Goal: Information Seeking & Learning: Find specific fact

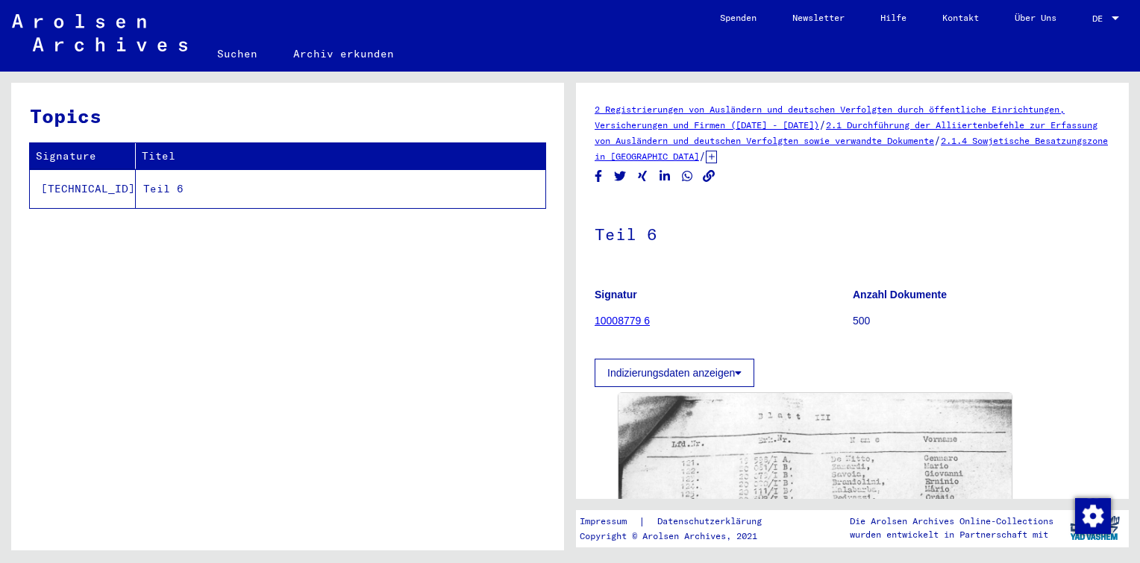
click at [717, 159] on icon at bounding box center [711, 157] width 11 height 13
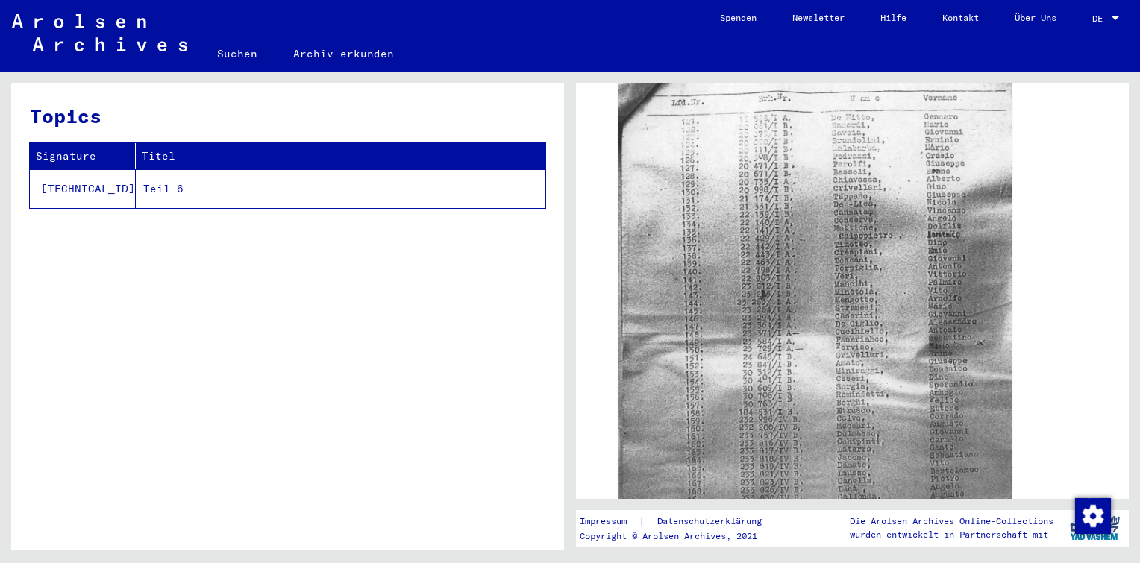
scroll to position [149, 0]
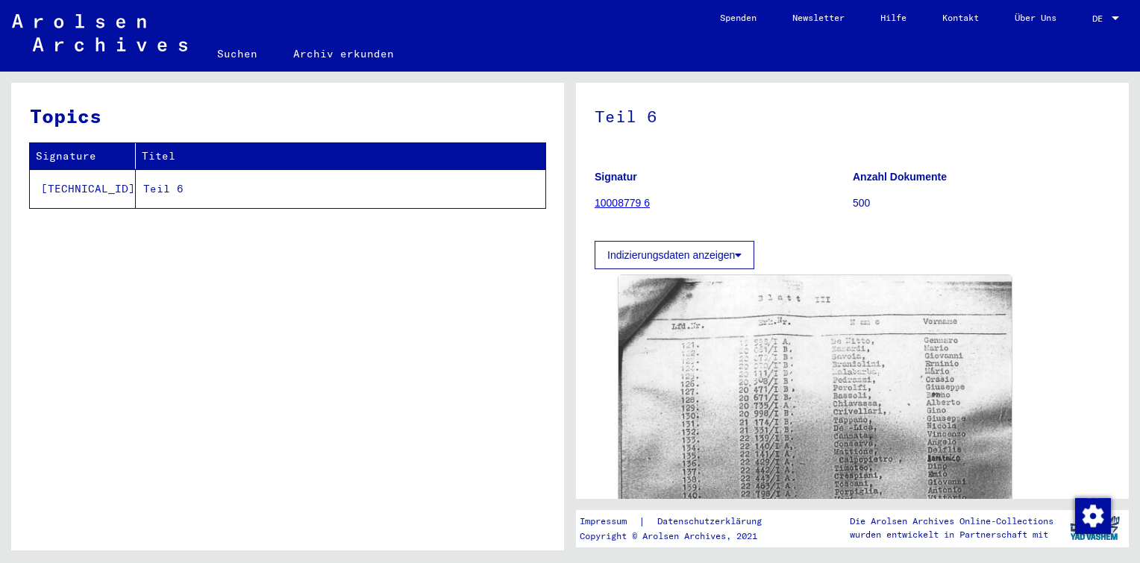
click at [693, 269] on button "Indizierungsdaten anzeigen" at bounding box center [675, 255] width 160 height 28
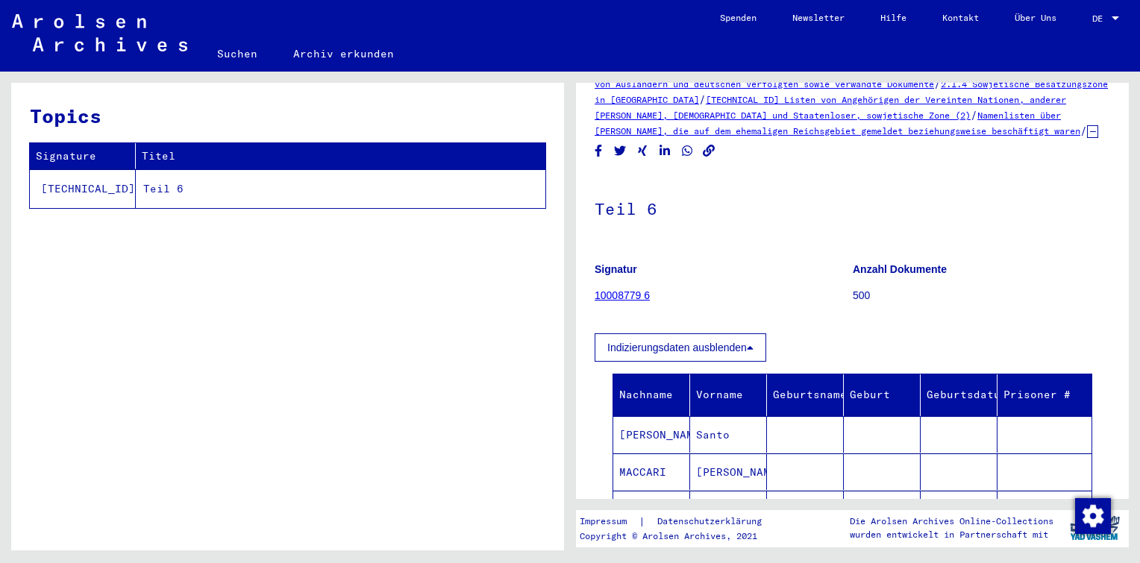
scroll to position [0, 0]
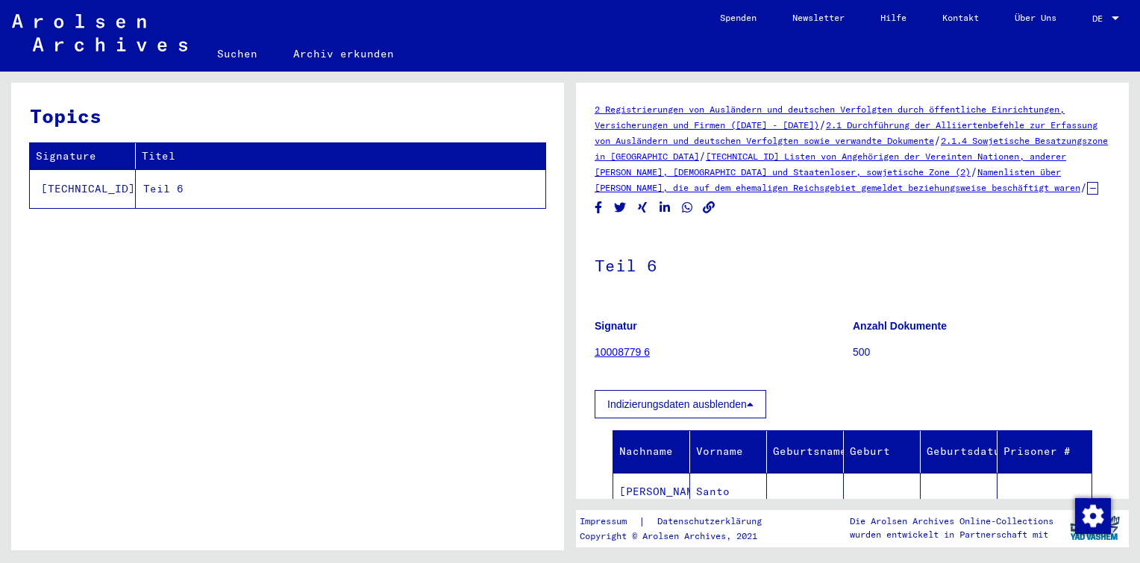
click at [625, 358] on link "10008779 6" at bounding box center [622, 352] width 55 height 12
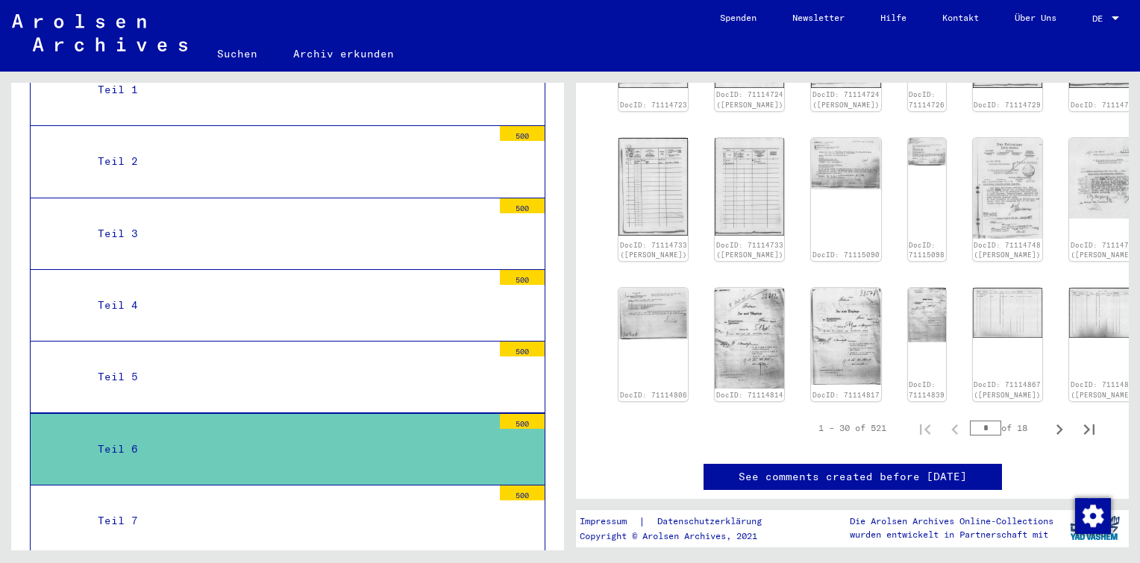
scroll to position [746, 0]
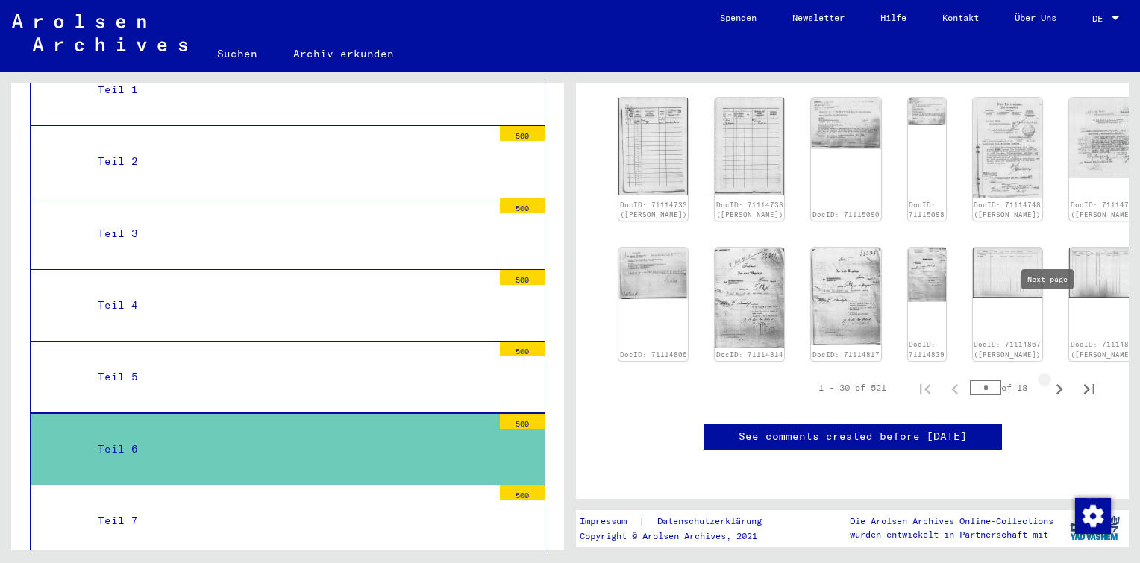
click at [1049, 379] on icon "Next page" at bounding box center [1059, 389] width 21 height 21
type input "*"
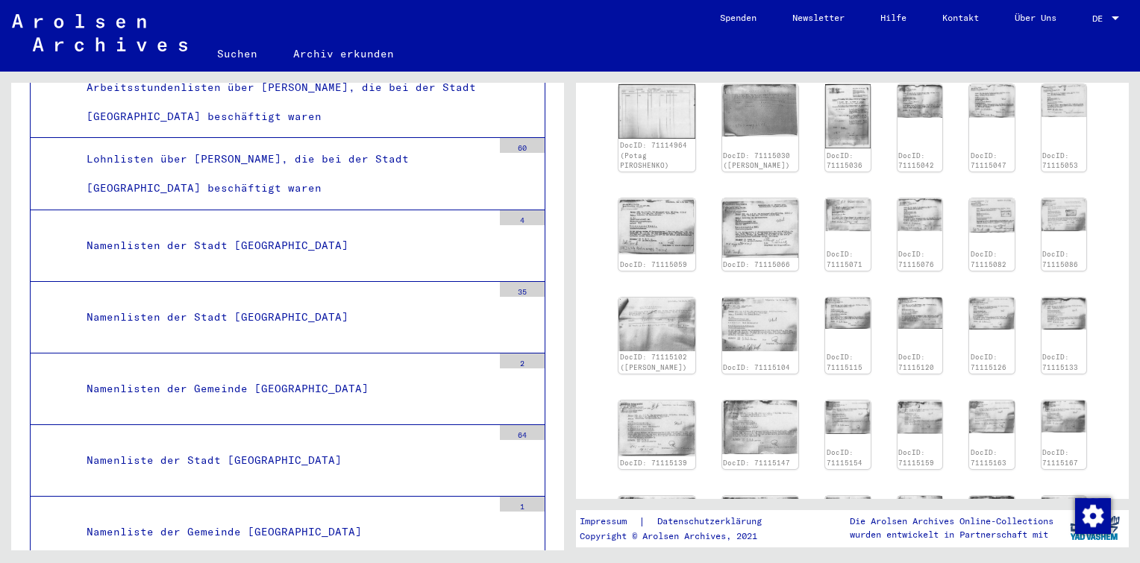
scroll to position [448, 0]
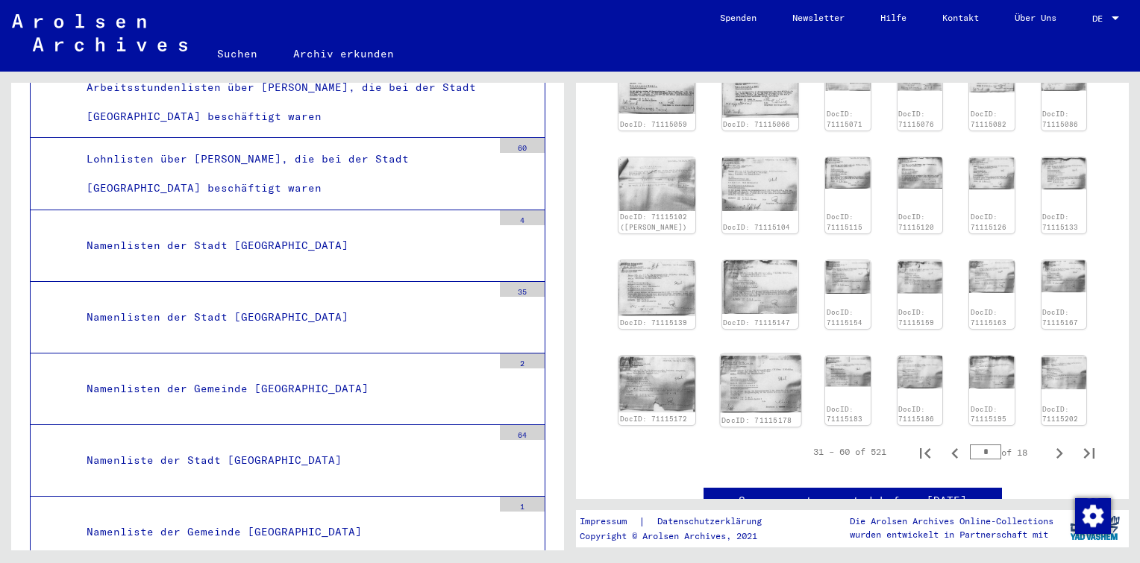
click at [731, 400] on img at bounding box center [760, 383] width 81 height 58
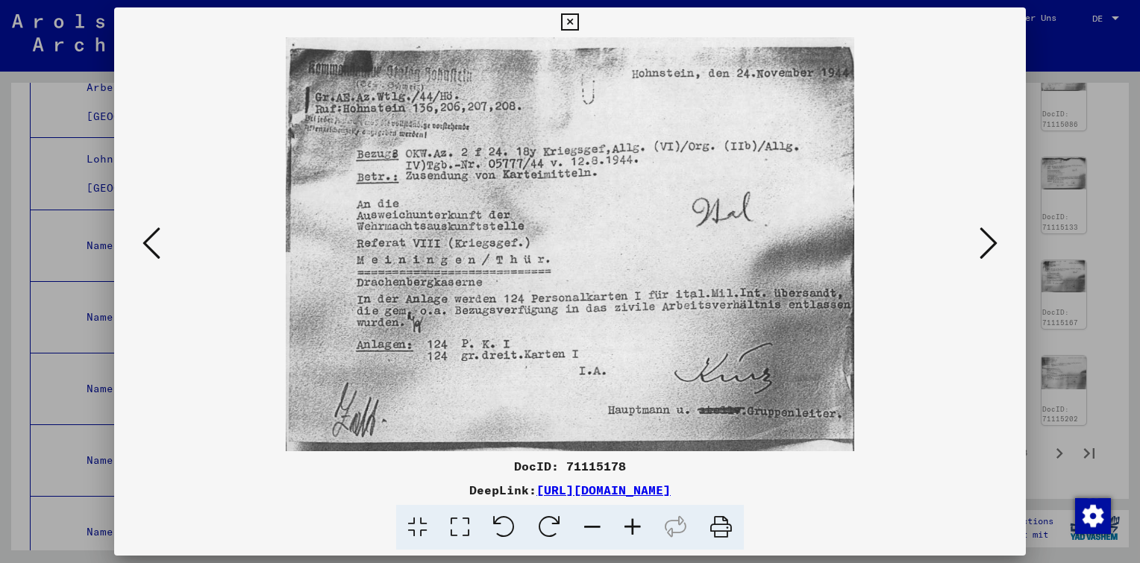
click at [149, 240] on icon at bounding box center [152, 243] width 18 height 36
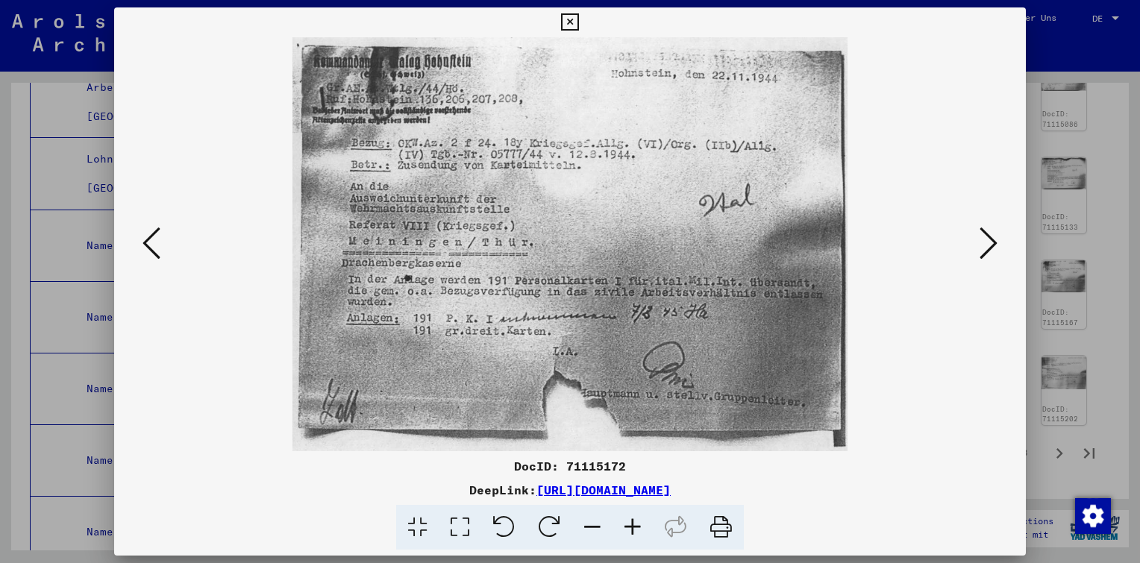
click at [151, 240] on icon at bounding box center [152, 243] width 18 height 36
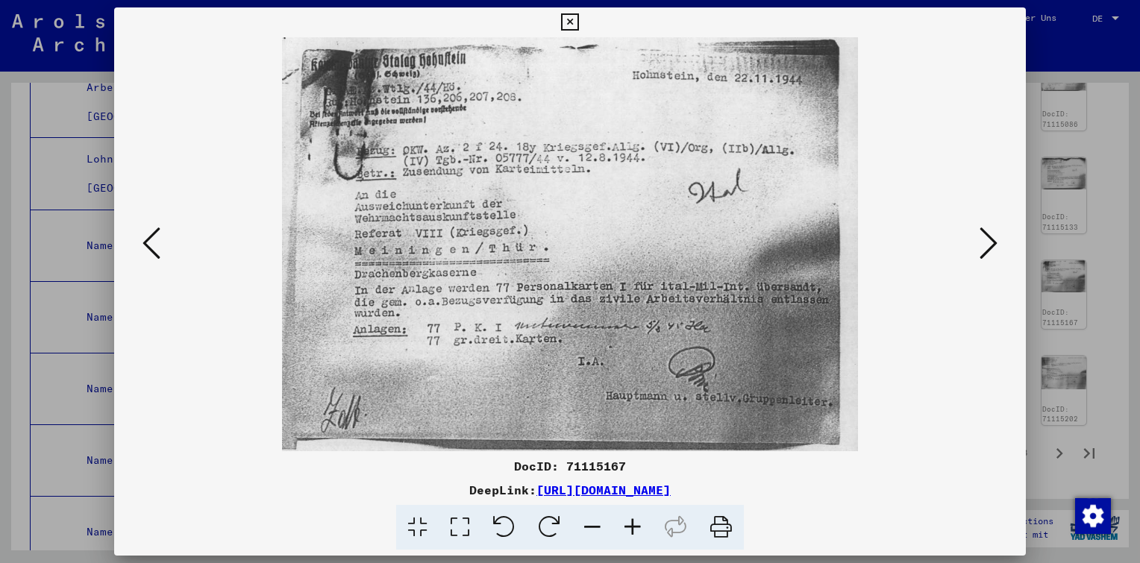
click at [151, 240] on icon at bounding box center [152, 243] width 18 height 36
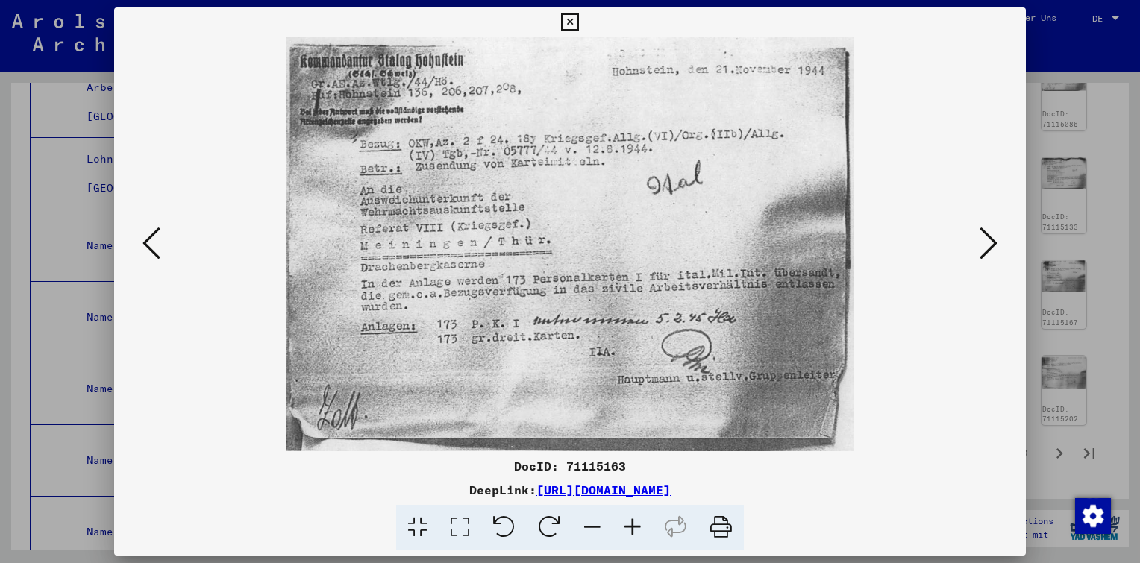
click at [151, 240] on icon at bounding box center [152, 243] width 18 height 36
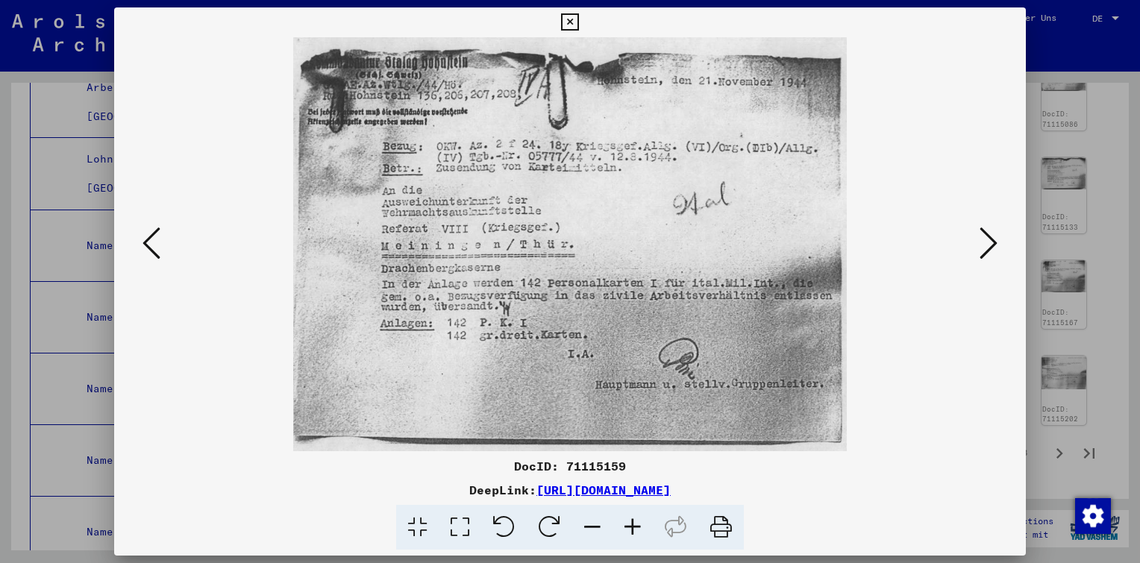
click at [985, 240] on icon at bounding box center [989, 243] width 18 height 36
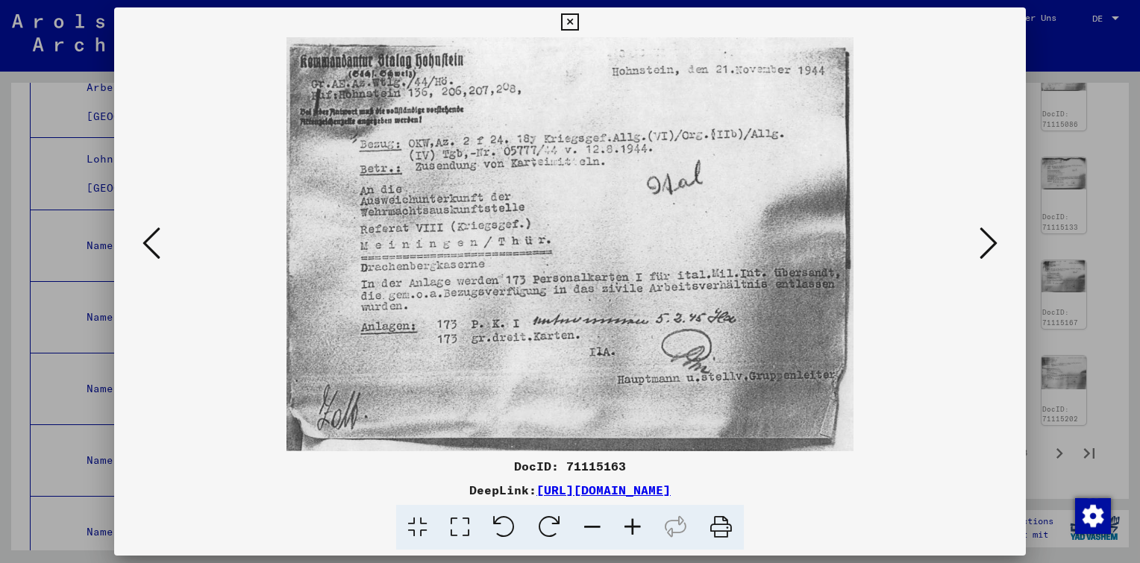
click at [985, 240] on icon at bounding box center [989, 243] width 18 height 36
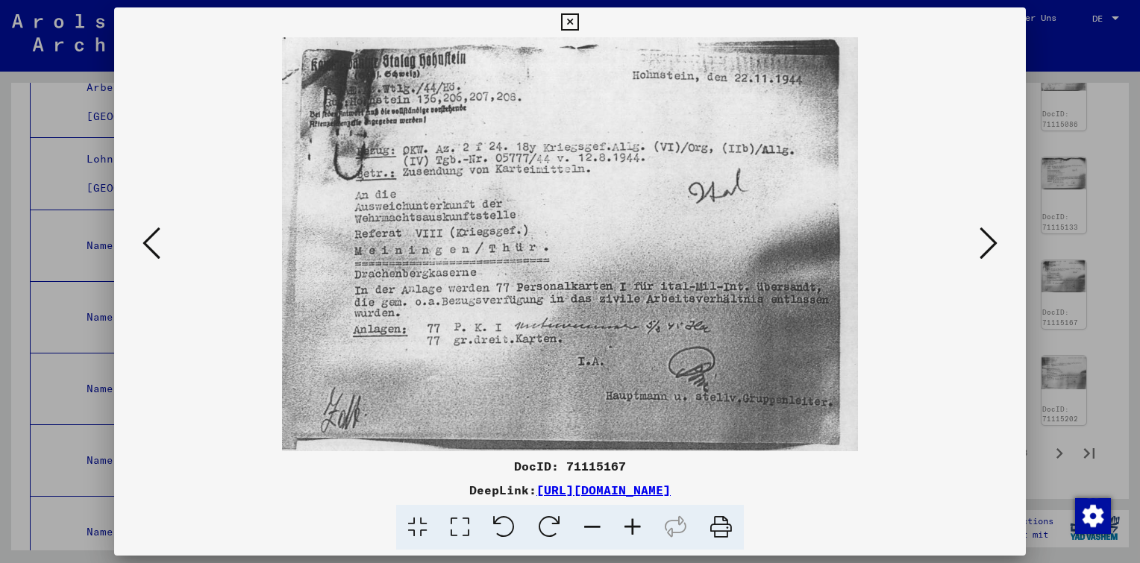
click at [985, 240] on icon at bounding box center [989, 243] width 18 height 36
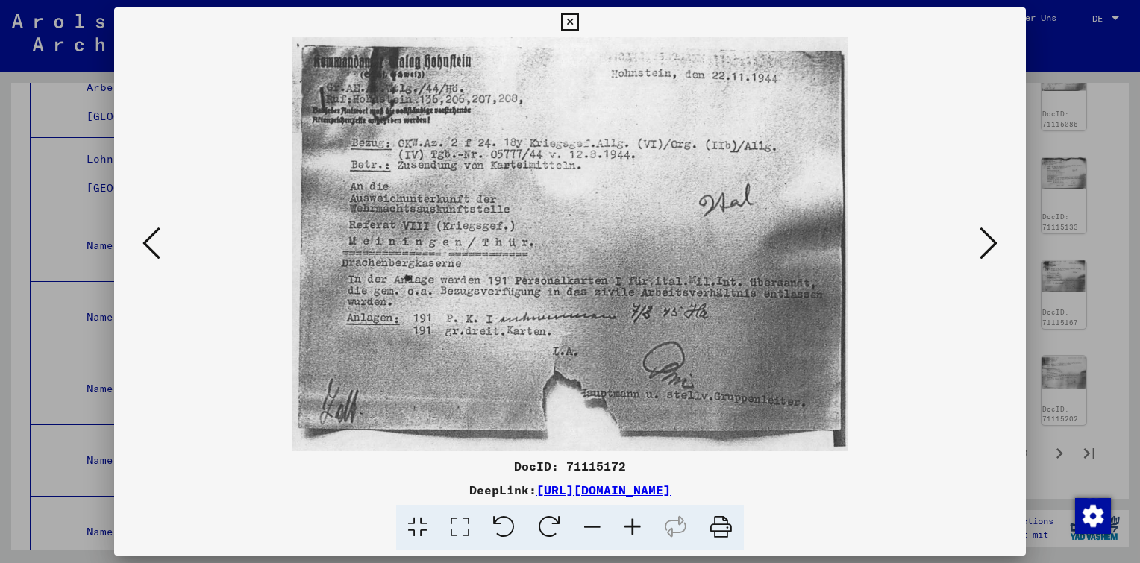
click at [985, 240] on icon at bounding box center [989, 243] width 18 height 36
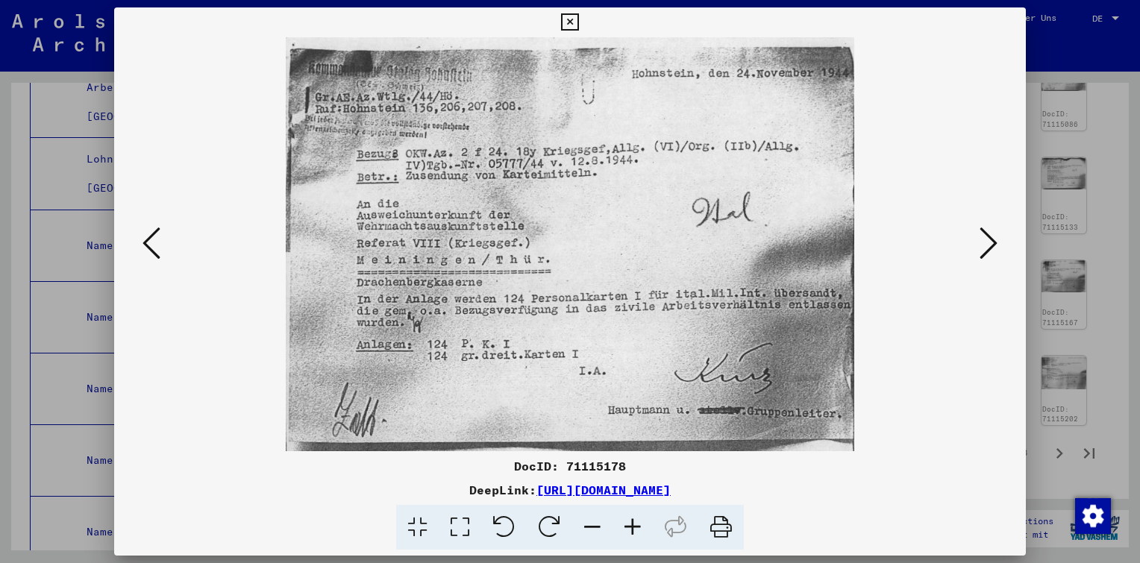
click at [984, 240] on icon at bounding box center [989, 243] width 18 height 36
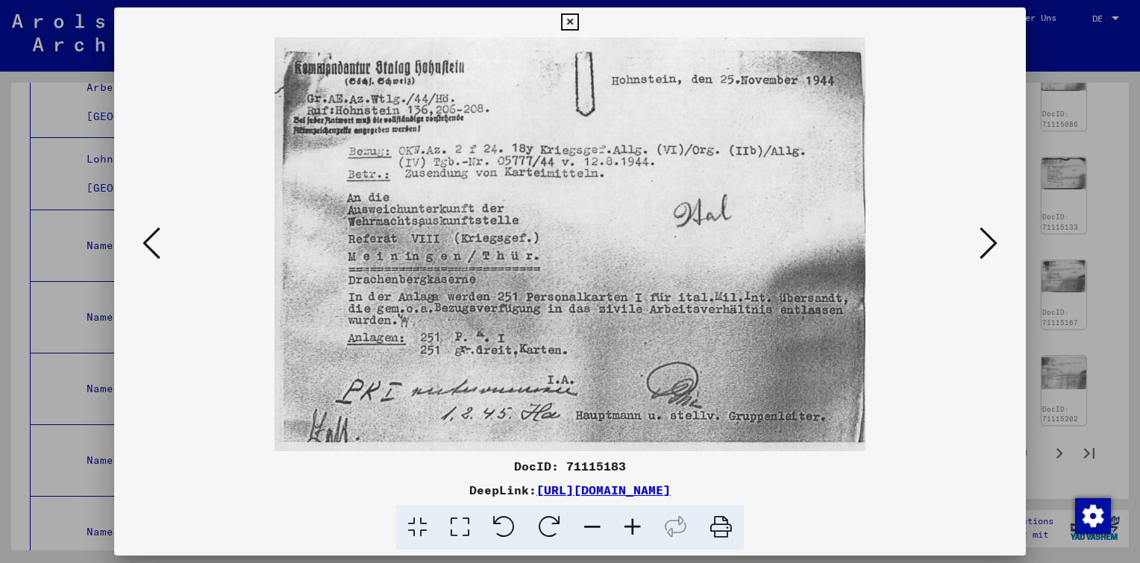
click at [984, 237] on icon at bounding box center [989, 243] width 18 height 36
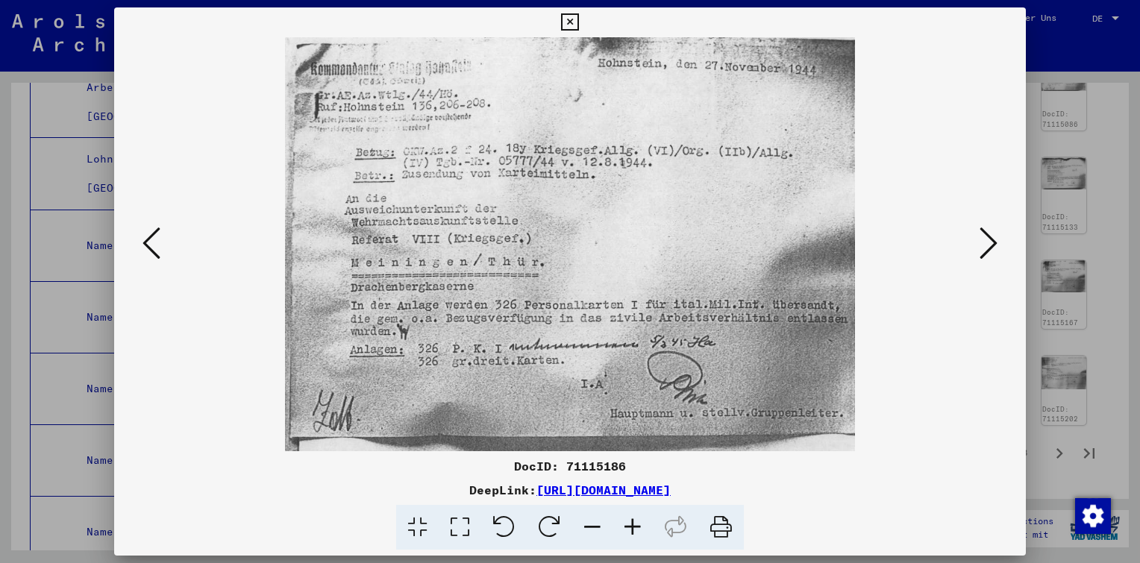
click at [984, 237] on icon at bounding box center [989, 243] width 18 height 36
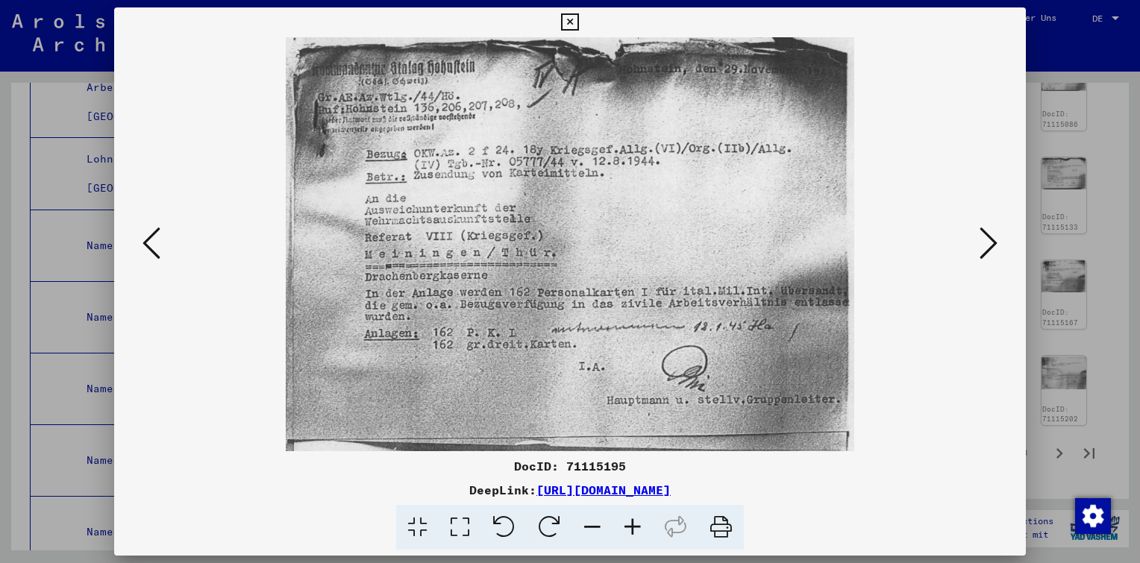
click at [984, 237] on icon at bounding box center [989, 243] width 18 height 36
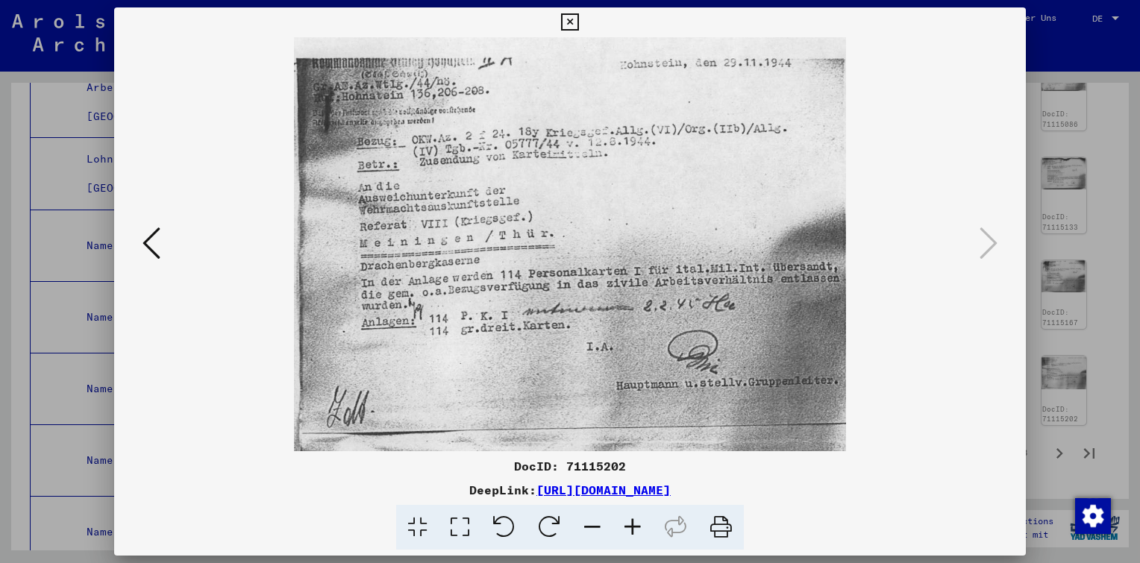
click at [154, 244] on icon at bounding box center [152, 243] width 18 height 36
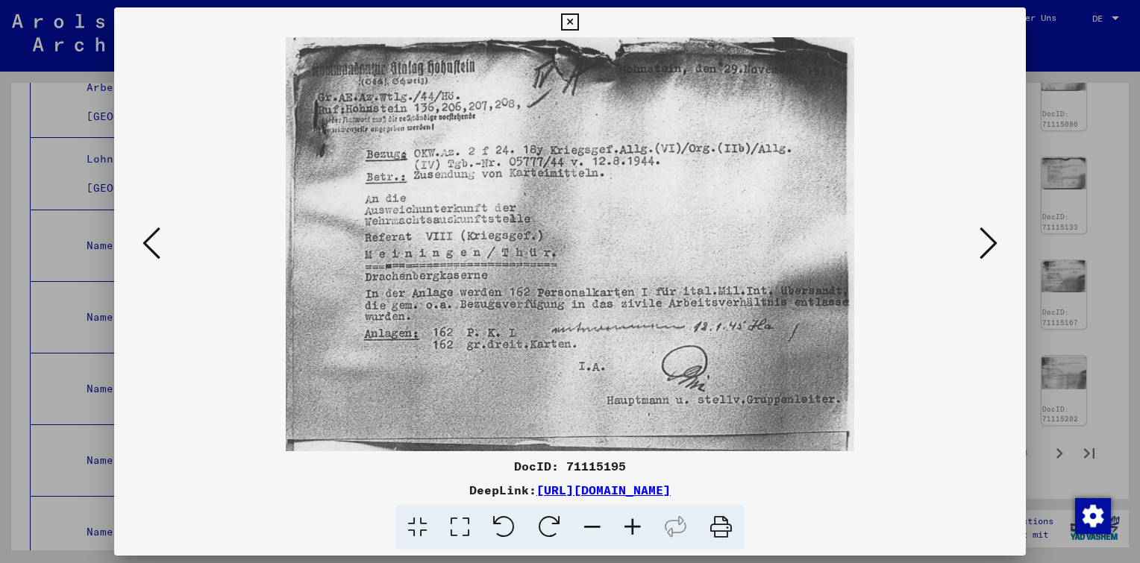
click at [165, 242] on img at bounding box center [570, 244] width 810 height 414
click at [150, 242] on icon at bounding box center [152, 243] width 18 height 36
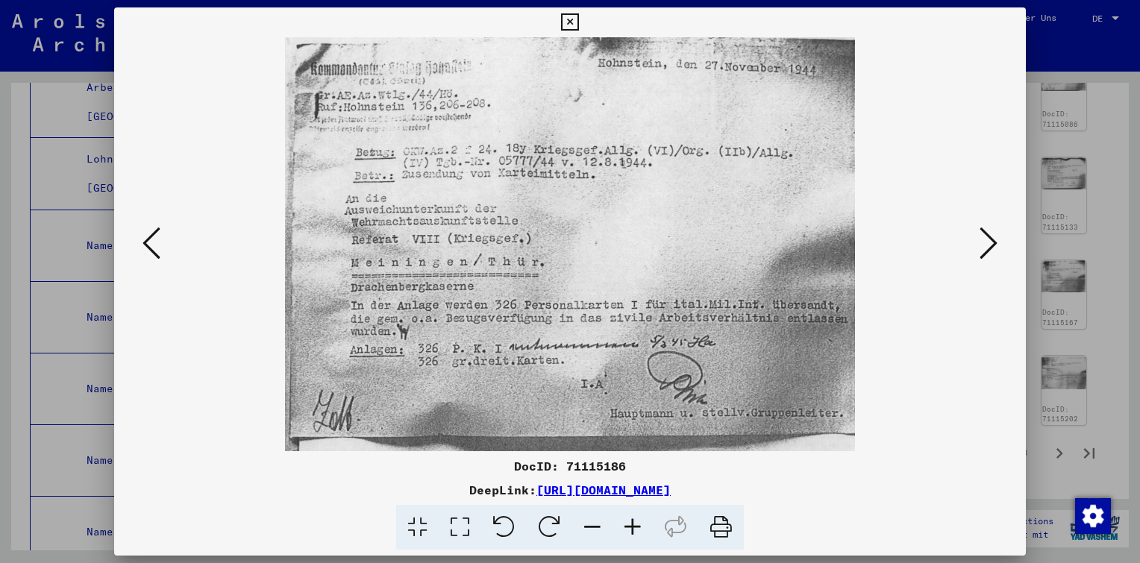
click at [150, 242] on icon at bounding box center [152, 243] width 18 height 36
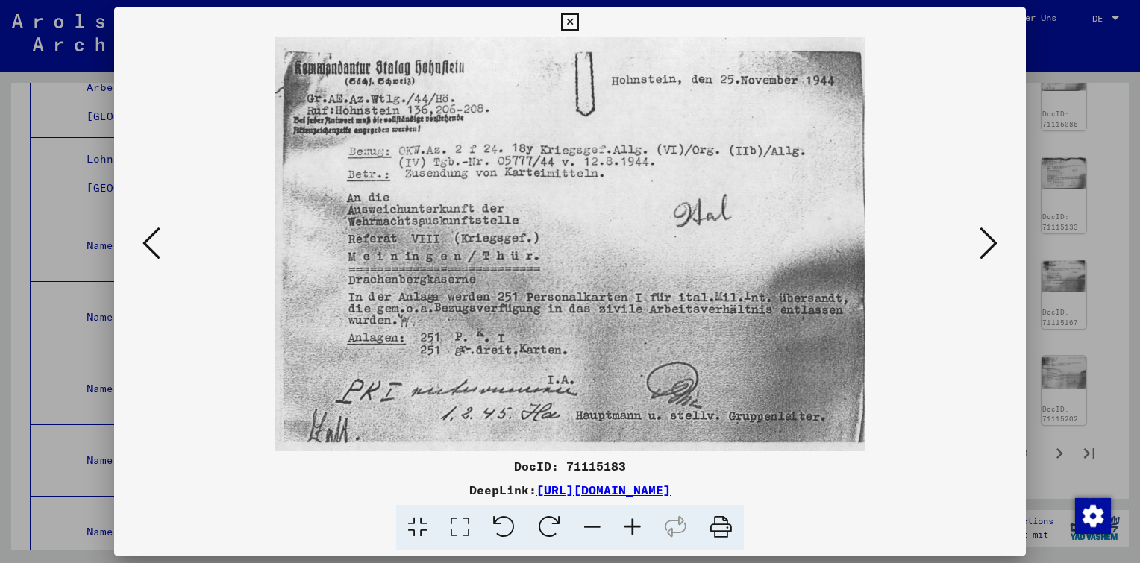
drag, startPoint x: 635, startPoint y: 469, endPoint x: 568, endPoint y: 463, distance: 67.4
click at [568, 463] on div "DocID: 71115183" at bounding box center [570, 466] width 912 height 18
copy div "71115183"
click at [986, 245] on icon at bounding box center [989, 243] width 18 height 36
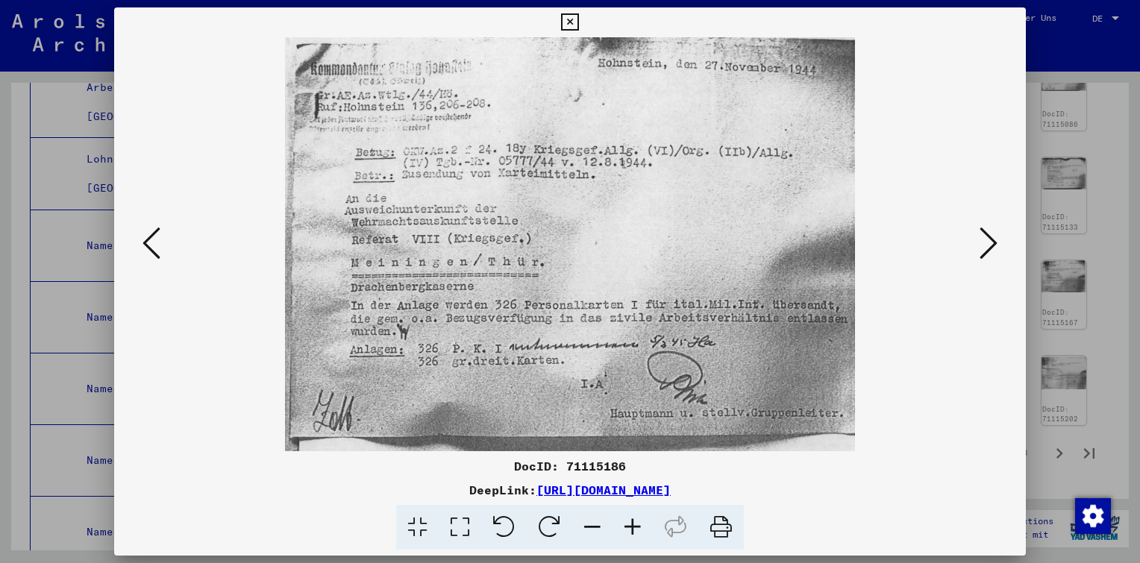
click at [986, 245] on icon at bounding box center [989, 243] width 18 height 36
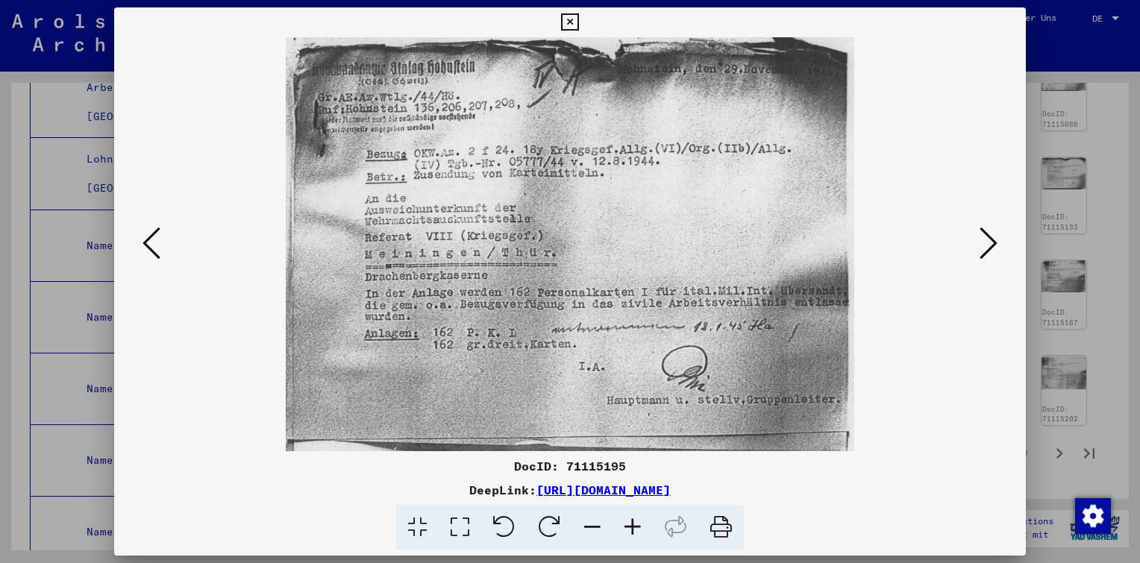
click at [986, 245] on icon at bounding box center [989, 243] width 18 height 36
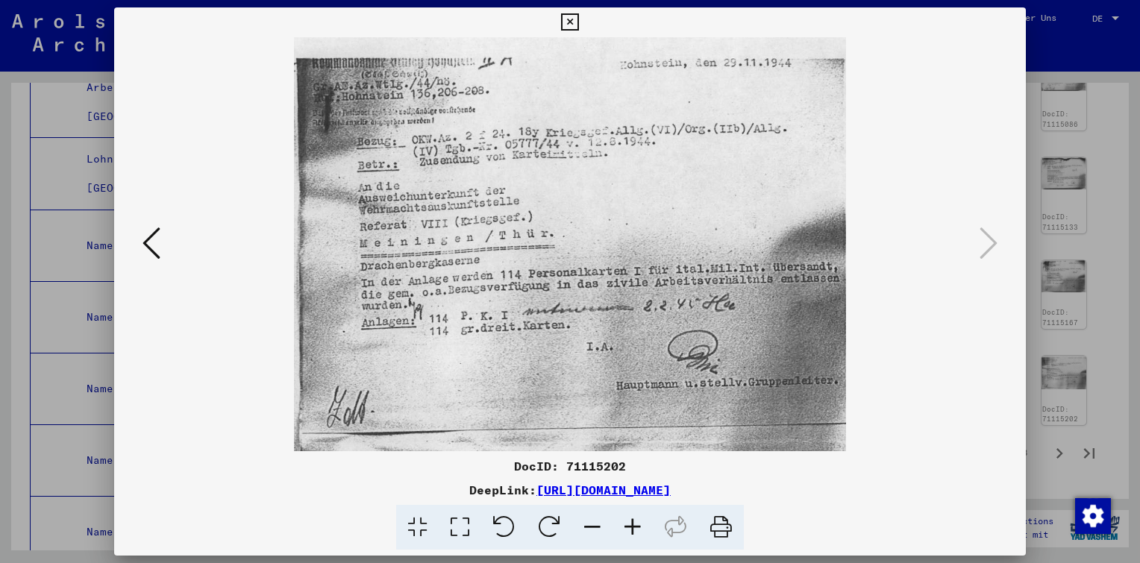
click at [576, 25] on icon at bounding box center [569, 22] width 17 height 18
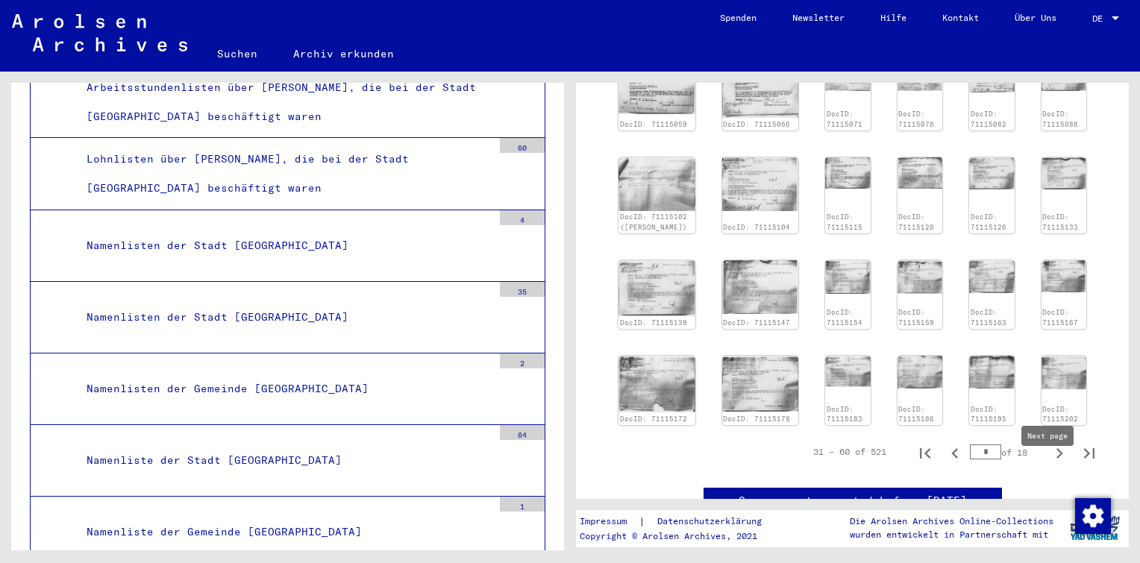
click at [1049, 464] on icon "Next page" at bounding box center [1059, 453] width 21 height 21
type input "*"
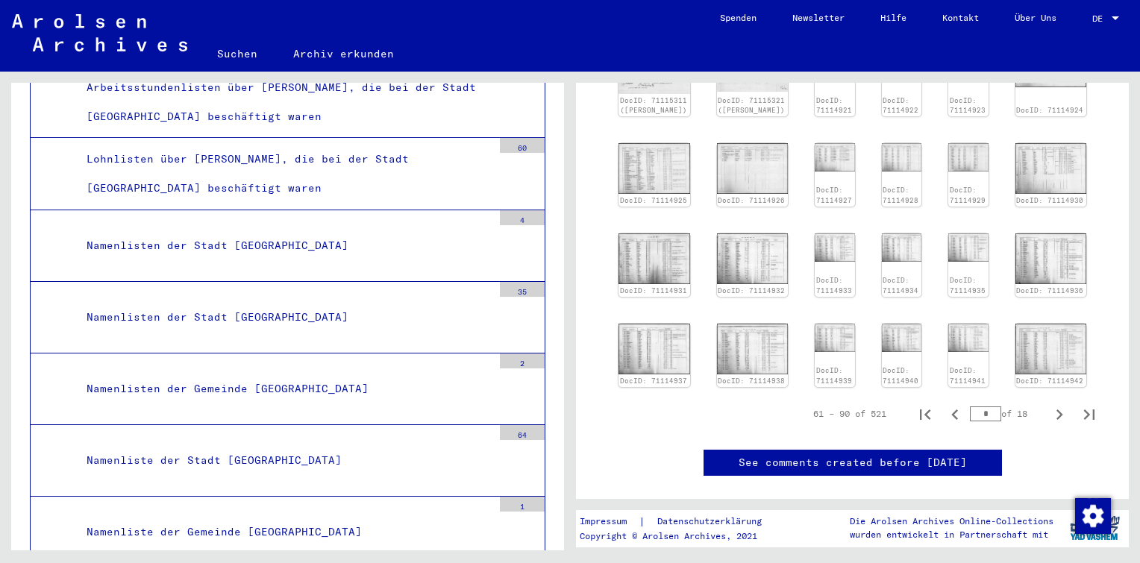
scroll to position [522, 0]
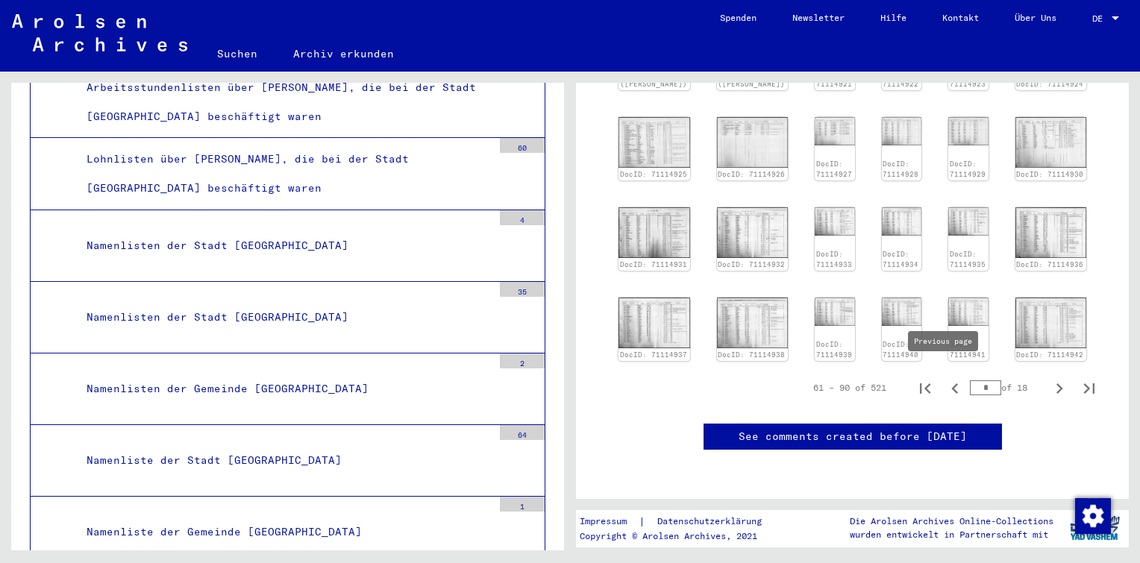
click at [945, 379] on icon "Previous page" at bounding box center [955, 388] width 21 height 21
type input "*"
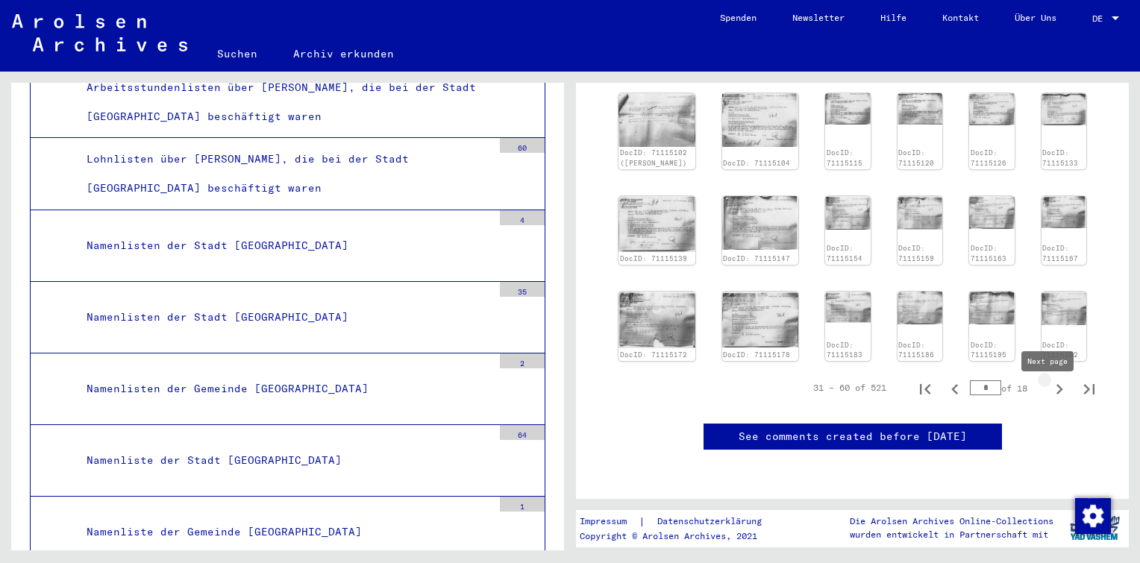
click at [1049, 397] on icon "Next page" at bounding box center [1059, 389] width 21 height 21
type input "*"
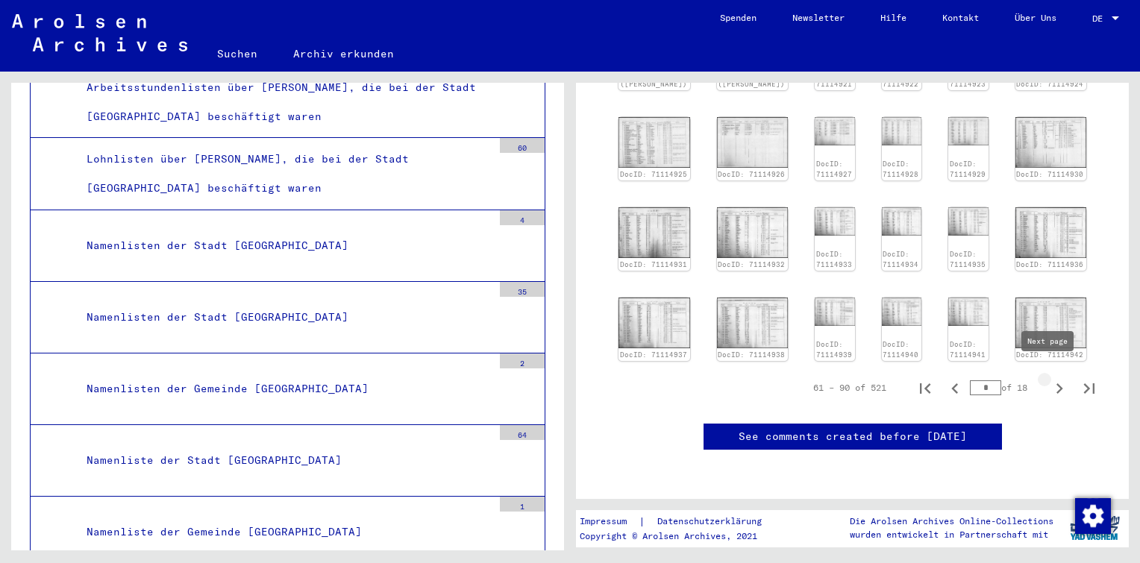
click at [1057, 384] on icon "Next page" at bounding box center [1060, 389] width 7 height 10
type input "*"
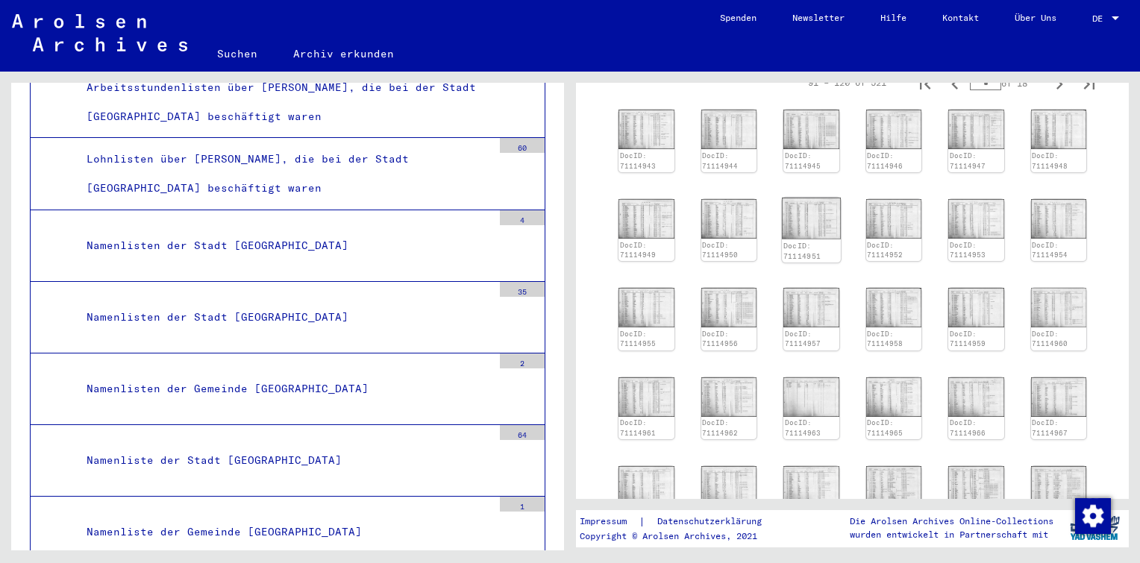
scroll to position [262, 0]
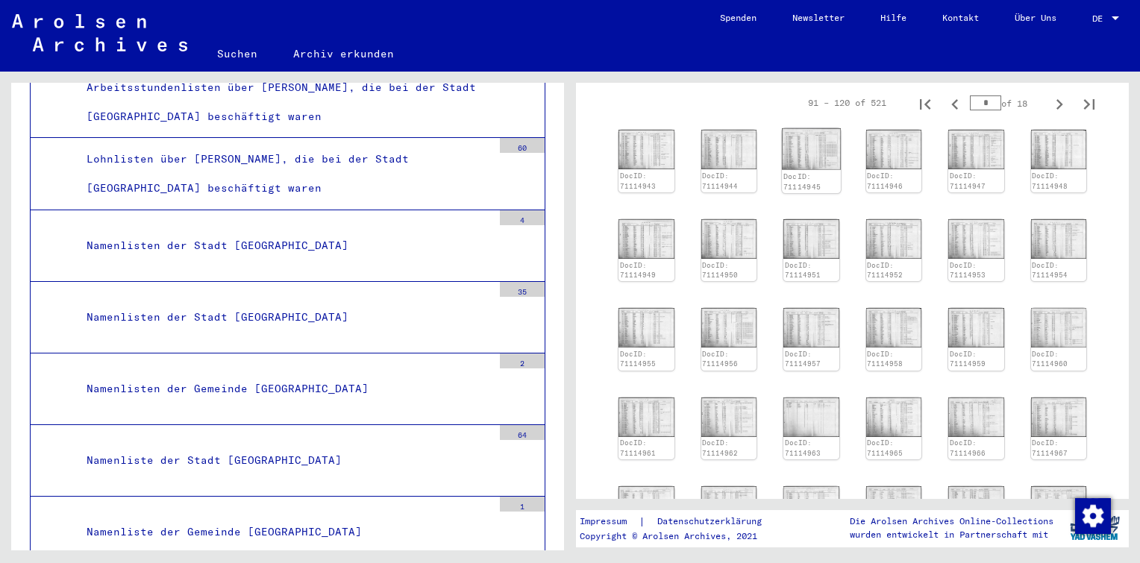
click at [785, 144] on img at bounding box center [811, 149] width 58 height 42
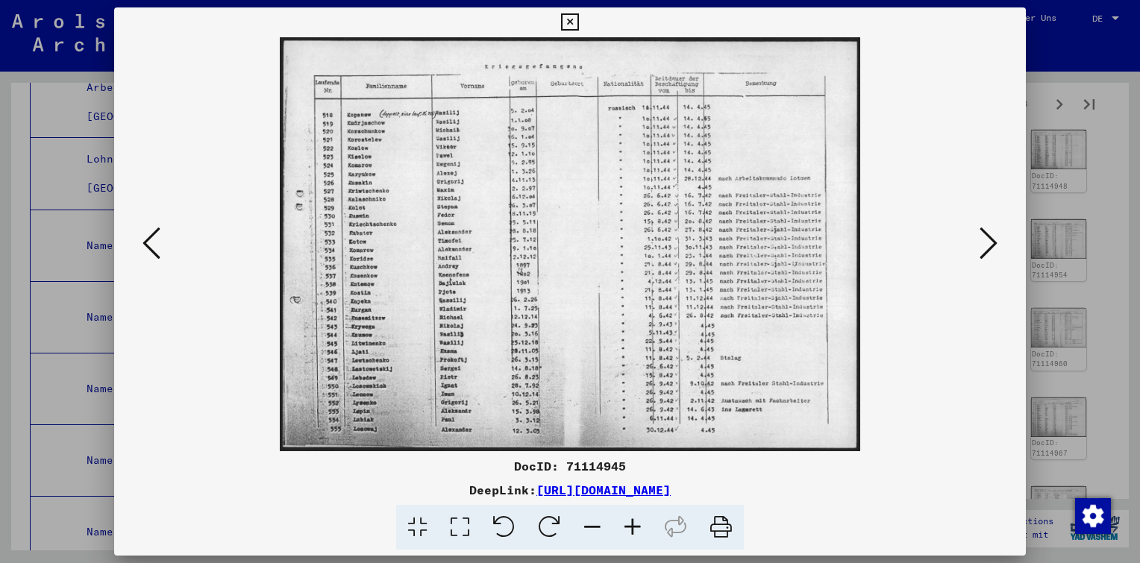
click at [631, 529] on icon at bounding box center [633, 528] width 40 height 46
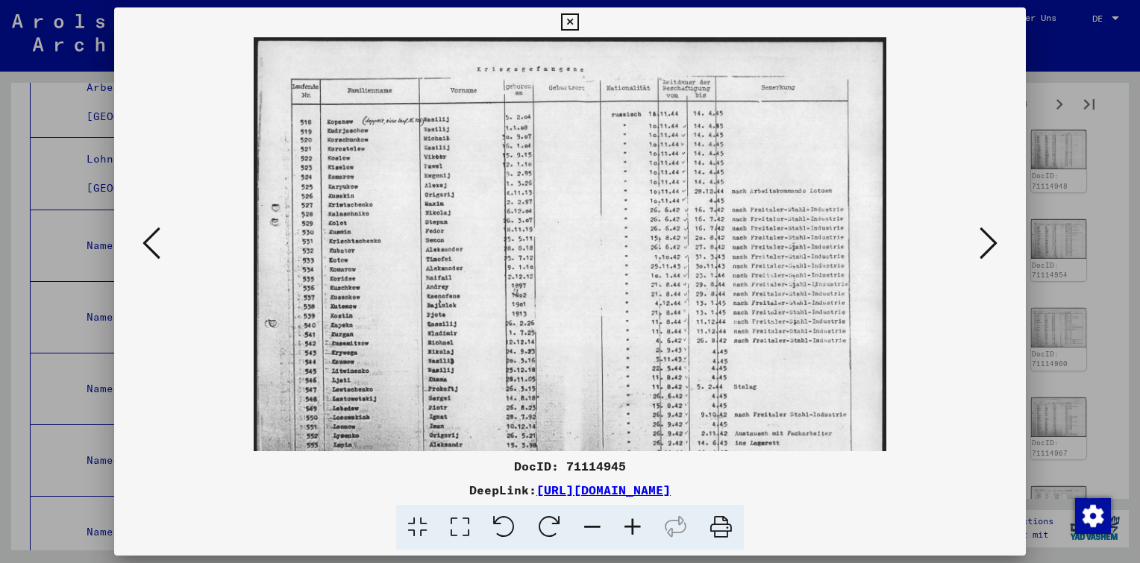
click at [631, 529] on icon at bounding box center [633, 528] width 40 height 46
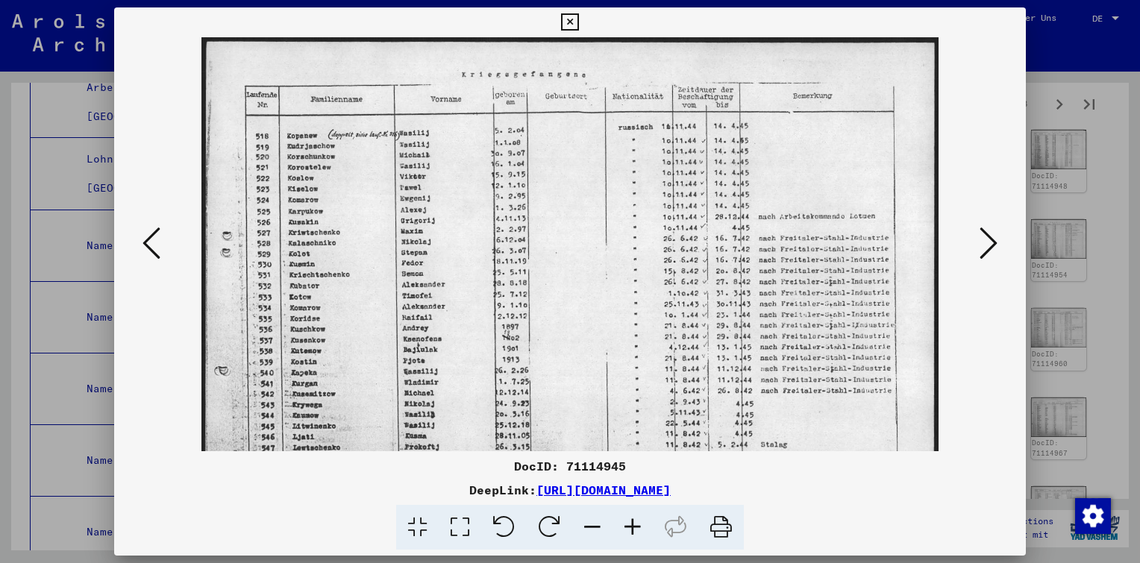
click at [631, 529] on icon at bounding box center [633, 528] width 40 height 46
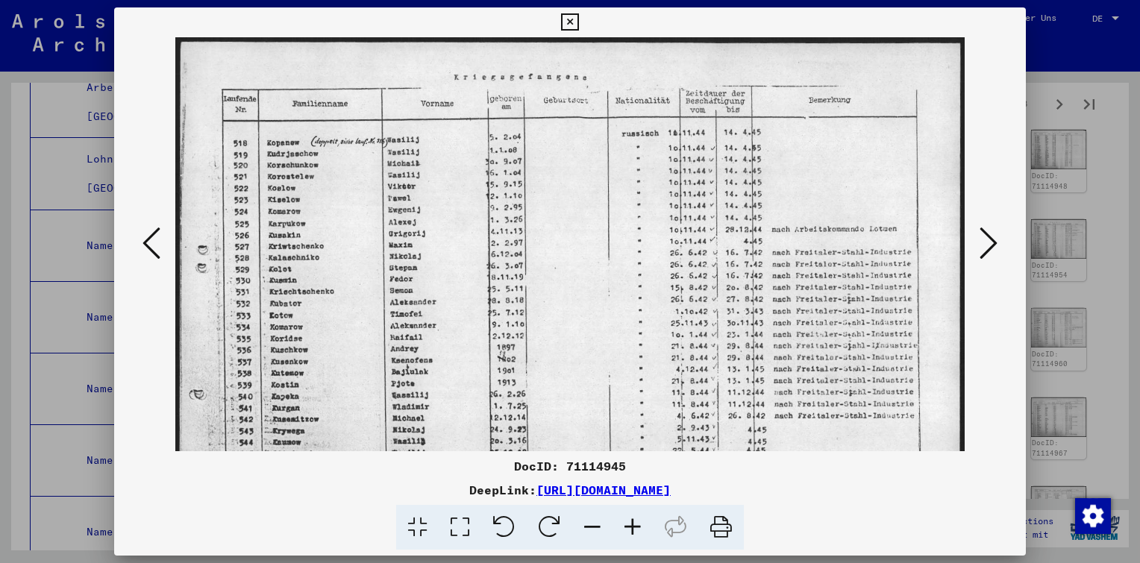
click at [631, 529] on icon at bounding box center [633, 528] width 40 height 46
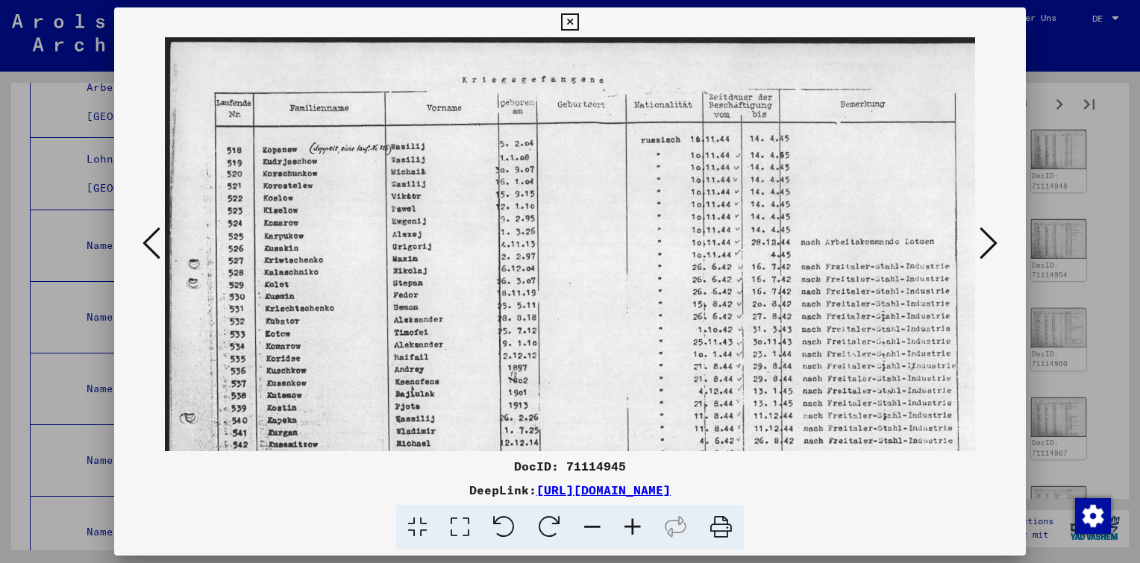
click at [631, 529] on icon at bounding box center [633, 528] width 40 height 46
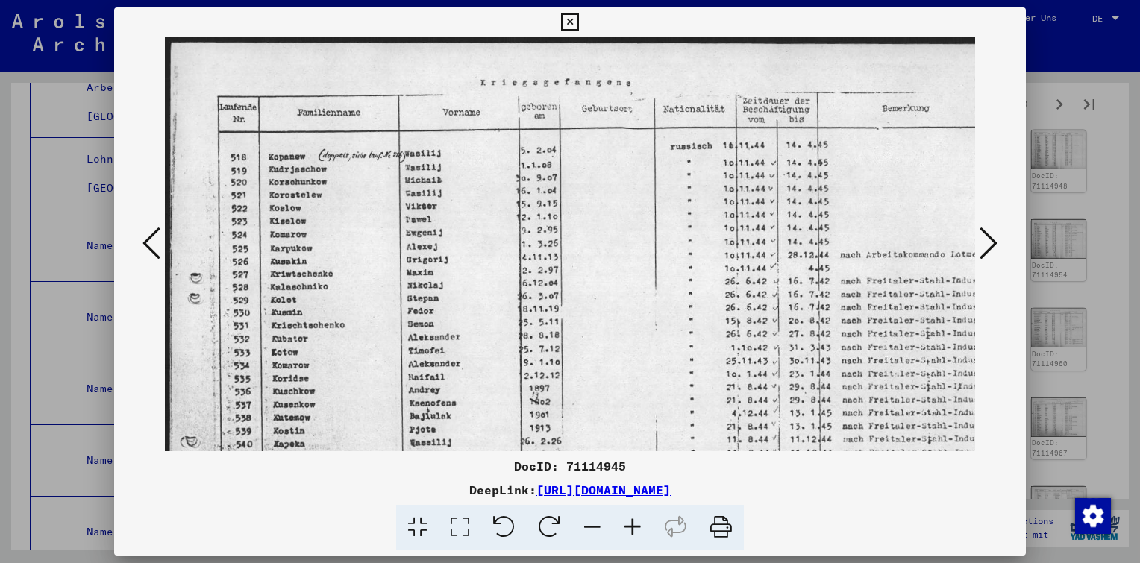
click at [992, 234] on icon at bounding box center [989, 243] width 18 height 36
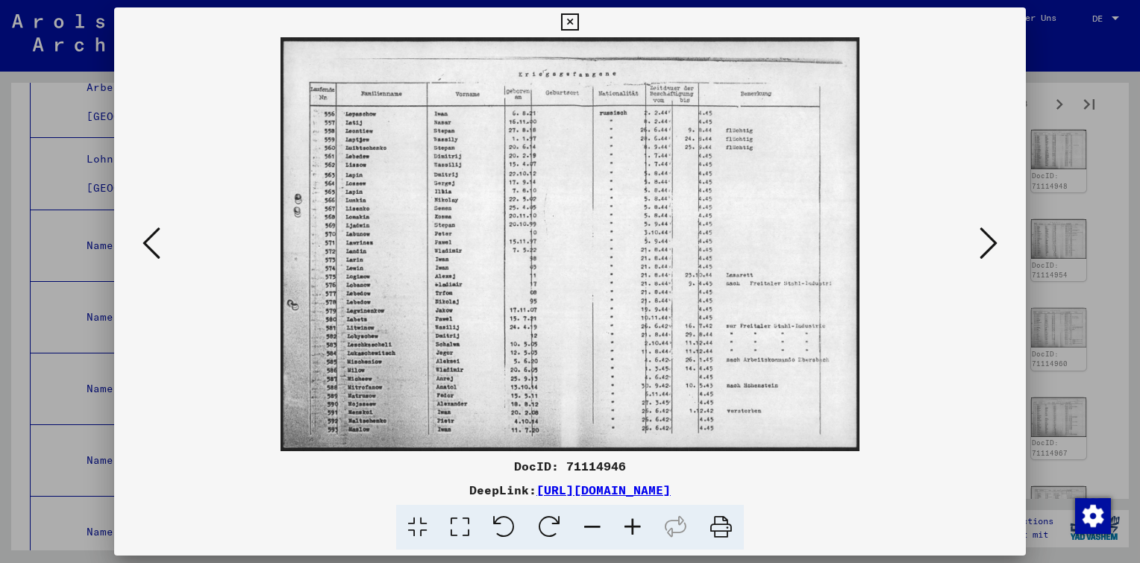
click at [992, 234] on icon at bounding box center [989, 243] width 18 height 36
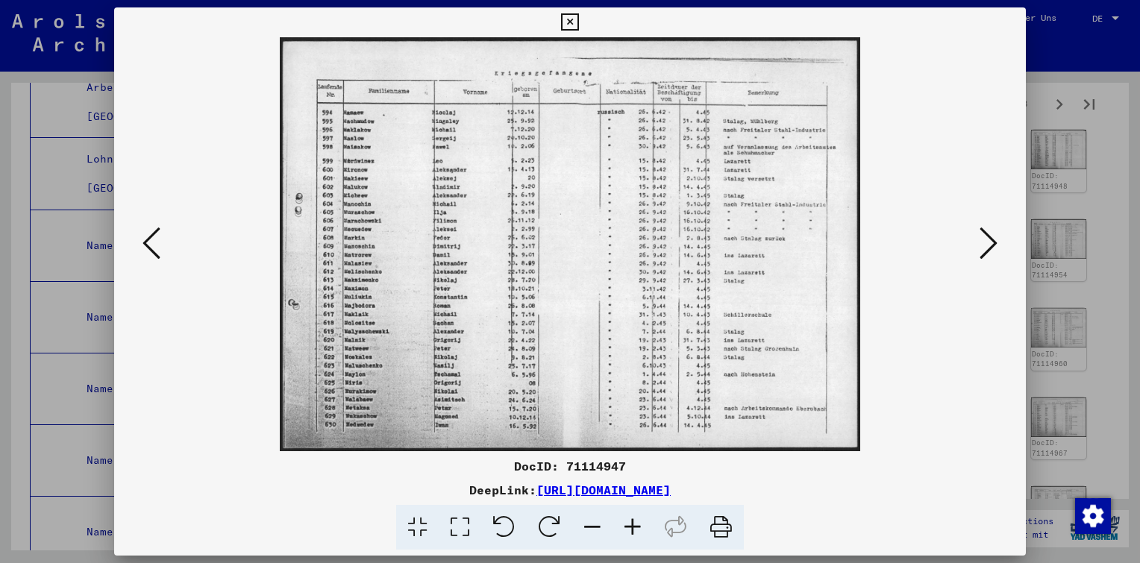
click at [992, 234] on icon at bounding box center [989, 243] width 18 height 36
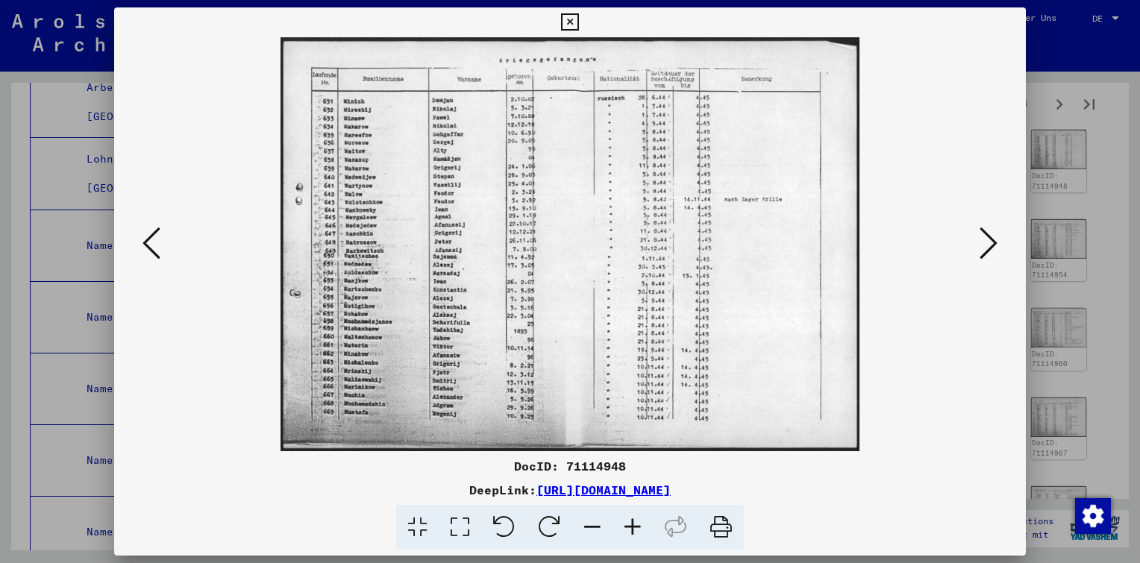
click at [992, 234] on icon at bounding box center [989, 243] width 18 height 36
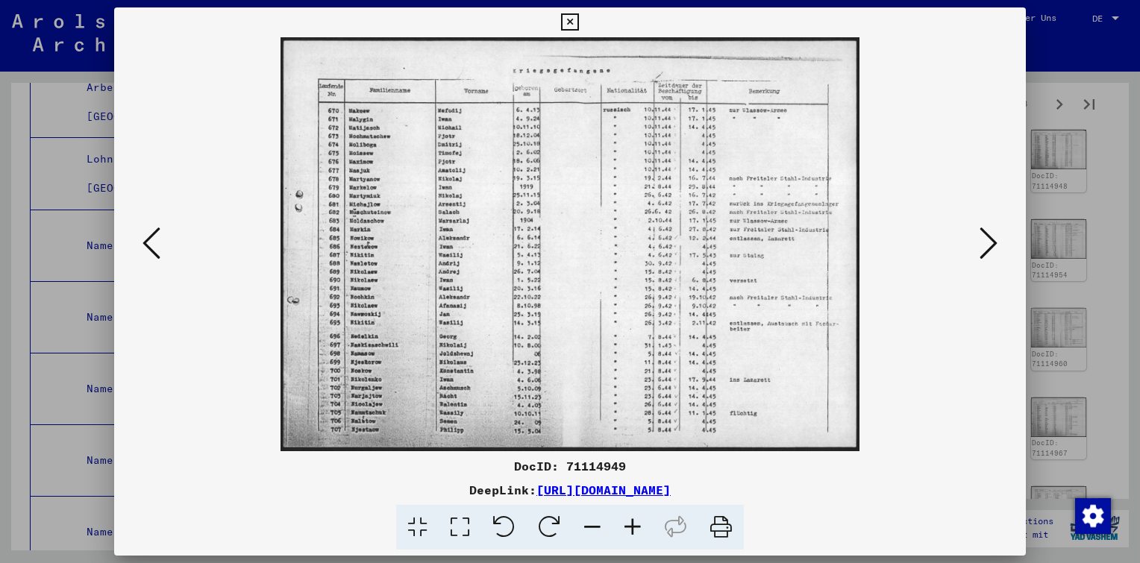
click at [992, 234] on icon at bounding box center [989, 243] width 18 height 36
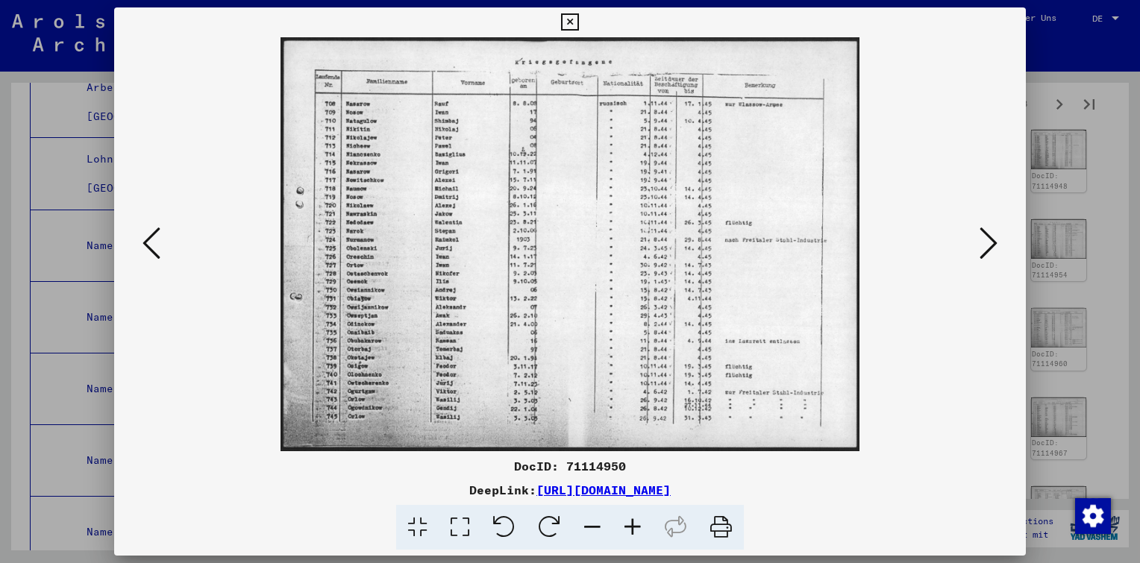
click at [992, 234] on icon at bounding box center [989, 243] width 18 height 36
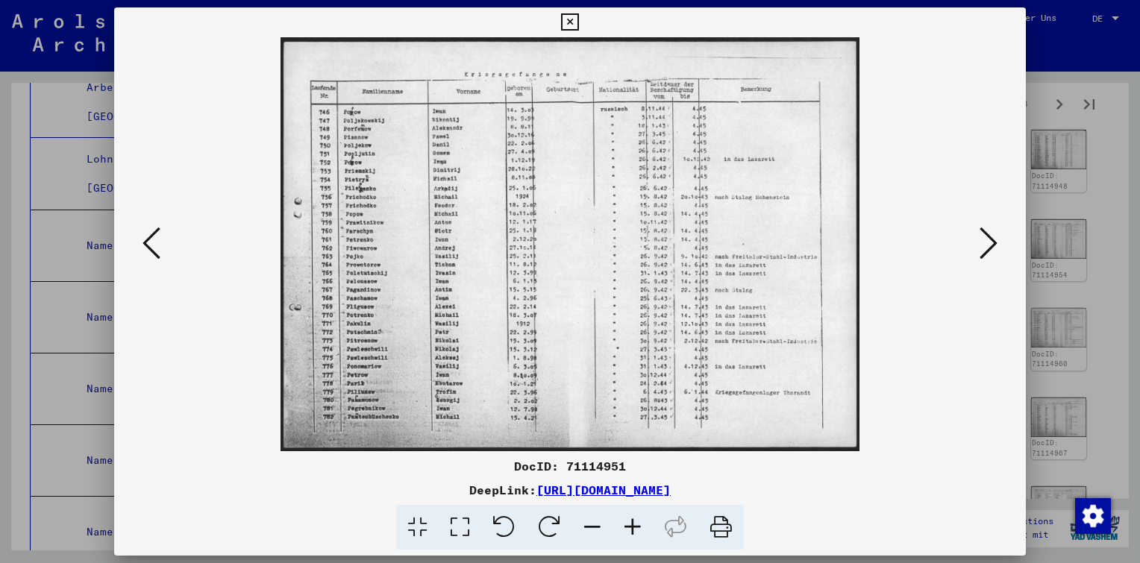
click at [992, 234] on icon at bounding box center [989, 243] width 18 height 36
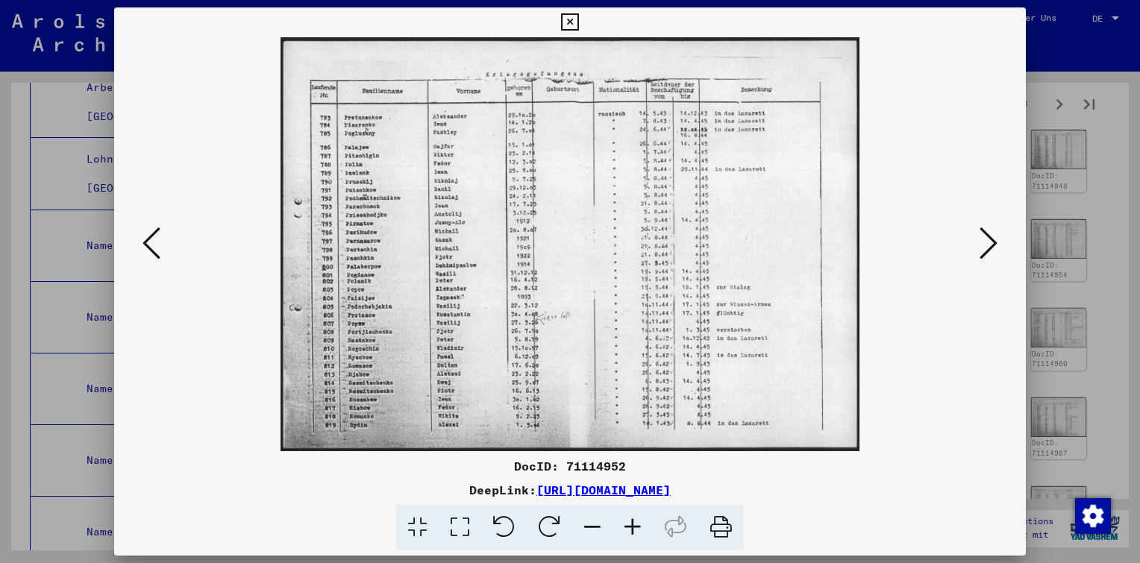
click at [992, 234] on icon at bounding box center [989, 243] width 18 height 36
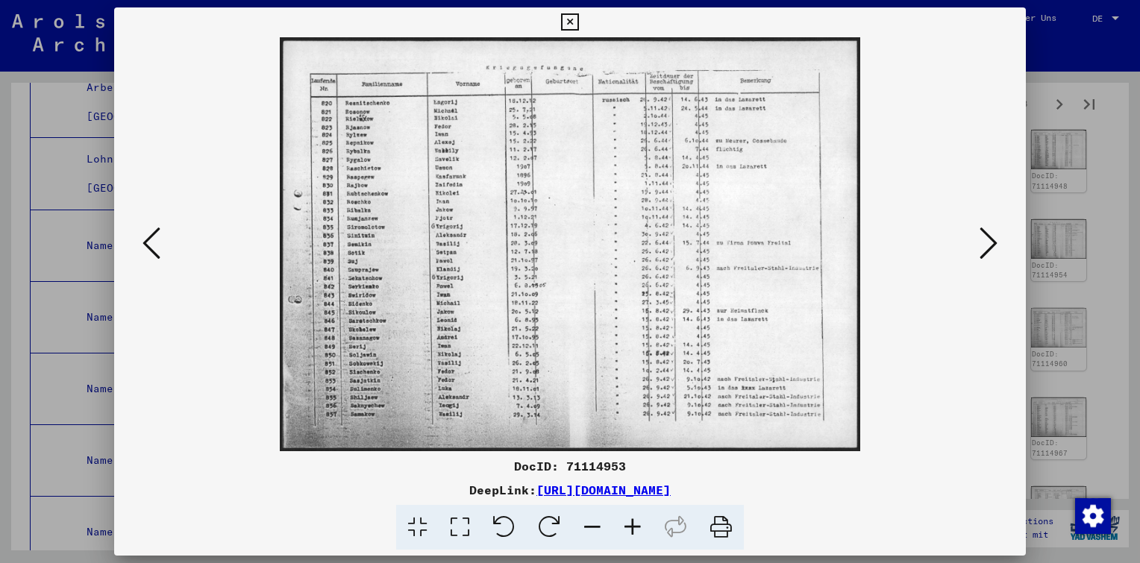
click at [992, 234] on icon at bounding box center [989, 243] width 18 height 36
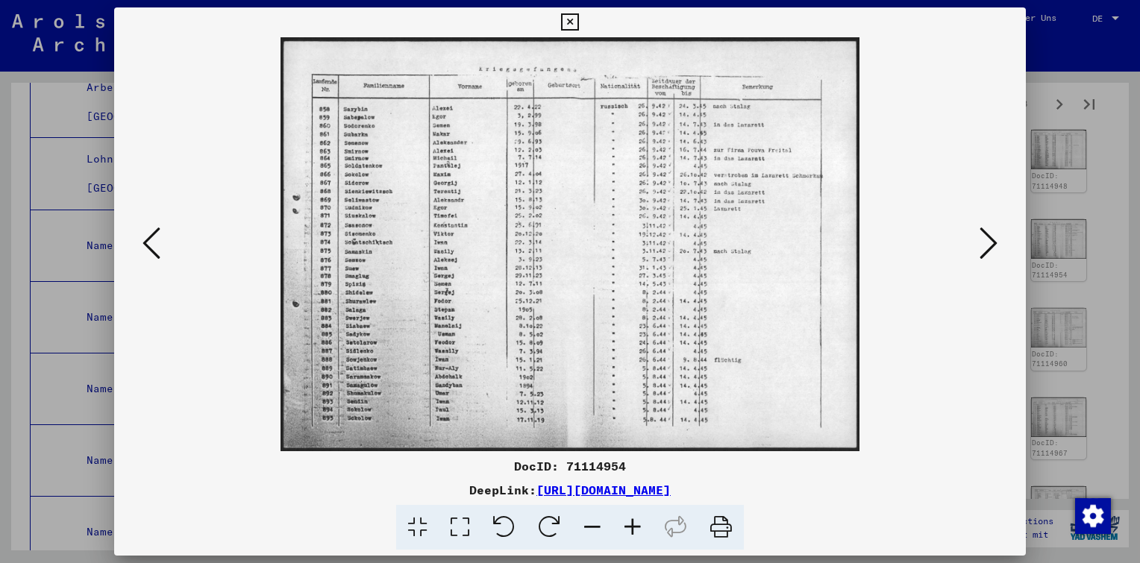
click at [992, 234] on icon at bounding box center [989, 243] width 18 height 36
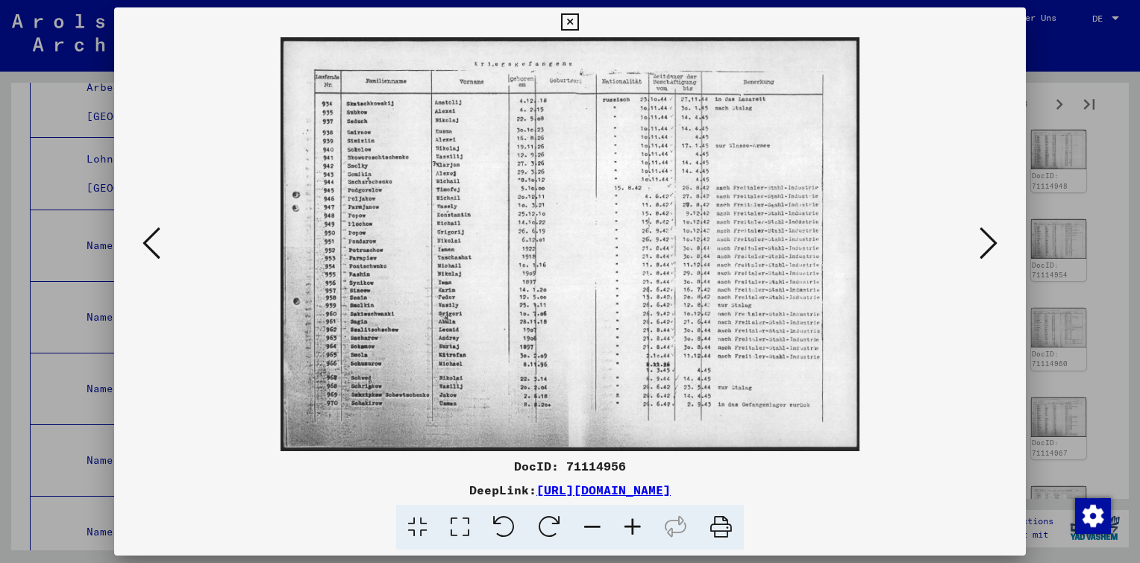
click at [992, 234] on icon at bounding box center [989, 243] width 18 height 36
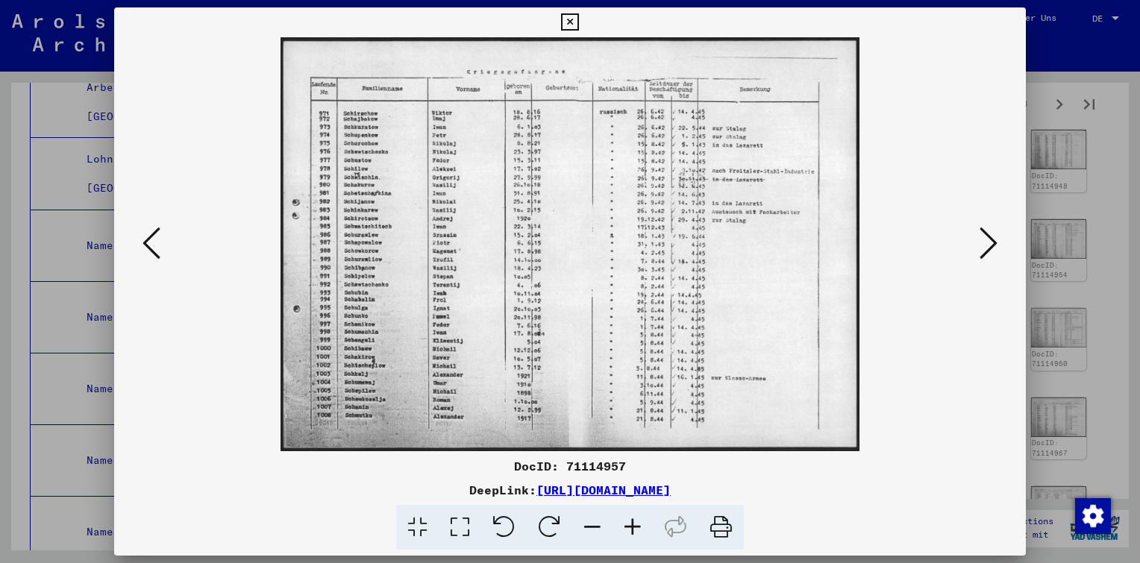
click at [992, 234] on icon at bounding box center [989, 243] width 18 height 36
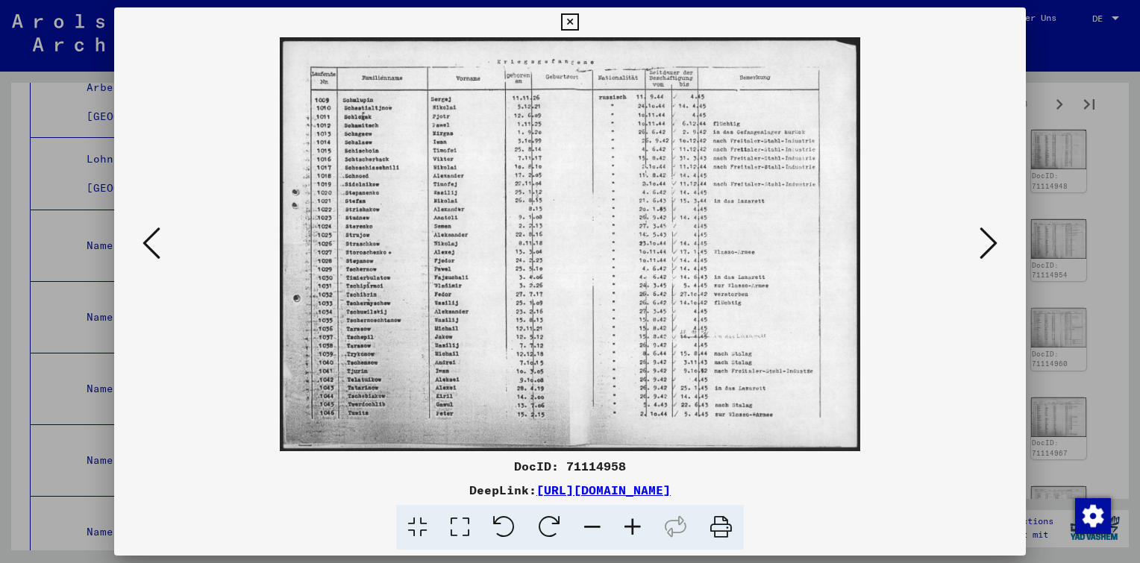
click at [992, 234] on icon at bounding box center [989, 243] width 18 height 36
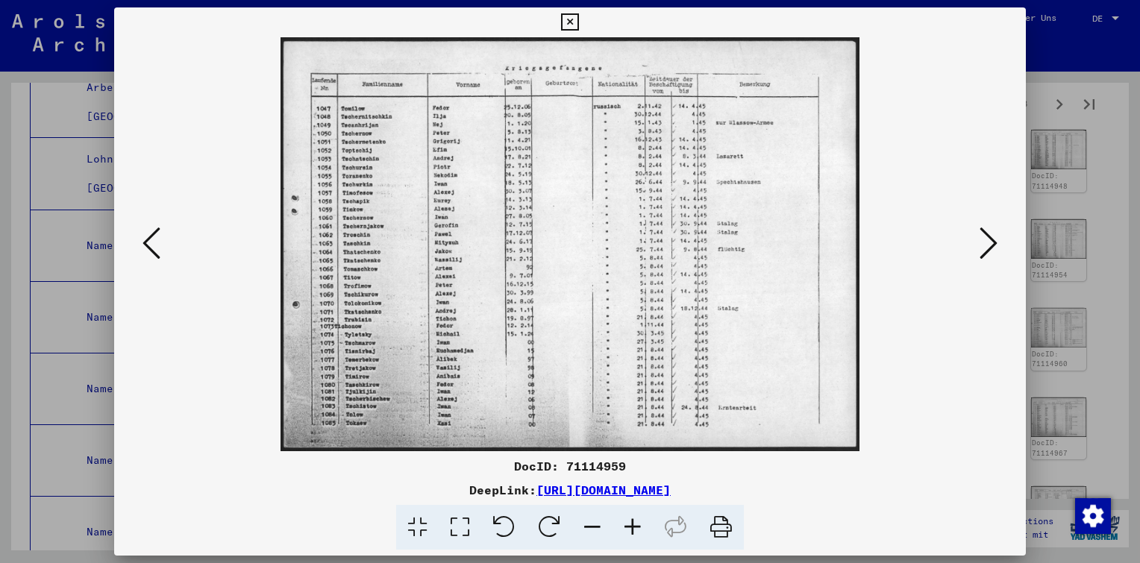
click at [992, 234] on icon at bounding box center [989, 243] width 18 height 36
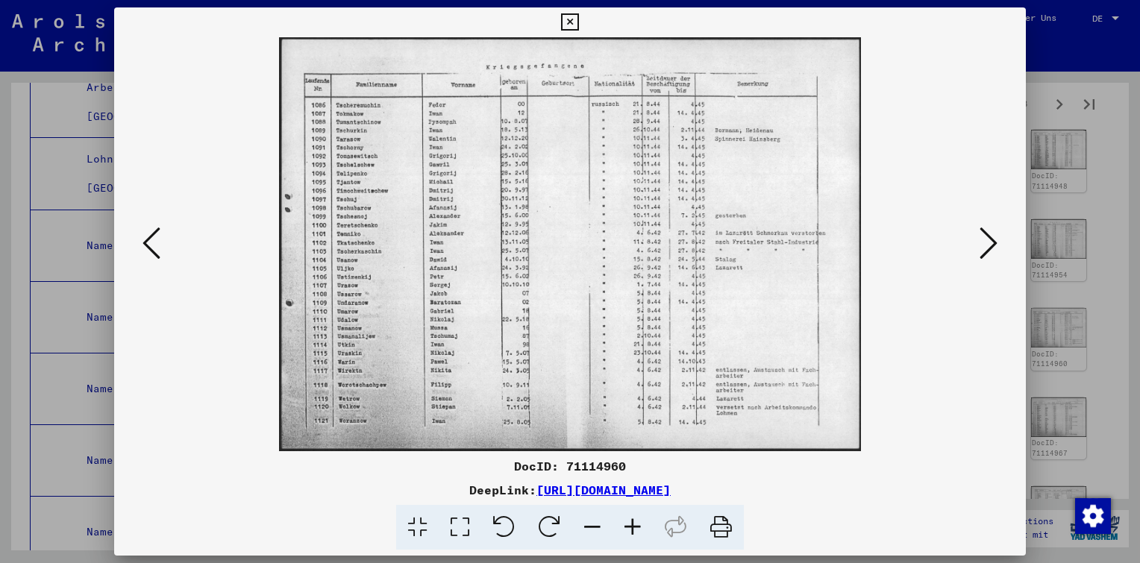
click at [992, 234] on icon at bounding box center [989, 243] width 18 height 36
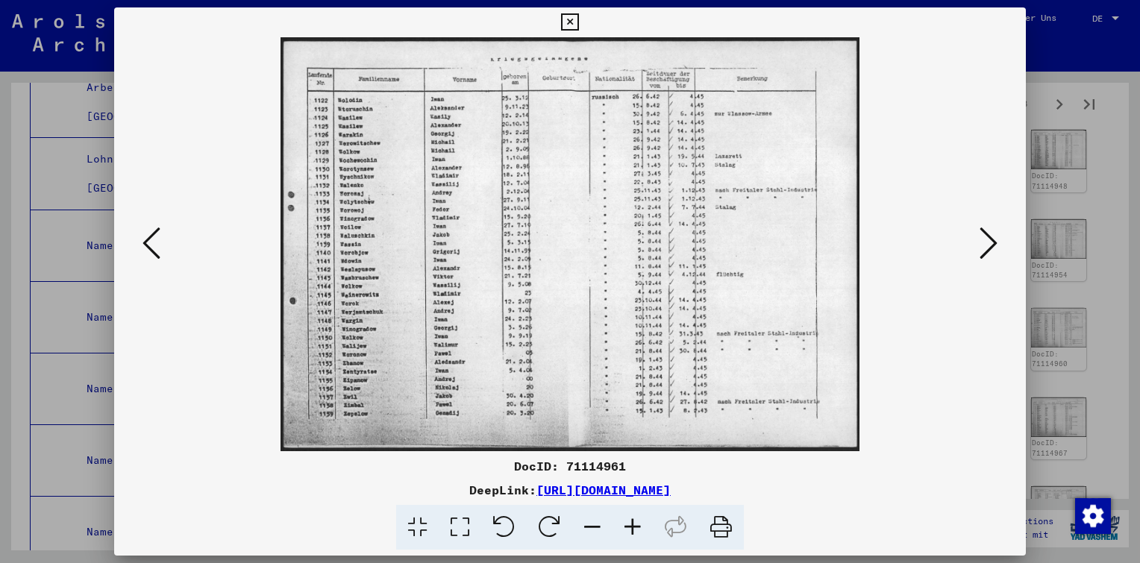
click at [992, 234] on icon at bounding box center [989, 243] width 18 height 36
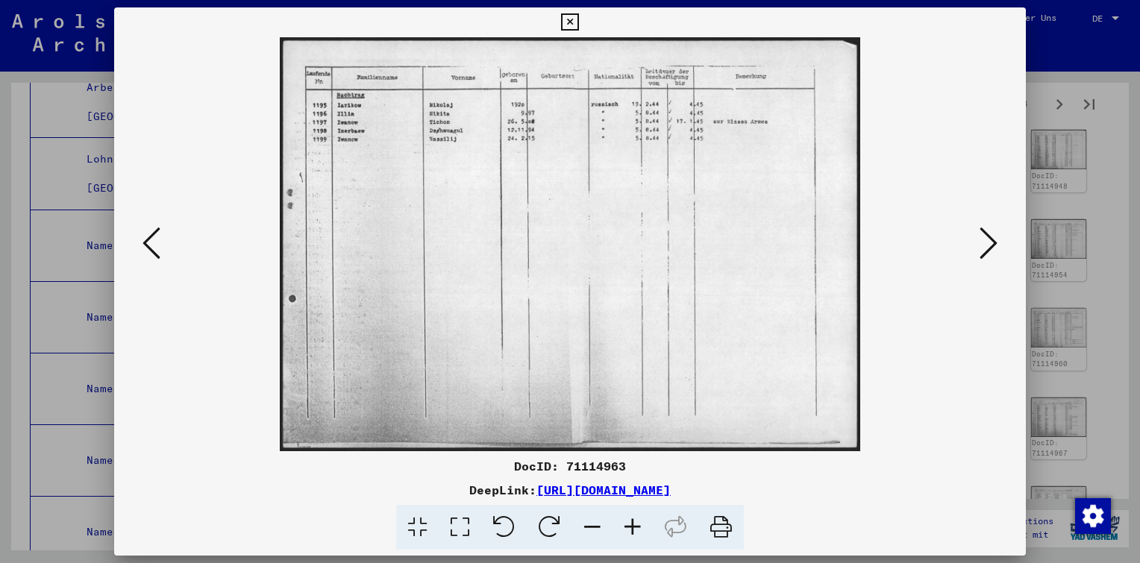
click at [992, 234] on icon at bounding box center [989, 243] width 18 height 36
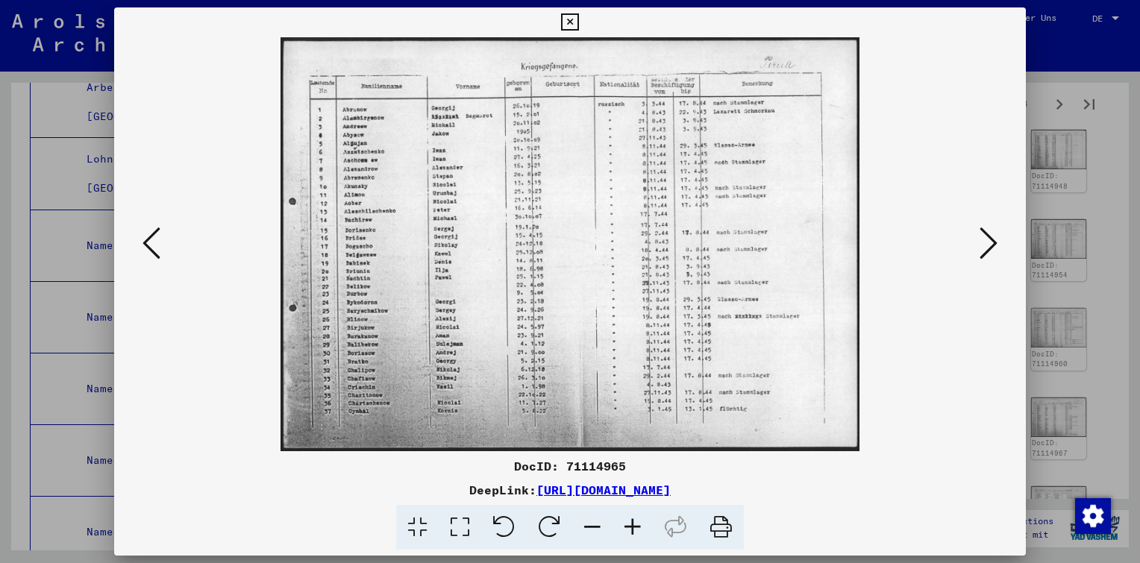
click at [992, 234] on icon at bounding box center [989, 243] width 18 height 36
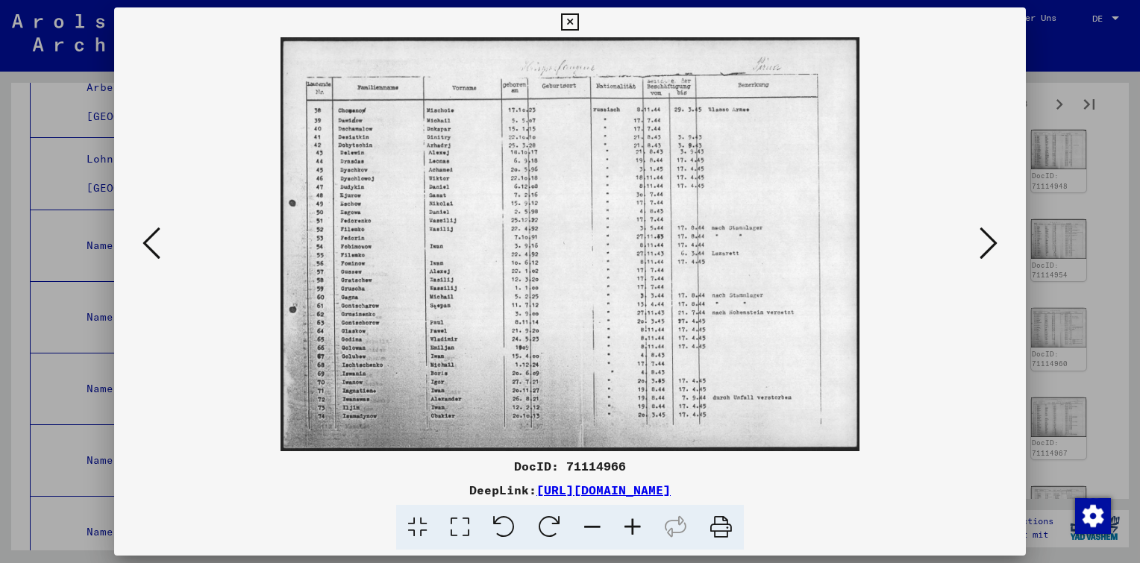
click at [992, 234] on icon at bounding box center [989, 243] width 18 height 36
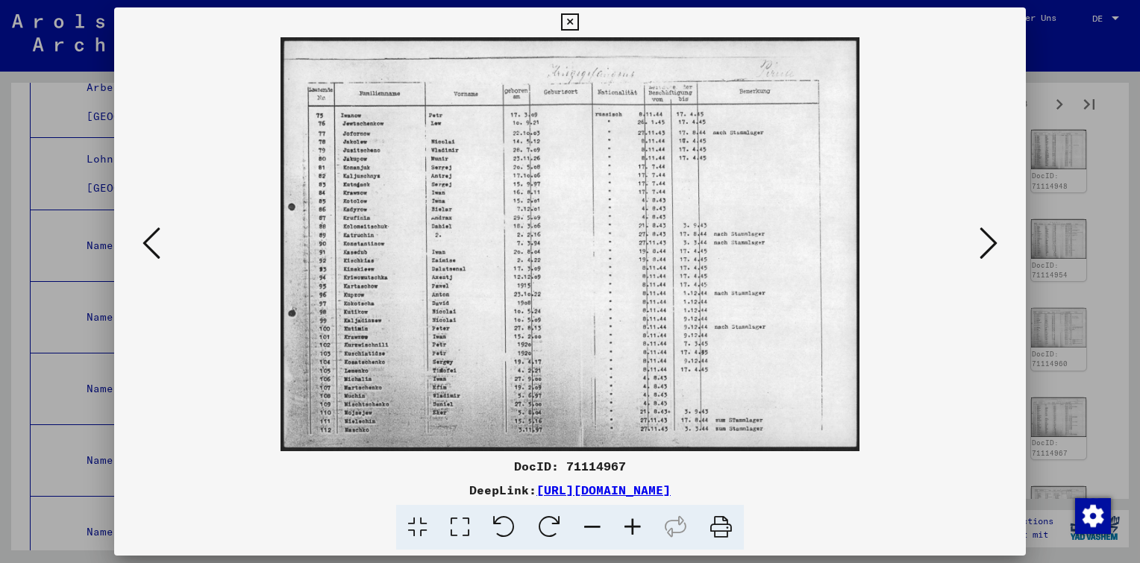
click at [992, 234] on icon at bounding box center [989, 243] width 18 height 36
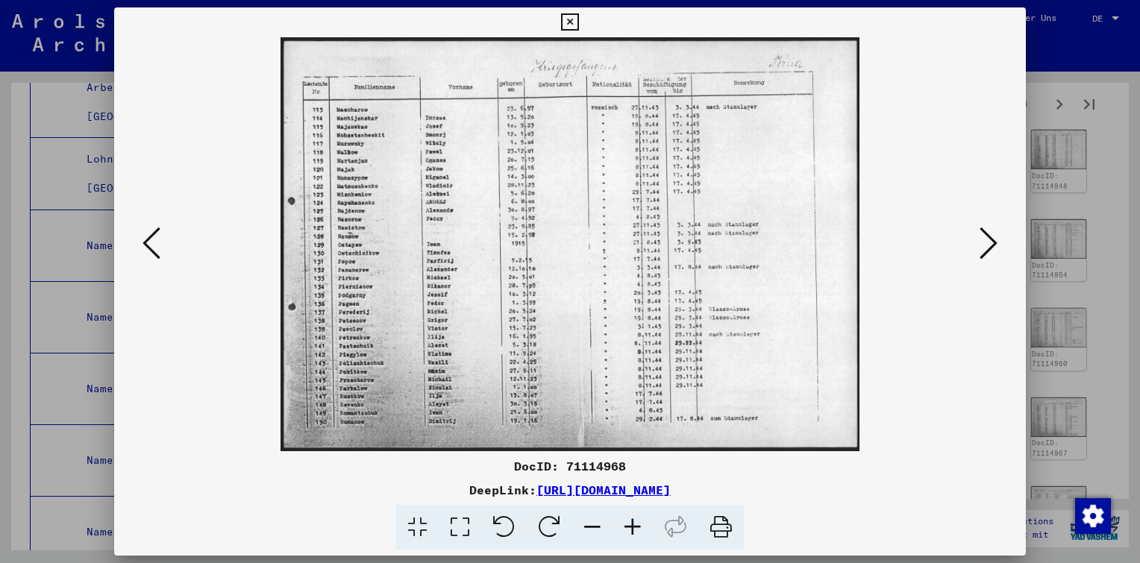
click at [992, 234] on icon at bounding box center [989, 243] width 18 height 36
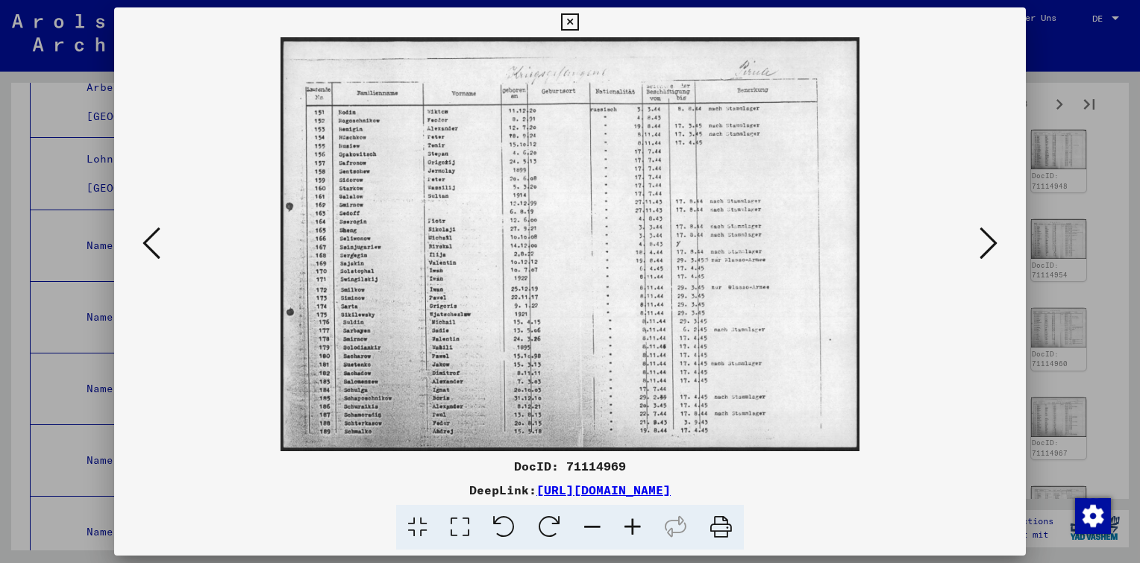
click at [992, 234] on icon at bounding box center [989, 243] width 18 height 36
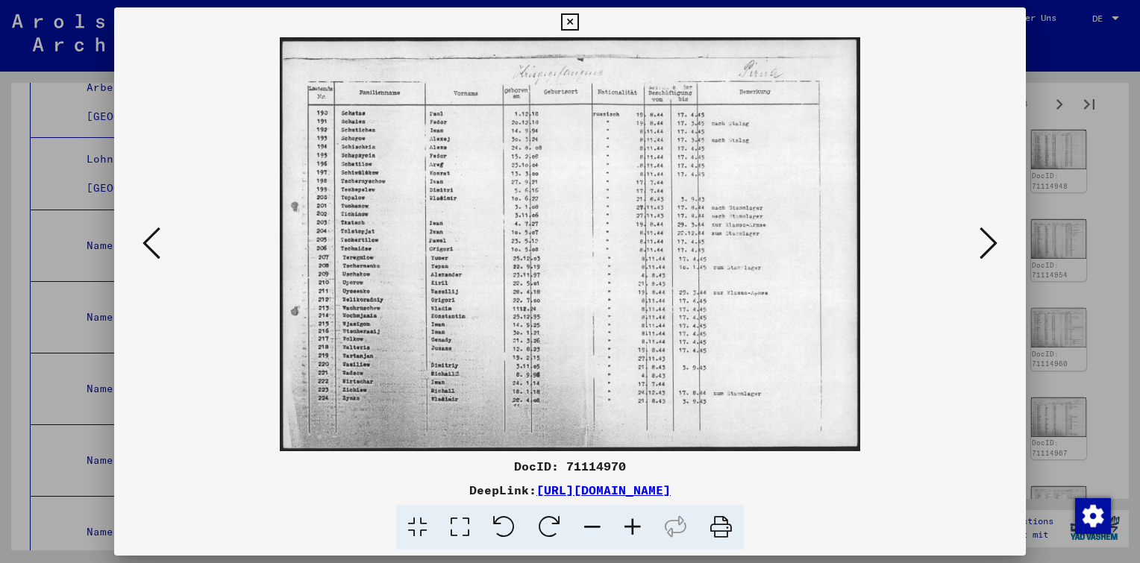
click at [992, 234] on icon at bounding box center [989, 243] width 18 height 36
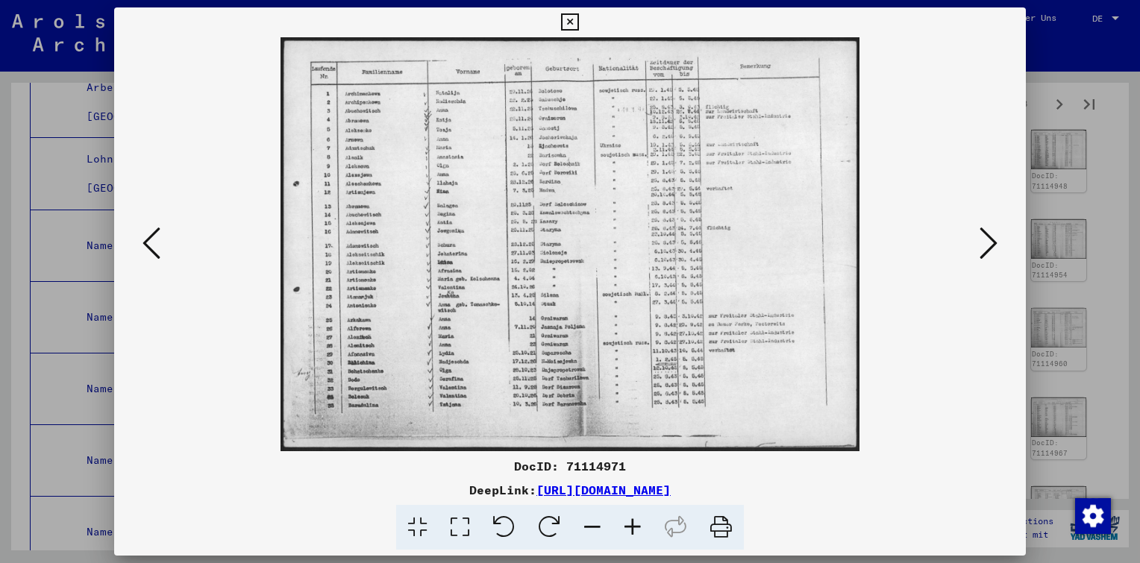
click at [992, 234] on icon at bounding box center [989, 243] width 18 height 36
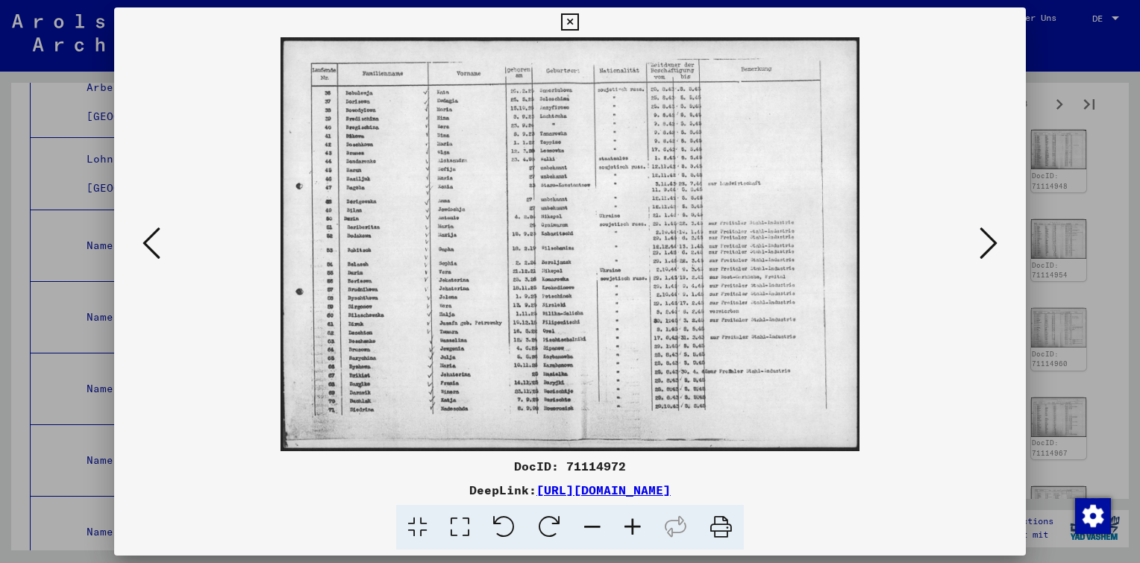
click at [992, 234] on icon at bounding box center [989, 243] width 18 height 36
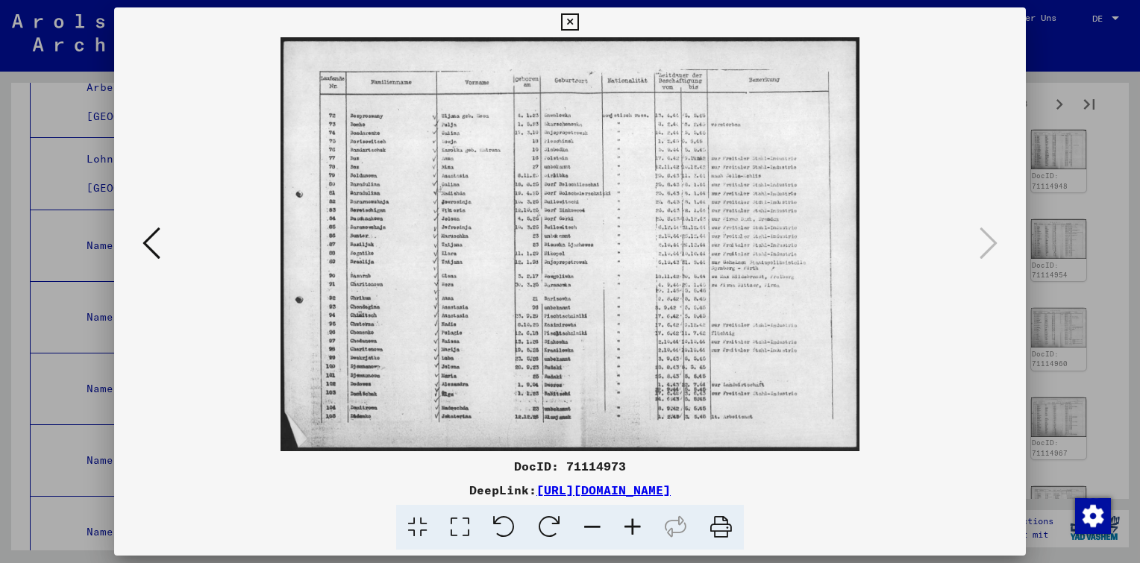
click at [569, 27] on icon at bounding box center [569, 22] width 17 height 18
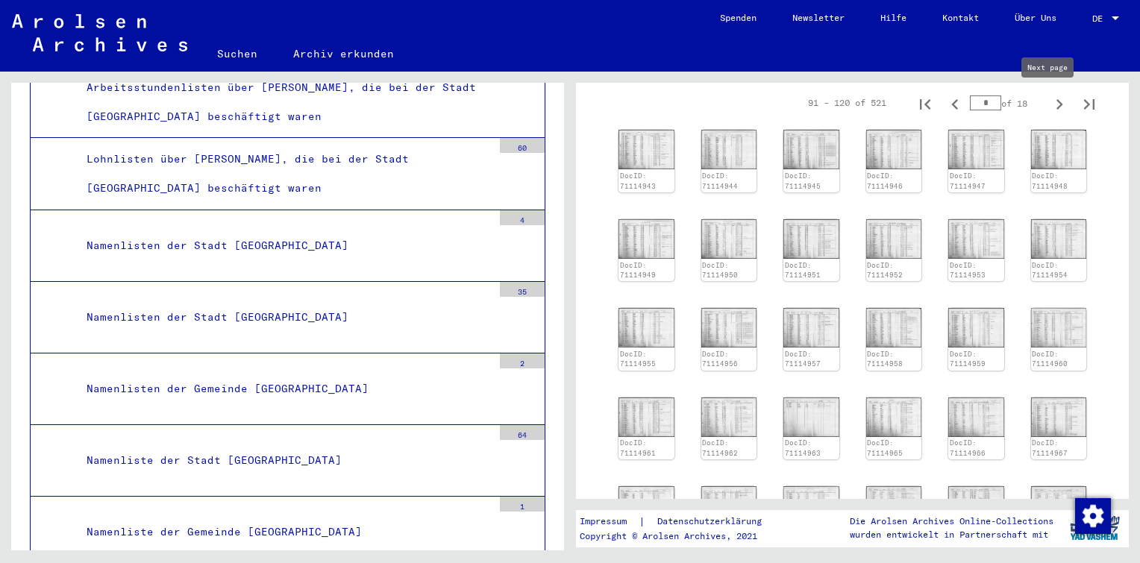
click at [1049, 101] on icon "Next page" at bounding box center [1059, 104] width 21 height 21
type input "*"
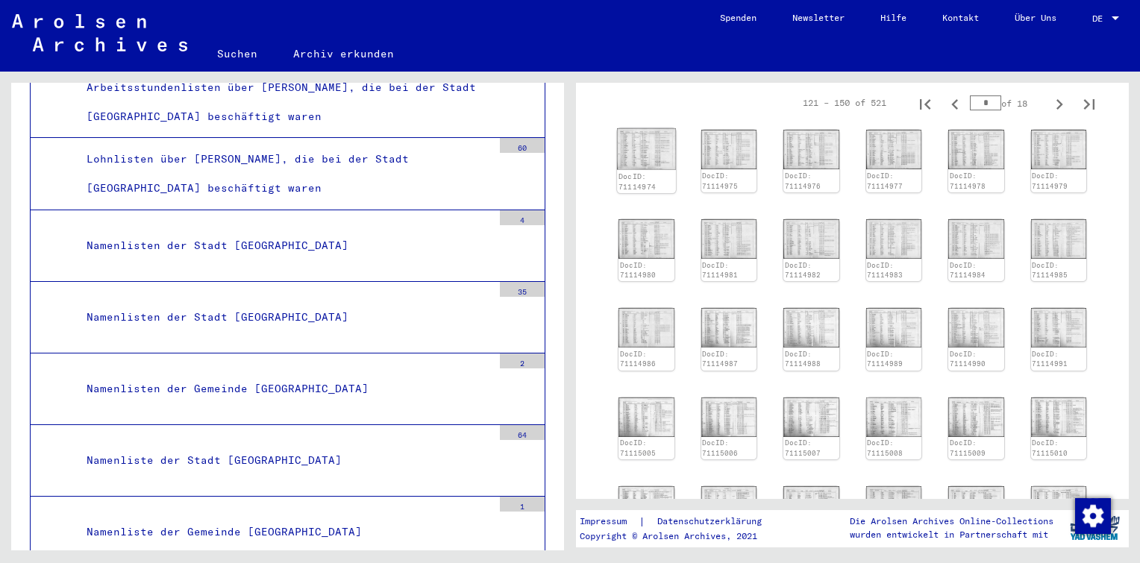
click at [649, 141] on img at bounding box center [646, 149] width 58 height 42
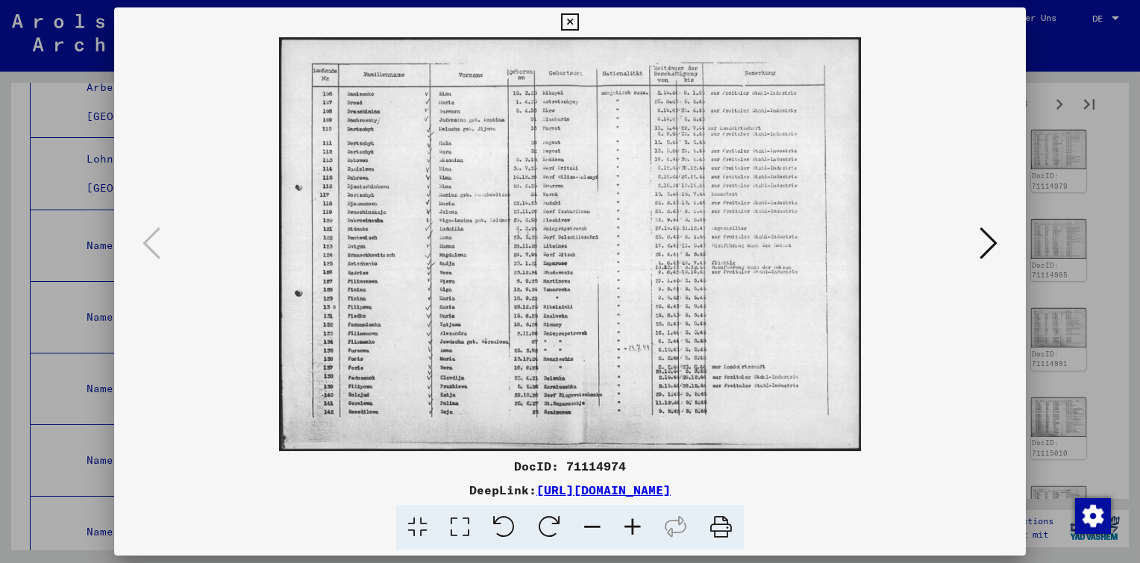
click at [632, 530] on icon at bounding box center [633, 528] width 40 height 46
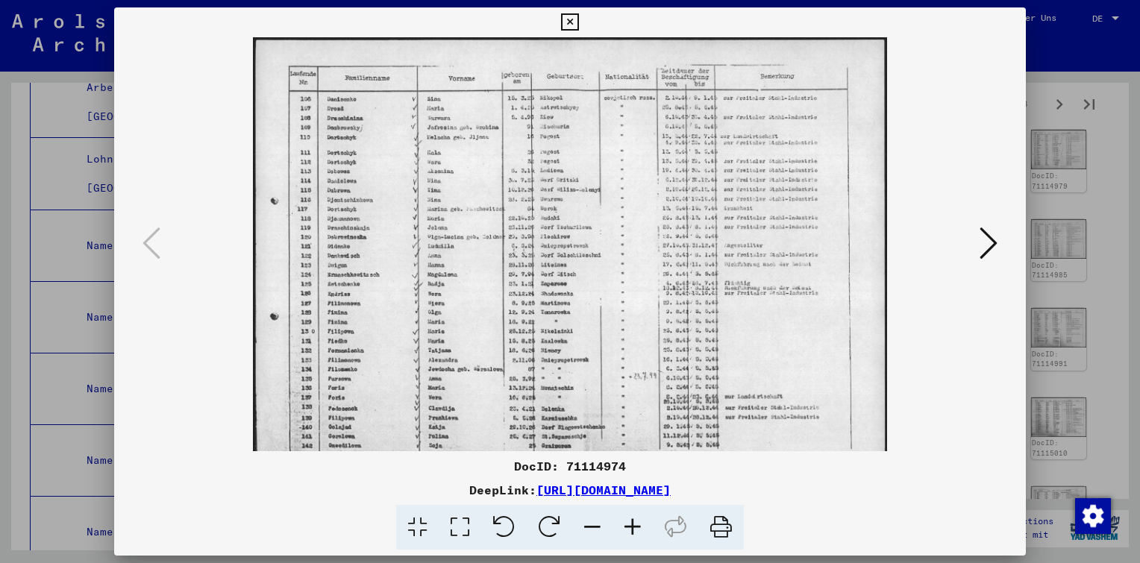
click at [632, 530] on icon at bounding box center [633, 528] width 40 height 46
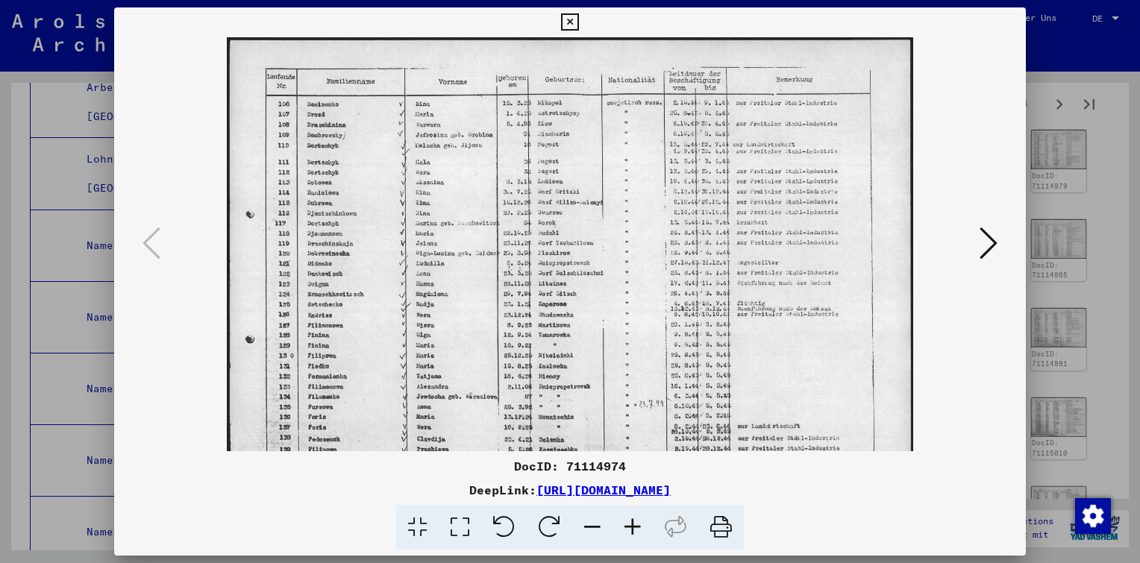
click at [632, 530] on icon at bounding box center [633, 528] width 40 height 46
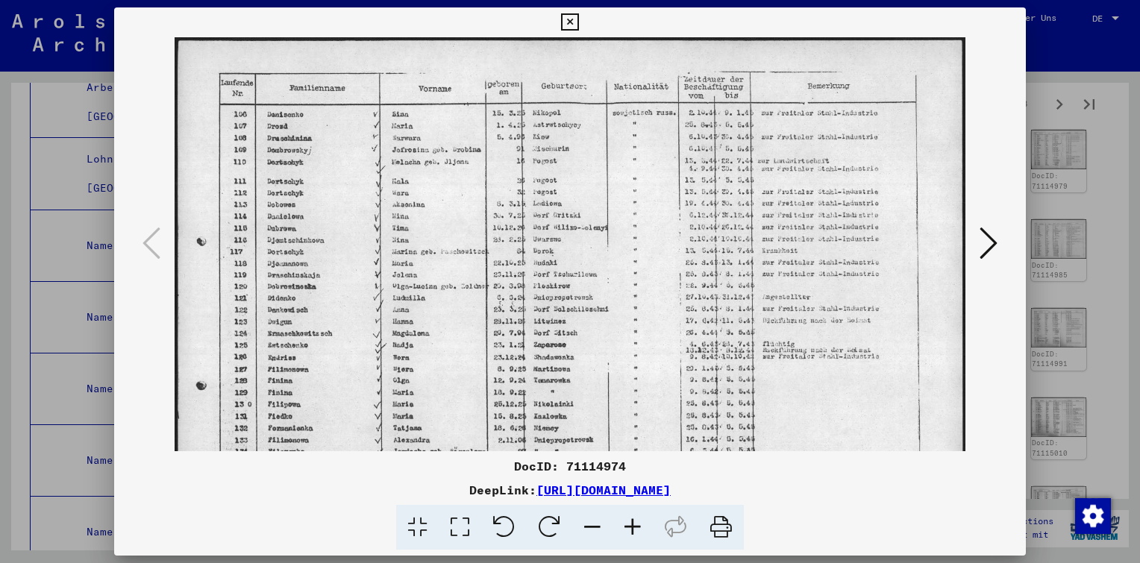
click at [632, 530] on icon at bounding box center [633, 528] width 40 height 46
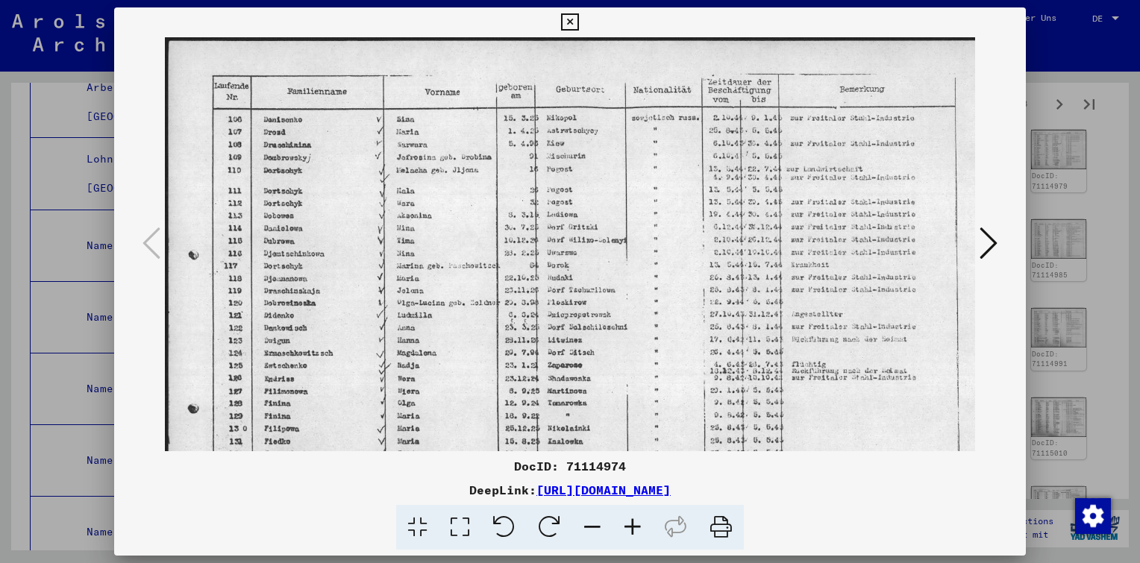
click at [632, 530] on icon at bounding box center [633, 528] width 40 height 46
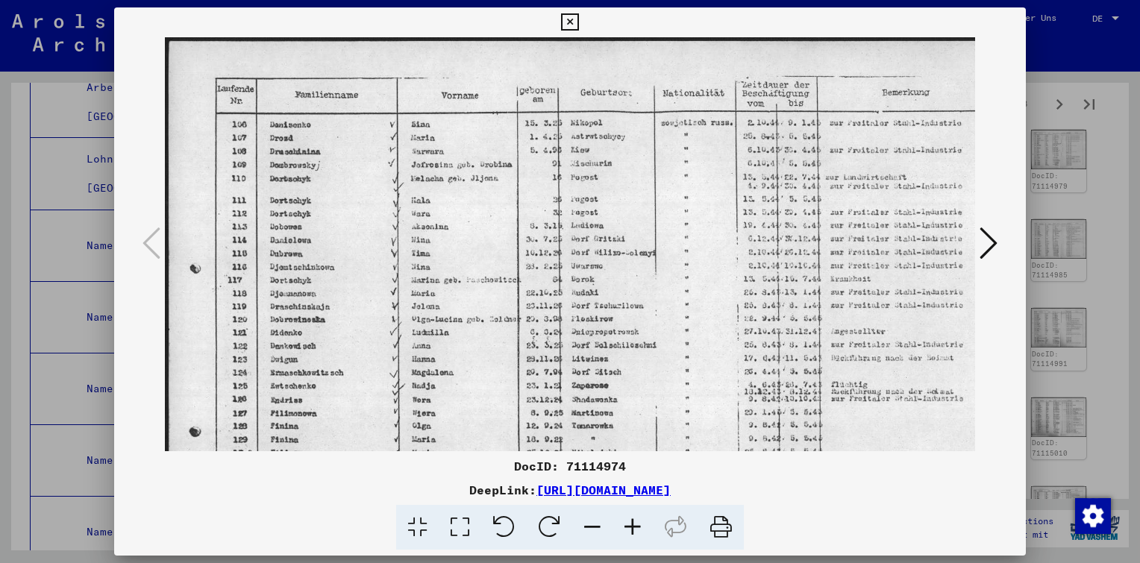
drag, startPoint x: 632, startPoint y: 528, endPoint x: 734, endPoint y: 454, distance: 126.6
click at [633, 527] on icon at bounding box center [633, 528] width 40 height 46
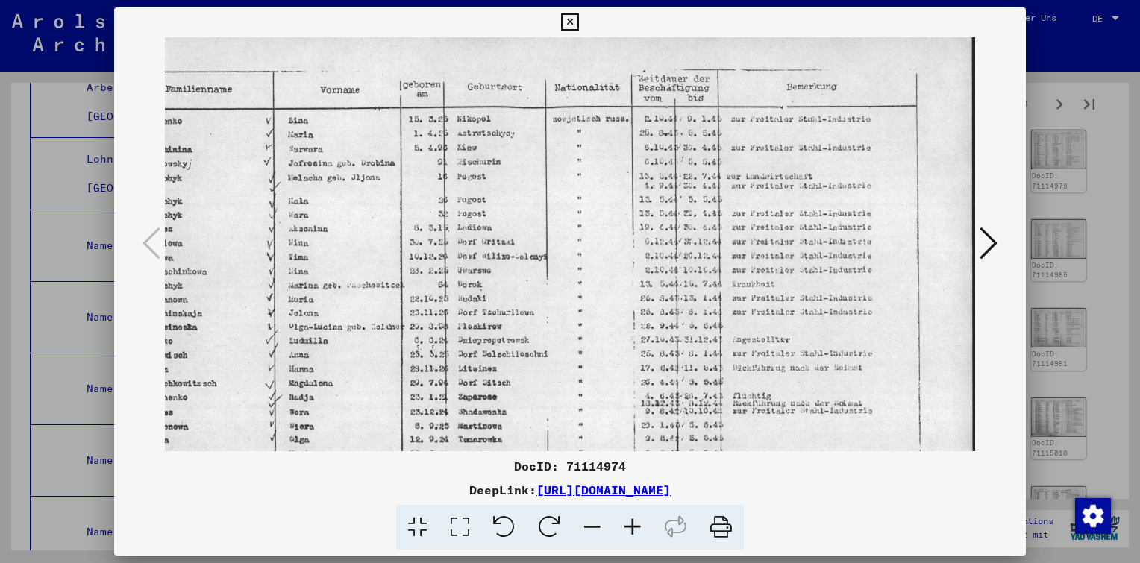
drag, startPoint x: 855, startPoint y: 413, endPoint x: 709, endPoint y: 394, distance: 146.7
click at [705, 402] on img at bounding box center [502, 365] width 949 height 675
click at [1011, 225] on div at bounding box center [570, 244] width 912 height 414
click at [999, 221] on div at bounding box center [570, 244] width 912 height 414
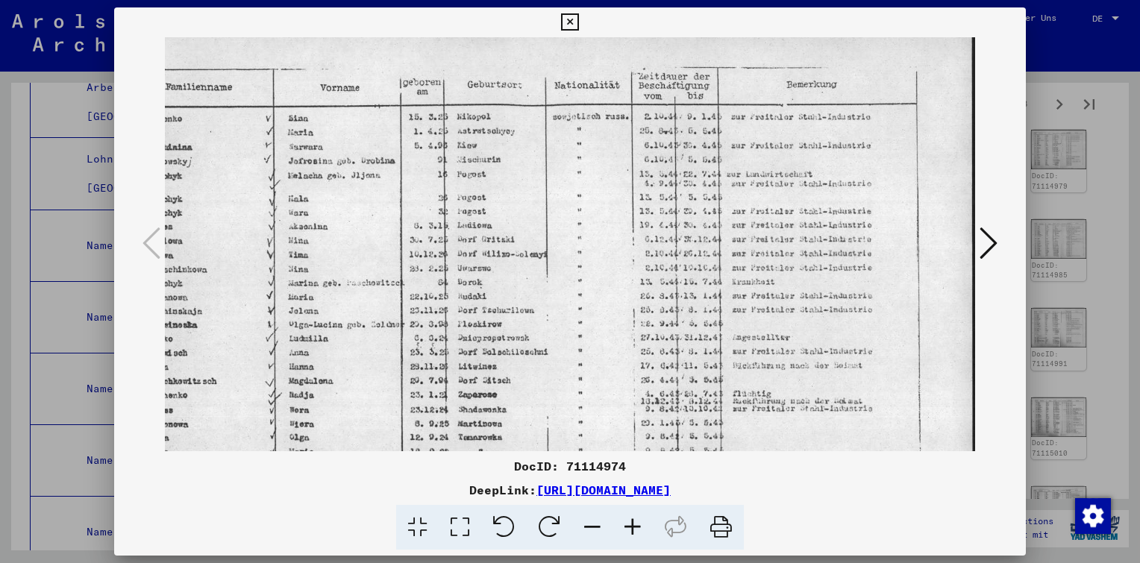
click at [998, 238] on button at bounding box center [988, 244] width 27 height 43
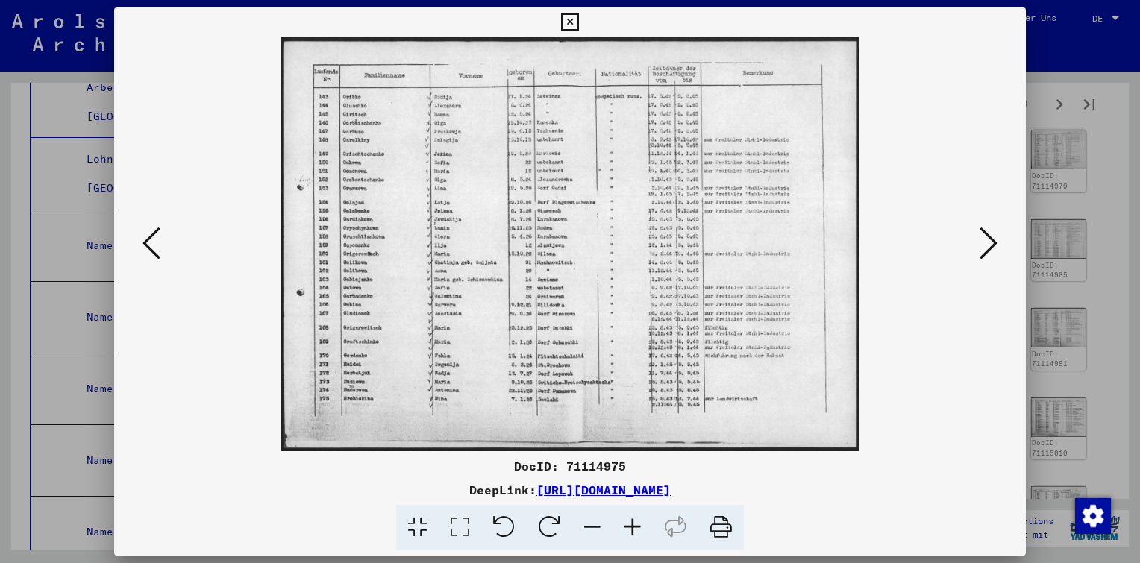
click at [990, 240] on icon at bounding box center [989, 243] width 18 height 36
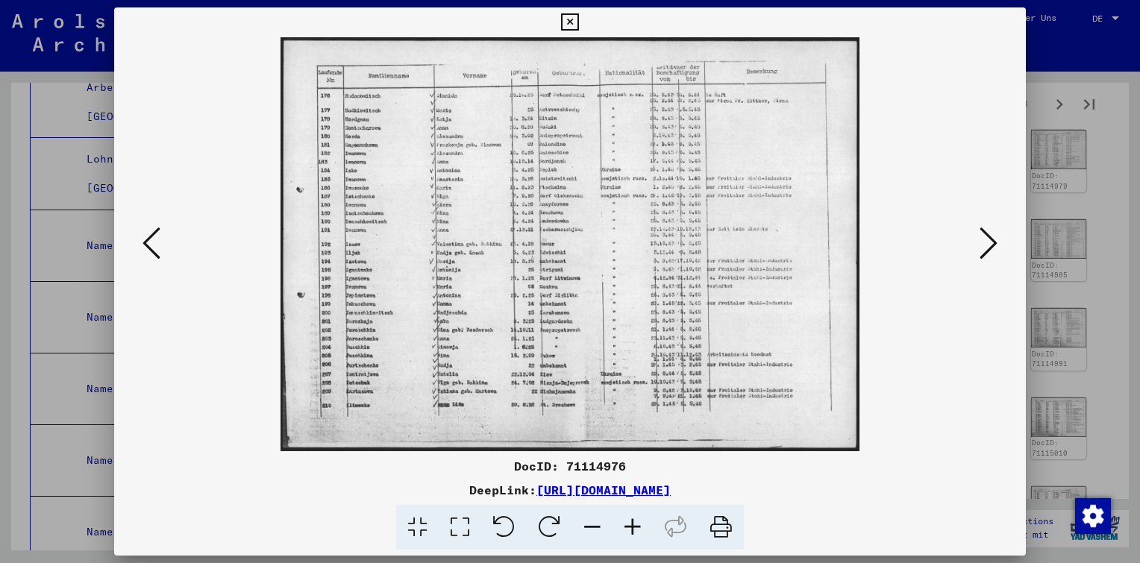
click at [990, 240] on icon at bounding box center [989, 243] width 18 height 36
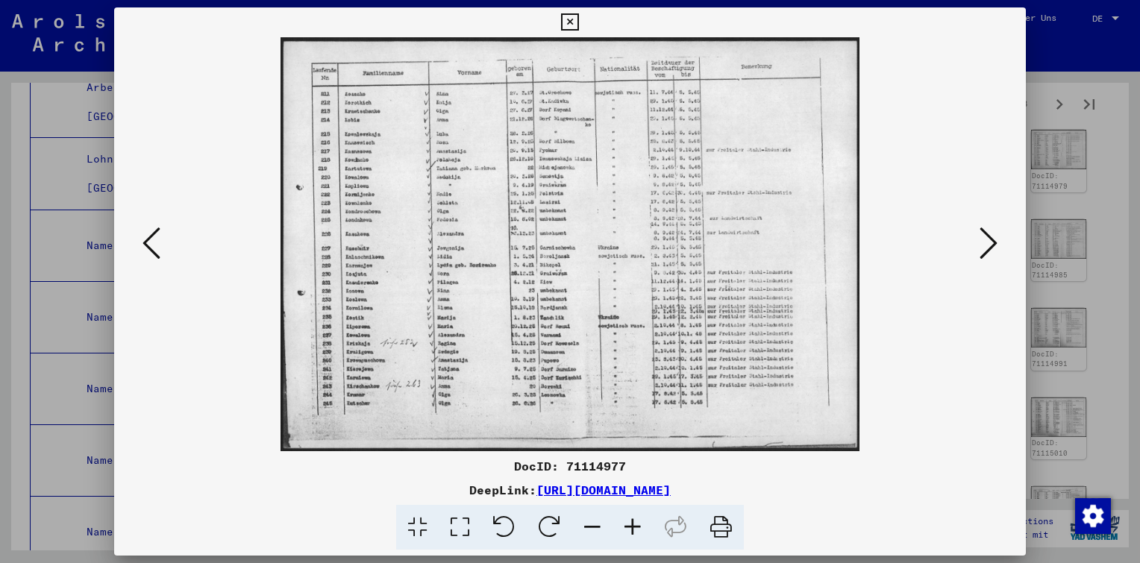
click at [990, 240] on icon at bounding box center [989, 243] width 18 height 36
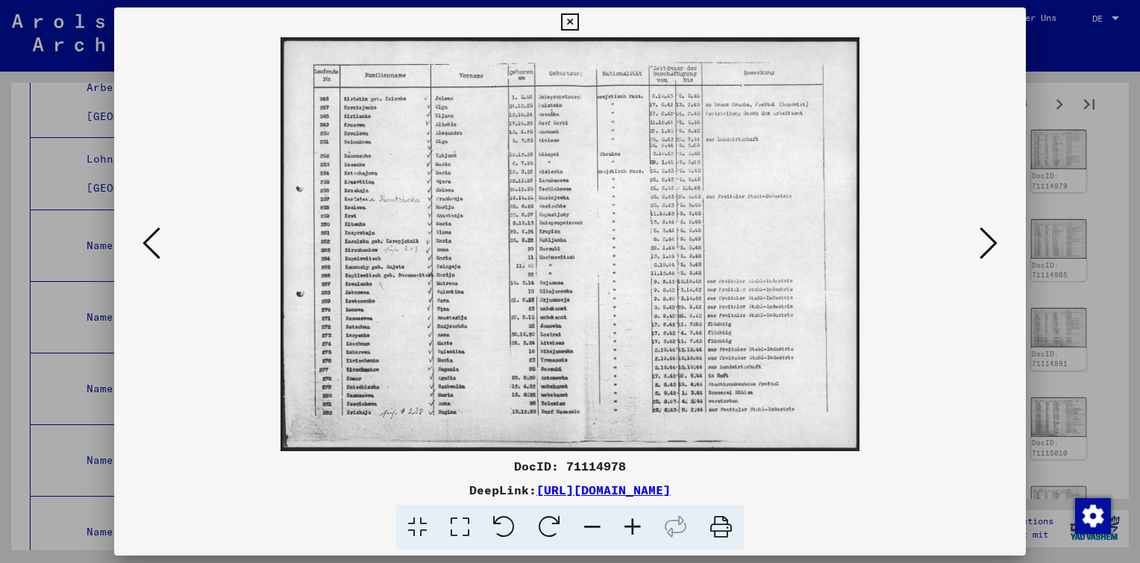
click at [990, 240] on icon at bounding box center [989, 243] width 18 height 36
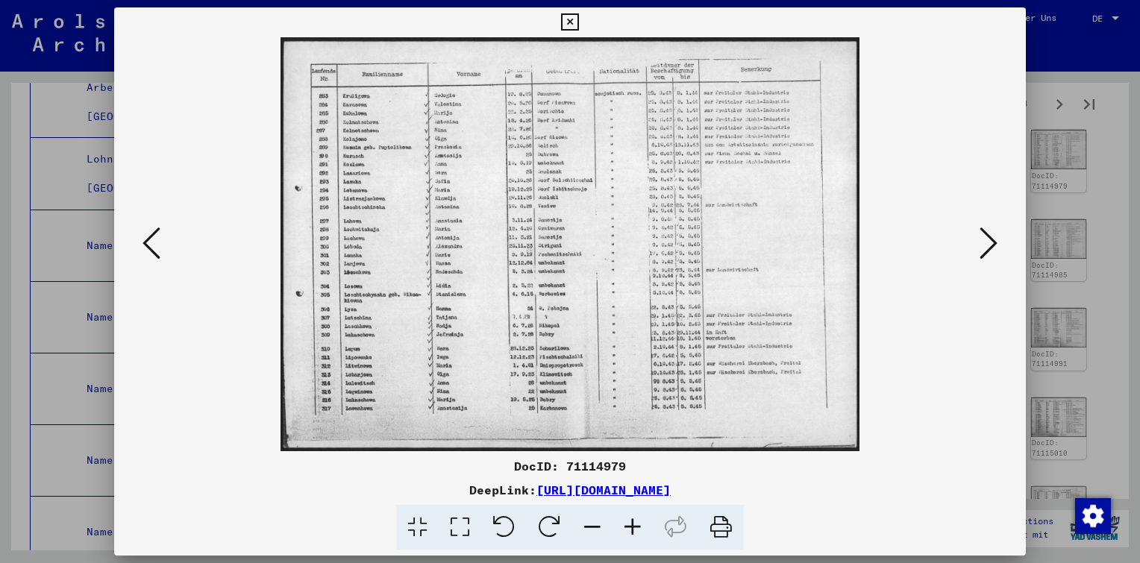
click at [990, 240] on icon at bounding box center [989, 243] width 18 height 36
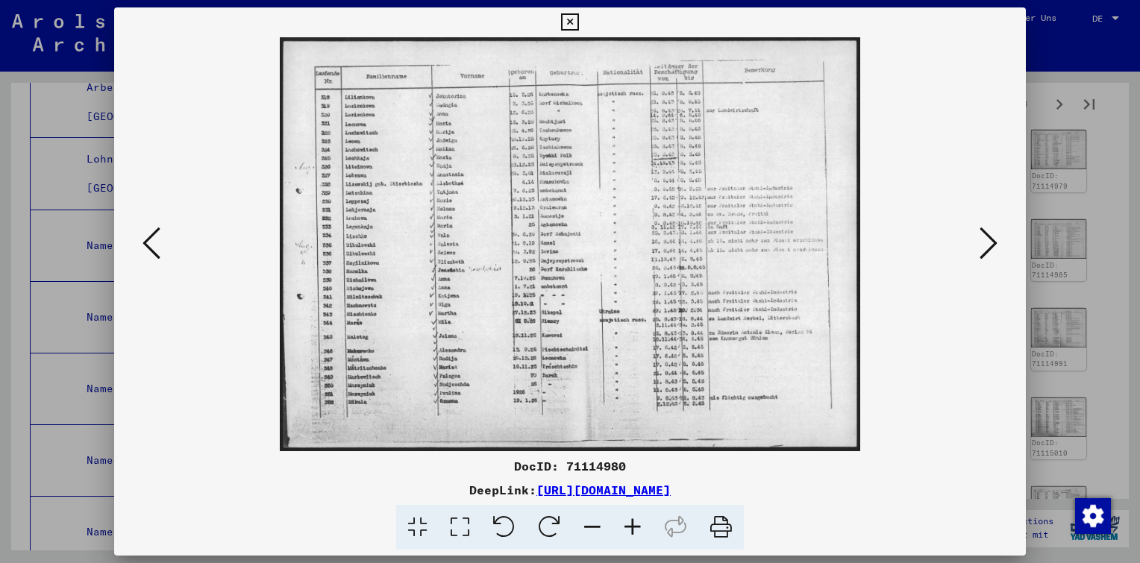
click at [990, 240] on icon at bounding box center [989, 243] width 18 height 36
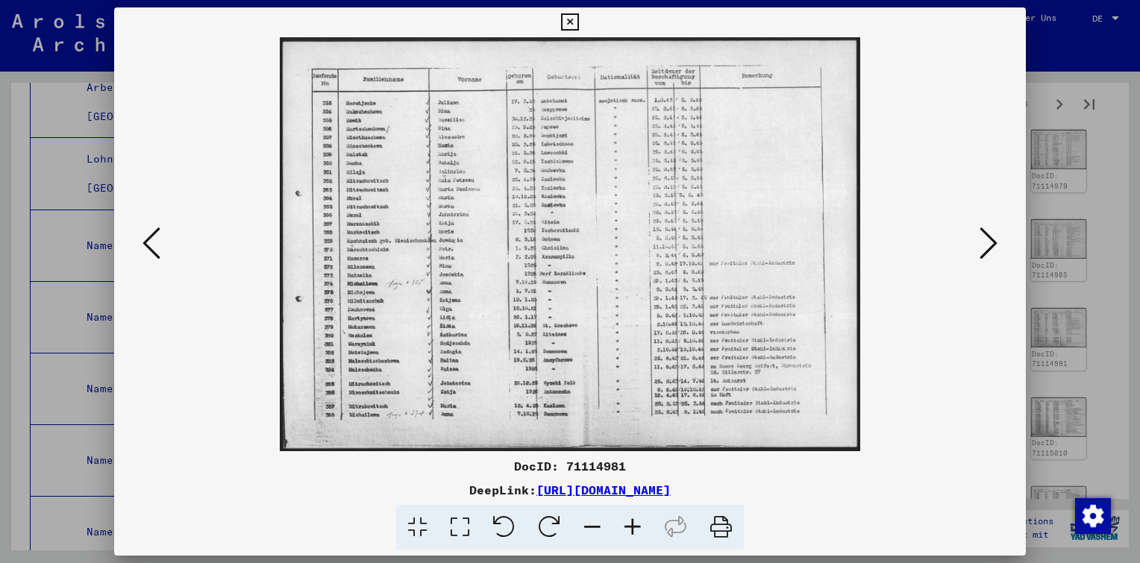
click at [990, 240] on icon at bounding box center [989, 243] width 18 height 36
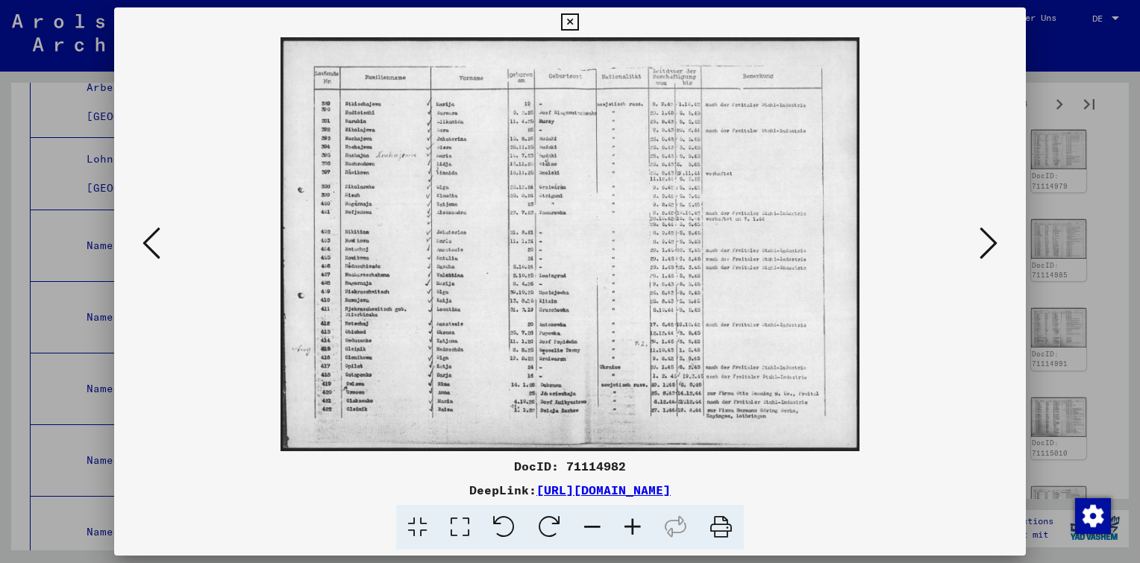
click at [990, 240] on icon at bounding box center [989, 243] width 18 height 36
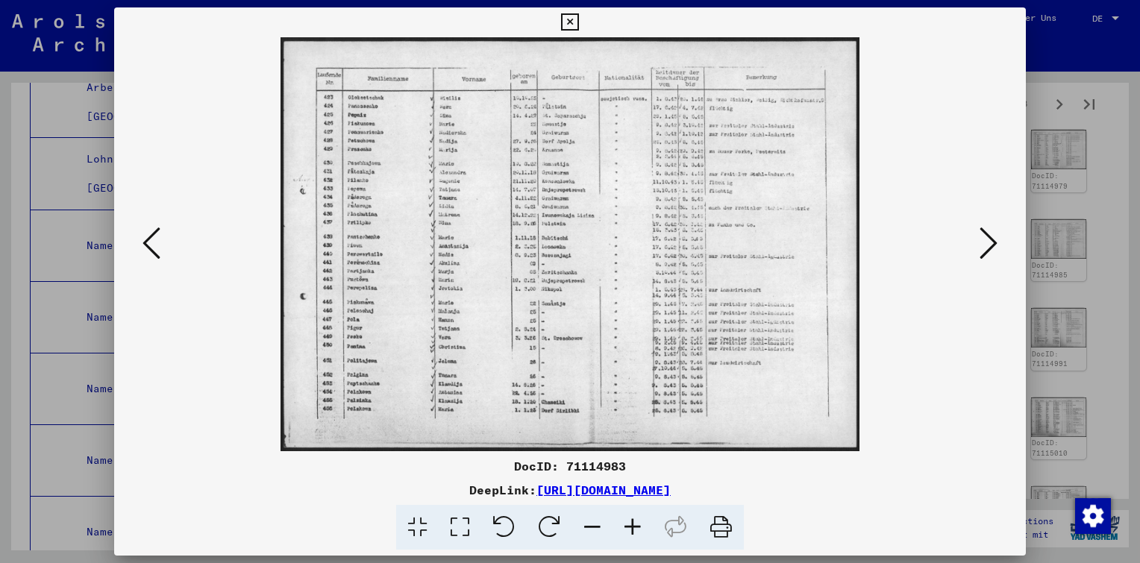
click at [990, 240] on icon at bounding box center [989, 243] width 18 height 36
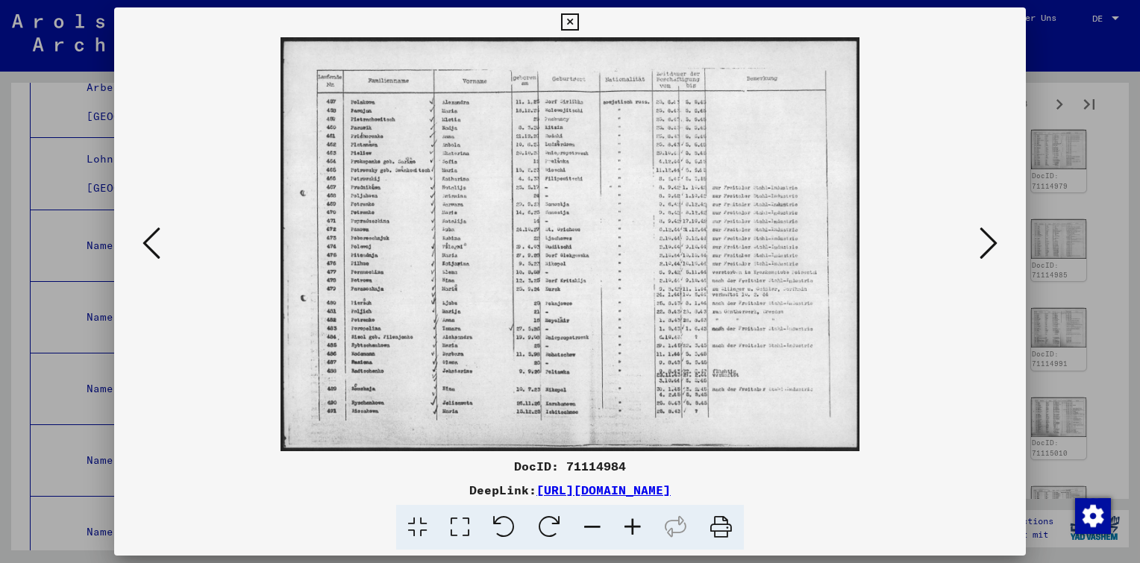
click at [990, 240] on icon at bounding box center [989, 243] width 18 height 36
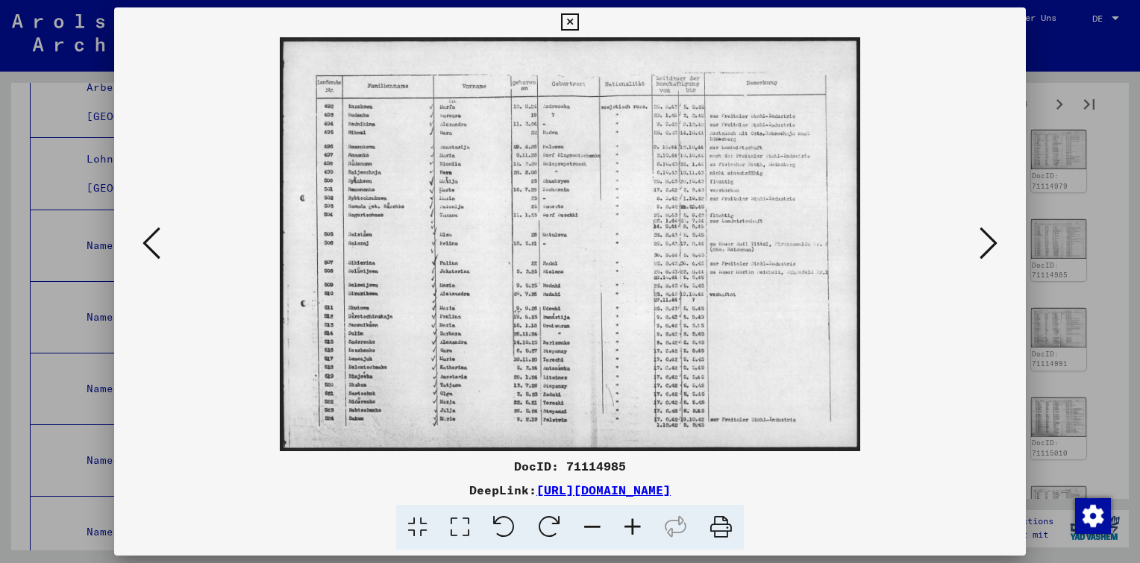
click at [990, 240] on icon at bounding box center [989, 243] width 18 height 36
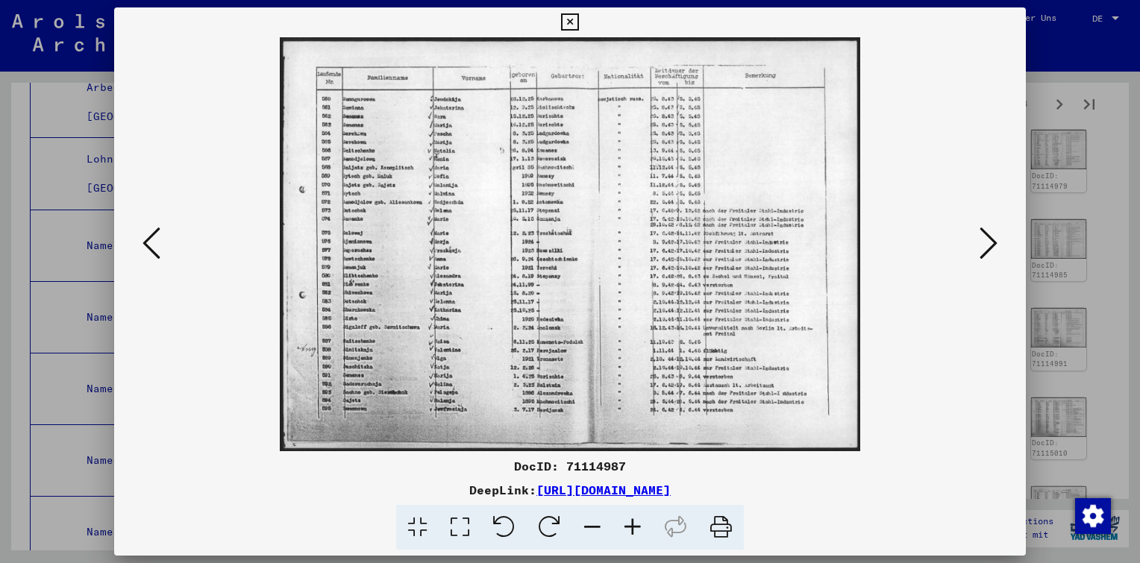
click at [990, 240] on icon at bounding box center [989, 243] width 18 height 36
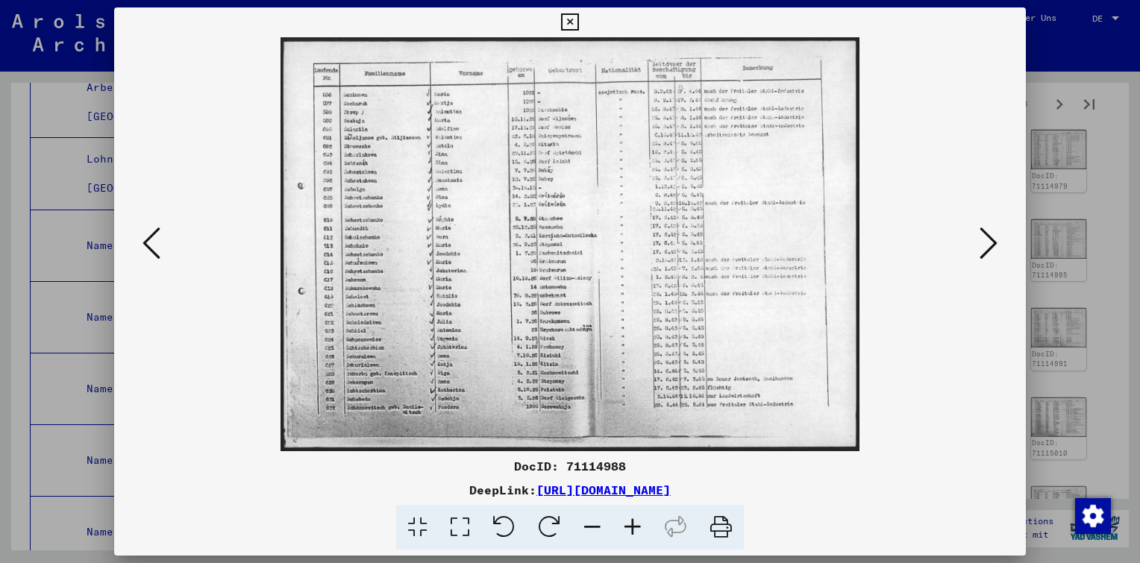
click at [990, 240] on icon at bounding box center [989, 243] width 18 height 36
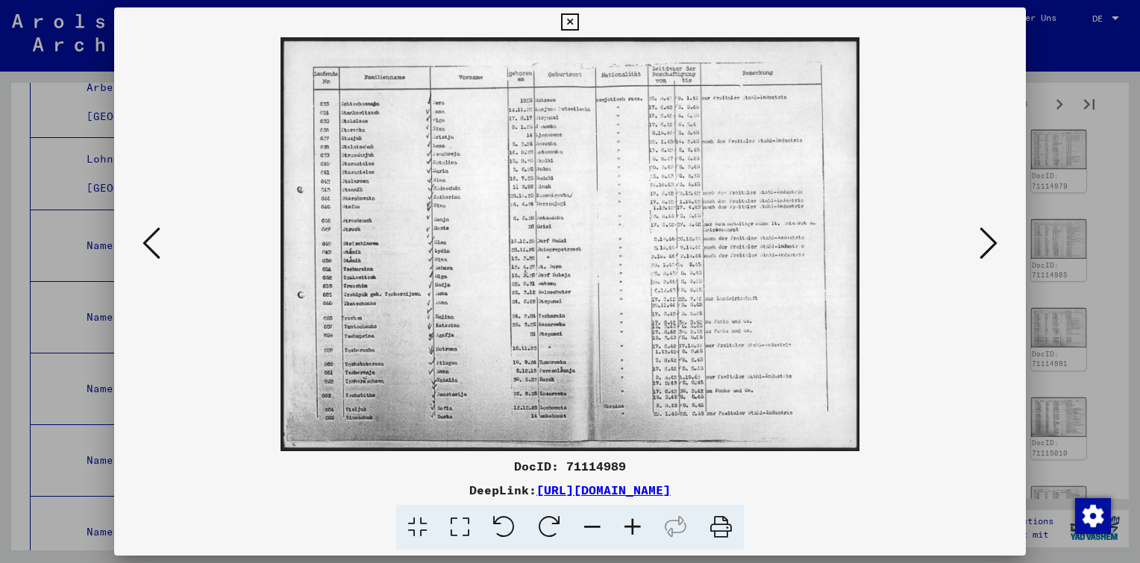
click at [990, 240] on icon at bounding box center [989, 243] width 18 height 36
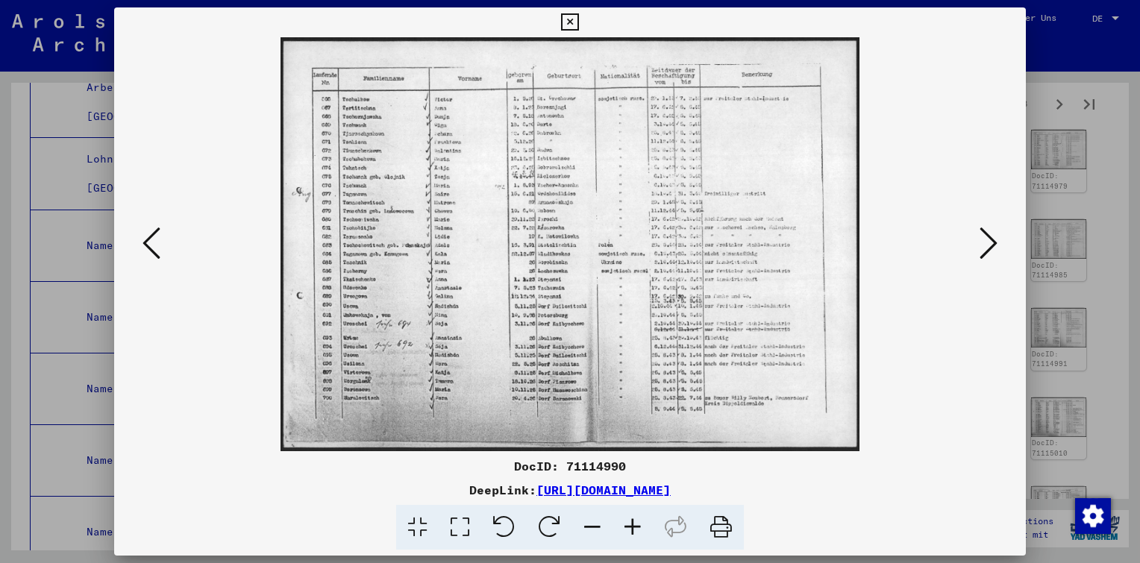
click at [990, 240] on icon at bounding box center [989, 243] width 18 height 36
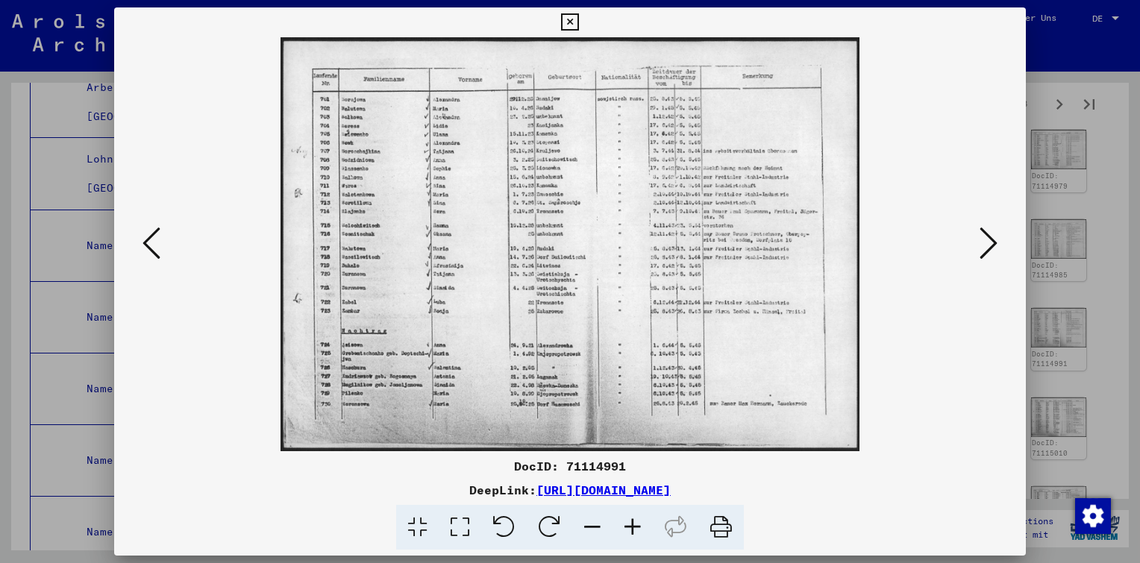
click at [990, 240] on icon at bounding box center [989, 243] width 18 height 36
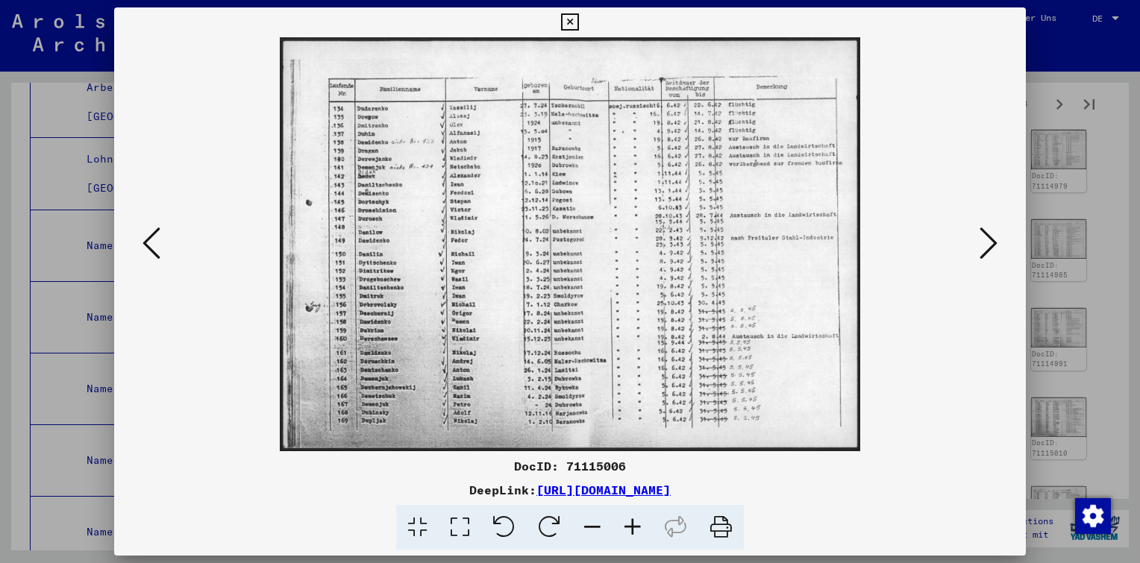
click at [990, 240] on icon at bounding box center [989, 243] width 18 height 36
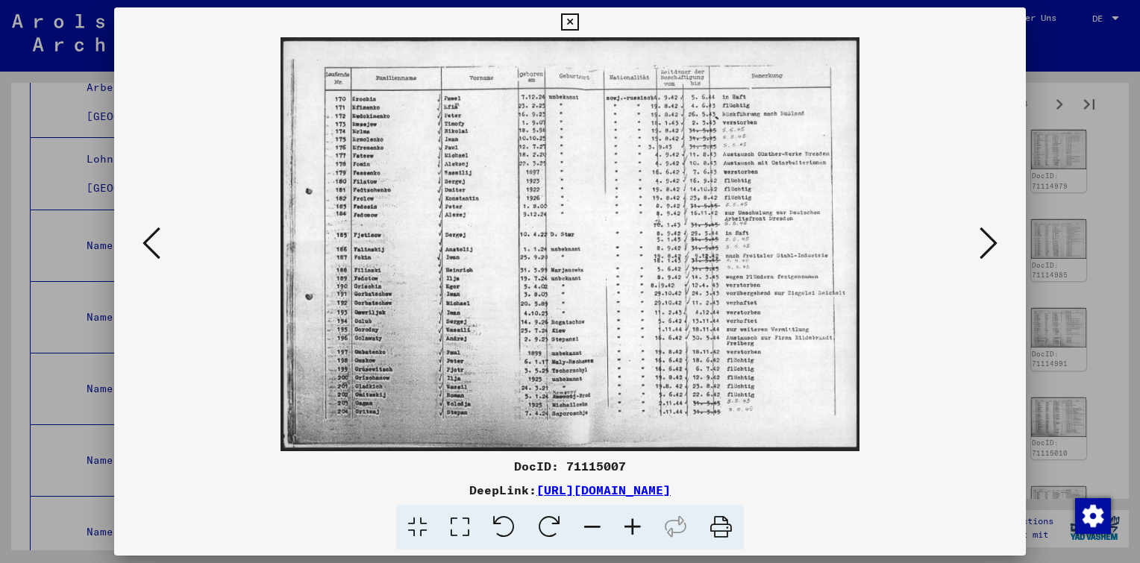
click at [990, 240] on icon at bounding box center [989, 243] width 18 height 36
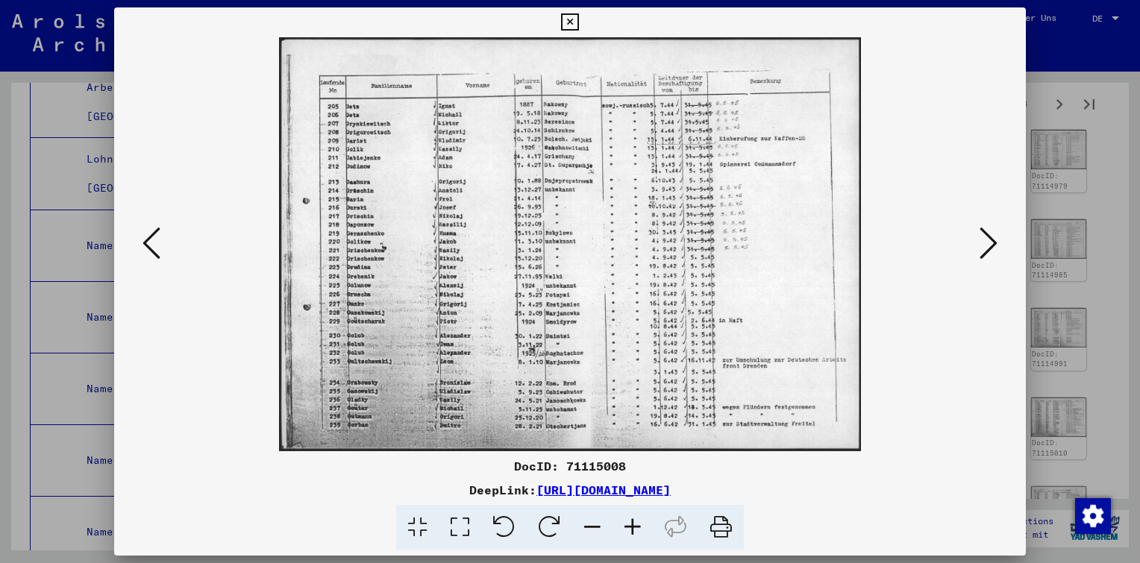
click at [990, 240] on icon at bounding box center [989, 243] width 18 height 36
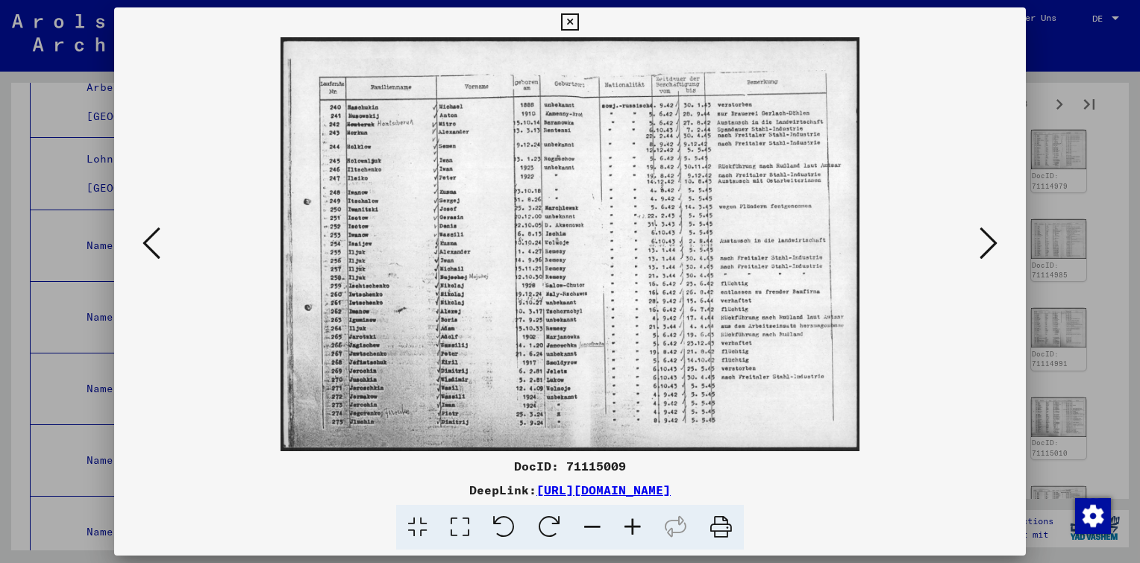
click at [990, 240] on icon at bounding box center [989, 243] width 18 height 36
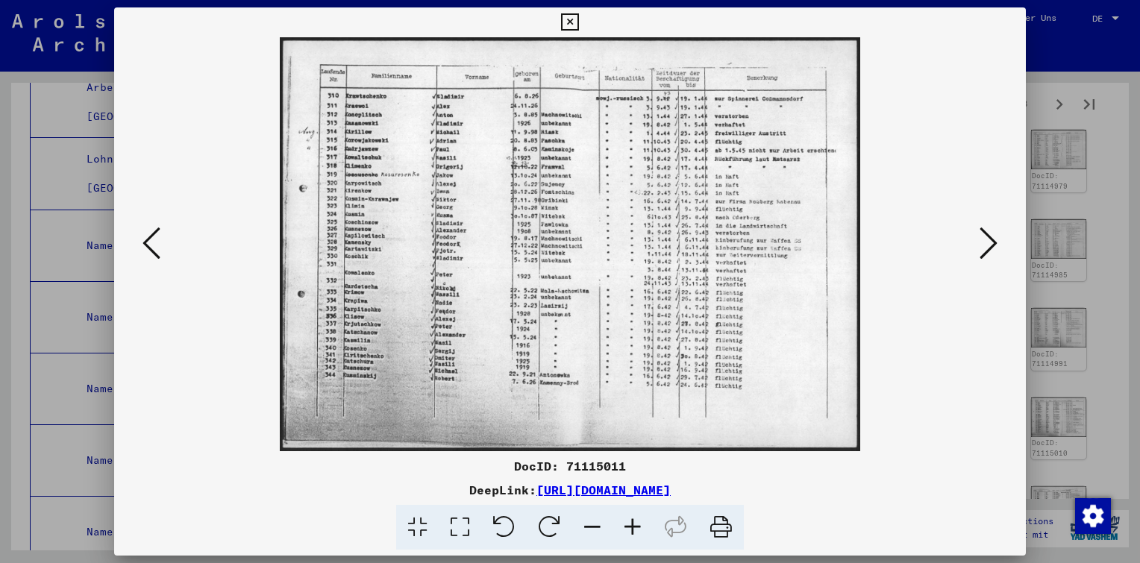
click at [990, 240] on icon at bounding box center [989, 243] width 18 height 36
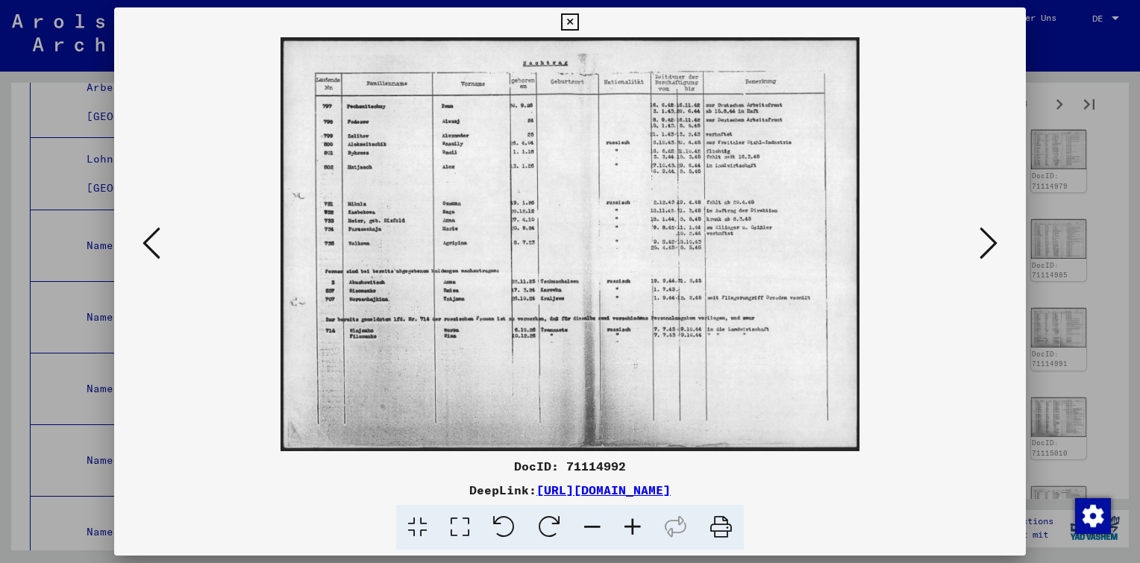
click at [990, 240] on icon at bounding box center [989, 243] width 18 height 36
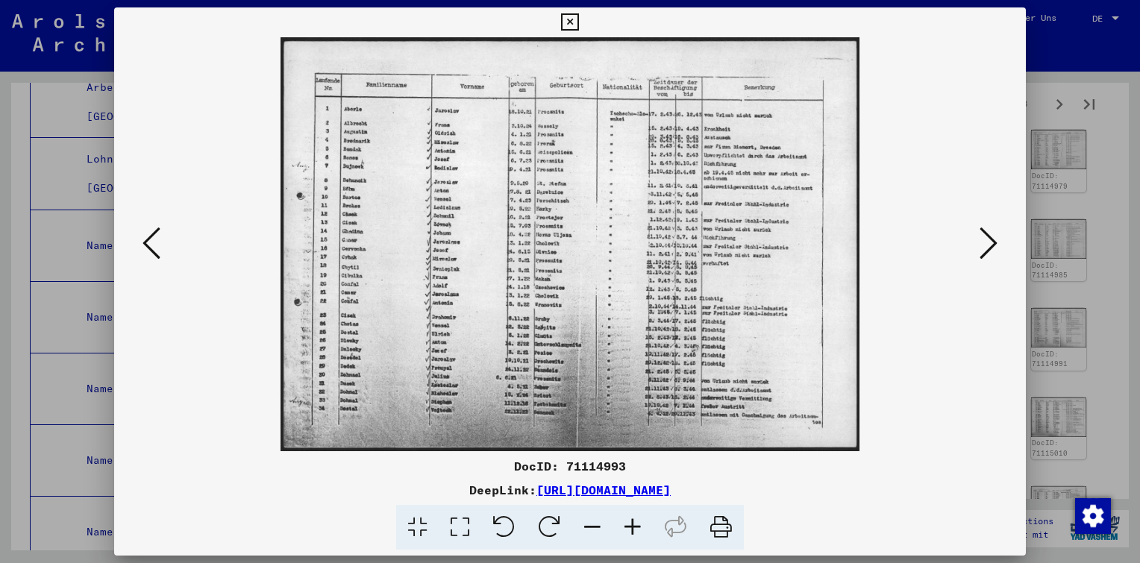
click at [990, 240] on icon at bounding box center [989, 243] width 18 height 36
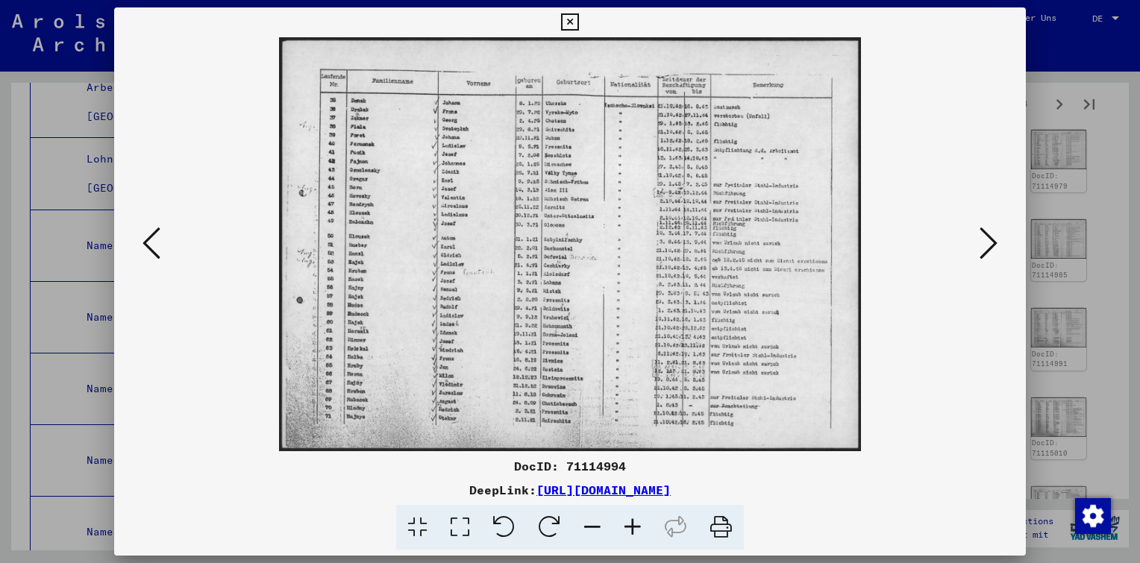
click at [990, 240] on icon at bounding box center [989, 243] width 18 height 36
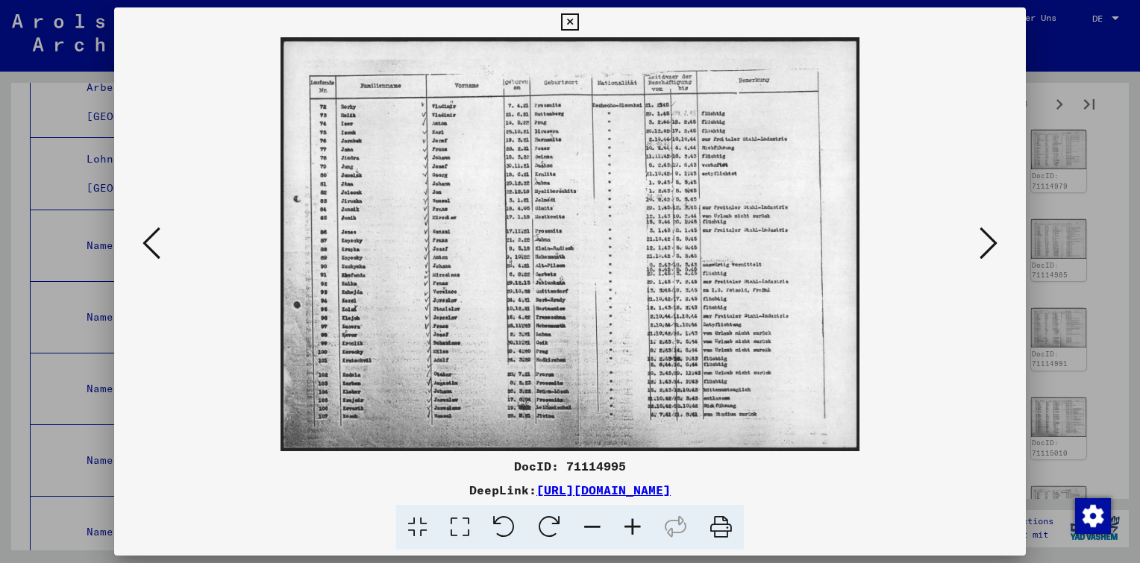
click at [990, 240] on icon at bounding box center [989, 243] width 18 height 36
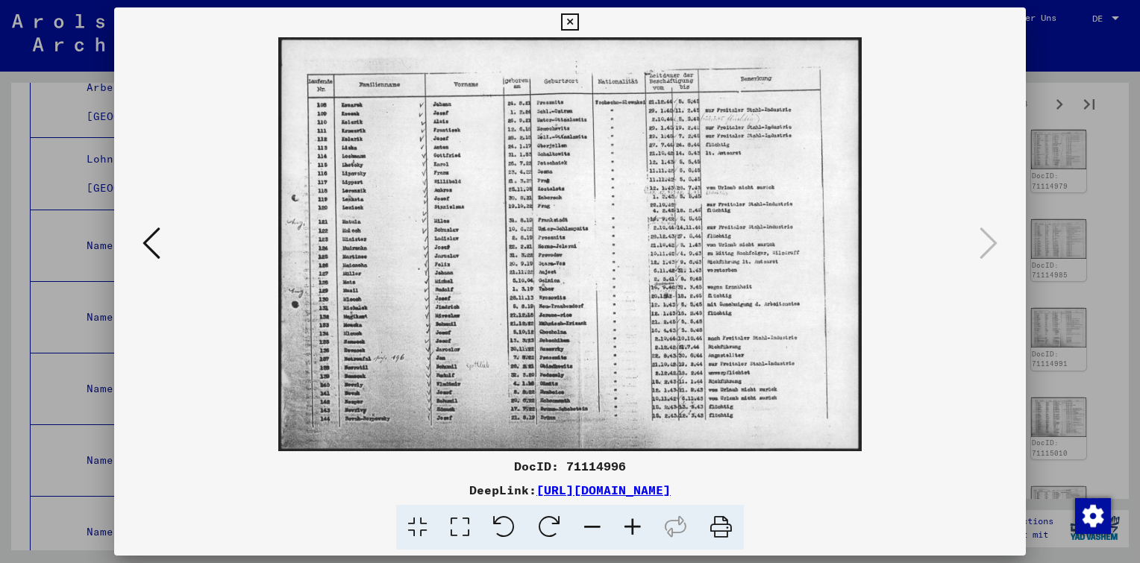
drag, startPoint x: 565, startPoint y: 27, endPoint x: 584, endPoint y: 30, distance: 18.9
click at [566, 27] on icon at bounding box center [569, 22] width 17 height 18
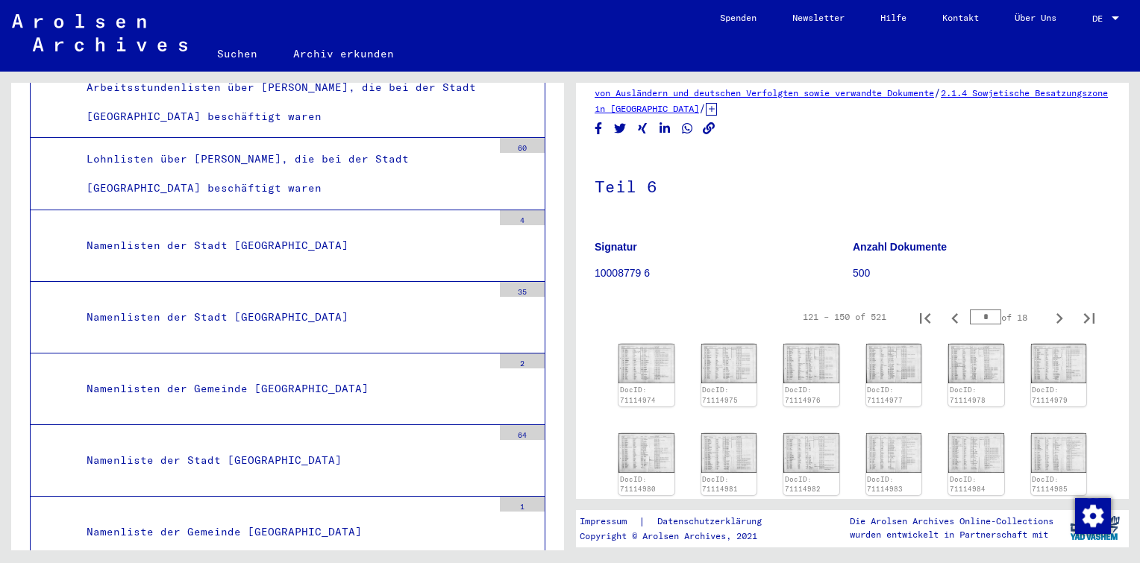
scroll to position [38, 0]
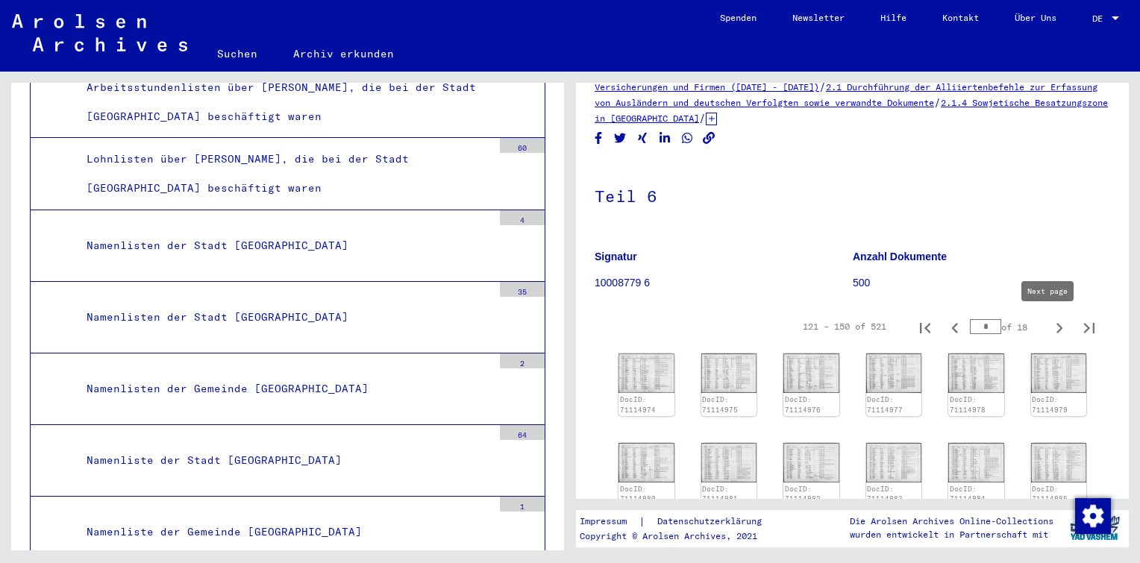
click at [1049, 328] on icon "Next page" at bounding box center [1059, 328] width 21 height 21
type input "*"
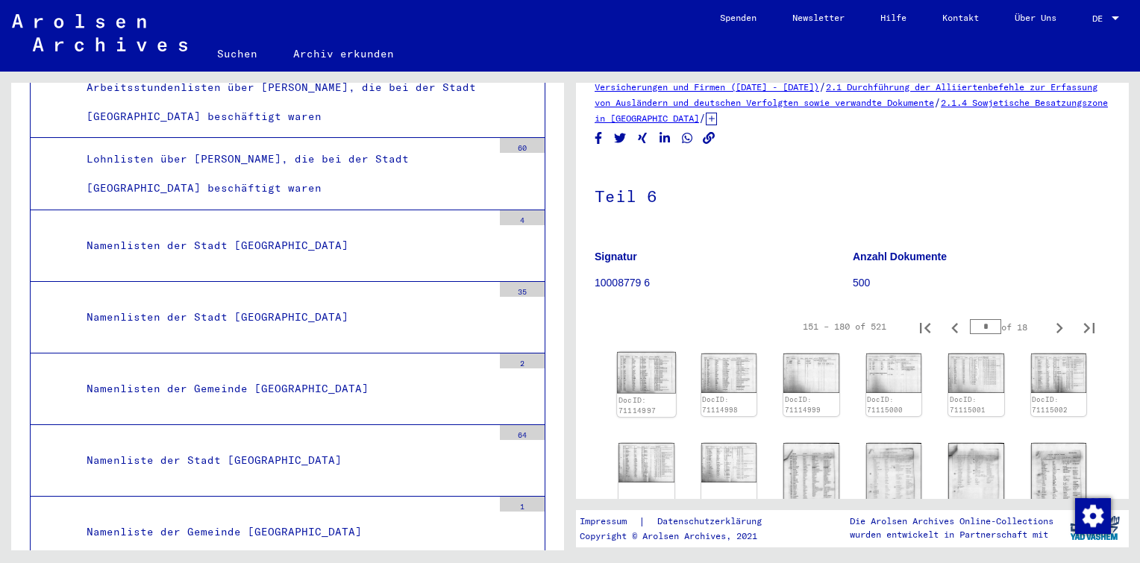
click at [633, 373] on img at bounding box center [646, 373] width 58 height 42
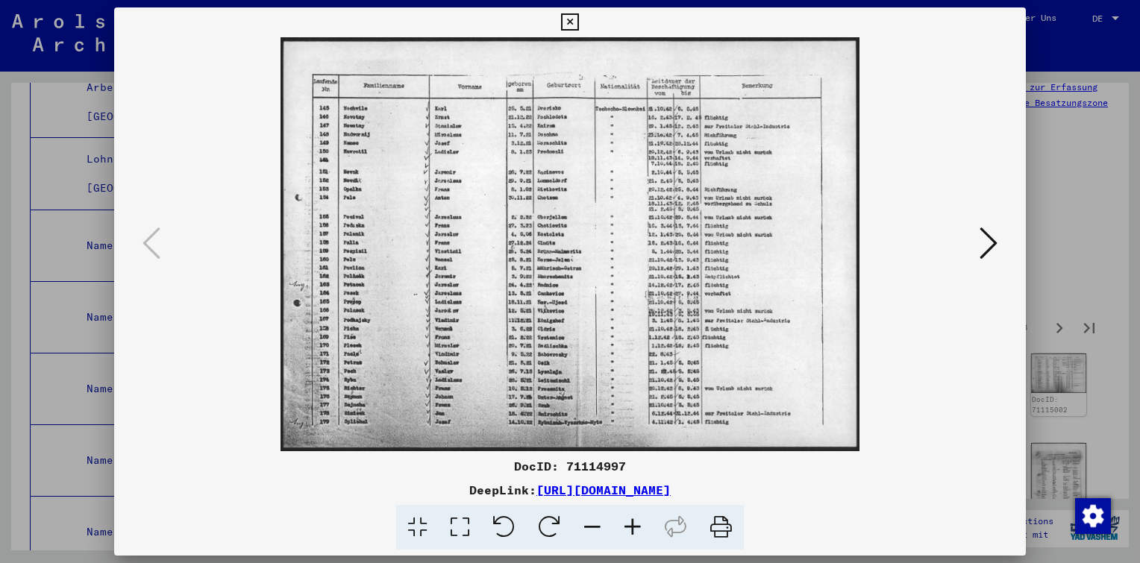
click at [991, 243] on icon at bounding box center [989, 243] width 18 height 36
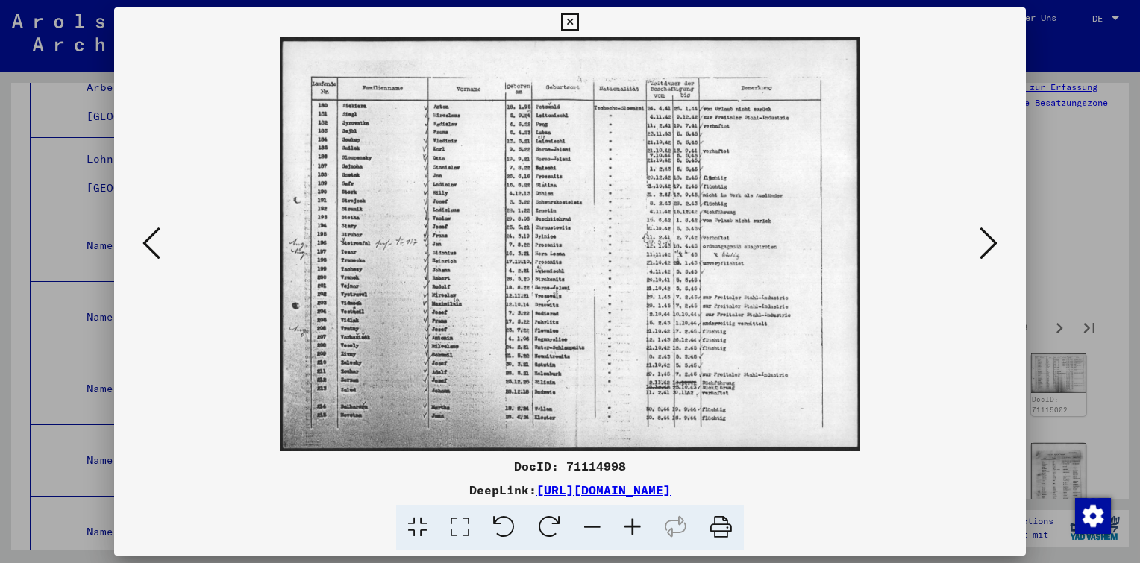
click at [991, 243] on icon at bounding box center [989, 243] width 18 height 36
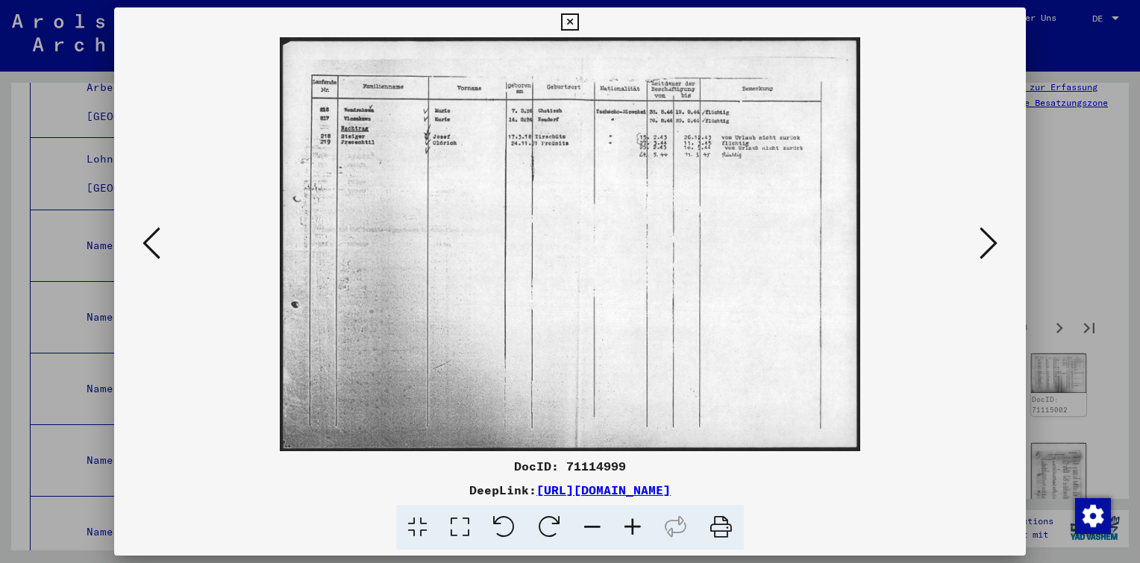
click at [991, 243] on icon at bounding box center [989, 243] width 18 height 36
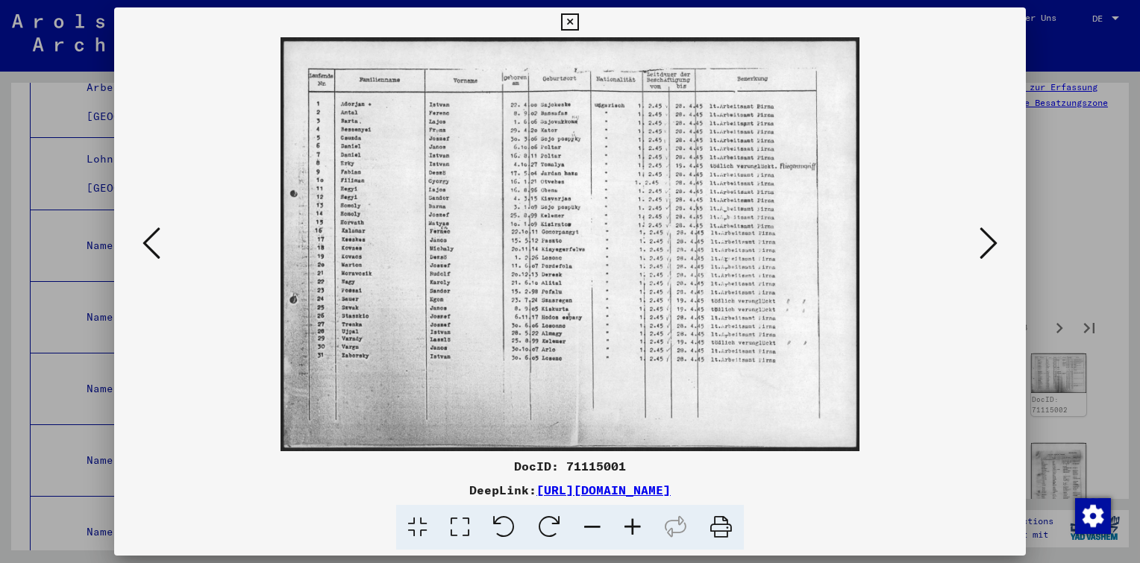
click at [991, 243] on icon at bounding box center [989, 243] width 18 height 36
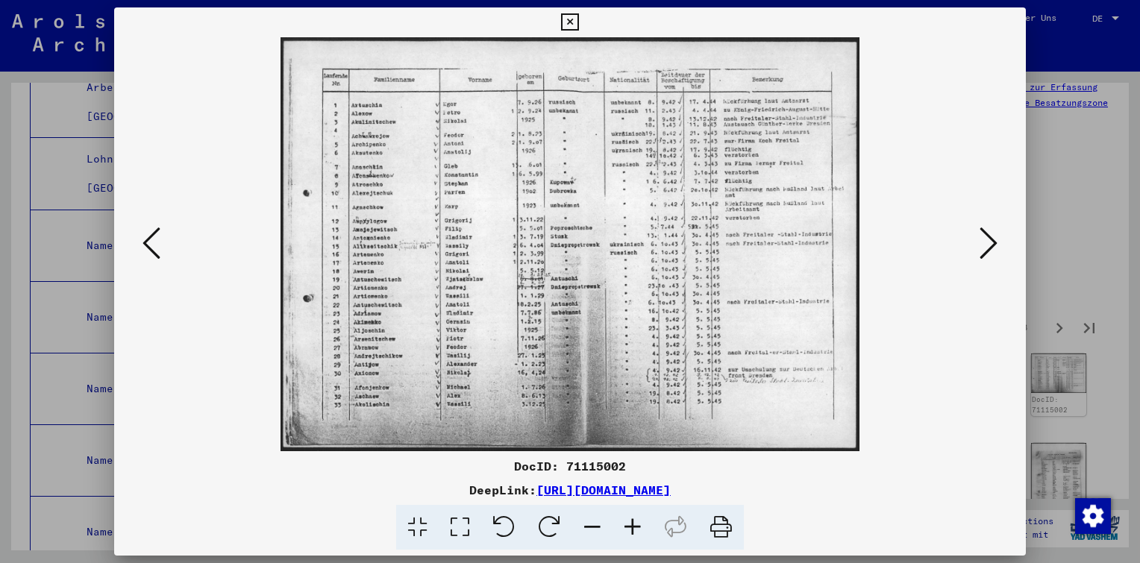
click at [991, 243] on icon at bounding box center [989, 243] width 18 height 36
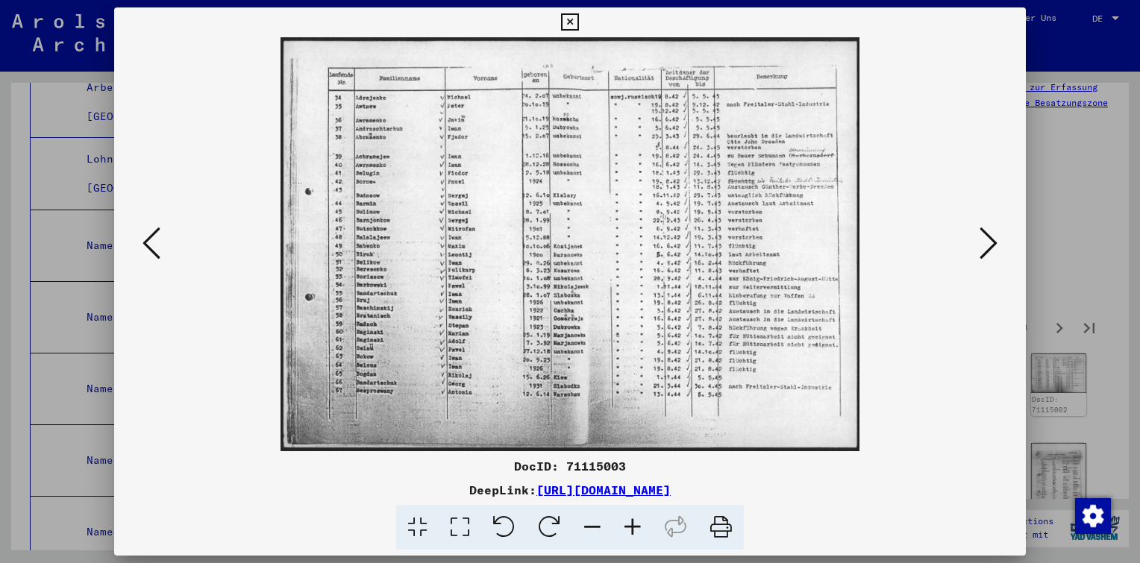
click at [991, 243] on icon at bounding box center [989, 243] width 18 height 36
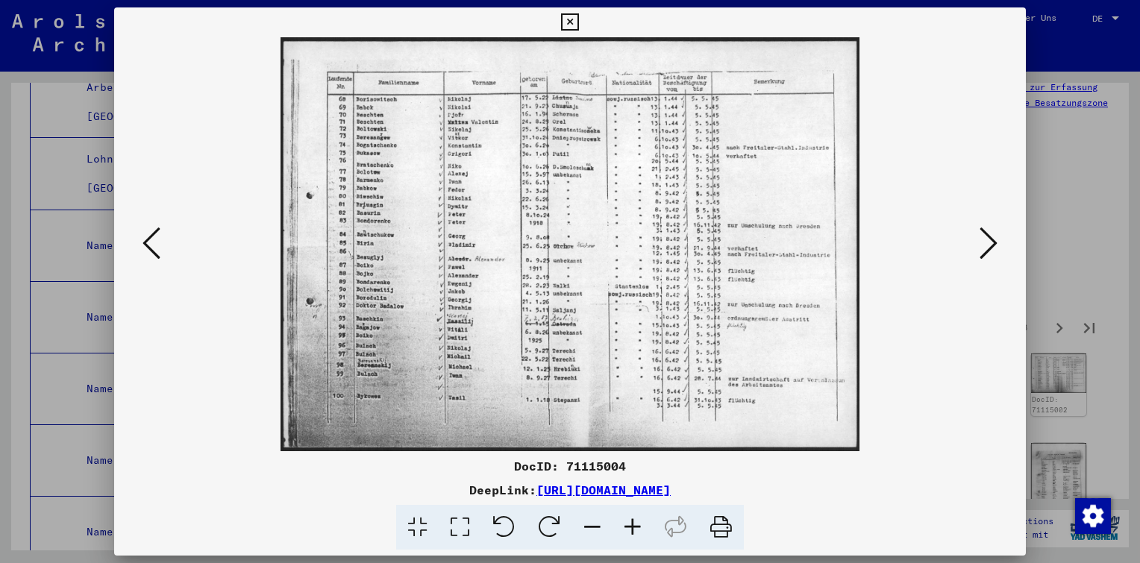
click at [991, 243] on icon at bounding box center [989, 243] width 18 height 36
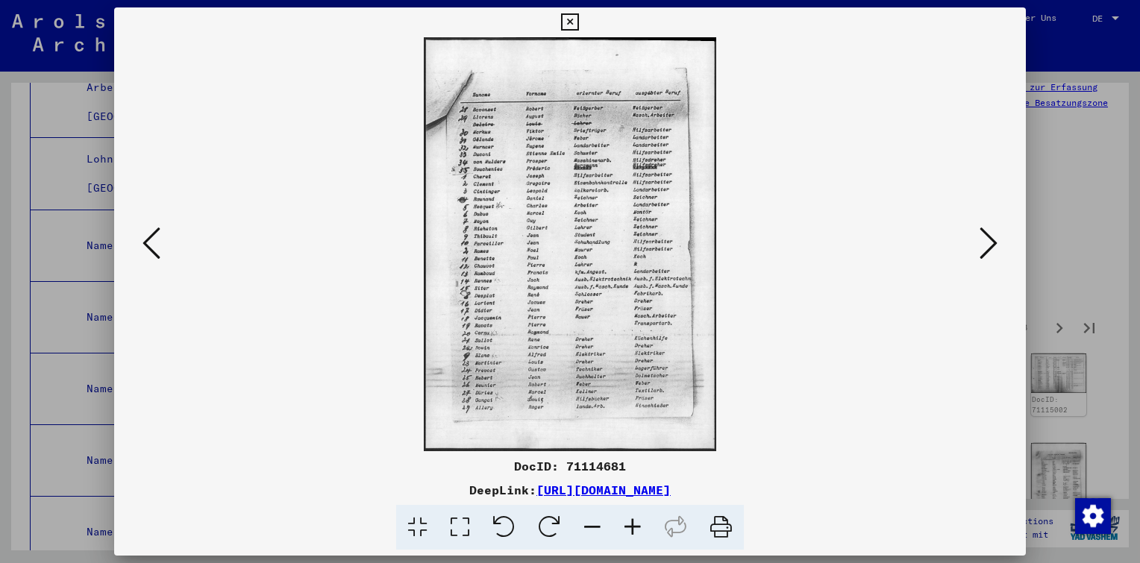
click at [991, 243] on icon at bounding box center [989, 243] width 18 height 36
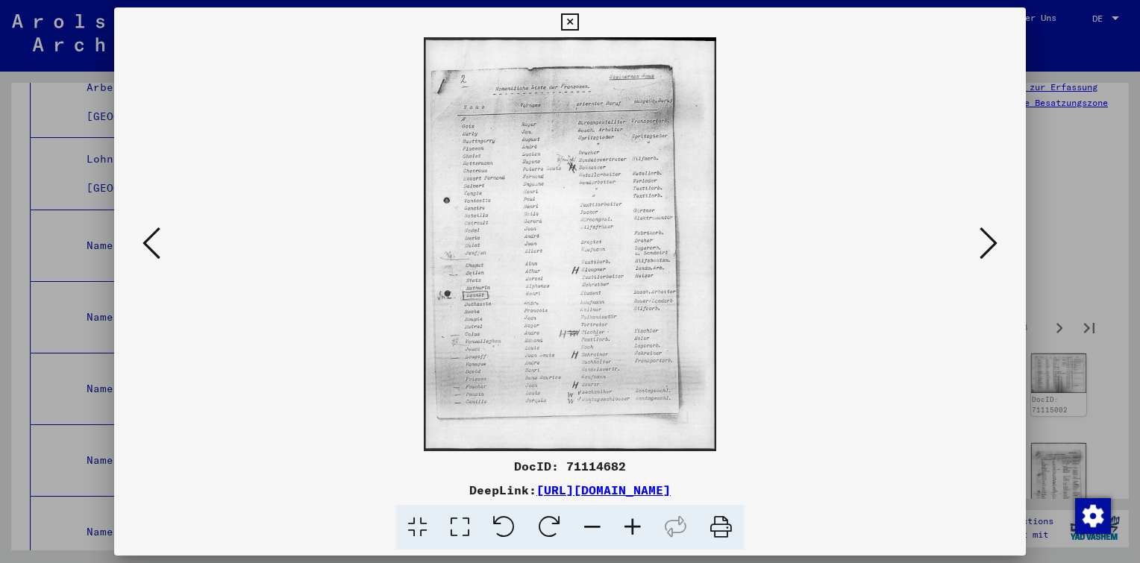
click at [991, 243] on icon at bounding box center [989, 243] width 18 height 36
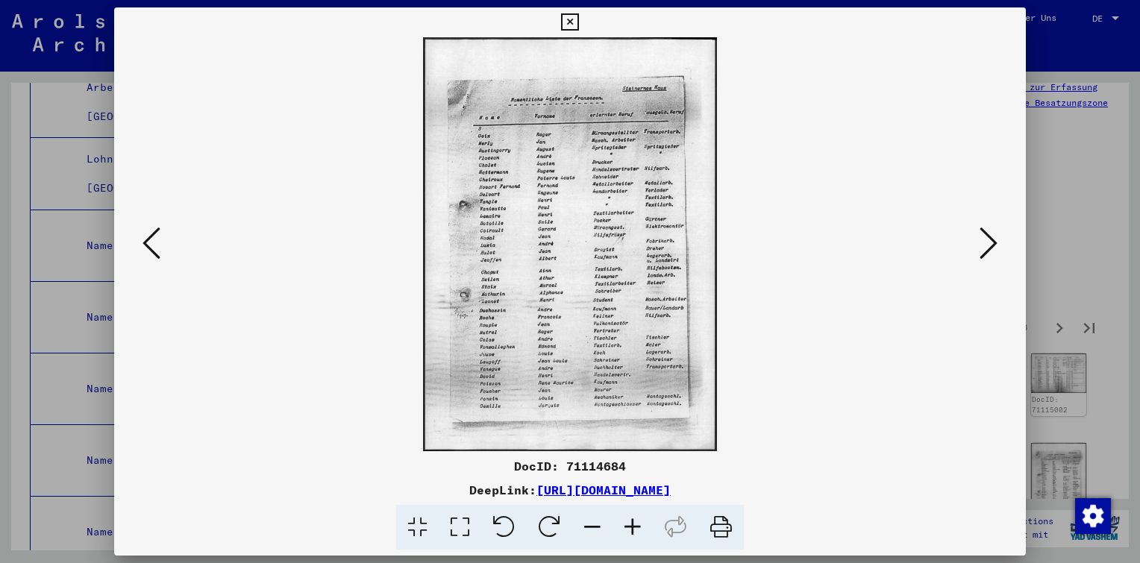
click at [991, 243] on icon at bounding box center [989, 243] width 18 height 36
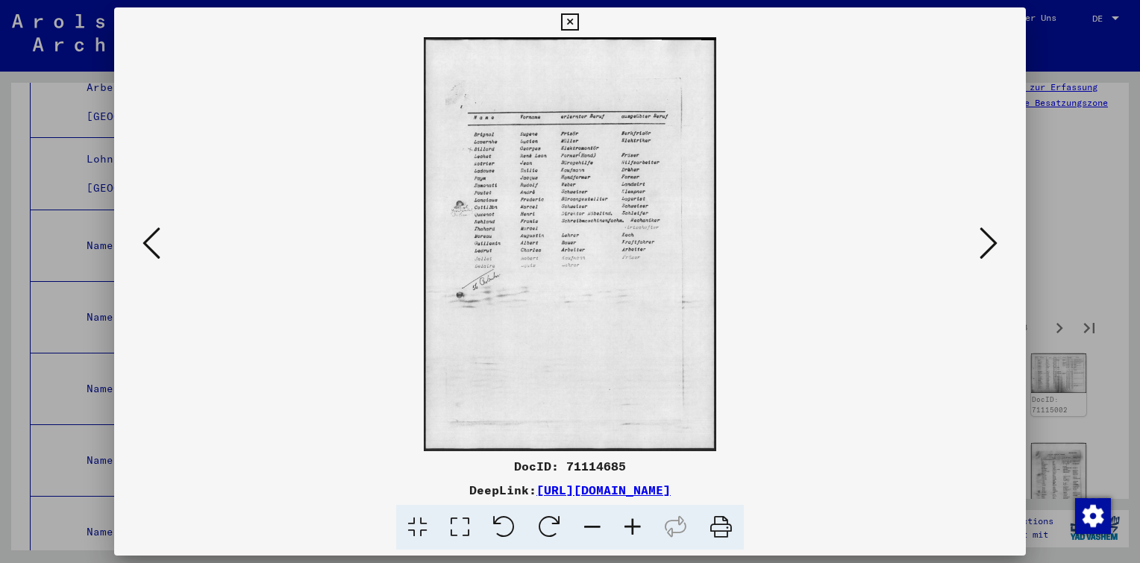
click at [991, 243] on icon at bounding box center [989, 243] width 18 height 36
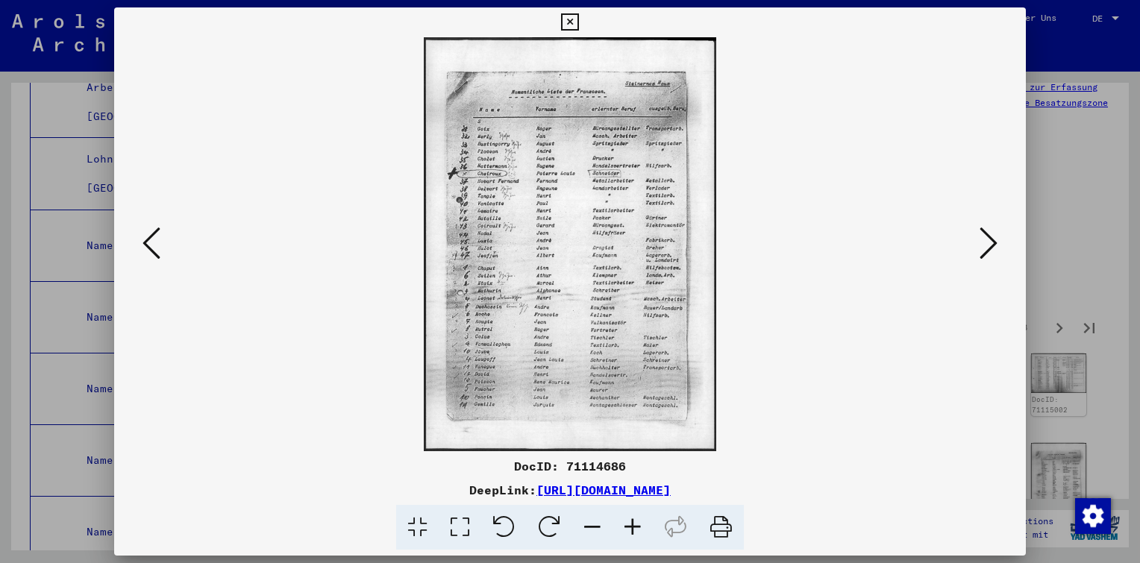
click at [991, 243] on icon at bounding box center [989, 243] width 18 height 36
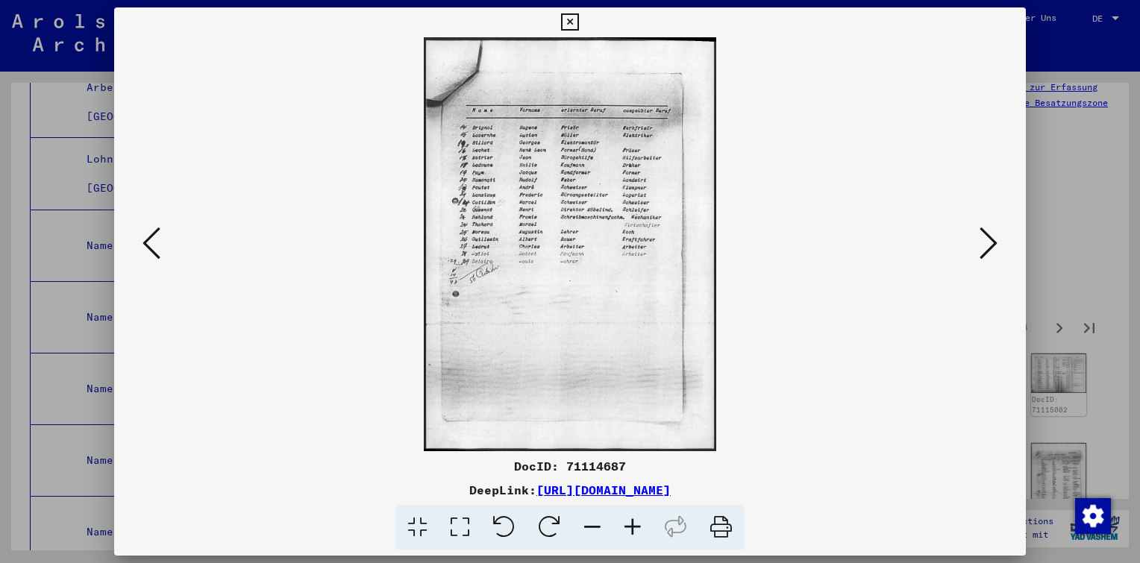
click at [991, 243] on icon at bounding box center [989, 243] width 18 height 36
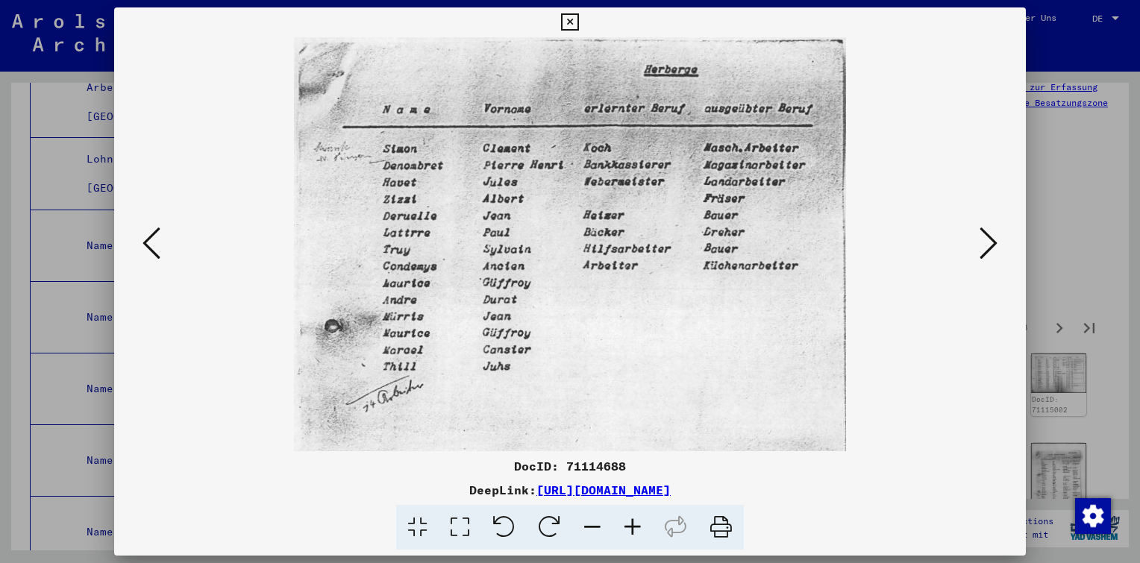
click at [991, 243] on icon at bounding box center [989, 243] width 18 height 36
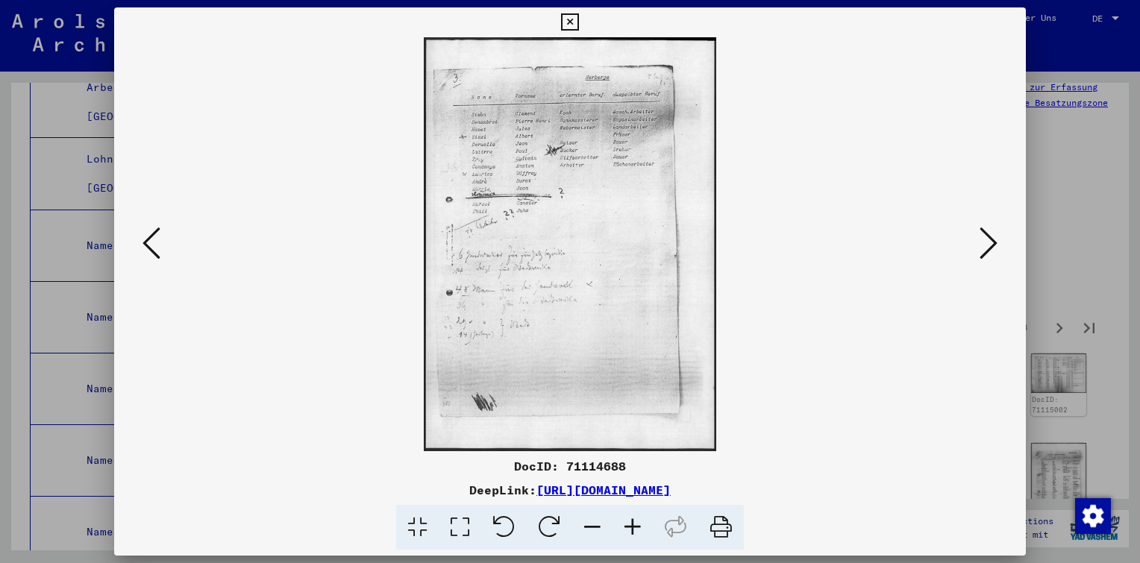
click at [991, 243] on icon at bounding box center [989, 243] width 18 height 36
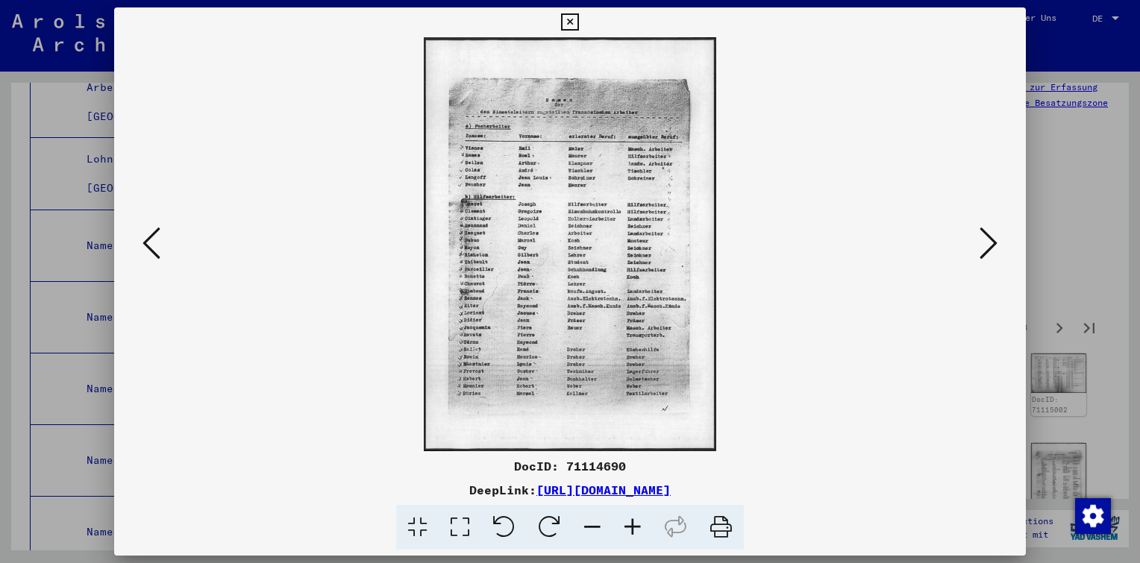
click at [156, 245] on icon at bounding box center [152, 243] width 18 height 36
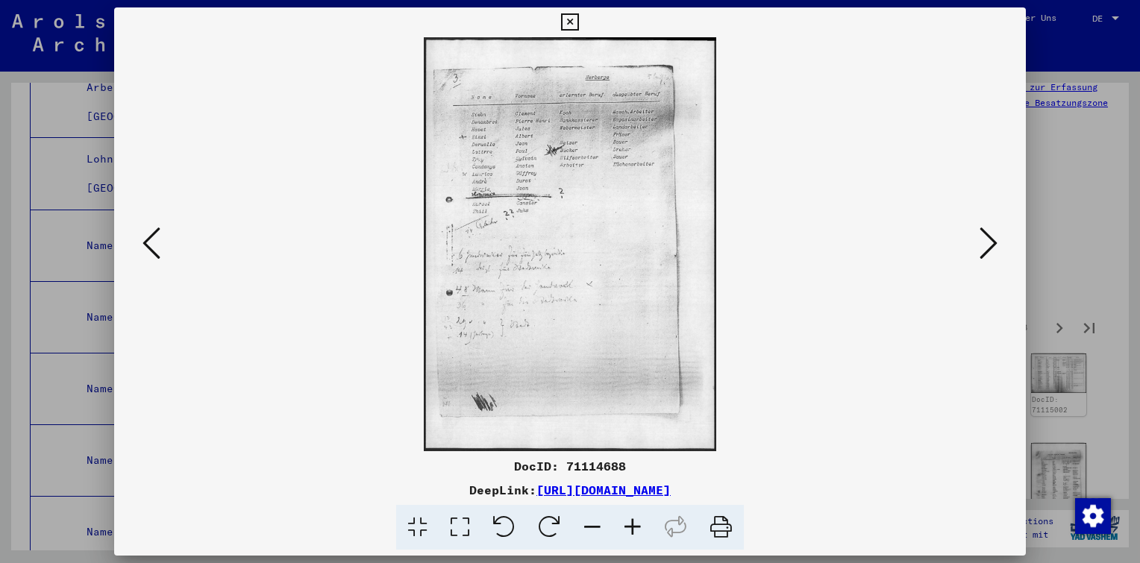
click at [156, 245] on icon at bounding box center [152, 243] width 18 height 36
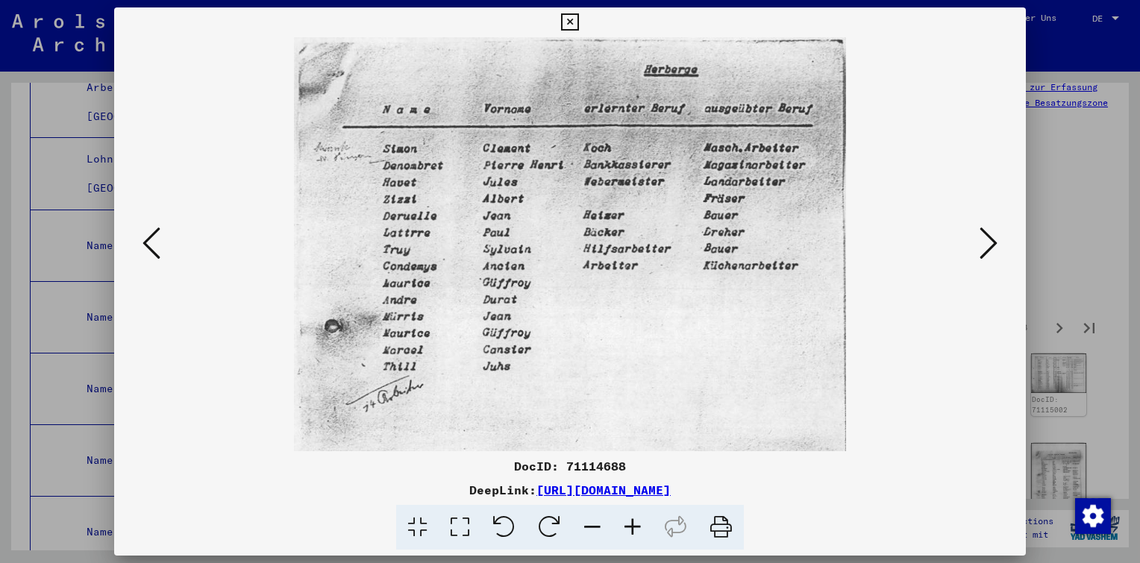
click at [156, 245] on icon at bounding box center [152, 243] width 18 height 36
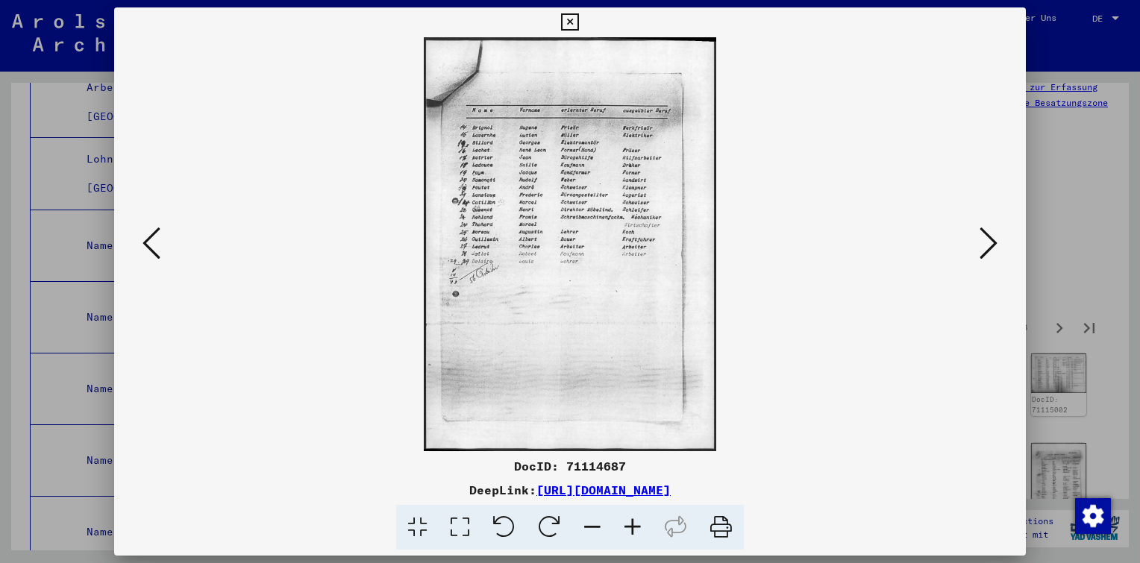
click at [156, 245] on icon at bounding box center [152, 243] width 18 height 36
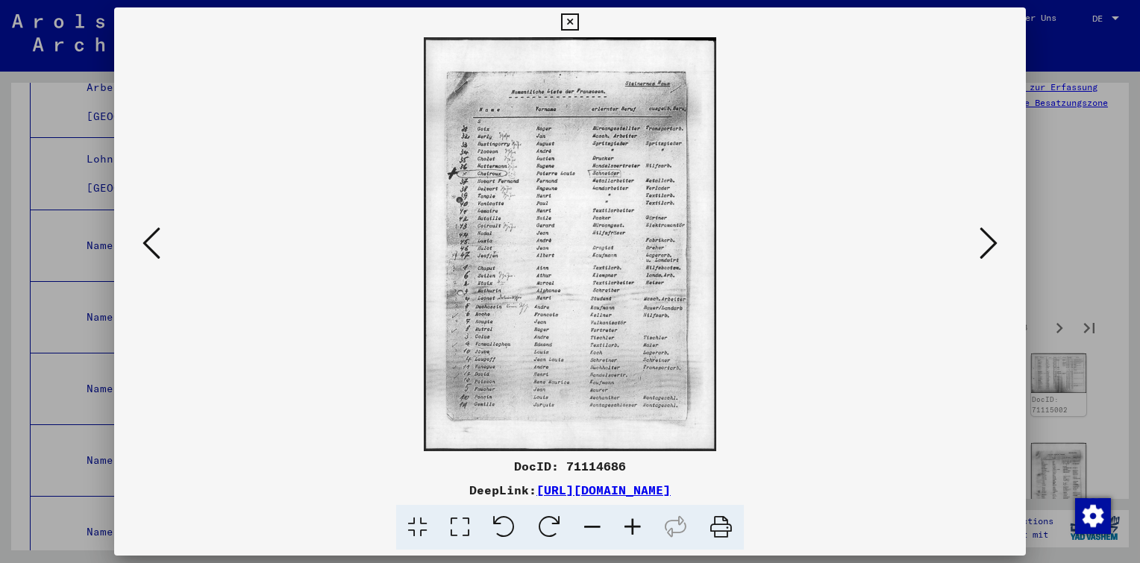
click at [1005, 237] on div at bounding box center [570, 244] width 912 height 414
click at [1003, 237] on div at bounding box center [570, 244] width 912 height 414
click at [988, 245] on icon at bounding box center [989, 243] width 18 height 36
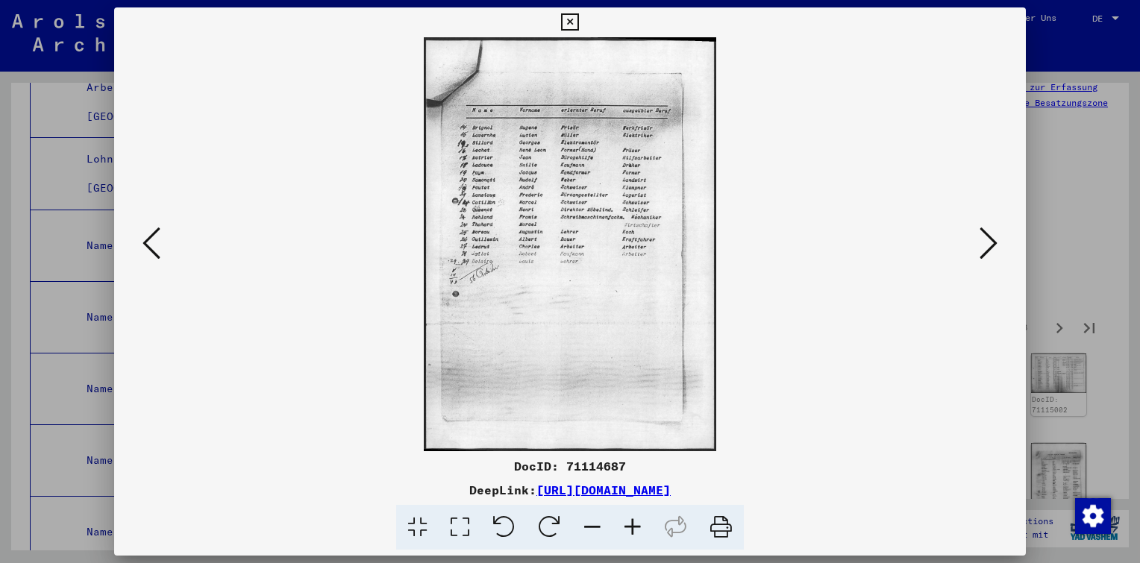
click at [988, 245] on icon at bounding box center [989, 243] width 18 height 36
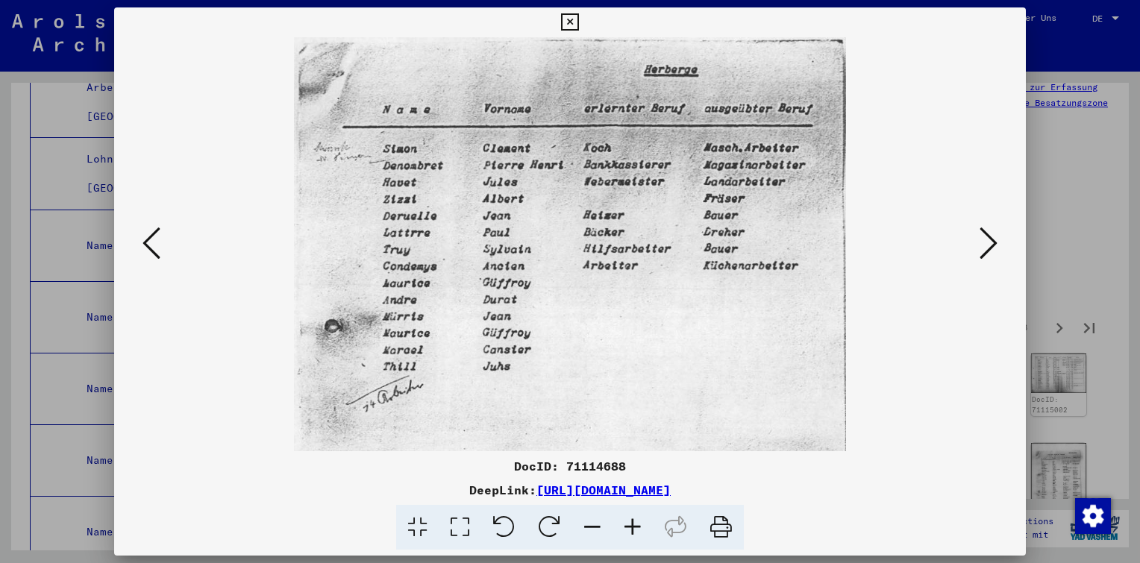
click at [988, 245] on icon at bounding box center [989, 243] width 18 height 36
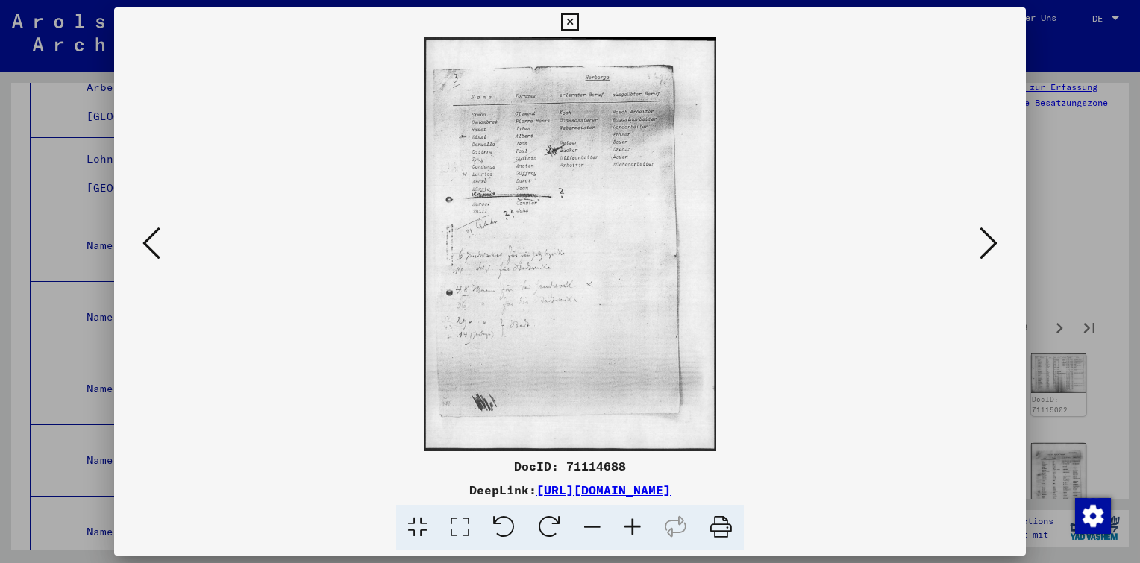
click at [988, 245] on icon at bounding box center [989, 243] width 18 height 36
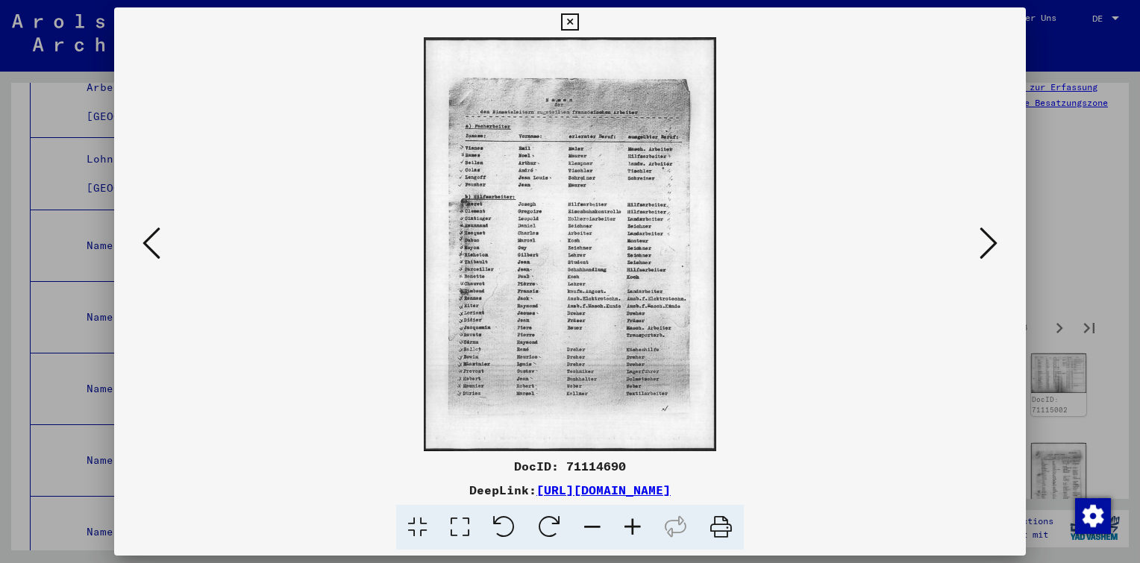
click at [988, 245] on icon at bounding box center [989, 243] width 18 height 36
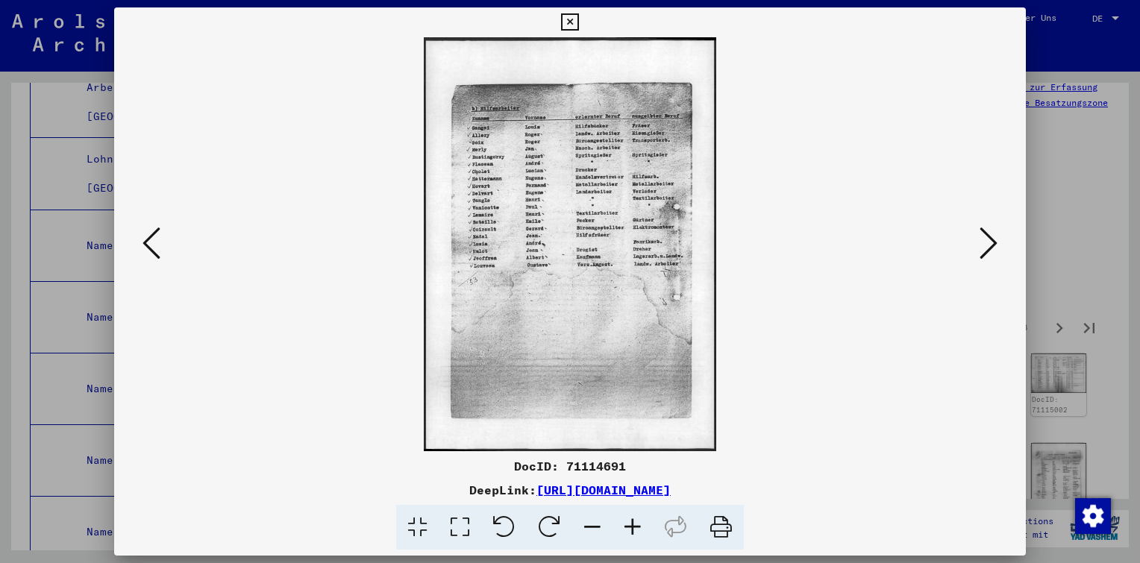
click at [988, 245] on icon at bounding box center [989, 243] width 18 height 36
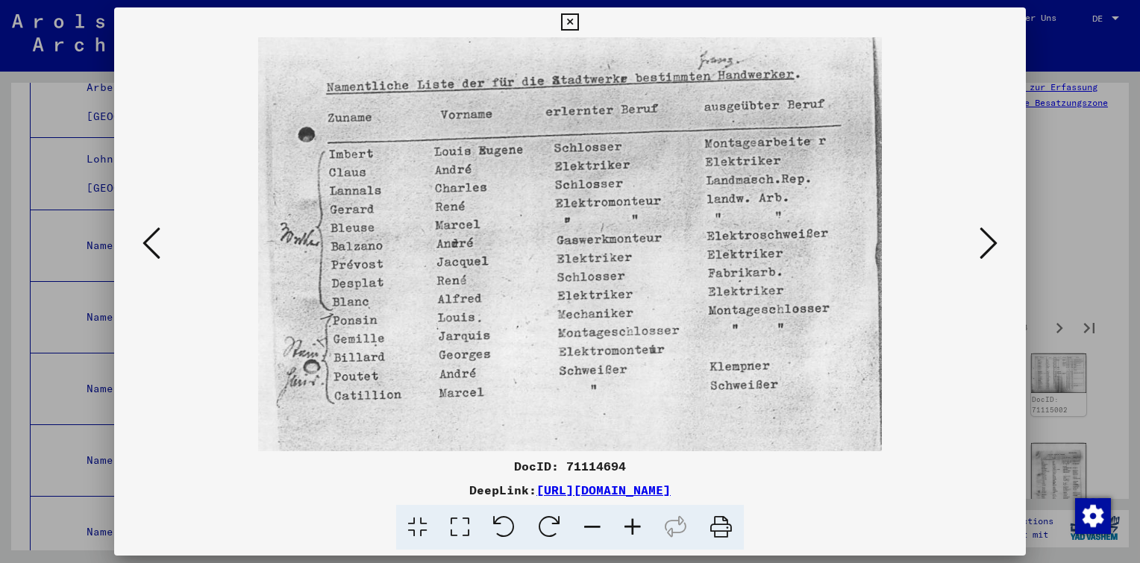
click at [988, 245] on icon at bounding box center [989, 243] width 18 height 36
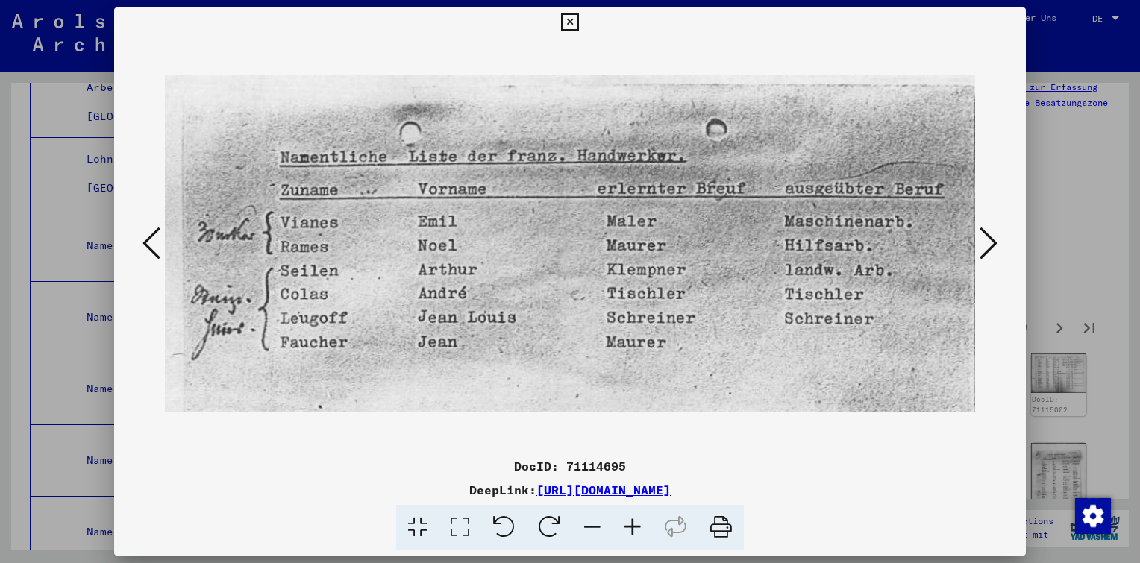
click at [988, 245] on icon at bounding box center [989, 243] width 18 height 36
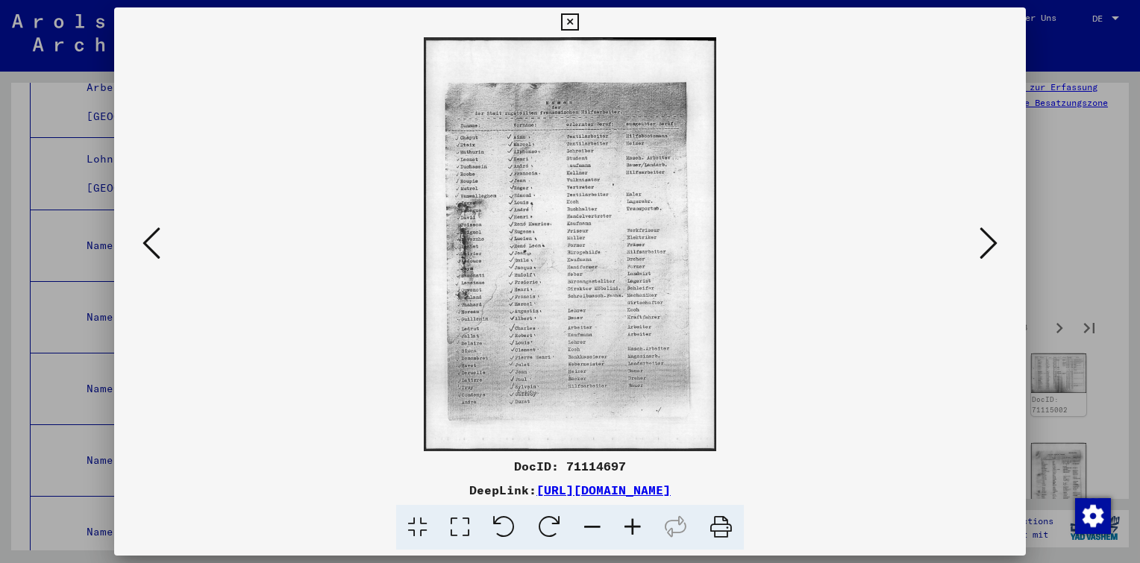
click at [988, 245] on icon at bounding box center [989, 243] width 18 height 36
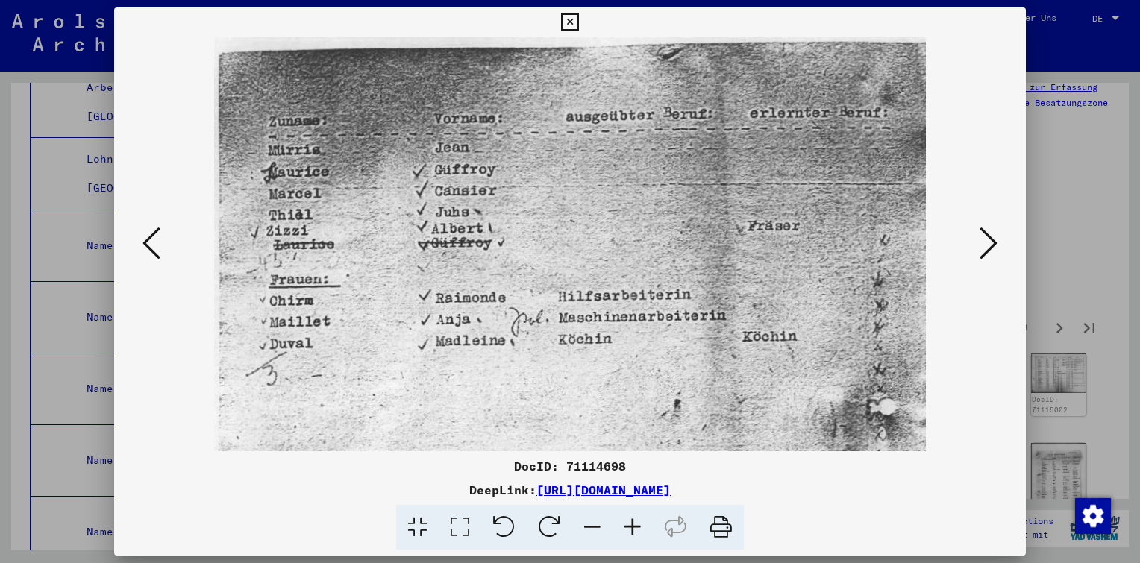
click at [988, 245] on icon at bounding box center [989, 243] width 18 height 36
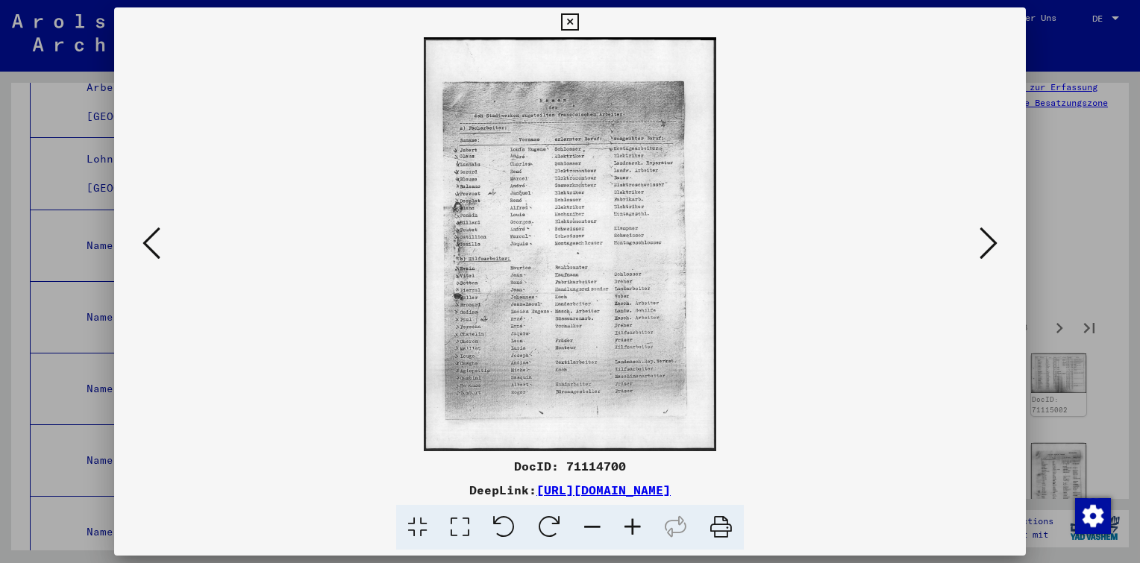
click at [988, 245] on icon at bounding box center [989, 243] width 18 height 36
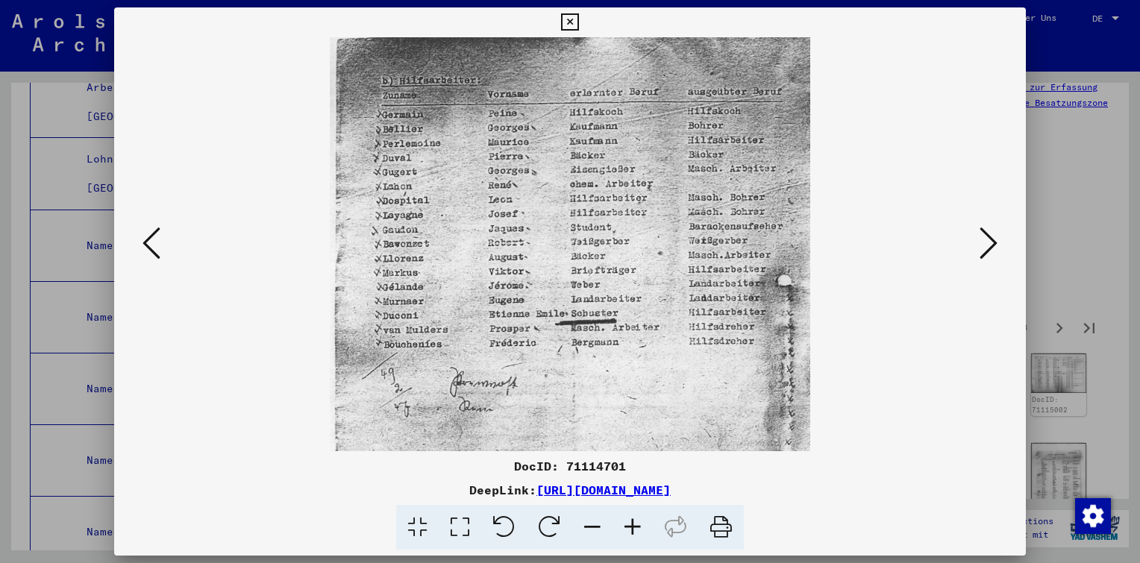
click at [988, 245] on icon at bounding box center [989, 243] width 18 height 36
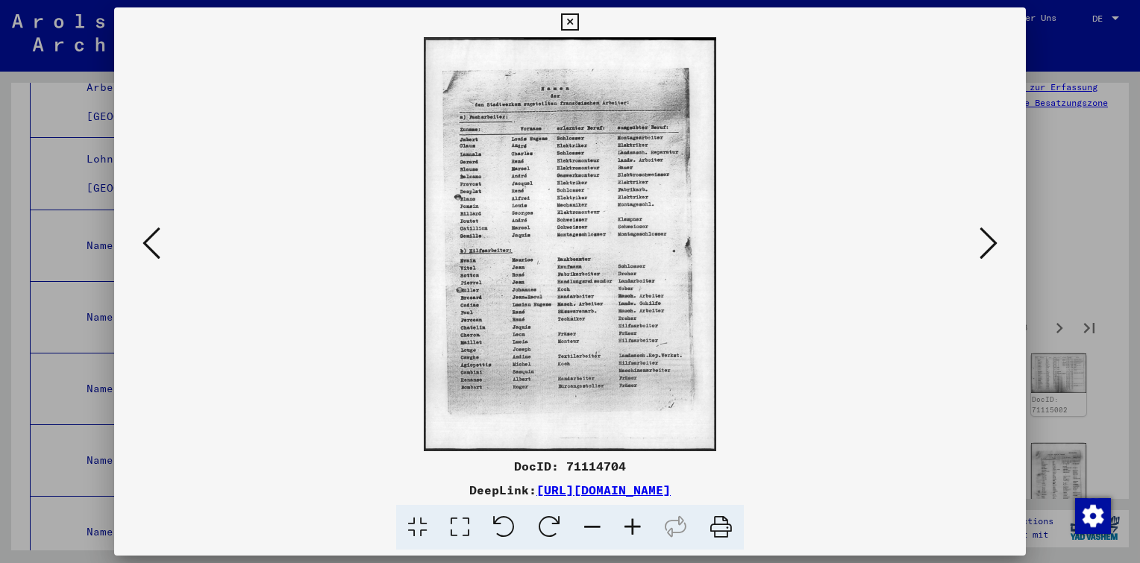
click at [988, 245] on icon at bounding box center [989, 243] width 18 height 36
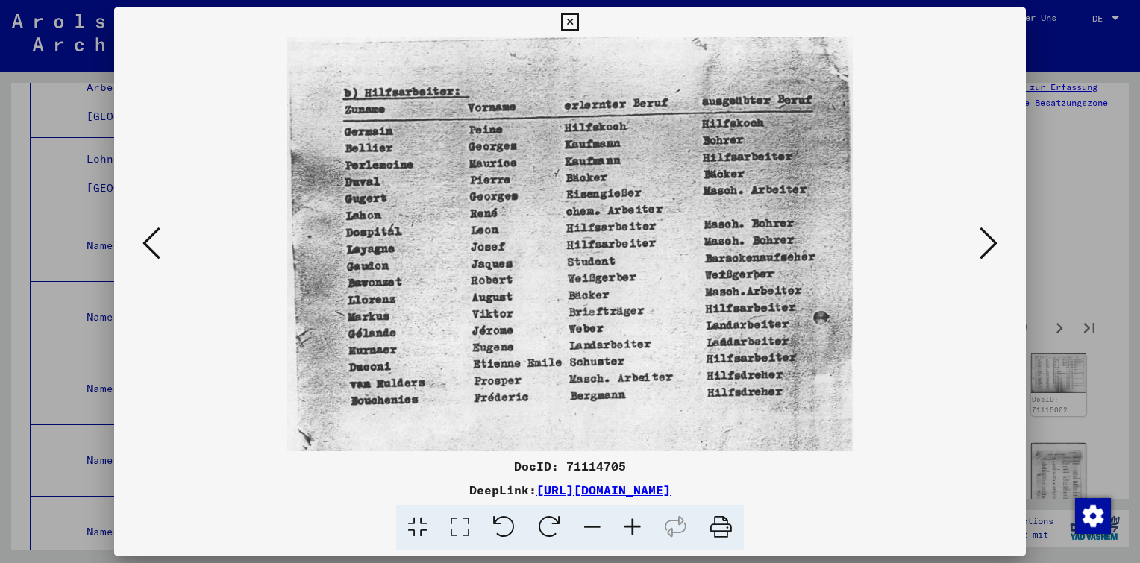
click at [988, 245] on icon at bounding box center [989, 243] width 18 height 36
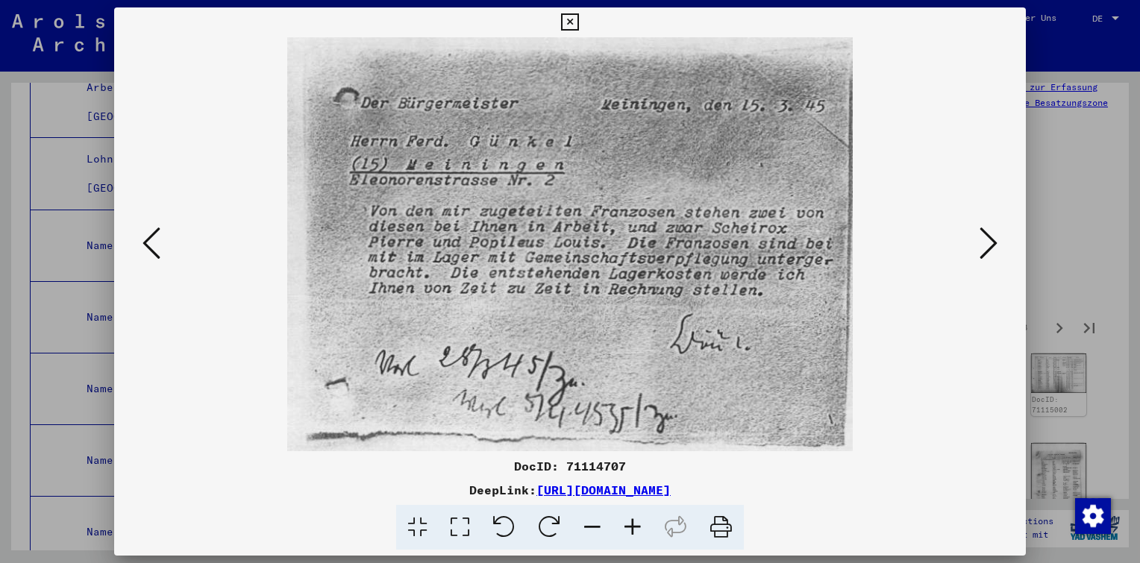
click at [988, 245] on icon at bounding box center [989, 243] width 18 height 36
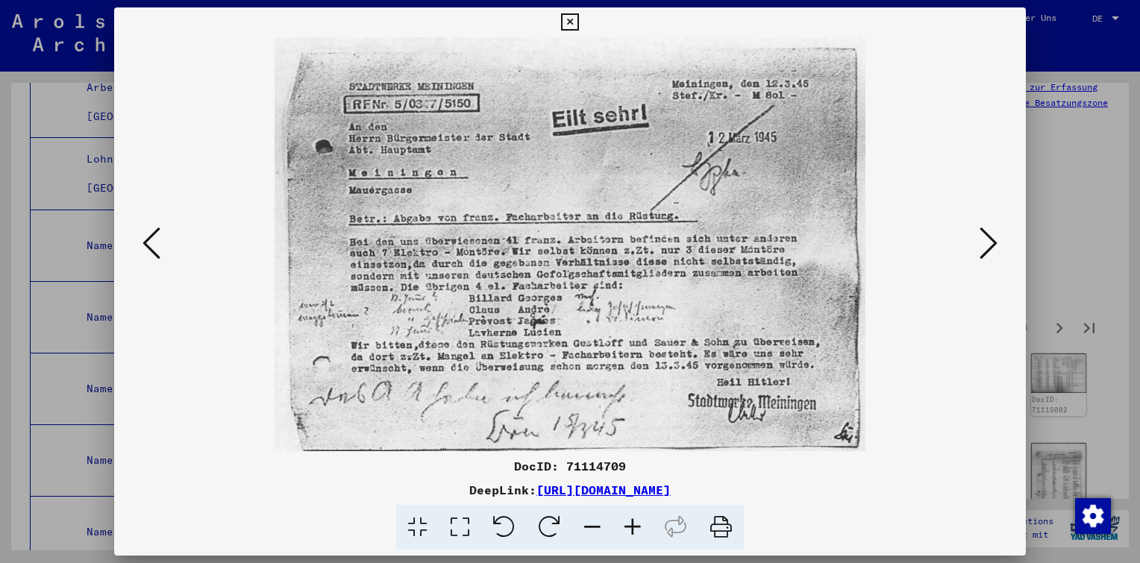
click at [988, 245] on icon at bounding box center [989, 243] width 18 height 36
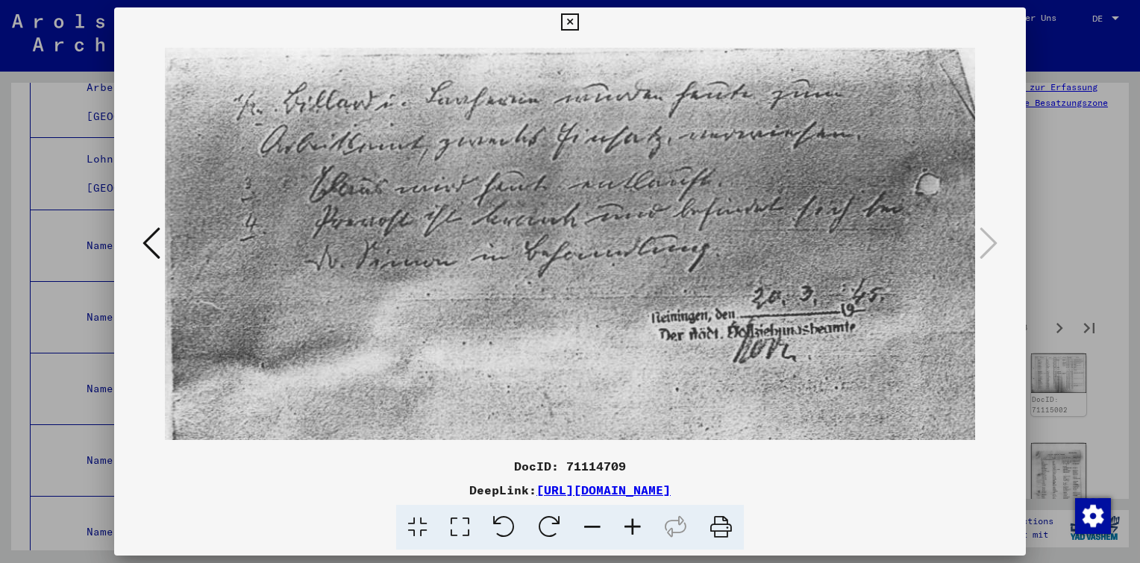
click at [562, 22] on icon at bounding box center [569, 22] width 17 height 18
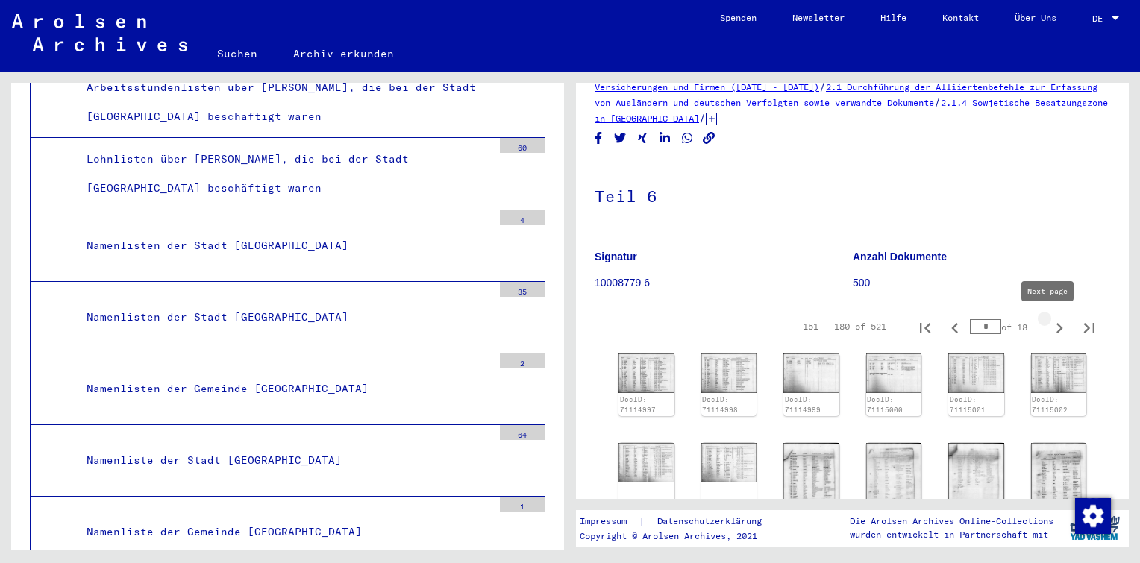
click at [1049, 325] on icon "Next page" at bounding box center [1059, 328] width 21 height 21
type input "*"
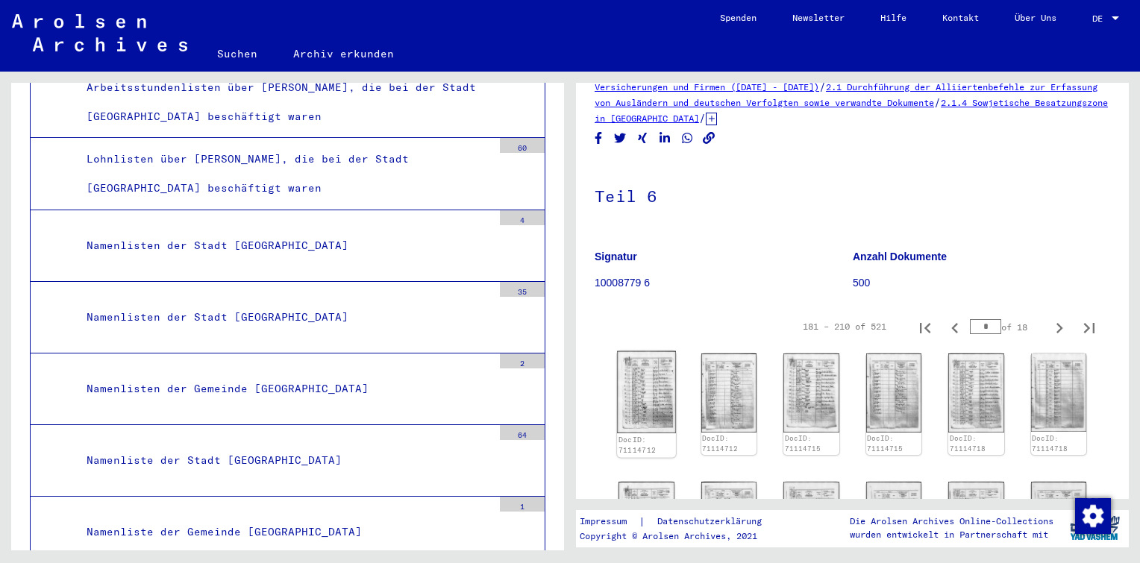
click at [647, 385] on img at bounding box center [646, 393] width 58 height 83
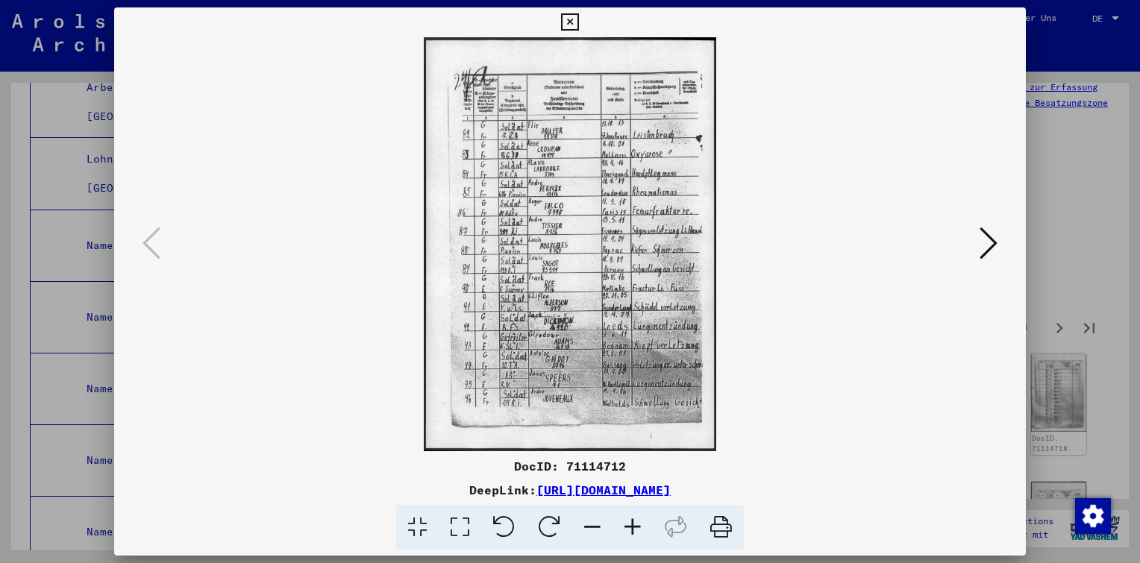
click at [982, 251] on icon at bounding box center [989, 243] width 18 height 36
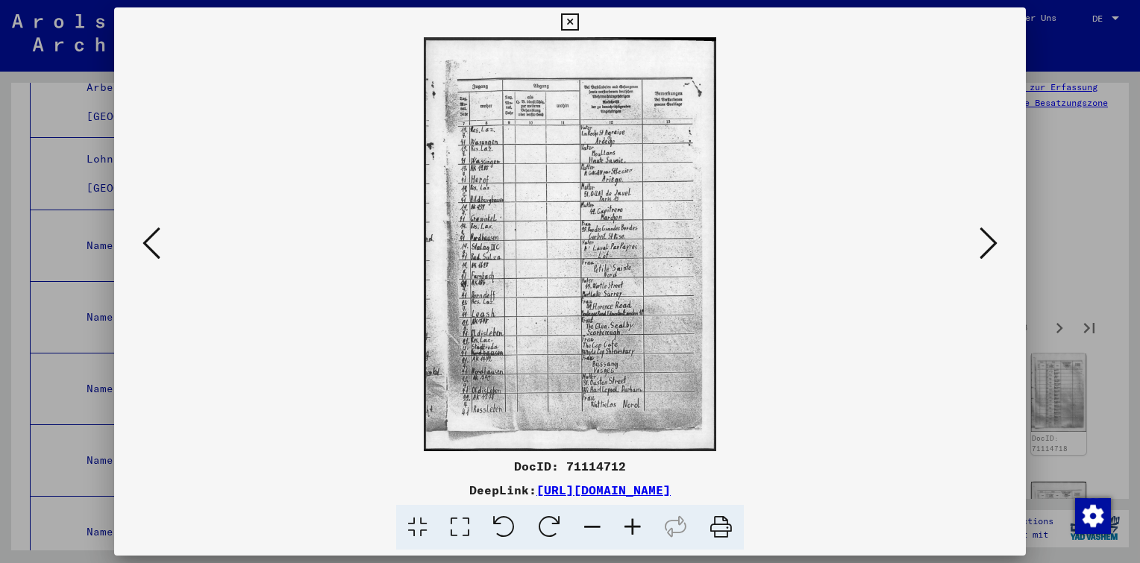
click at [982, 251] on icon at bounding box center [989, 243] width 18 height 36
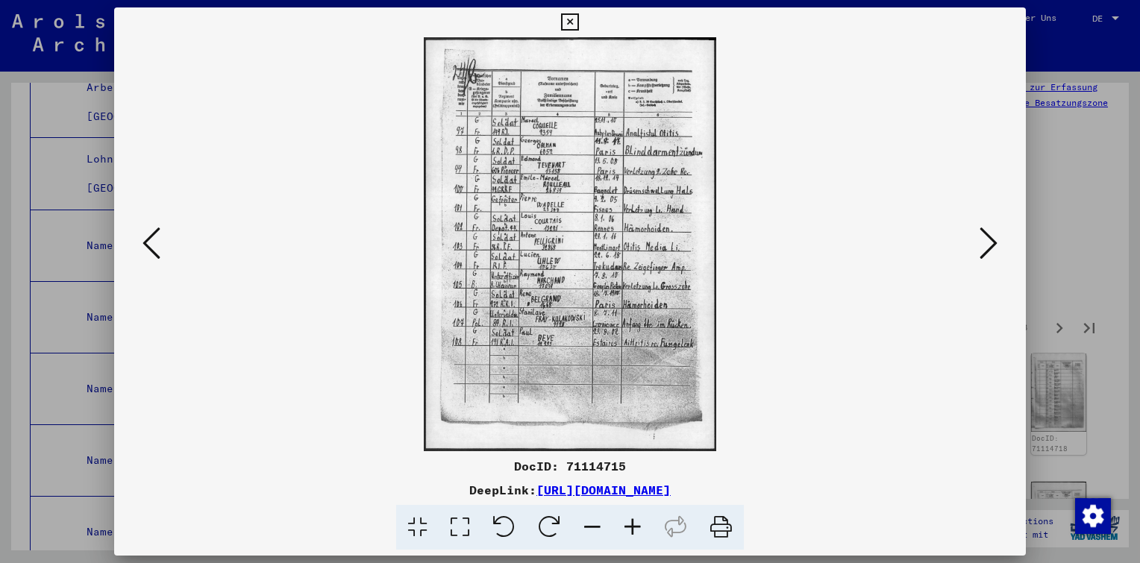
click at [982, 251] on icon at bounding box center [989, 243] width 18 height 36
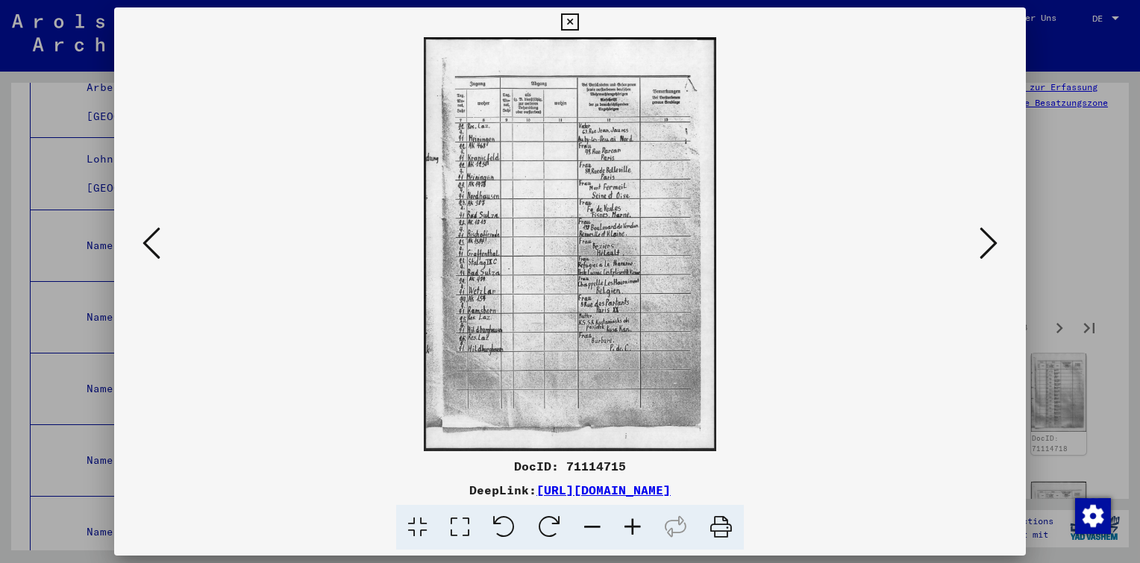
click at [982, 251] on icon at bounding box center [989, 243] width 18 height 36
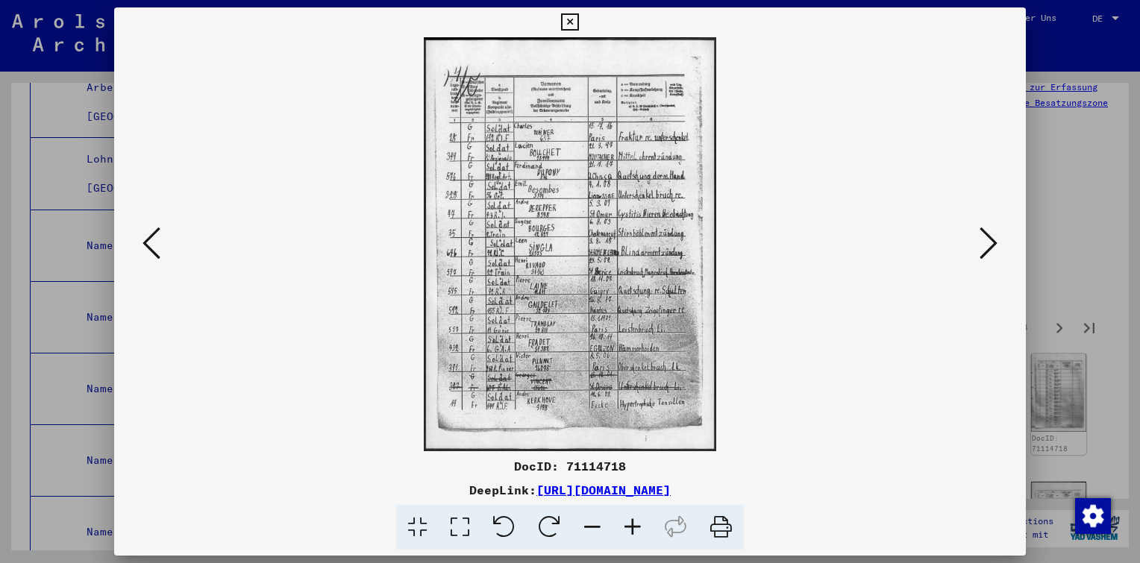
click at [982, 251] on icon at bounding box center [989, 243] width 18 height 36
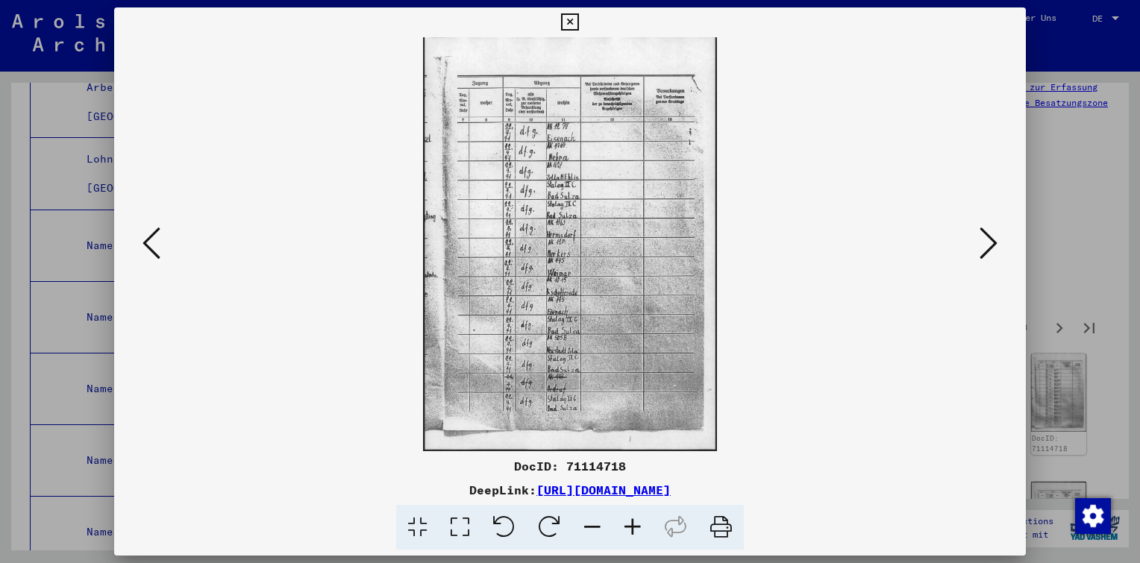
click at [982, 251] on icon at bounding box center [989, 243] width 18 height 36
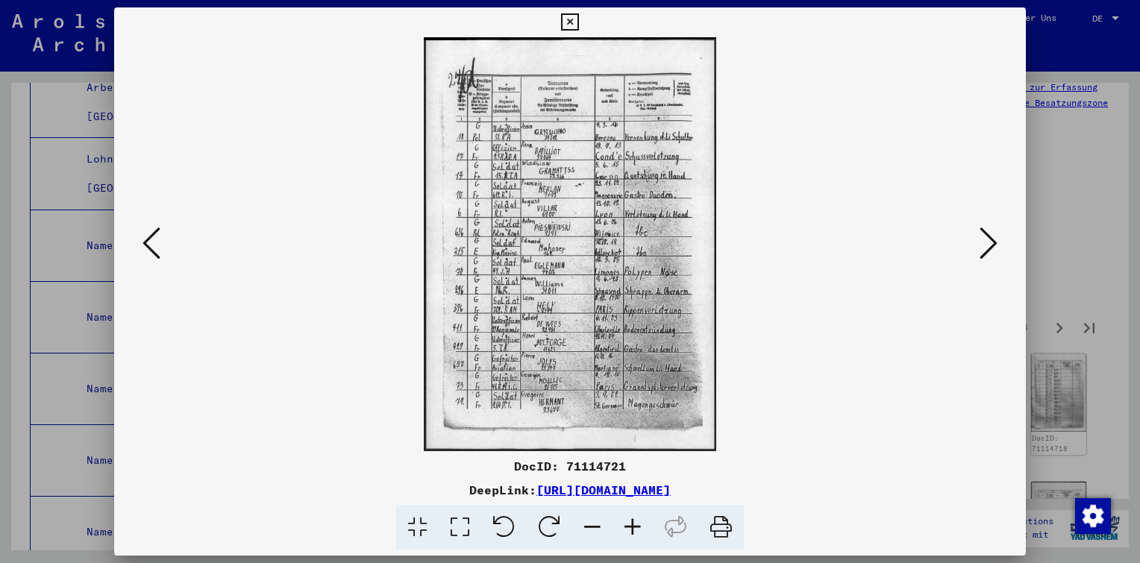
click at [982, 251] on icon at bounding box center [989, 243] width 18 height 36
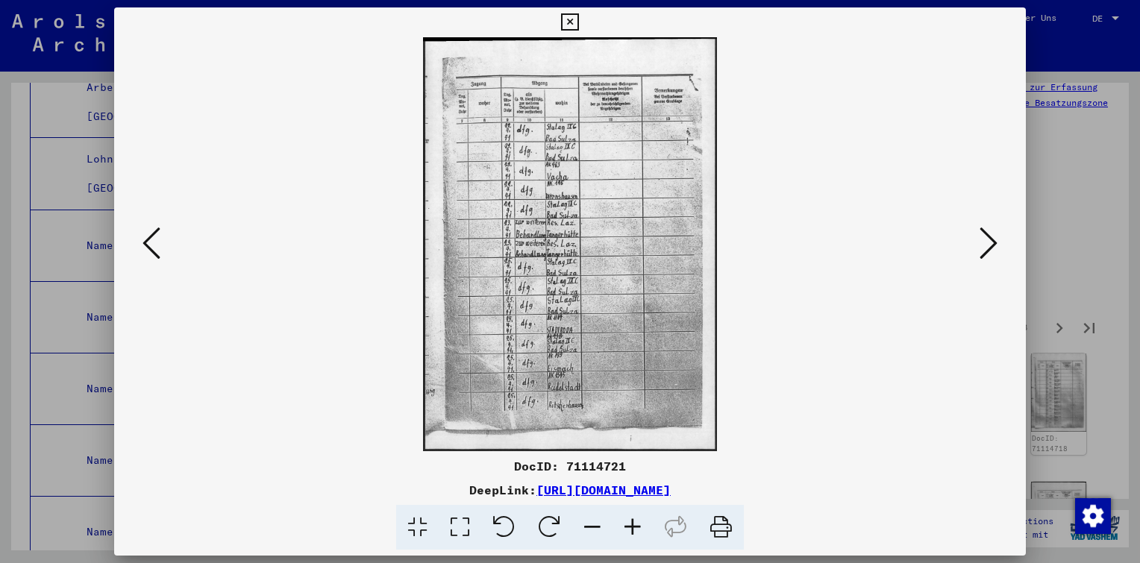
click at [982, 251] on icon at bounding box center [989, 243] width 18 height 36
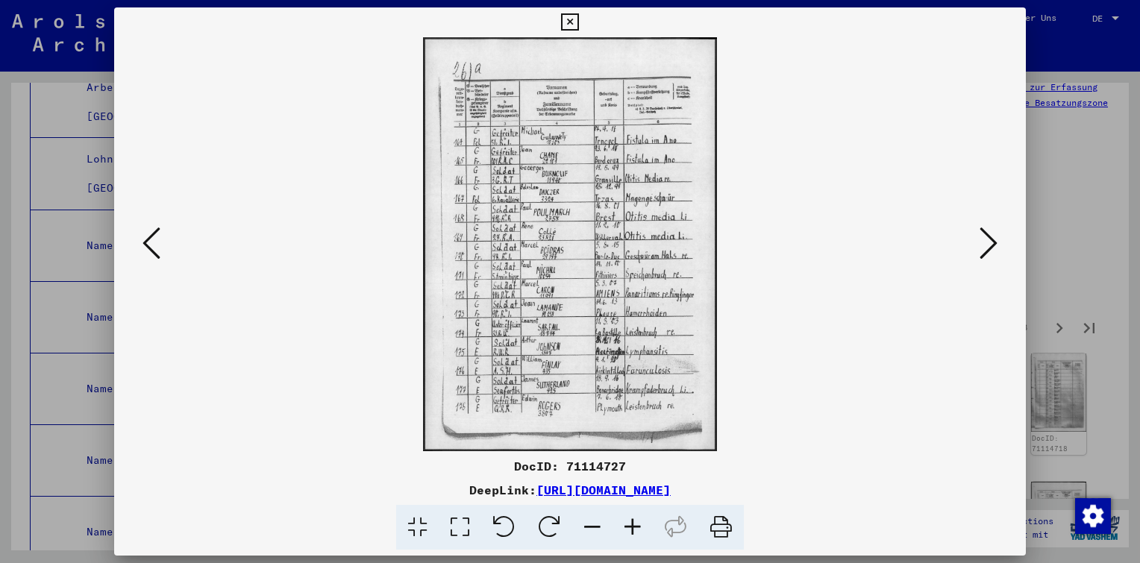
click at [982, 251] on icon at bounding box center [989, 243] width 18 height 36
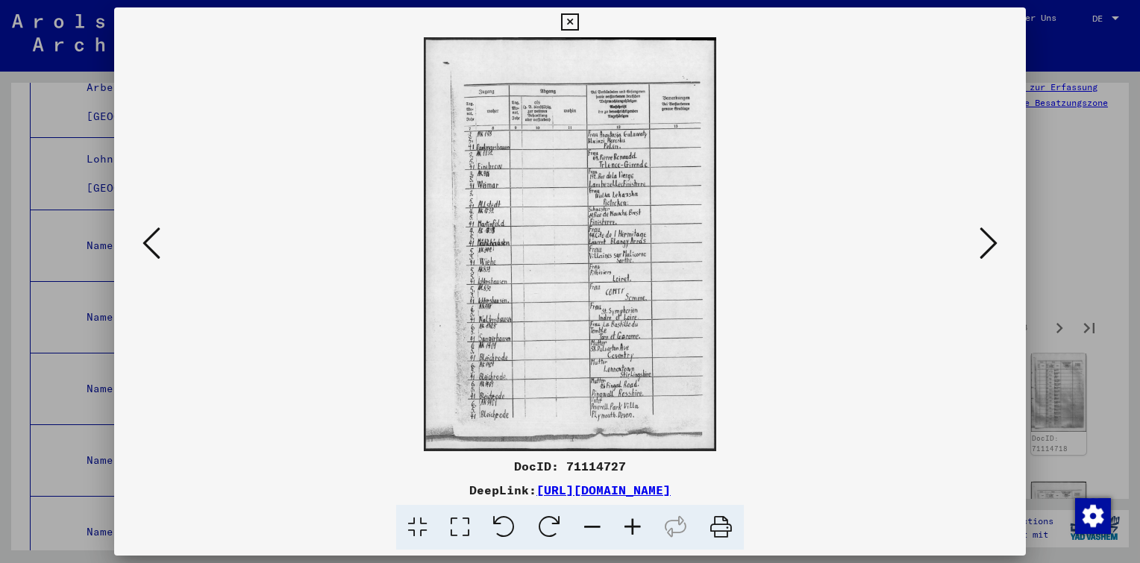
click at [982, 251] on icon at bounding box center [989, 243] width 18 height 36
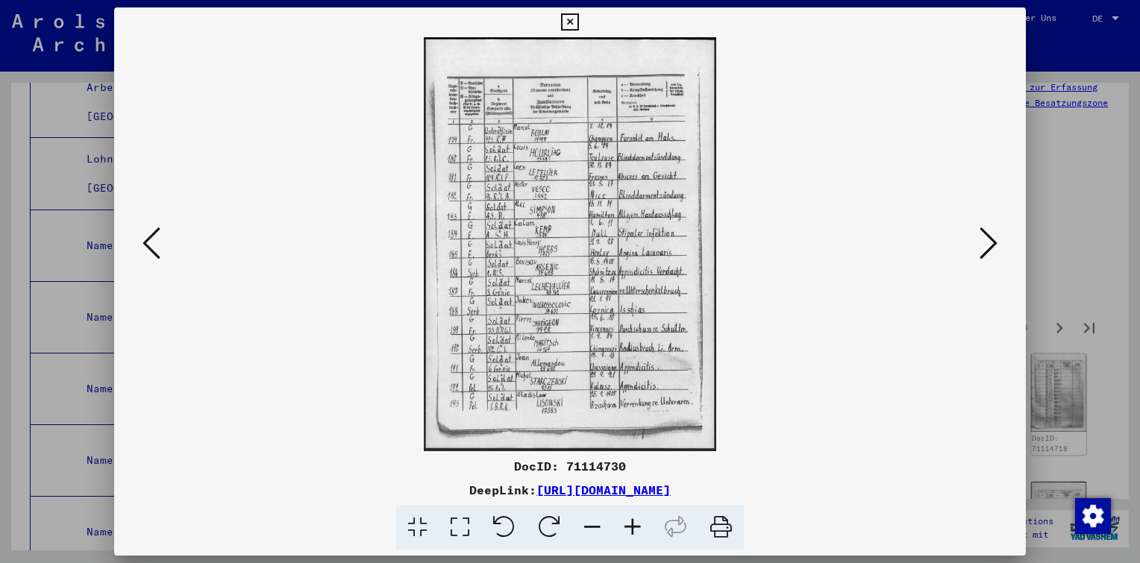
click at [982, 251] on icon at bounding box center [989, 243] width 18 height 36
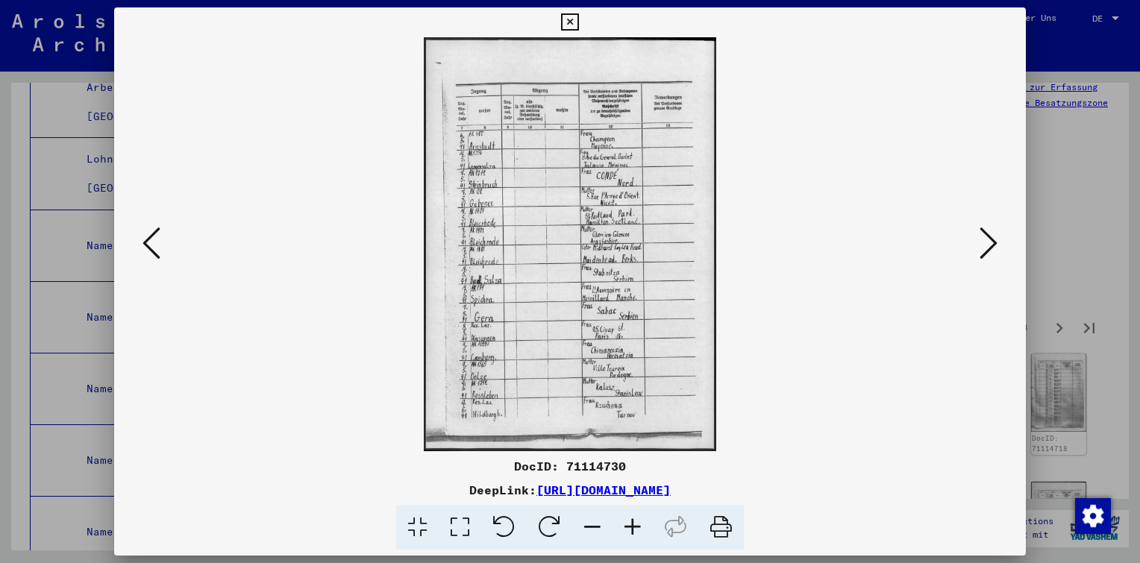
click at [982, 251] on icon at bounding box center [989, 243] width 18 height 36
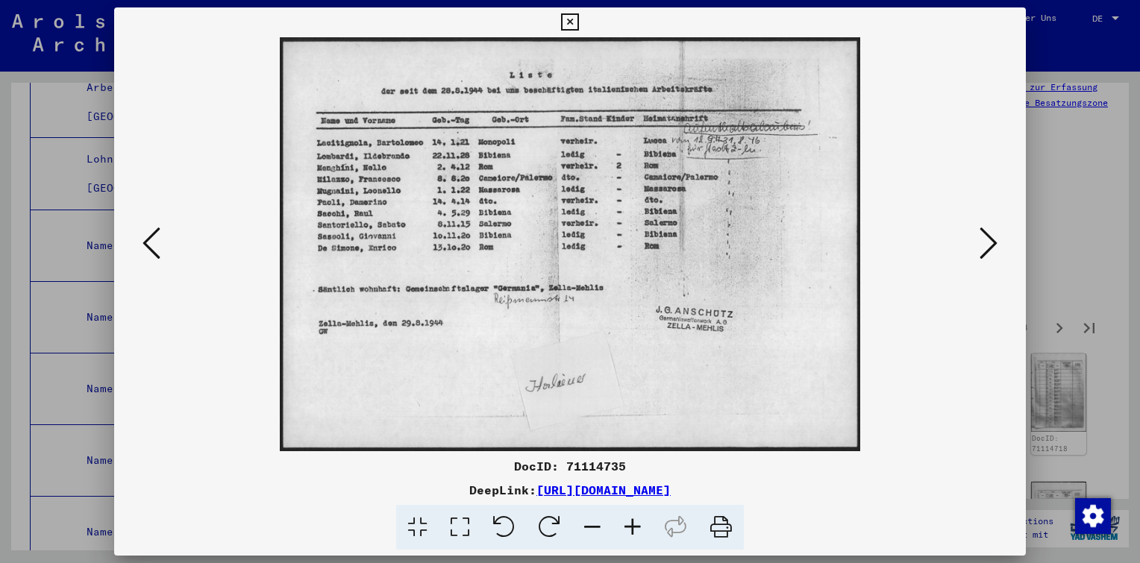
click at [982, 251] on icon at bounding box center [989, 243] width 18 height 36
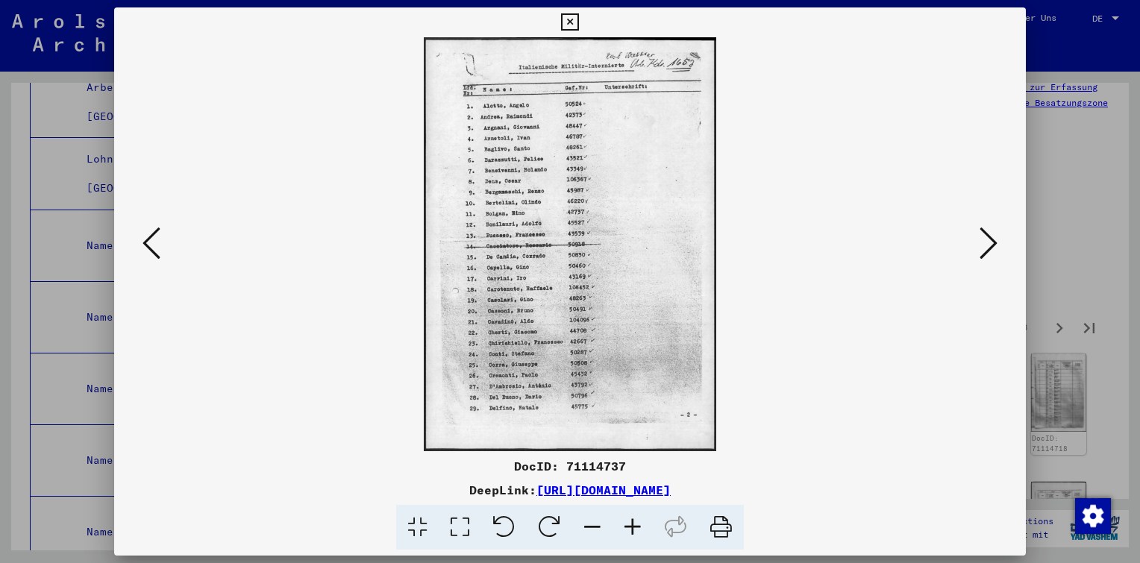
click at [982, 251] on icon at bounding box center [989, 243] width 18 height 36
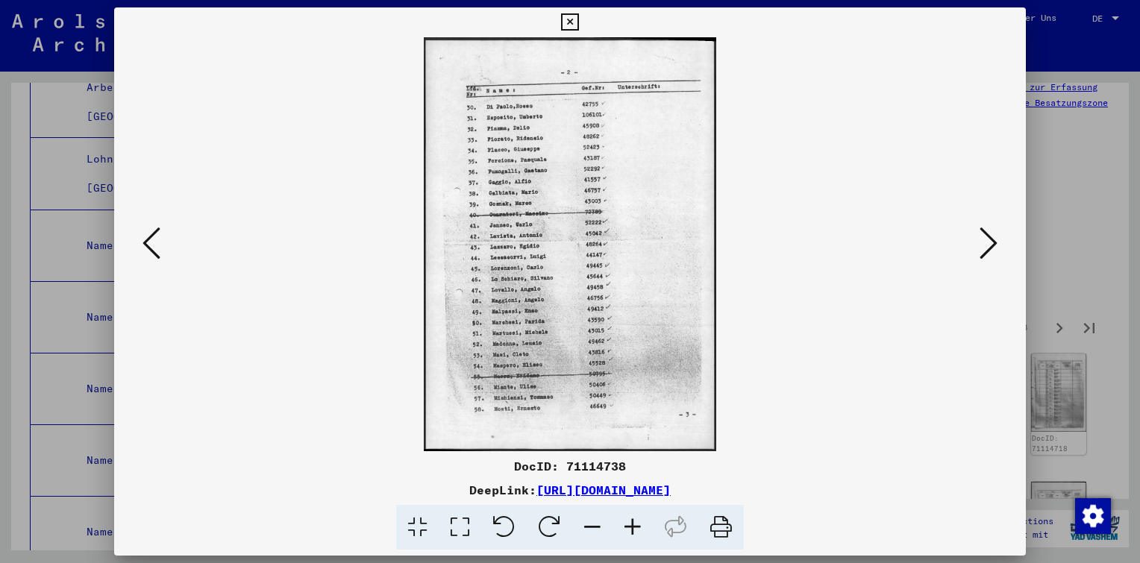
click at [982, 251] on icon at bounding box center [989, 243] width 18 height 36
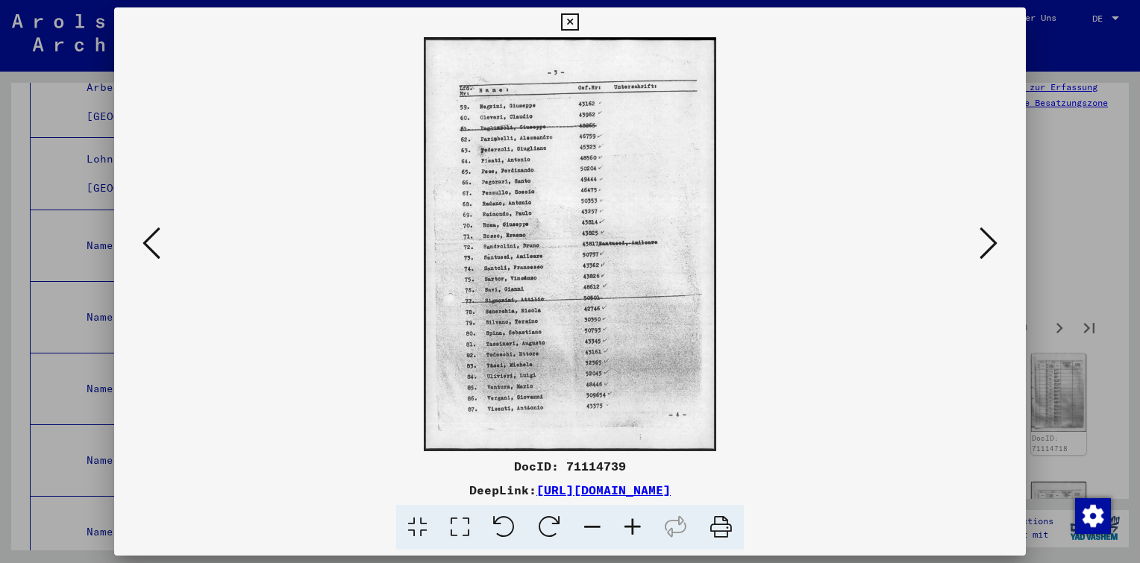
click at [982, 251] on icon at bounding box center [989, 243] width 18 height 36
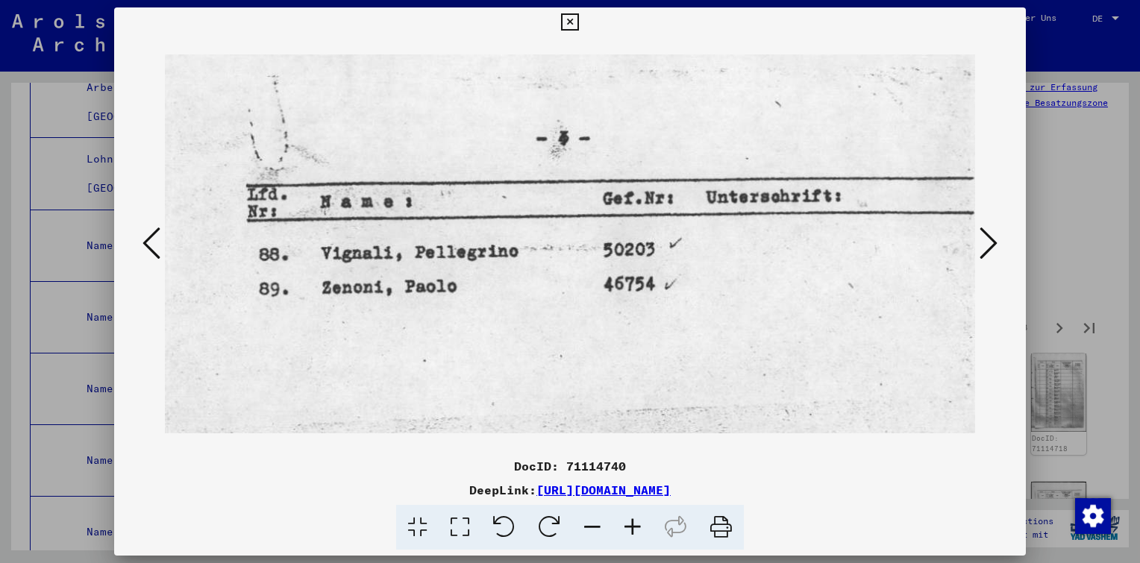
click at [982, 251] on icon at bounding box center [989, 243] width 18 height 36
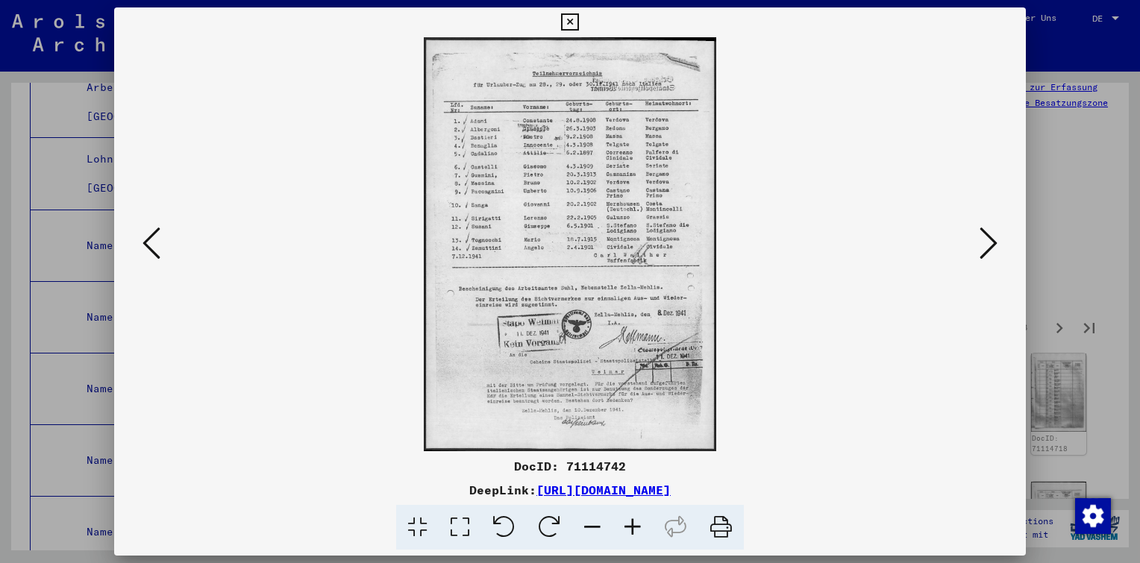
click at [982, 251] on icon at bounding box center [989, 243] width 18 height 36
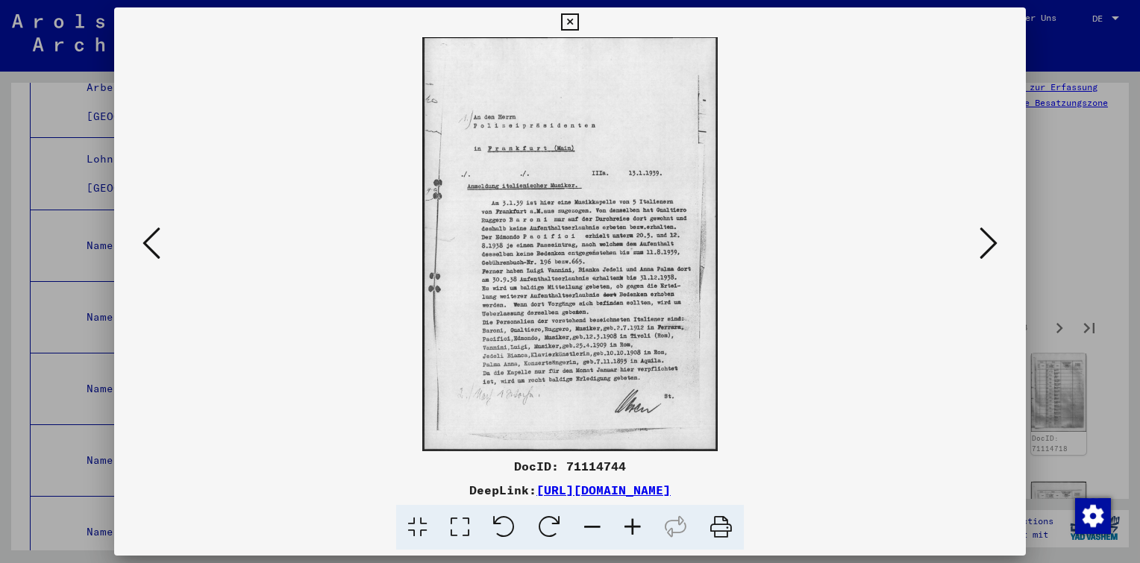
click at [630, 532] on icon at bounding box center [633, 528] width 40 height 46
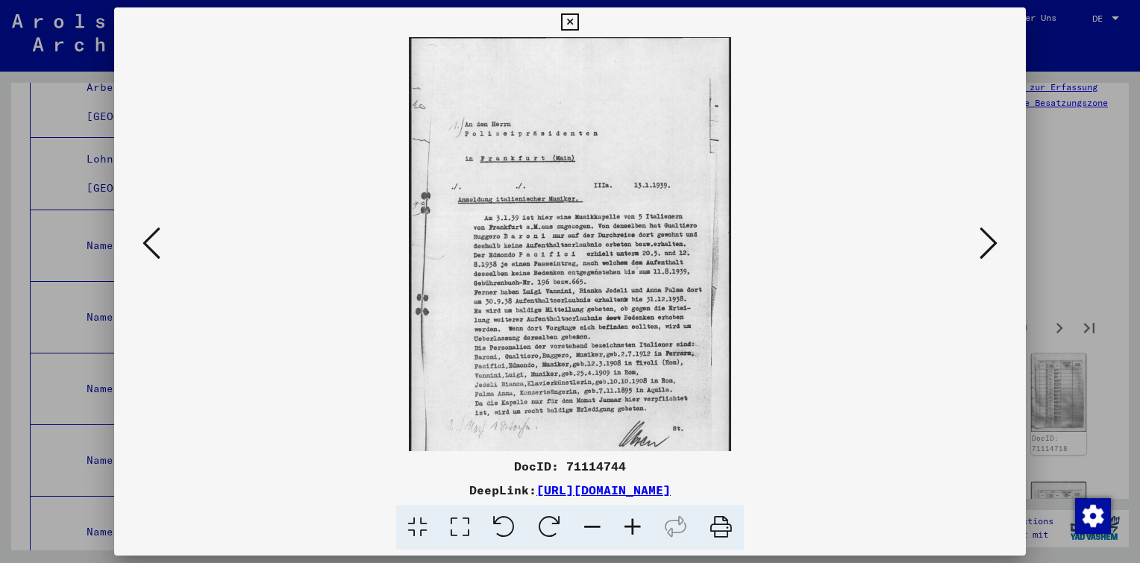
click at [630, 532] on icon at bounding box center [633, 528] width 40 height 46
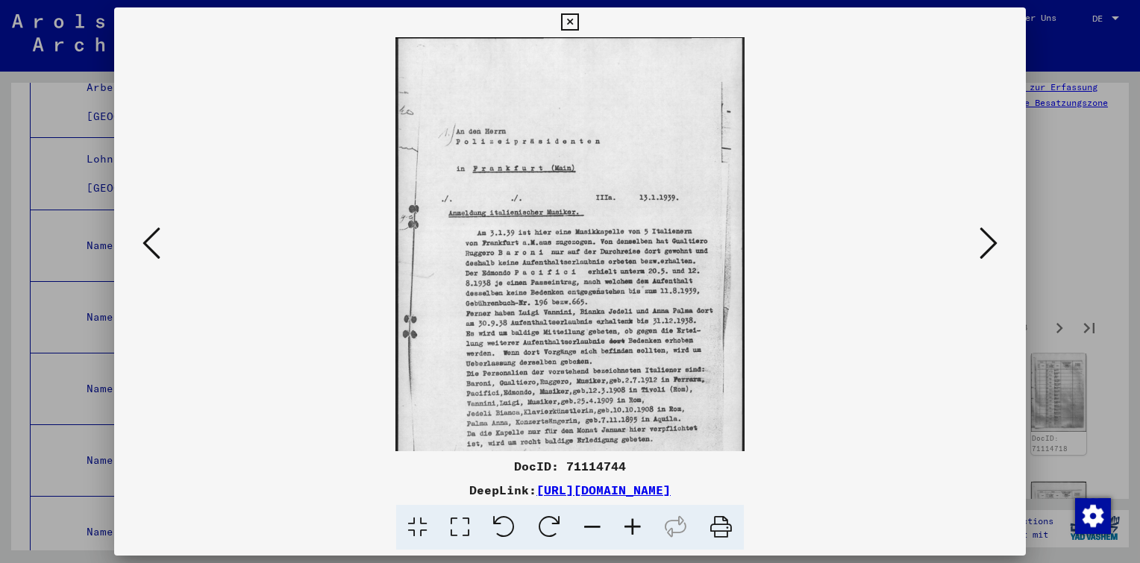
click at [630, 532] on icon at bounding box center [633, 528] width 40 height 46
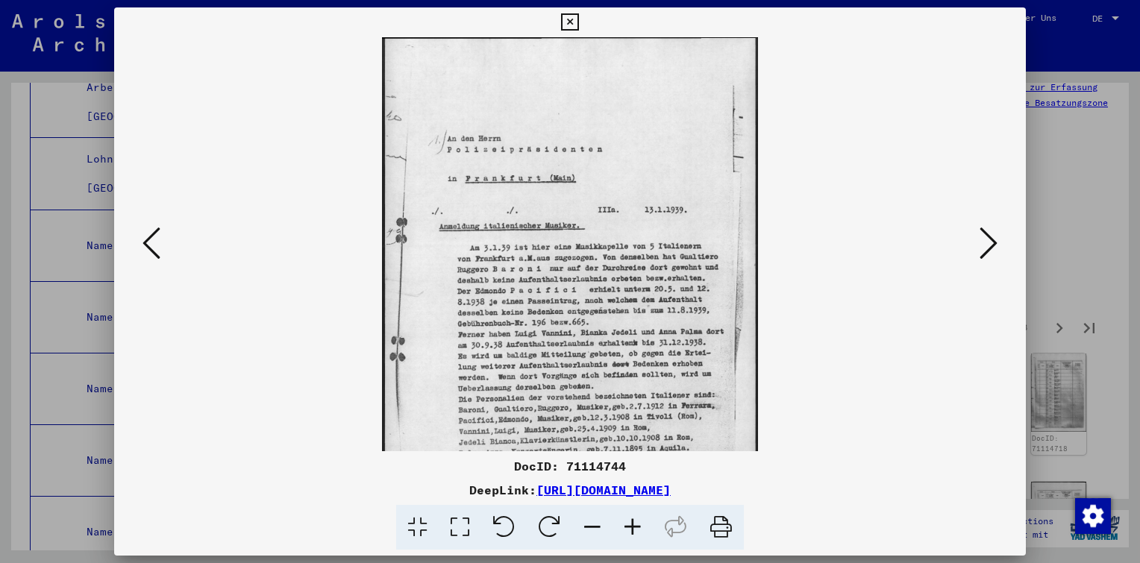
click at [630, 532] on icon at bounding box center [633, 528] width 40 height 46
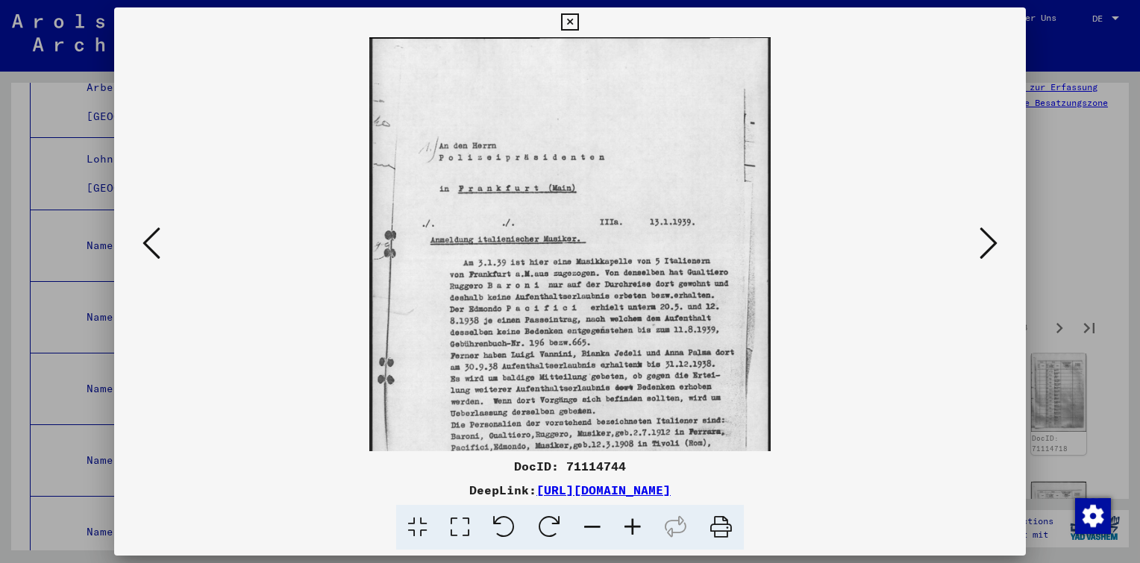
click at [630, 532] on icon at bounding box center [633, 528] width 40 height 46
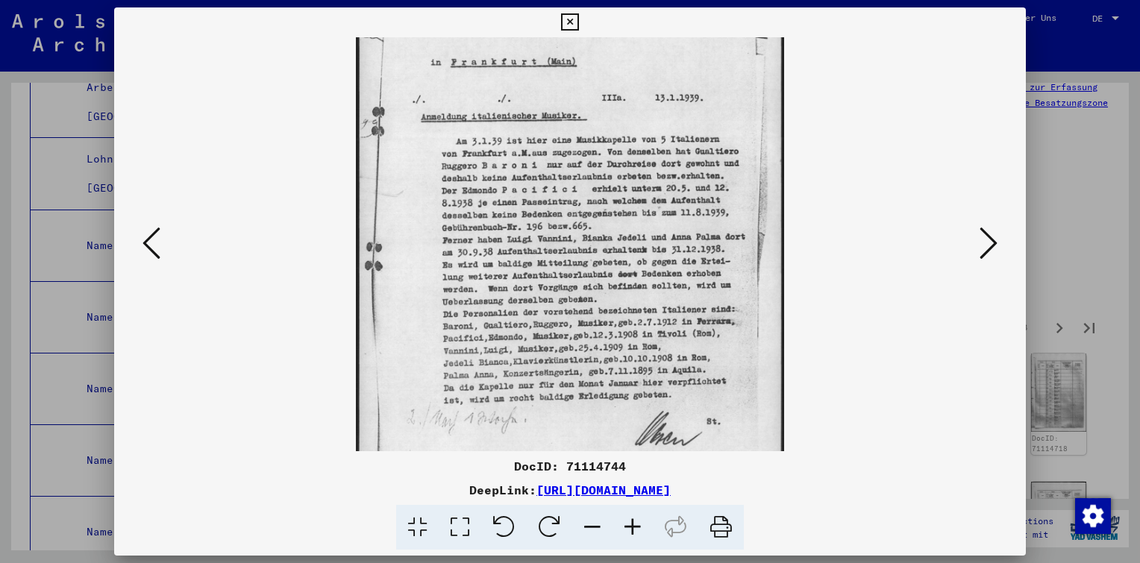
scroll to position [155, 0]
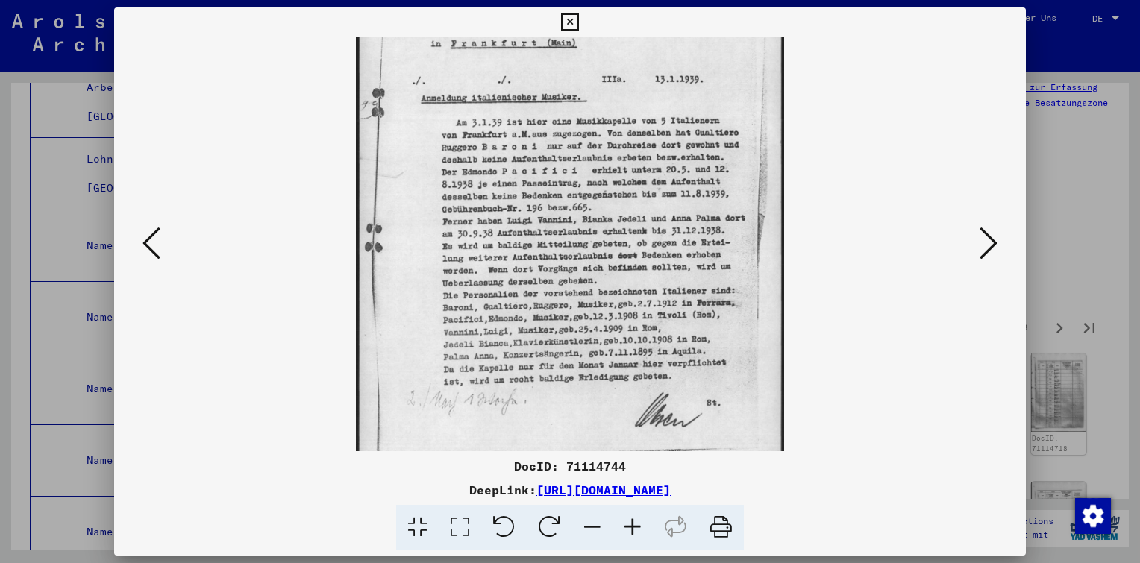
drag, startPoint x: 621, startPoint y: 392, endPoint x: 610, endPoint y: 238, distance: 154.1
click at [610, 238] on img at bounding box center [570, 182] width 428 height 601
click at [635, 528] on icon at bounding box center [633, 528] width 40 height 46
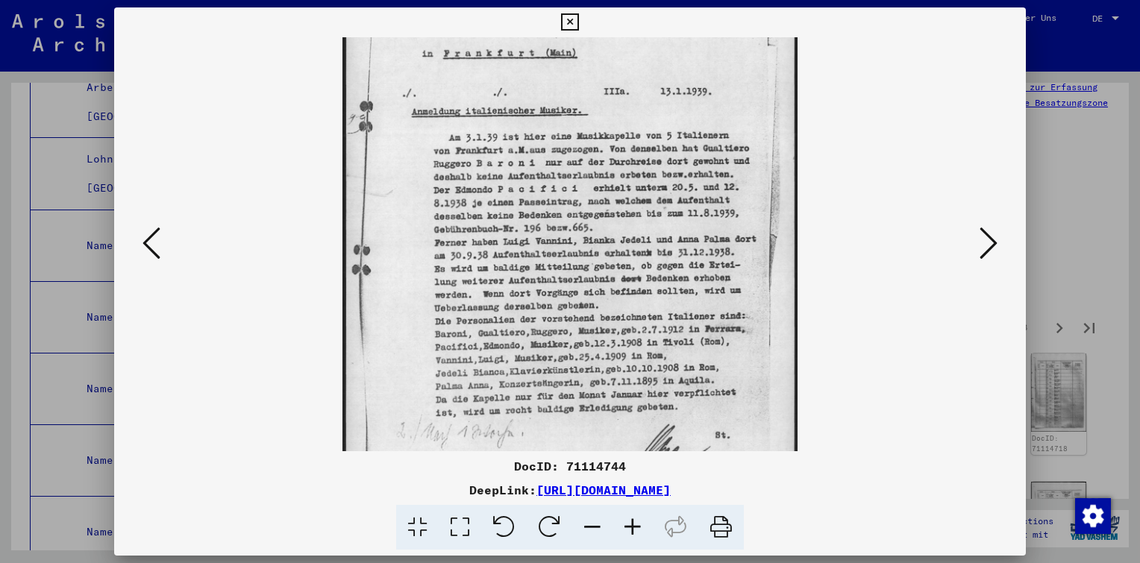
click at [635, 528] on icon at bounding box center [633, 528] width 40 height 46
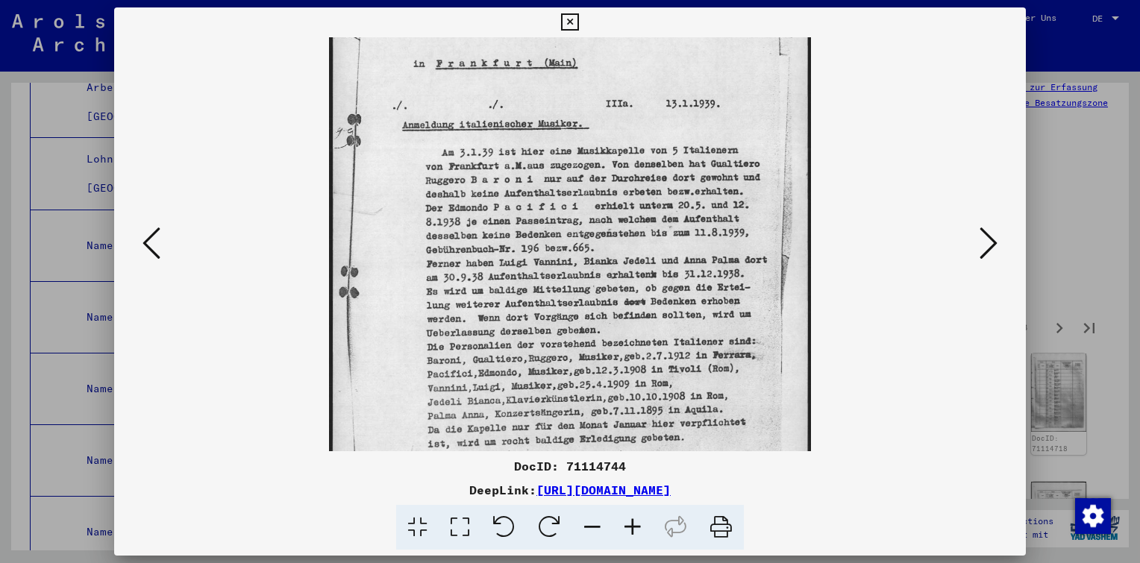
click at [635, 528] on icon at bounding box center [633, 528] width 40 height 46
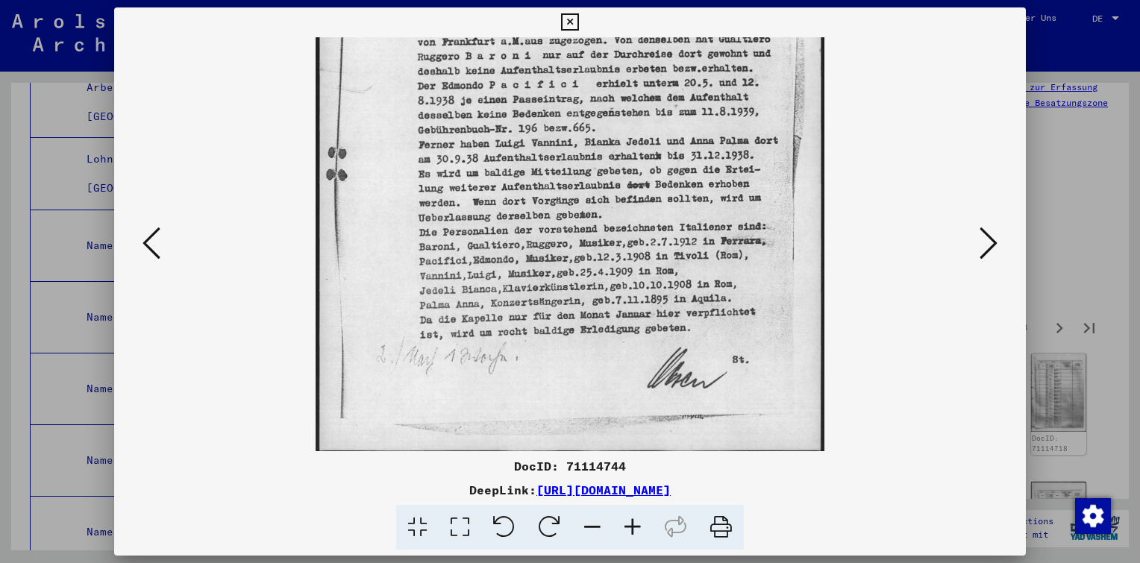
scroll to position [299, 0]
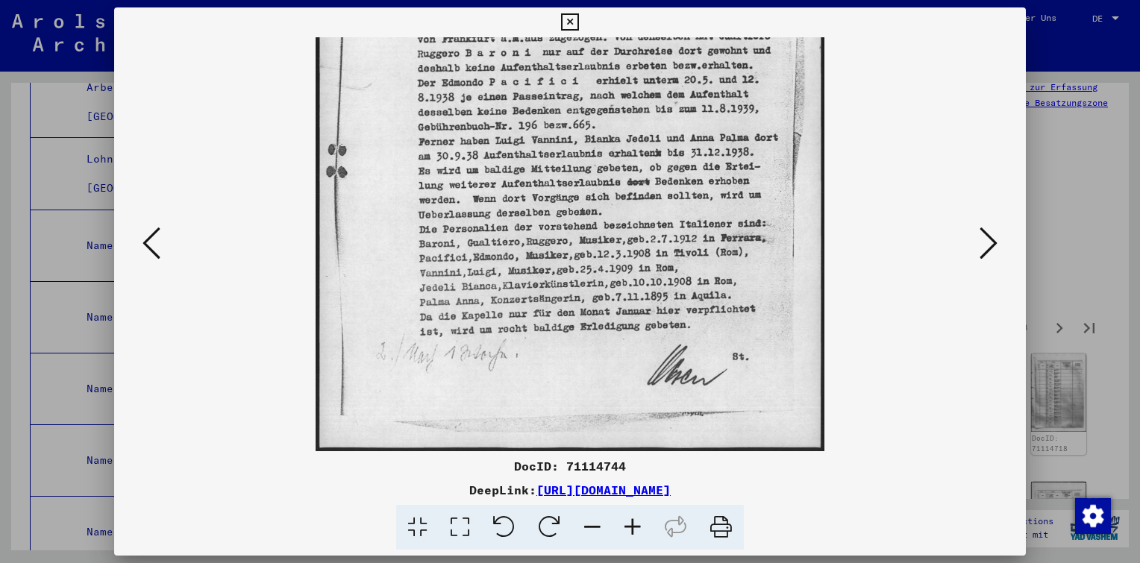
drag, startPoint x: 631, startPoint y: 391, endPoint x: 642, endPoint y: 211, distance: 180.2
click at [640, 215] on img at bounding box center [570, 95] width 509 height 713
click at [981, 255] on icon at bounding box center [989, 243] width 18 height 36
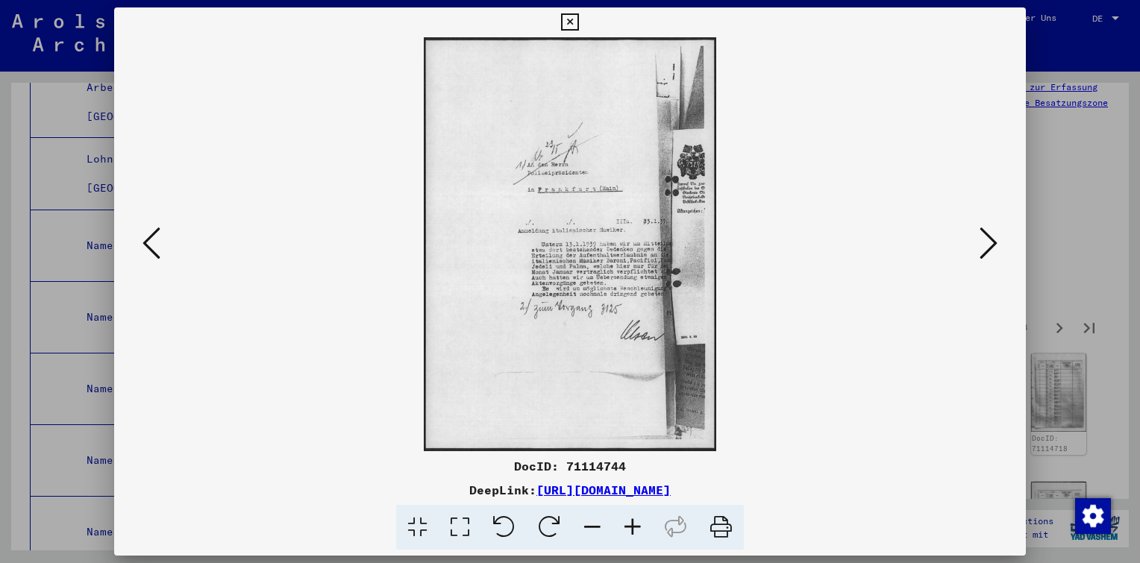
scroll to position [0, 0]
click at [981, 255] on icon at bounding box center [989, 243] width 18 height 36
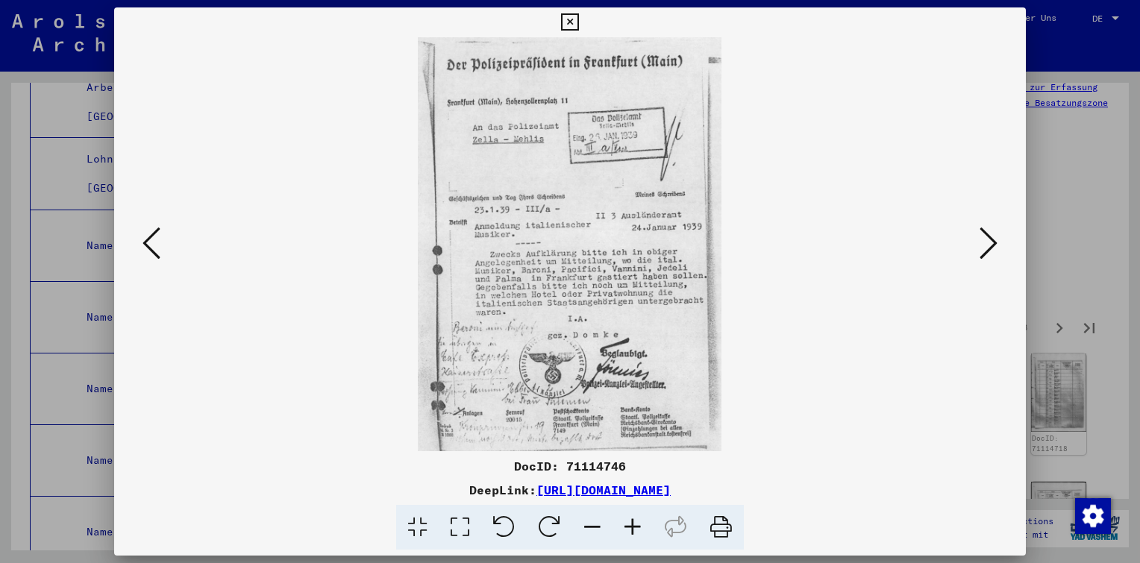
click at [981, 255] on icon at bounding box center [989, 243] width 18 height 36
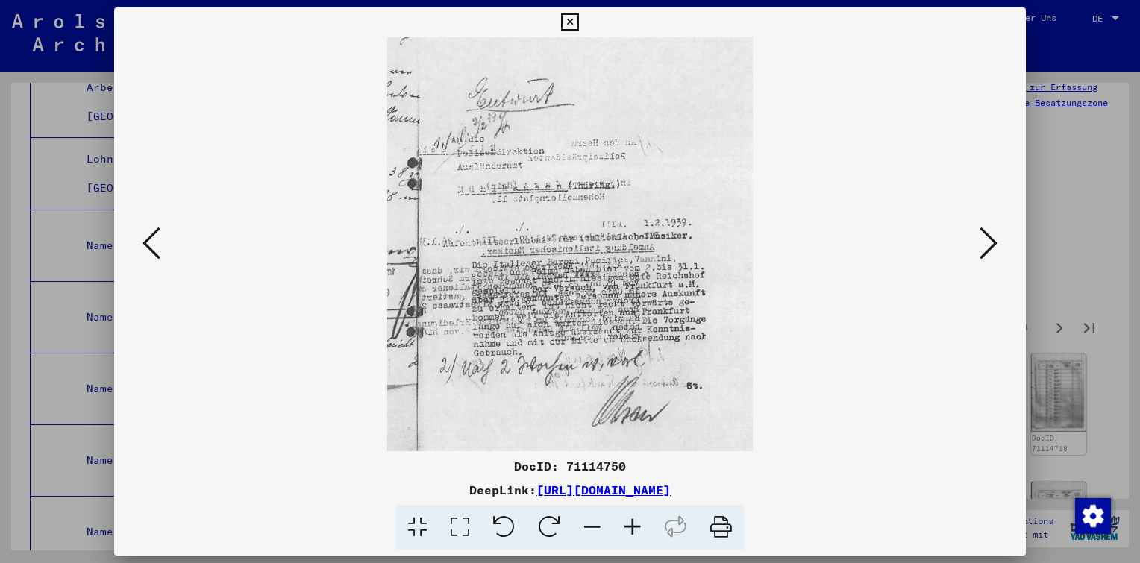
click at [981, 255] on icon at bounding box center [989, 243] width 18 height 36
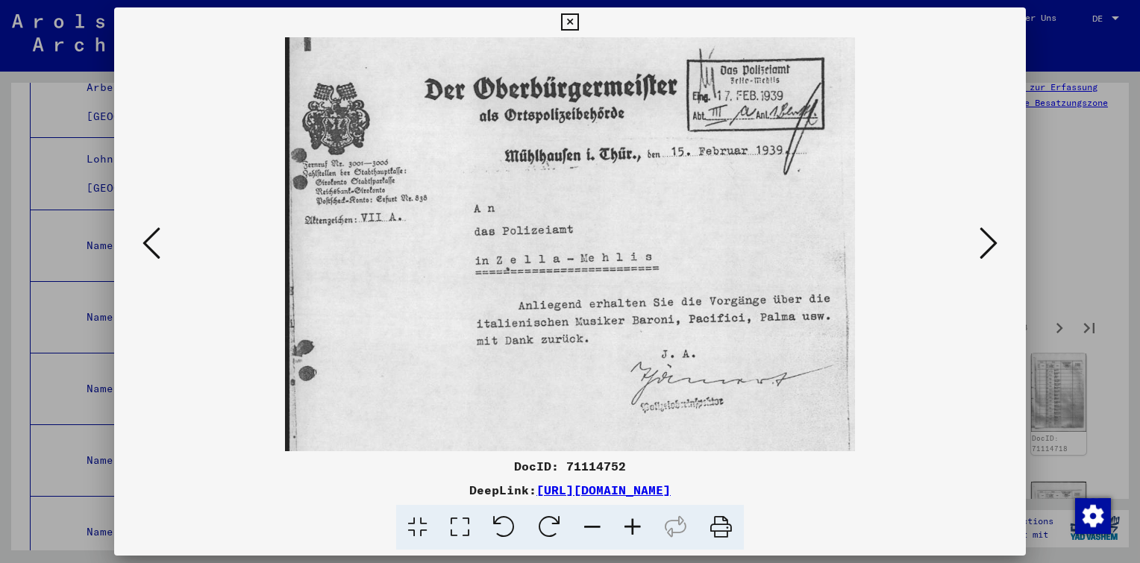
click at [145, 241] on button at bounding box center [151, 244] width 27 height 43
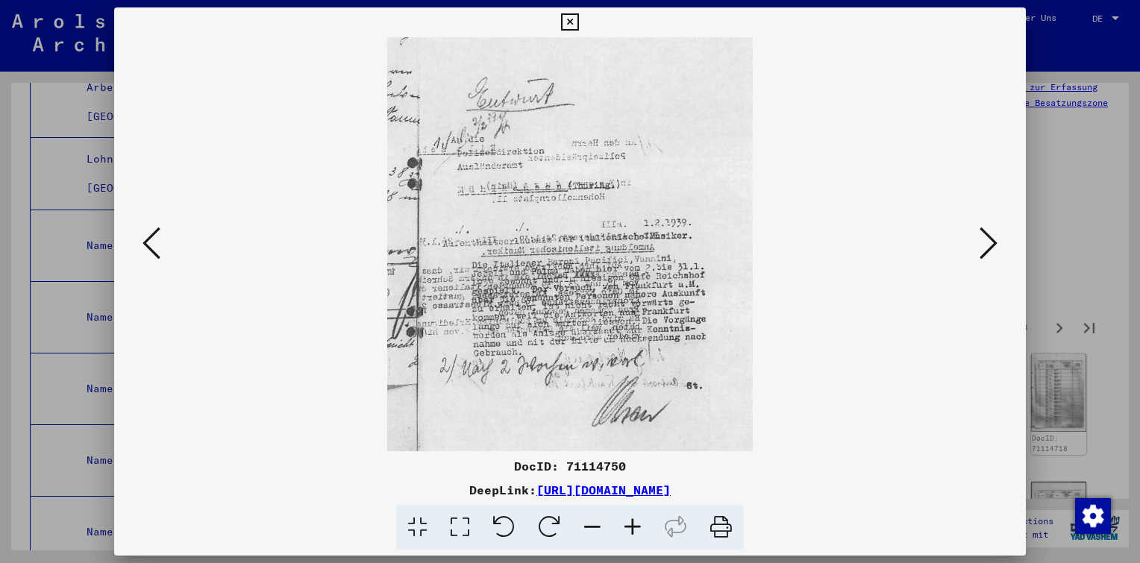
click at [146, 240] on icon at bounding box center [152, 243] width 18 height 36
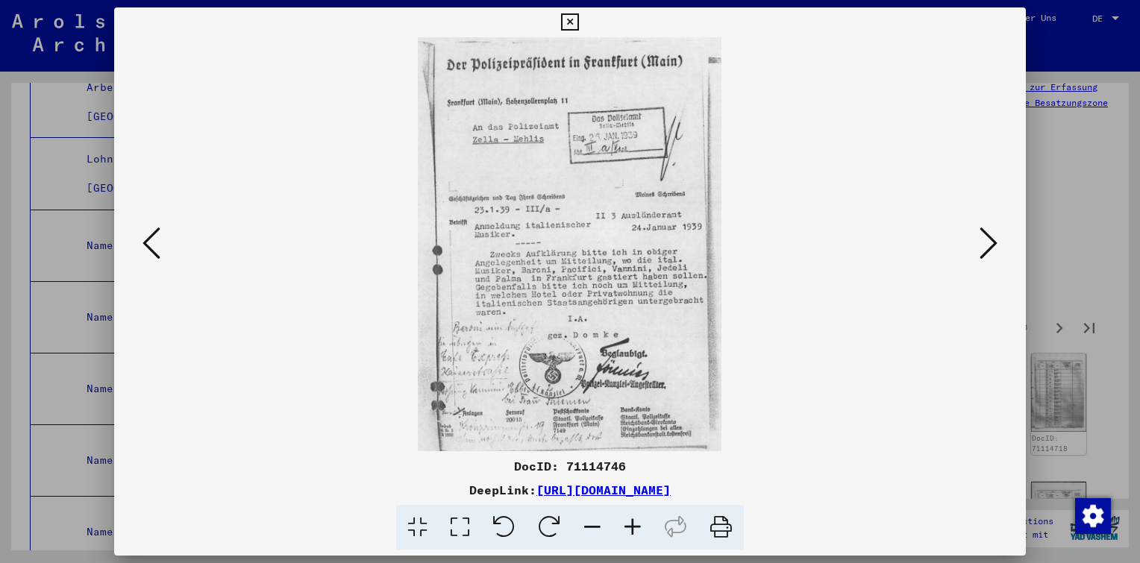
click at [630, 519] on icon at bounding box center [633, 528] width 40 height 46
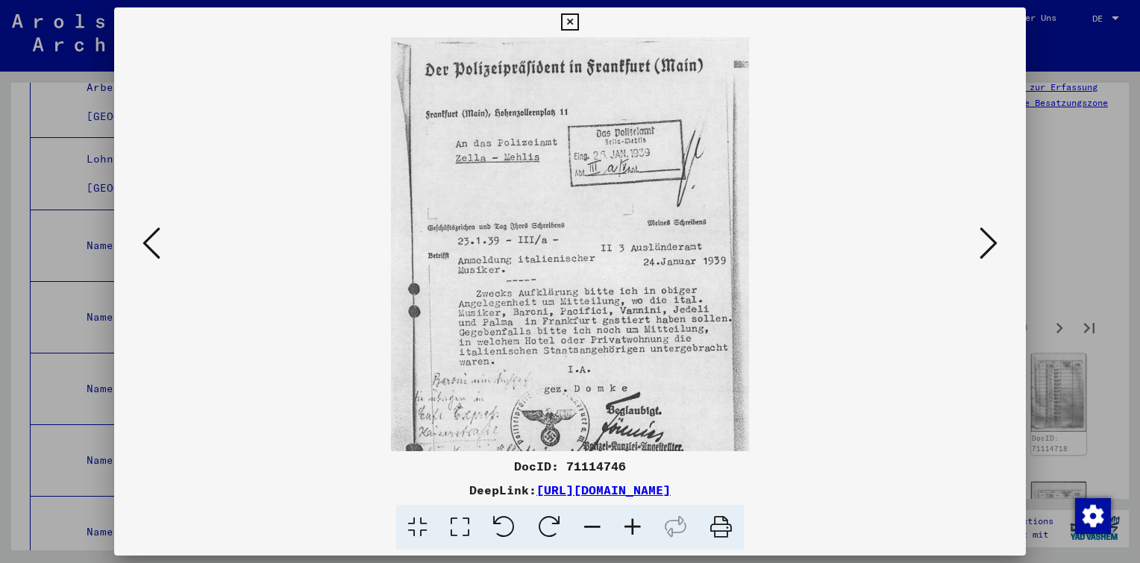
click at [630, 519] on icon at bounding box center [633, 528] width 40 height 46
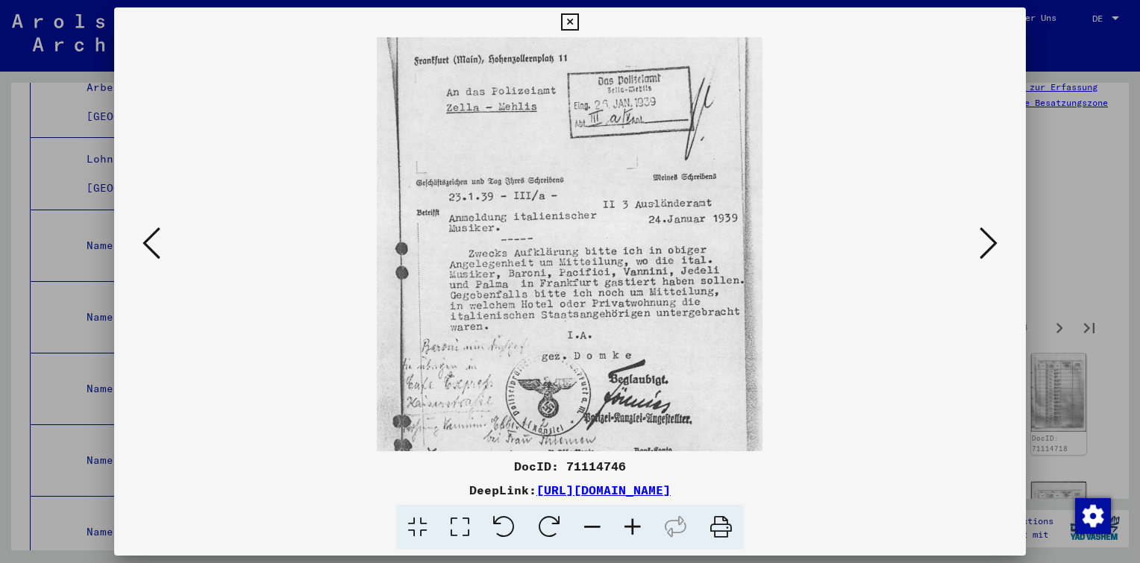
drag, startPoint x: 605, startPoint y: 353, endPoint x: 600, endPoint y: 291, distance: 62.2
click at [601, 298] on img at bounding box center [570, 241] width 386 height 526
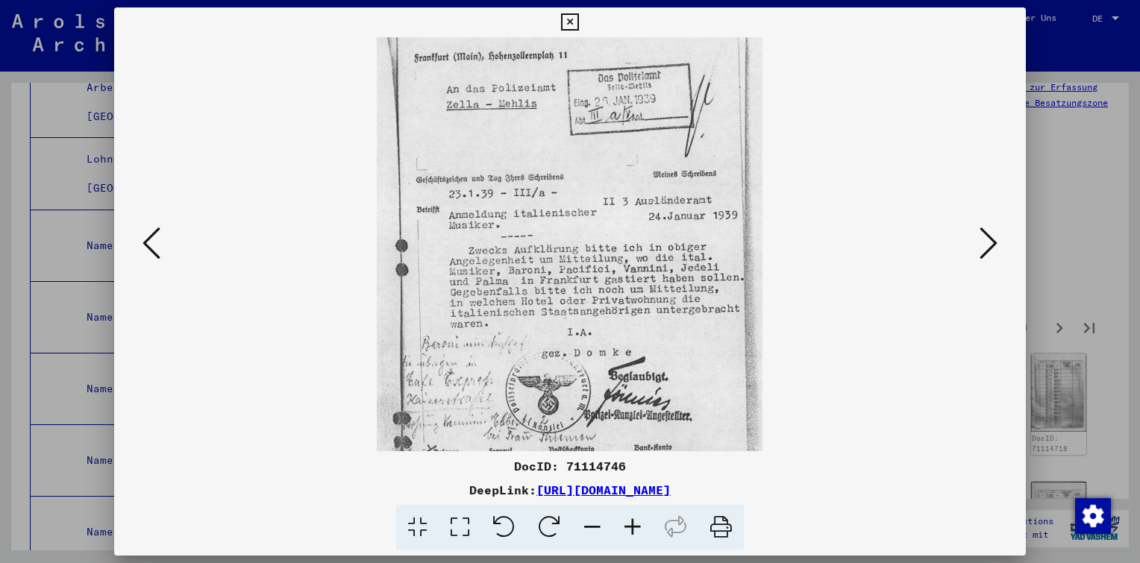
click at [984, 252] on icon at bounding box center [989, 243] width 18 height 36
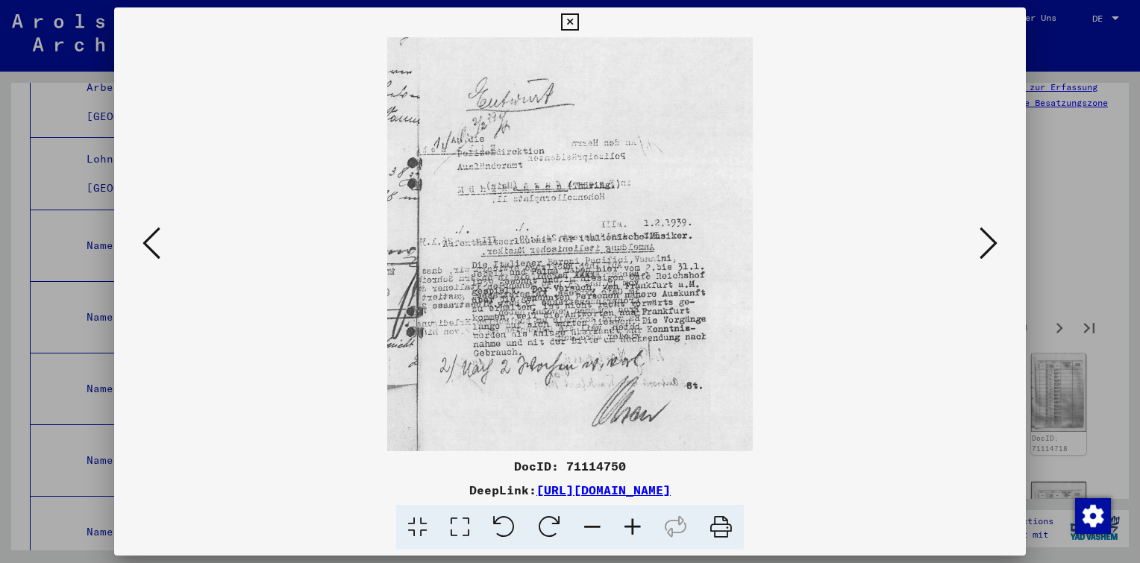
scroll to position [0, 0]
click at [984, 252] on icon at bounding box center [989, 243] width 18 height 36
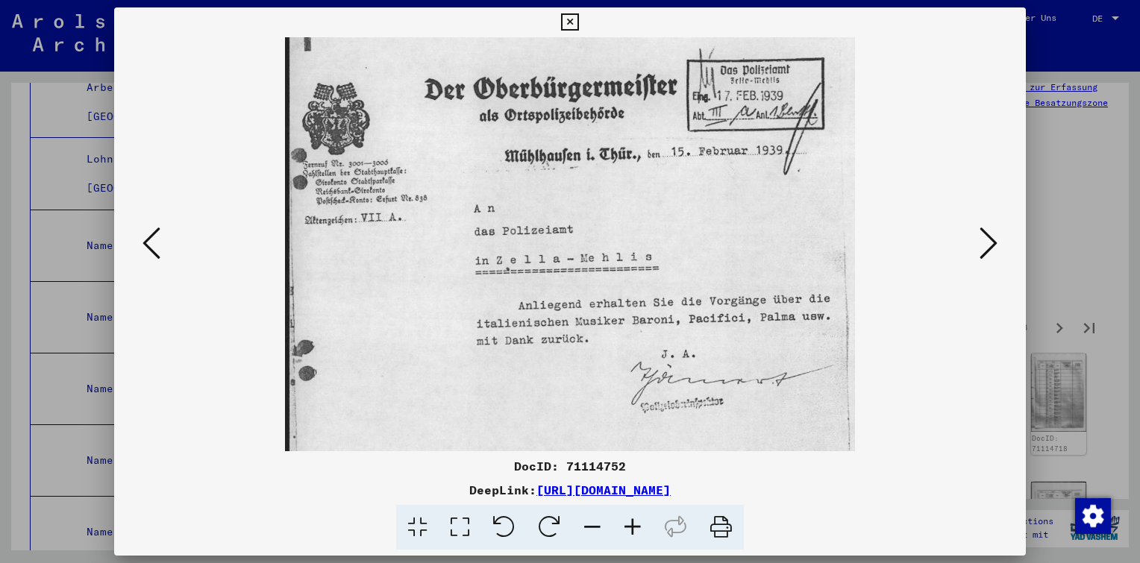
click at [984, 252] on icon at bounding box center [989, 243] width 18 height 36
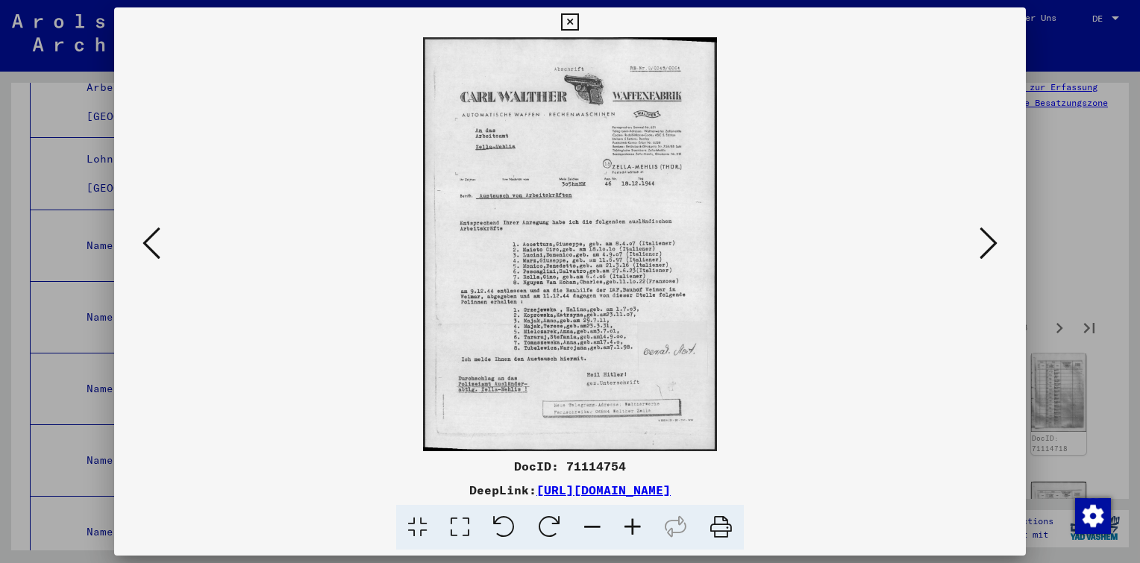
click at [984, 252] on icon at bounding box center [989, 243] width 18 height 36
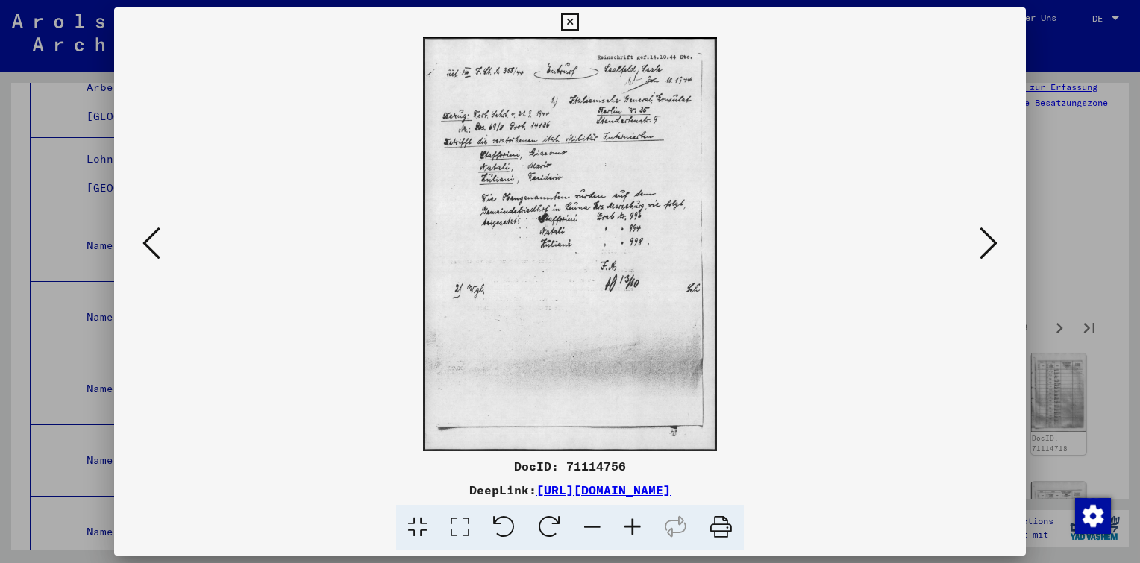
click at [984, 252] on icon at bounding box center [989, 243] width 18 height 36
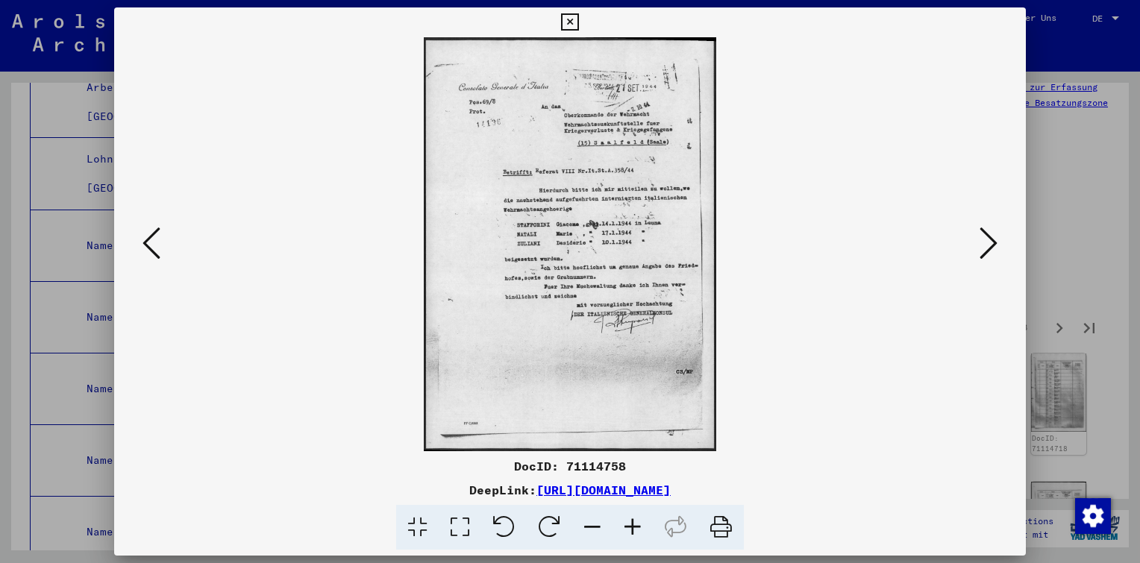
click at [984, 252] on icon at bounding box center [989, 243] width 18 height 36
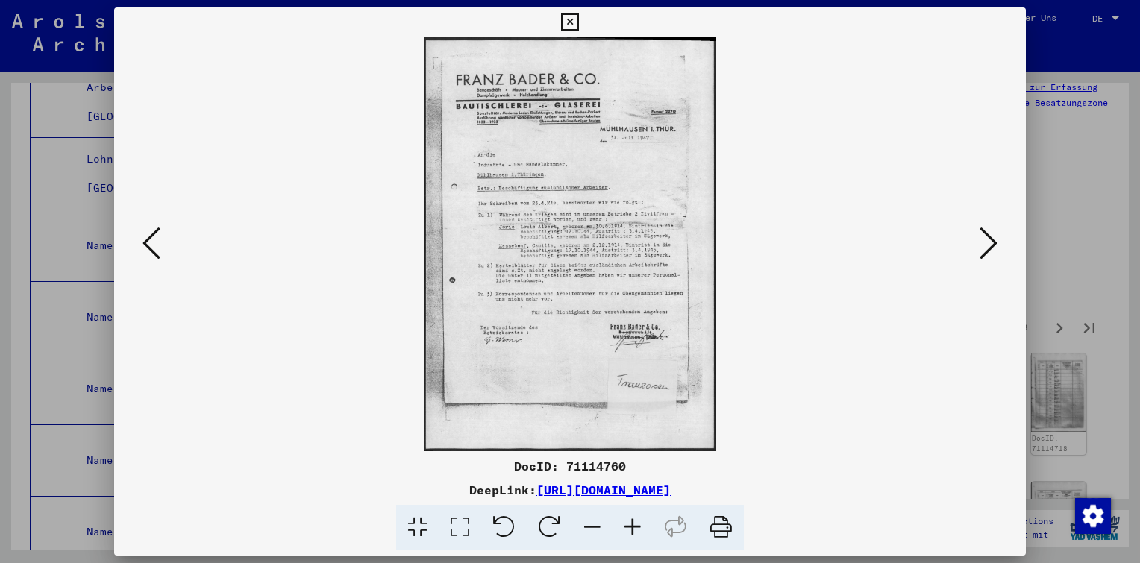
click at [984, 252] on icon at bounding box center [989, 243] width 18 height 36
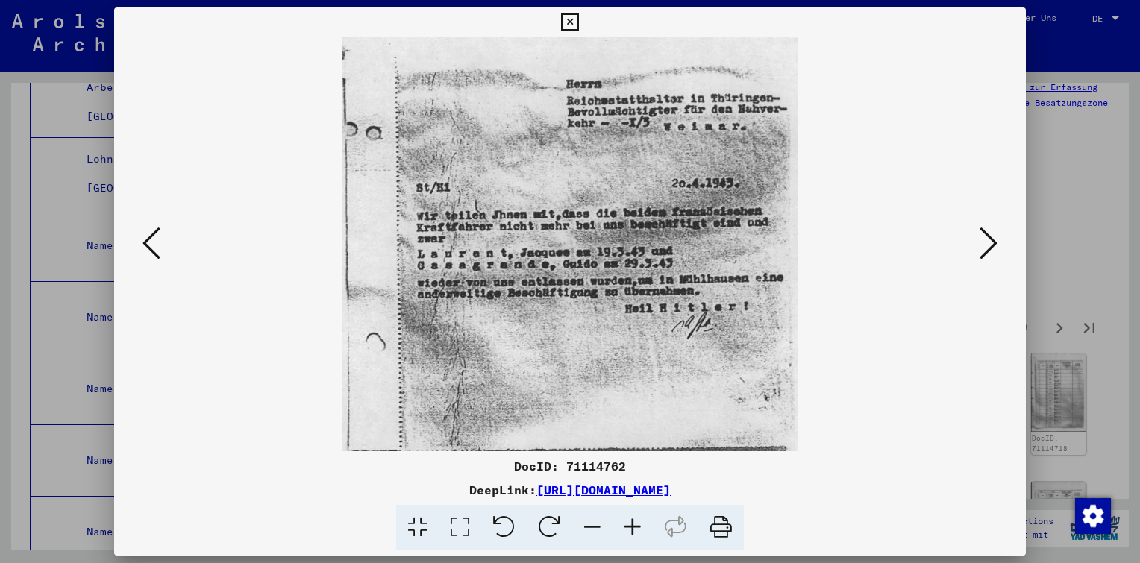
click at [984, 252] on icon at bounding box center [989, 243] width 18 height 36
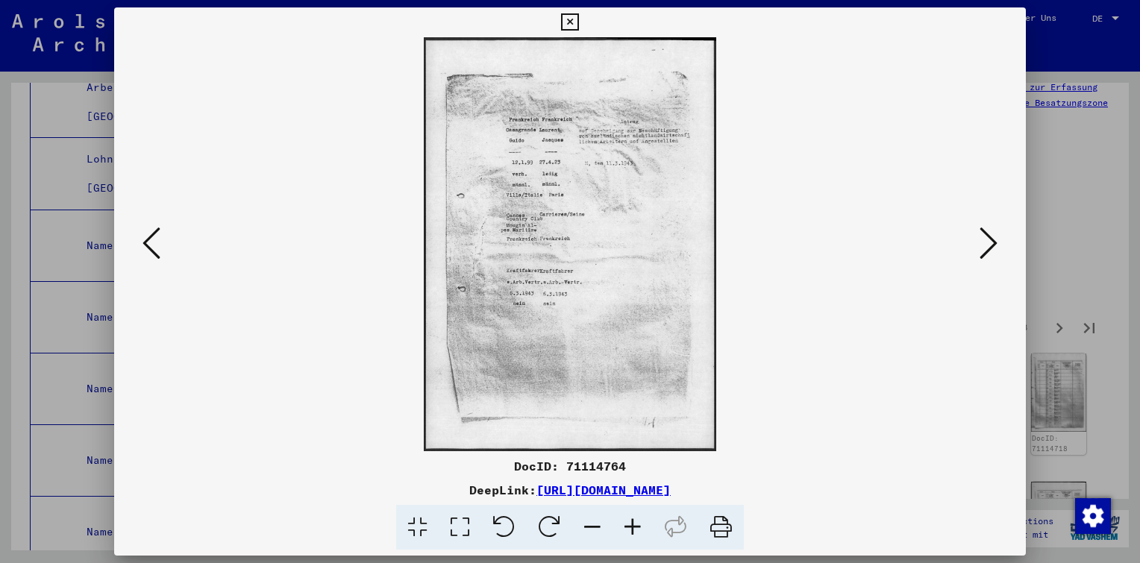
click at [984, 252] on icon at bounding box center [989, 243] width 18 height 36
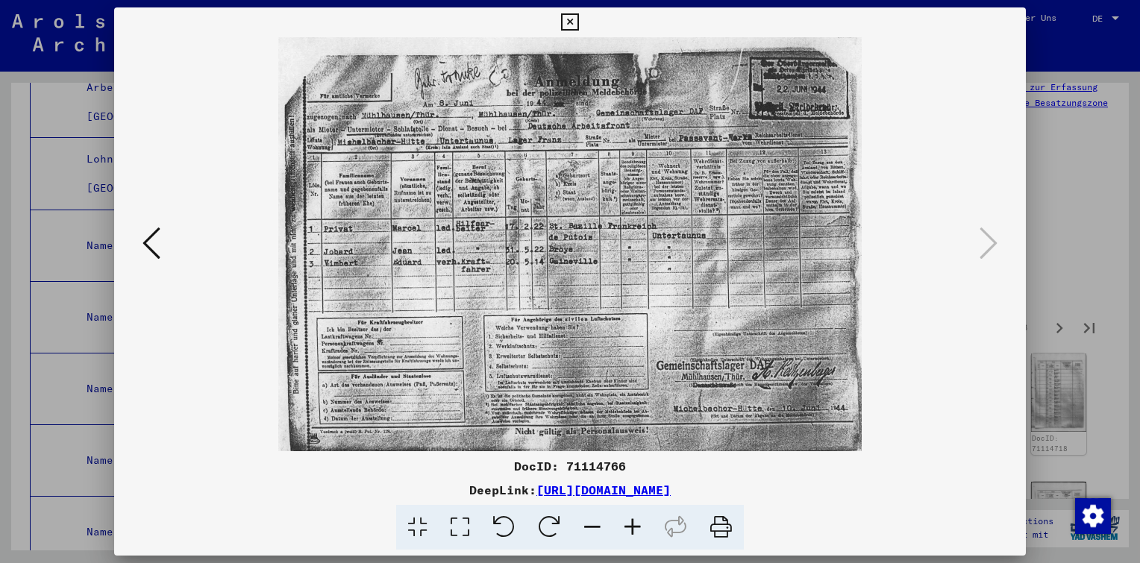
click at [562, 20] on icon at bounding box center [569, 22] width 17 height 18
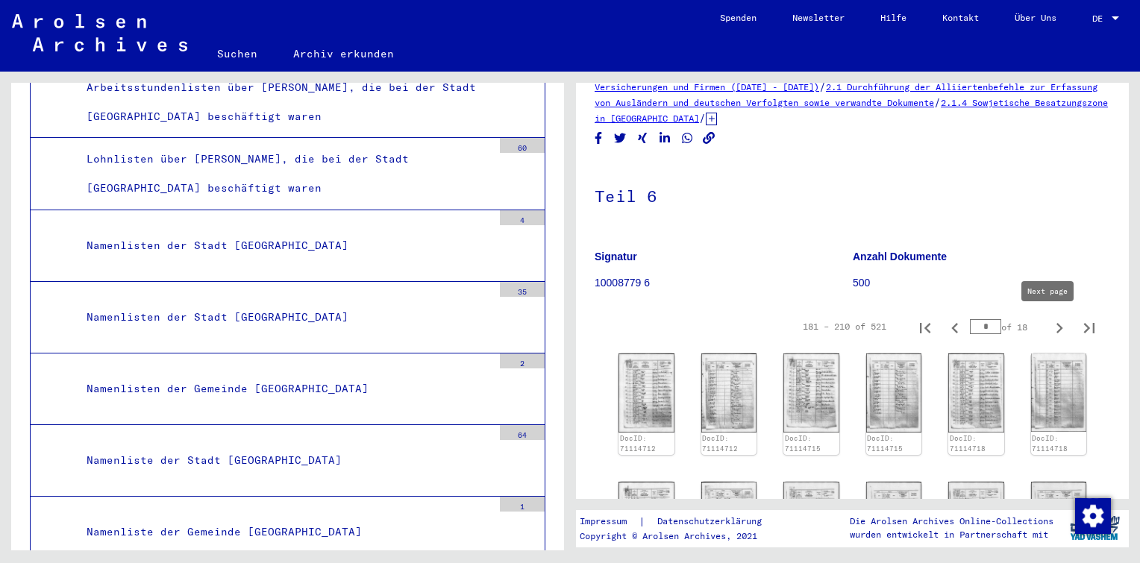
click at [1049, 331] on icon "Next page" at bounding box center [1059, 328] width 21 height 21
type input "*"
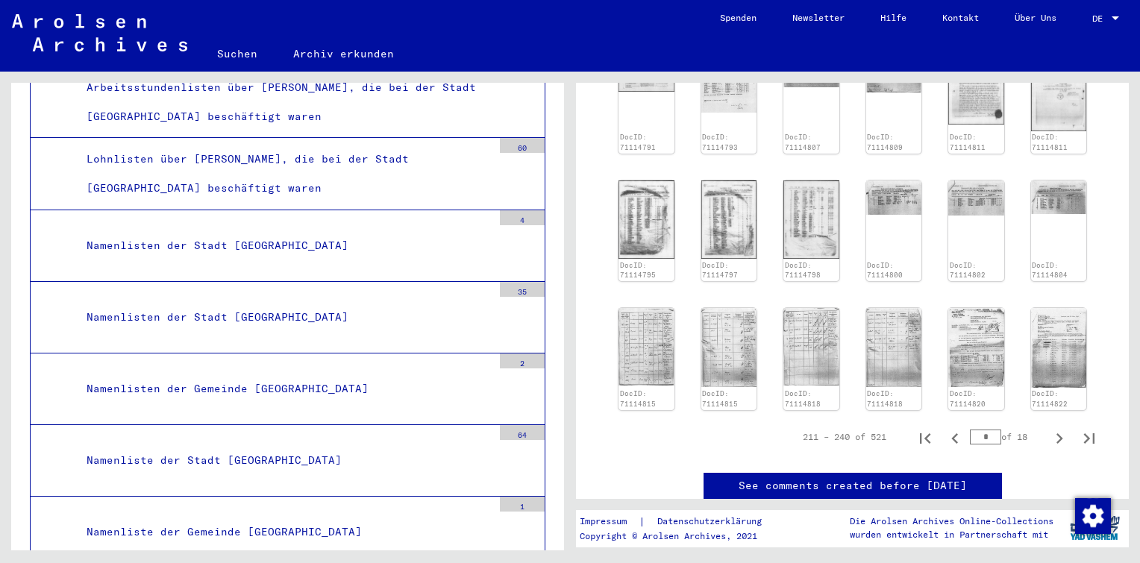
scroll to position [710, 0]
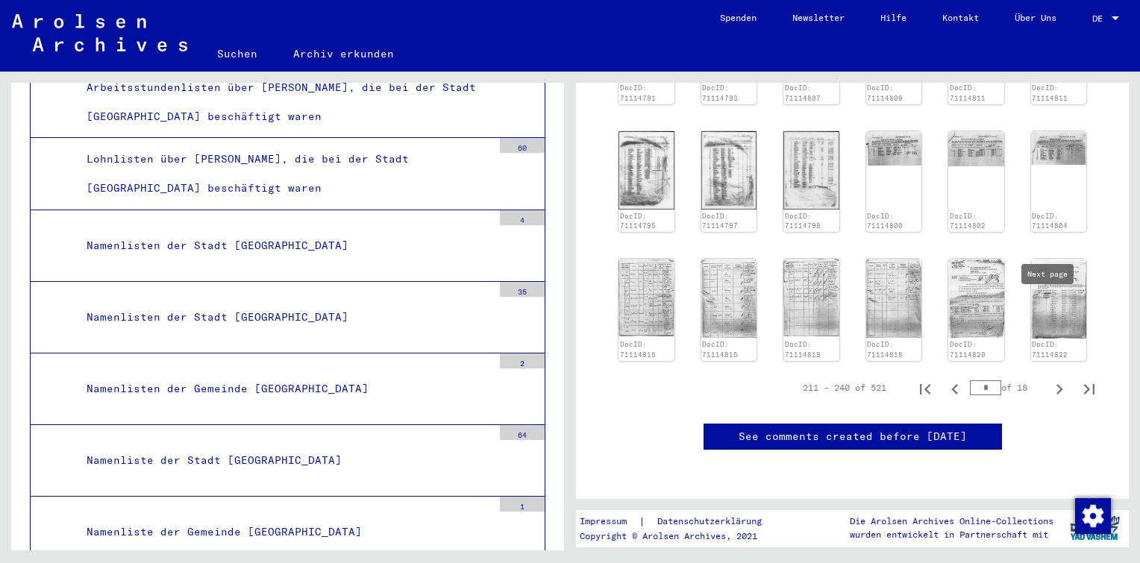
click at [1049, 379] on icon "Next page" at bounding box center [1059, 389] width 21 height 21
type input "*"
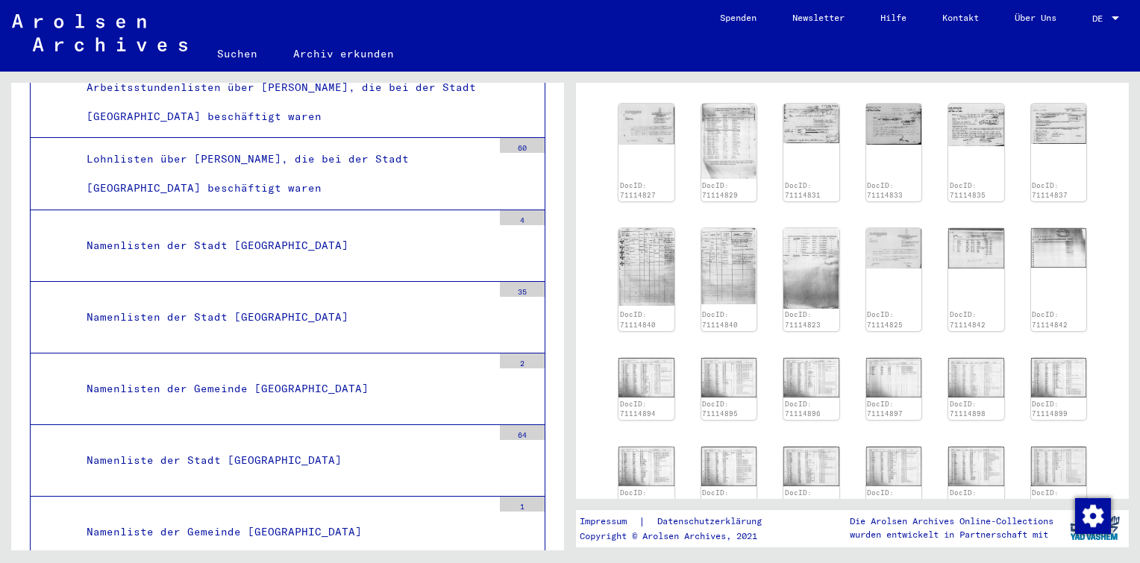
scroll to position [522, 0]
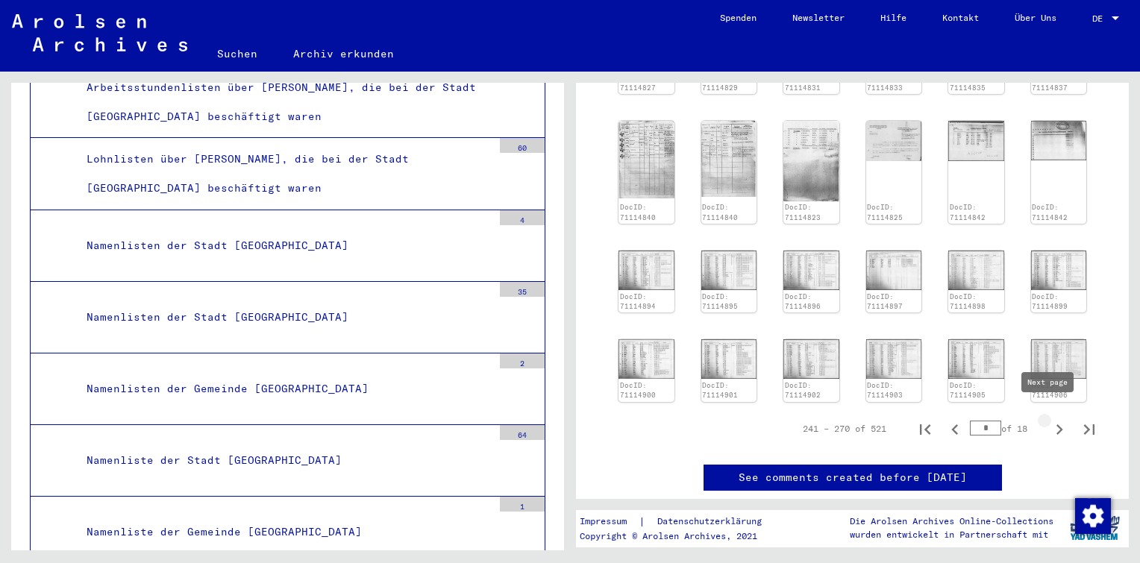
click at [1054, 419] on icon "Next page" at bounding box center [1059, 429] width 21 height 21
type input "**"
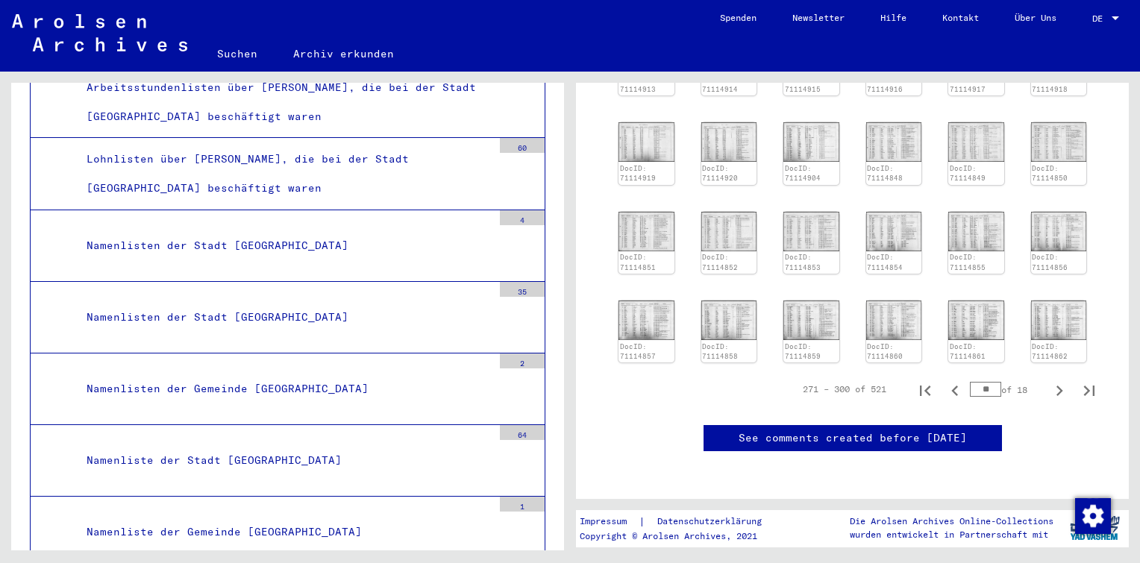
scroll to position [486, 0]
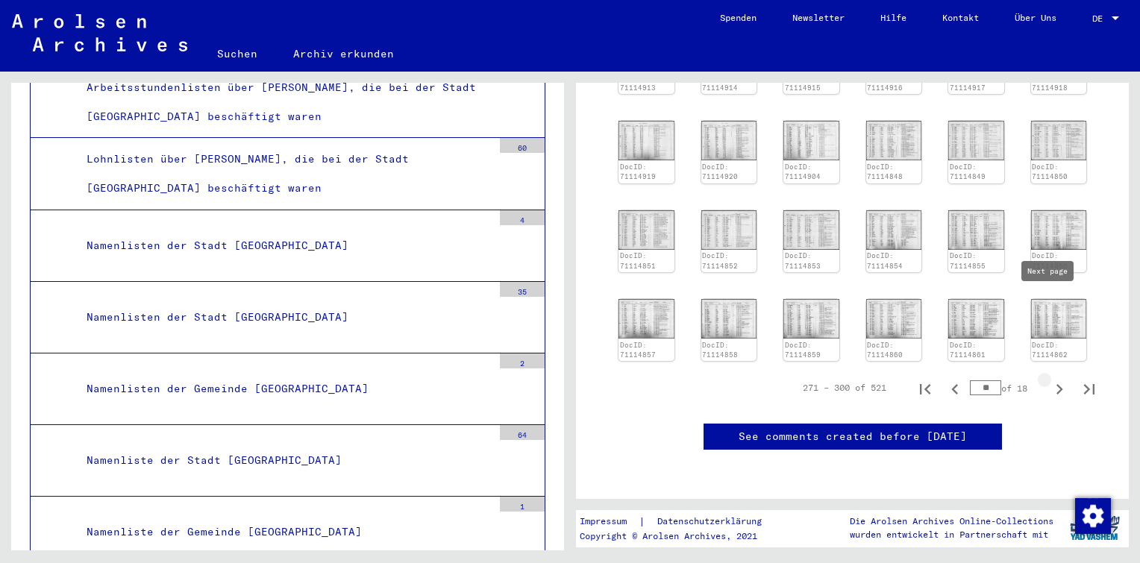
click at [1049, 379] on icon "Next page" at bounding box center [1059, 389] width 21 height 21
type input "**"
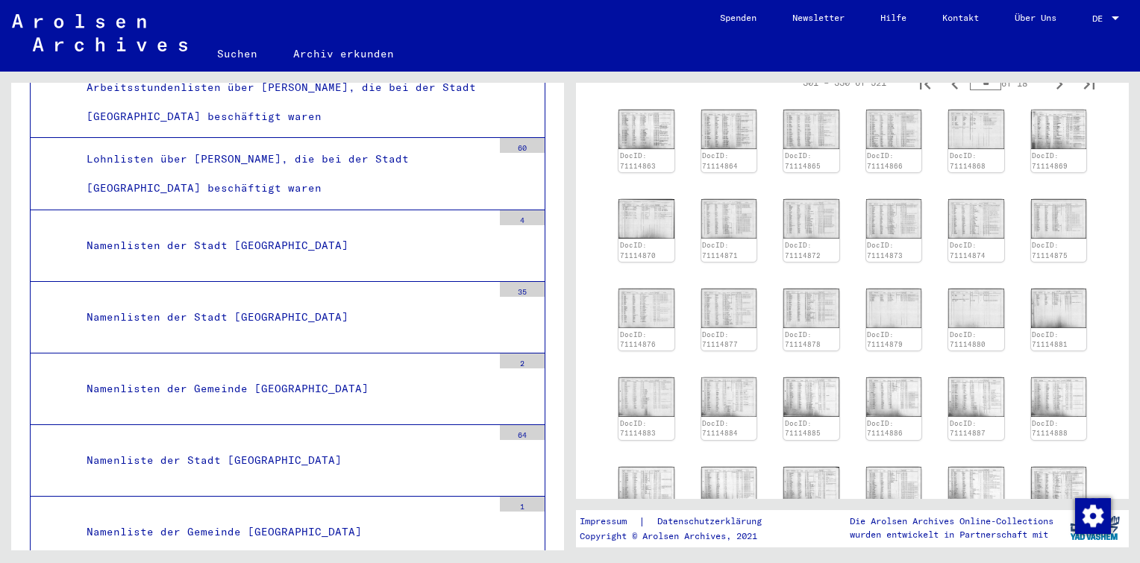
scroll to position [560, 0]
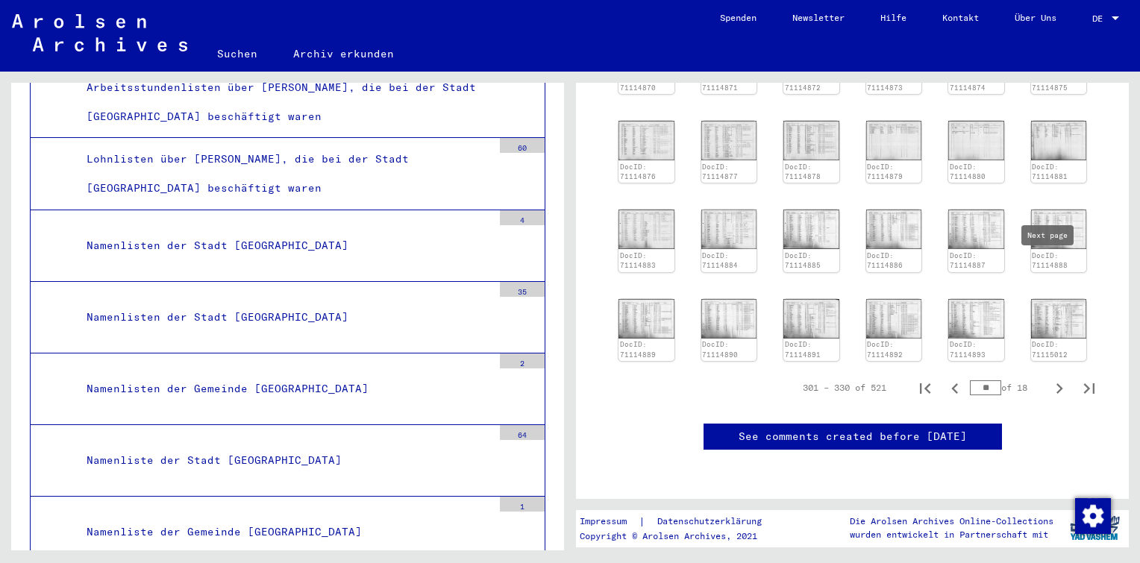
click at [1057, 384] on icon "Next page" at bounding box center [1060, 389] width 7 height 10
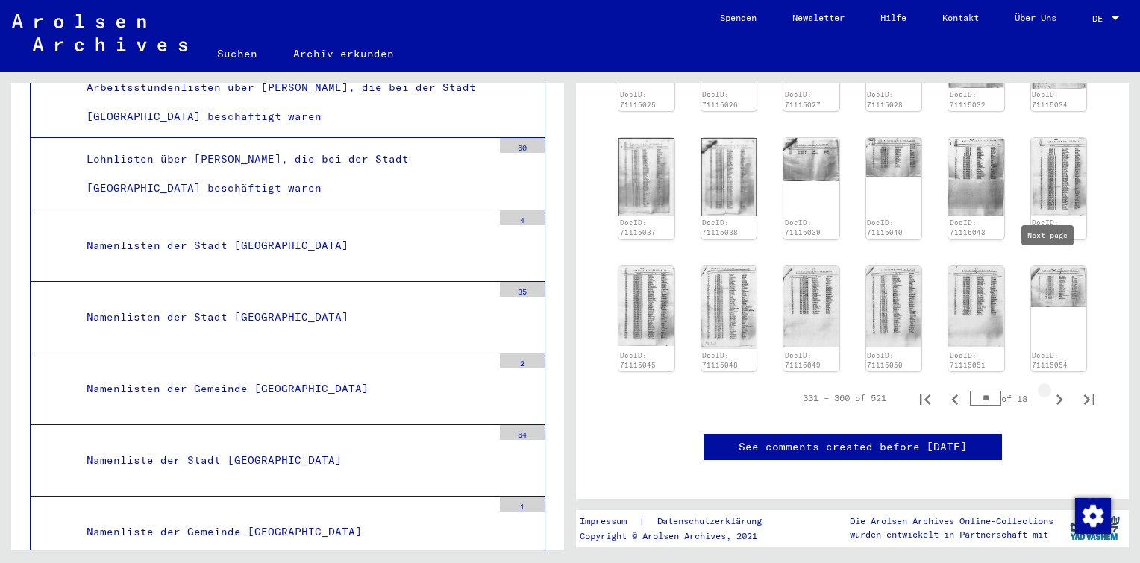
type input "**"
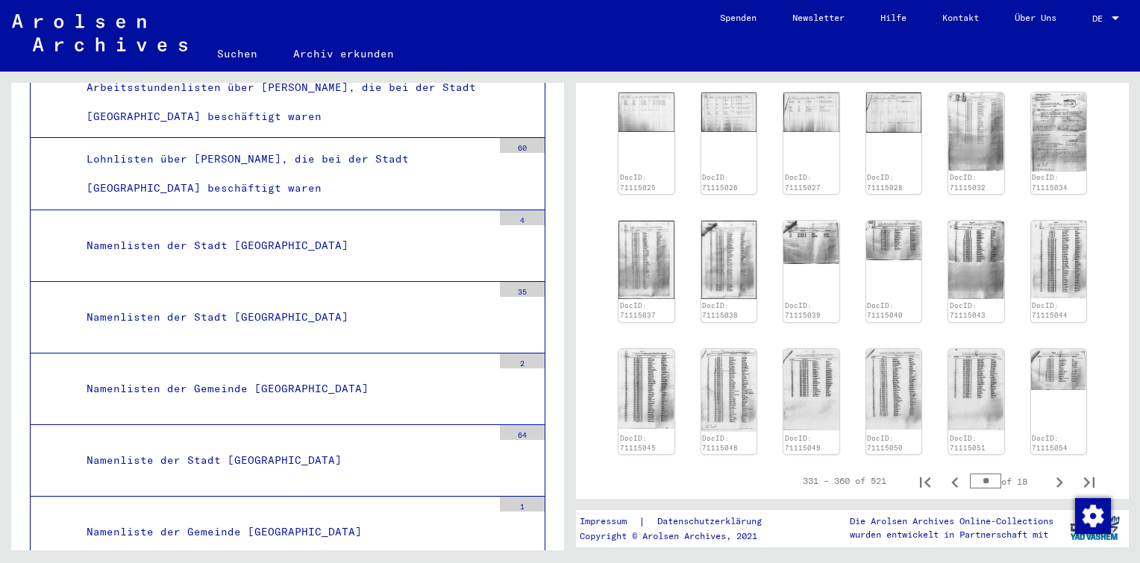
scroll to position [504, 0]
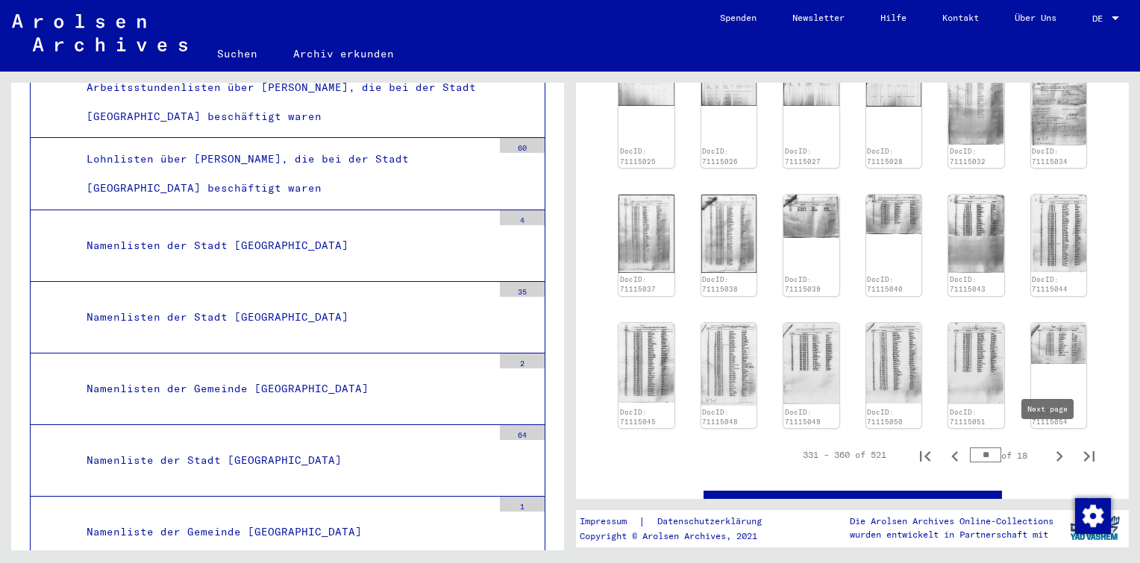
click at [1057, 452] on icon "Next page" at bounding box center [1060, 457] width 7 height 10
type input "**"
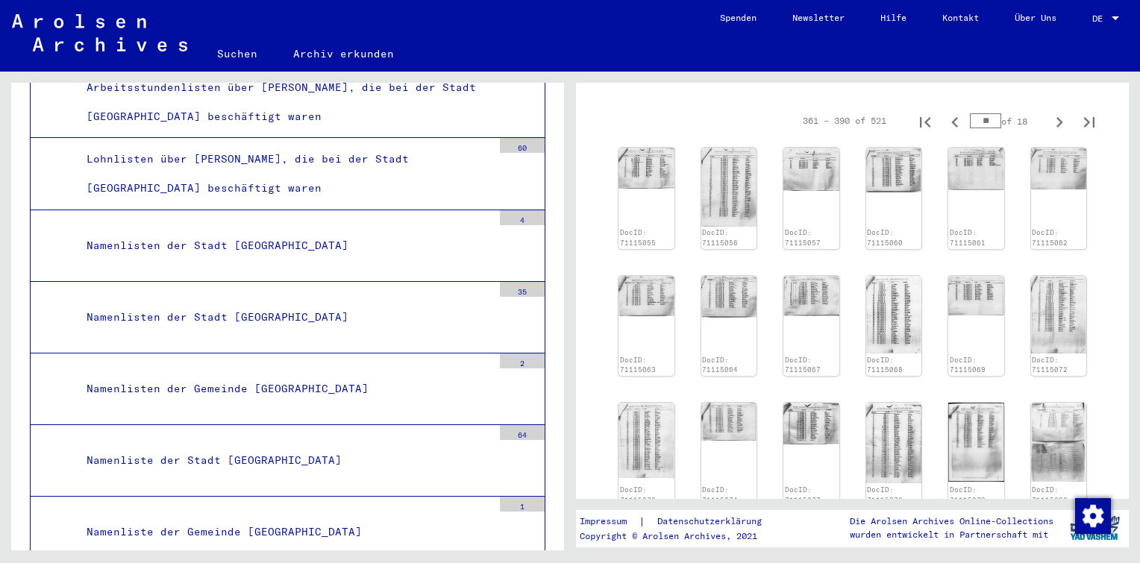
scroll to position [240, 0]
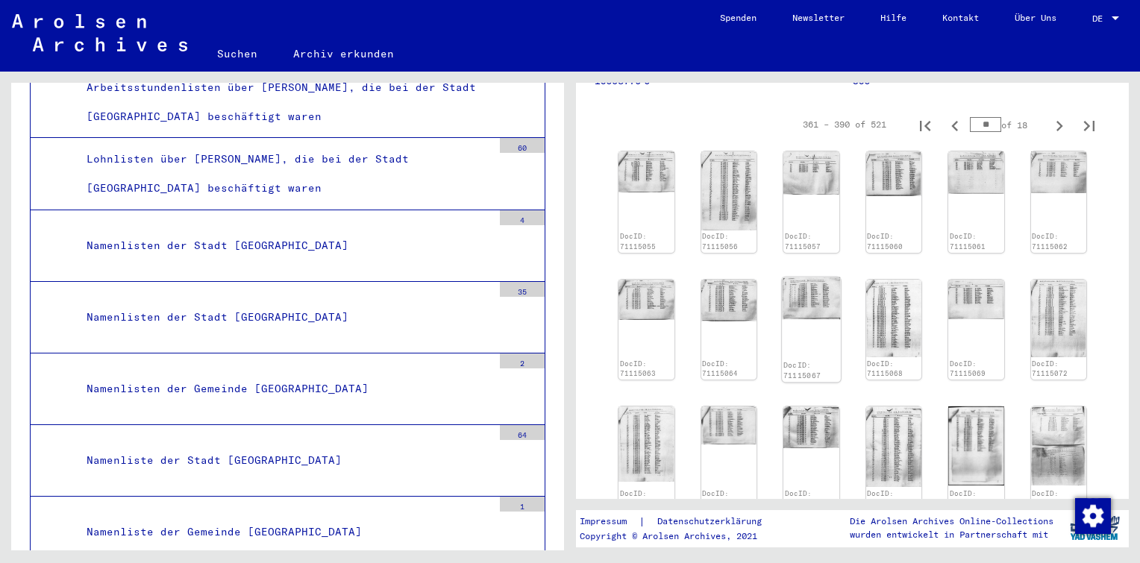
click at [796, 303] on img at bounding box center [811, 299] width 58 height 43
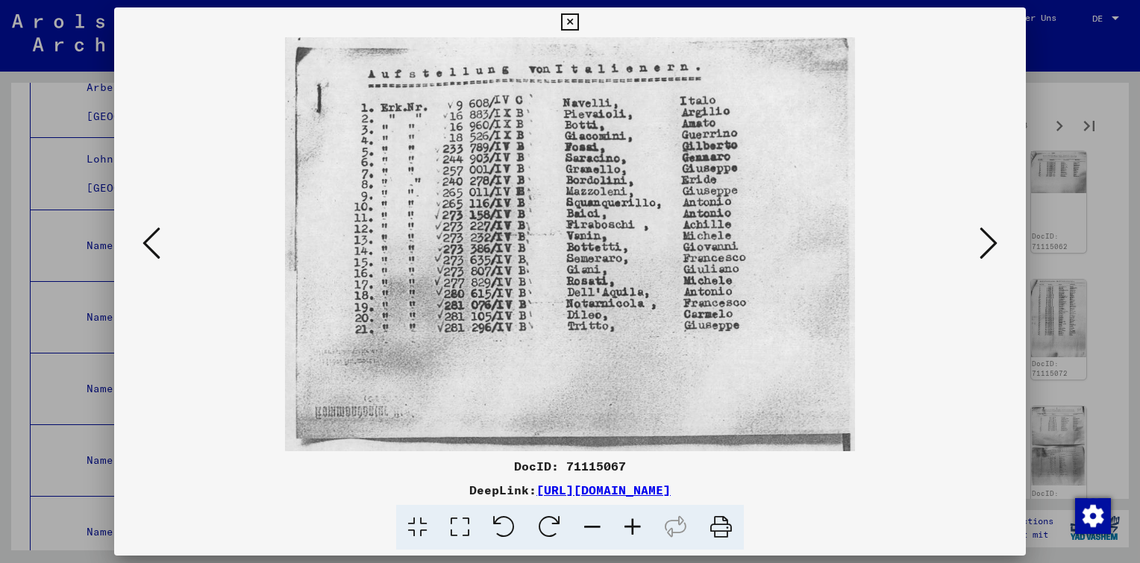
click at [984, 237] on icon at bounding box center [989, 243] width 18 height 36
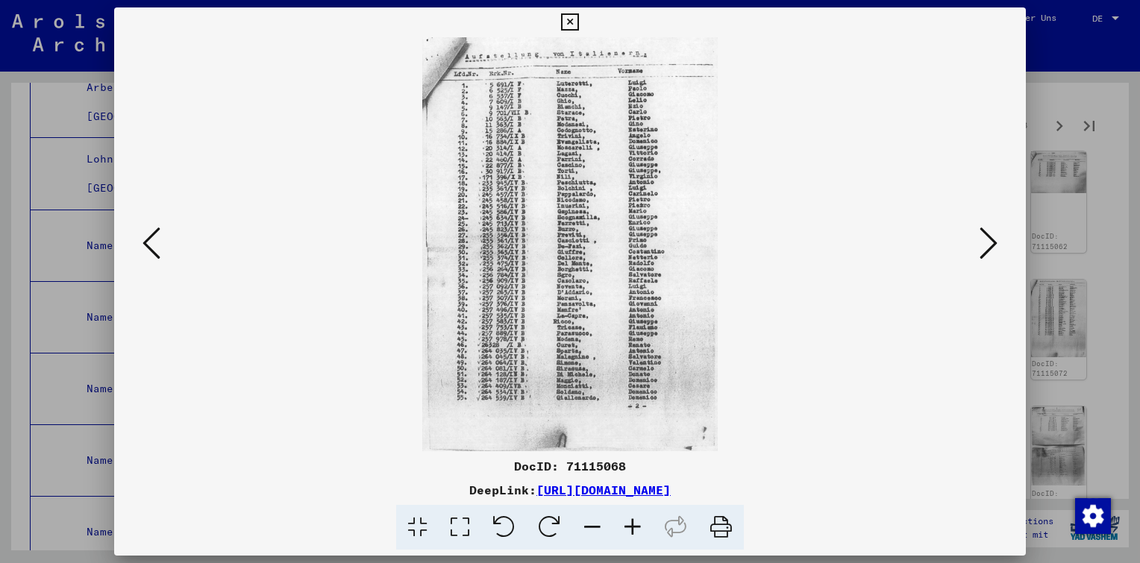
click at [984, 237] on icon at bounding box center [989, 243] width 18 height 36
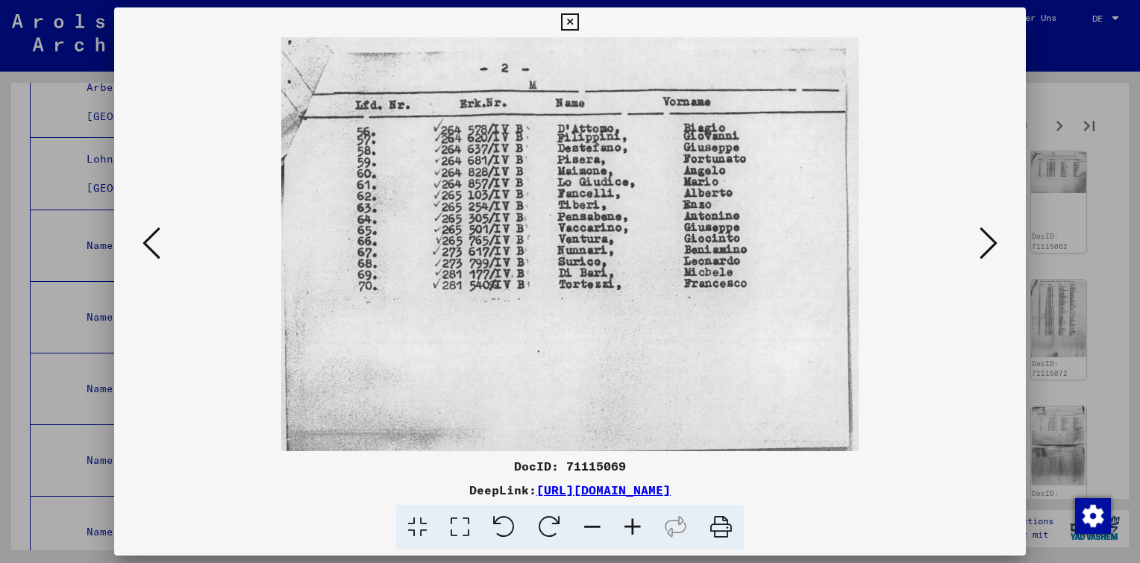
click at [984, 237] on icon at bounding box center [989, 243] width 18 height 36
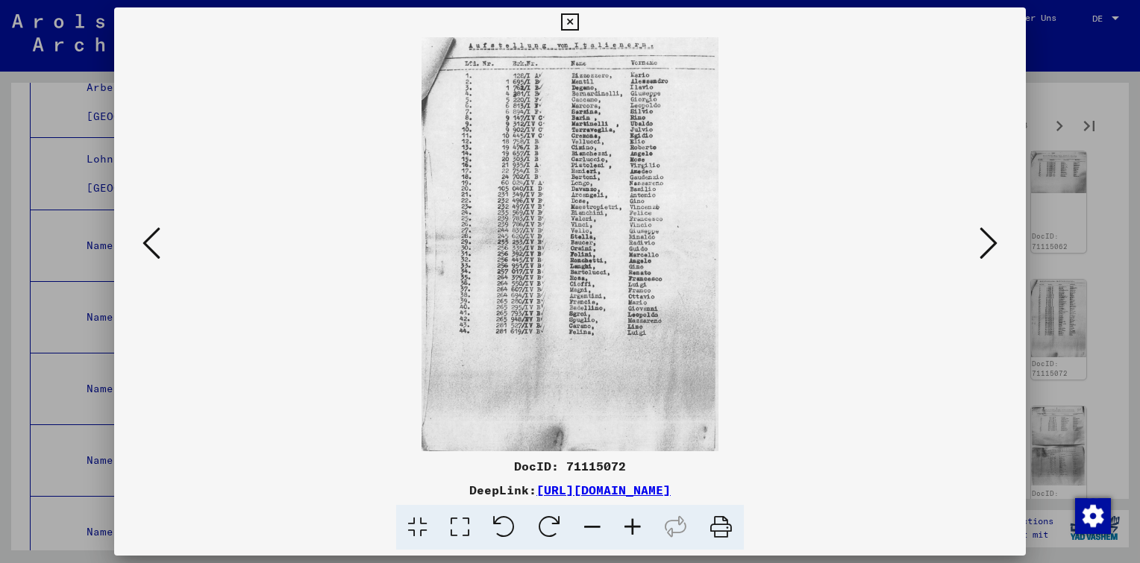
click at [984, 237] on icon at bounding box center [989, 243] width 18 height 36
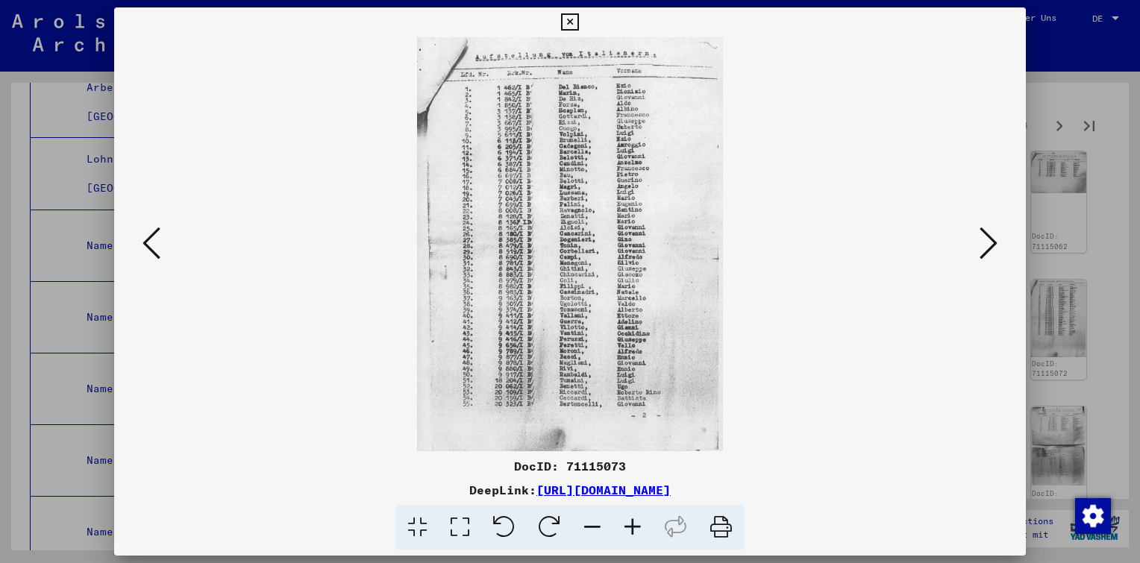
click at [151, 234] on icon at bounding box center [152, 243] width 18 height 36
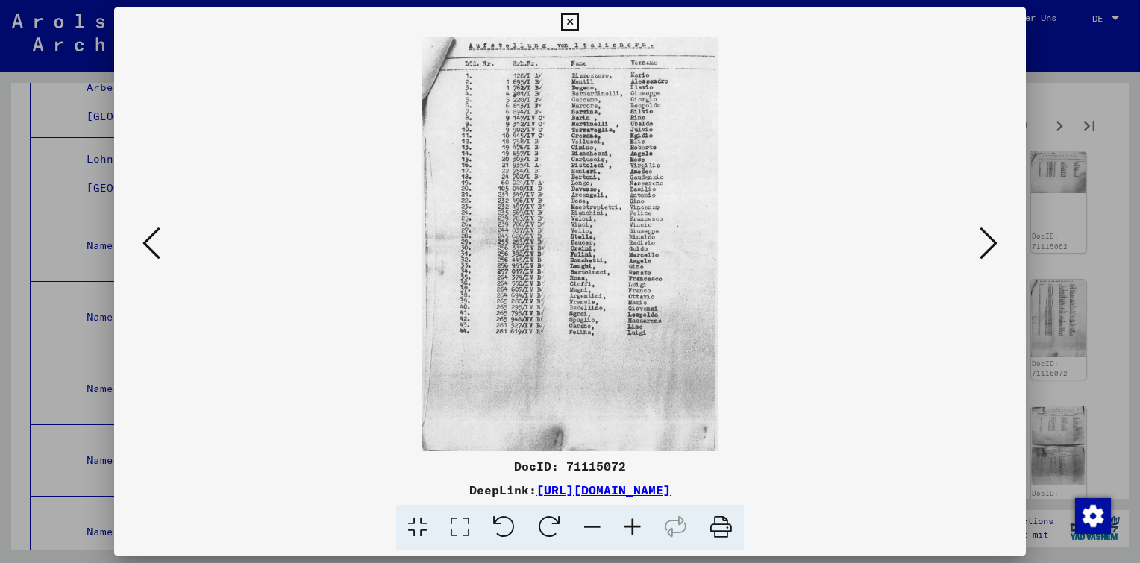
click at [151, 234] on icon at bounding box center [152, 243] width 18 height 36
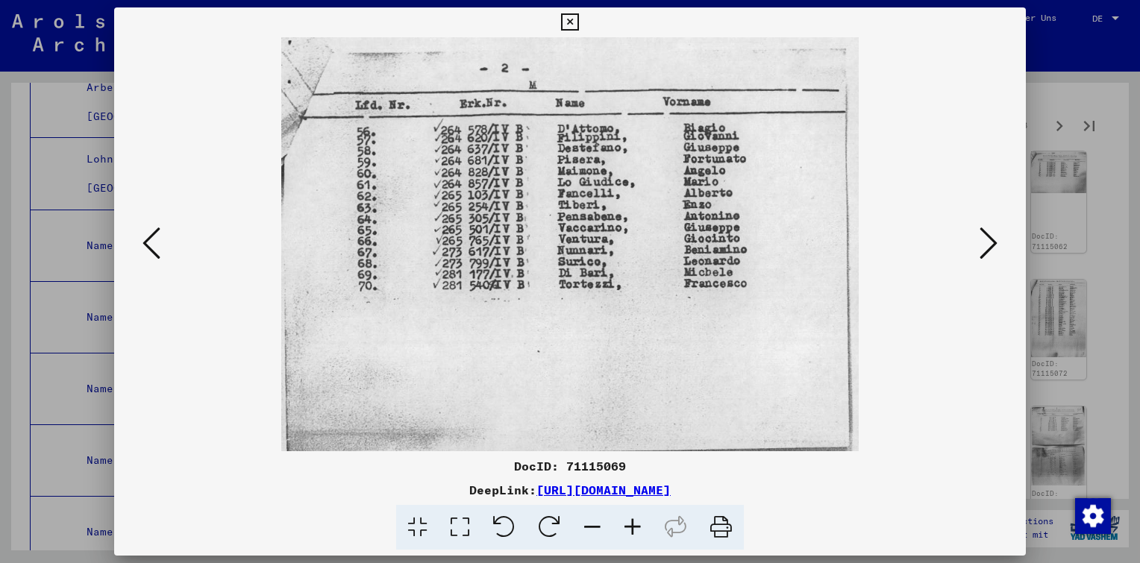
click at [151, 234] on icon at bounding box center [152, 243] width 18 height 36
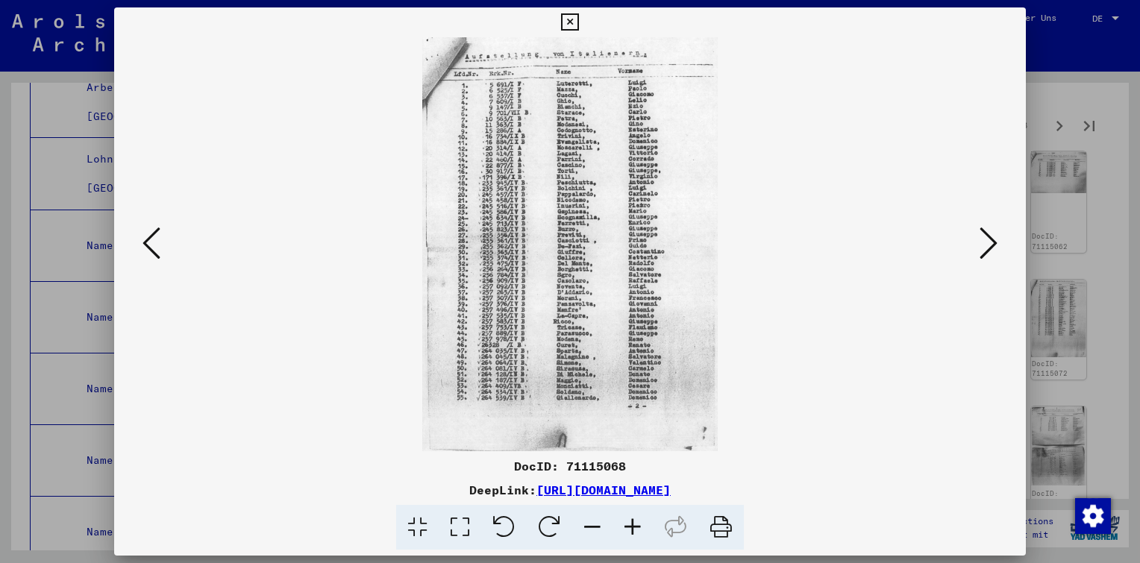
click at [151, 234] on icon at bounding box center [152, 243] width 18 height 36
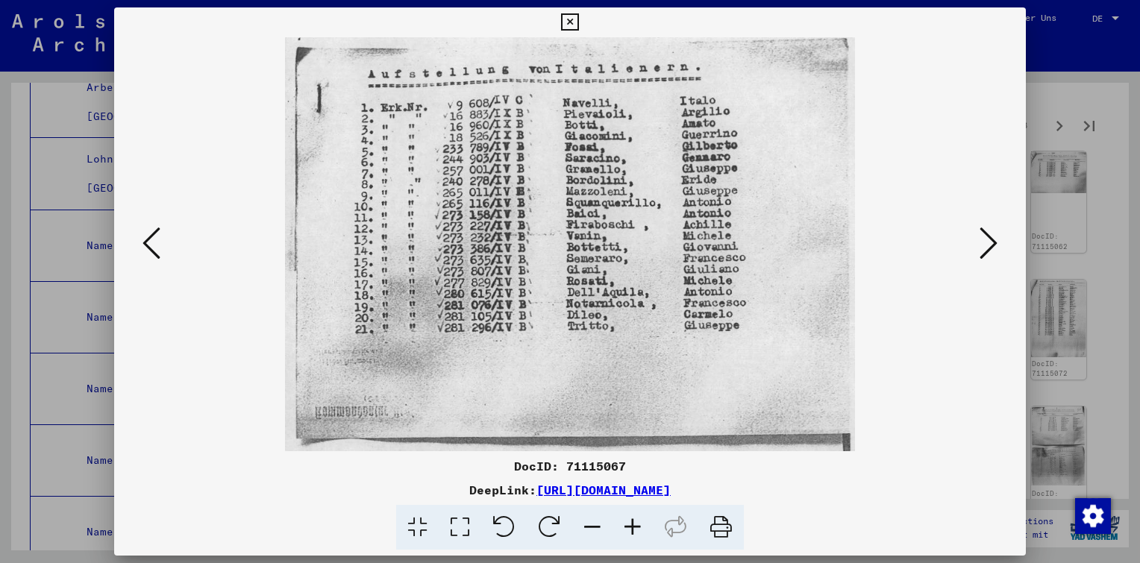
click at [151, 234] on icon at bounding box center [152, 243] width 18 height 36
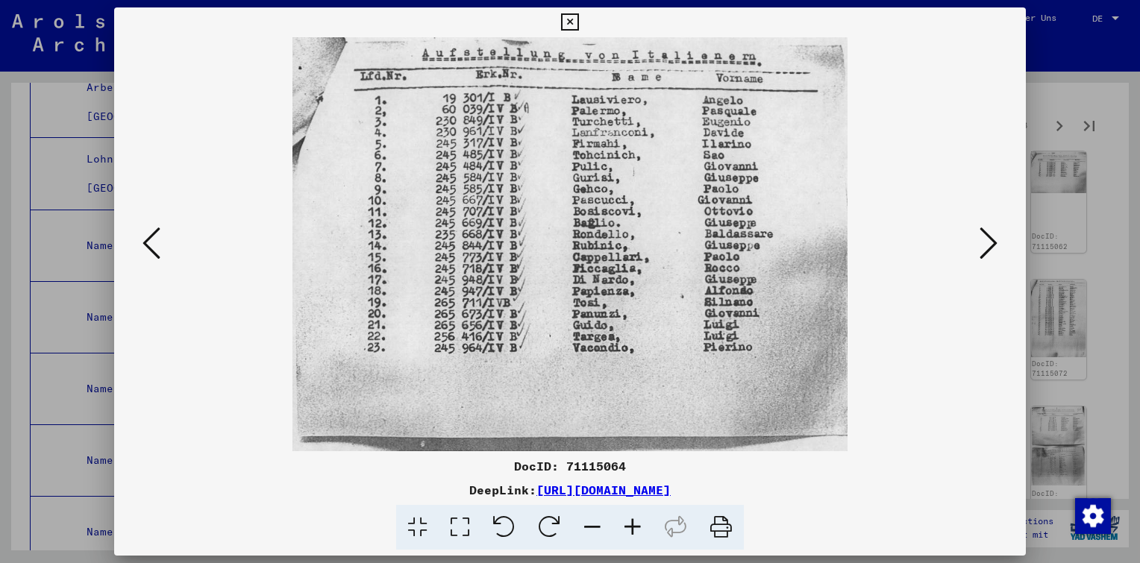
click at [151, 234] on icon at bounding box center [152, 243] width 18 height 36
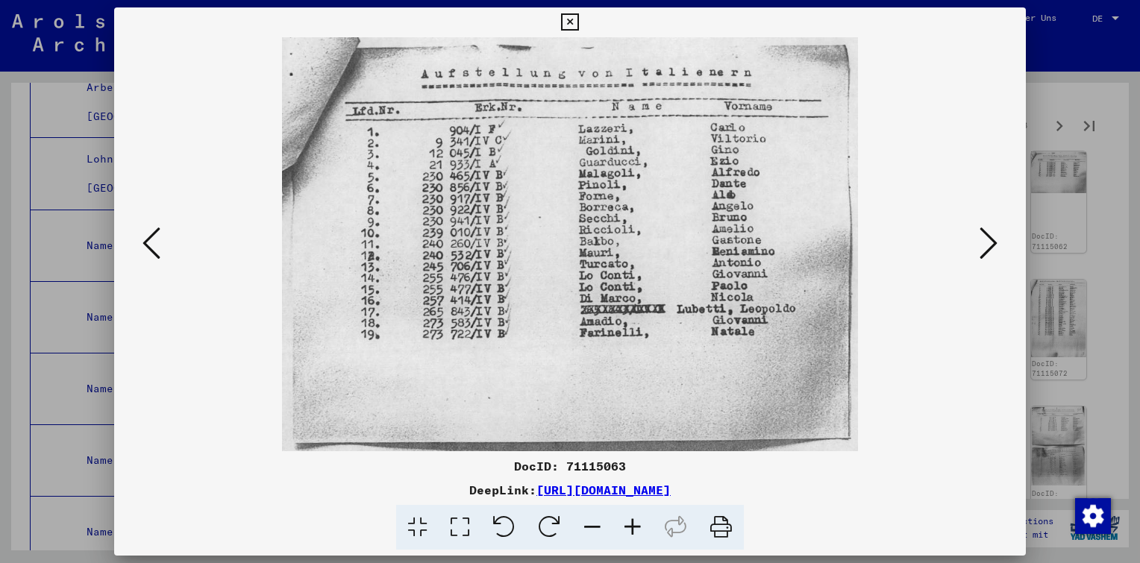
click at [151, 234] on icon at bounding box center [152, 243] width 18 height 36
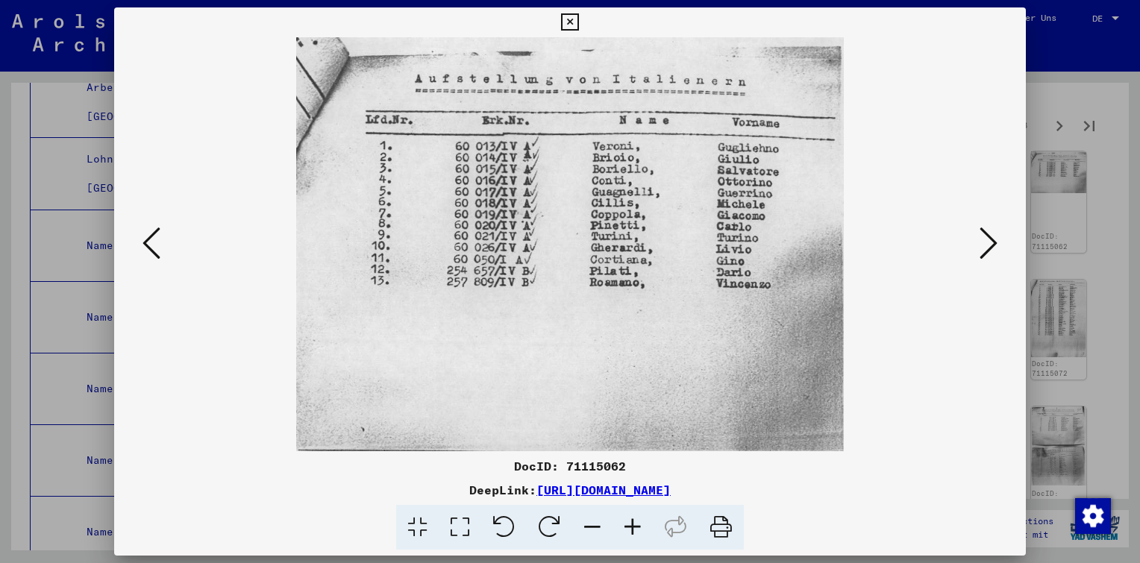
click at [151, 234] on icon at bounding box center [152, 243] width 18 height 36
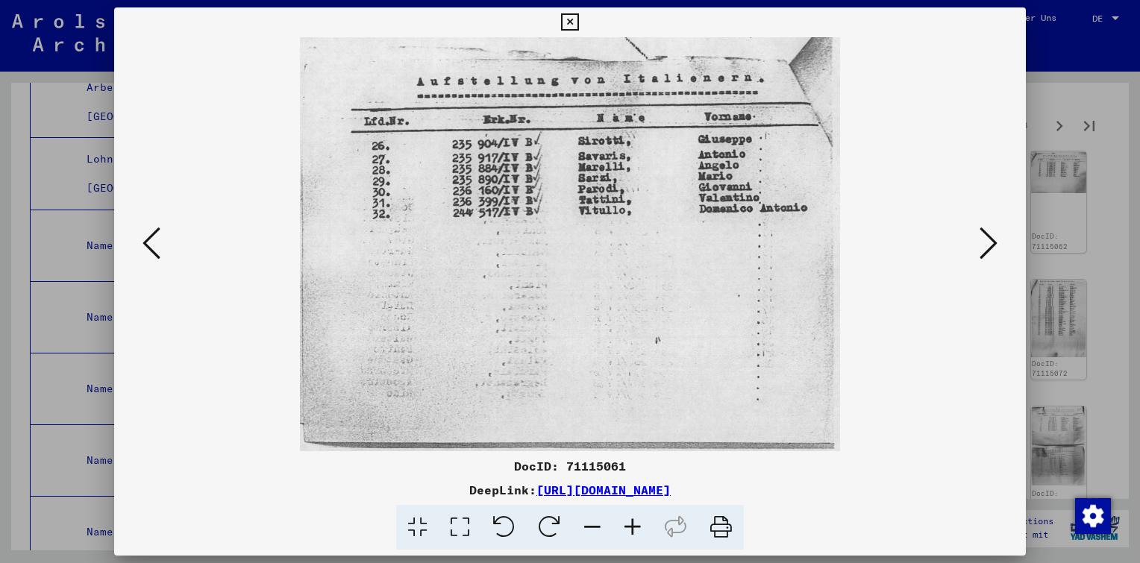
click at [151, 234] on icon at bounding box center [152, 243] width 18 height 36
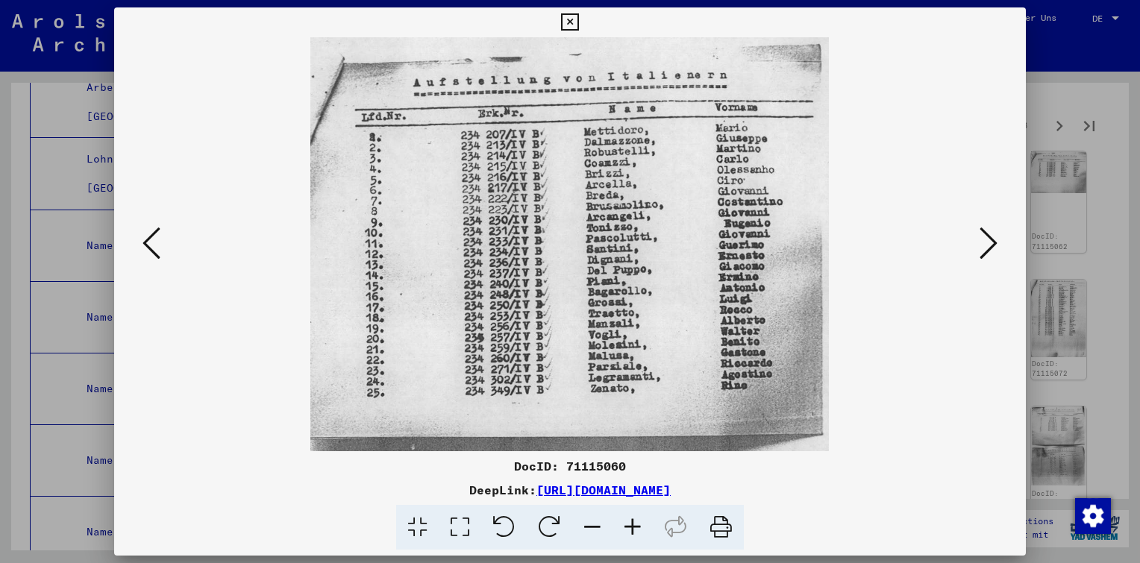
click at [150, 234] on icon at bounding box center [152, 243] width 18 height 36
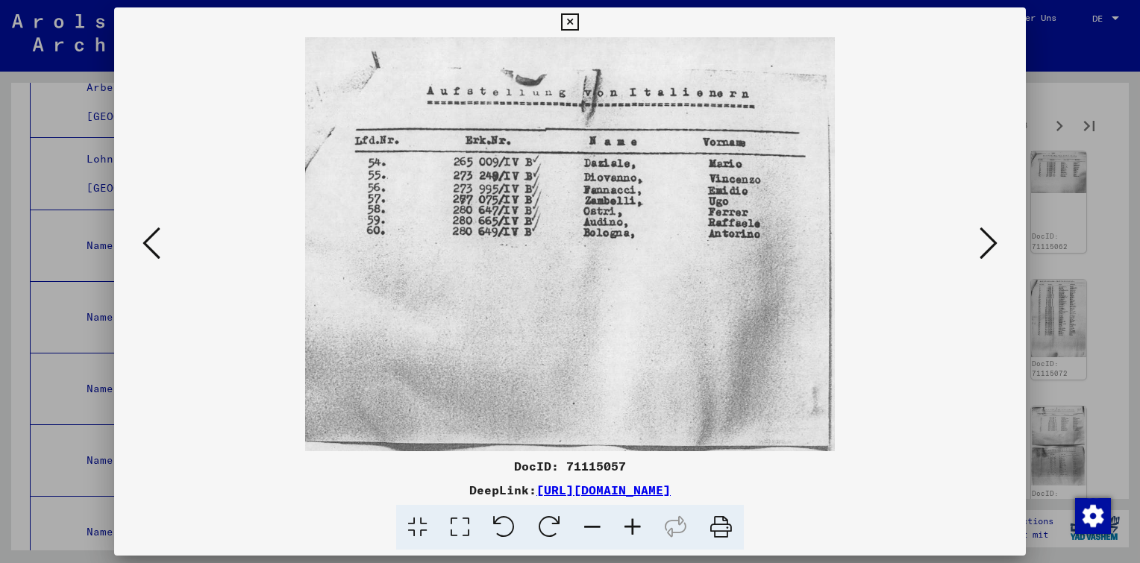
click at [150, 234] on icon at bounding box center [152, 243] width 18 height 36
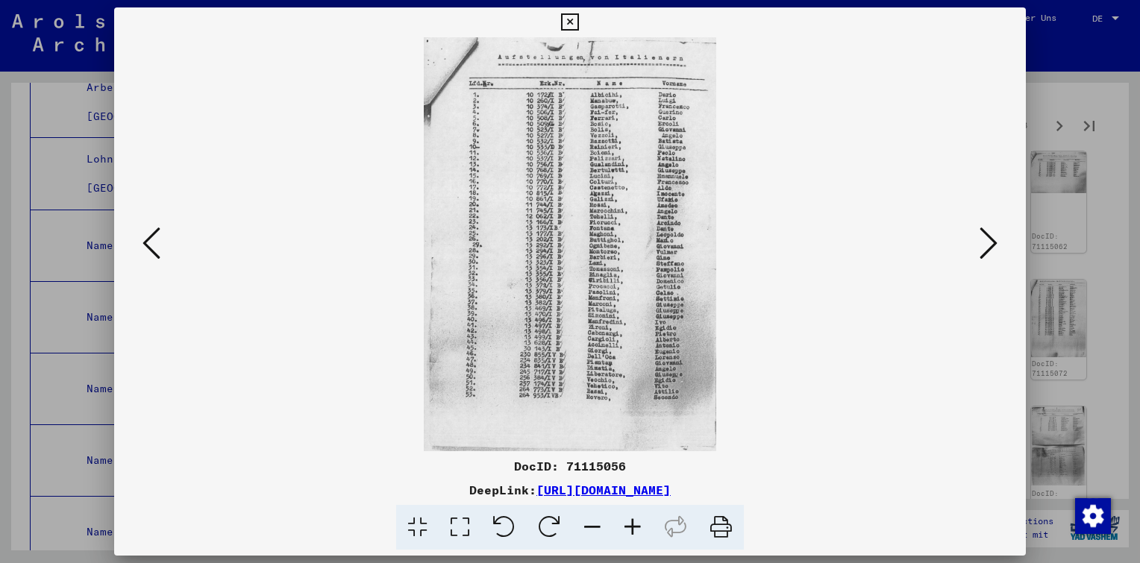
click at [150, 234] on icon at bounding box center [152, 243] width 18 height 36
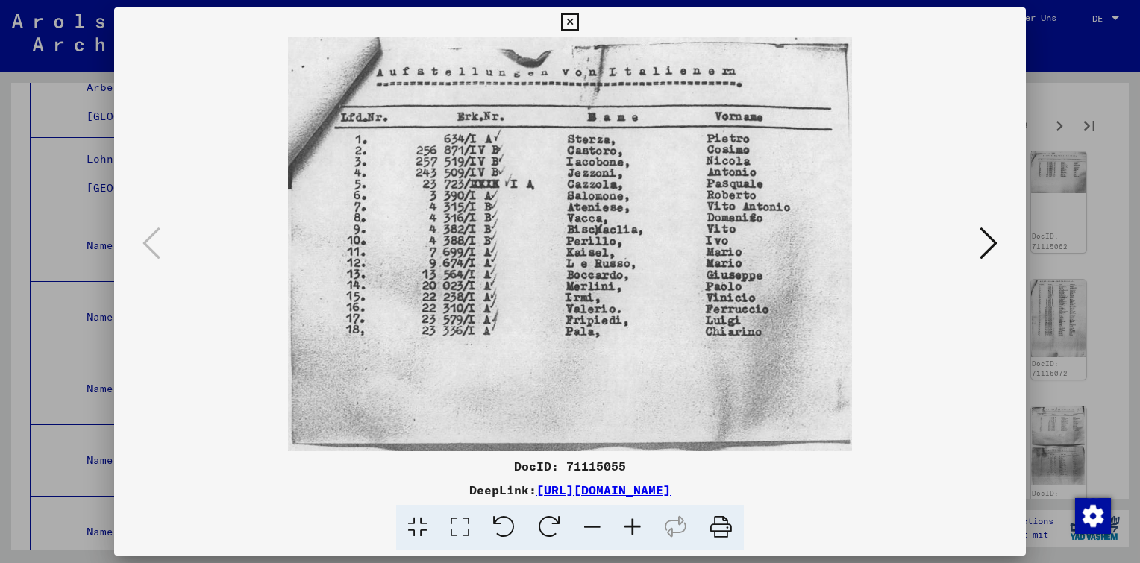
click at [570, 26] on icon at bounding box center [569, 22] width 17 height 18
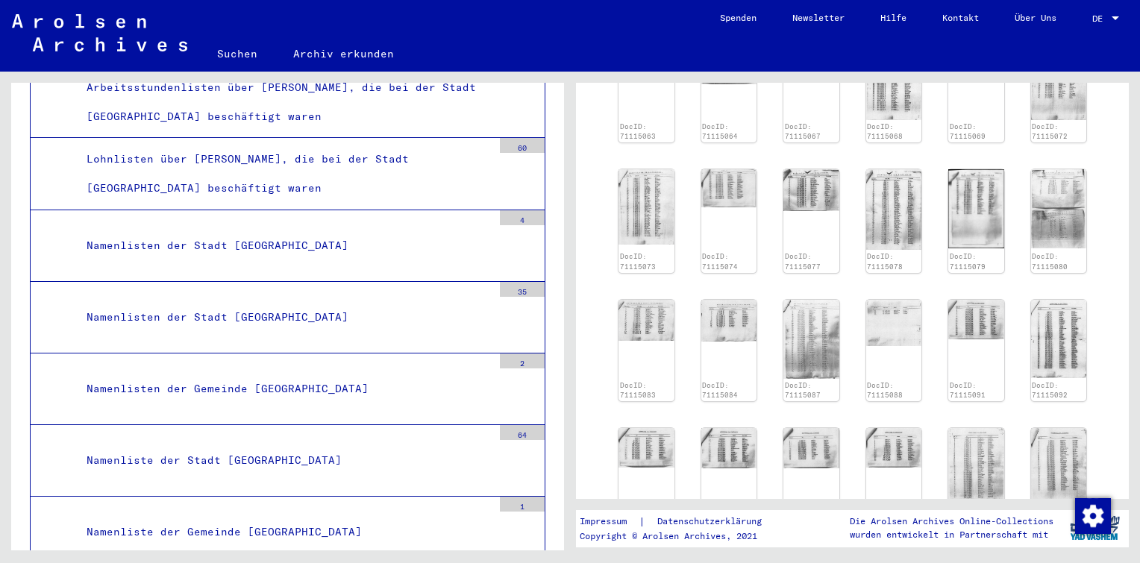
scroll to position [688, 0]
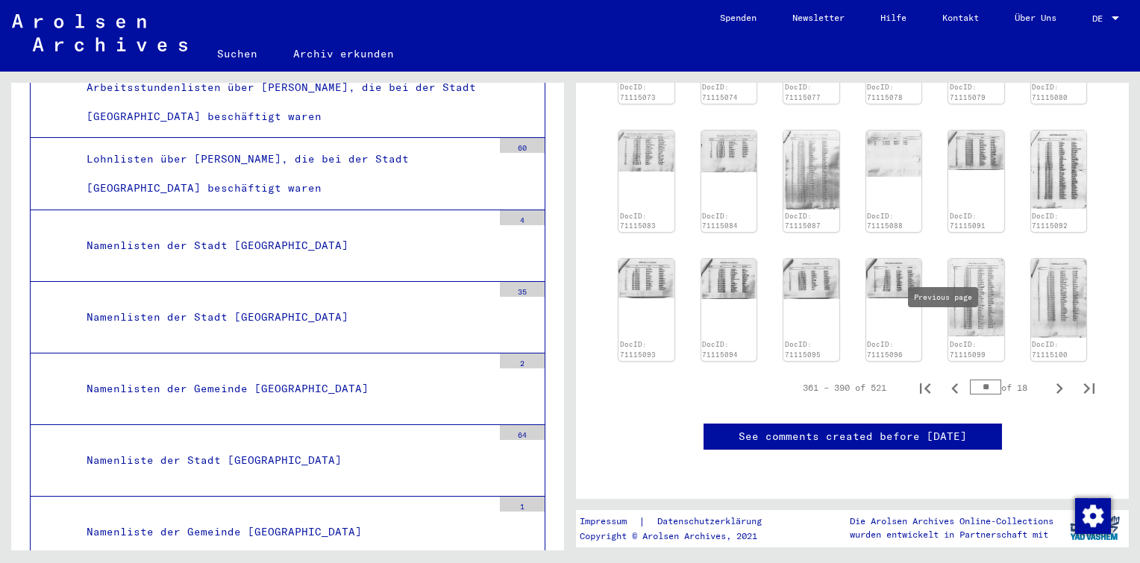
click at [945, 378] on icon "Previous page" at bounding box center [955, 388] width 21 height 21
type input "**"
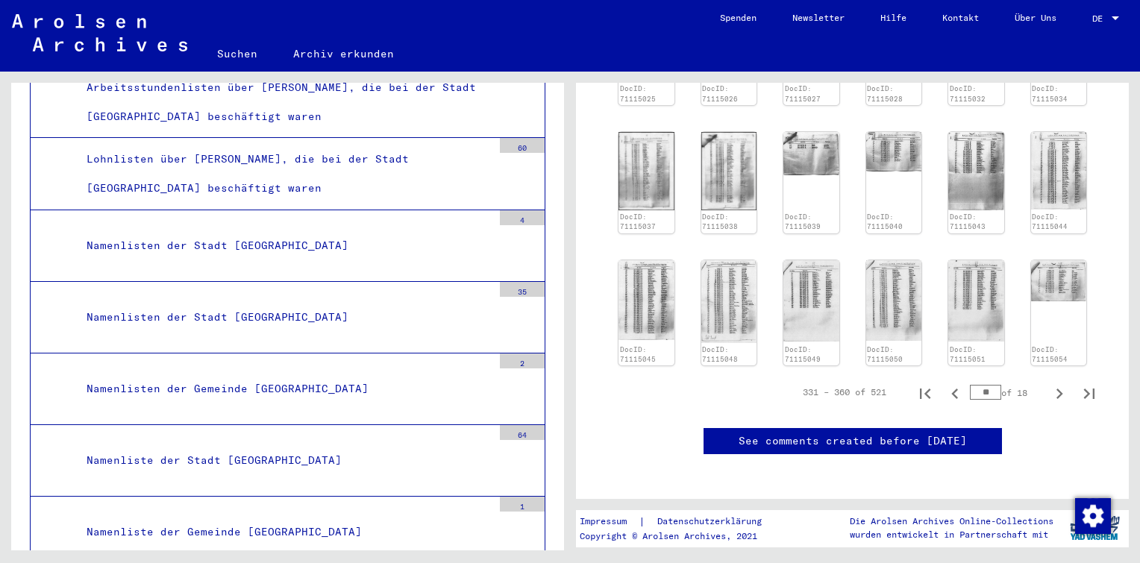
scroll to position [390, 0]
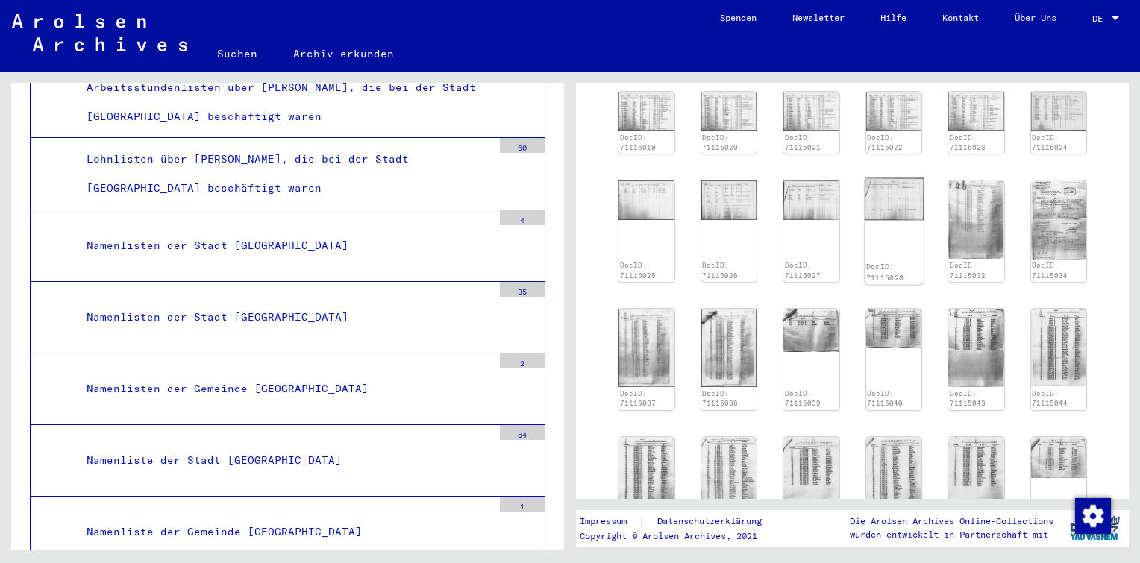
click at [893, 203] on img at bounding box center [894, 199] width 58 height 42
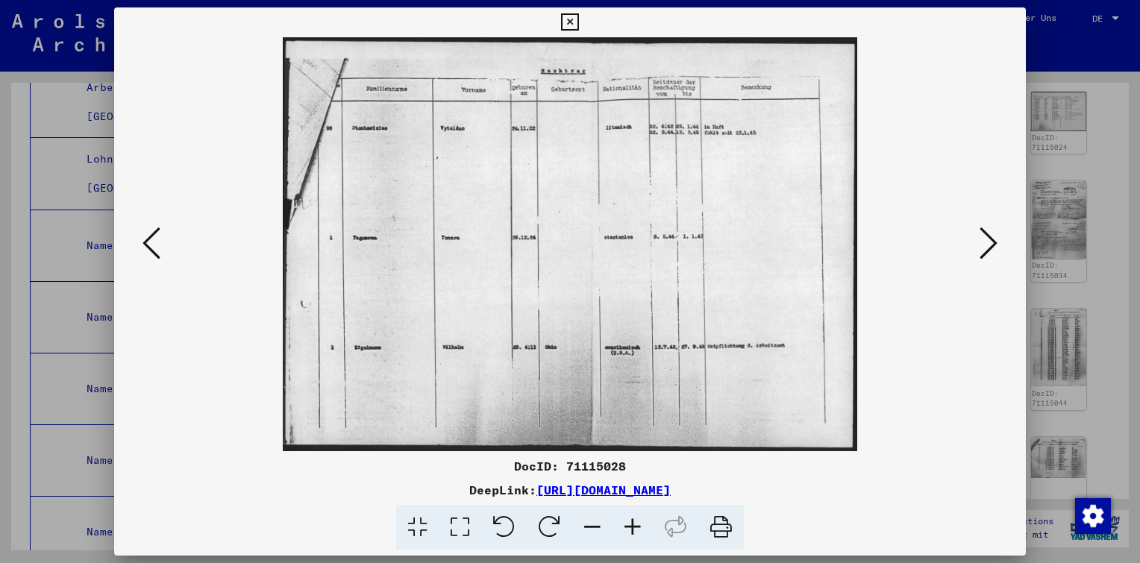
click at [989, 239] on icon at bounding box center [989, 243] width 18 height 36
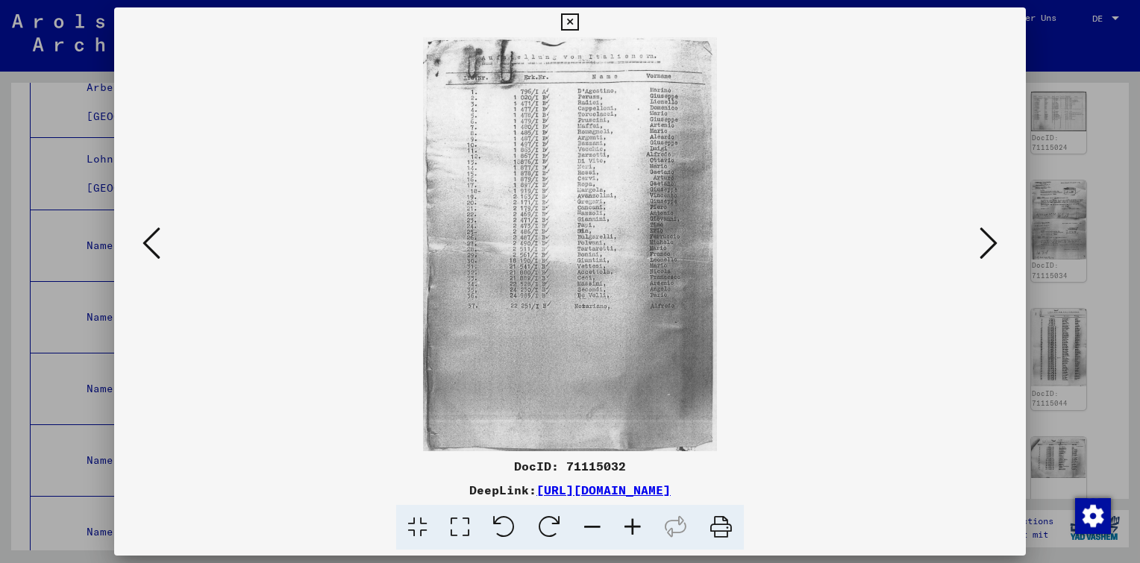
click at [991, 242] on icon at bounding box center [989, 243] width 18 height 36
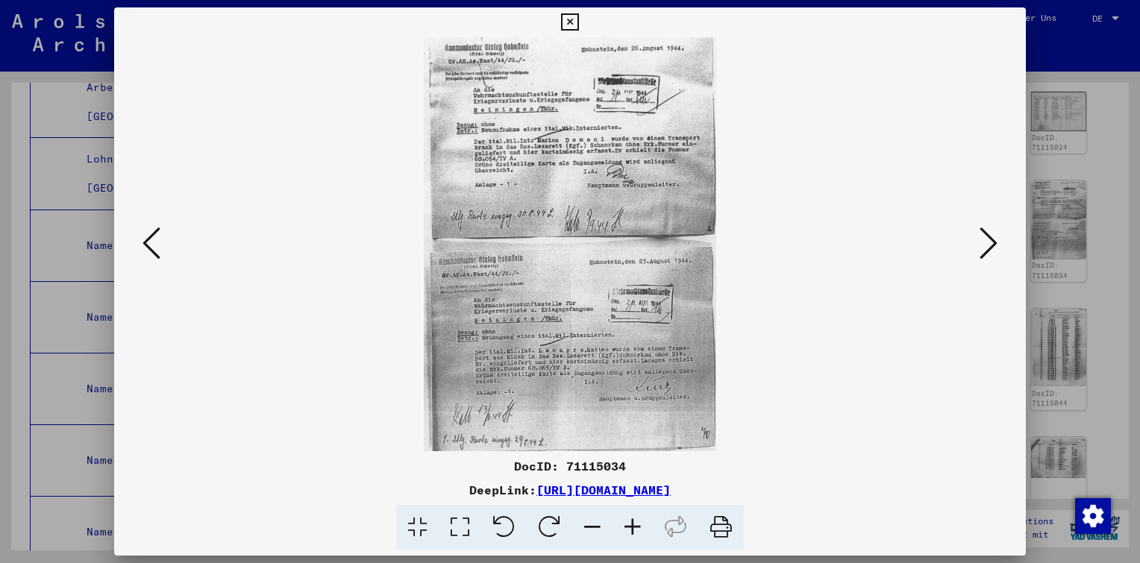
click at [991, 242] on icon at bounding box center [989, 243] width 18 height 36
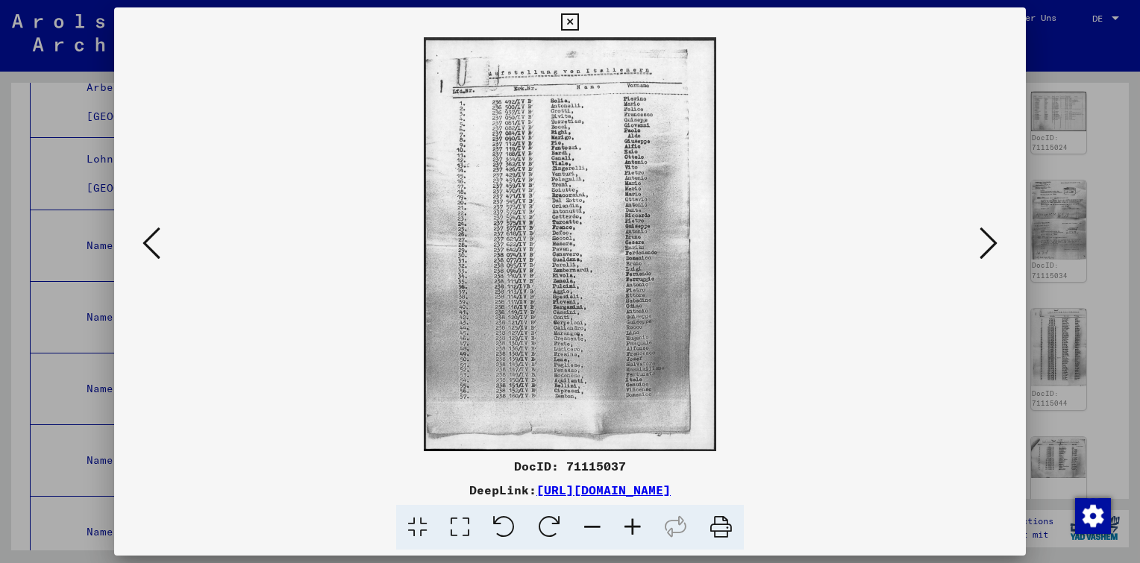
click at [152, 240] on icon at bounding box center [152, 243] width 18 height 36
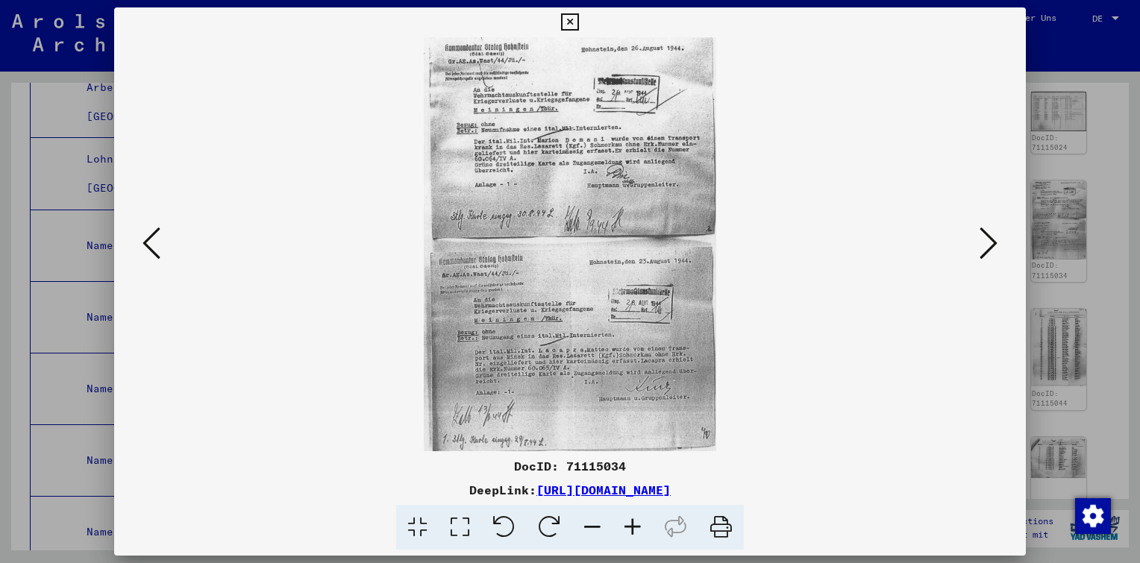
click at [633, 523] on icon at bounding box center [633, 528] width 40 height 46
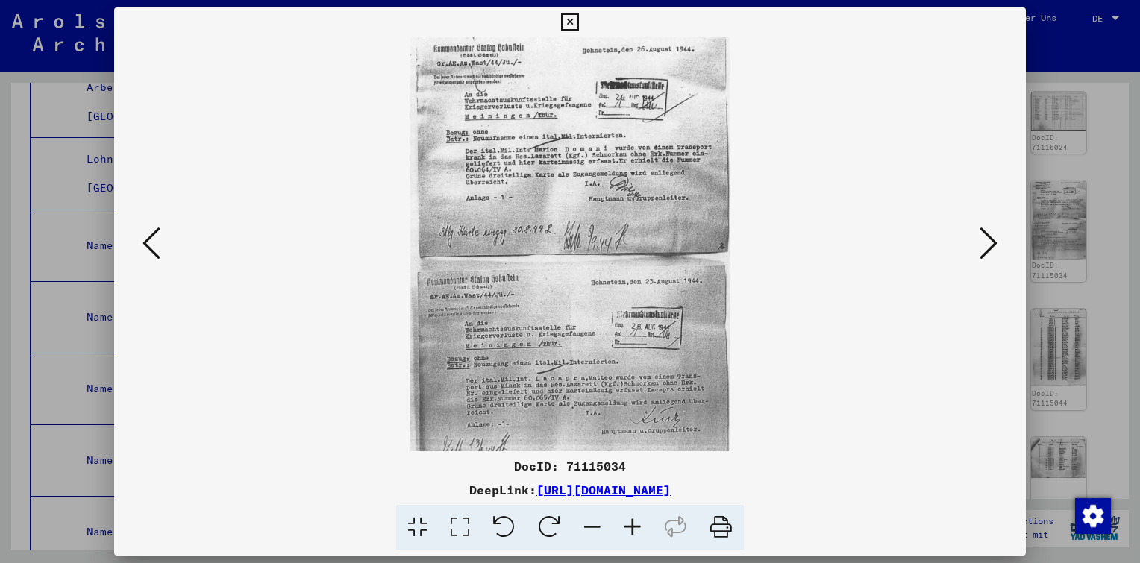
click at [633, 522] on icon at bounding box center [633, 528] width 40 height 46
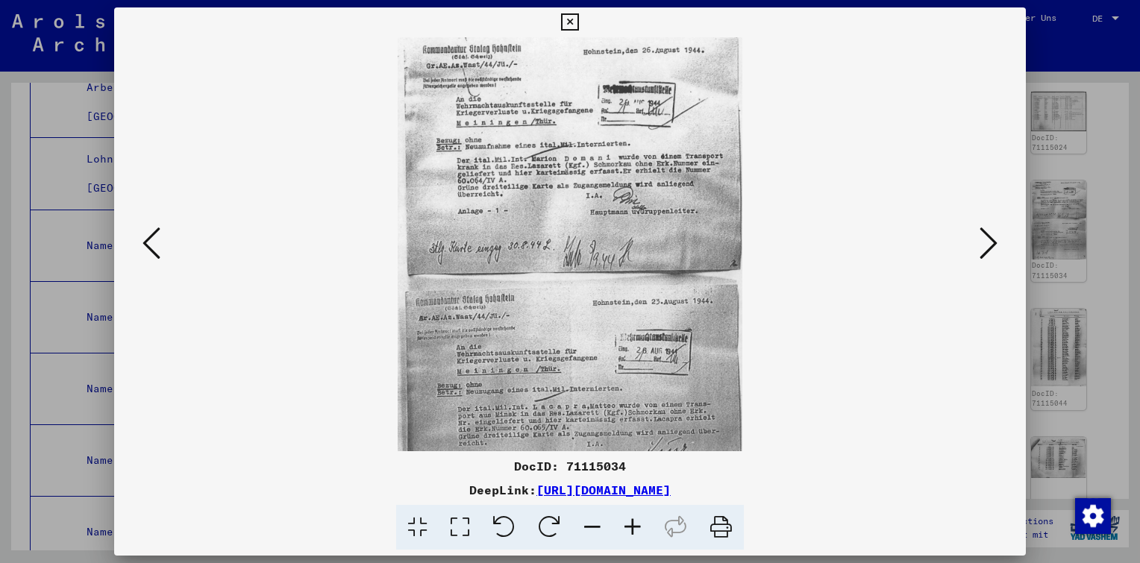
click at [633, 522] on icon at bounding box center [633, 528] width 40 height 46
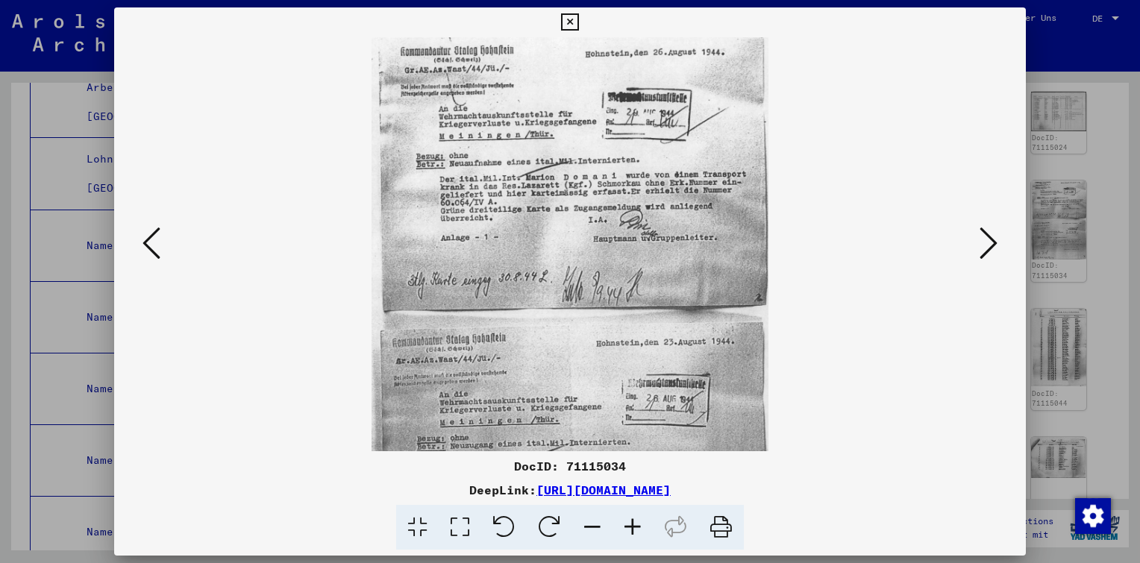
click at [633, 522] on icon at bounding box center [633, 528] width 40 height 46
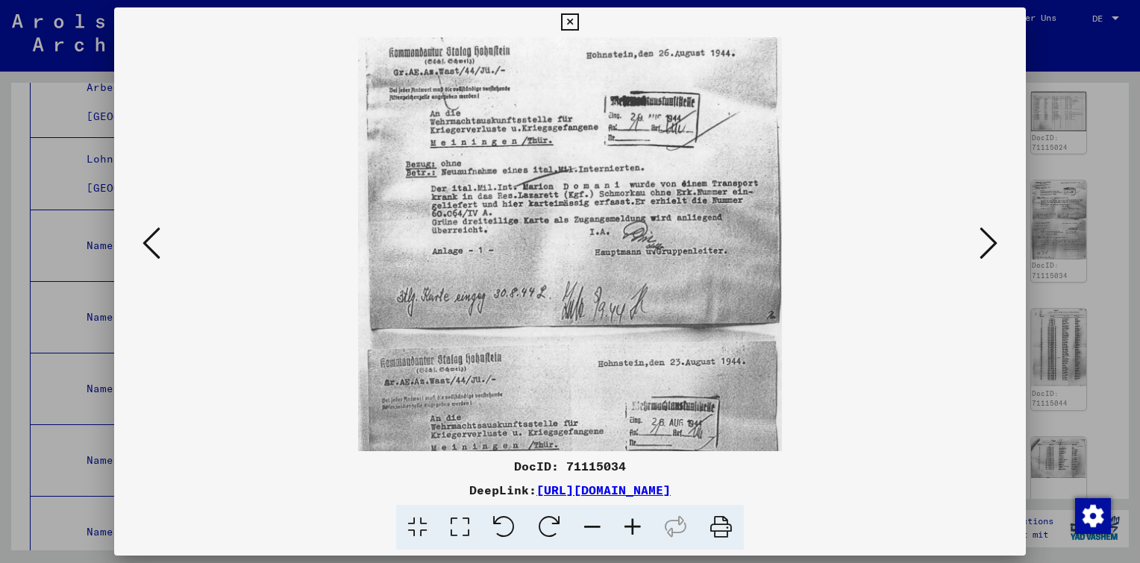
click at [633, 522] on icon at bounding box center [633, 528] width 40 height 46
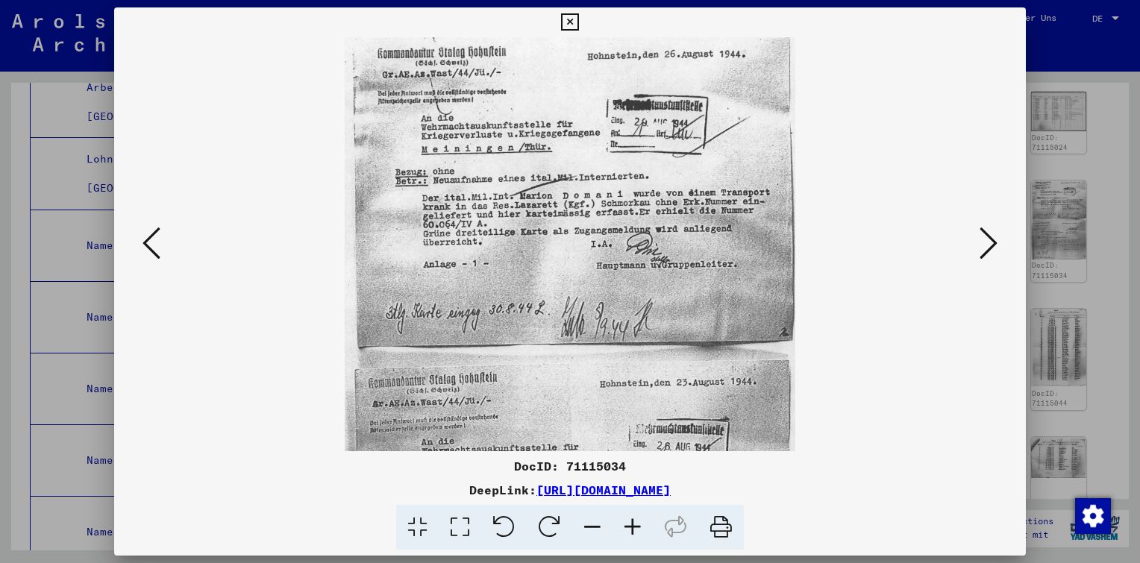
click at [631, 522] on icon at bounding box center [633, 528] width 40 height 46
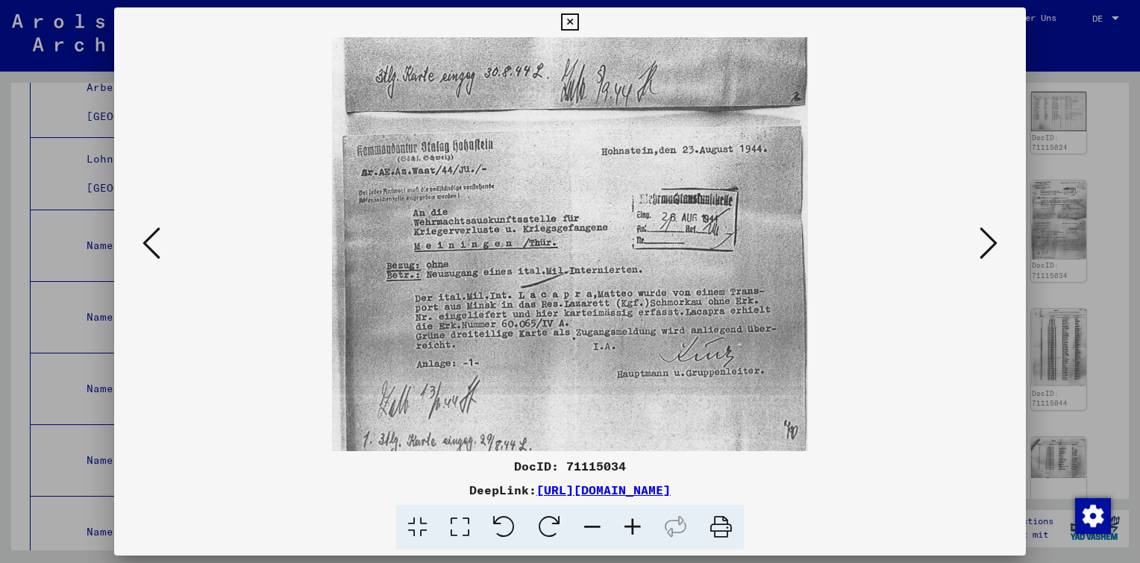
scroll to position [260, 0]
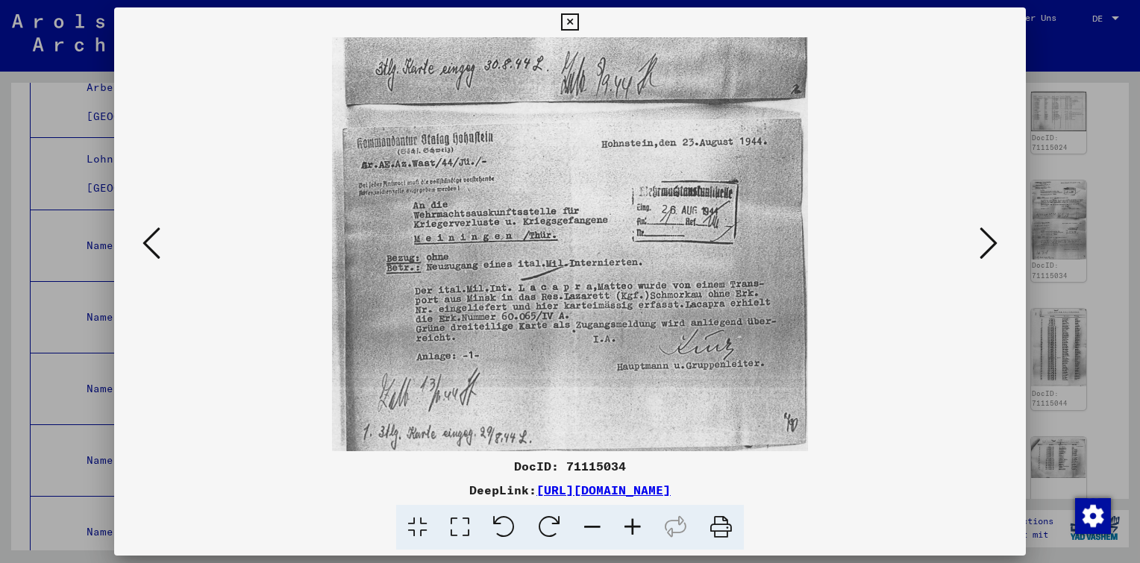
drag, startPoint x: 658, startPoint y: 328, endPoint x: 716, endPoint y: 36, distance: 298.1
click at [713, 38] on img at bounding box center [570, 114] width 477 height 675
click at [993, 248] on icon at bounding box center [989, 243] width 18 height 36
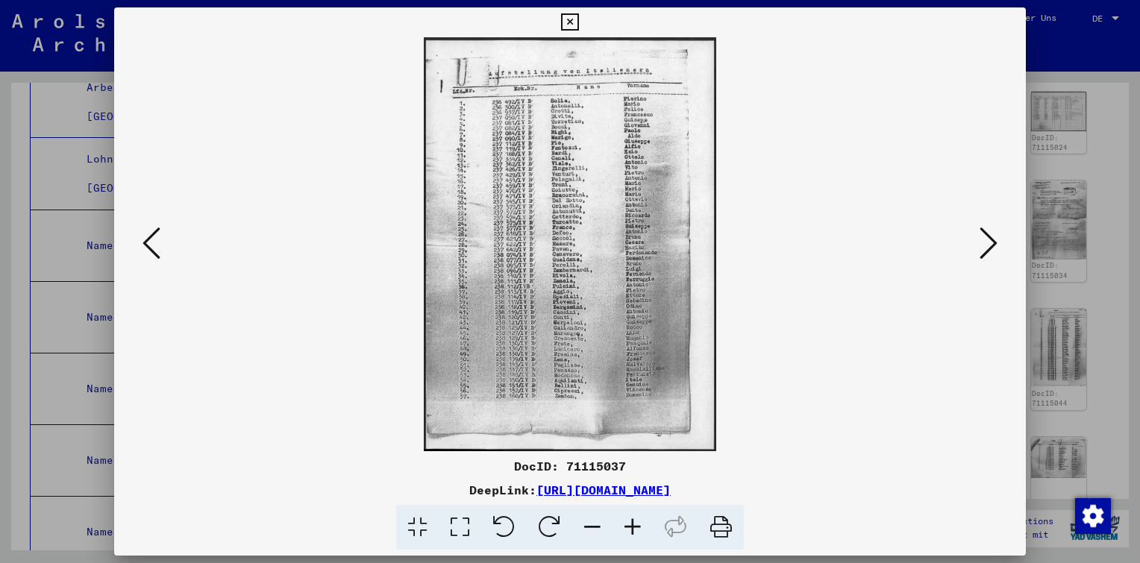
scroll to position [0, 0]
click at [158, 248] on icon at bounding box center [152, 243] width 18 height 36
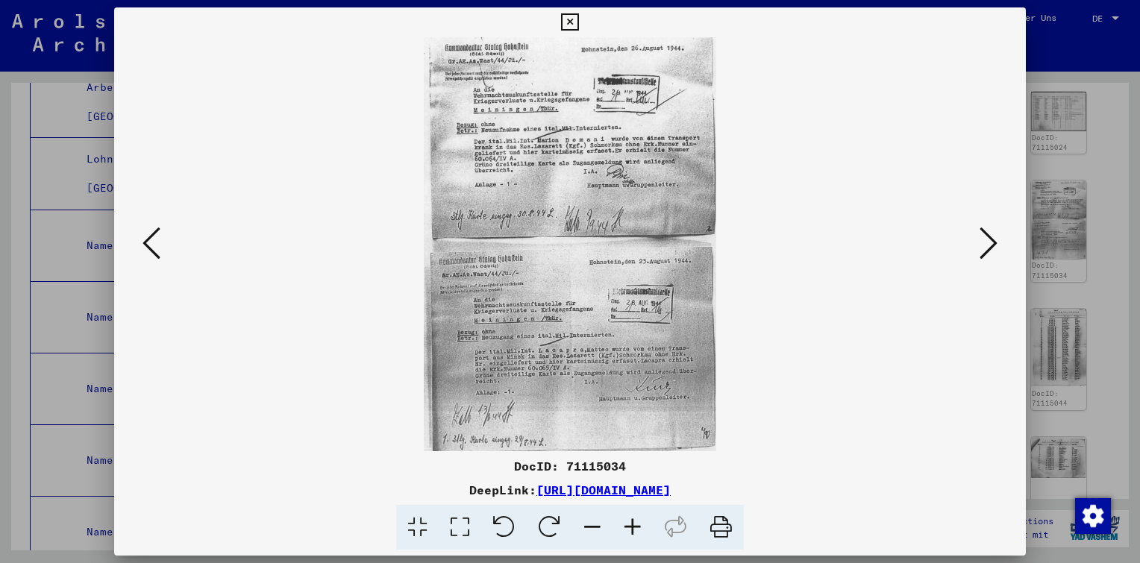
click at [631, 528] on icon at bounding box center [633, 528] width 40 height 46
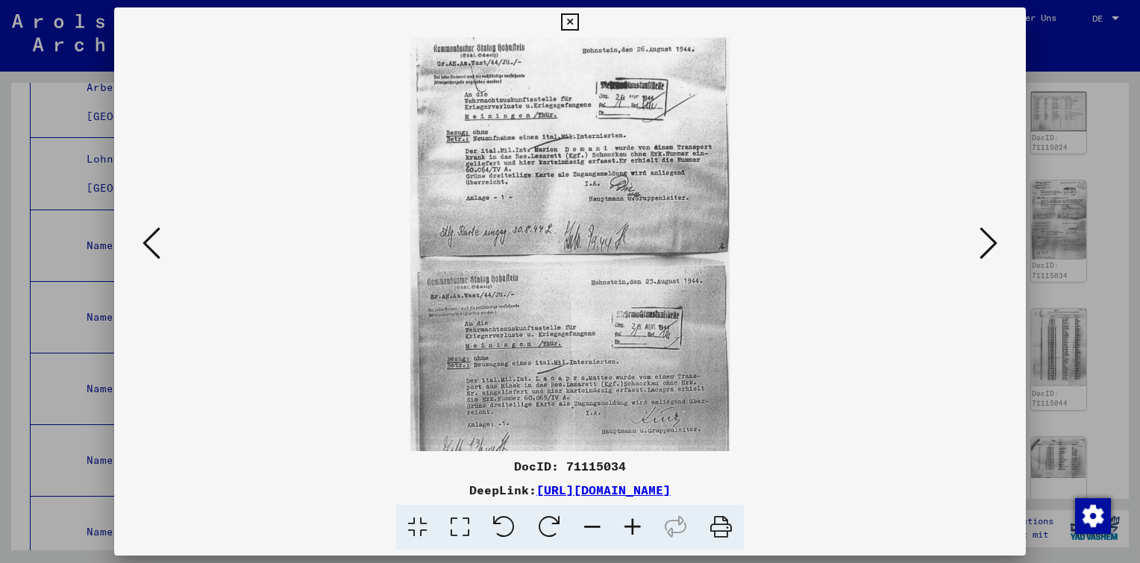
click at [631, 528] on icon at bounding box center [633, 528] width 40 height 46
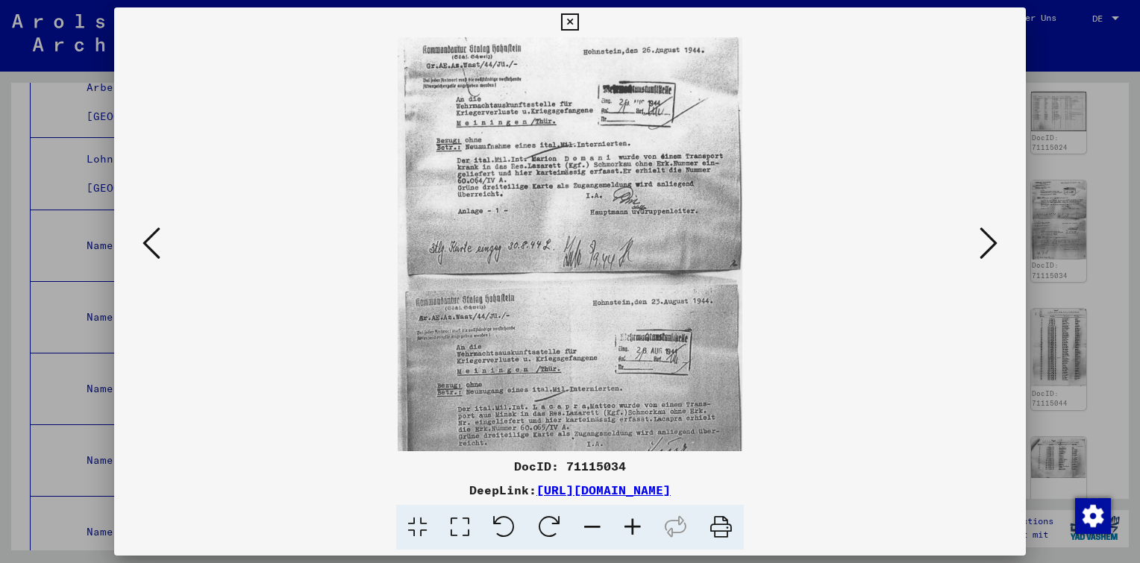
click at [631, 528] on icon at bounding box center [633, 528] width 40 height 46
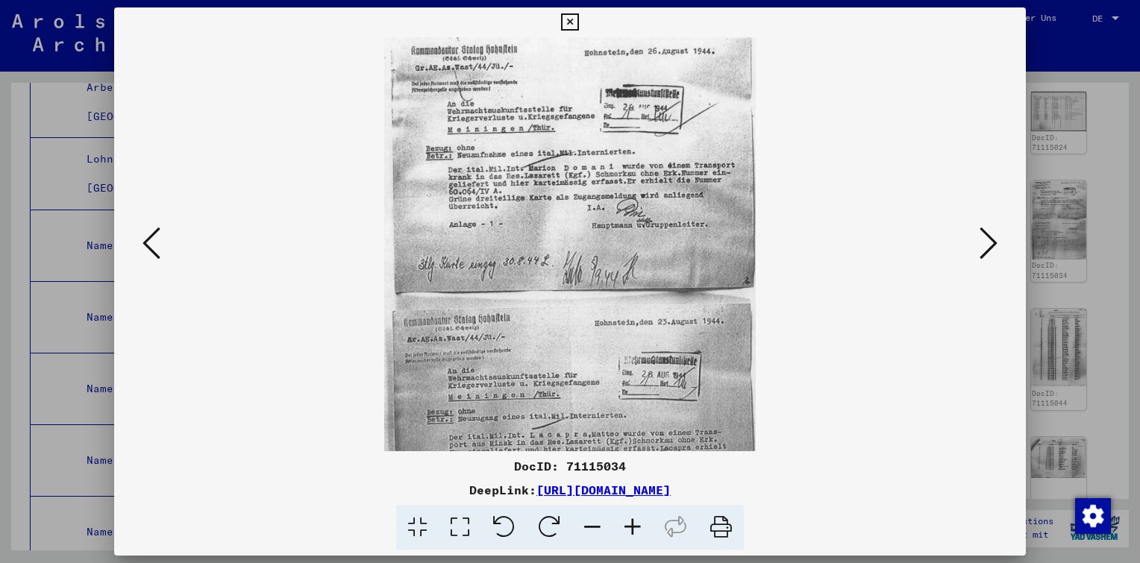
click at [631, 528] on icon at bounding box center [633, 528] width 40 height 46
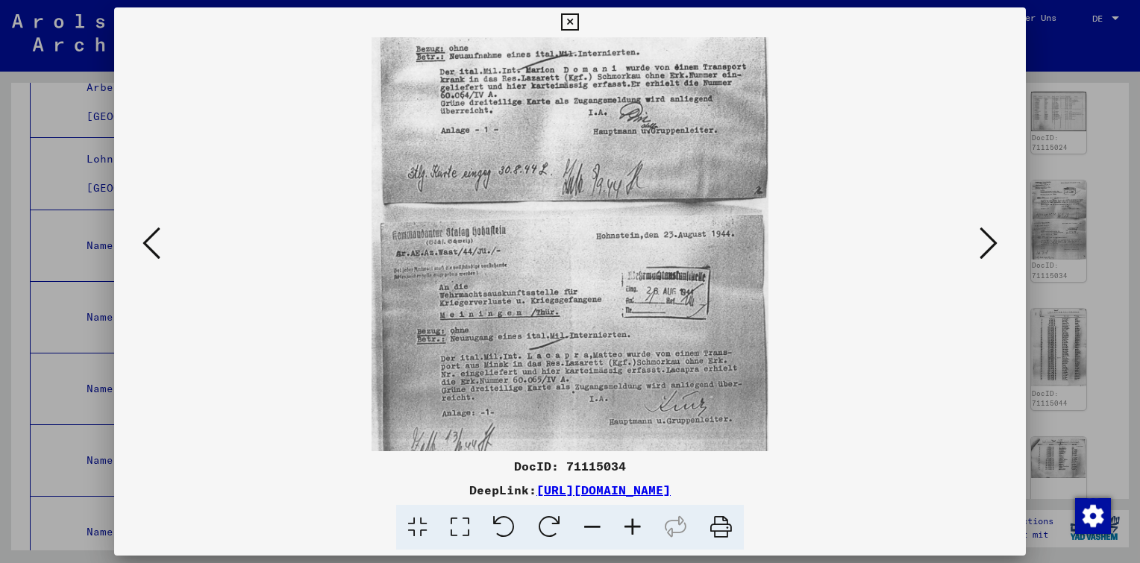
scroll to position [121, 0]
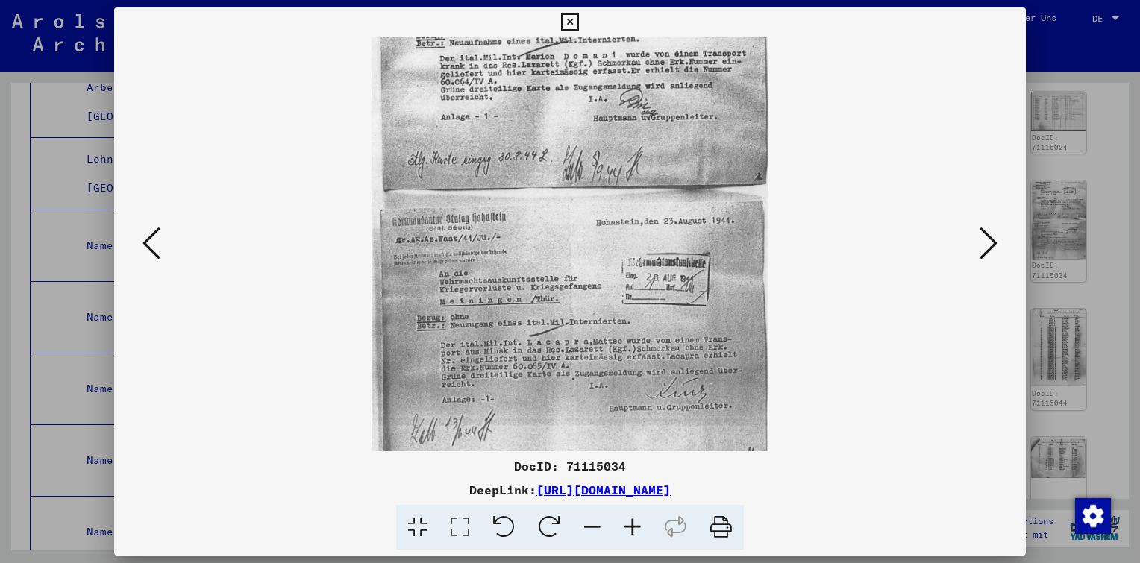
drag, startPoint x: 610, startPoint y: 291, endPoint x: 624, endPoint y: 170, distance: 121.6
click at [624, 170] on img at bounding box center [571, 197] width 398 height 563
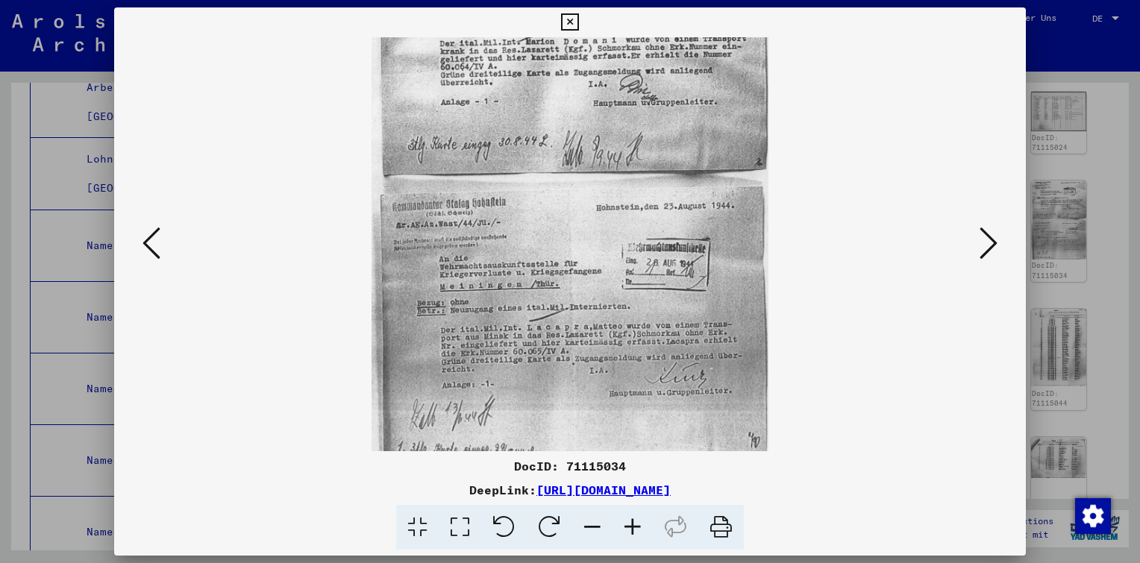
scroll to position [149, 0]
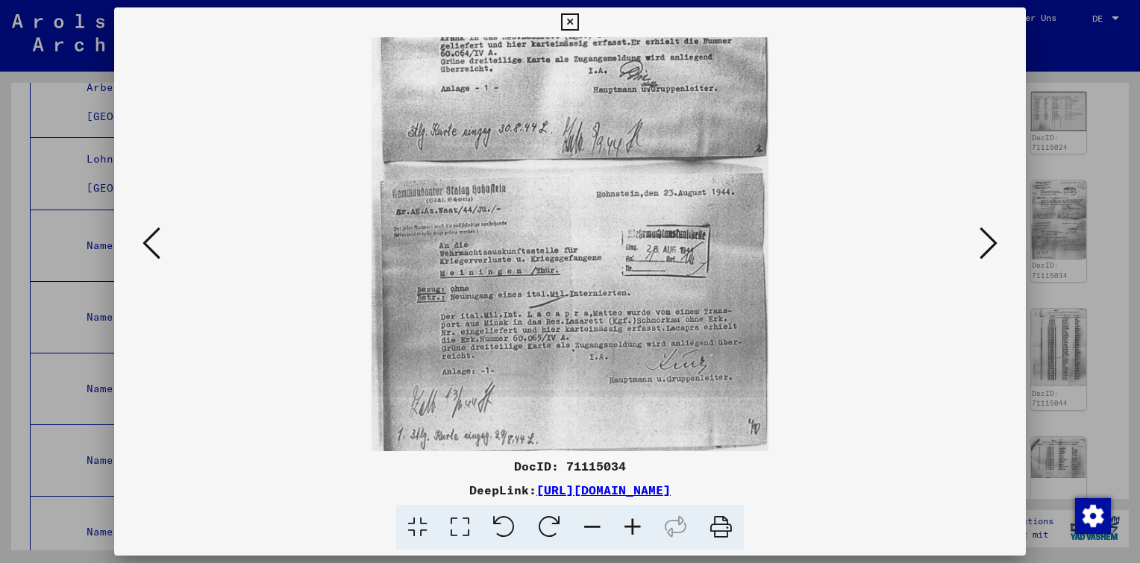
drag, startPoint x: 621, startPoint y: 191, endPoint x: 616, endPoint y: 57, distance: 134.4
click at [616, 57] on img at bounding box center [571, 169] width 398 height 563
click at [996, 254] on icon at bounding box center [989, 243] width 18 height 36
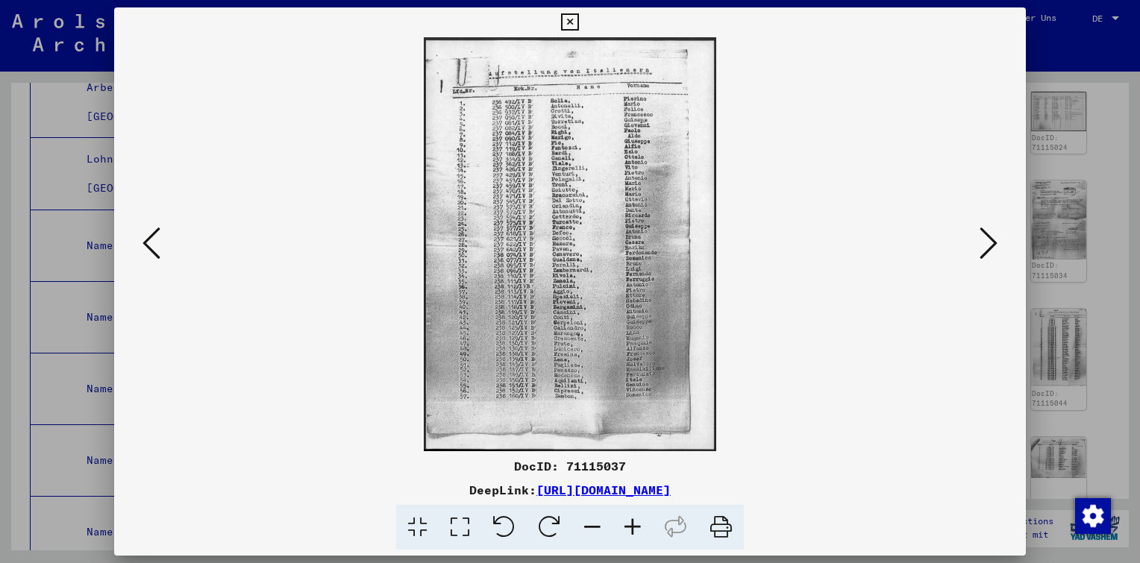
scroll to position [0, 0]
click at [995, 254] on icon at bounding box center [989, 243] width 18 height 36
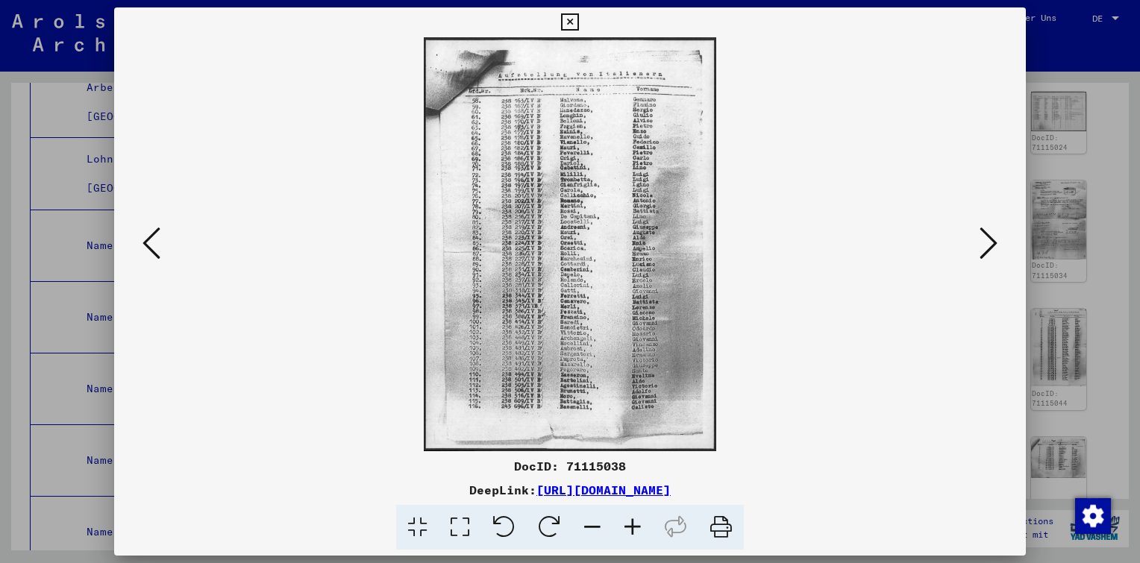
click at [993, 254] on icon at bounding box center [989, 243] width 18 height 36
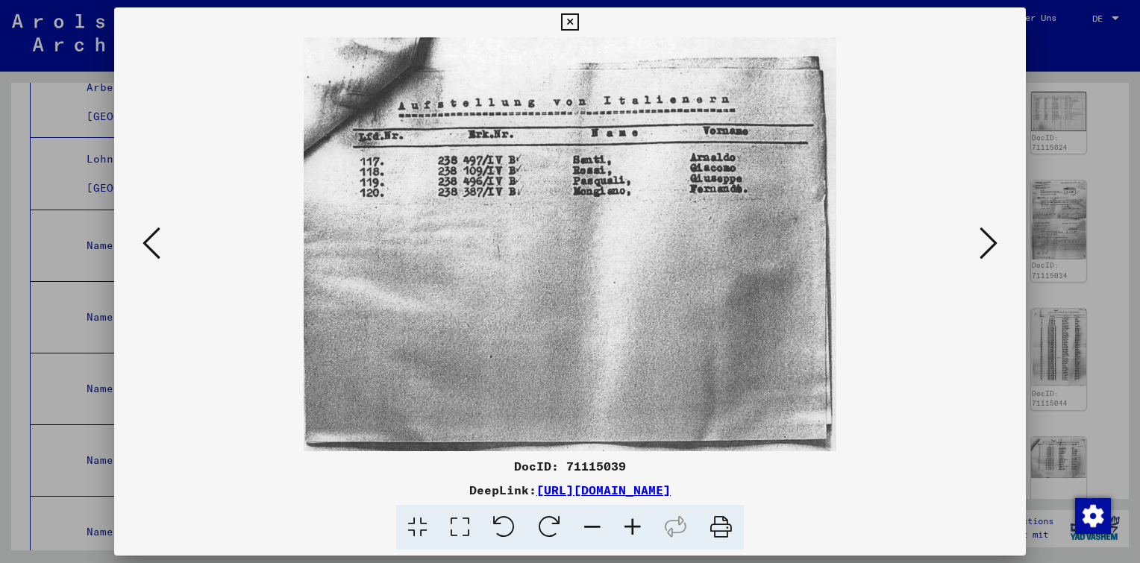
click at [987, 245] on icon at bounding box center [989, 243] width 18 height 36
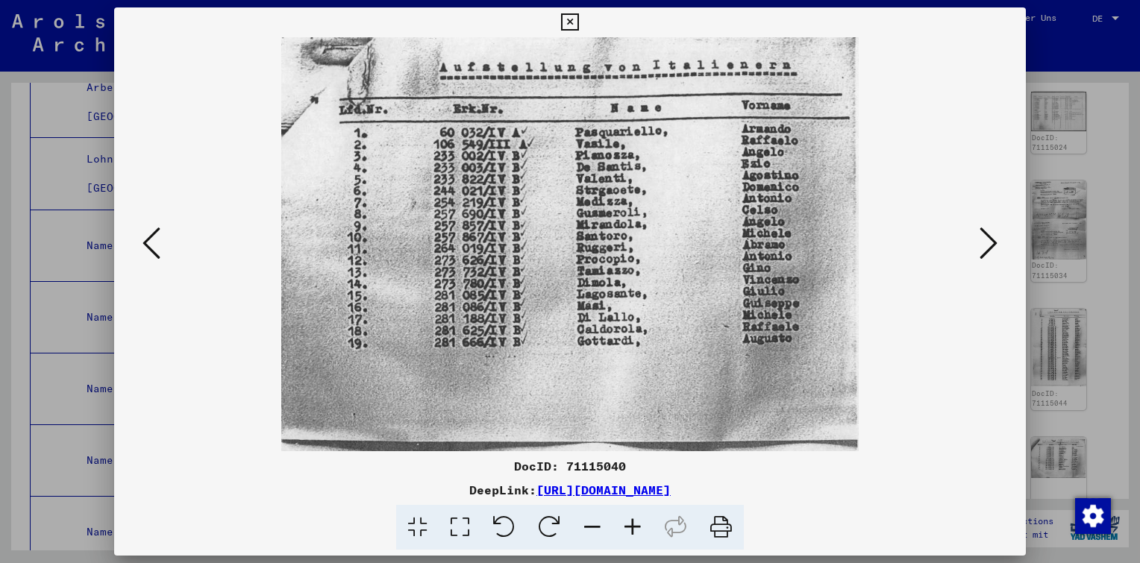
click at [987, 245] on icon at bounding box center [989, 243] width 18 height 36
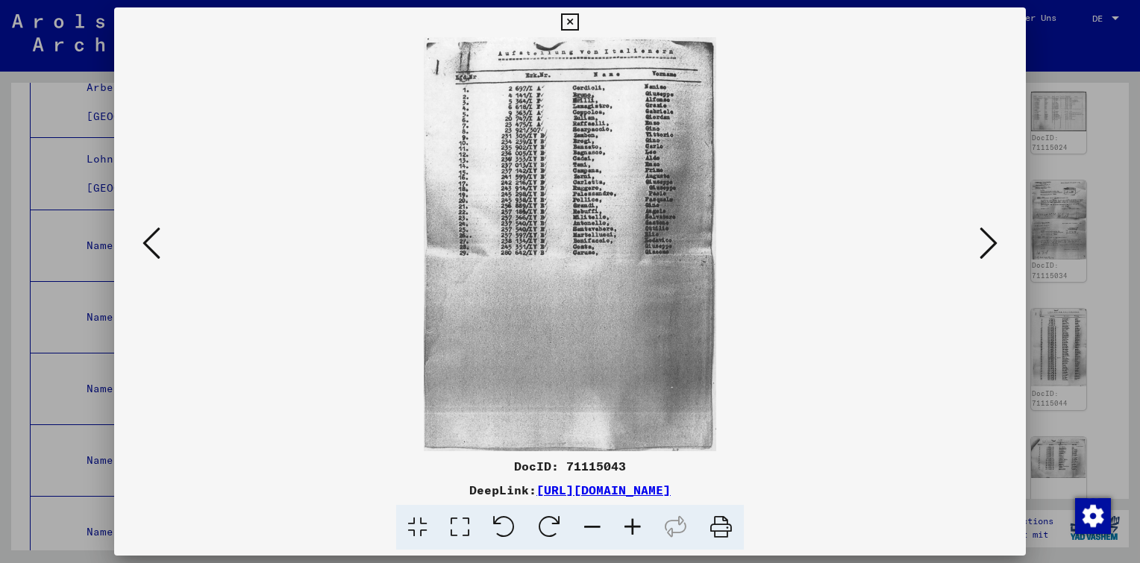
click at [987, 245] on icon at bounding box center [989, 243] width 18 height 36
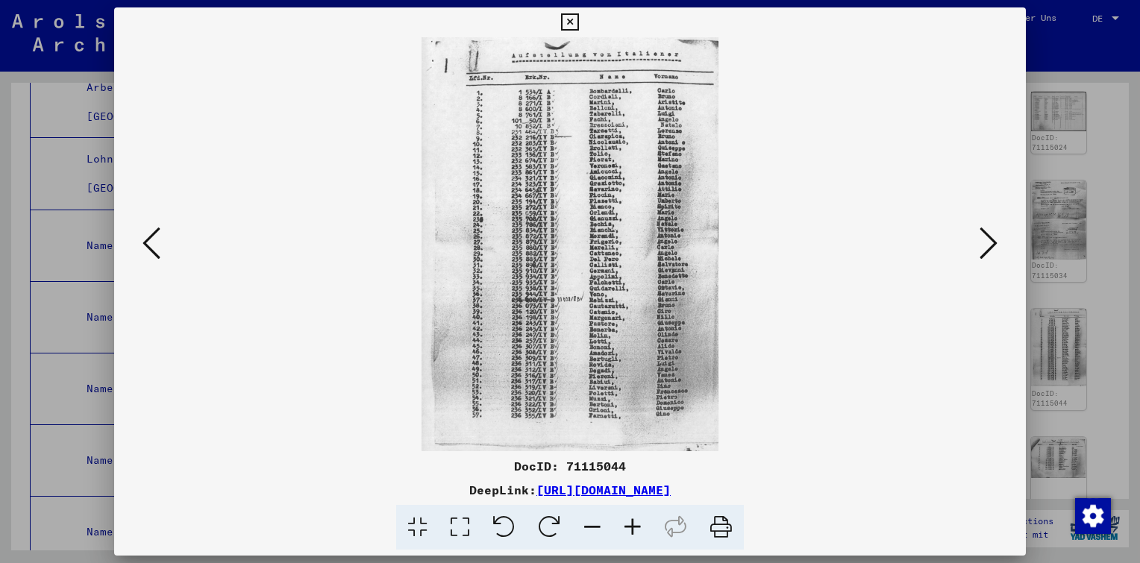
click at [987, 245] on icon at bounding box center [989, 243] width 18 height 36
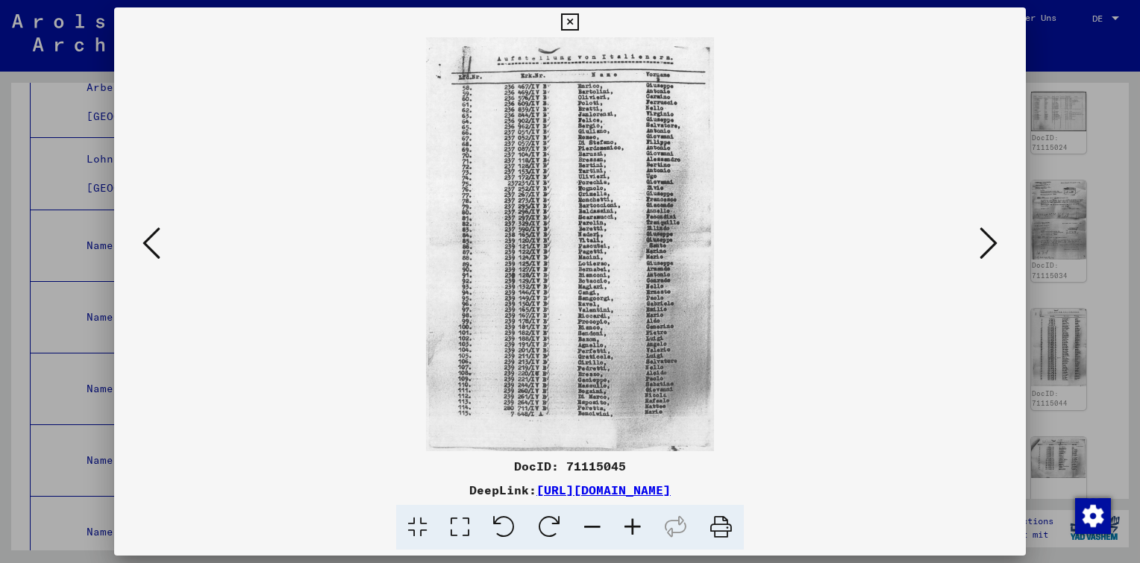
click at [987, 245] on icon at bounding box center [989, 243] width 18 height 36
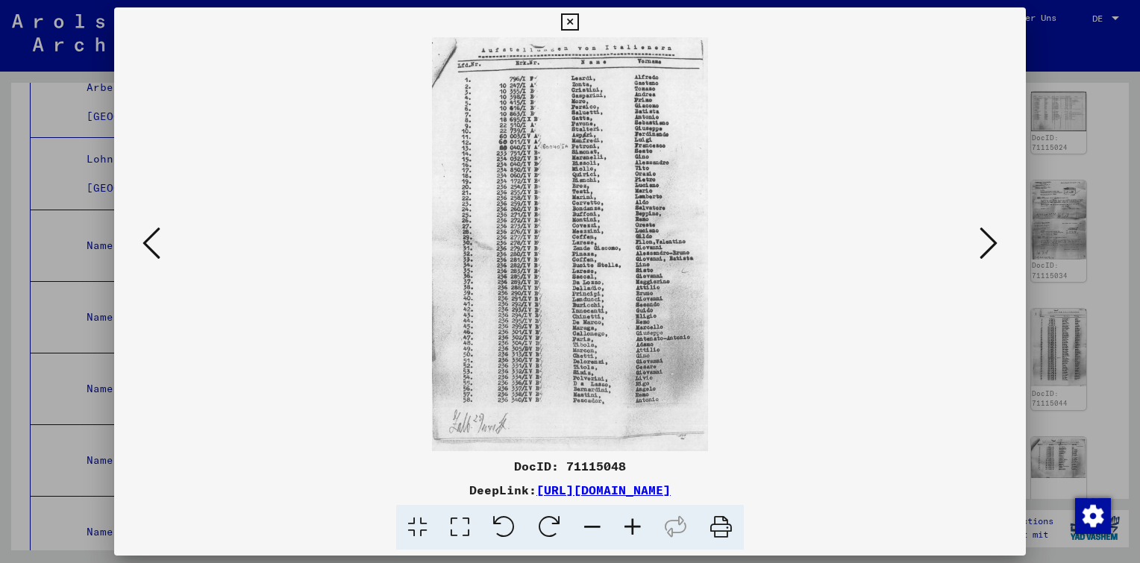
click at [987, 245] on icon at bounding box center [989, 243] width 18 height 36
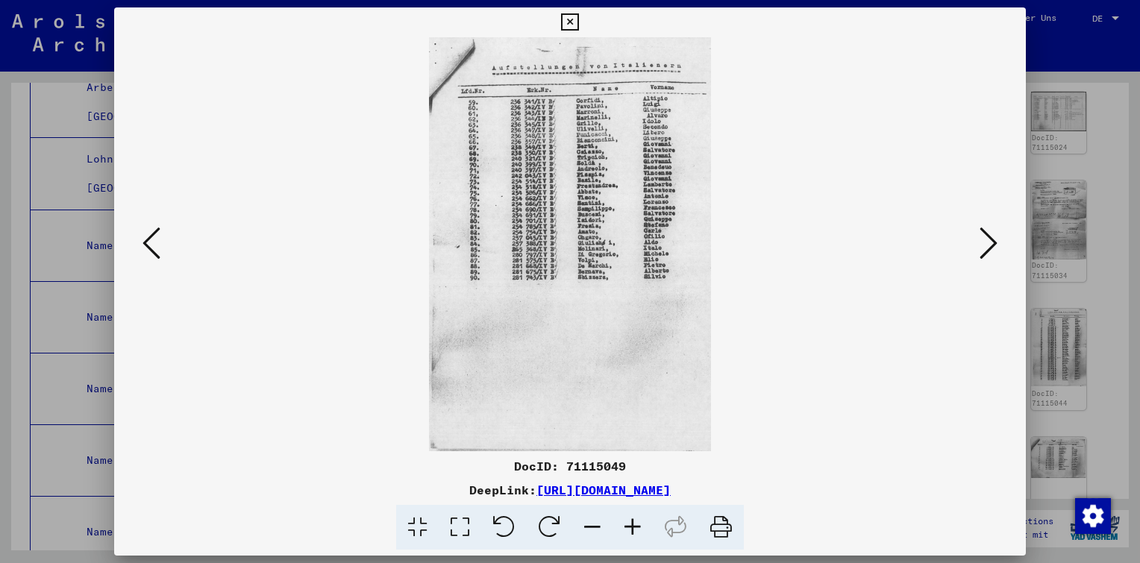
click at [987, 245] on icon at bounding box center [989, 243] width 18 height 36
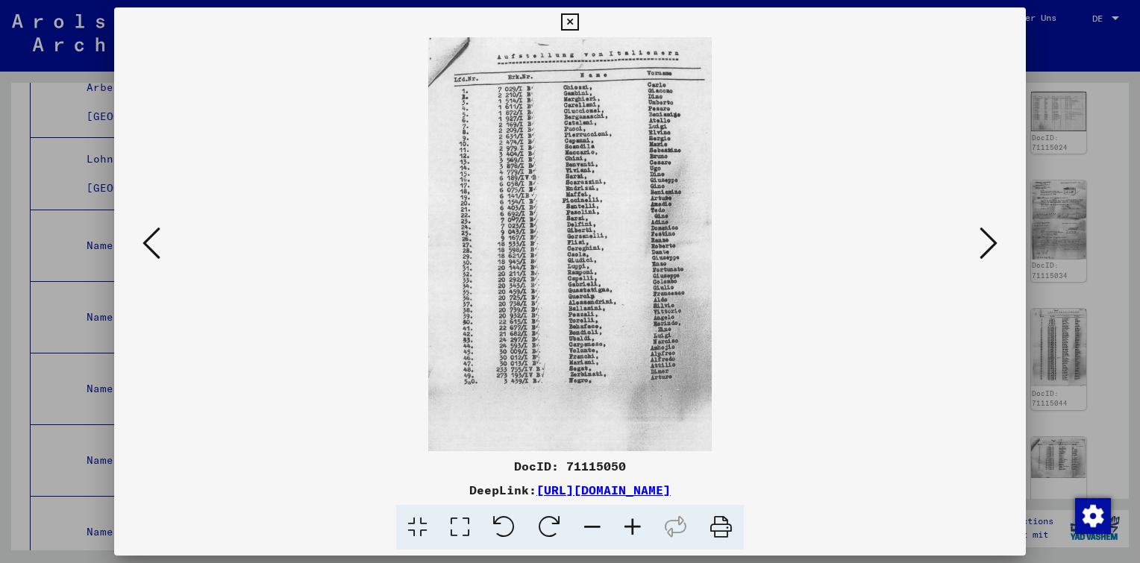
click at [987, 245] on icon at bounding box center [989, 243] width 18 height 36
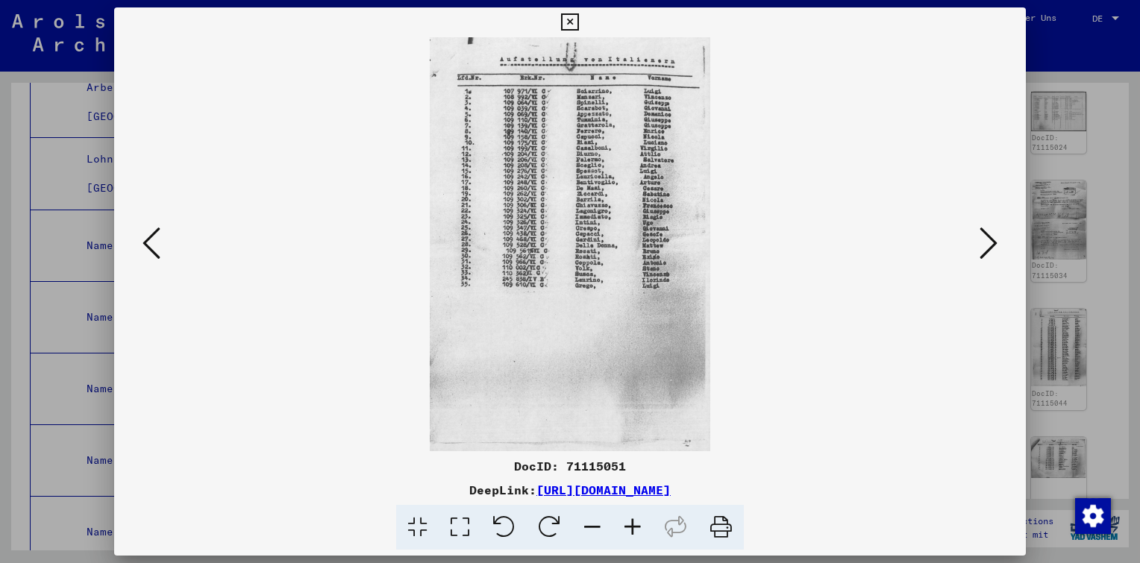
click at [987, 245] on icon at bounding box center [989, 243] width 18 height 36
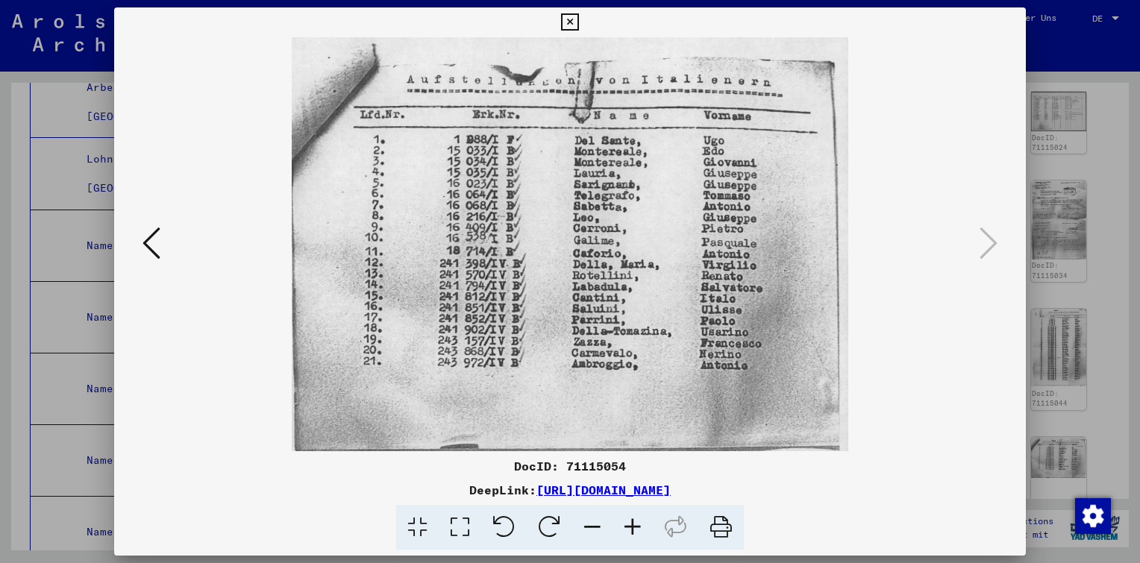
click at [570, 24] on icon at bounding box center [569, 22] width 17 height 18
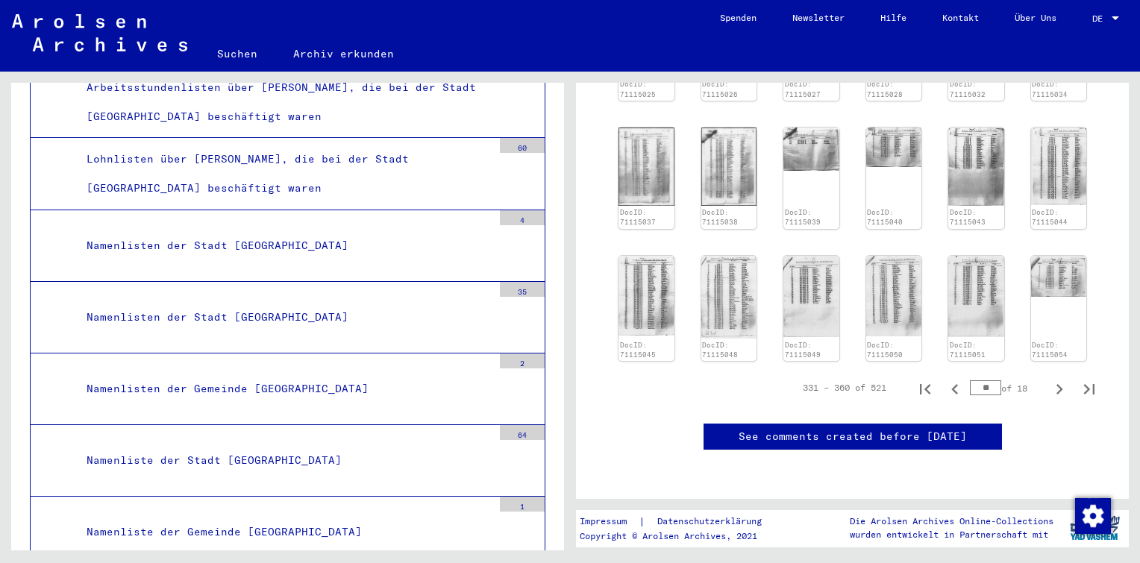
scroll to position [613, 0]
click at [1049, 379] on icon "Next page" at bounding box center [1059, 389] width 21 height 21
type input "**"
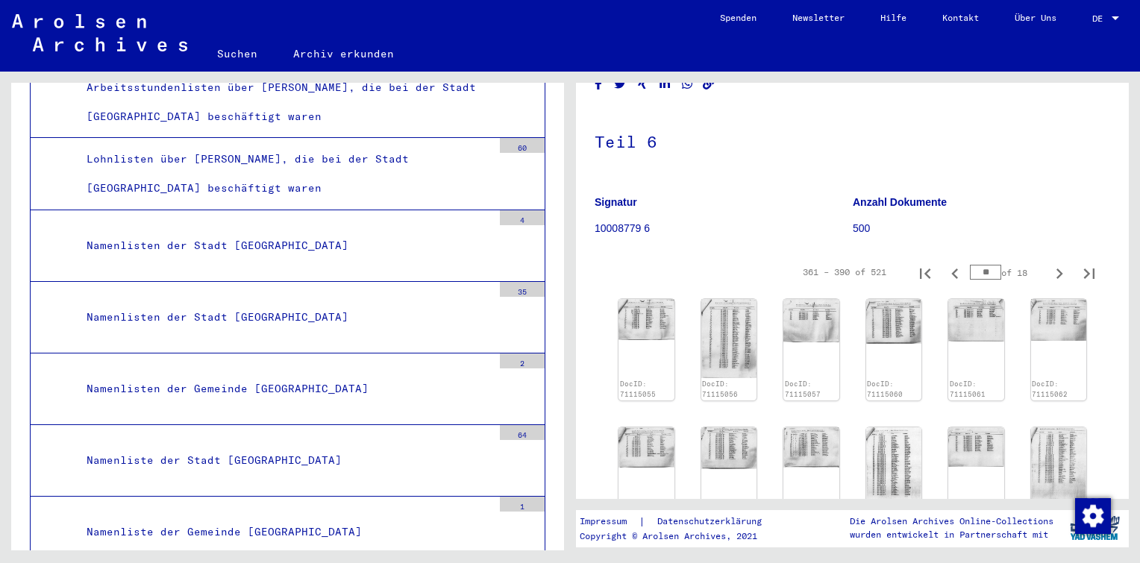
scroll to position [91, 0]
click at [641, 313] on img at bounding box center [646, 320] width 58 height 43
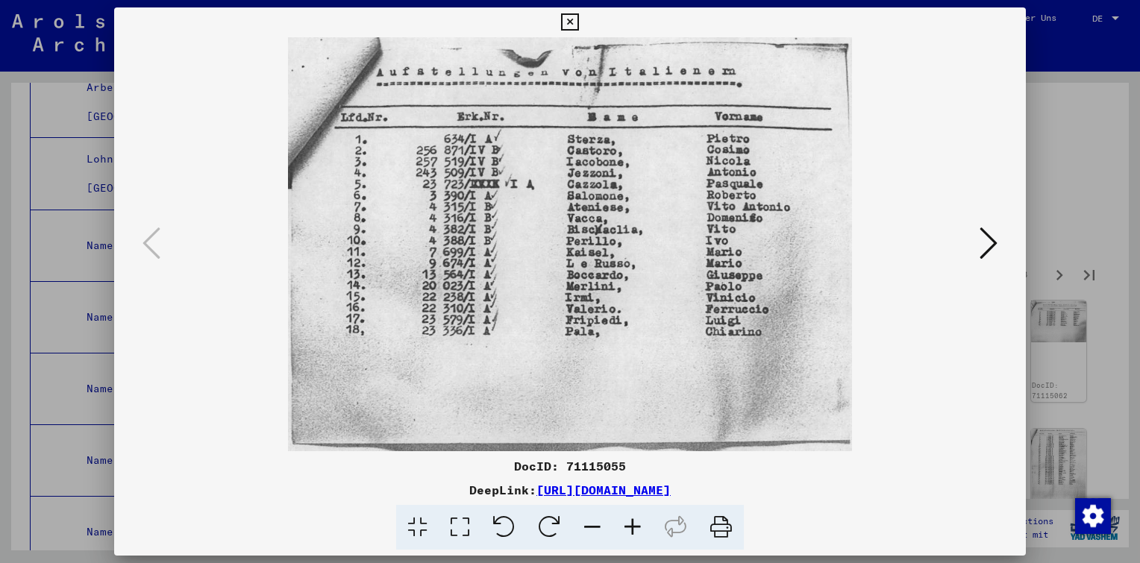
click at [991, 243] on icon at bounding box center [989, 243] width 18 height 36
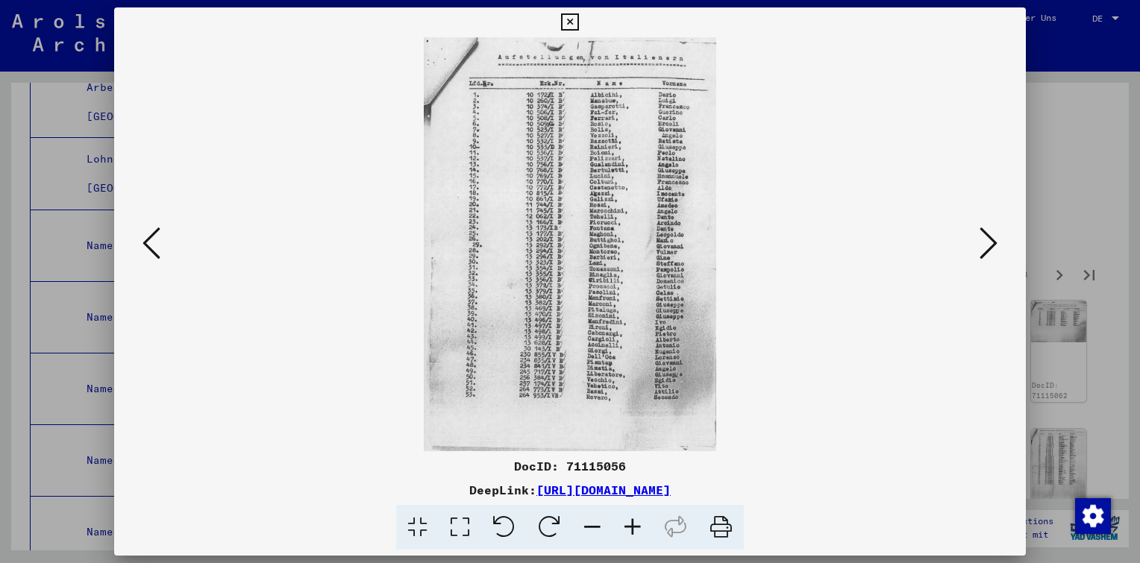
click at [991, 243] on icon at bounding box center [989, 243] width 18 height 36
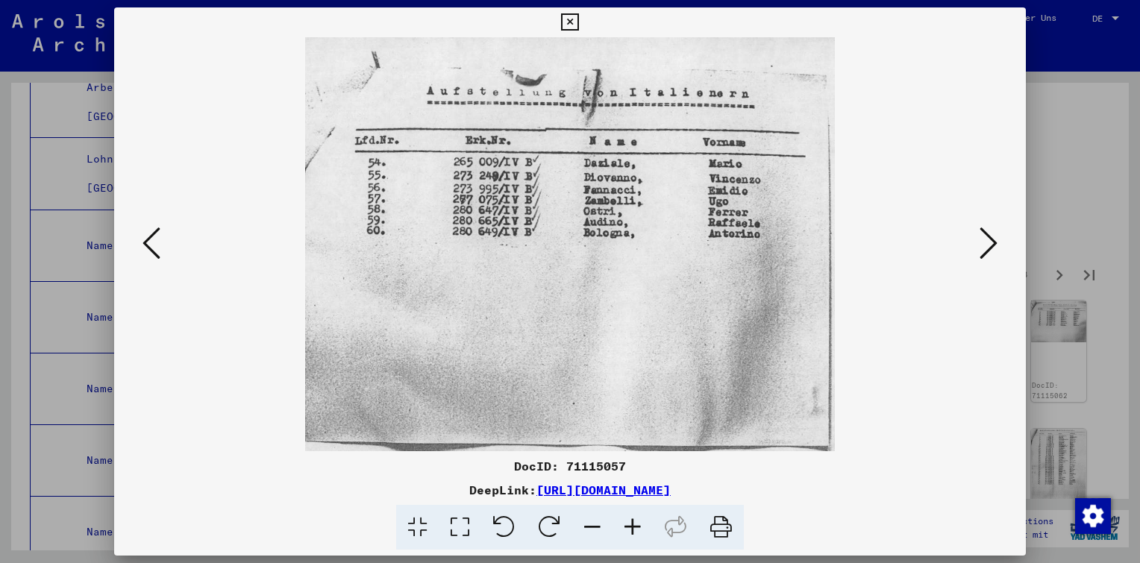
click at [991, 243] on icon at bounding box center [989, 243] width 18 height 36
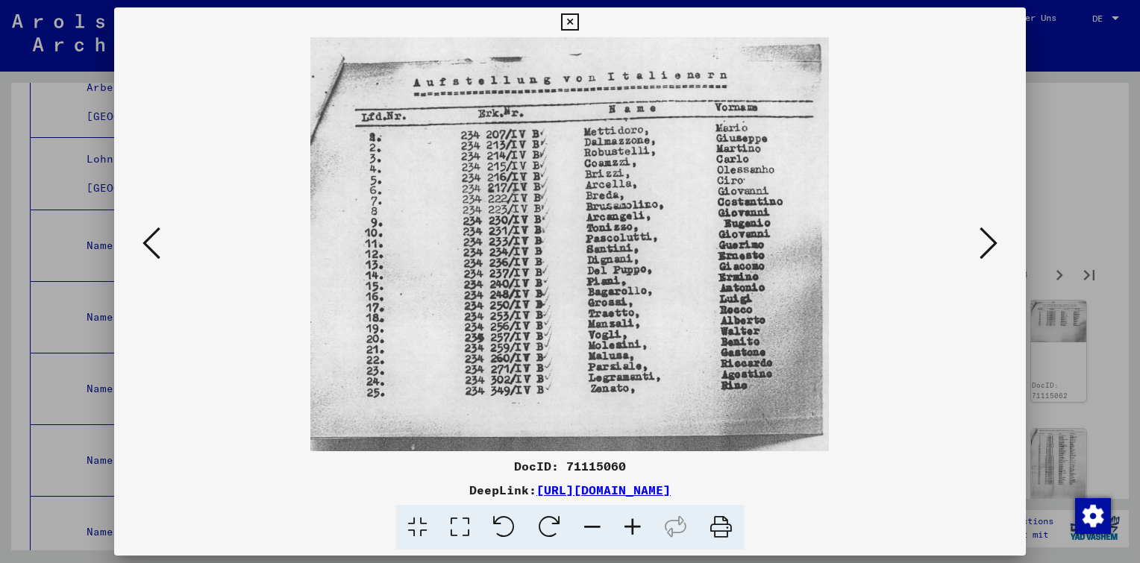
click at [991, 243] on icon at bounding box center [989, 243] width 18 height 36
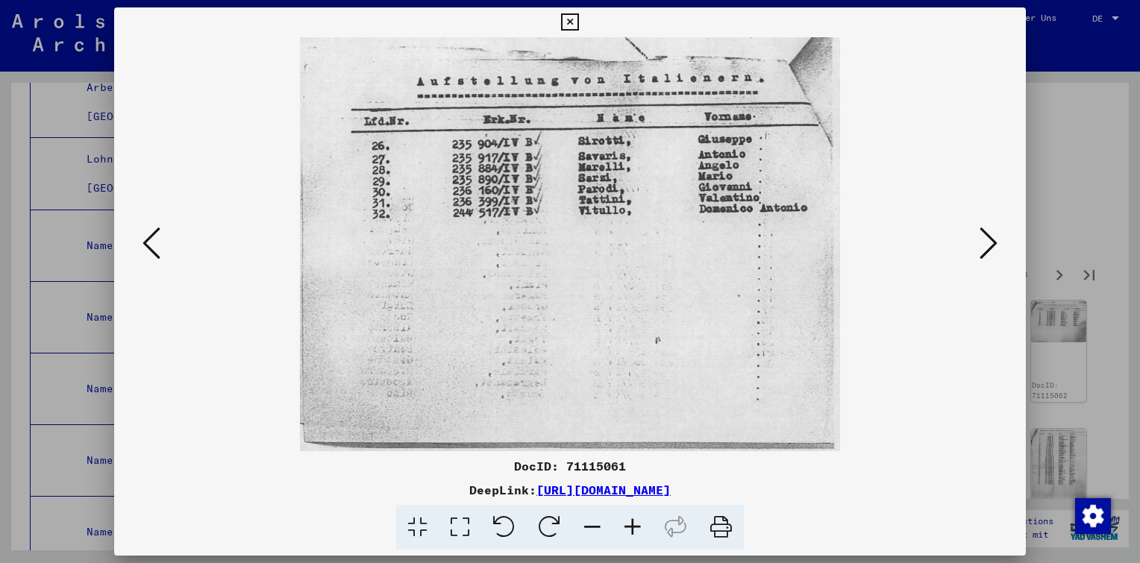
click at [991, 243] on icon at bounding box center [989, 243] width 18 height 36
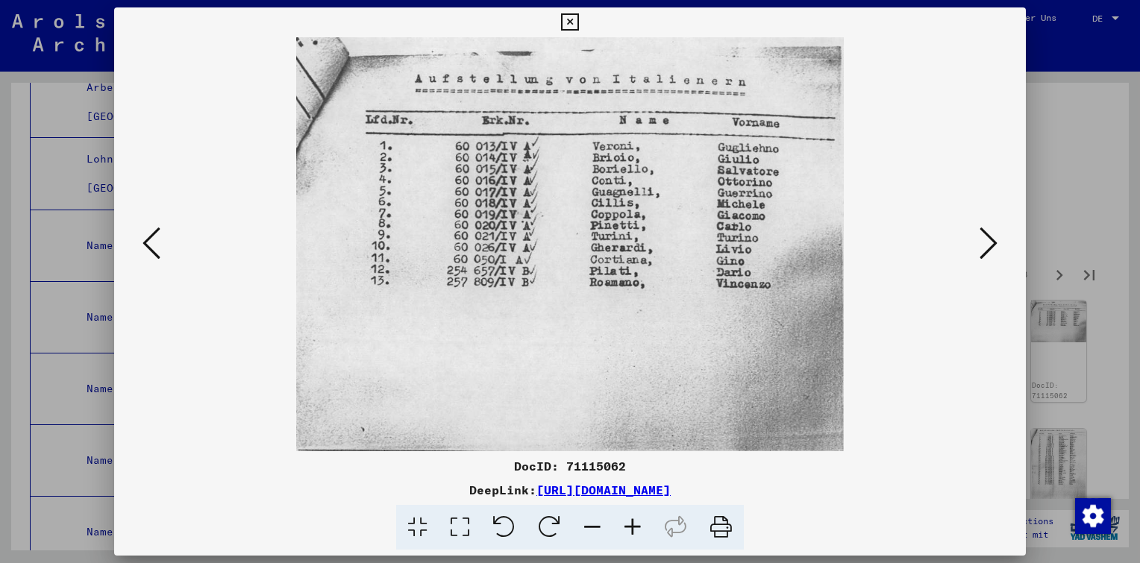
click at [991, 243] on icon at bounding box center [989, 243] width 18 height 36
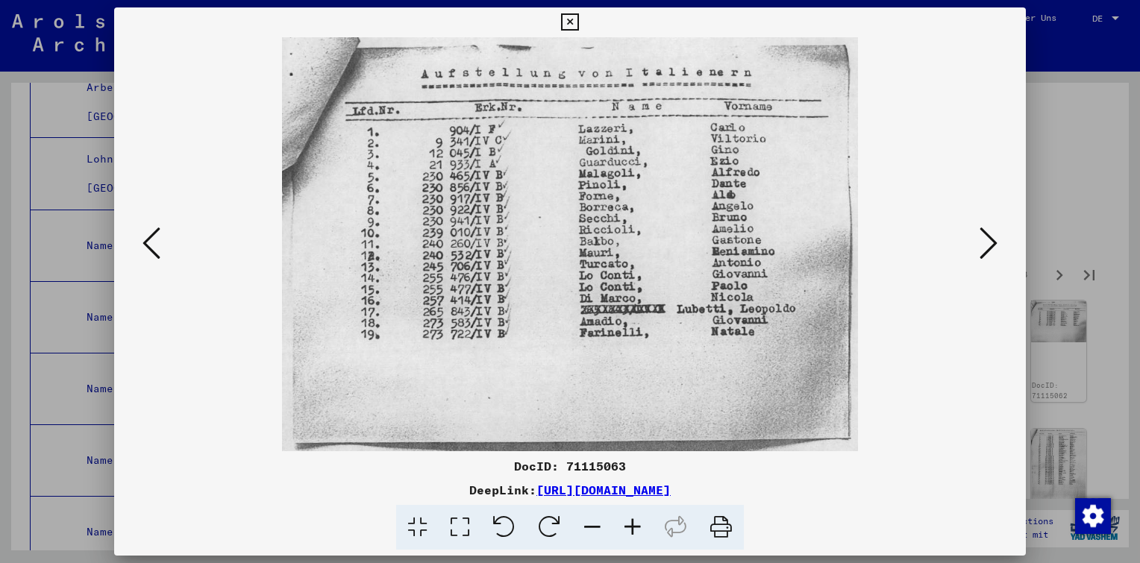
click at [991, 243] on icon at bounding box center [989, 243] width 18 height 36
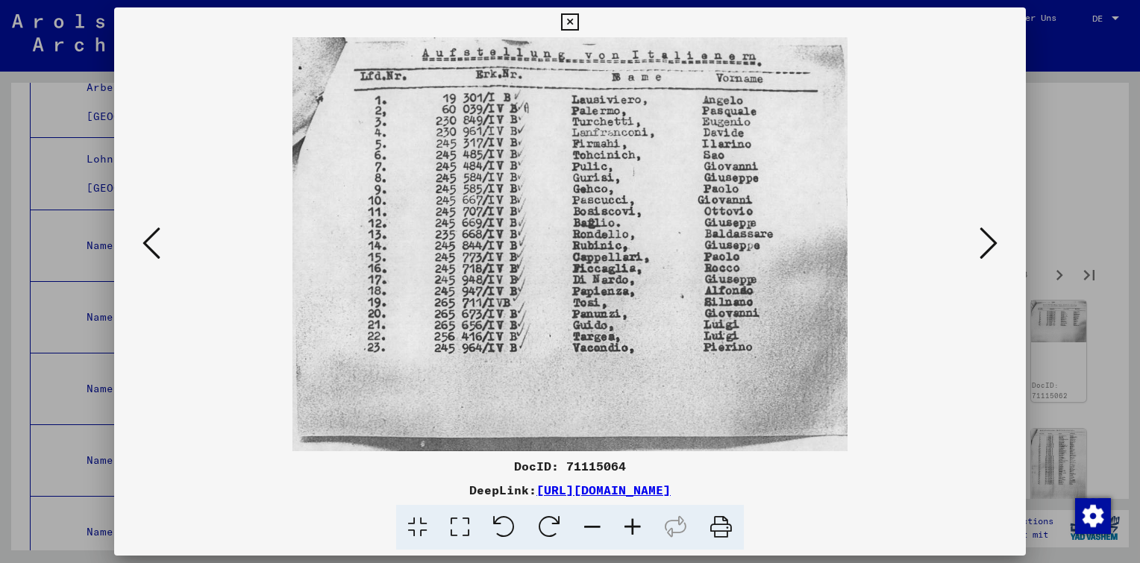
click at [991, 243] on icon at bounding box center [989, 243] width 18 height 36
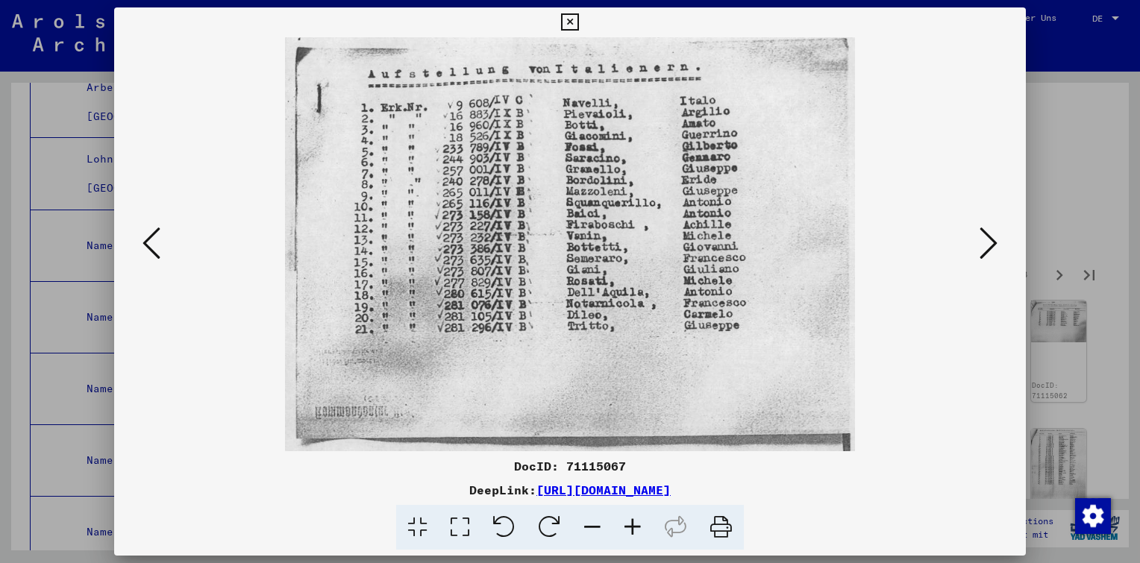
click at [991, 243] on icon at bounding box center [989, 243] width 18 height 36
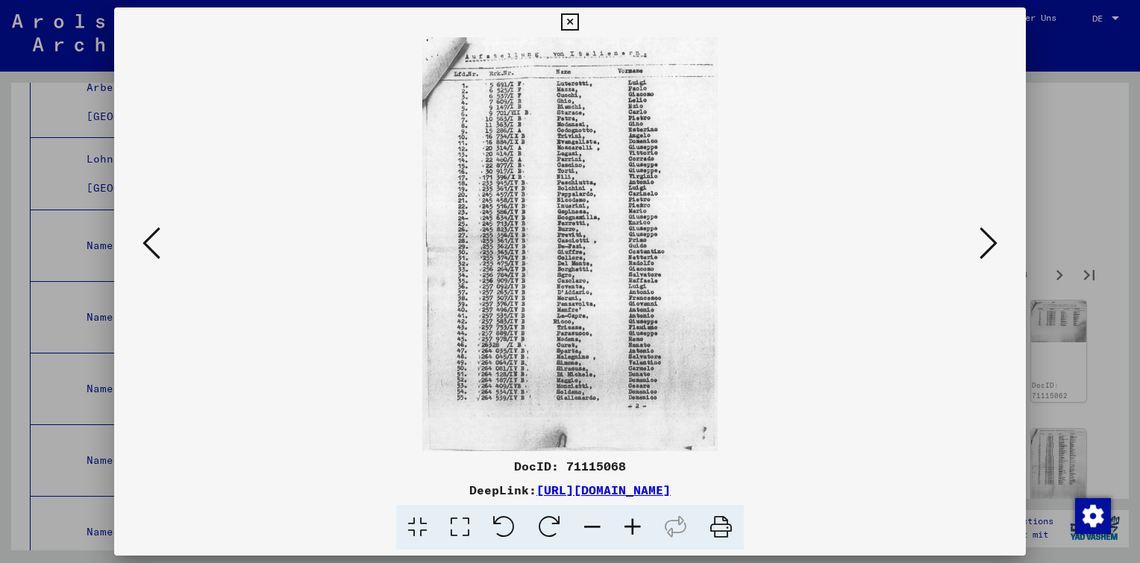
click at [991, 243] on icon at bounding box center [989, 243] width 18 height 36
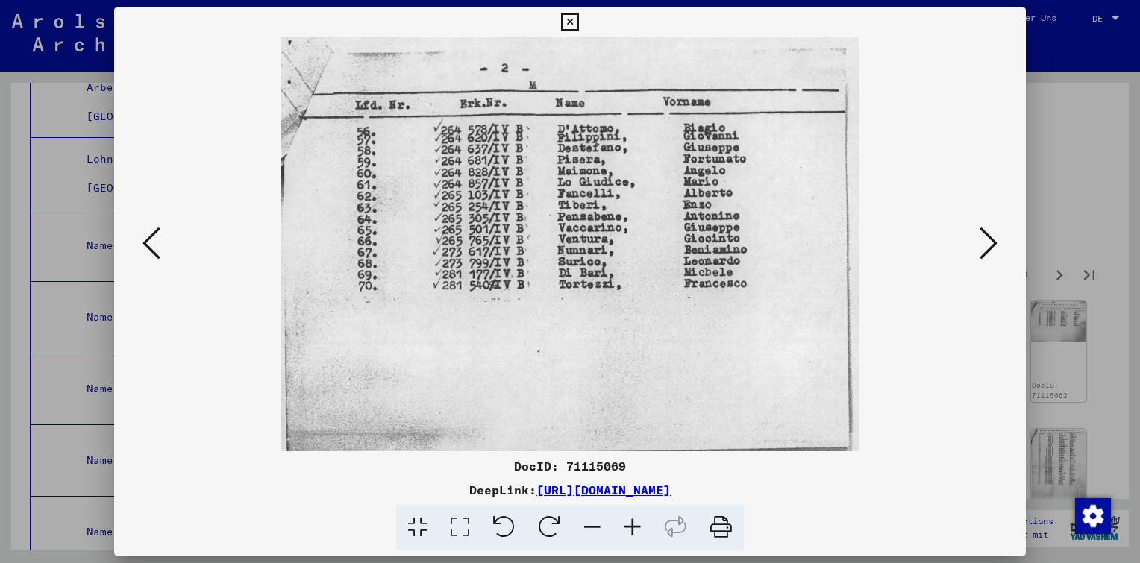
click at [991, 243] on icon at bounding box center [989, 243] width 18 height 36
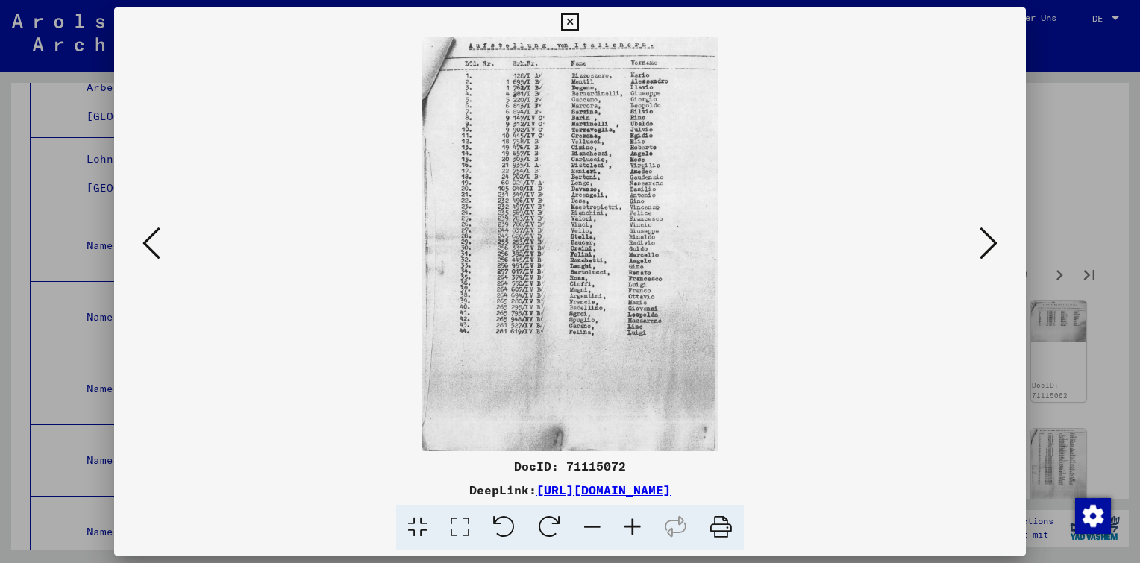
click at [991, 243] on icon at bounding box center [989, 243] width 18 height 36
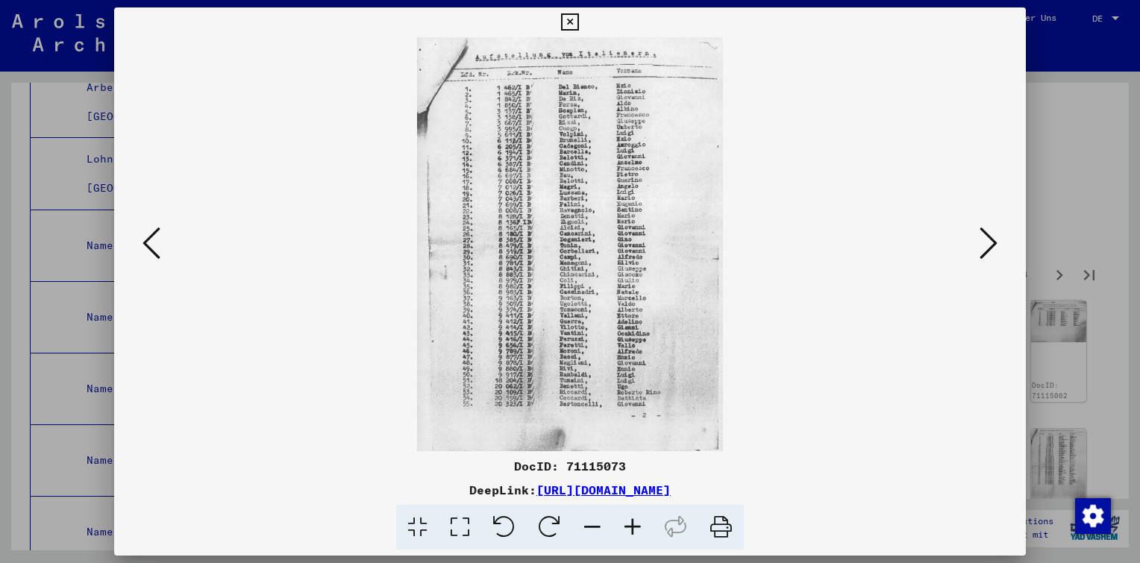
click at [991, 243] on icon at bounding box center [989, 243] width 18 height 36
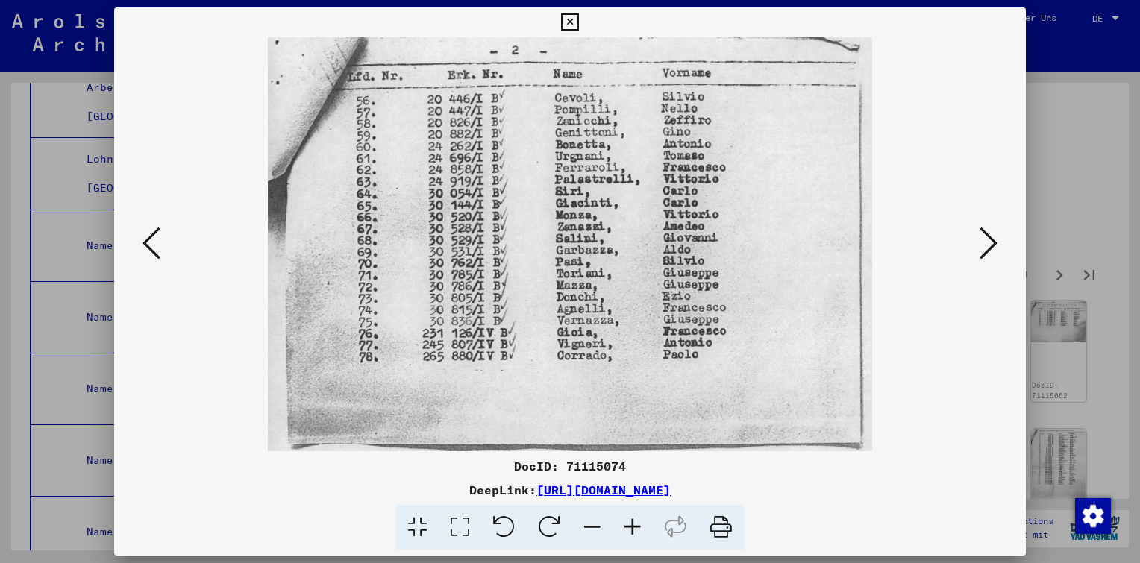
click at [991, 243] on icon at bounding box center [989, 243] width 18 height 36
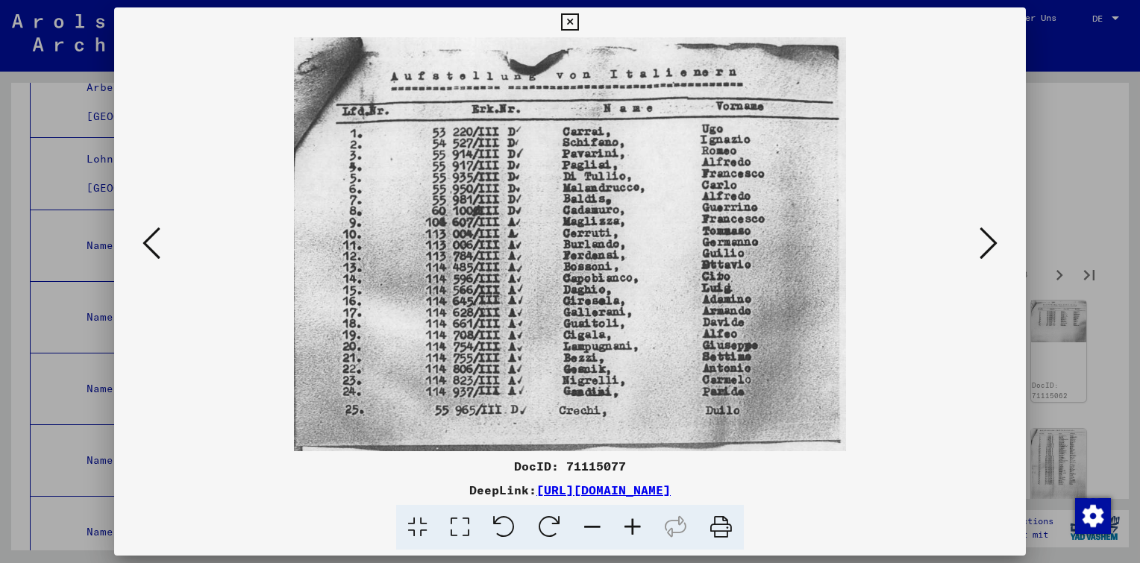
click at [991, 243] on icon at bounding box center [989, 243] width 18 height 36
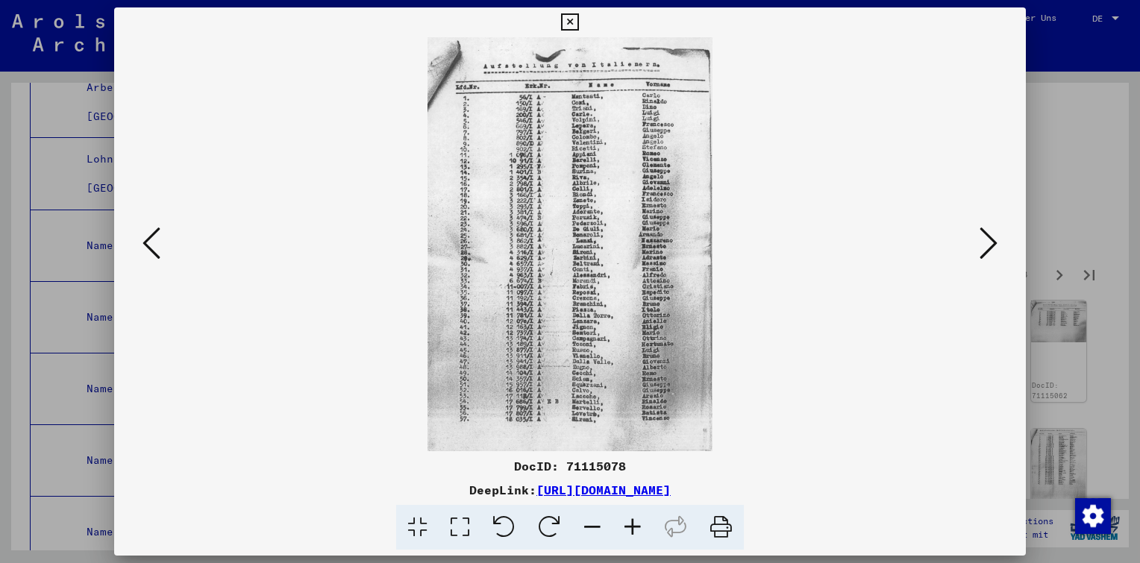
click at [154, 241] on icon at bounding box center [152, 243] width 18 height 36
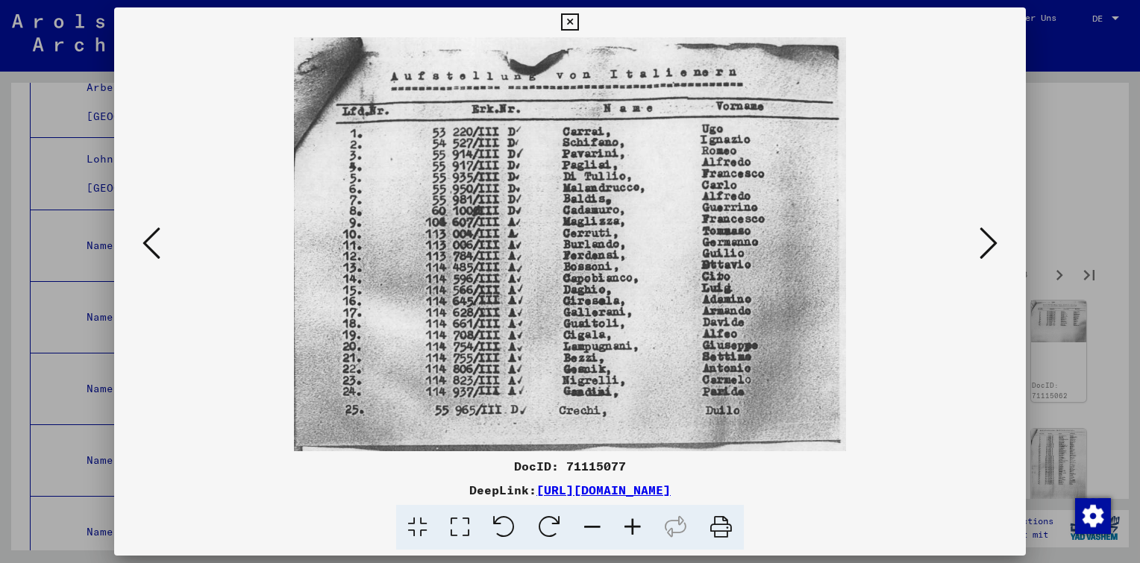
click at [985, 246] on icon at bounding box center [989, 243] width 18 height 36
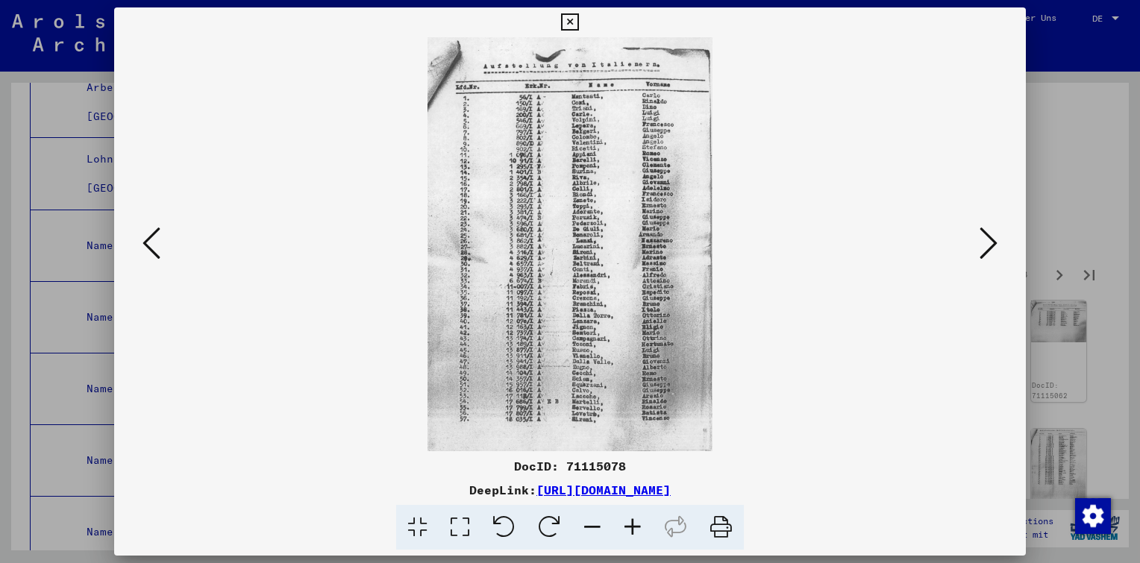
click at [986, 246] on icon at bounding box center [989, 243] width 18 height 36
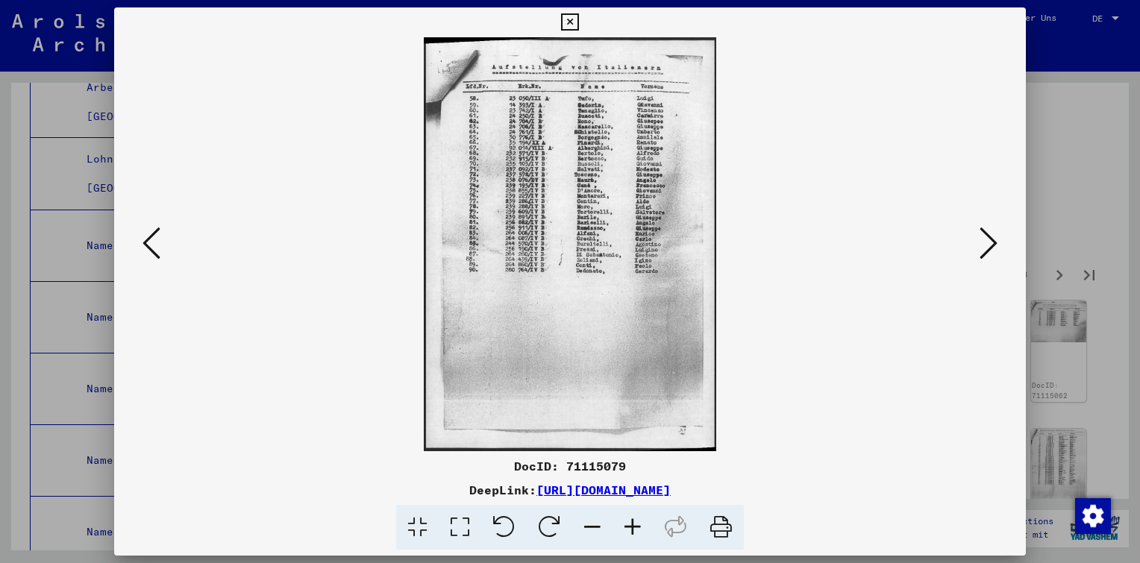
click at [622, 526] on icon at bounding box center [633, 528] width 40 height 46
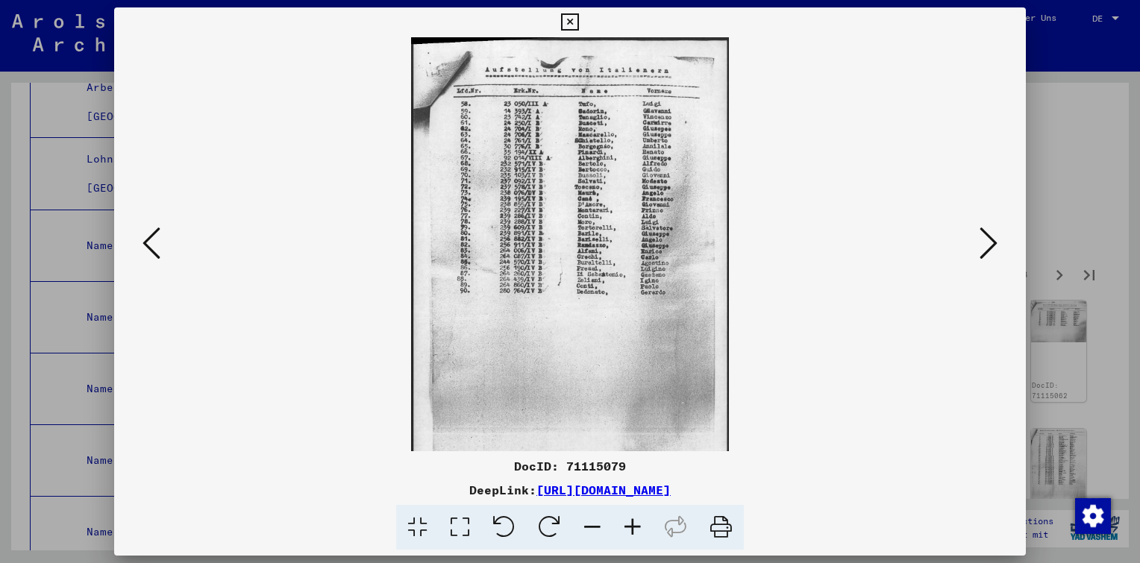
click at [630, 526] on icon at bounding box center [633, 528] width 40 height 46
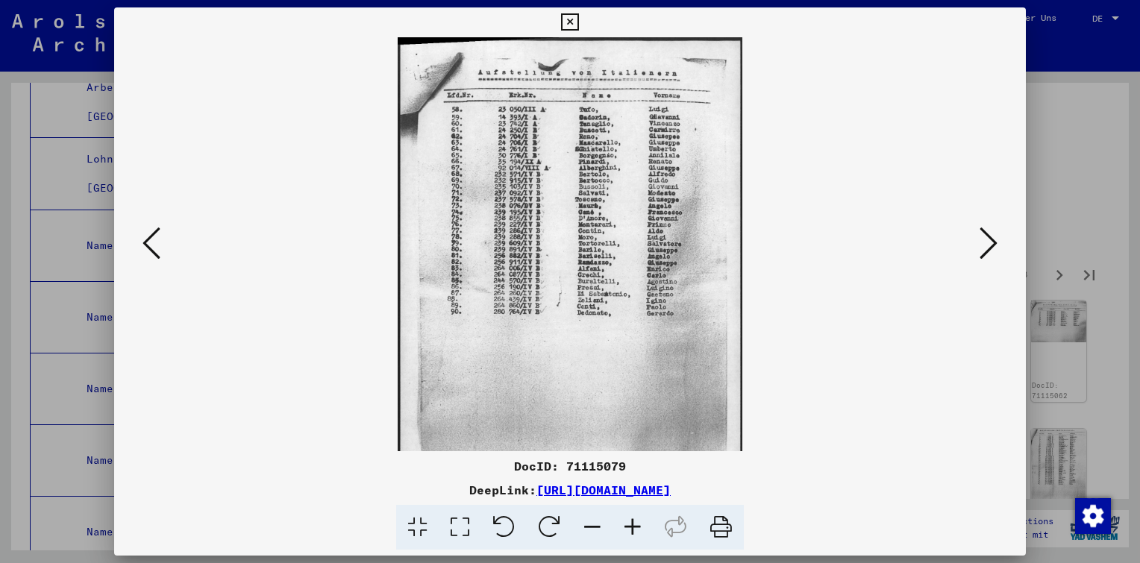
click at [630, 527] on icon at bounding box center [633, 528] width 40 height 46
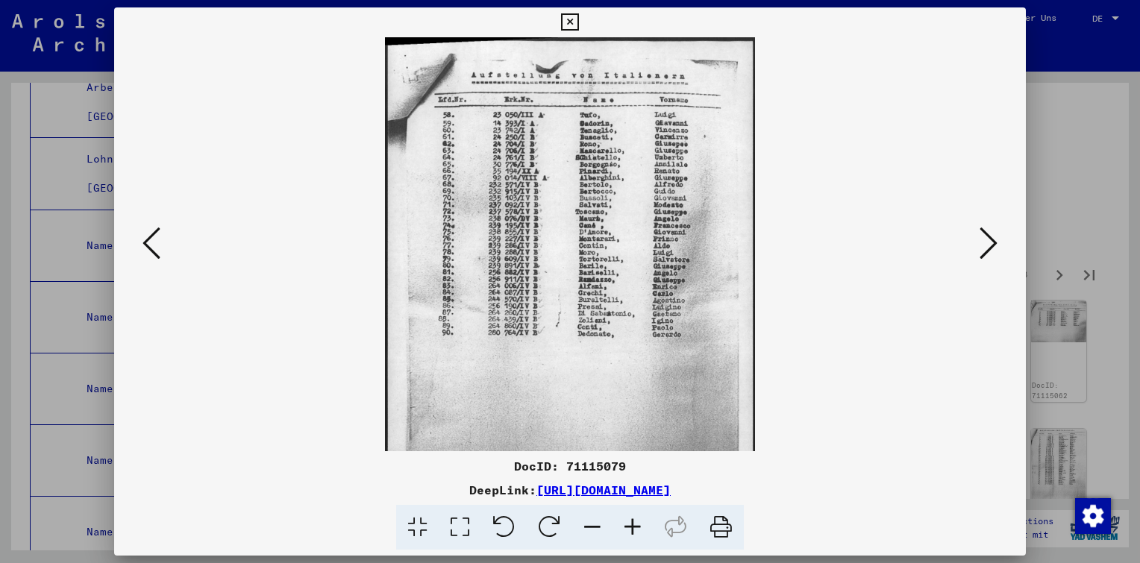
click at [631, 527] on icon at bounding box center [633, 528] width 40 height 46
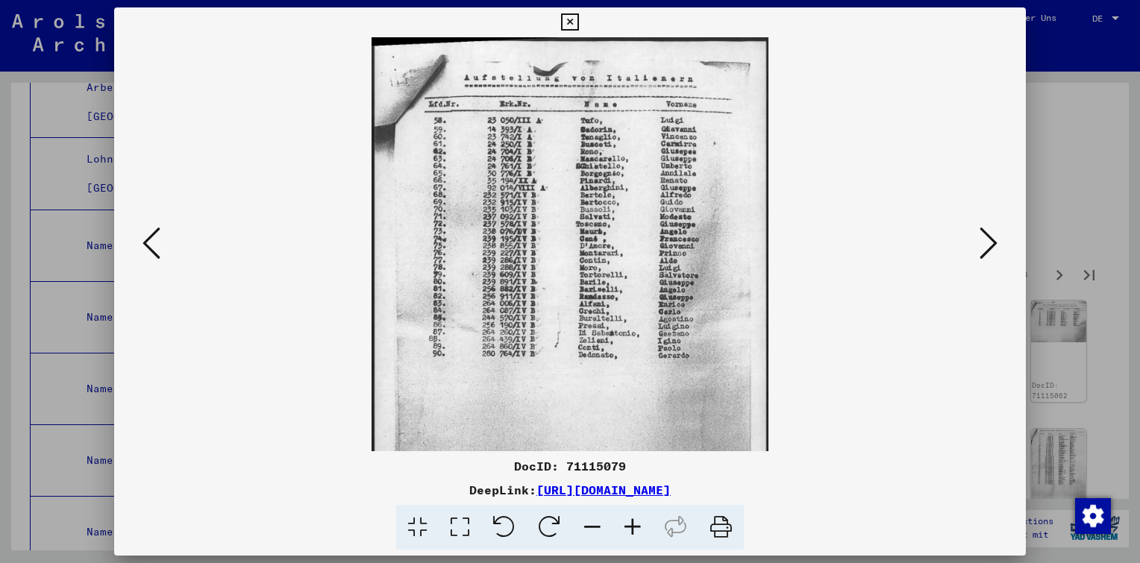
click at [632, 528] on icon at bounding box center [633, 528] width 40 height 46
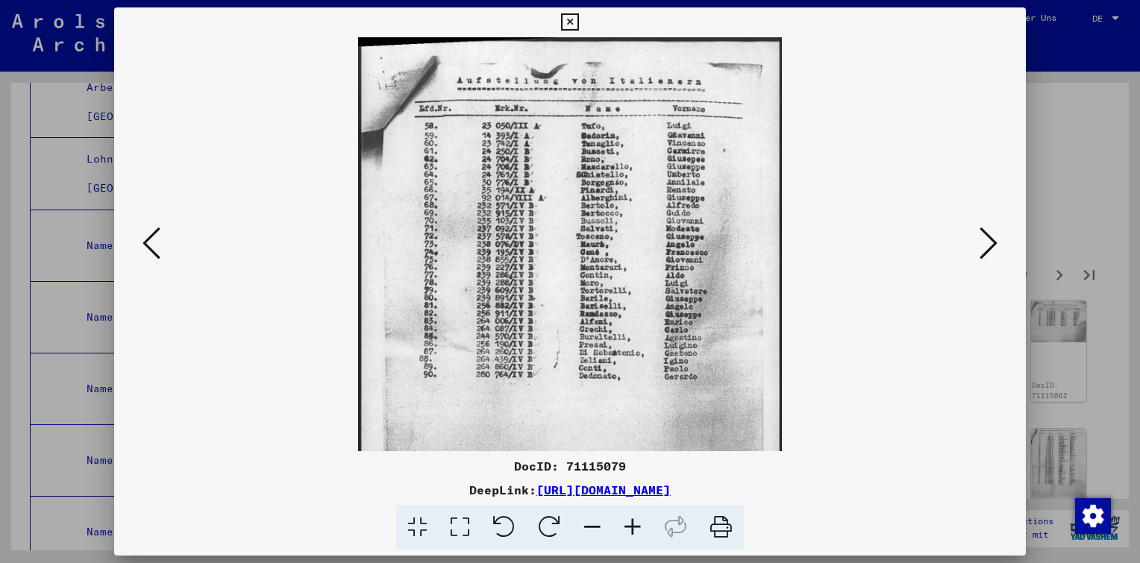
click at [632, 528] on icon at bounding box center [633, 528] width 40 height 46
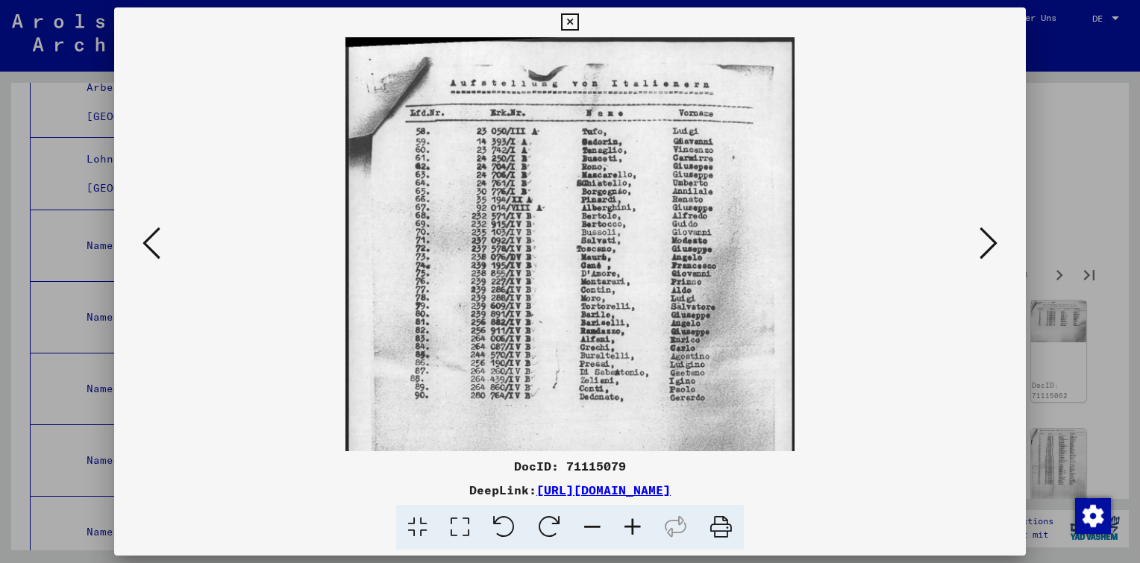
click at [633, 528] on icon at bounding box center [633, 528] width 40 height 46
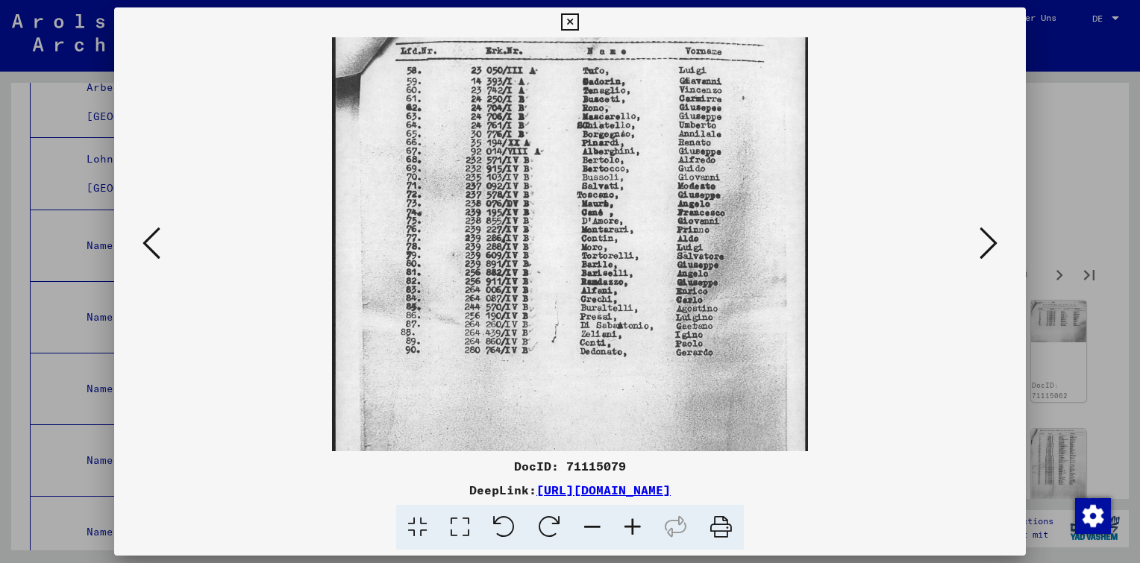
drag, startPoint x: 687, startPoint y: 386, endPoint x: 702, endPoint y: 310, distance: 76.8
click at [697, 317] on img at bounding box center [570, 308] width 476 height 675
click at [984, 234] on icon at bounding box center [989, 243] width 18 height 36
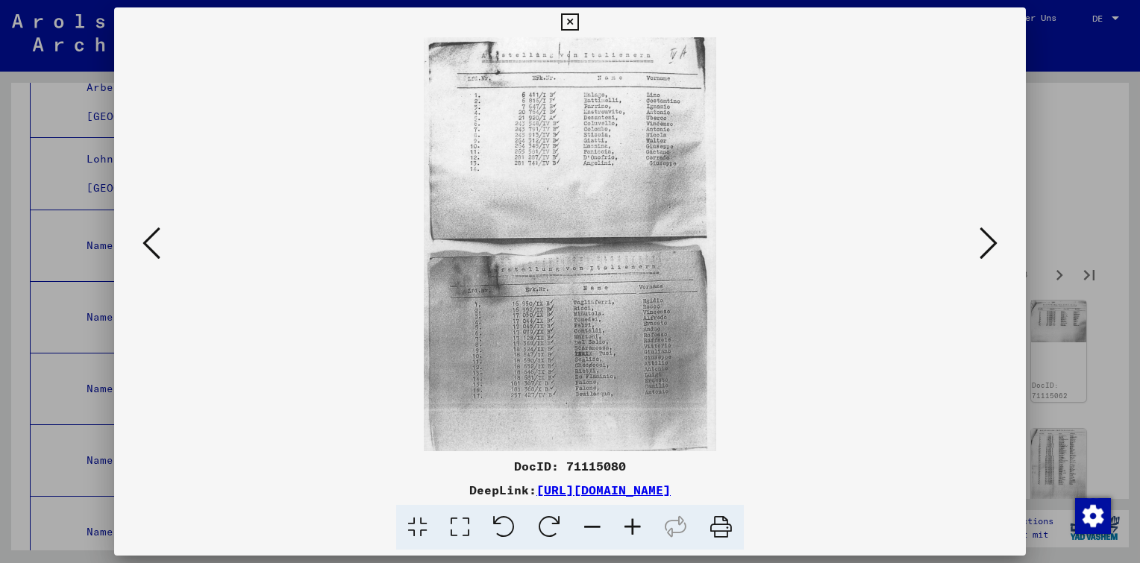
click at [984, 242] on icon at bounding box center [989, 243] width 18 height 36
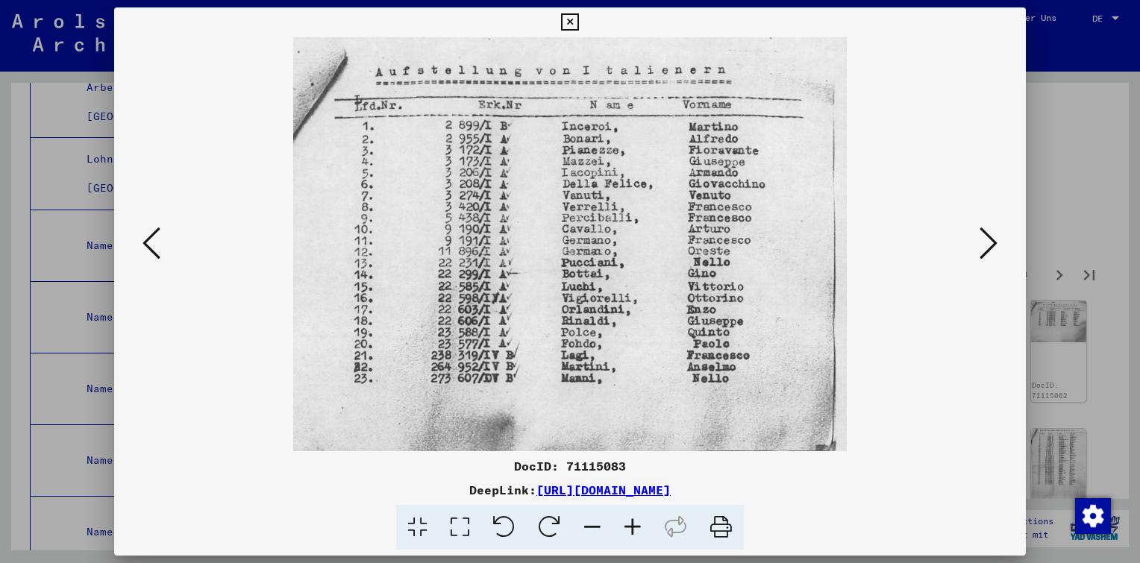
click at [984, 242] on icon at bounding box center [989, 243] width 18 height 36
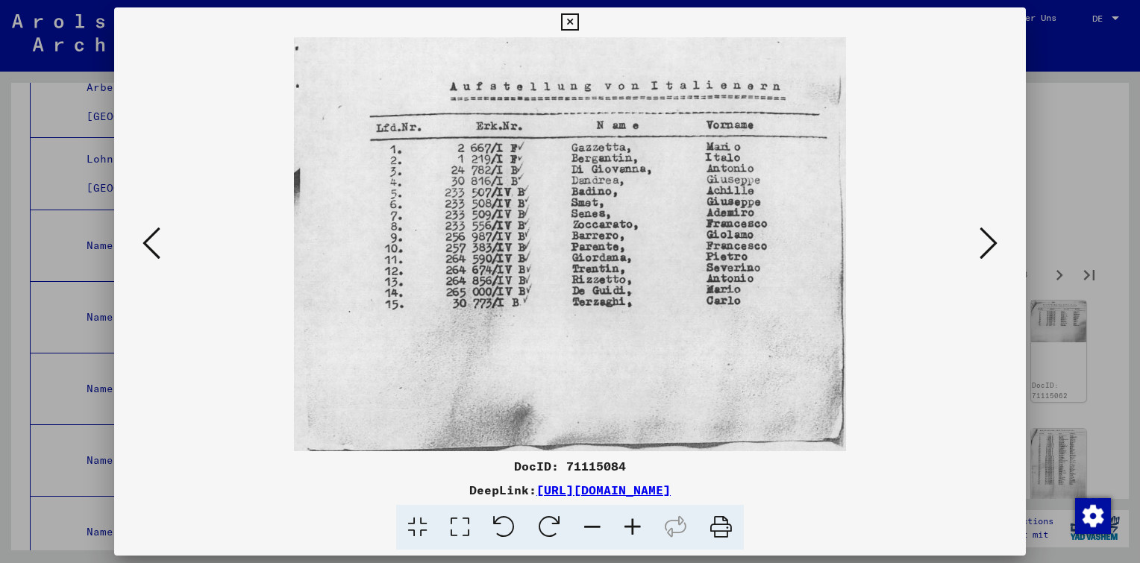
click at [984, 242] on icon at bounding box center [989, 243] width 18 height 36
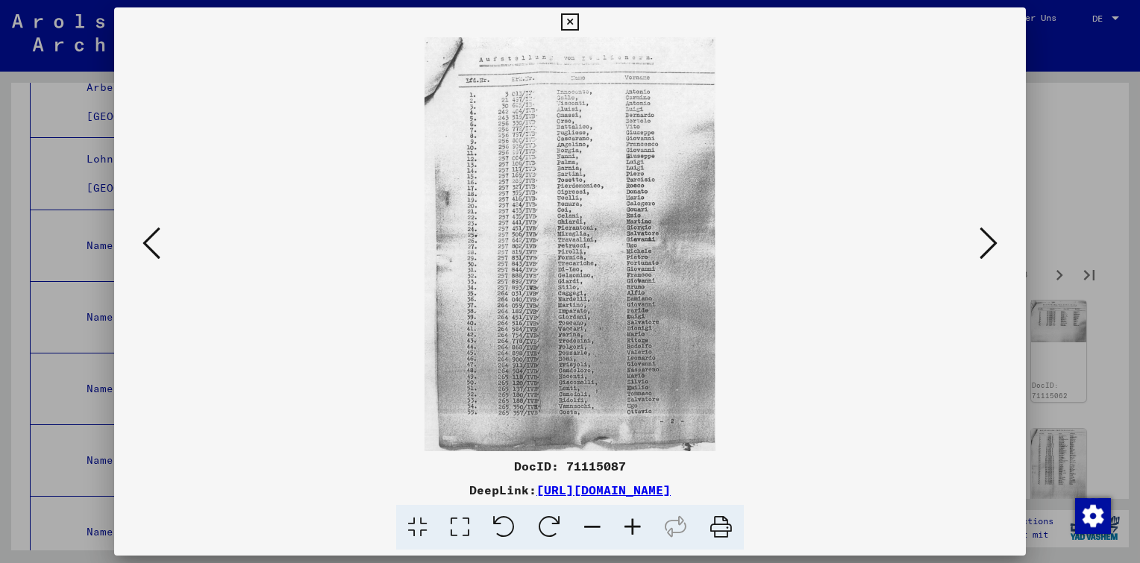
click at [632, 528] on icon at bounding box center [633, 528] width 40 height 46
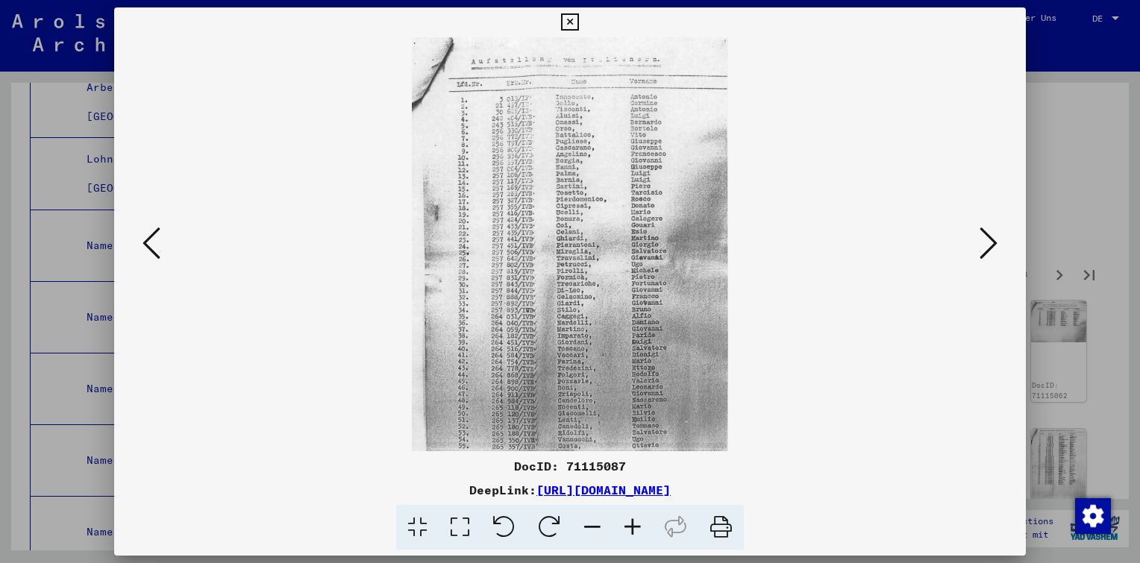
click at [632, 528] on icon at bounding box center [633, 528] width 40 height 46
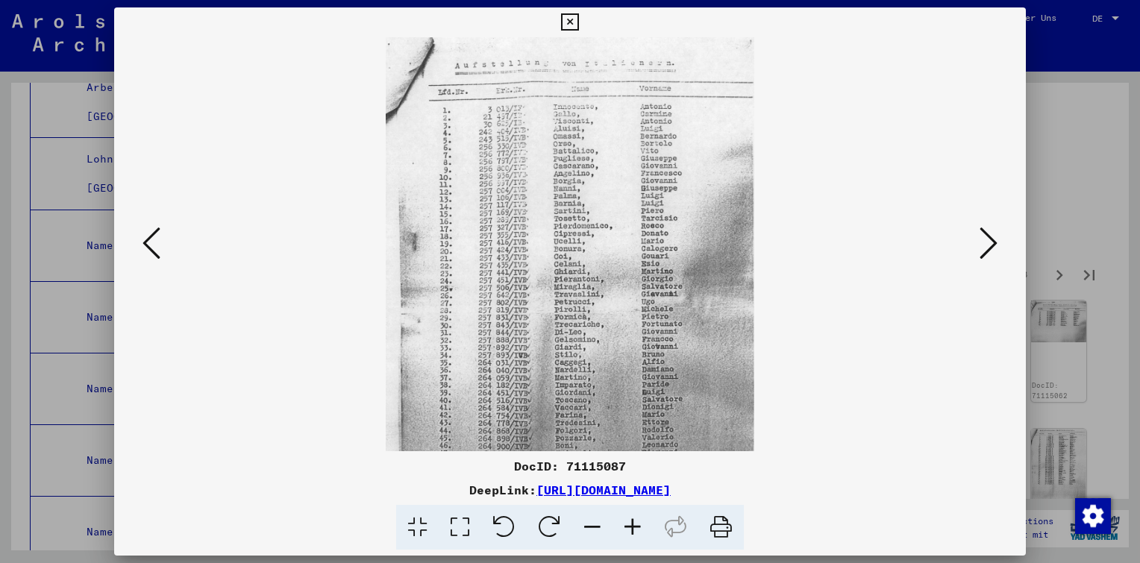
click at [632, 528] on icon at bounding box center [633, 528] width 40 height 46
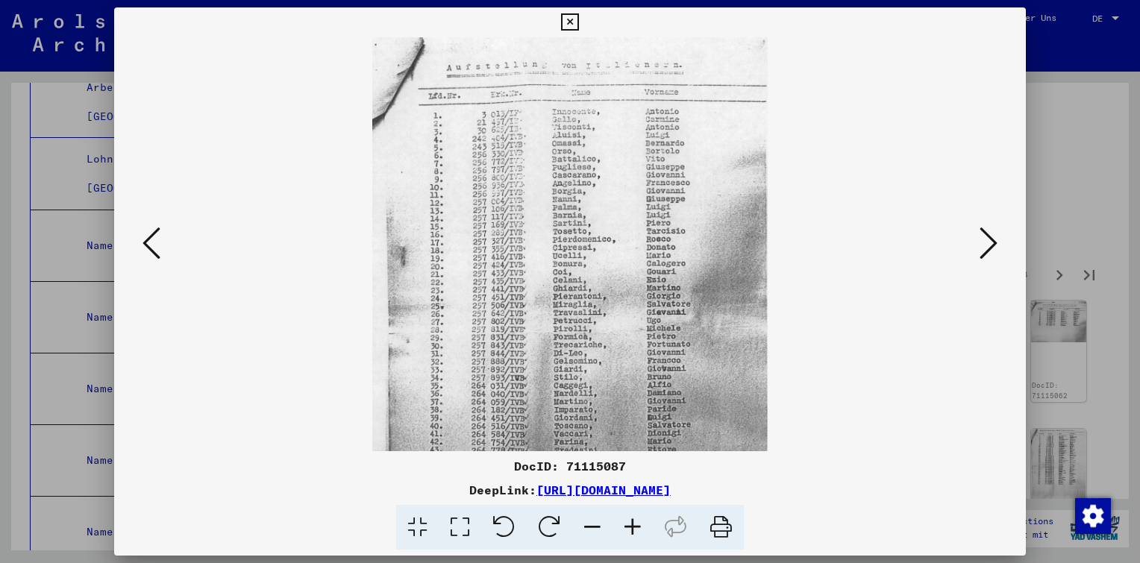
click at [632, 528] on icon at bounding box center [633, 528] width 40 height 46
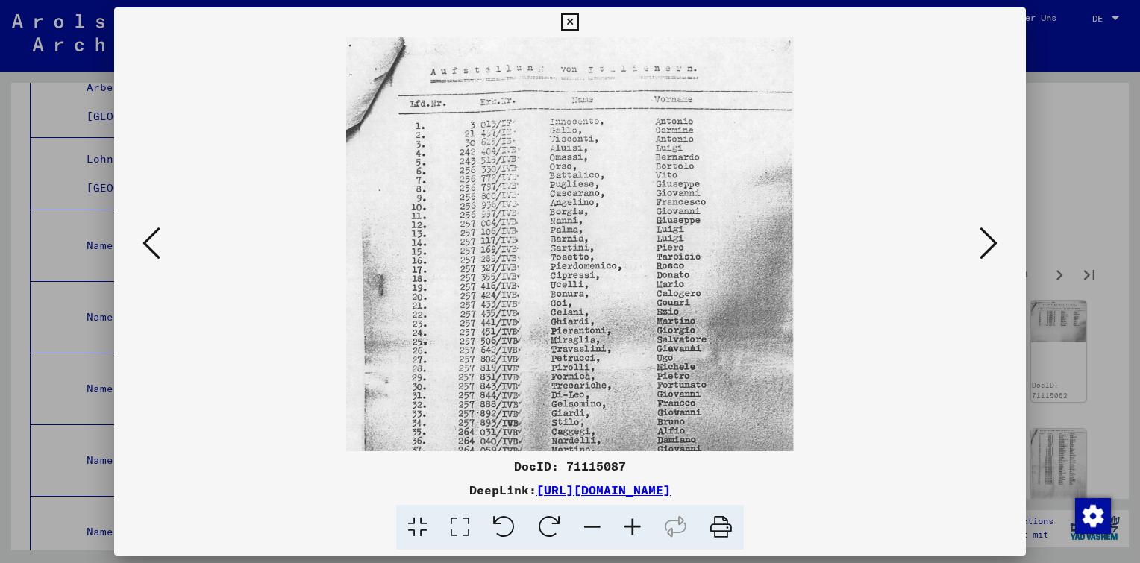
click at [632, 528] on icon at bounding box center [633, 528] width 40 height 46
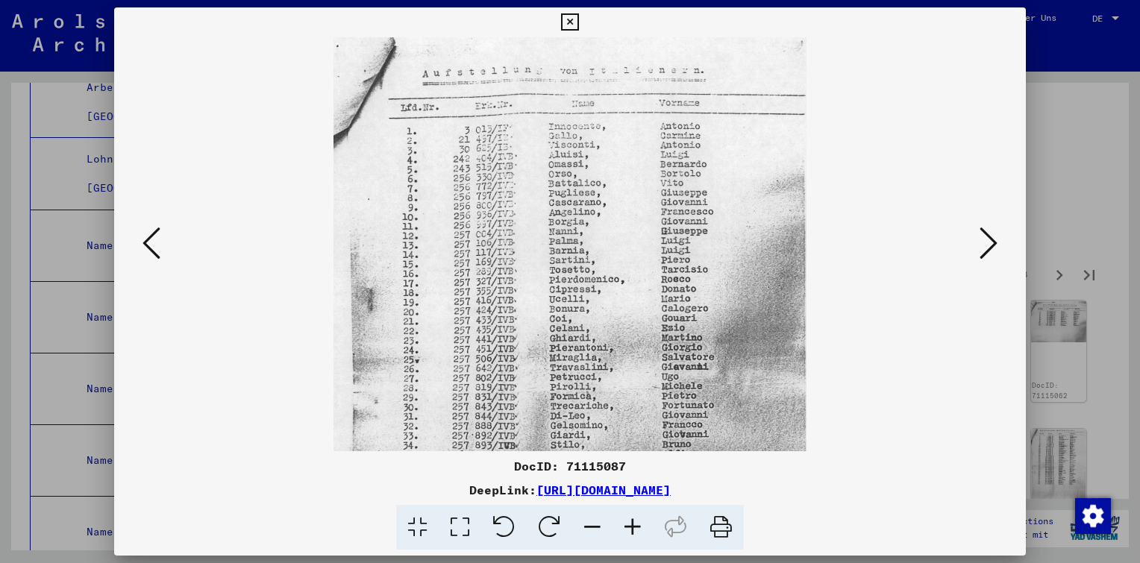
click at [632, 528] on icon at bounding box center [633, 528] width 40 height 46
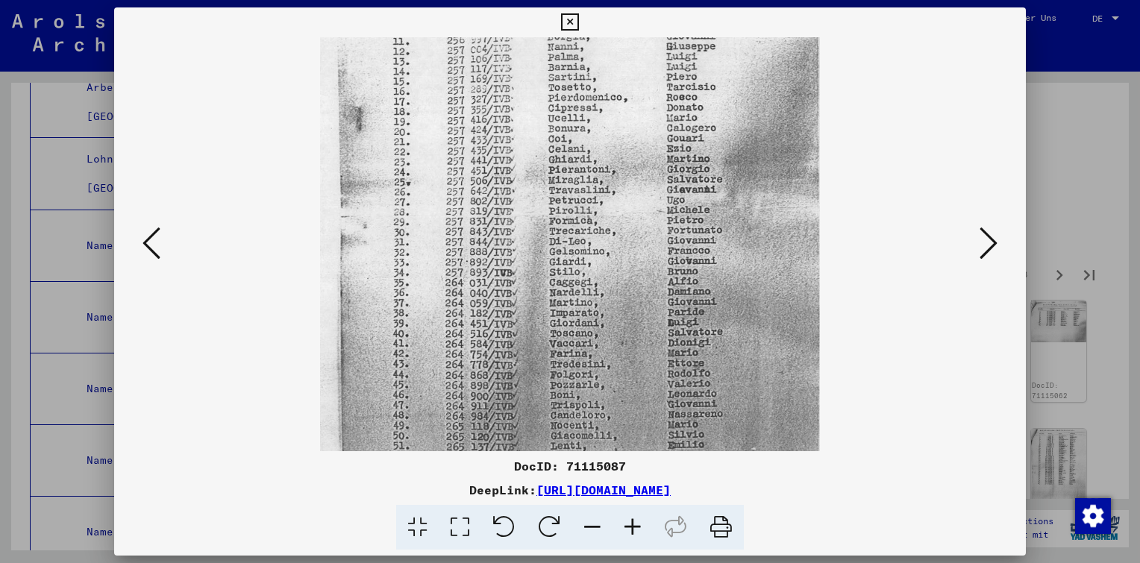
drag, startPoint x: 666, startPoint y: 371, endPoint x: 694, endPoint y: 160, distance: 213.1
click at [693, 162] on img at bounding box center [569, 198] width 499 height 713
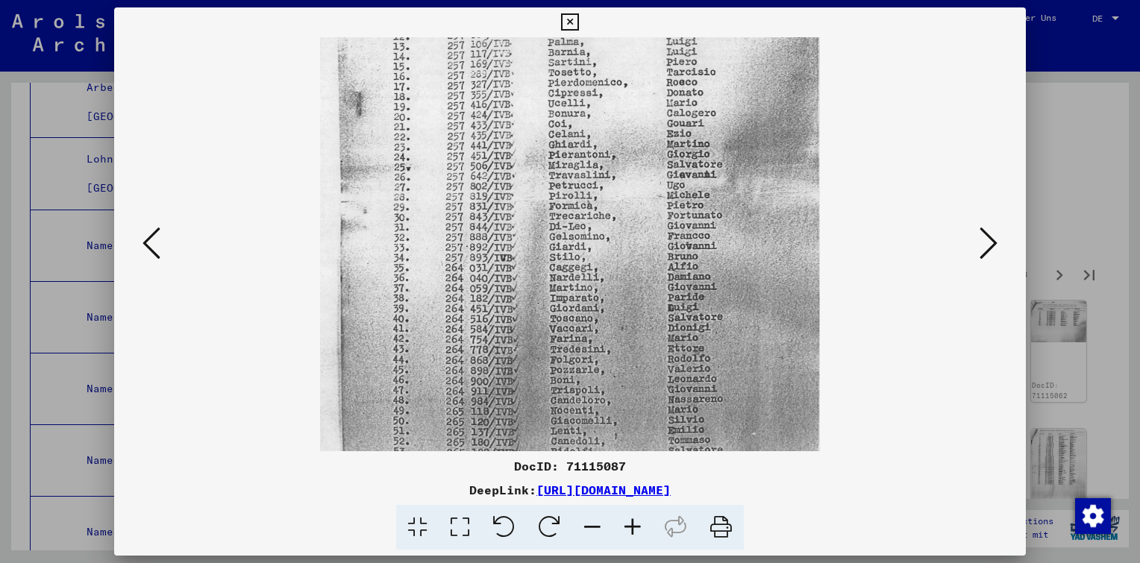
click at [993, 246] on icon at bounding box center [989, 243] width 18 height 36
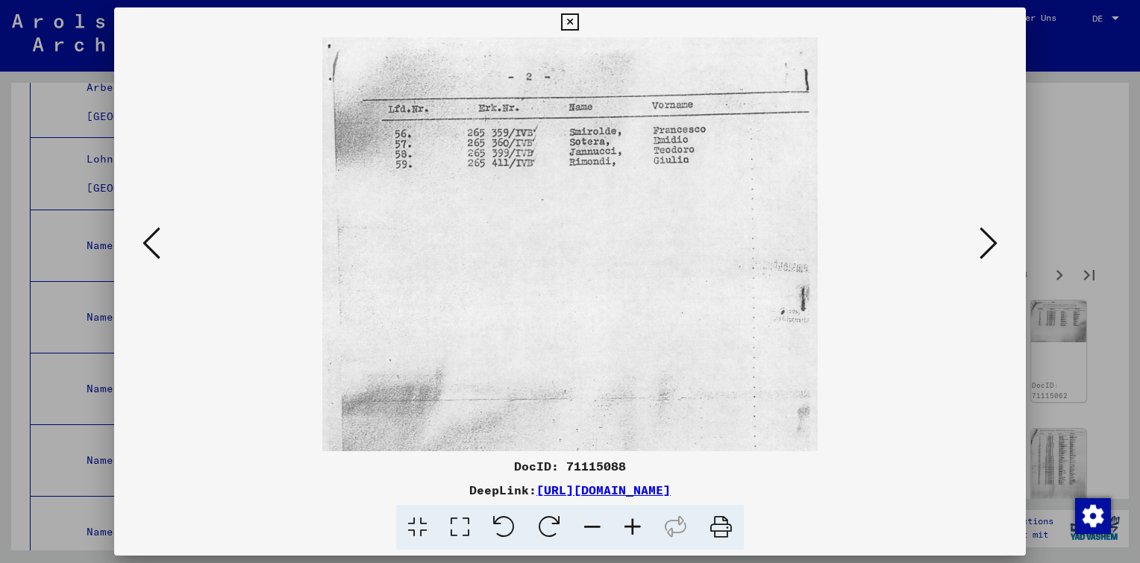
scroll to position [0, 0]
click at [991, 245] on icon at bounding box center [989, 243] width 18 height 36
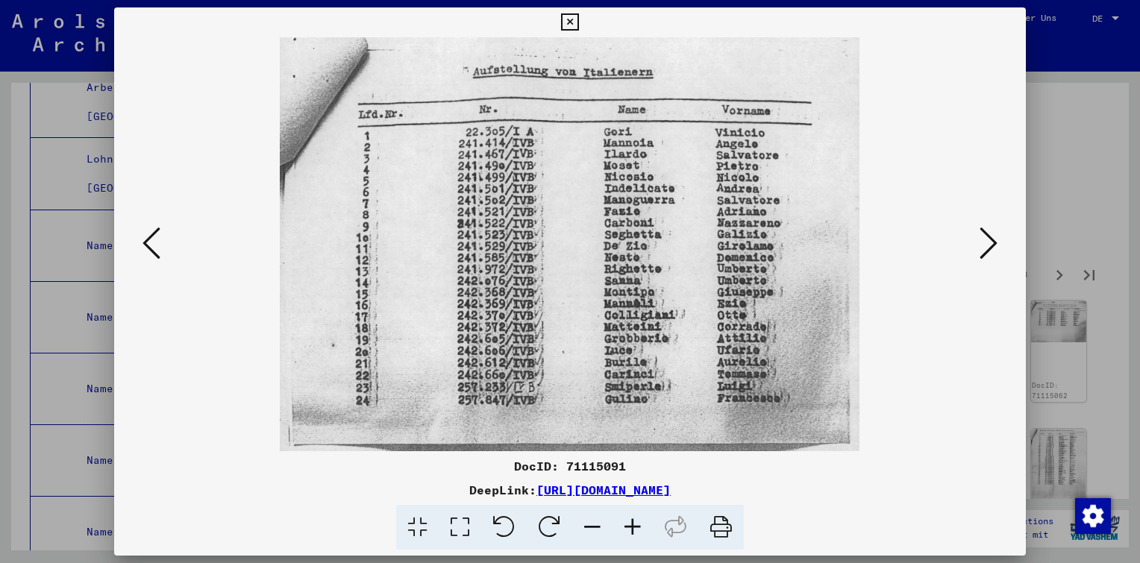
click at [990, 244] on icon at bounding box center [989, 243] width 18 height 36
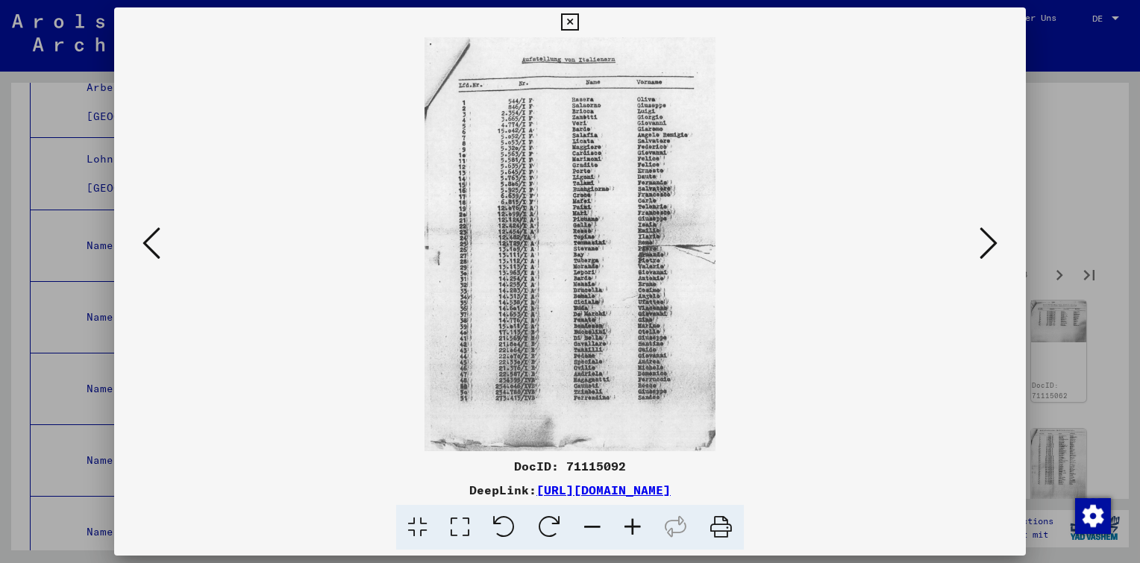
click at [990, 244] on icon at bounding box center [989, 243] width 18 height 36
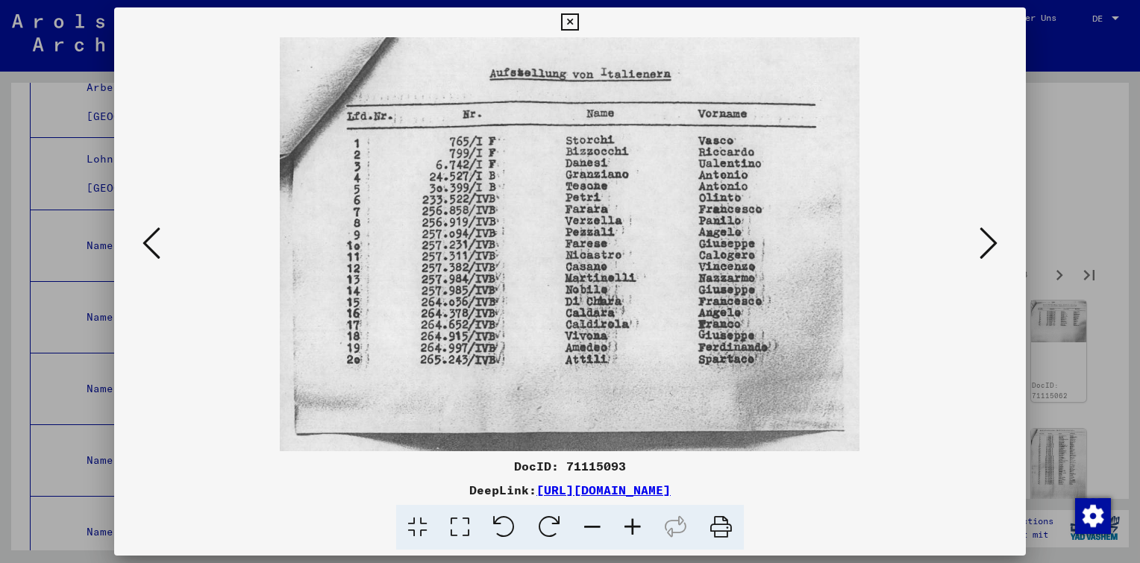
click at [990, 244] on icon at bounding box center [989, 243] width 18 height 36
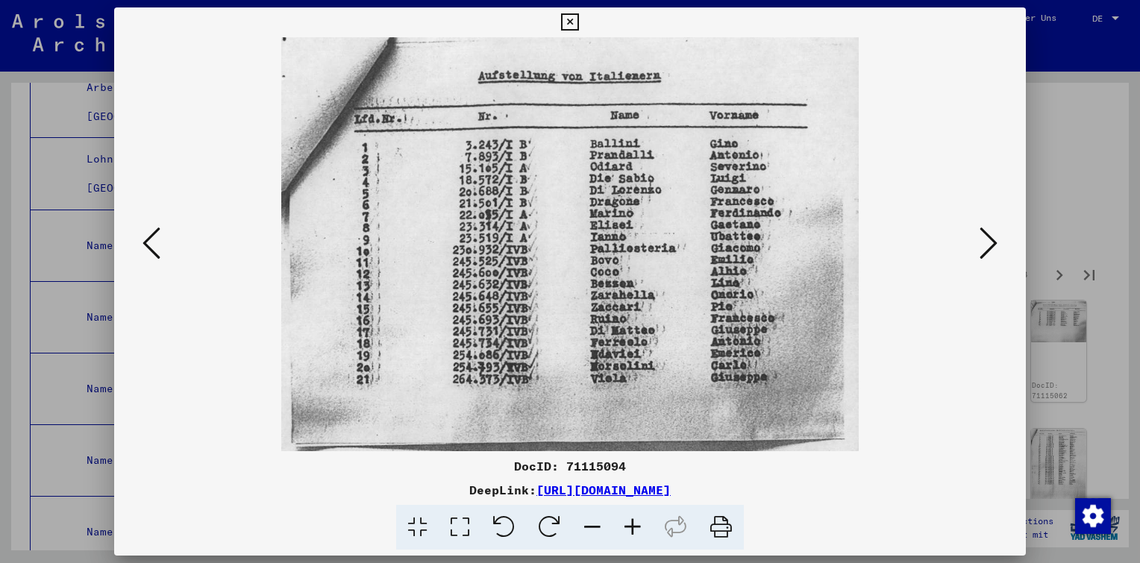
click at [990, 244] on icon at bounding box center [989, 243] width 18 height 36
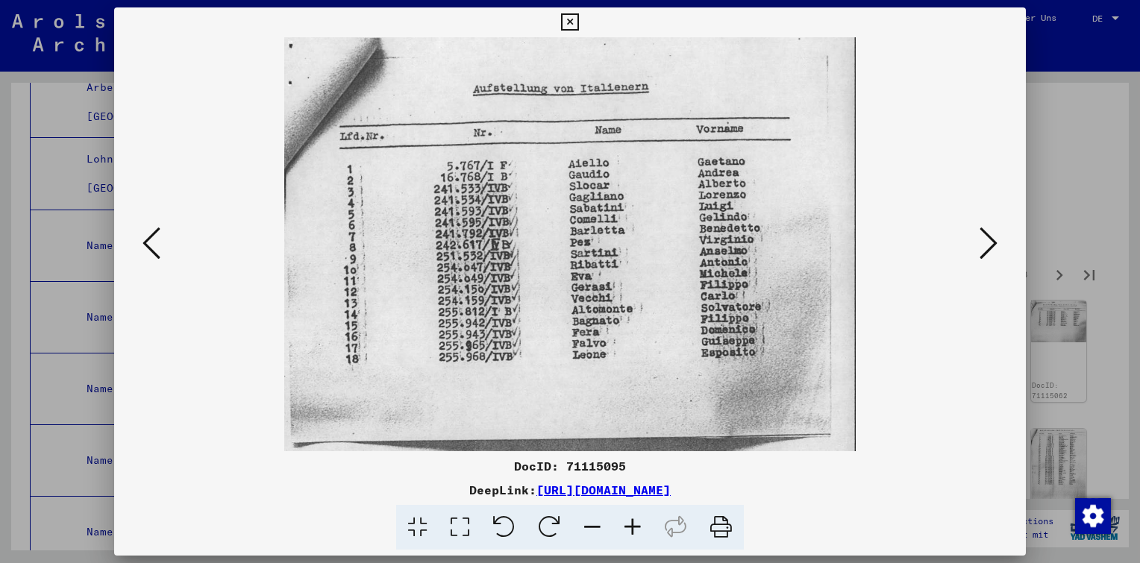
click at [990, 244] on icon at bounding box center [989, 243] width 18 height 36
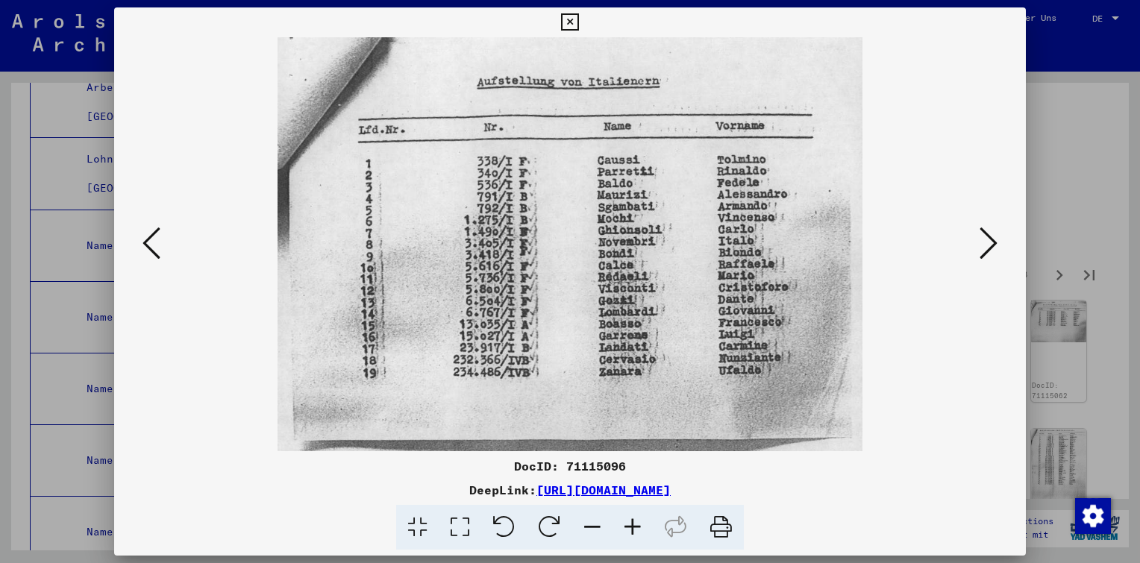
click at [990, 244] on icon at bounding box center [989, 243] width 18 height 36
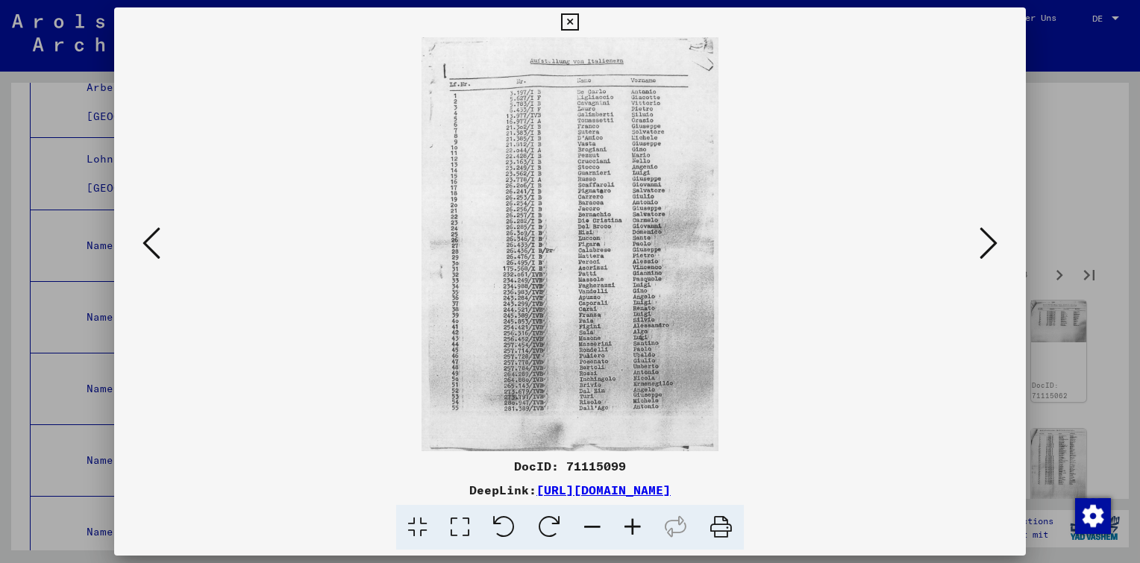
click at [990, 244] on icon at bounding box center [989, 243] width 18 height 36
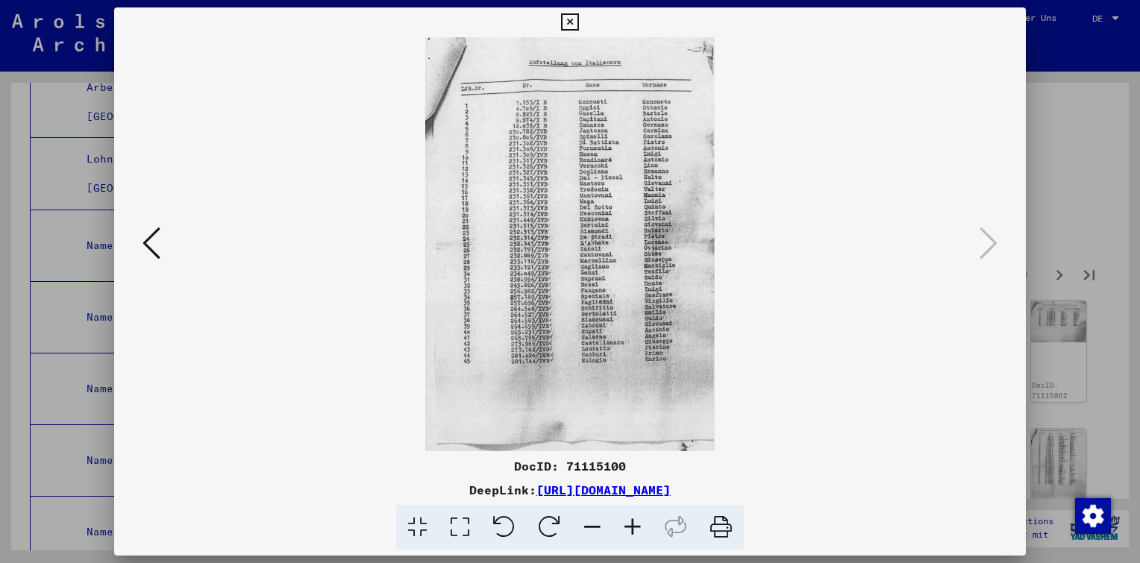
drag, startPoint x: 567, startPoint y: 25, endPoint x: 606, endPoint y: 33, distance: 39.7
click at [569, 25] on icon at bounding box center [569, 22] width 17 height 18
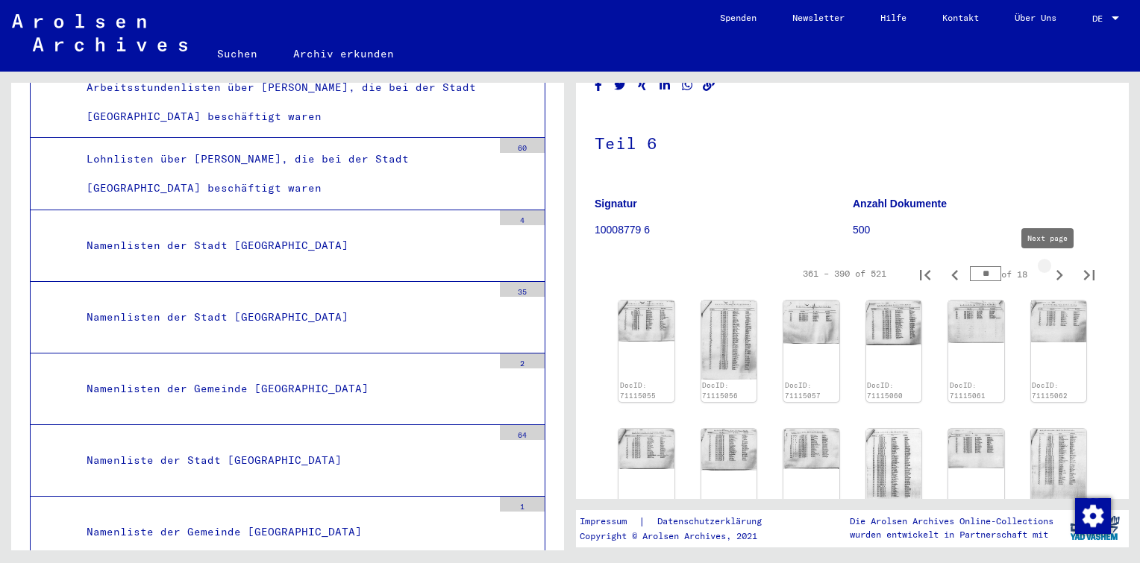
click at [1049, 274] on icon "Next page" at bounding box center [1059, 275] width 21 height 21
type input "**"
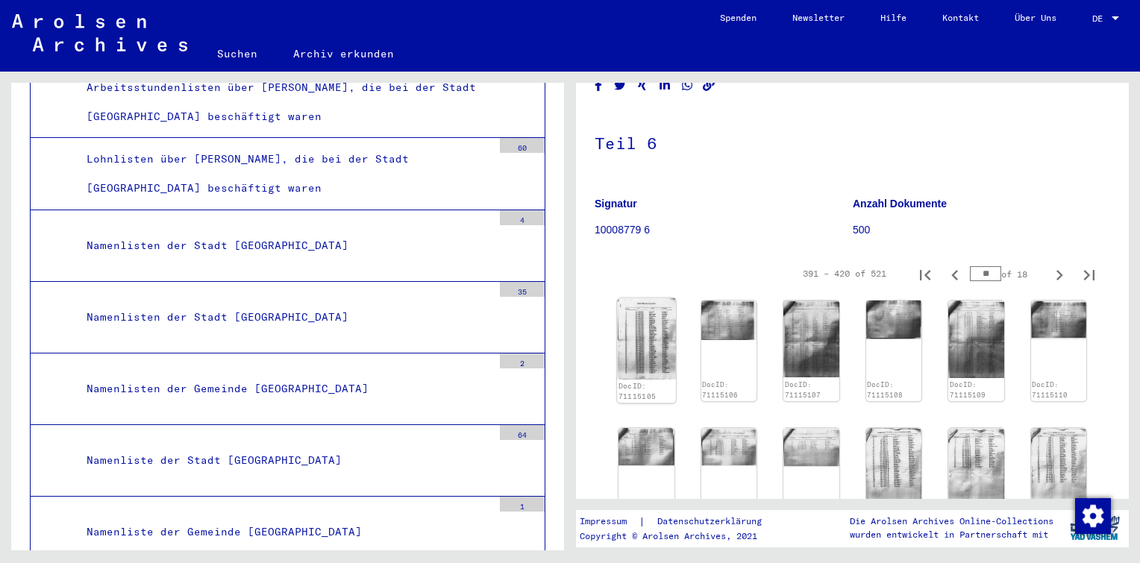
click at [663, 320] on img at bounding box center [646, 340] width 58 height 82
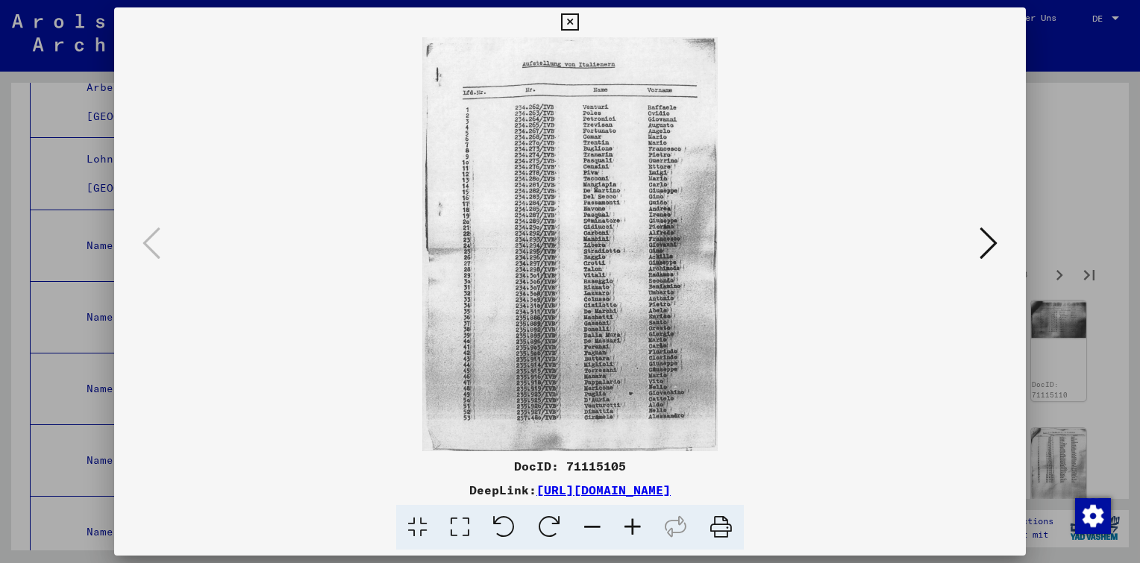
click at [630, 526] on icon at bounding box center [633, 528] width 40 height 46
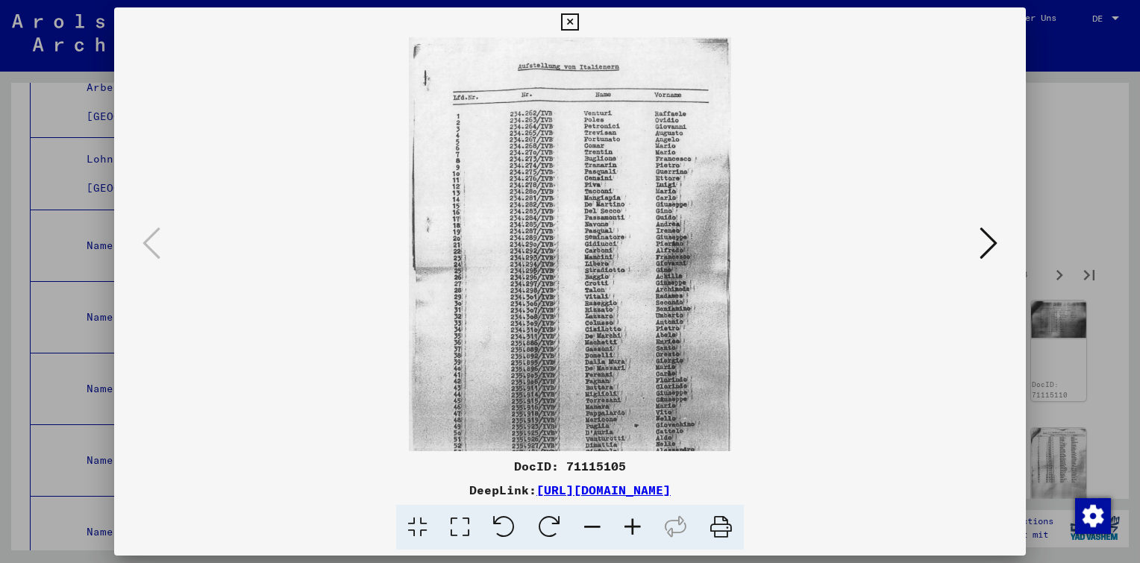
click at [630, 526] on icon at bounding box center [633, 528] width 40 height 46
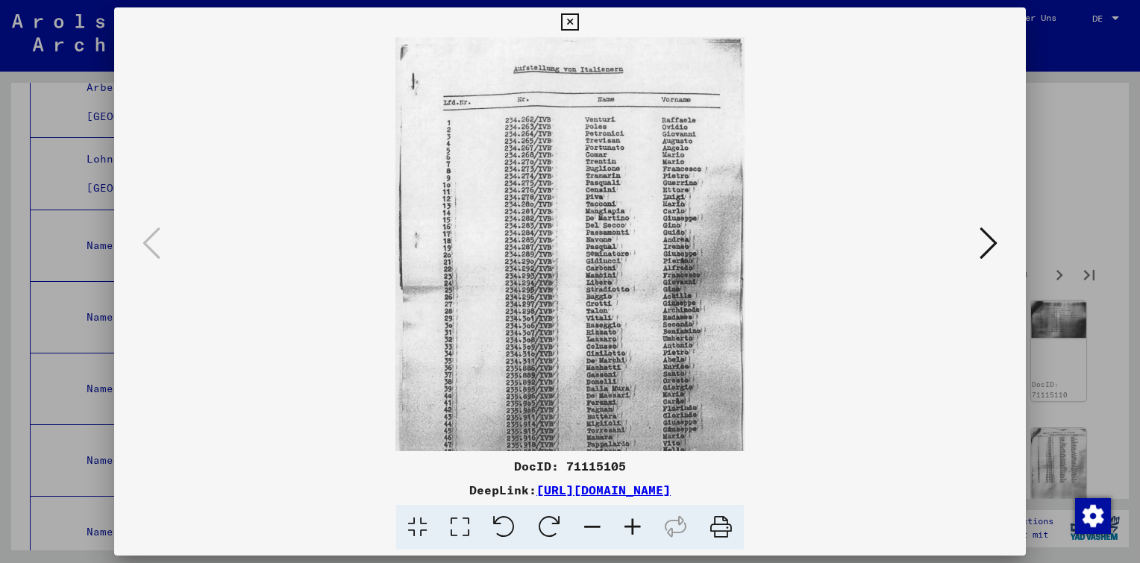
click at [630, 526] on icon at bounding box center [633, 528] width 40 height 46
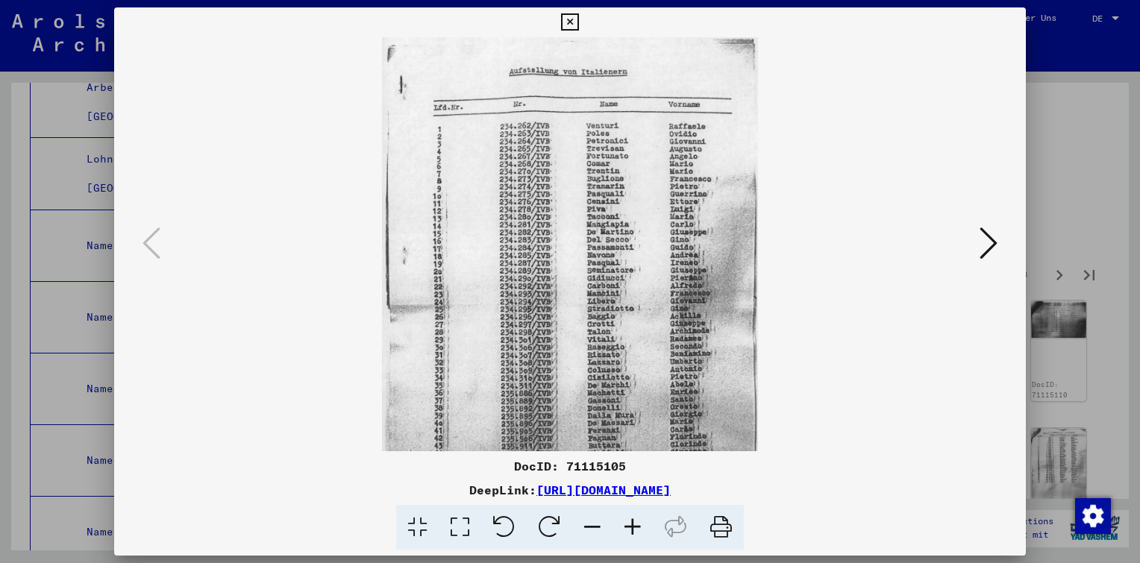
click at [630, 526] on icon at bounding box center [633, 528] width 40 height 46
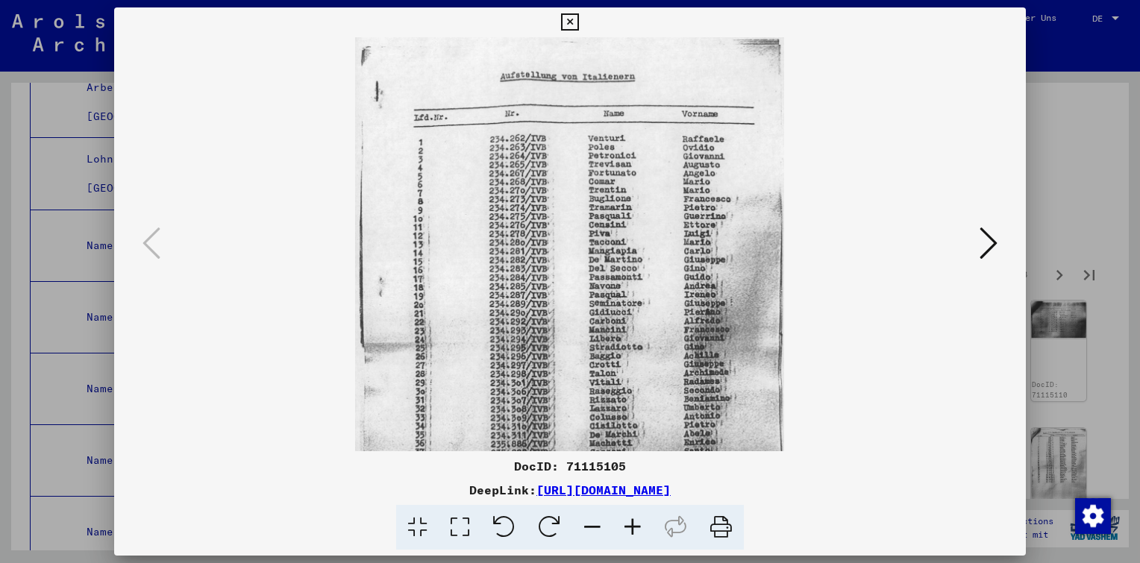
click at [630, 526] on icon at bounding box center [633, 528] width 40 height 46
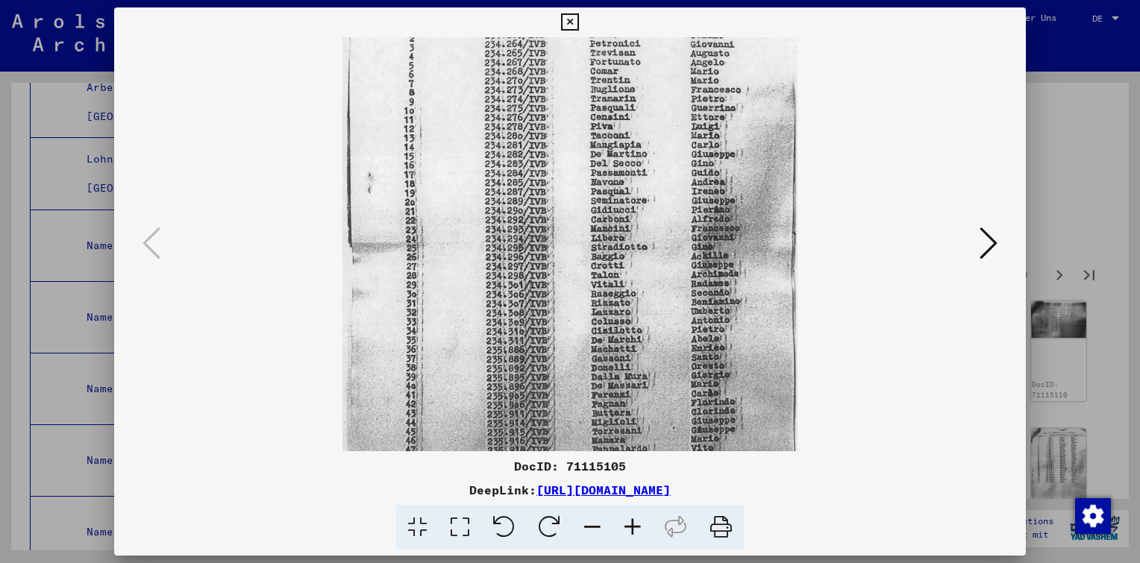
scroll to position [224, 0]
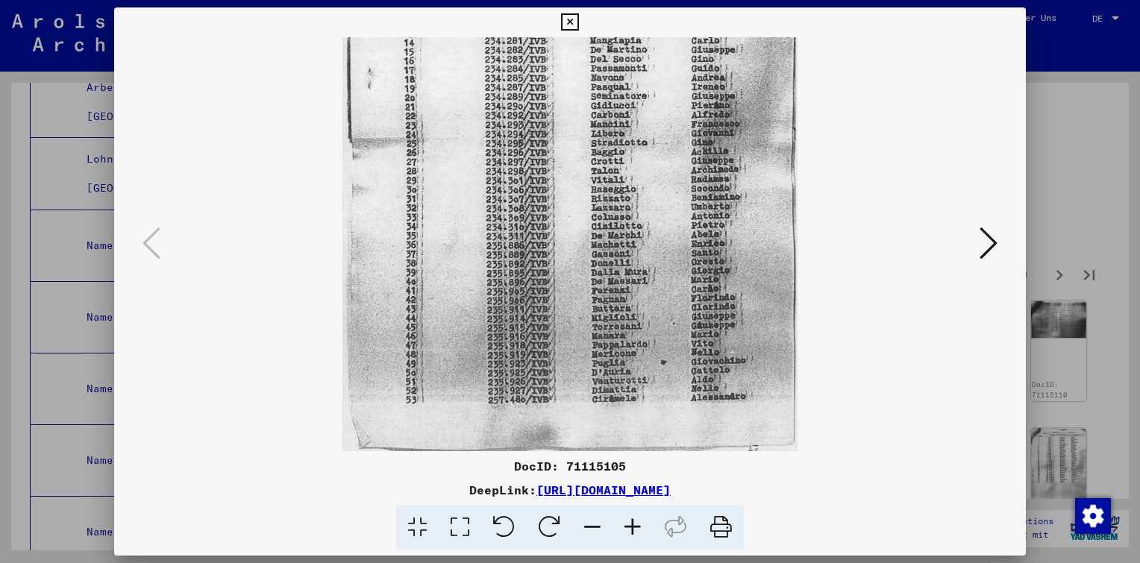
drag, startPoint x: 652, startPoint y: 396, endPoint x: 732, endPoint y: 145, distance: 263.2
click at [731, 146] on img at bounding box center [571, 132] width 456 height 638
click at [987, 243] on icon at bounding box center [989, 243] width 18 height 36
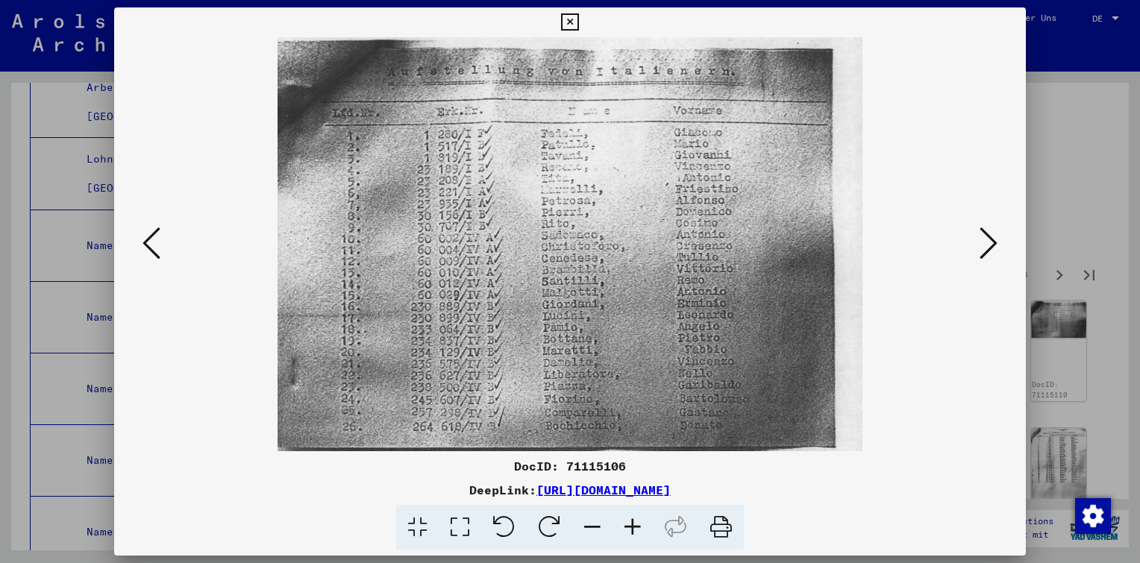
scroll to position [0, 0]
click at [987, 243] on icon at bounding box center [989, 243] width 18 height 36
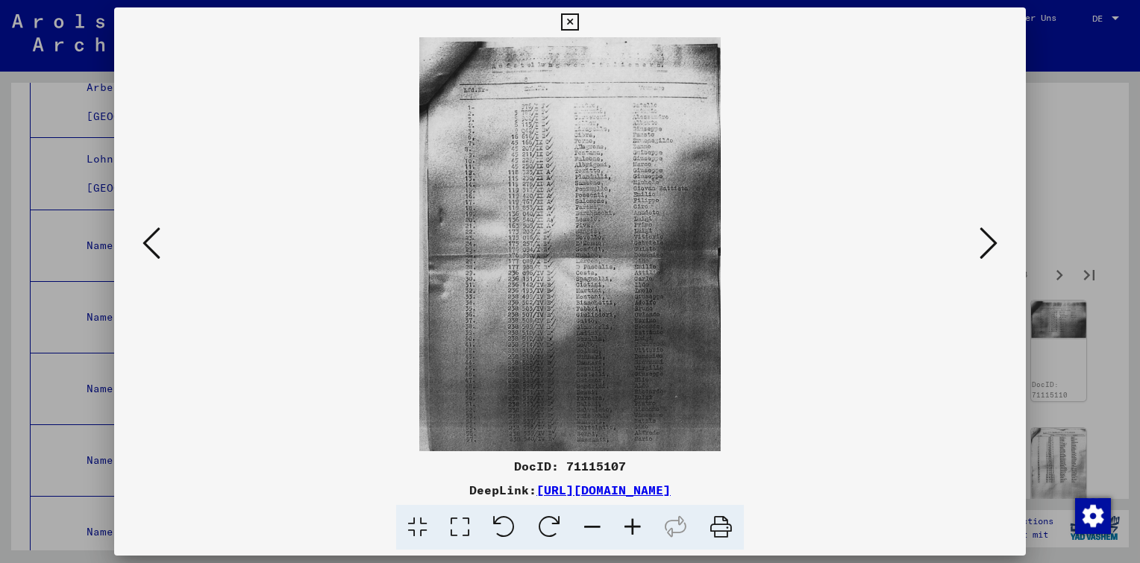
click at [987, 243] on icon at bounding box center [989, 243] width 18 height 36
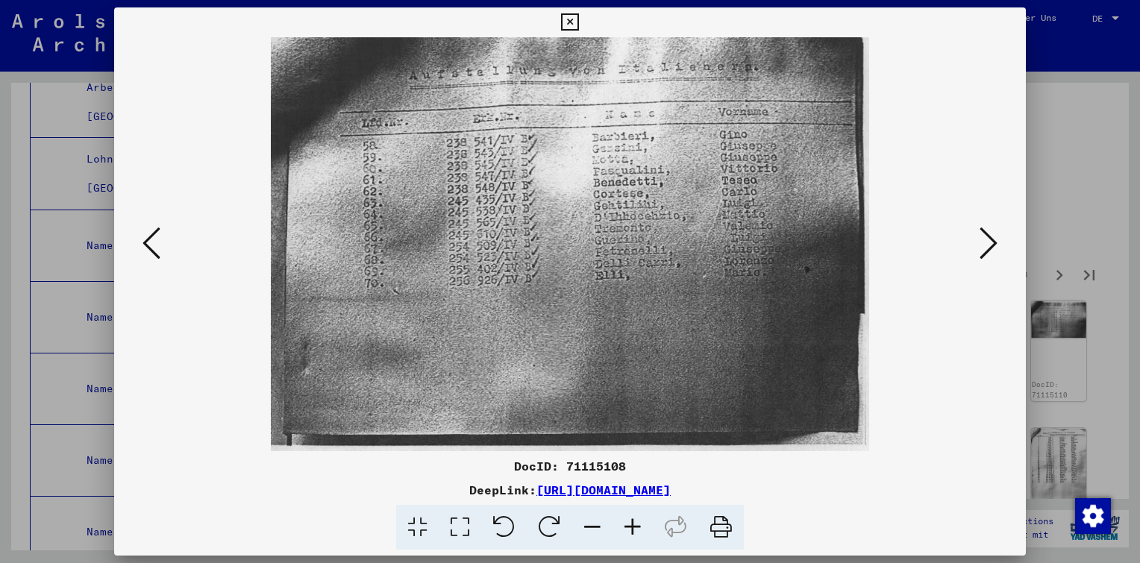
click at [987, 243] on icon at bounding box center [989, 243] width 18 height 36
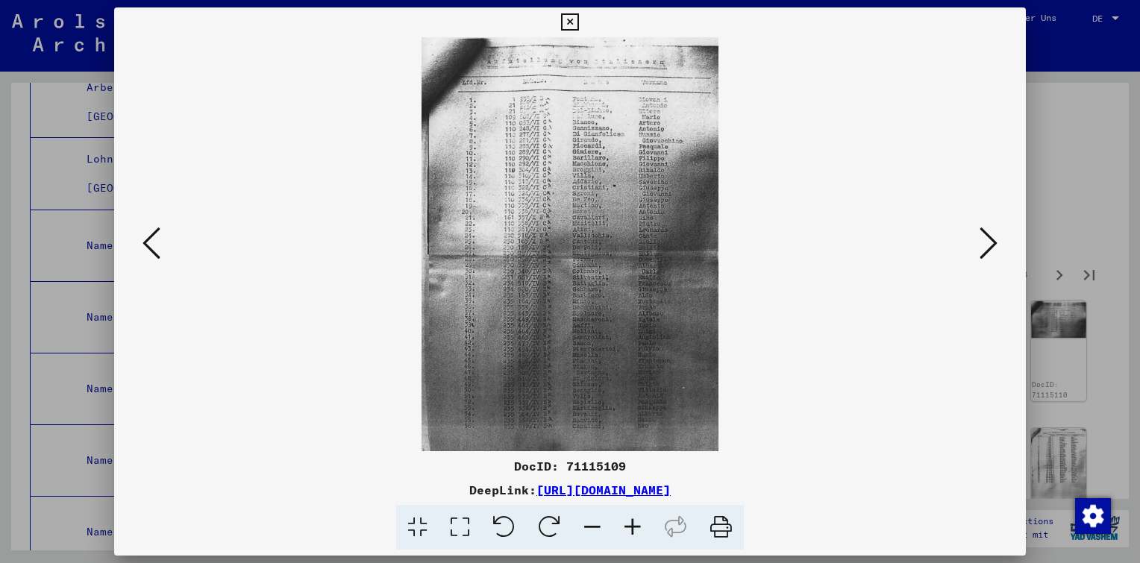
click at [987, 243] on icon at bounding box center [989, 243] width 18 height 36
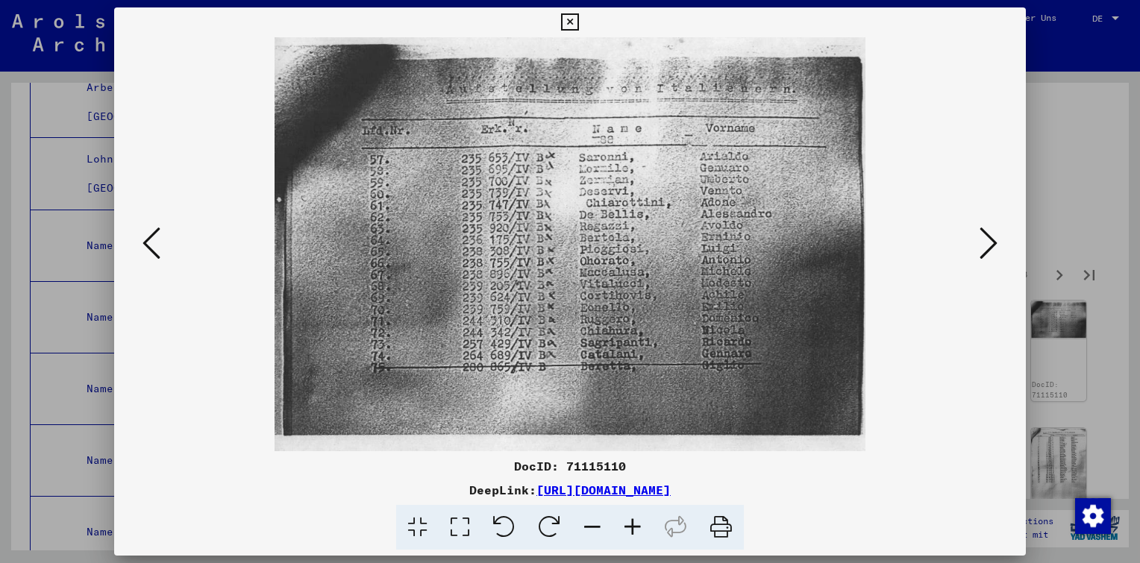
click at [987, 243] on icon at bounding box center [989, 243] width 18 height 36
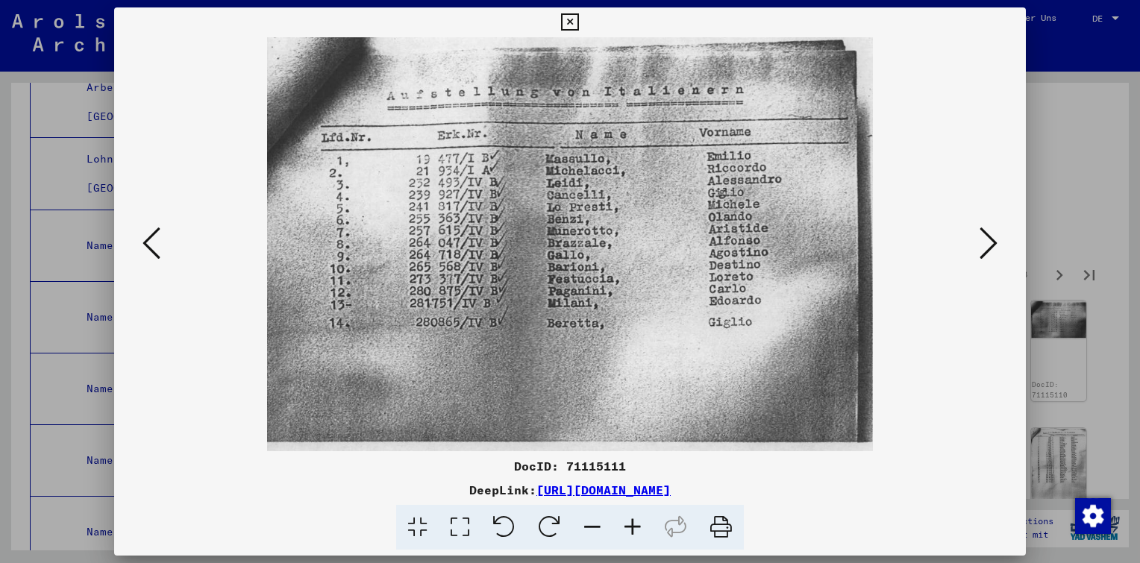
click at [987, 243] on icon at bounding box center [989, 243] width 18 height 36
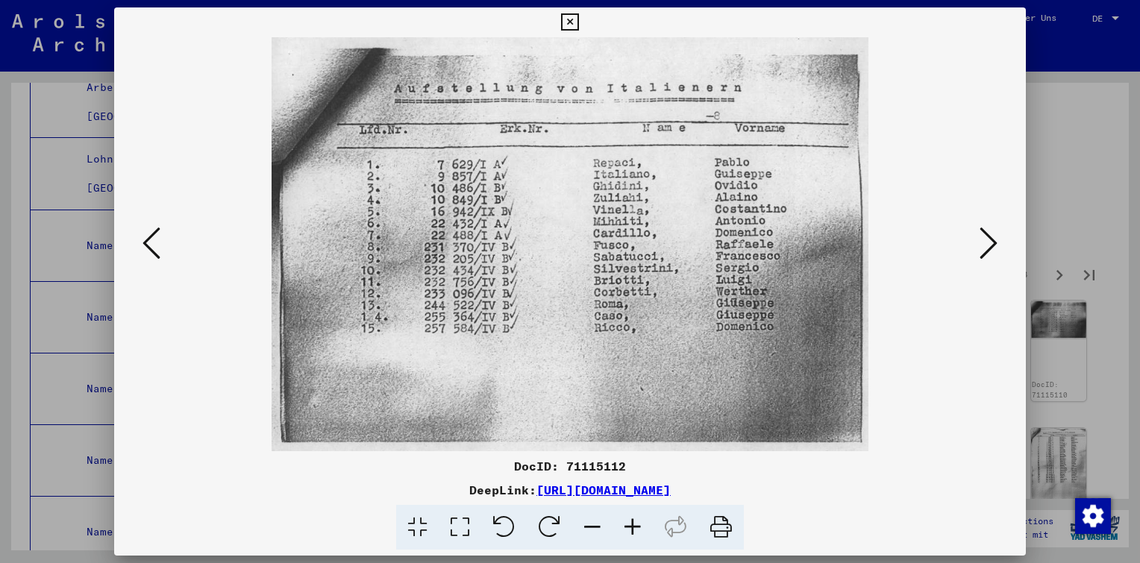
click at [987, 243] on icon at bounding box center [989, 243] width 18 height 36
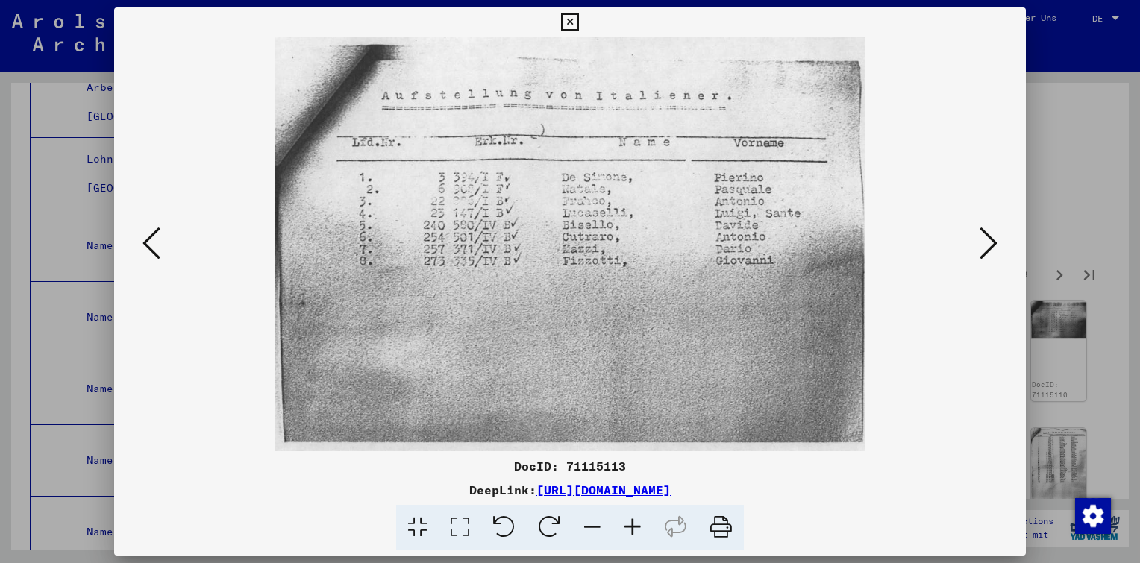
click at [987, 243] on icon at bounding box center [989, 243] width 18 height 36
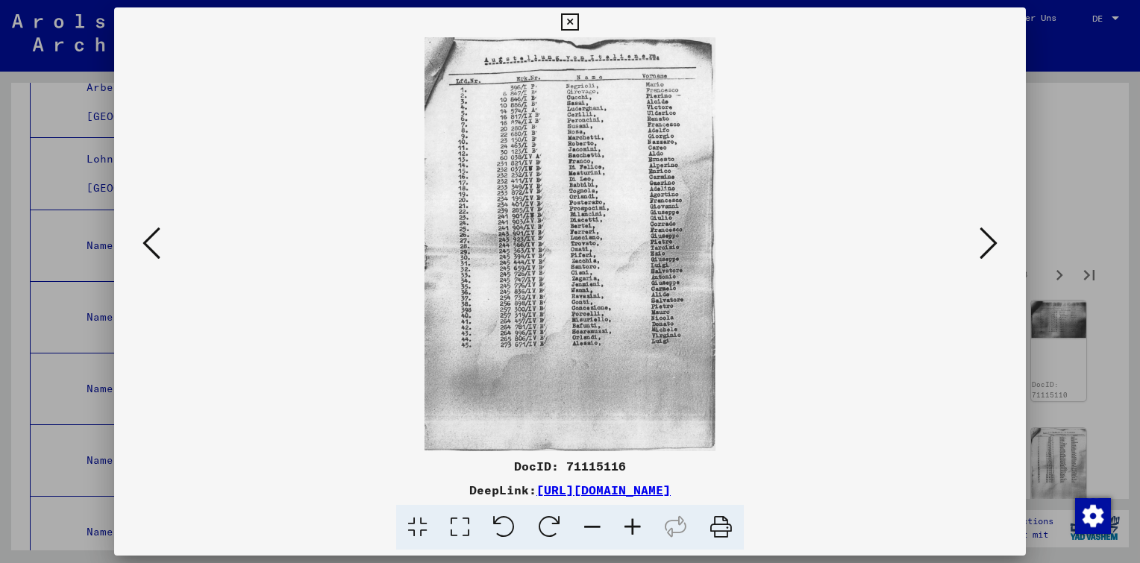
click at [987, 243] on icon at bounding box center [989, 243] width 18 height 36
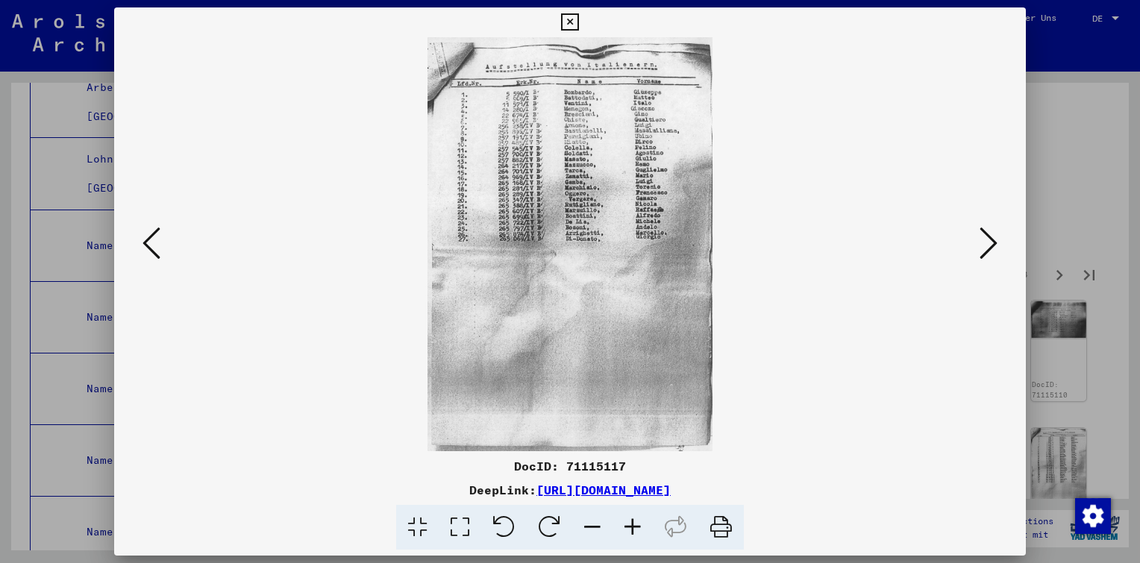
click at [987, 243] on icon at bounding box center [989, 243] width 18 height 36
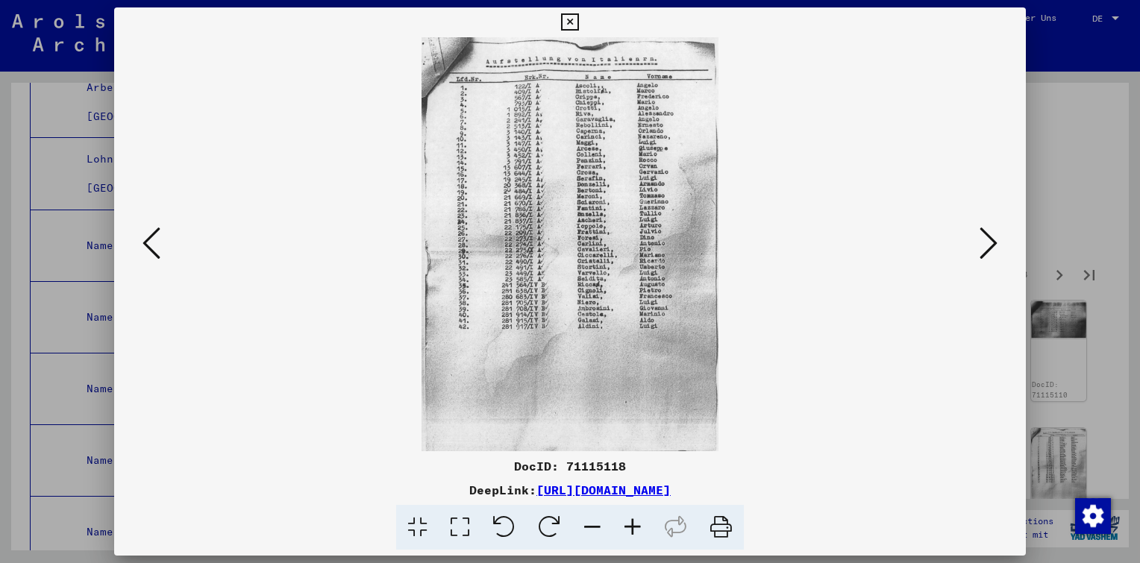
click at [987, 243] on icon at bounding box center [989, 243] width 18 height 36
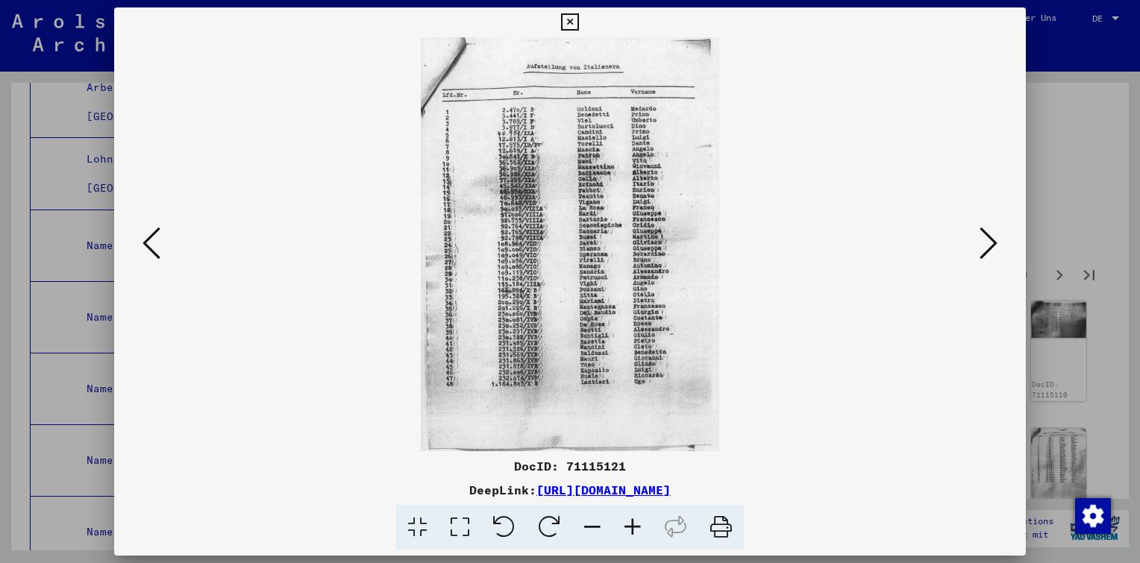
click at [149, 242] on icon at bounding box center [152, 243] width 18 height 36
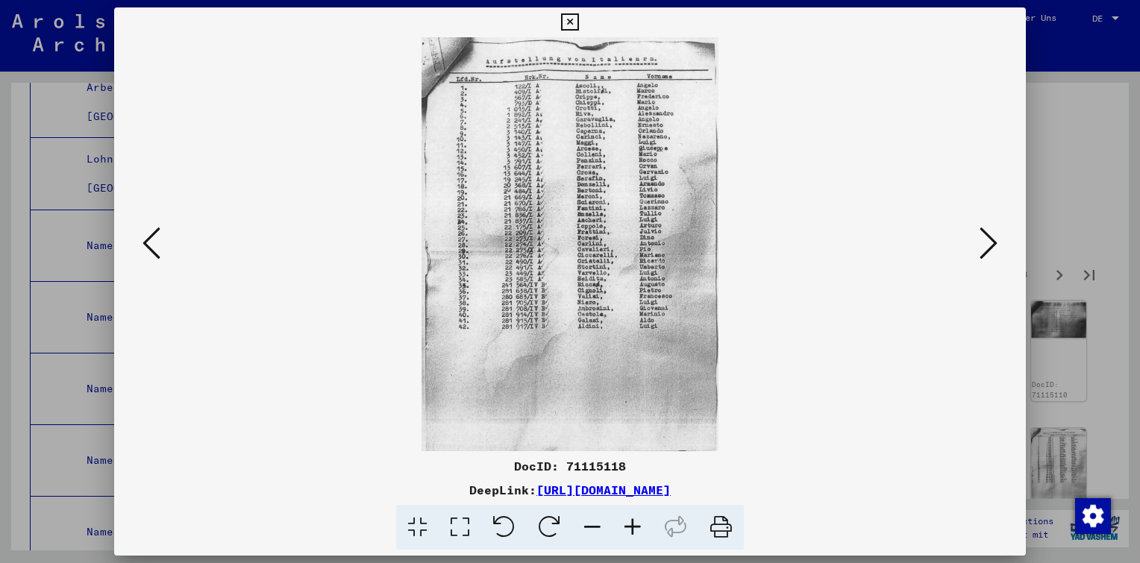
click at [639, 520] on icon at bounding box center [633, 528] width 40 height 46
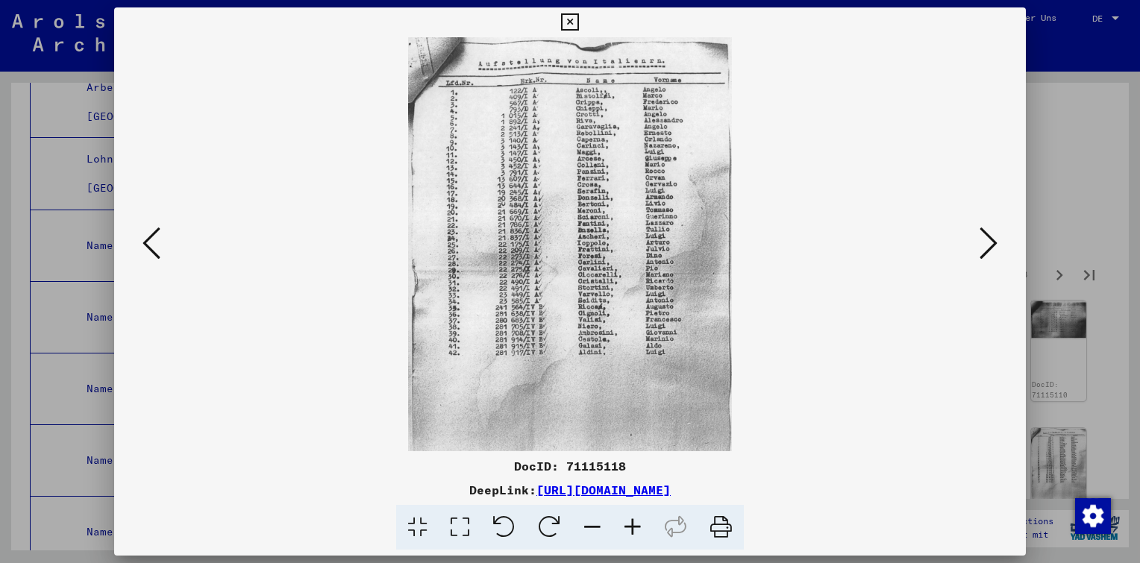
click at [639, 520] on icon at bounding box center [633, 528] width 40 height 46
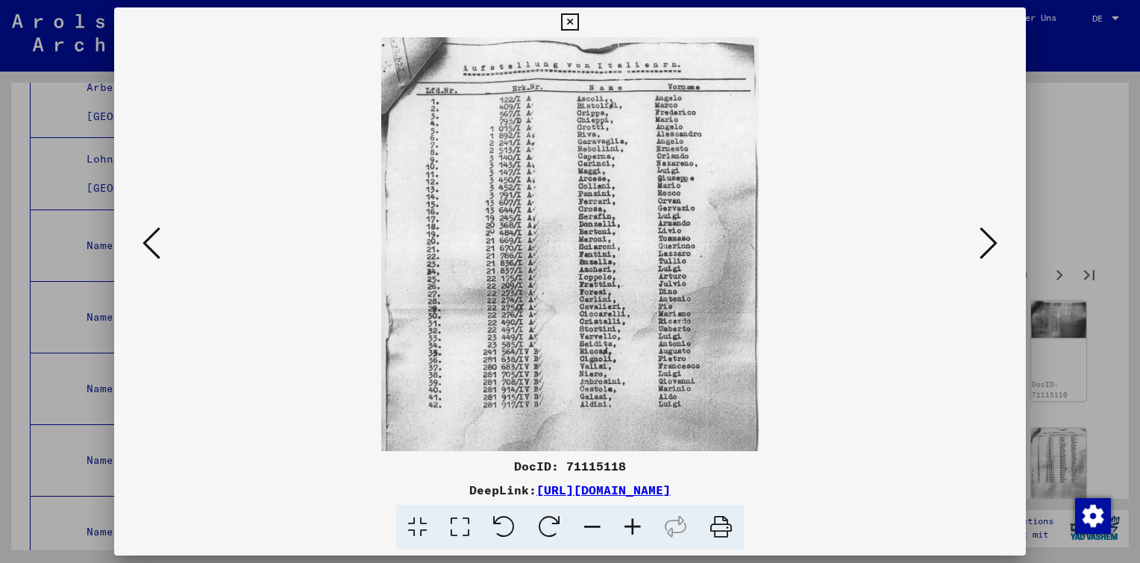
click at [639, 520] on icon at bounding box center [633, 528] width 40 height 46
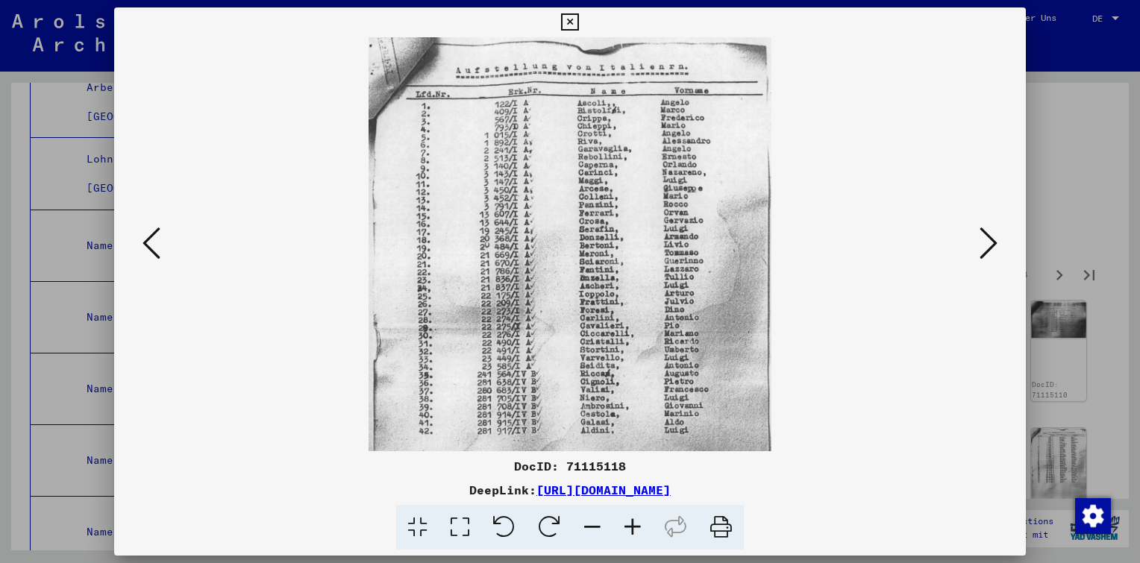
click at [639, 520] on icon at bounding box center [633, 528] width 40 height 46
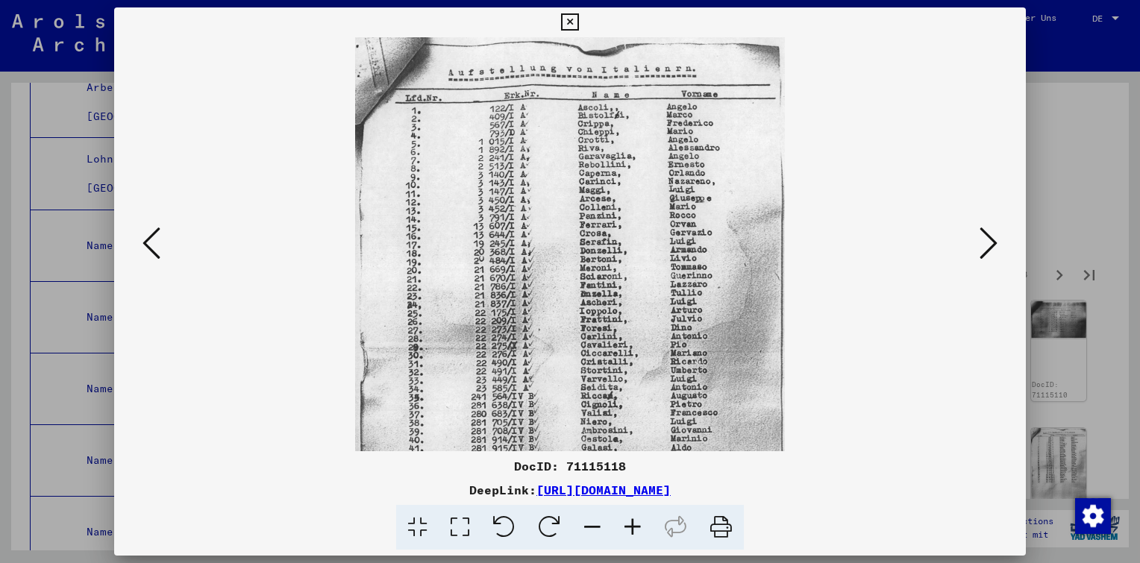
click at [639, 520] on icon at bounding box center [633, 528] width 40 height 46
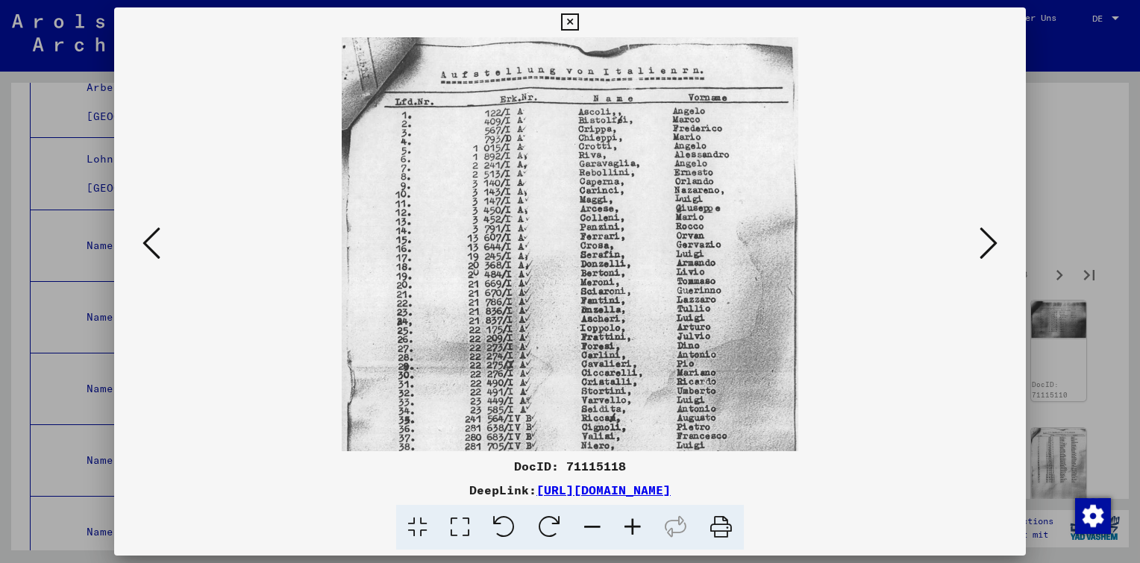
click at [639, 520] on icon at bounding box center [633, 528] width 40 height 46
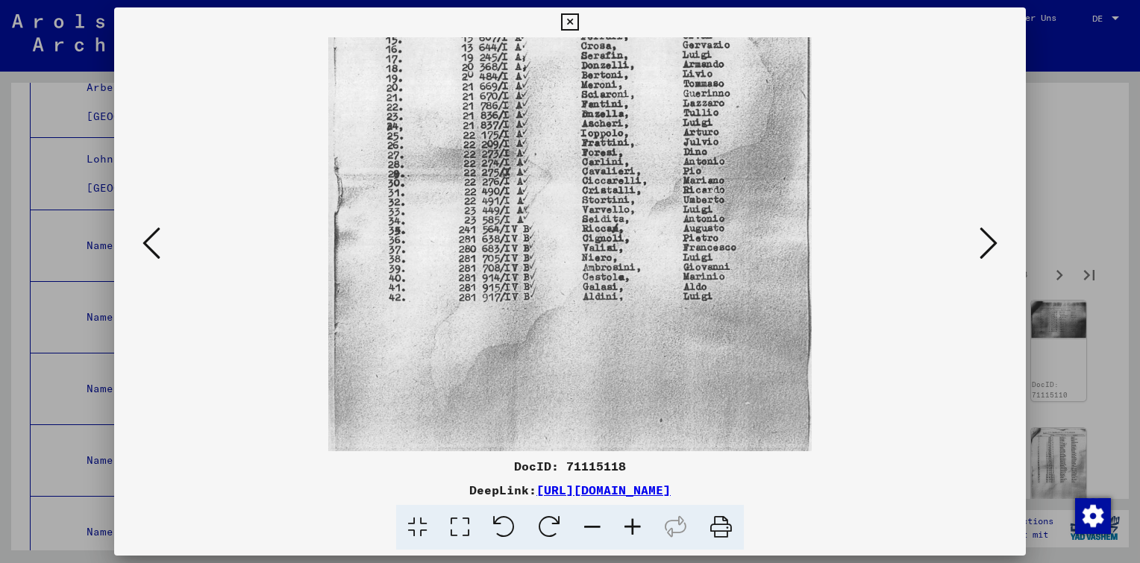
scroll to position [219, 0]
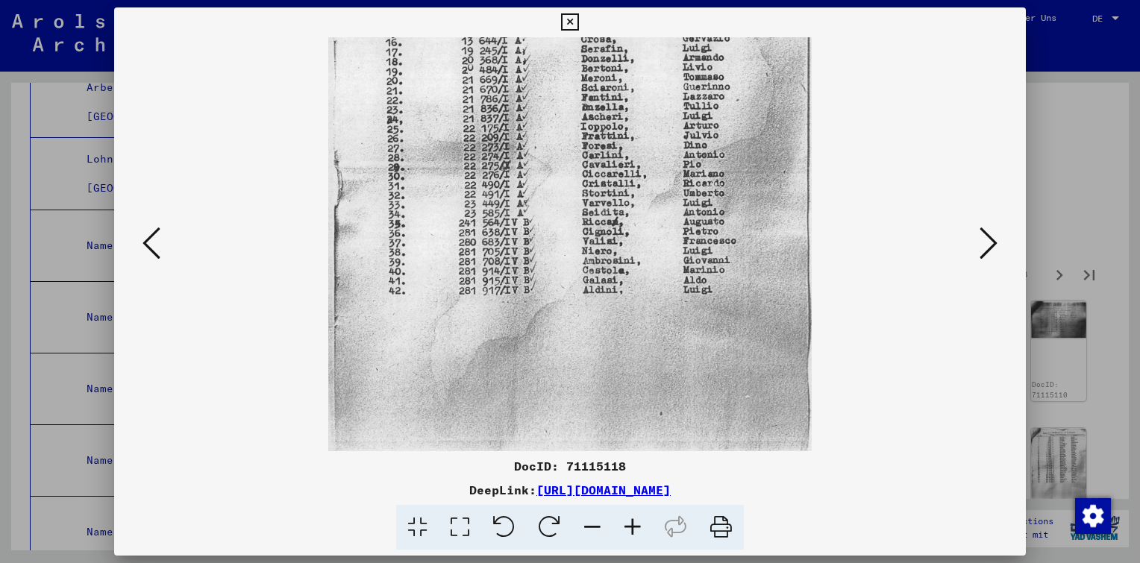
drag, startPoint x: 636, startPoint y: 249, endPoint x: 620, endPoint y: 149, distance: 101.2
click at [620, 149] on img at bounding box center [570, 156] width 484 height 675
click at [987, 240] on icon at bounding box center [989, 243] width 18 height 36
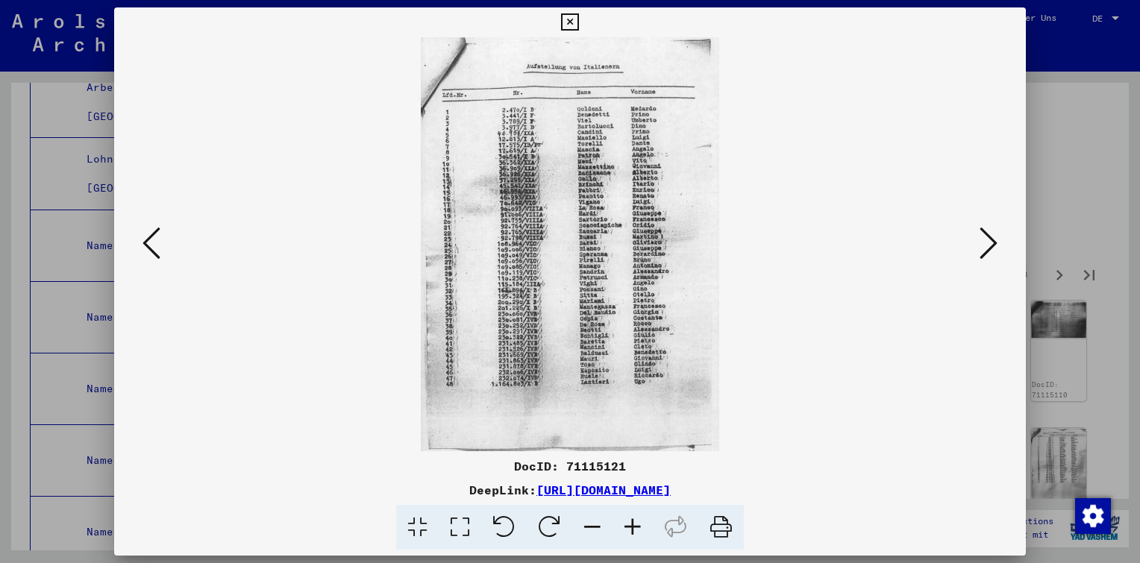
scroll to position [0, 0]
click at [639, 530] on icon at bounding box center [633, 528] width 40 height 46
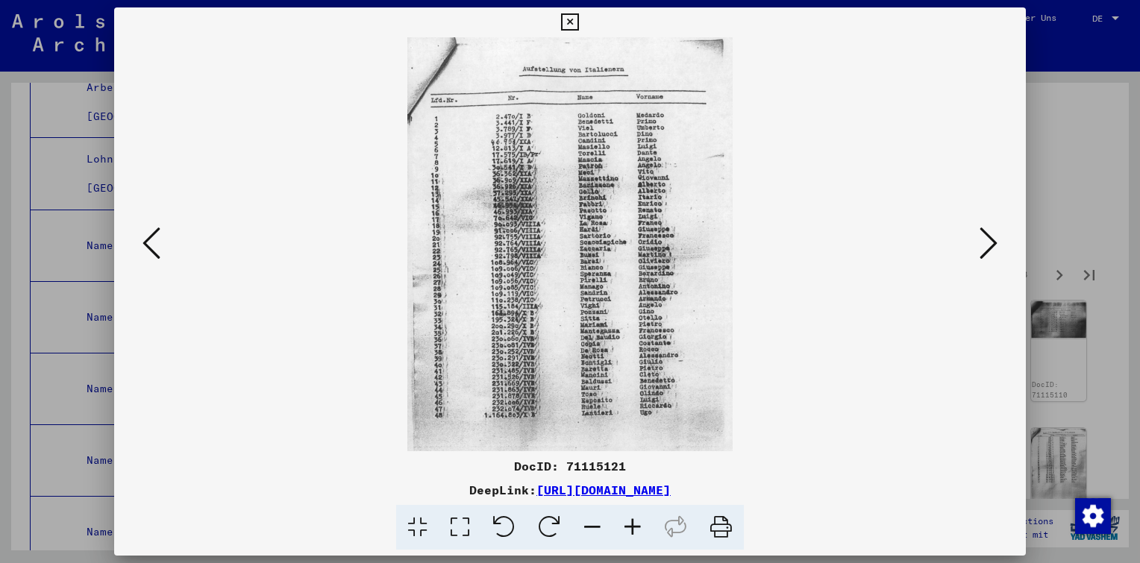
click at [639, 530] on icon at bounding box center [633, 528] width 40 height 46
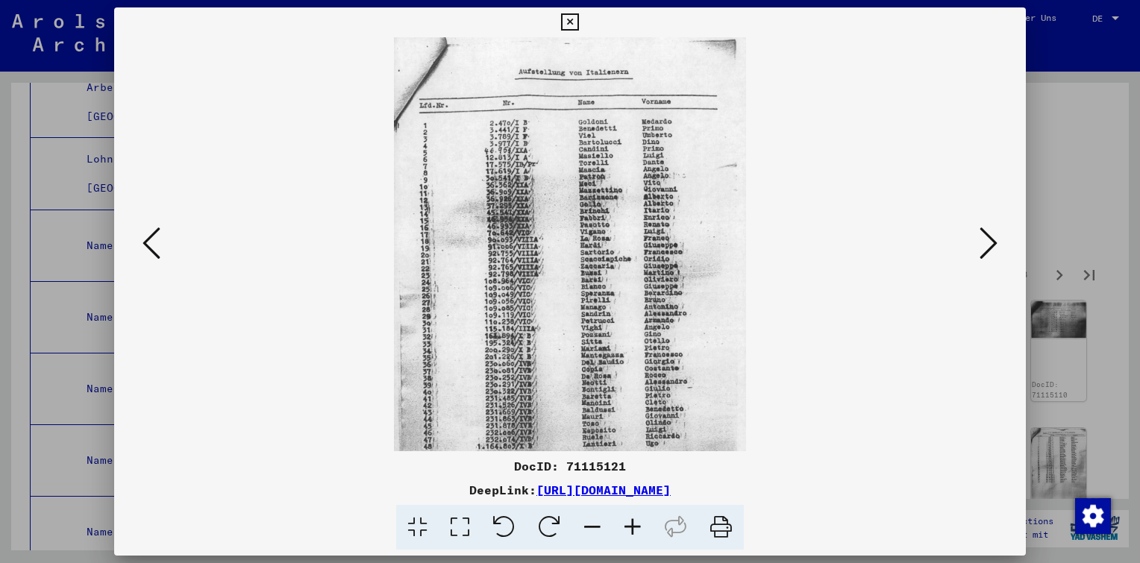
click at [636, 526] on icon at bounding box center [633, 528] width 40 height 46
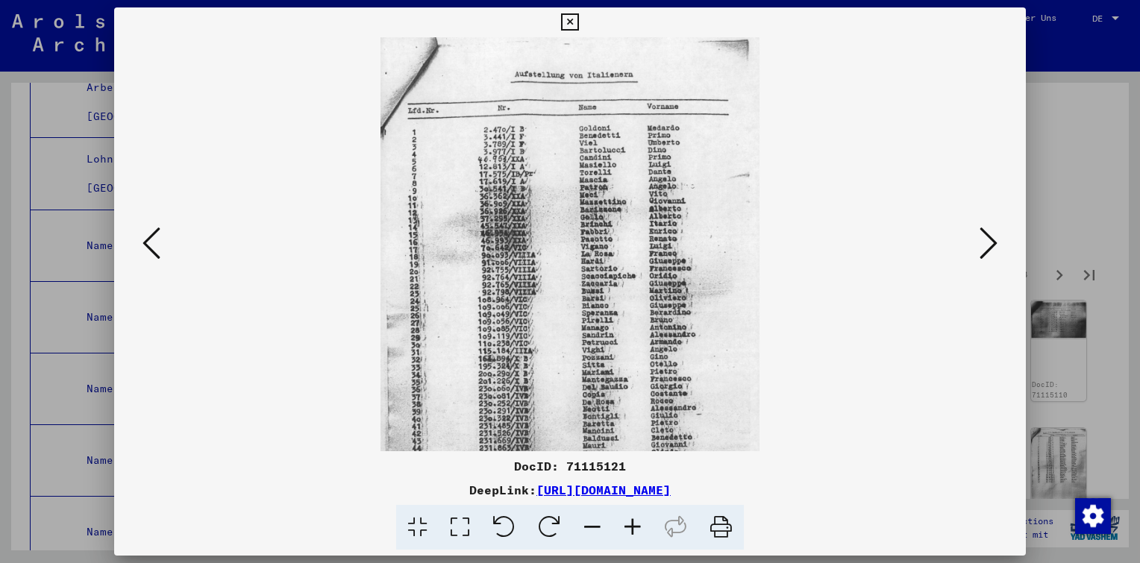
click at [636, 526] on icon at bounding box center [633, 528] width 40 height 46
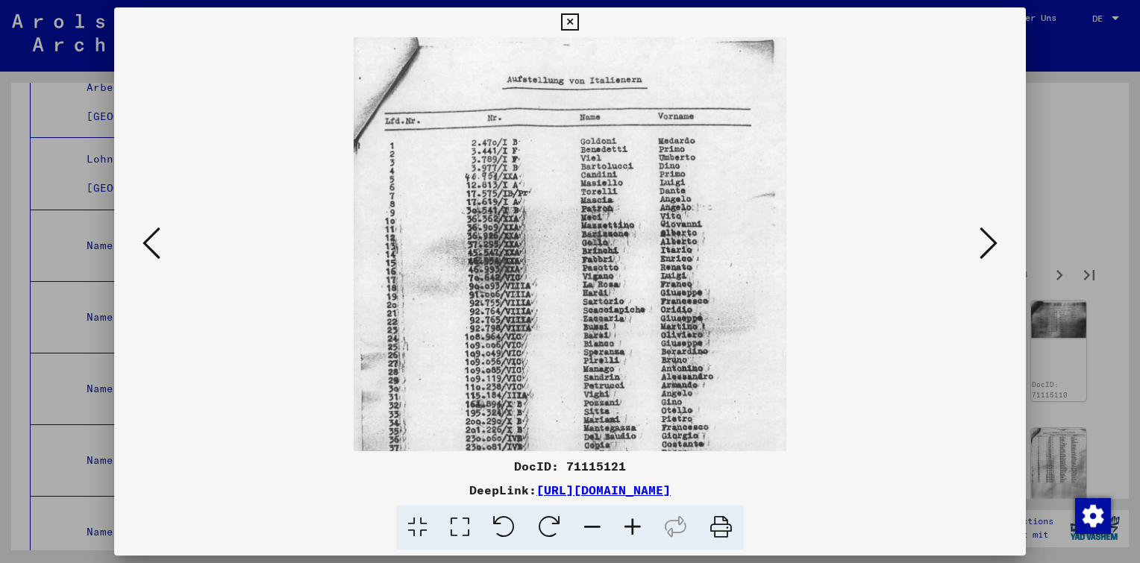
click at [636, 526] on icon at bounding box center [633, 528] width 40 height 46
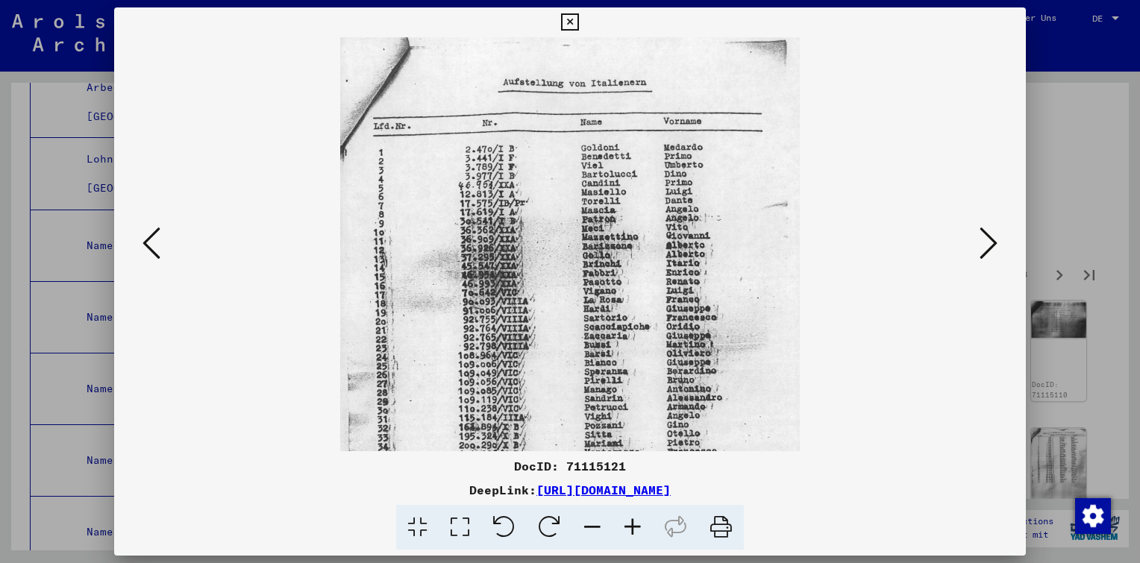
click at [636, 526] on icon at bounding box center [633, 528] width 40 height 46
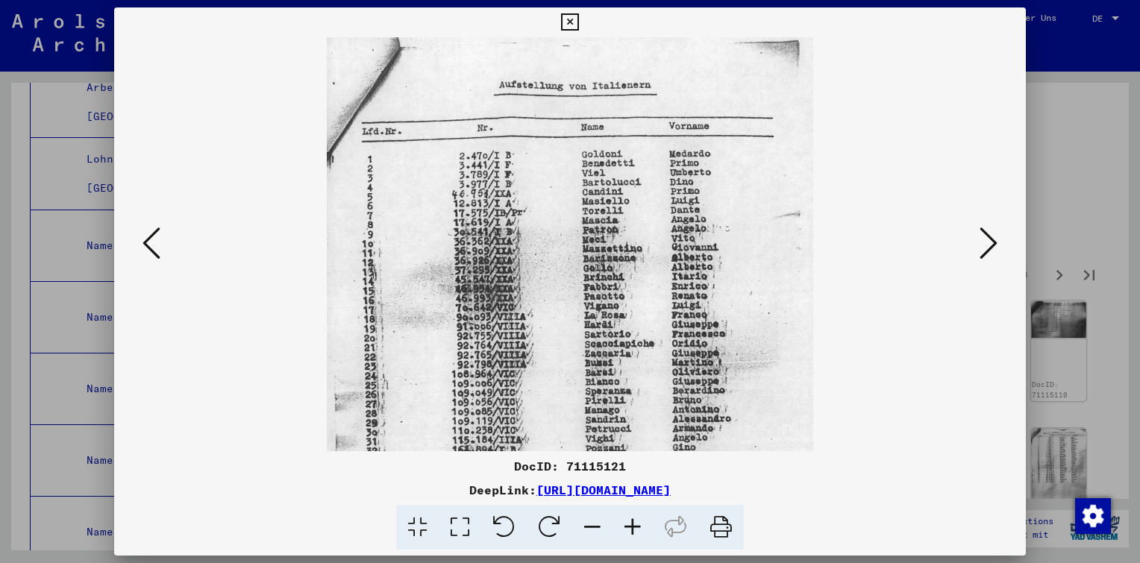
click at [636, 526] on icon at bounding box center [633, 528] width 40 height 46
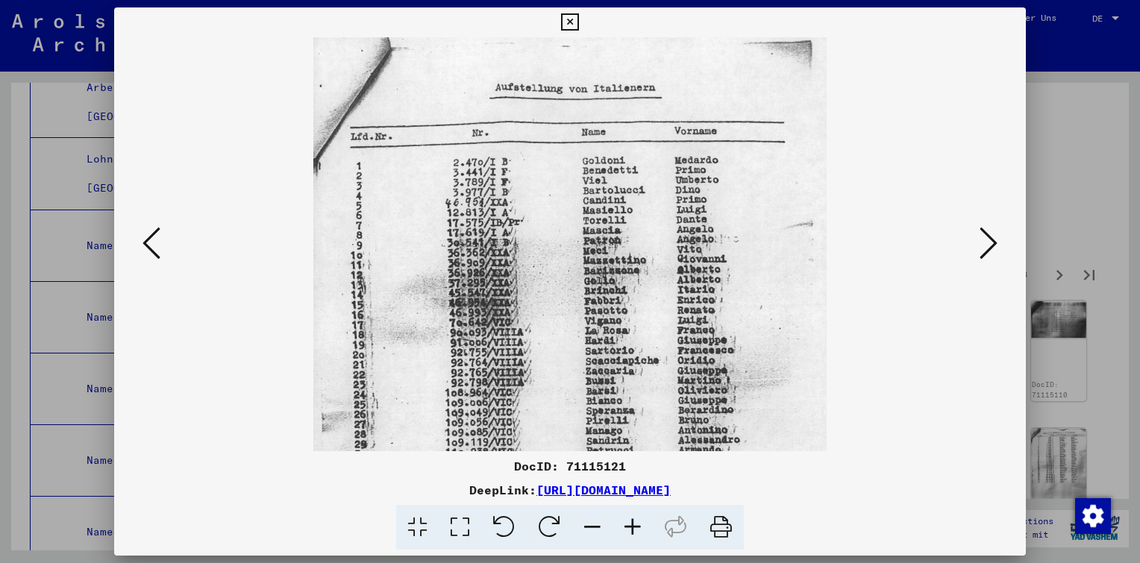
click at [636, 525] on icon at bounding box center [633, 528] width 40 height 46
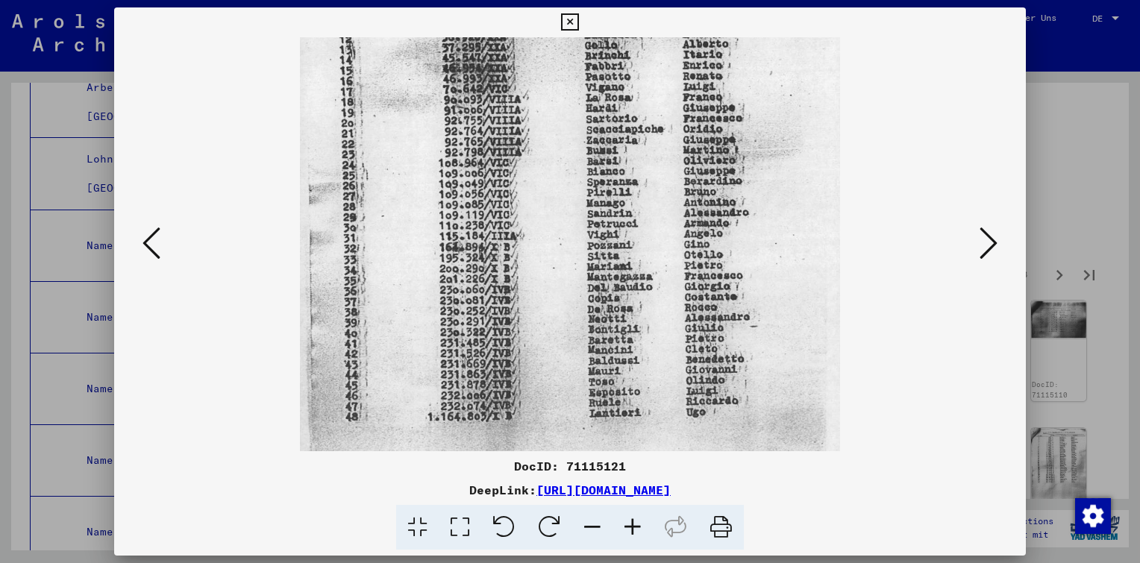
drag, startPoint x: 625, startPoint y: 402, endPoint x: 652, endPoint y: 146, distance: 258.1
click at [651, 152] on img at bounding box center [570, 164] width 540 height 750
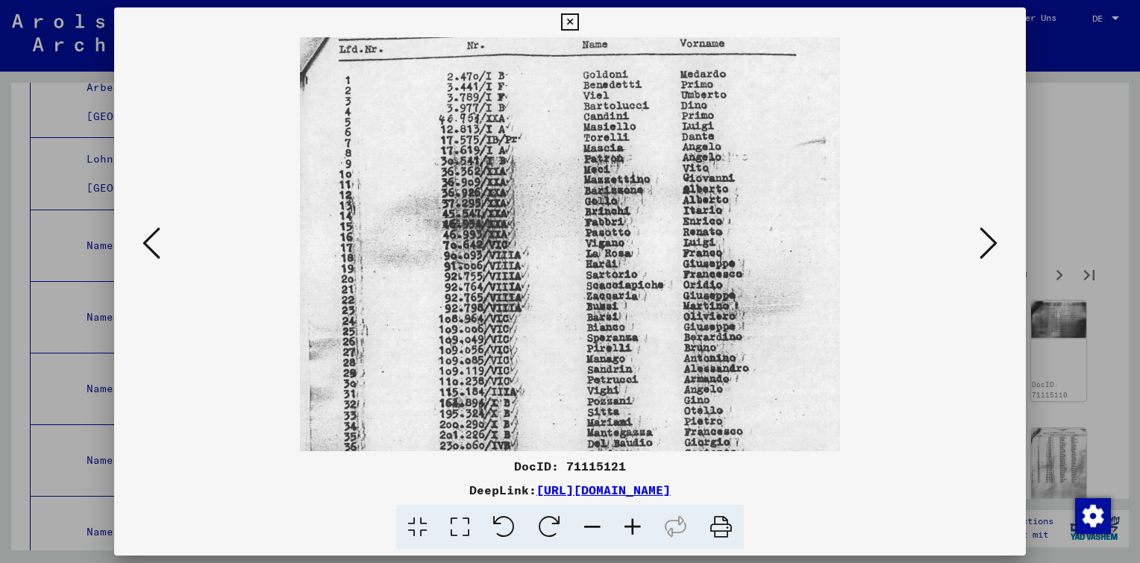
scroll to position [84, 0]
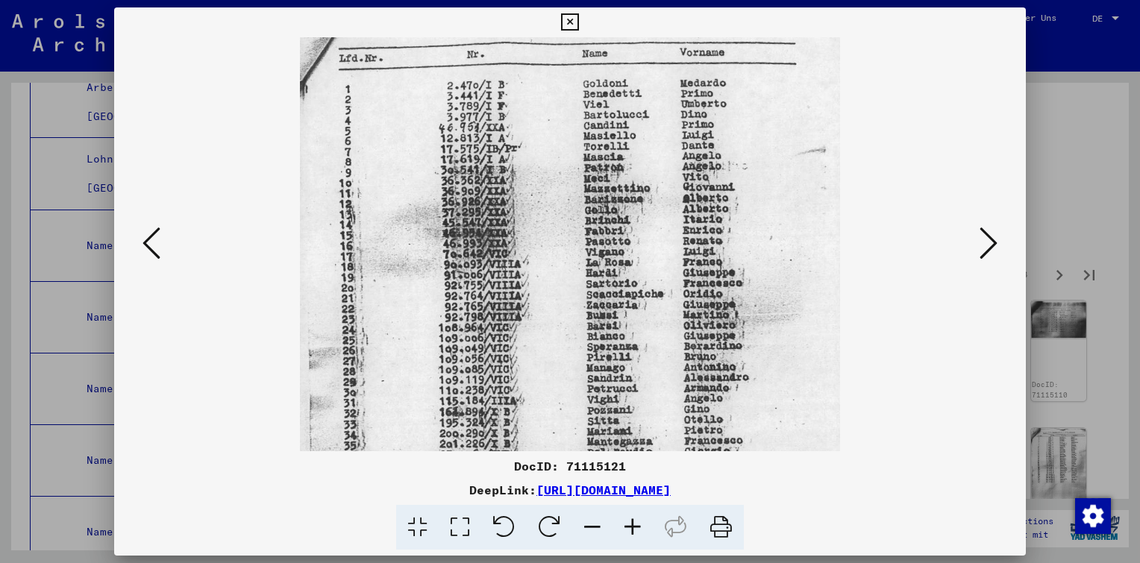
drag, startPoint x: 658, startPoint y: 116, endPoint x: 675, endPoint y: 284, distance: 168.0
click at [675, 284] on img at bounding box center [570, 329] width 540 height 750
click at [985, 242] on icon at bounding box center [989, 243] width 18 height 36
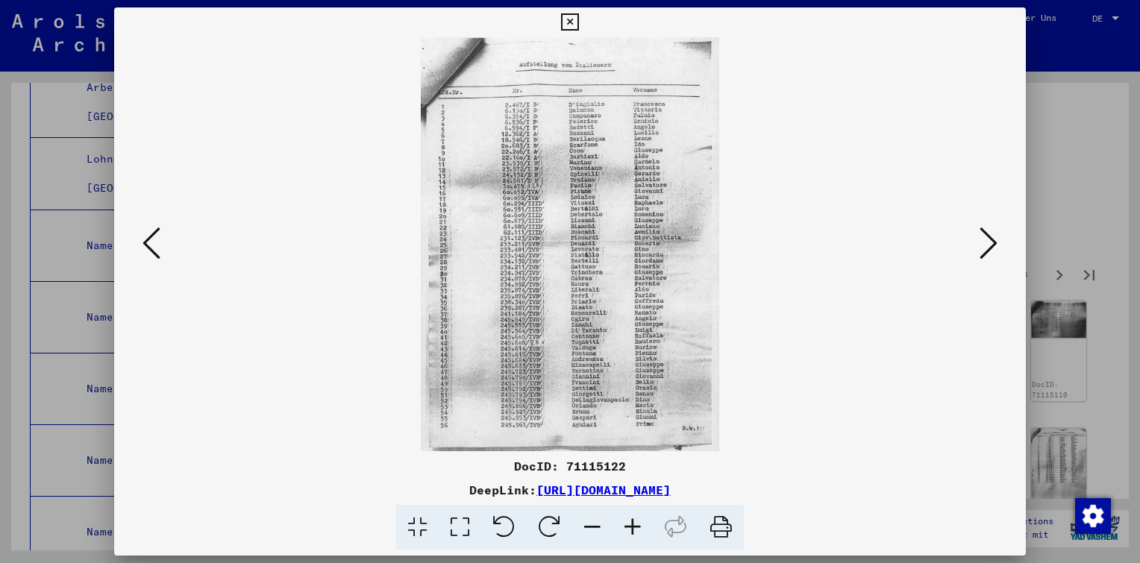
click at [985, 243] on icon at bounding box center [989, 243] width 18 height 36
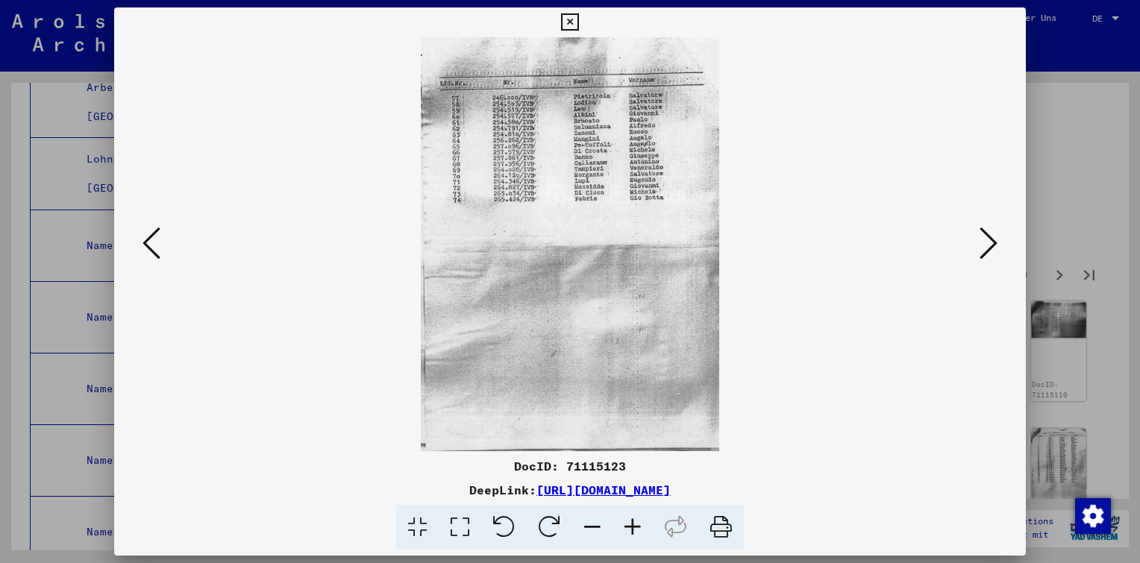
click at [630, 528] on icon at bounding box center [633, 528] width 40 height 46
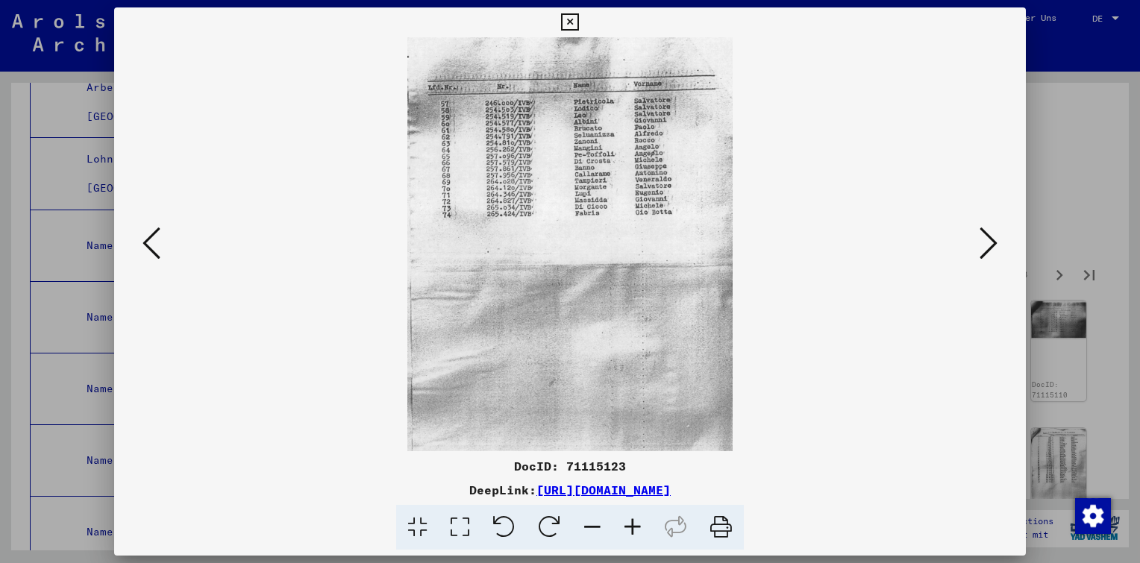
click at [630, 528] on icon at bounding box center [633, 528] width 40 height 46
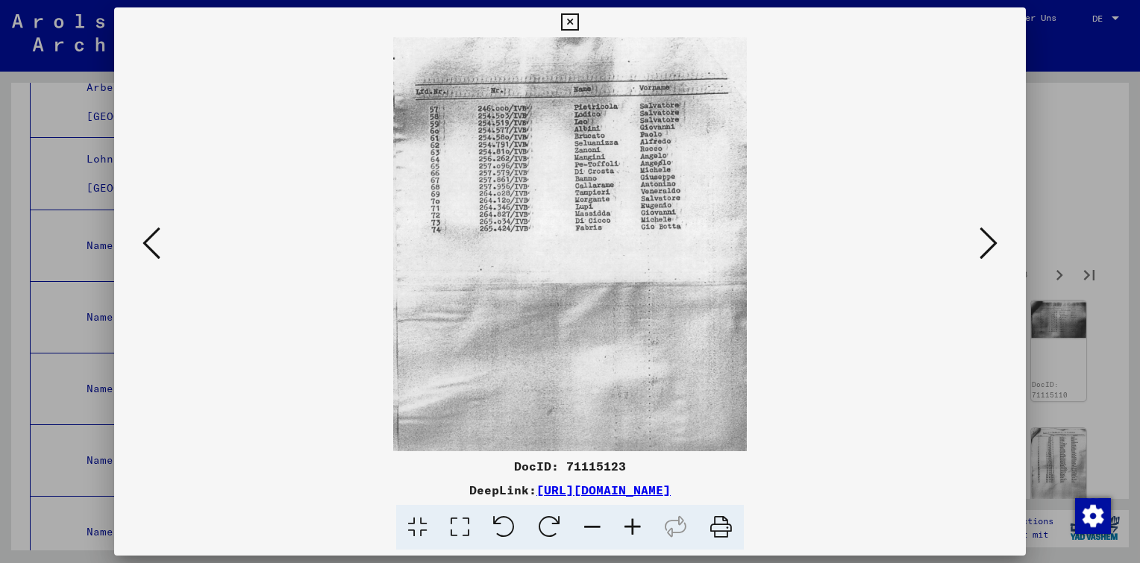
click at [630, 528] on icon at bounding box center [633, 528] width 40 height 46
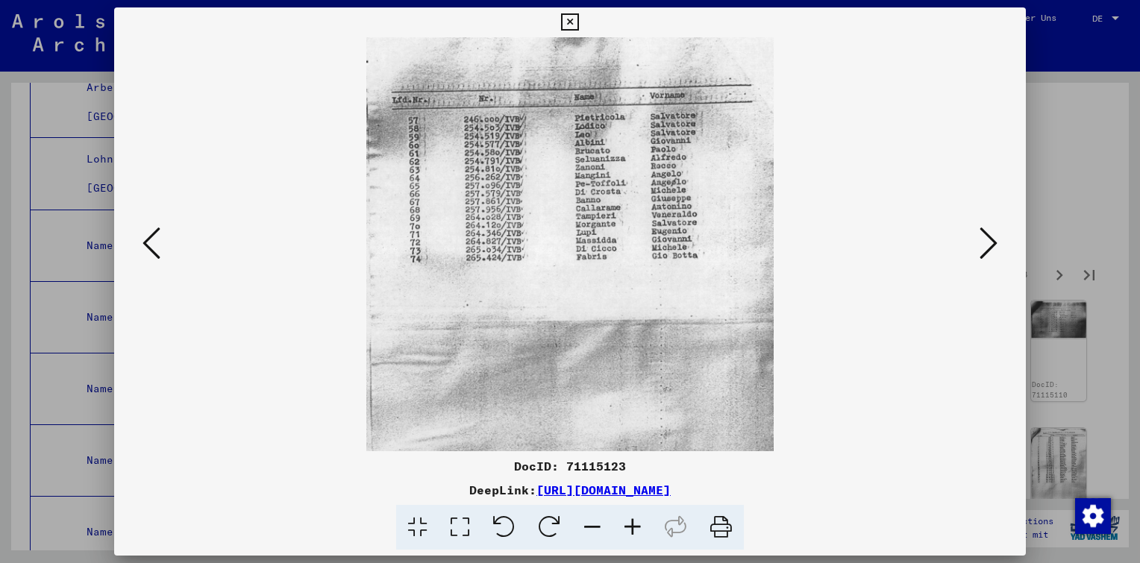
click at [630, 528] on icon at bounding box center [633, 528] width 40 height 46
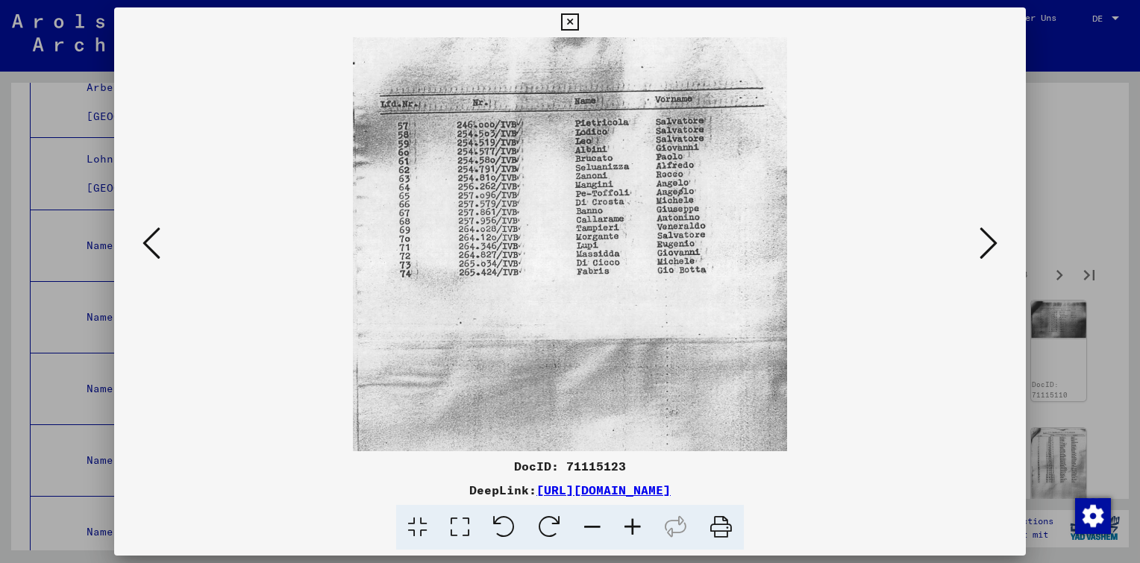
click at [630, 528] on icon at bounding box center [633, 528] width 40 height 46
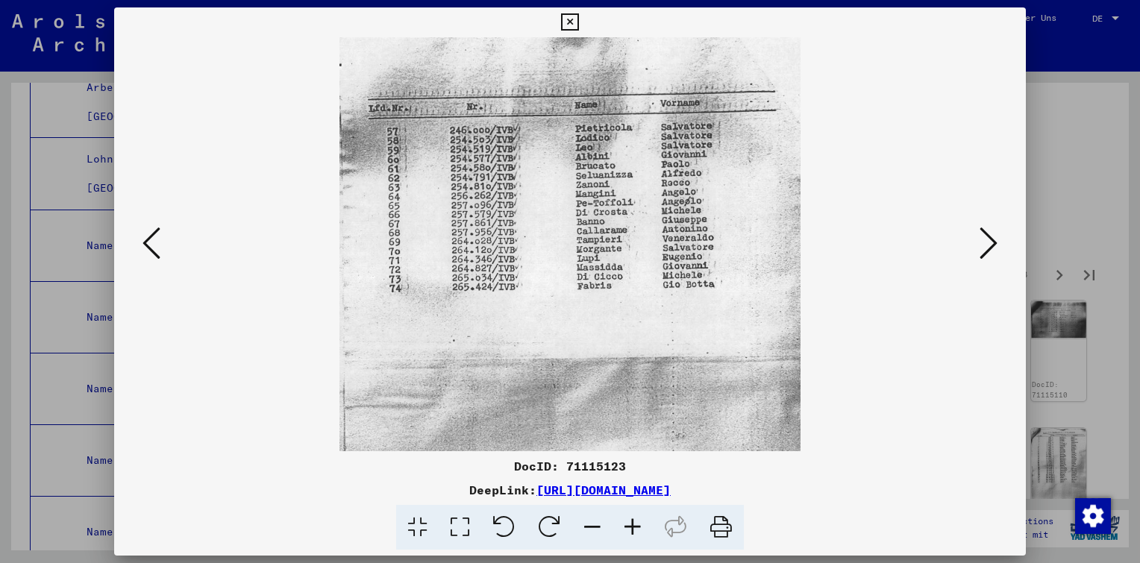
click at [630, 528] on icon at bounding box center [633, 528] width 40 height 46
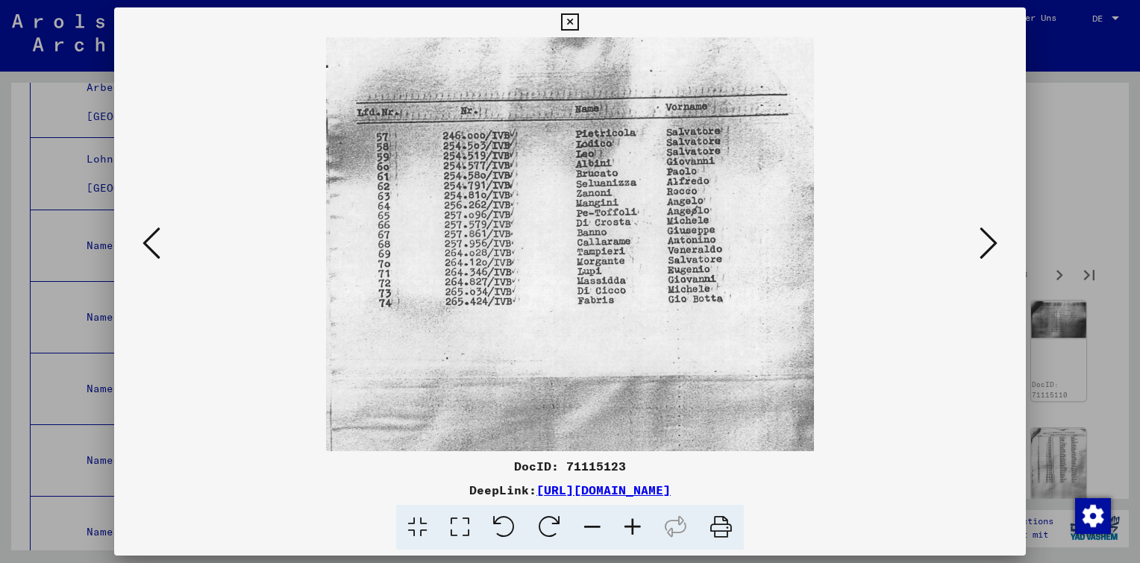
click at [998, 243] on button at bounding box center [988, 244] width 27 height 43
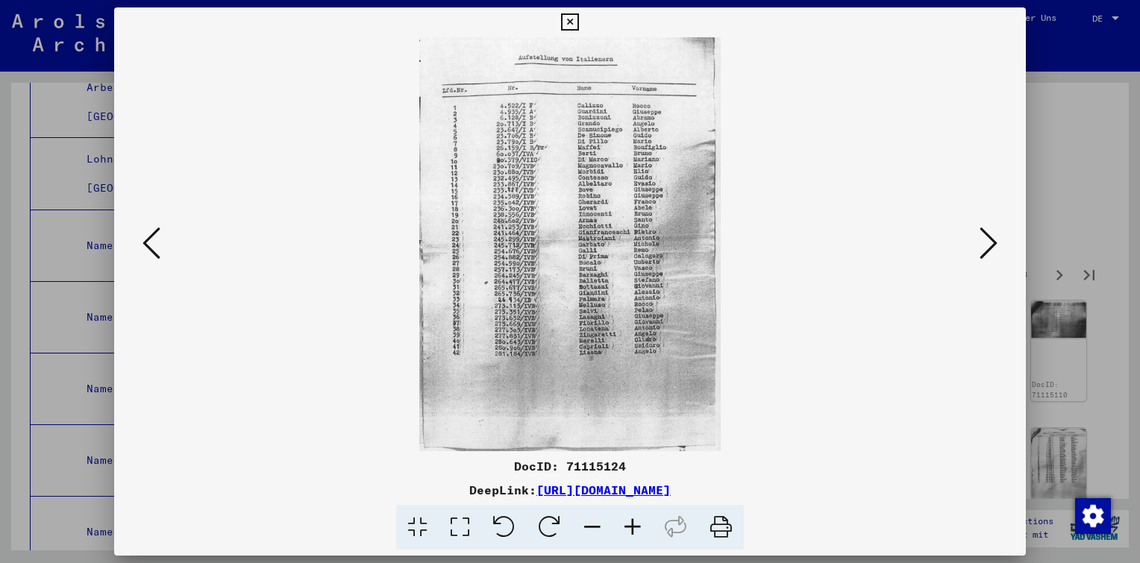
click at [990, 239] on icon at bounding box center [989, 243] width 18 height 36
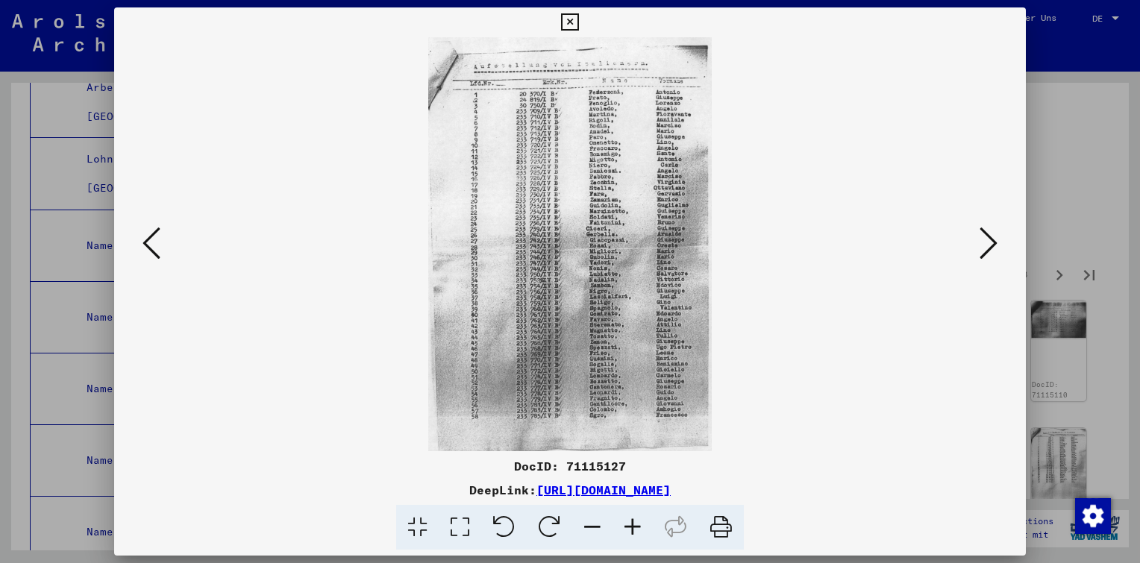
click at [990, 239] on icon at bounding box center [989, 243] width 18 height 36
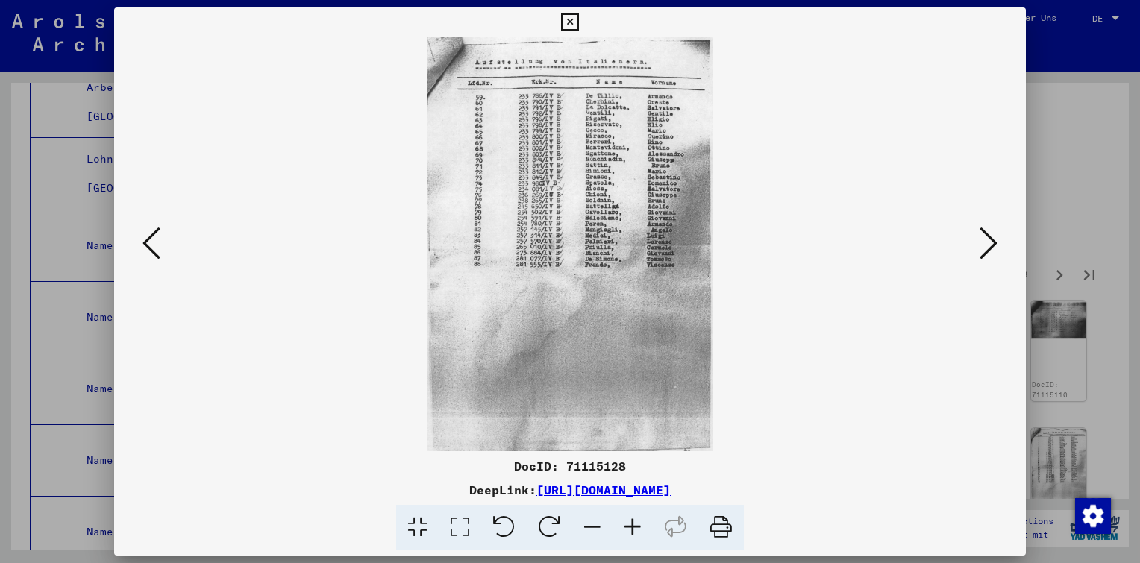
click at [990, 239] on icon at bounding box center [989, 243] width 18 height 36
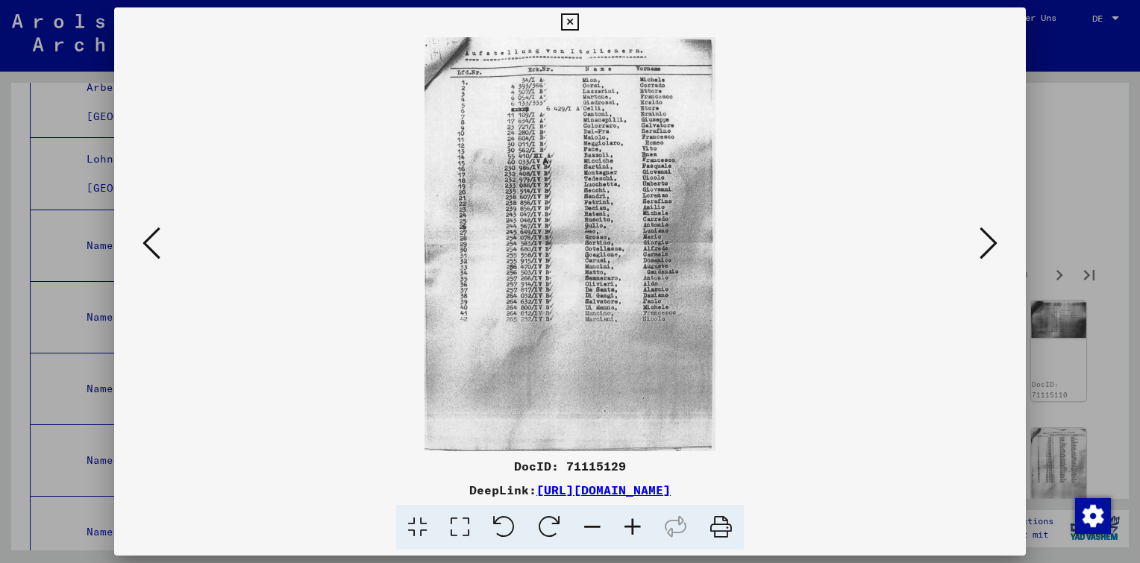
click at [990, 239] on icon at bounding box center [989, 243] width 18 height 36
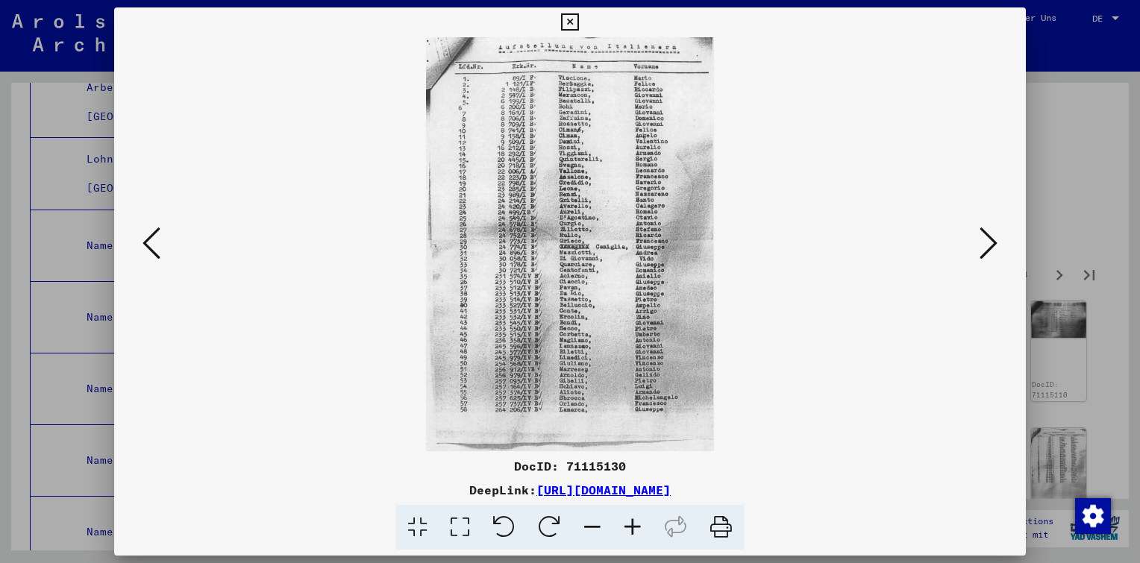
click at [990, 239] on icon at bounding box center [989, 243] width 18 height 36
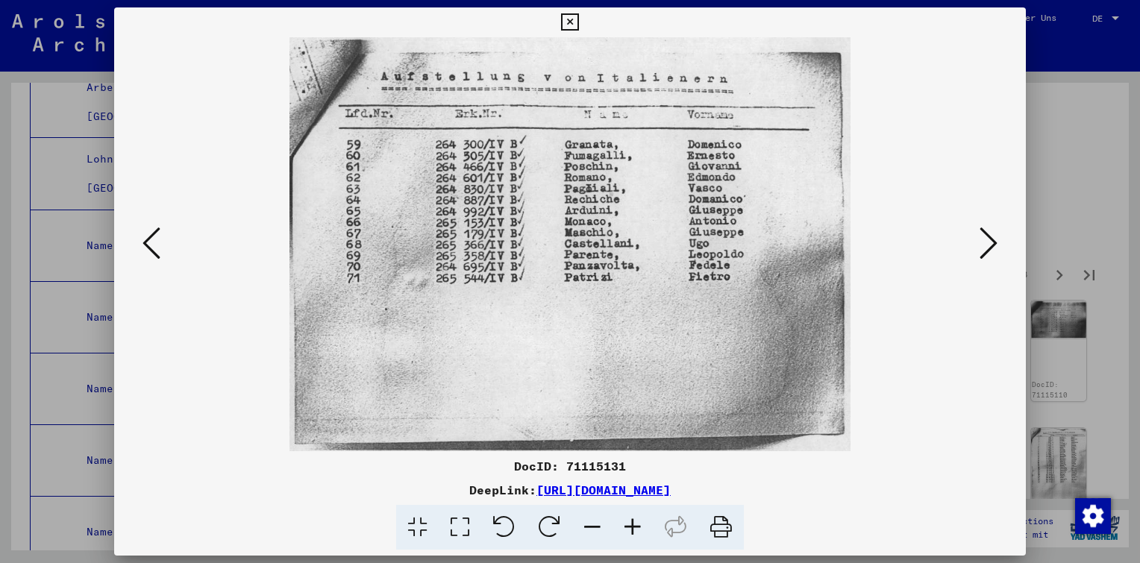
click at [990, 239] on icon at bounding box center [989, 243] width 18 height 36
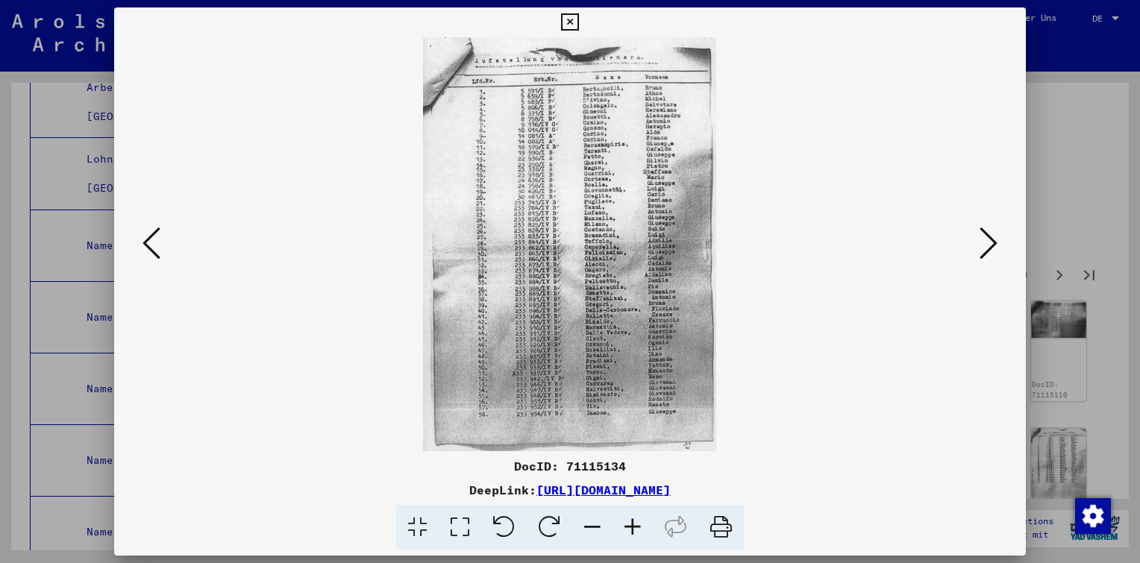
click at [990, 239] on icon at bounding box center [989, 243] width 18 height 36
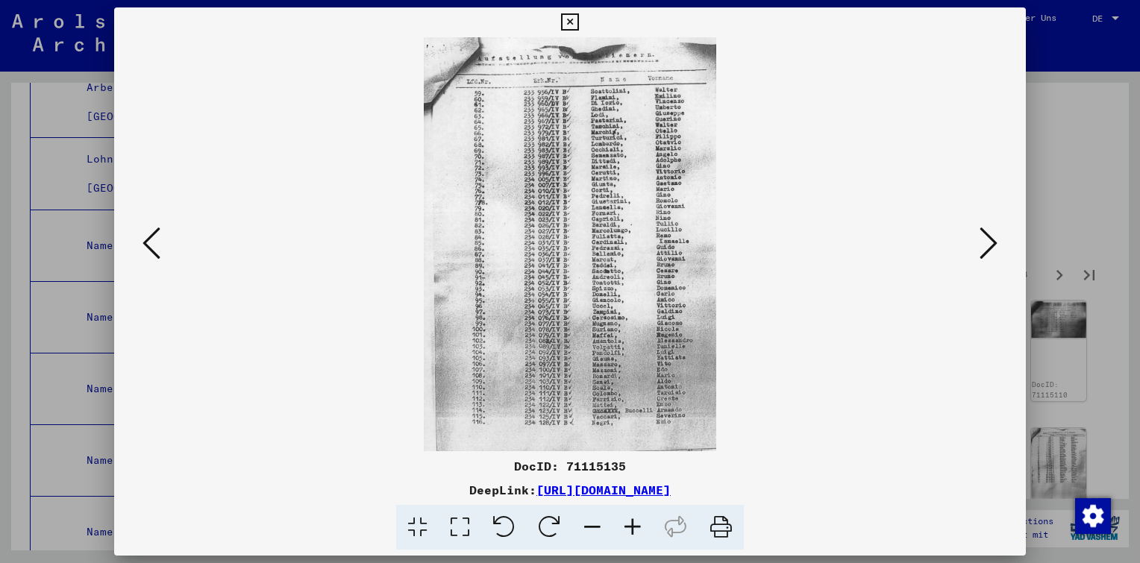
click at [990, 239] on icon at bounding box center [989, 243] width 18 height 36
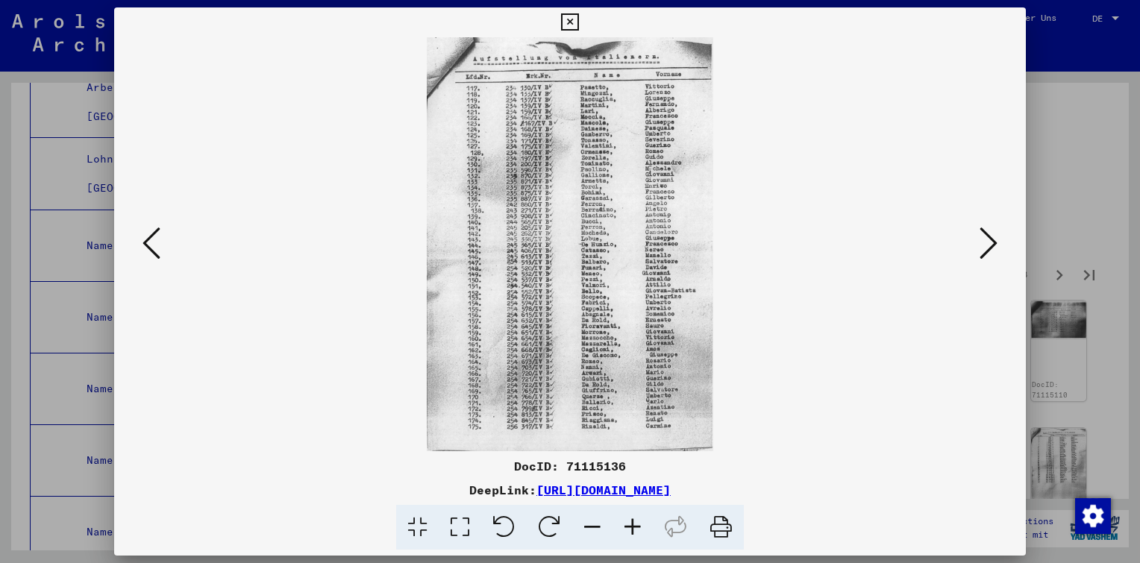
click at [635, 526] on icon at bounding box center [633, 528] width 40 height 46
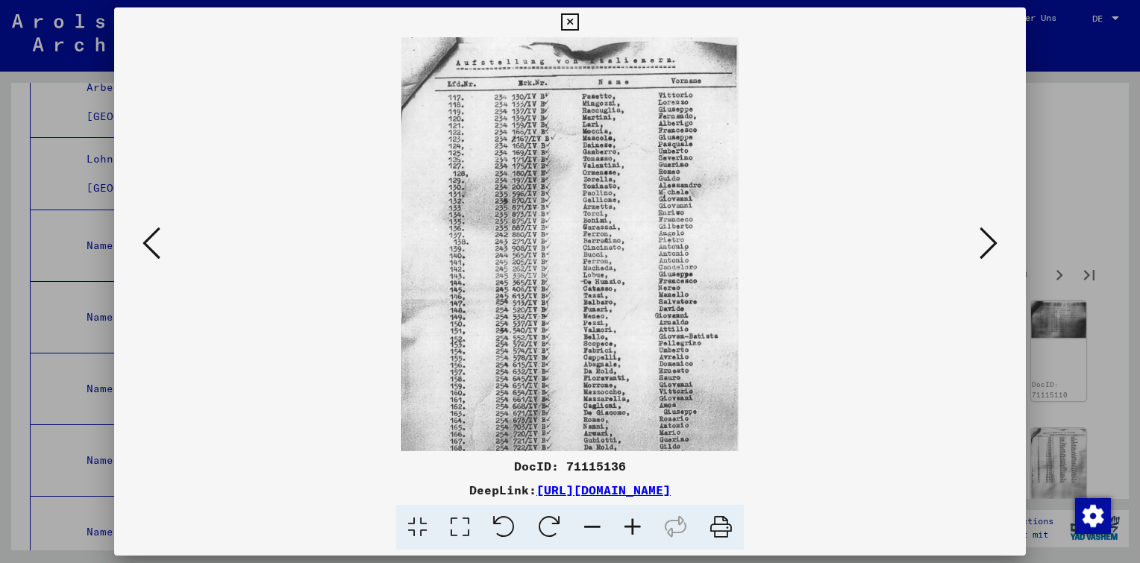
click at [635, 526] on icon at bounding box center [633, 528] width 40 height 46
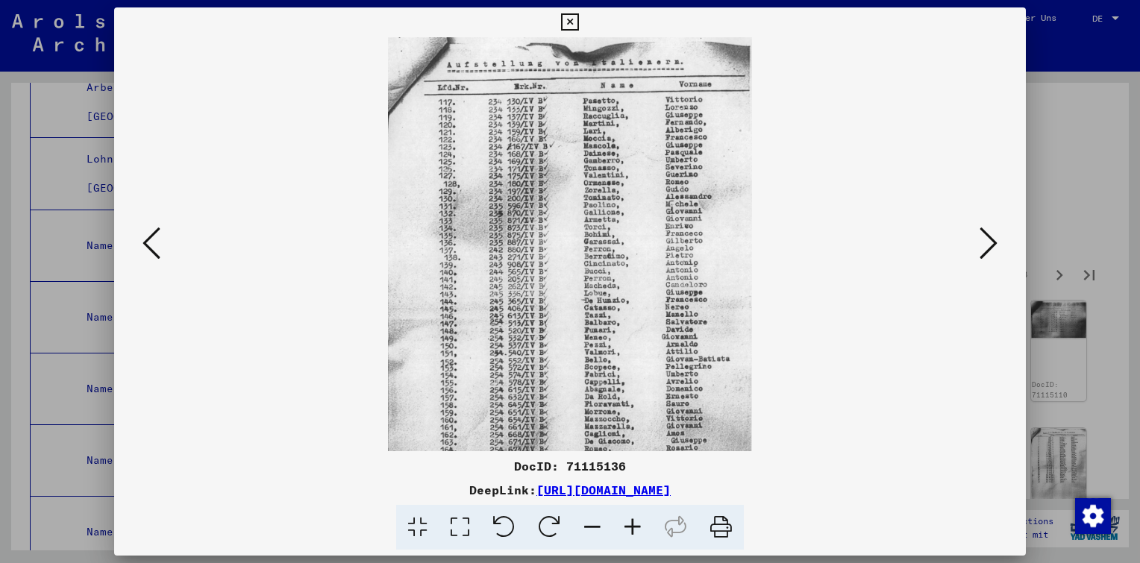
click at [635, 526] on icon at bounding box center [633, 528] width 40 height 46
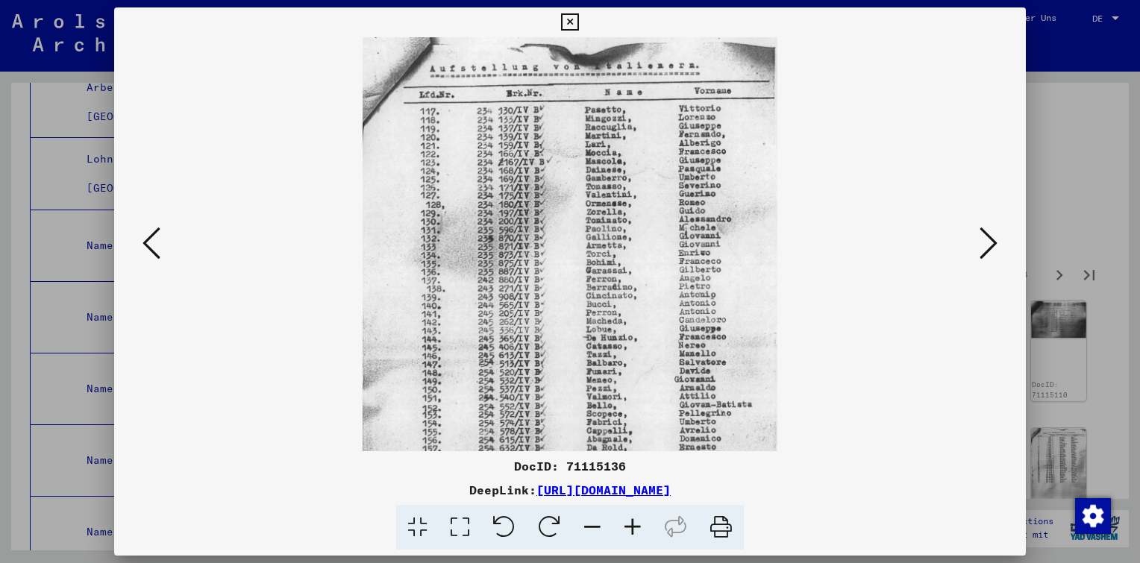
click at [635, 526] on icon at bounding box center [633, 528] width 40 height 46
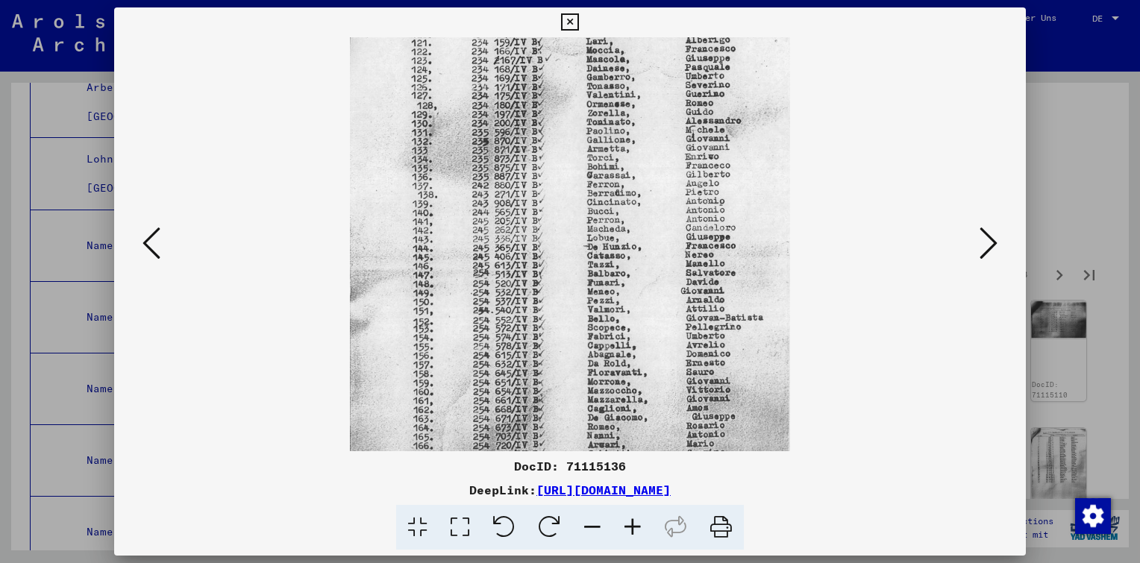
scroll to position [224, 0]
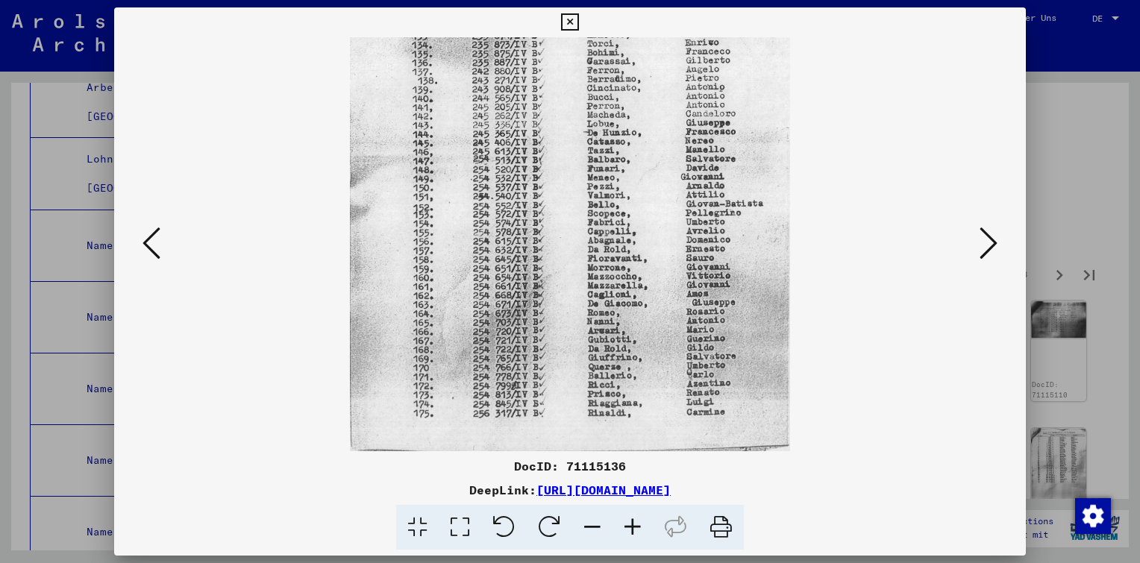
drag, startPoint x: 657, startPoint y: 401, endPoint x: 769, endPoint y: 104, distance: 316.7
click at [767, 106] on img at bounding box center [570, 132] width 441 height 638
click at [982, 243] on icon at bounding box center [989, 243] width 18 height 36
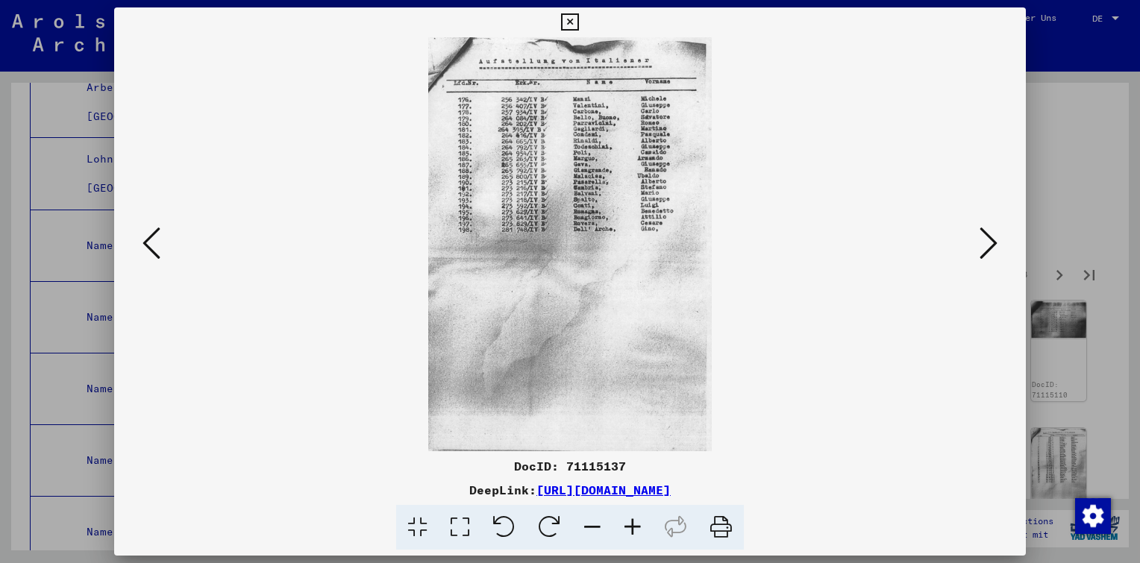
click at [982, 243] on icon at bounding box center [989, 243] width 18 height 36
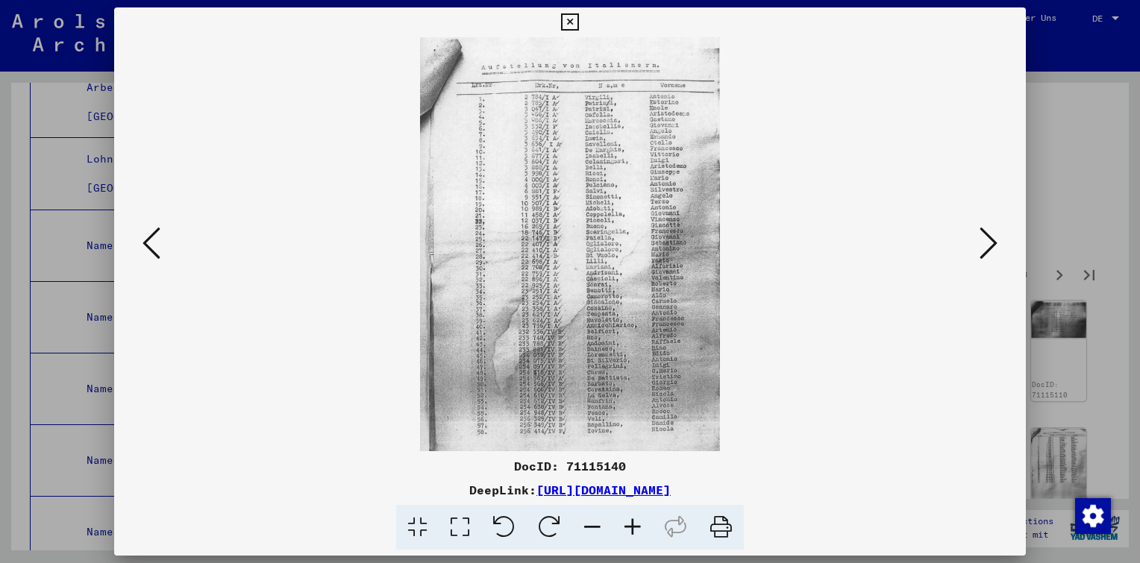
click at [982, 243] on icon at bounding box center [989, 243] width 18 height 36
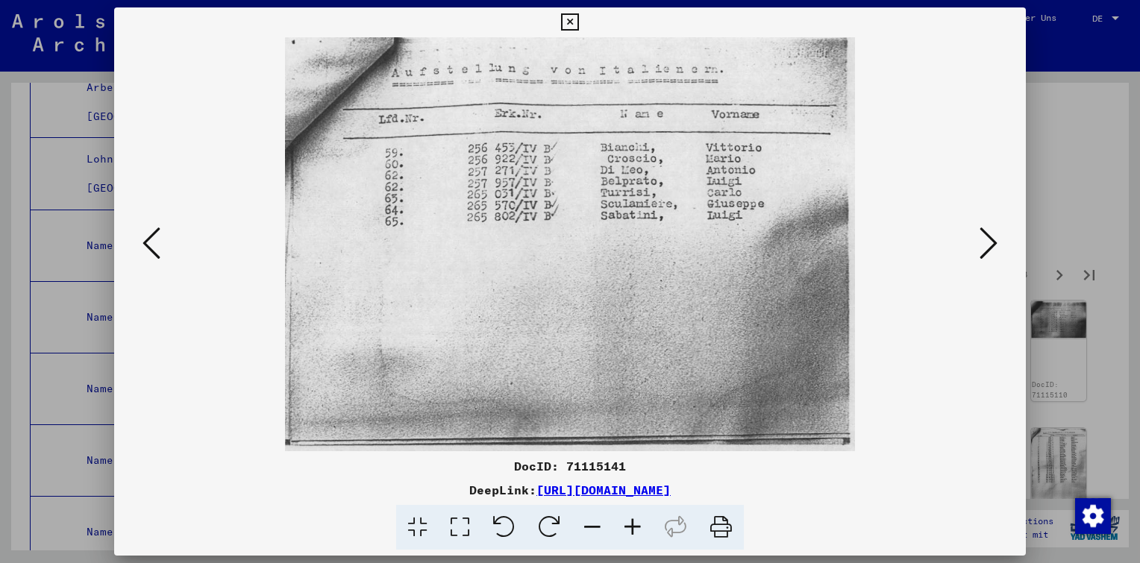
click at [982, 243] on icon at bounding box center [989, 243] width 18 height 36
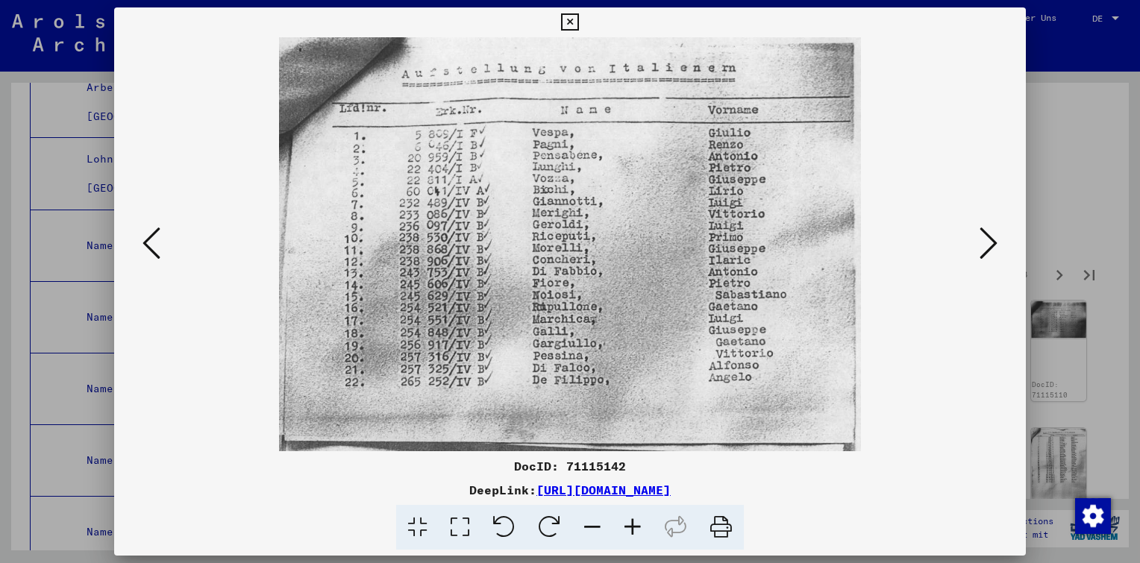
click at [982, 243] on icon at bounding box center [989, 243] width 18 height 36
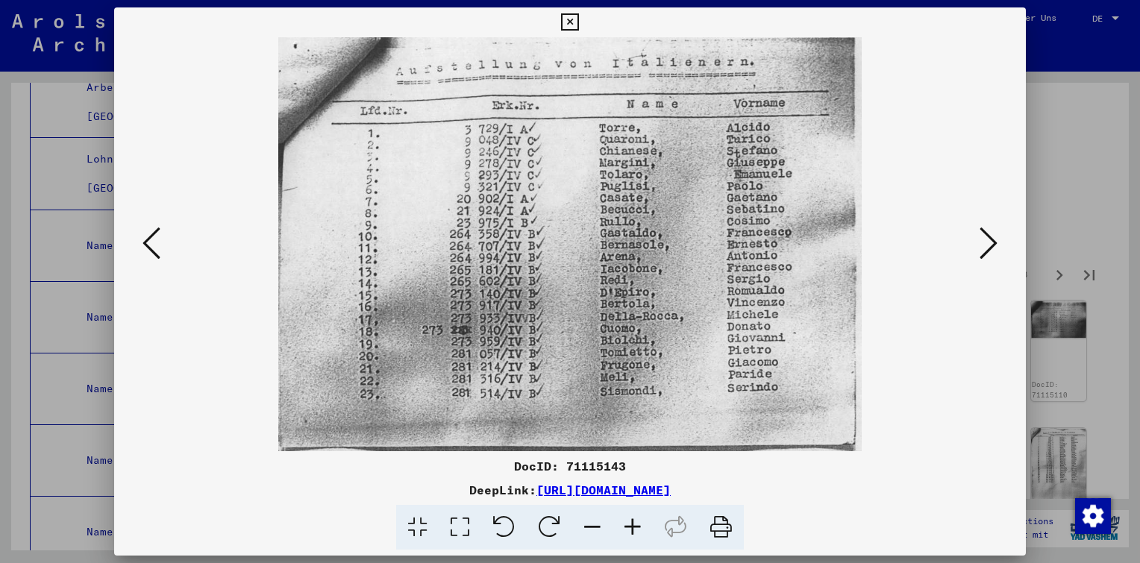
click at [982, 243] on icon at bounding box center [989, 243] width 18 height 36
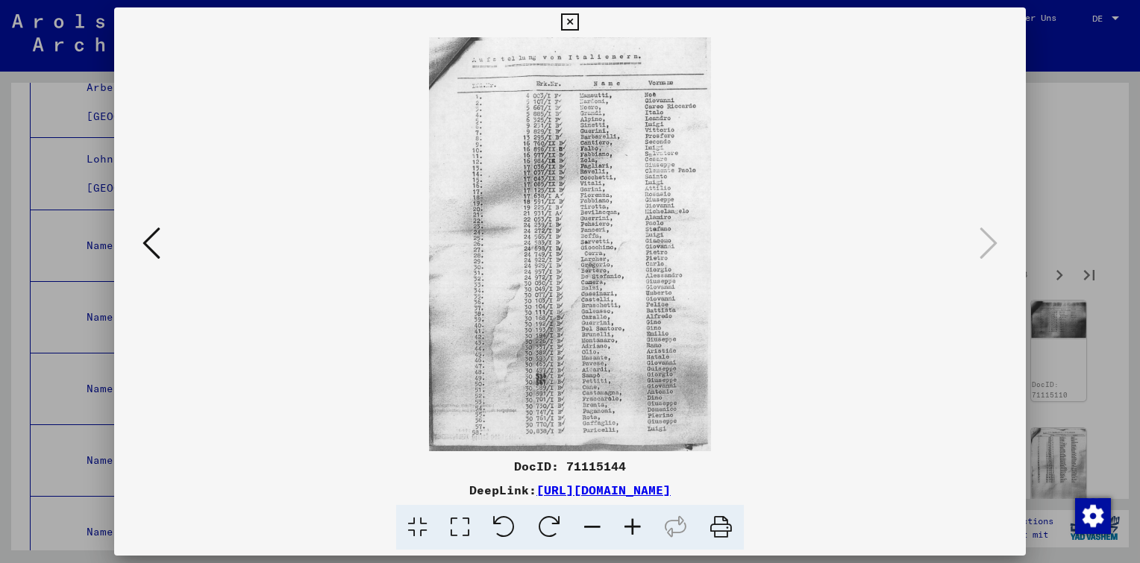
click at [566, 21] on icon at bounding box center [569, 22] width 17 height 18
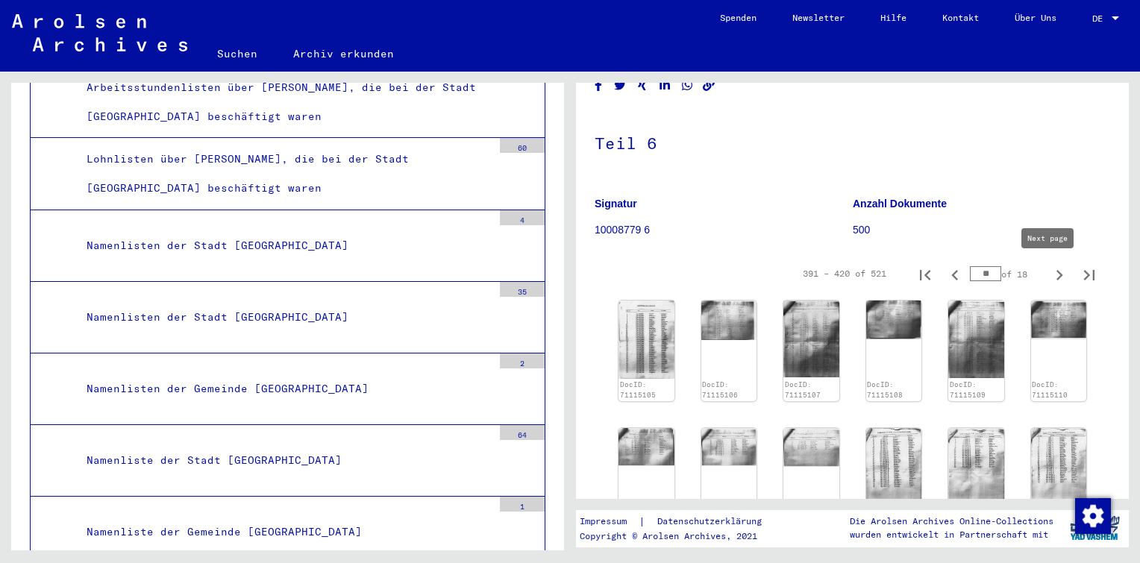
click at [1049, 275] on icon "Next page" at bounding box center [1059, 275] width 21 height 21
type input "**"
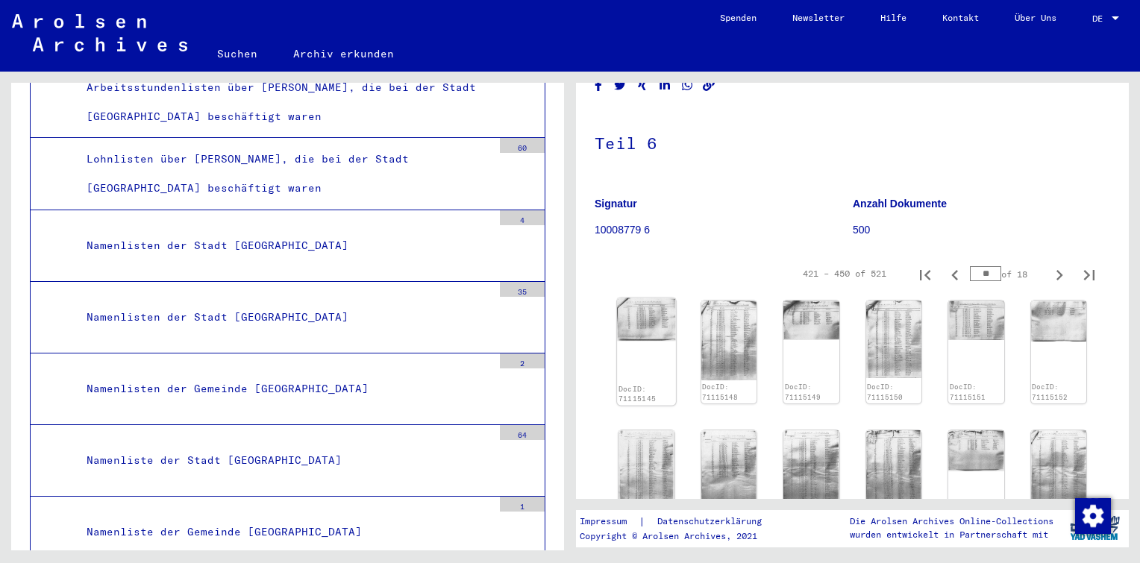
click at [643, 309] on img at bounding box center [646, 320] width 58 height 43
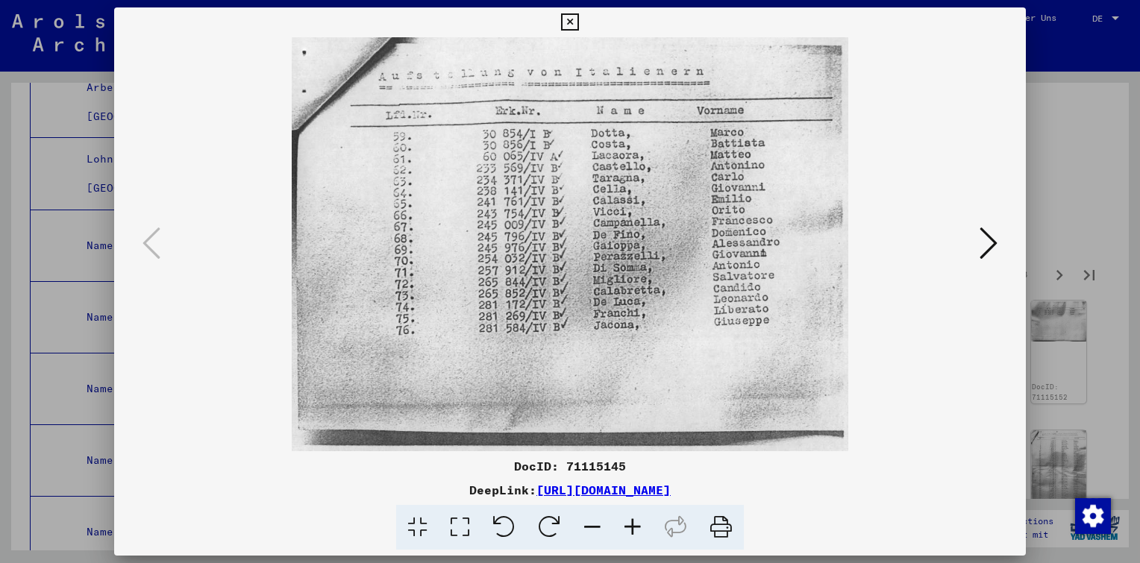
click at [987, 246] on icon at bounding box center [989, 243] width 18 height 36
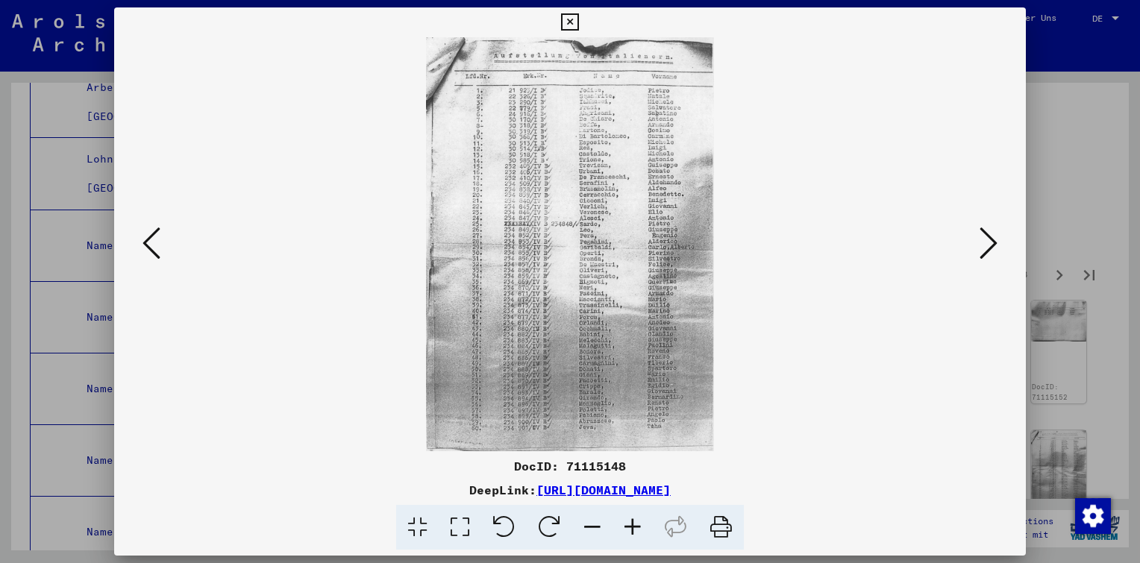
click at [987, 246] on icon at bounding box center [989, 243] width 18 height 36
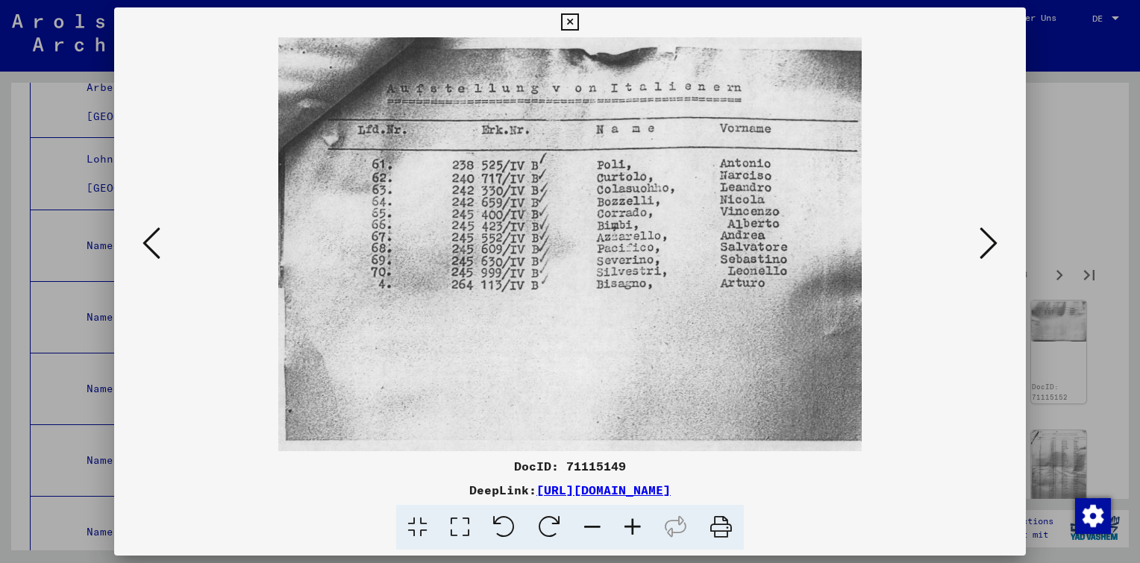
click at [987, 246] on icon at bounding box center [989, 243] width 18 height 36
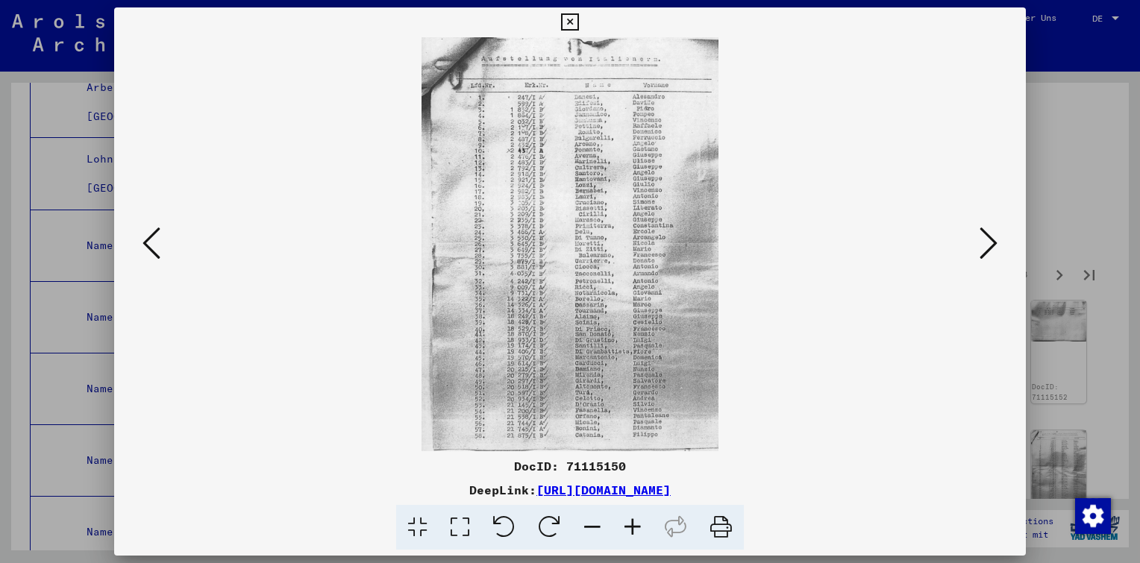
click at [987, 246] on icon at bounding box center [989, 243] width 18 height 36
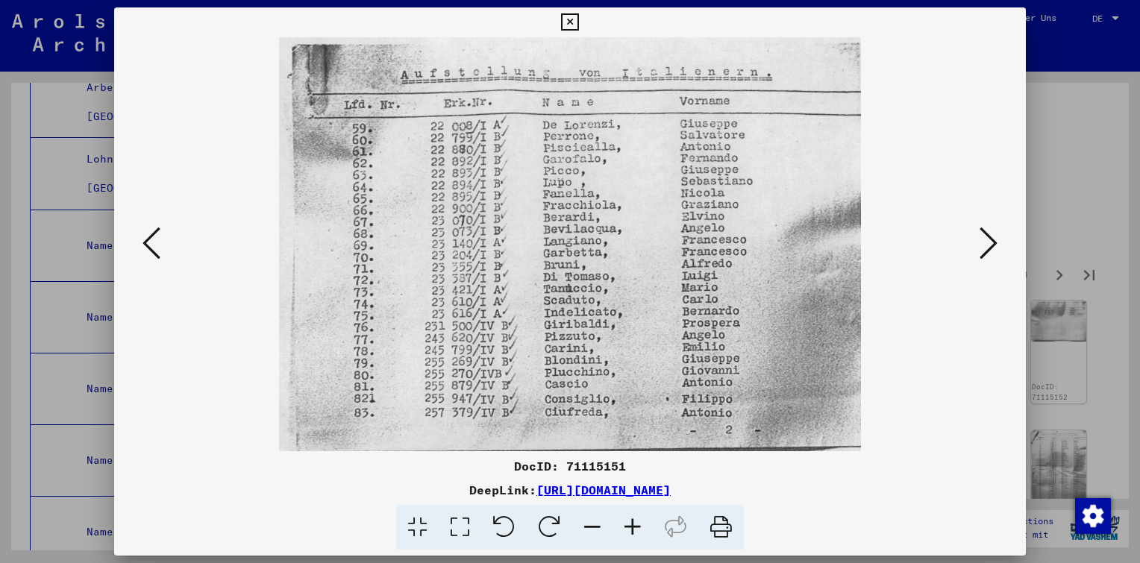
click at [987, 246] on icon at bounding box center [989, 243] width 18 height 36
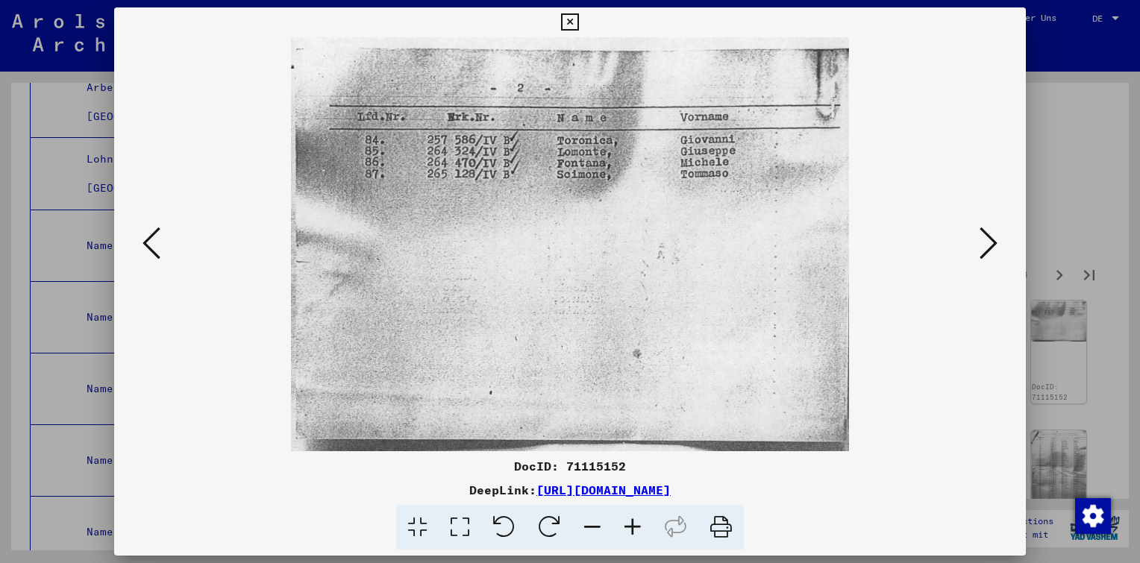
click at [987, 246] on icon at bounding box center [989, 243] width 18 height 36
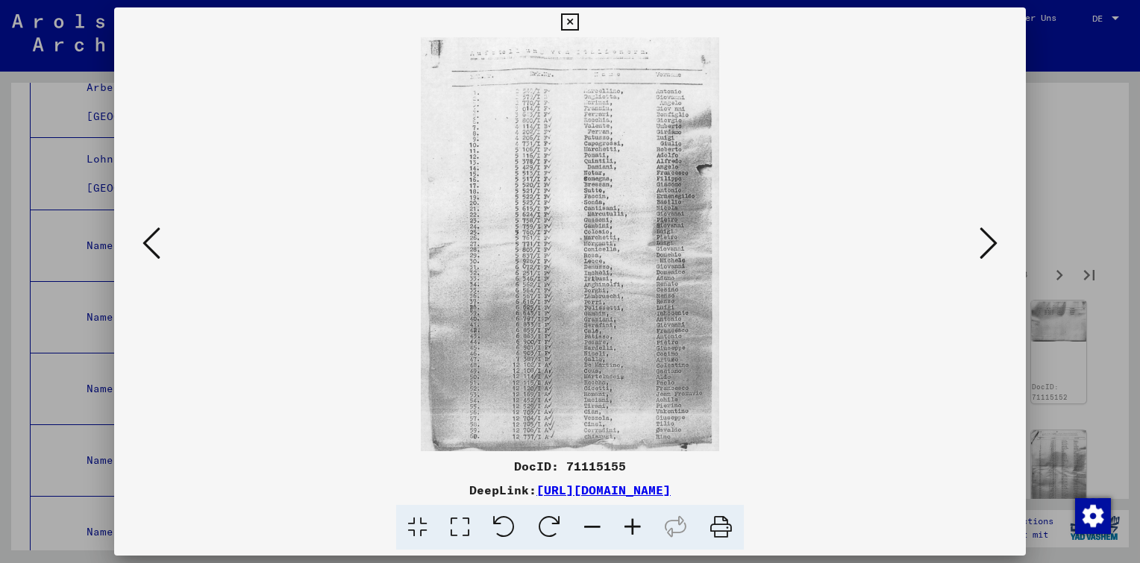
click at [987, 246] on icon at bounding box center [989, 243] width 18 height 36
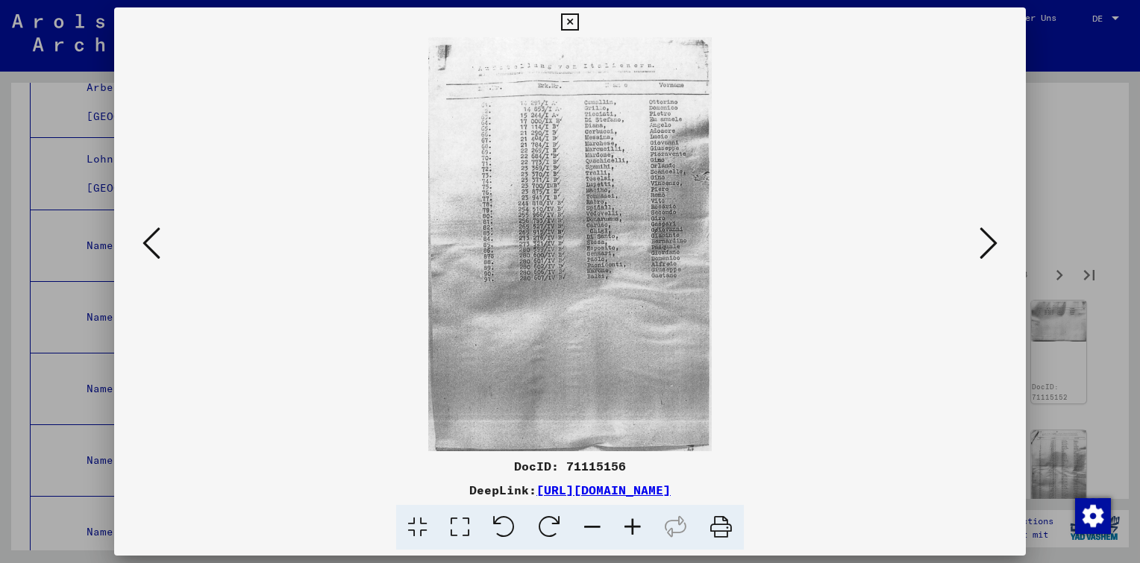
click at [987, 246] on icon at bounding box center [989, 243] width 18 height 36
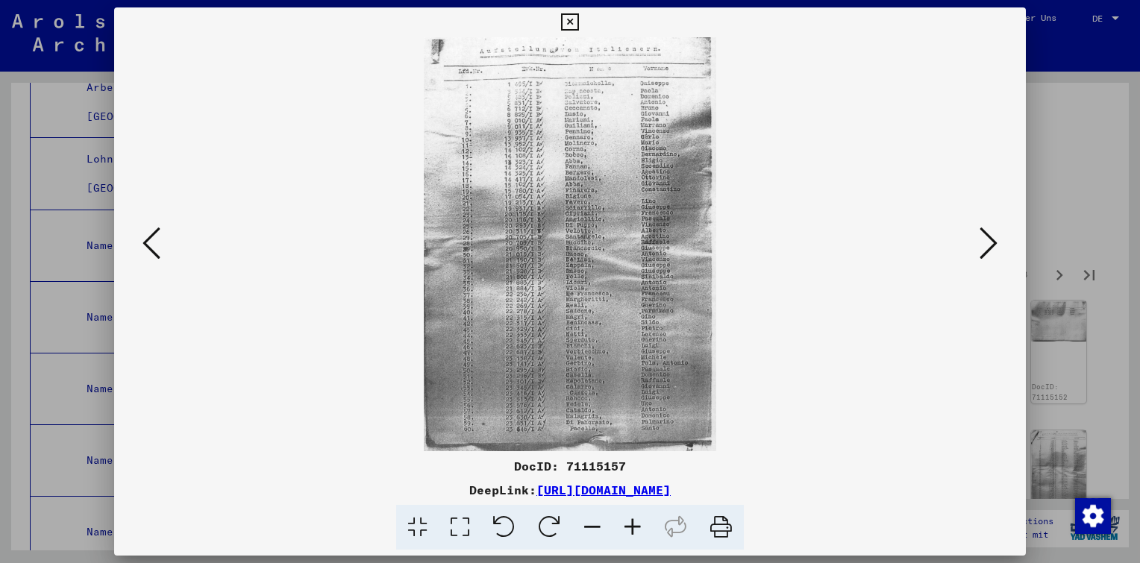
click at [987, 246] on icon at bounding box center [989, 243] width 18 height 36
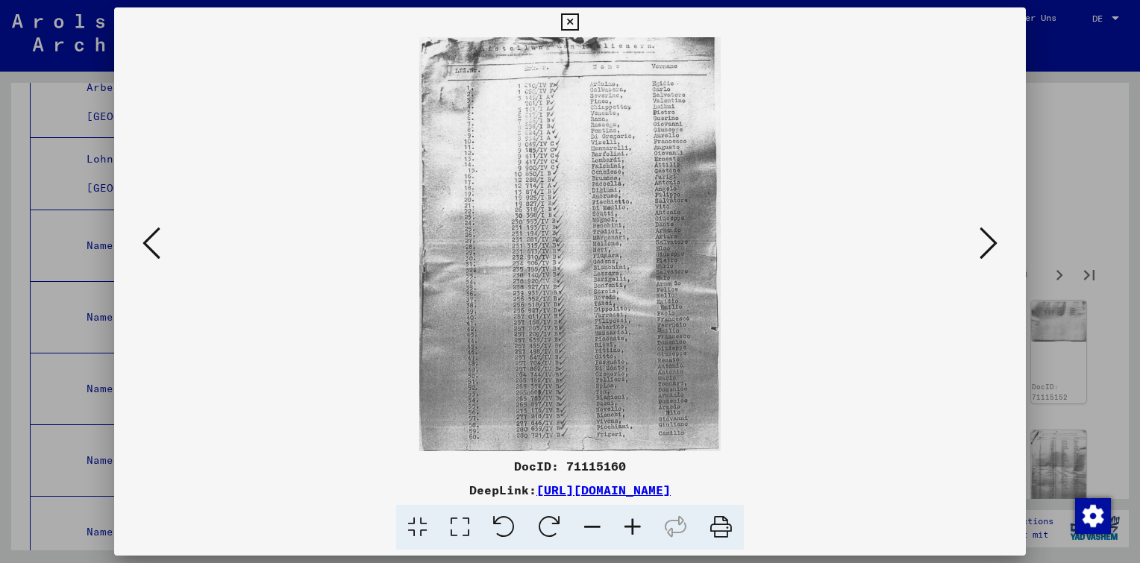
click at [633, 528] on icon at bounding box center [633, 528] width 40 height 46
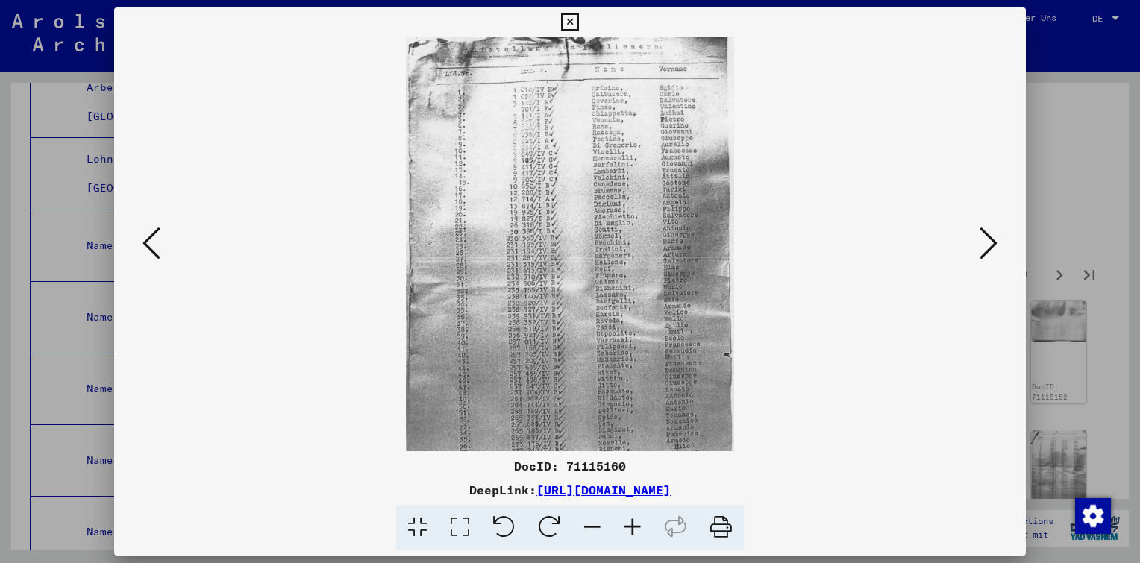
click at [633, 528] on icon at bounding box center [633, 528] width 40 height 46
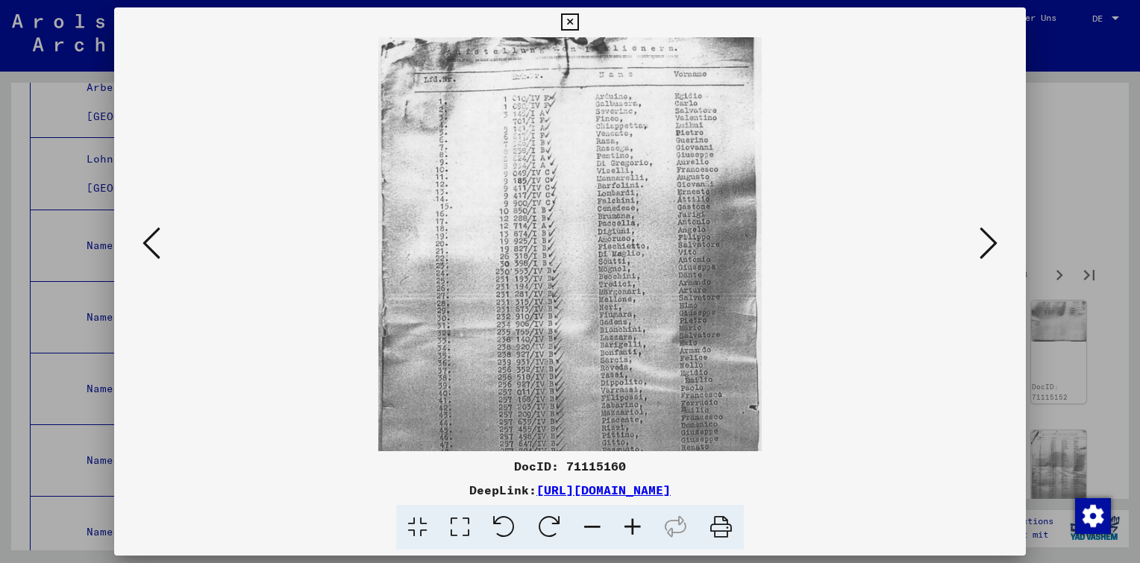
click at [633, 528] on icon at bounding box center [633, 528] width 40 height 46
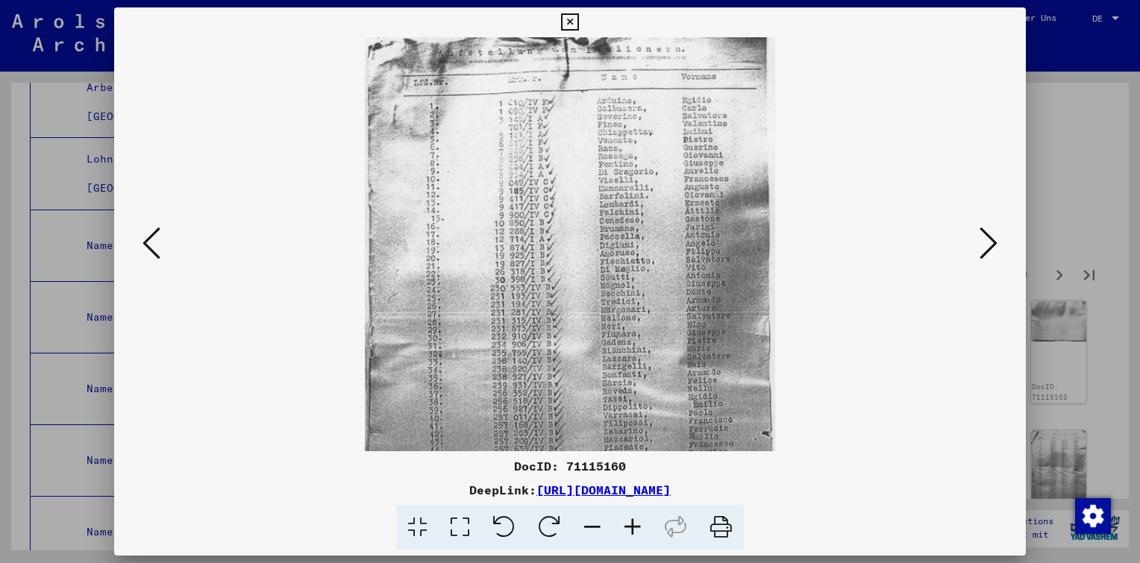
click at [633, 528] on icon at bounding box center [633, 528] width 40 height 46
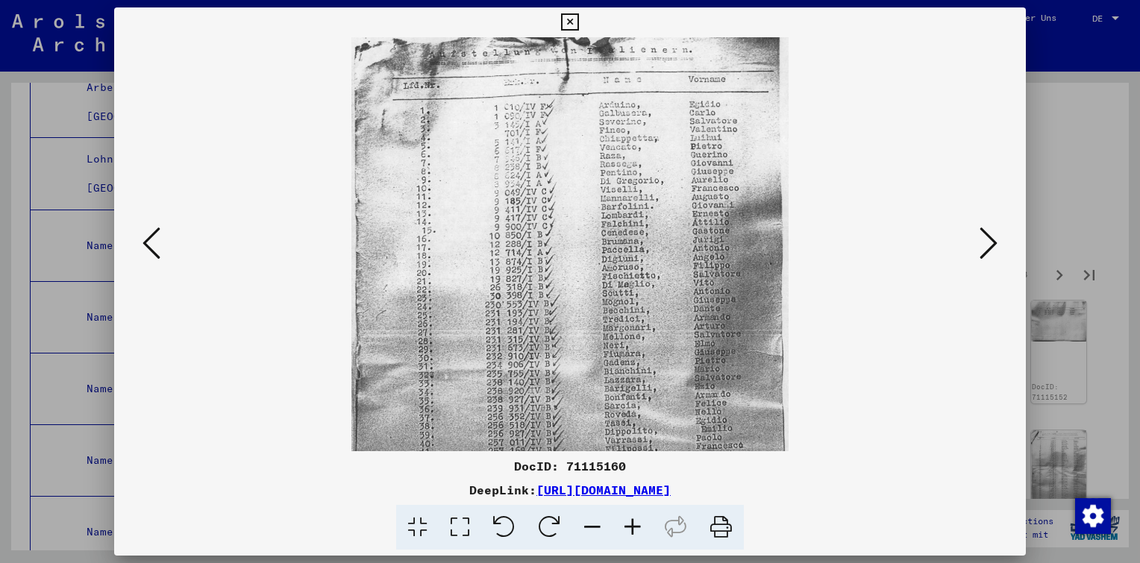
click at [633, 528] on icon at bounding box center [633, 528] width 40 height 46
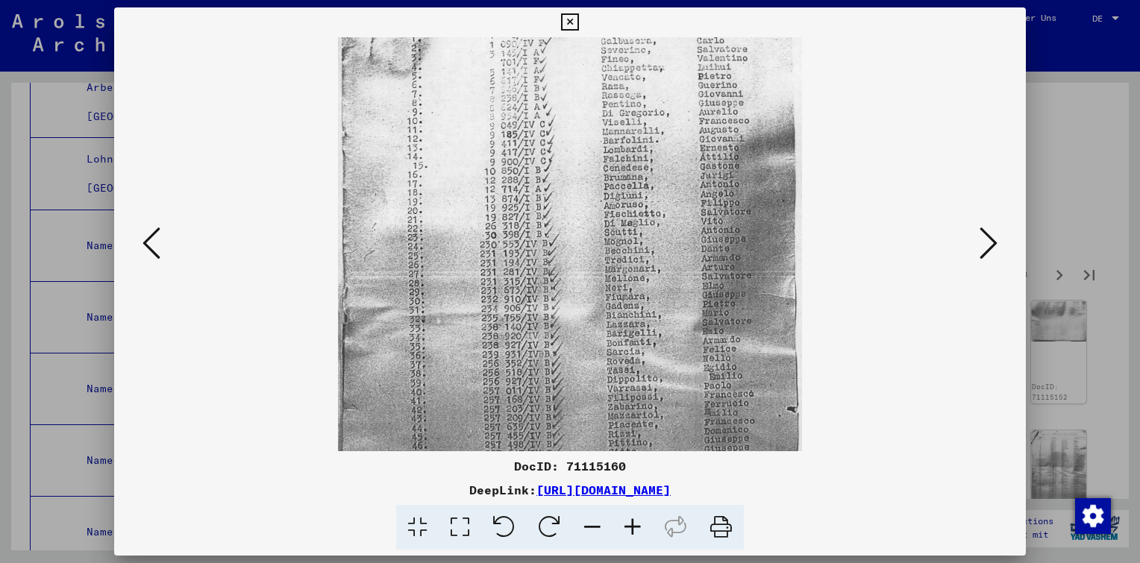
scroll to position [224, 0]
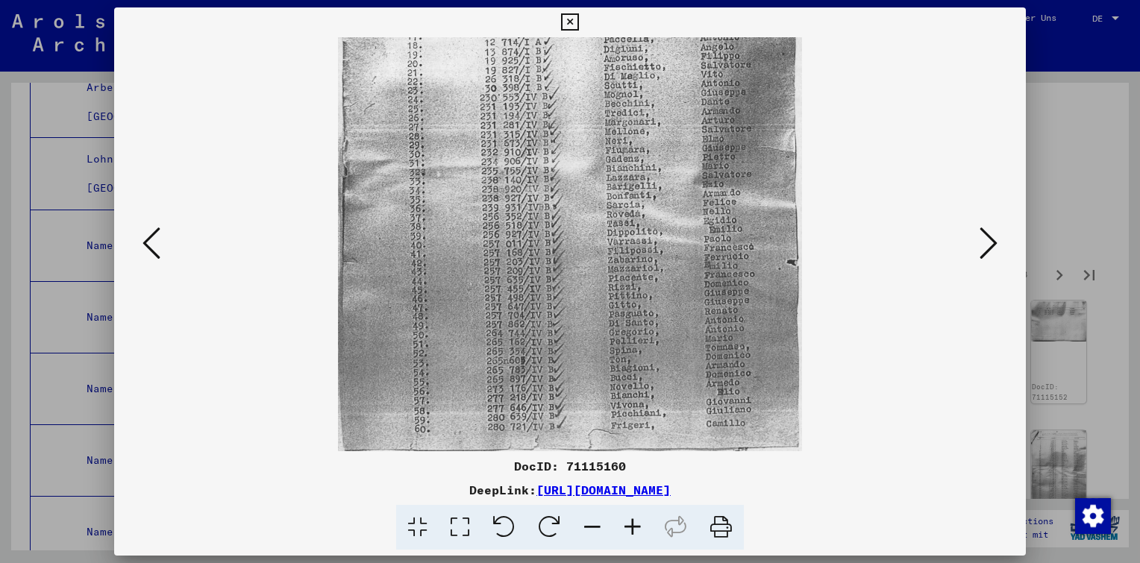
drag, startPoint x: 639, startPoint y: 404, endPoint x: 706, endPoint y: 113, distance: 298.0
click at [705, 115] on img at bounding box center [570, 132] width 465 height 638
click at [982, 237] on icon at bounding box center [989, 243] width 18 height 36
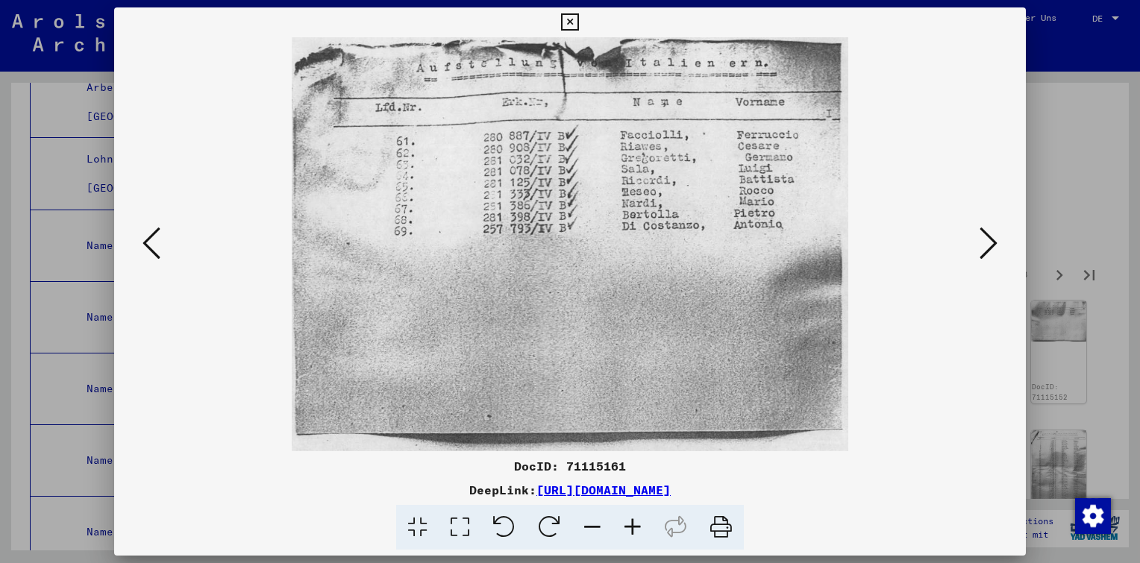
click at [982, 237] on icon at bounding box center [989, 243] width 18 height 36
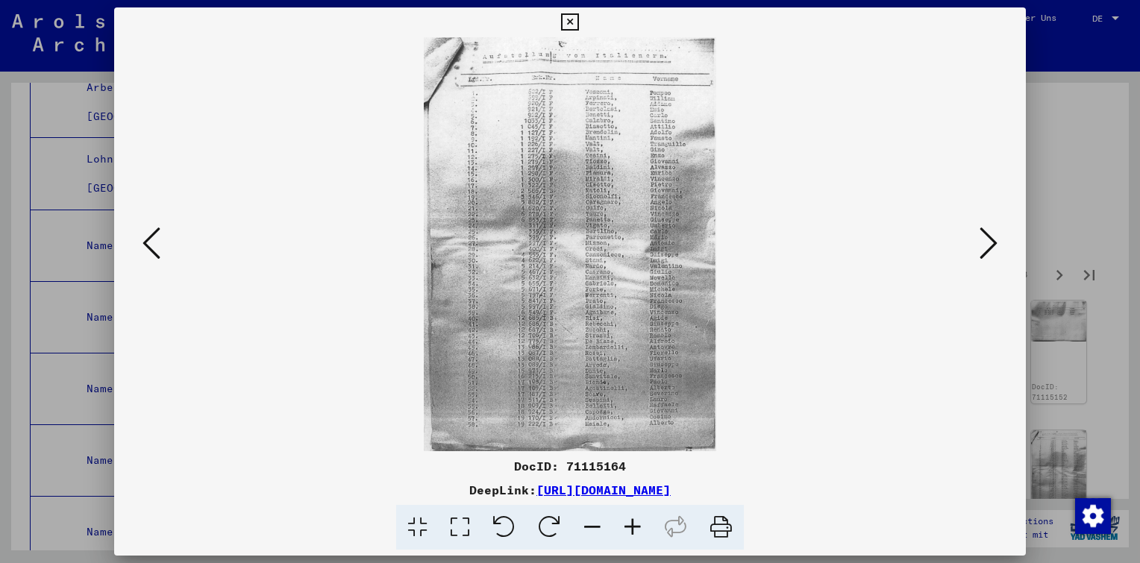
click at [982, 237] on icon at bounding box center [989, 243] width 18 height 36
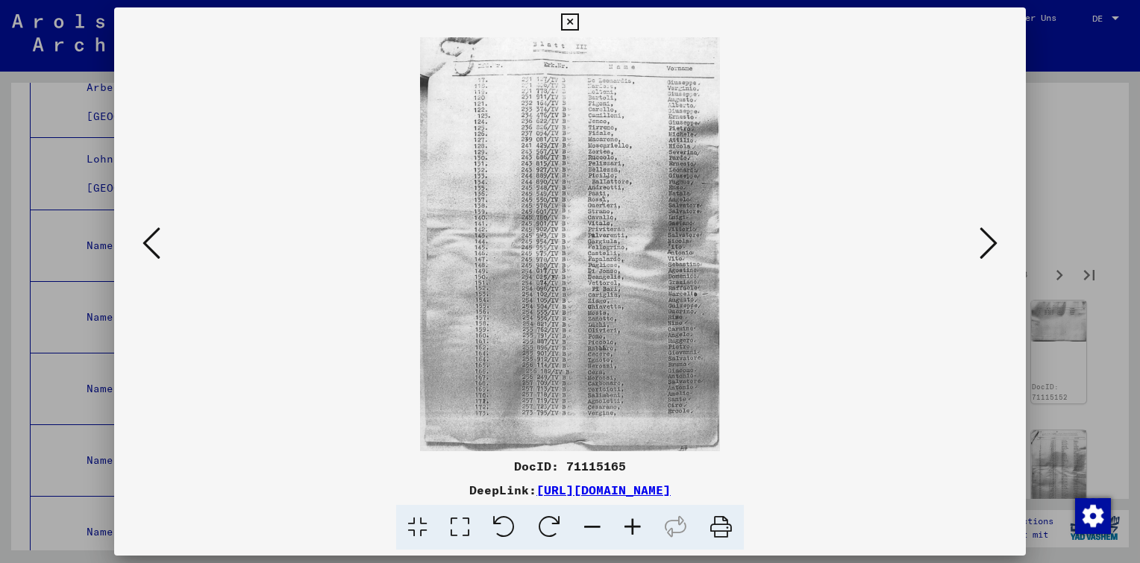
click at [982, 237] on icon at bounding box center [989, 243] width 18 height 36
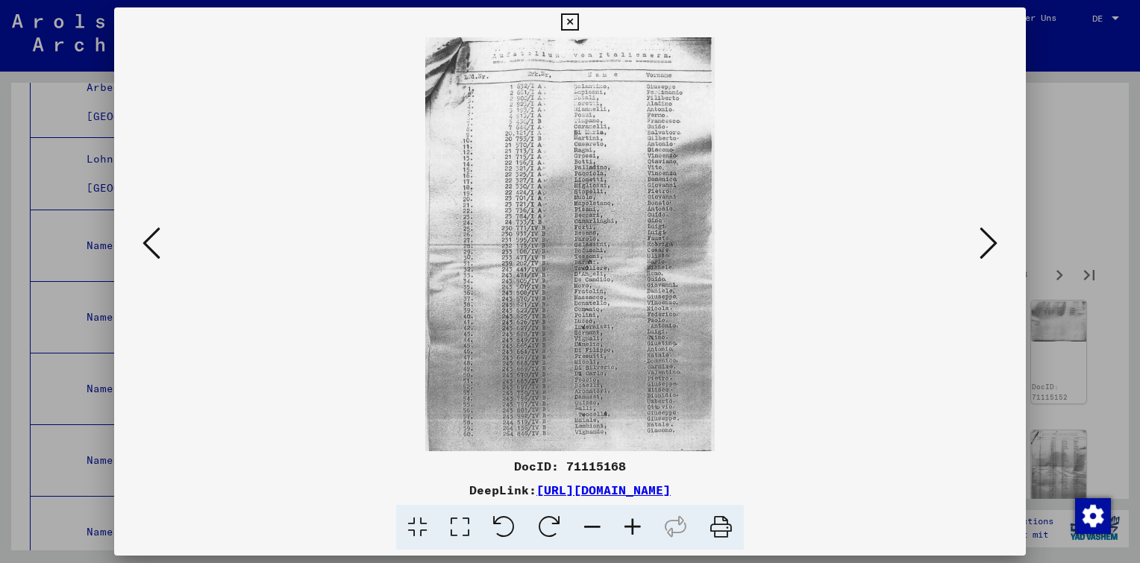
click at [982, 237] on icon at bounding box center [989, 243] width 18 height 36
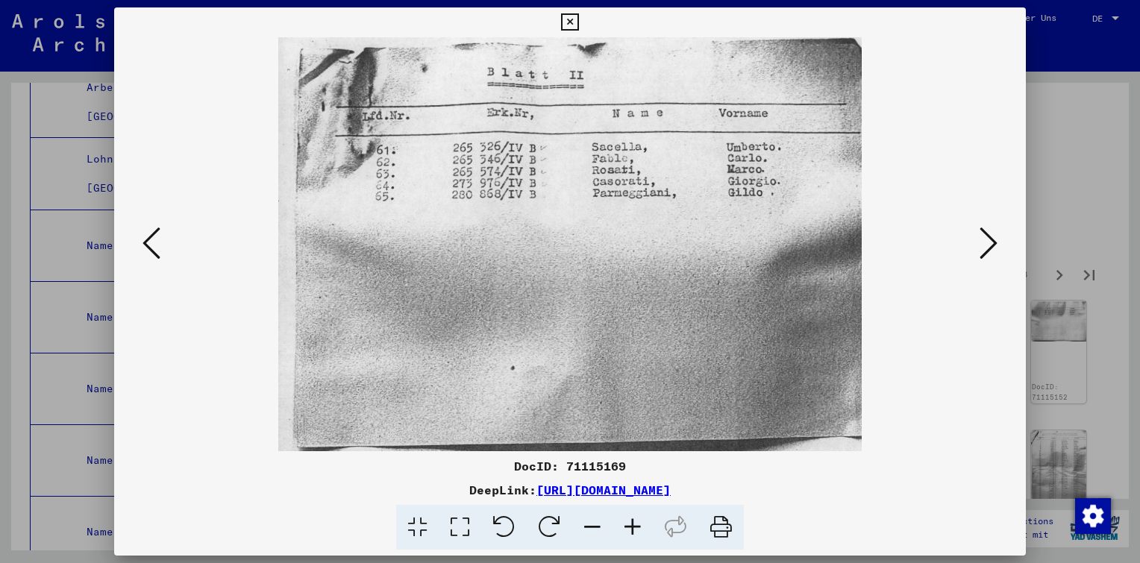
click at [982, 238] on icon at bounding box center [989, 243] width 18 height 36
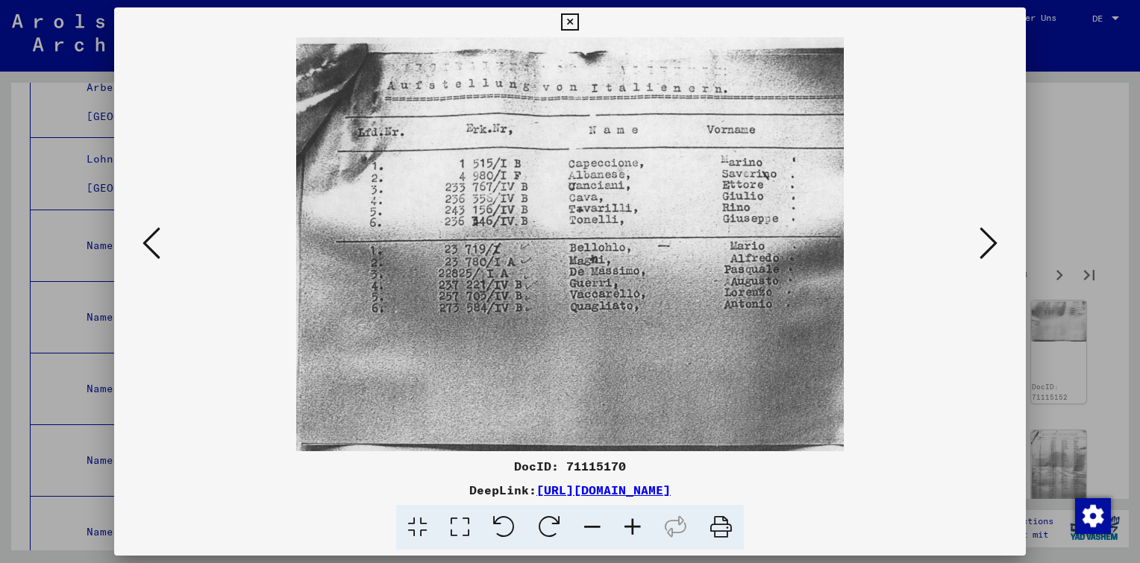
click at [982, 238] on icon at bounding box center [989, 243] width 18 height 36
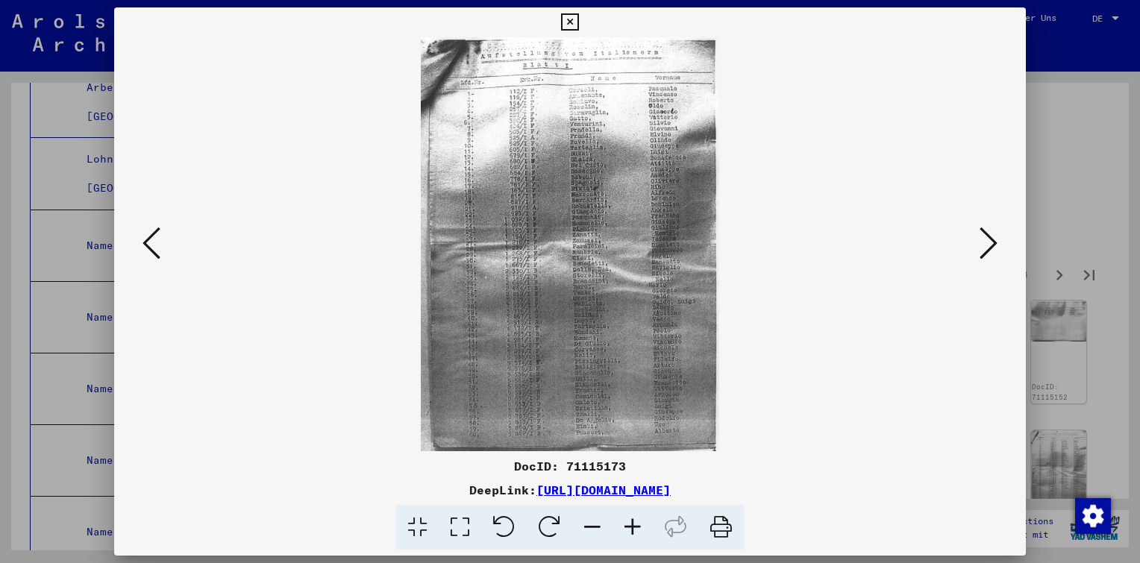
click at [630, 519] on icon at bounding box center [633, 528] width 40 height 46
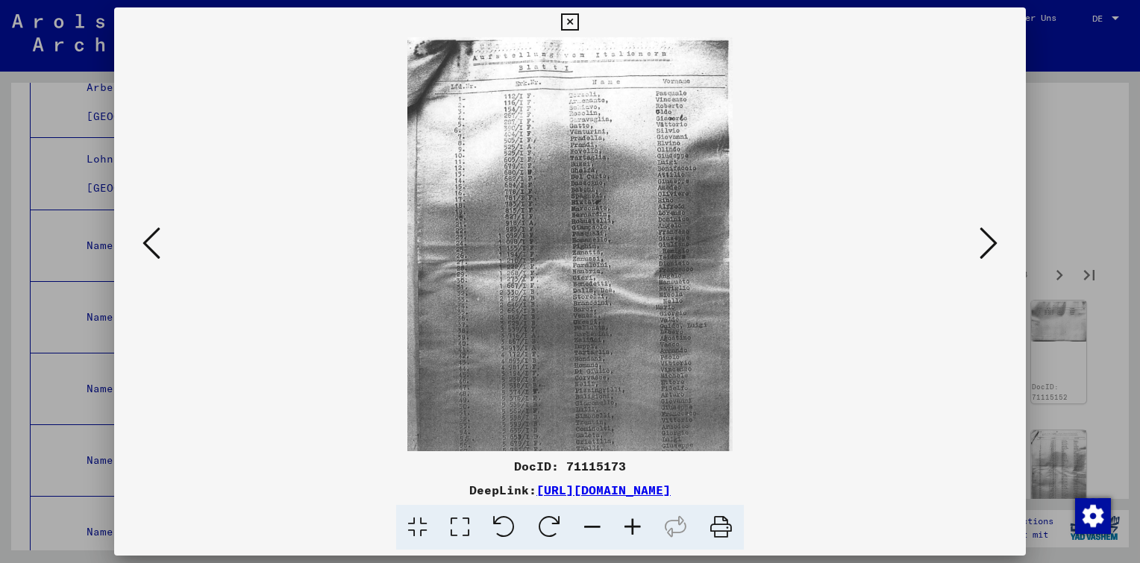
click at [630, 519] on icon at bounding box center [633, 528] width 40 height 46
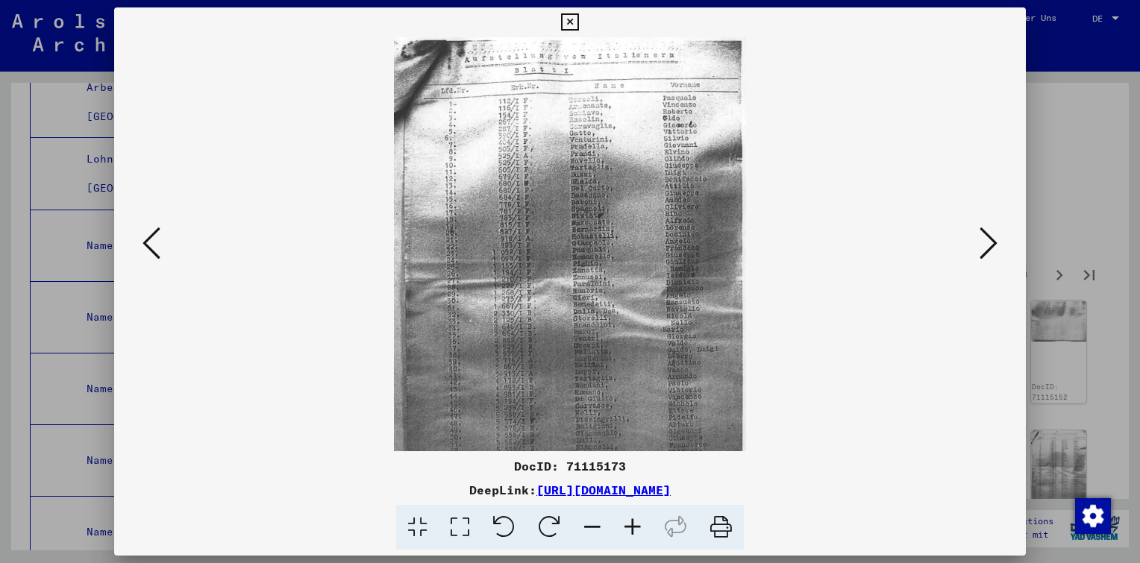
click at [630, 519] on icon at bounding box center [633, 528] width 40 height 46
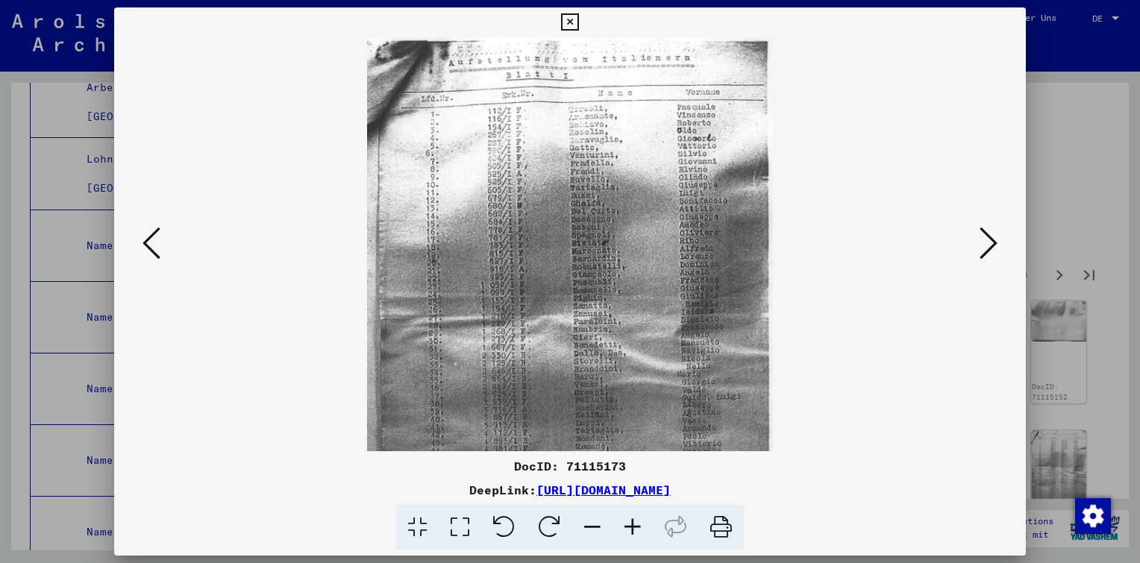
click at [630, 519] on icon at bounding box center [633, 528] width 40 height 46
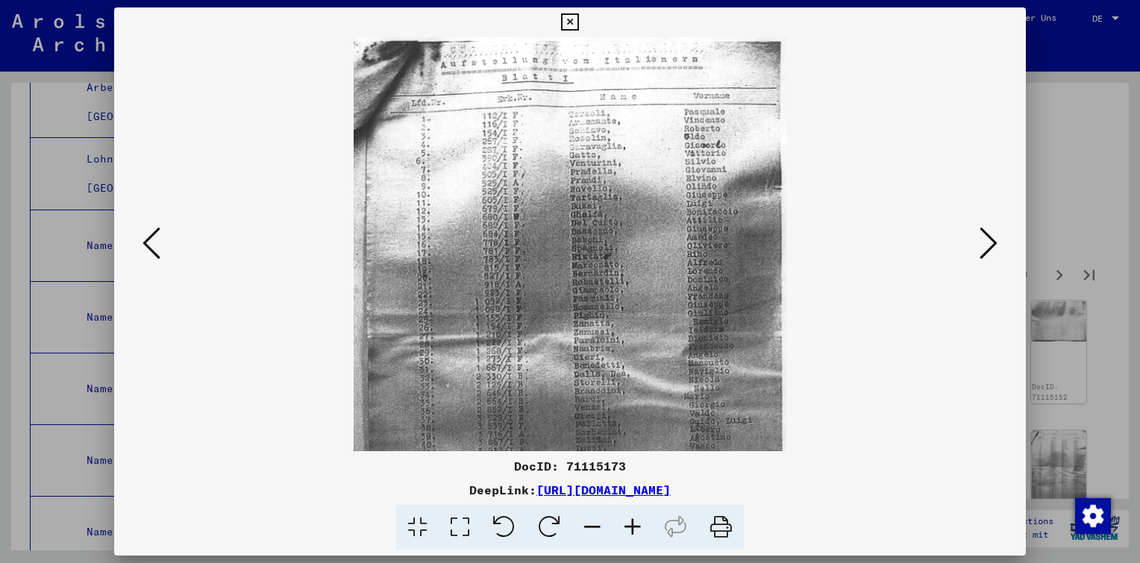
click at [630, 519] on icon at bounding box center [633, 528] width 40 height 46
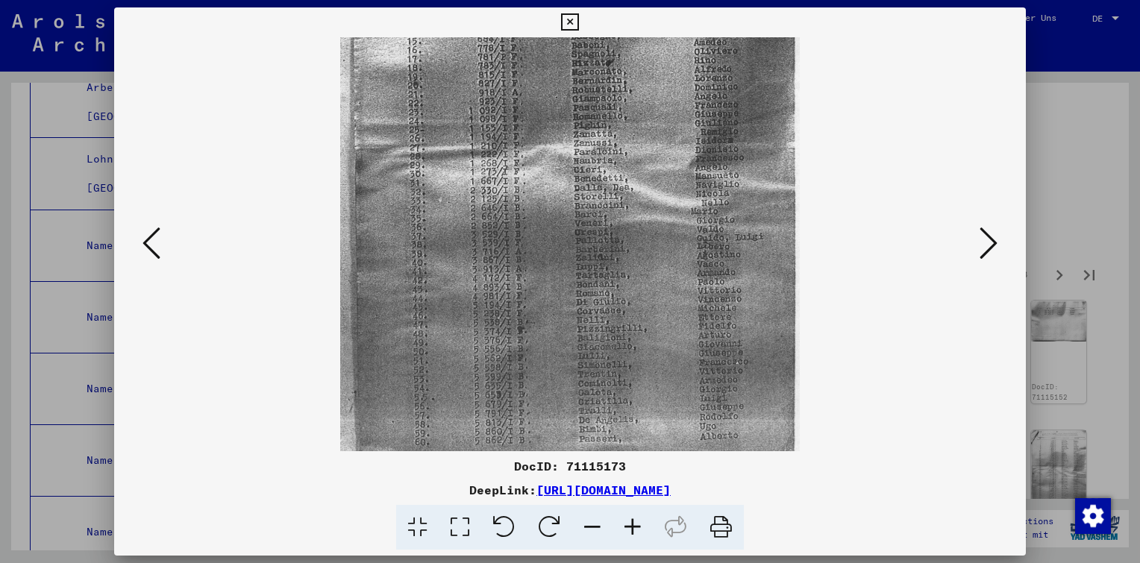
drag, startPoint x: 660, startPoint y: 313, endPoint x: 737, endPoint y: 128, distance: 200.4
click at [725, 140] on img at bounding box center [570, 149] width 460 height 638
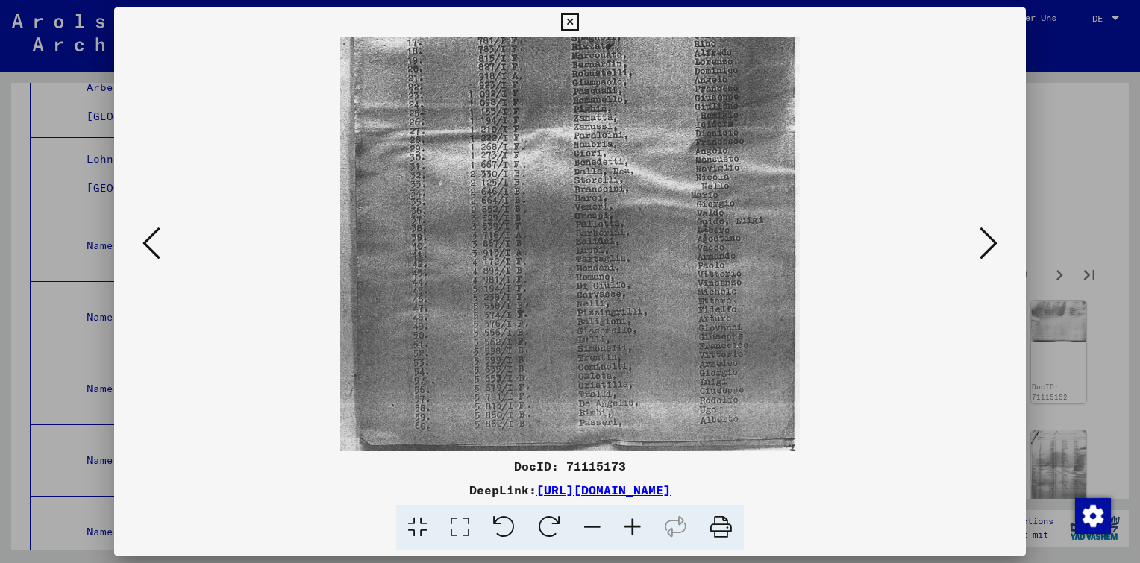
click at [985, 236] on icon at bounding box center [989, 243] width 18 height 36
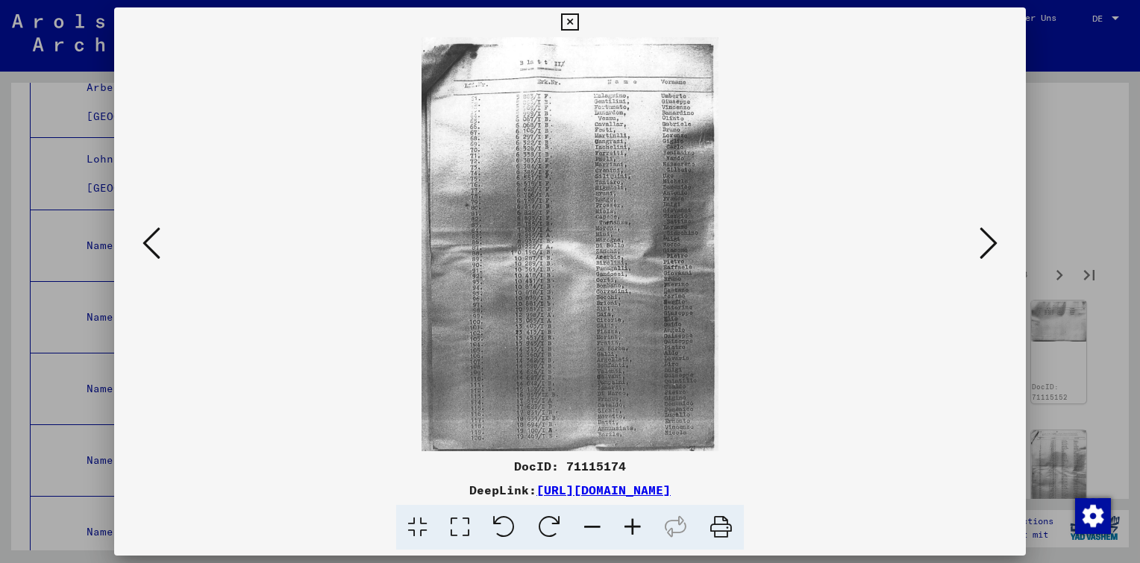
click at [985, 236] on icon at bounding box center [989, 243] width 18 height 36
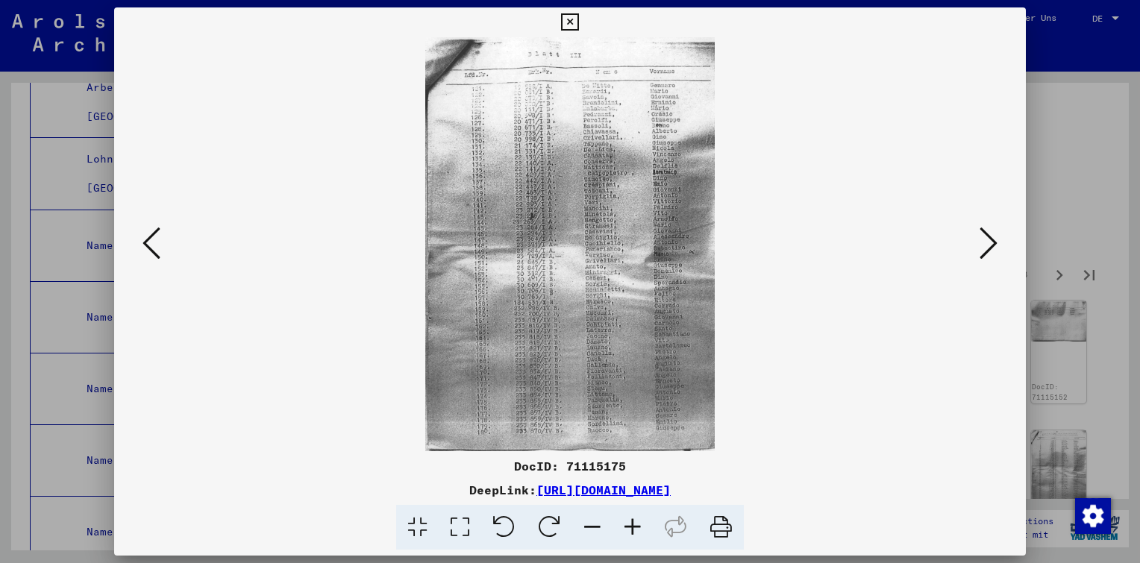
click at [631, 526] on icon at bounding box center [633, 528] width 40 height 46
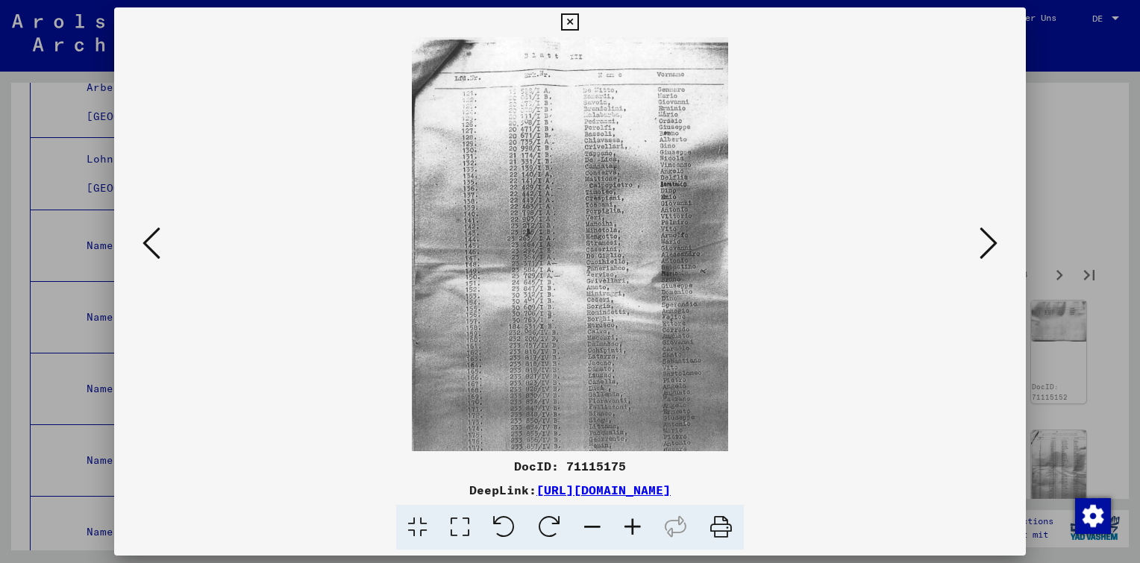
click at [631, 526] on icon at bounding box center [633, 528] width 40 height 46
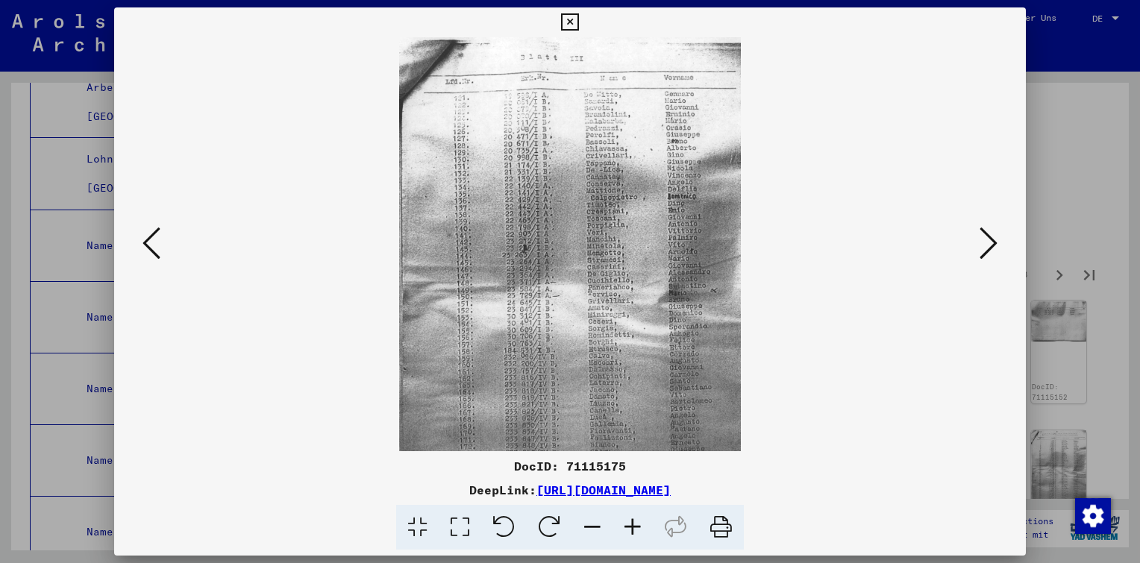
click at [631, 526] on icon at bounding box center [633, 528] width 40 height 46
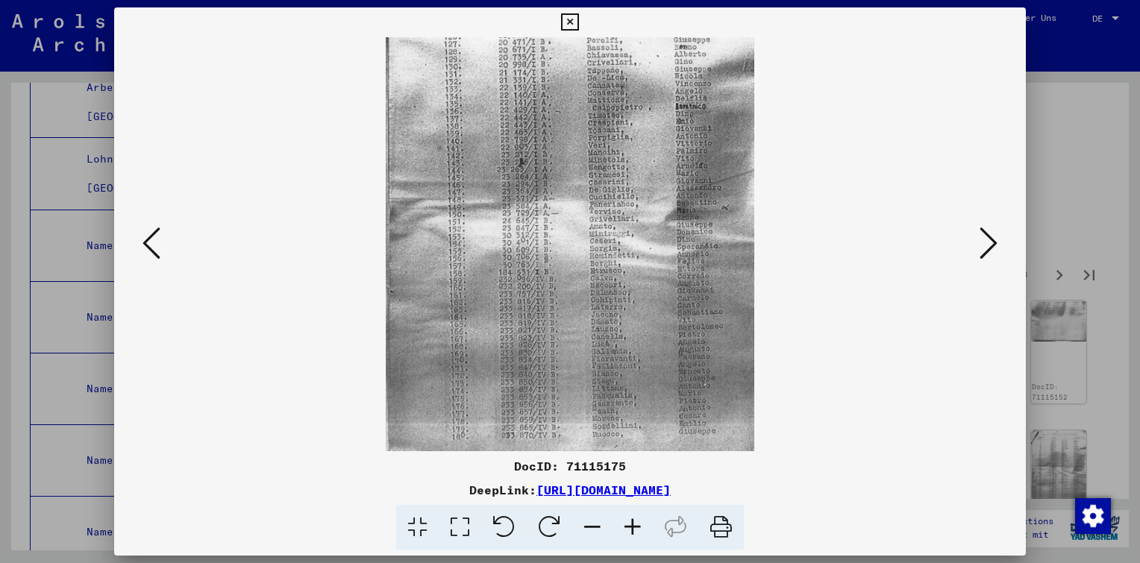
scroll to position [111, 0]
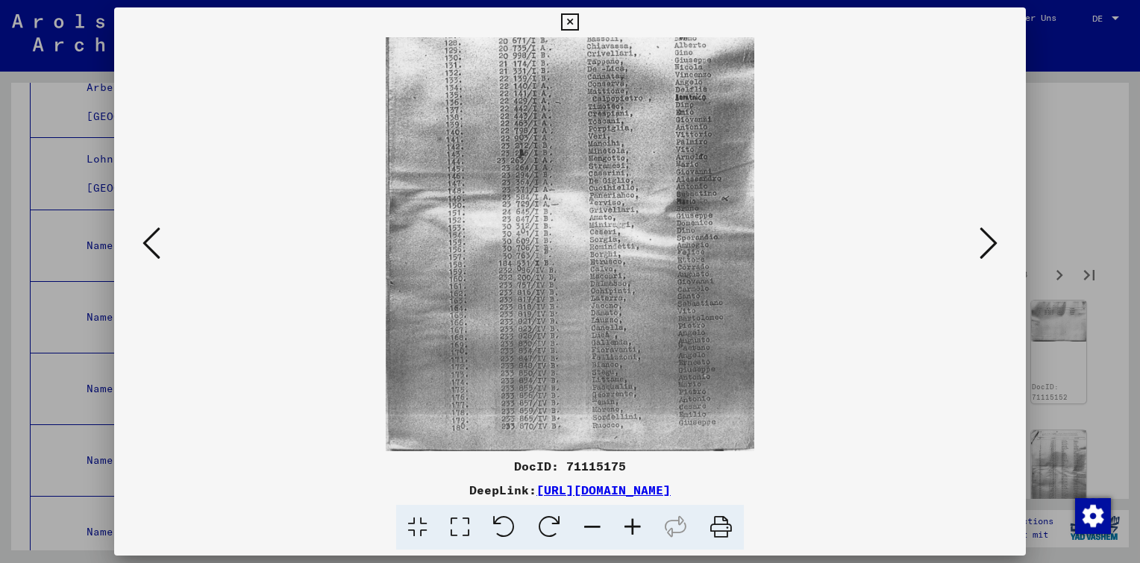
drag, startPoint x: 633, startPoint y: 409, endPoint x: 651, endPoint y: 146, distance: 263.3
click at [652, 146] on img at bounding box center [570, 189] width 368 height 526
click at [984, 245] on icon at bounding box center [989, 243] width 18 height 36
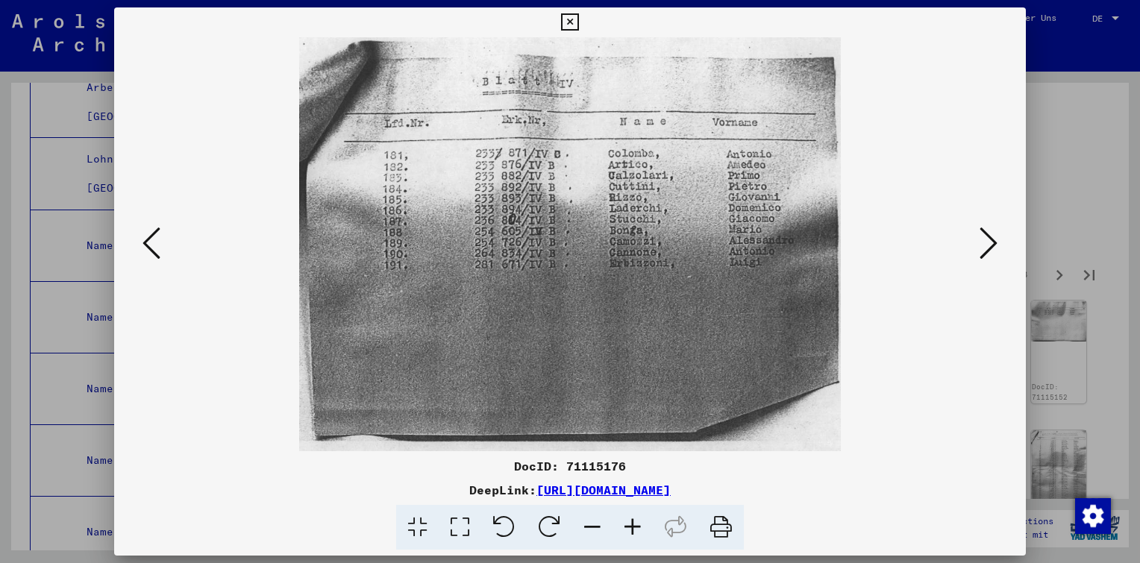
scroll to position [0, 0]
click at [985, 245] on icon at bounding box center [989, 243] width 18 height 36
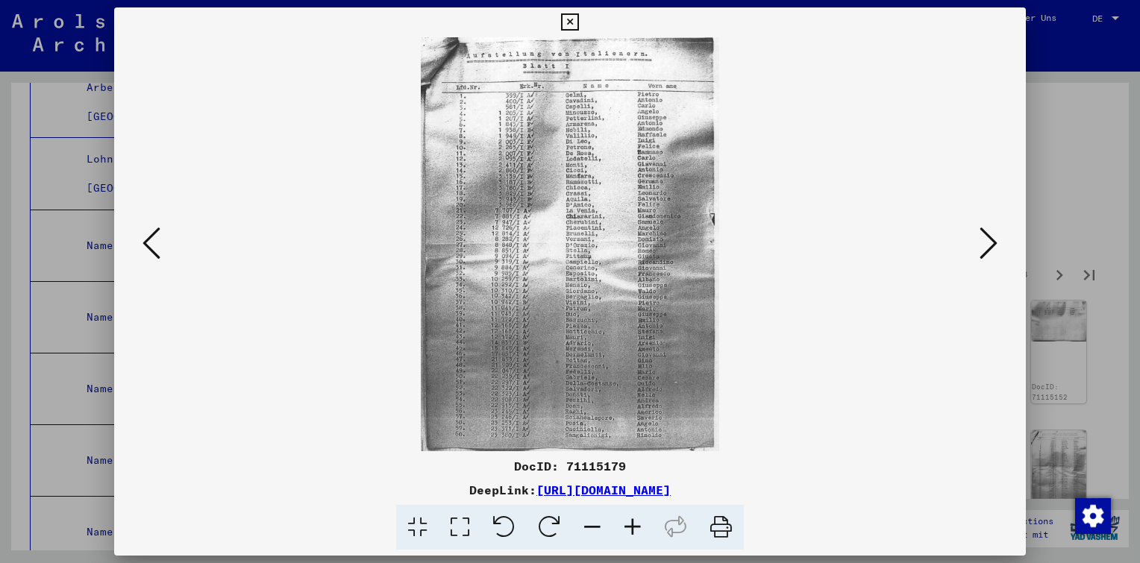
click at [985, 245] on icon at bounding box center [989, 243] width 18 height 36
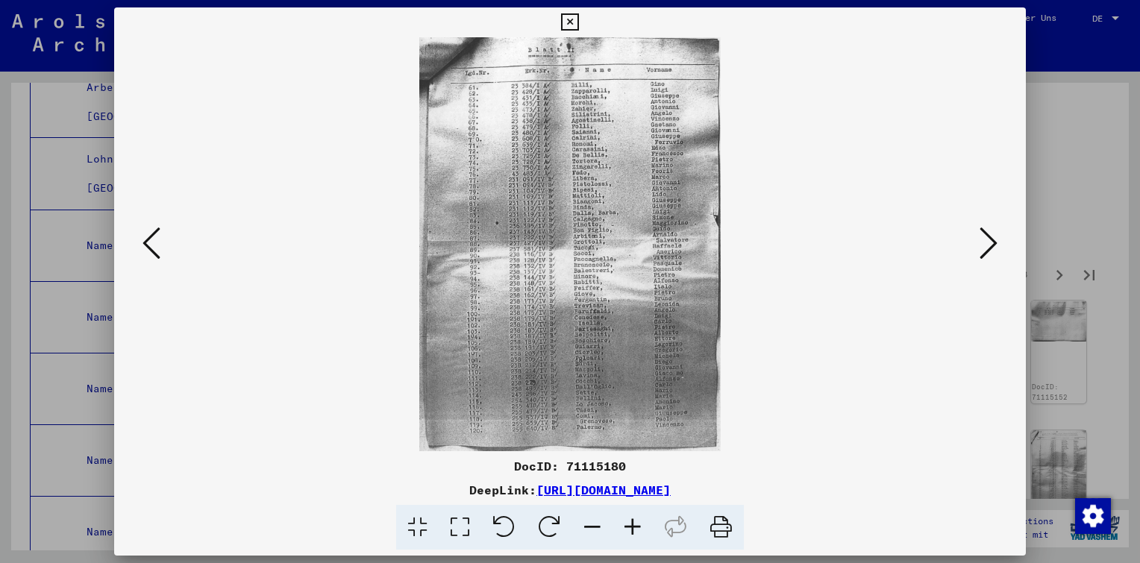
click at [985, 245] on icon at bounding box center [989, 243] width 18 height 36
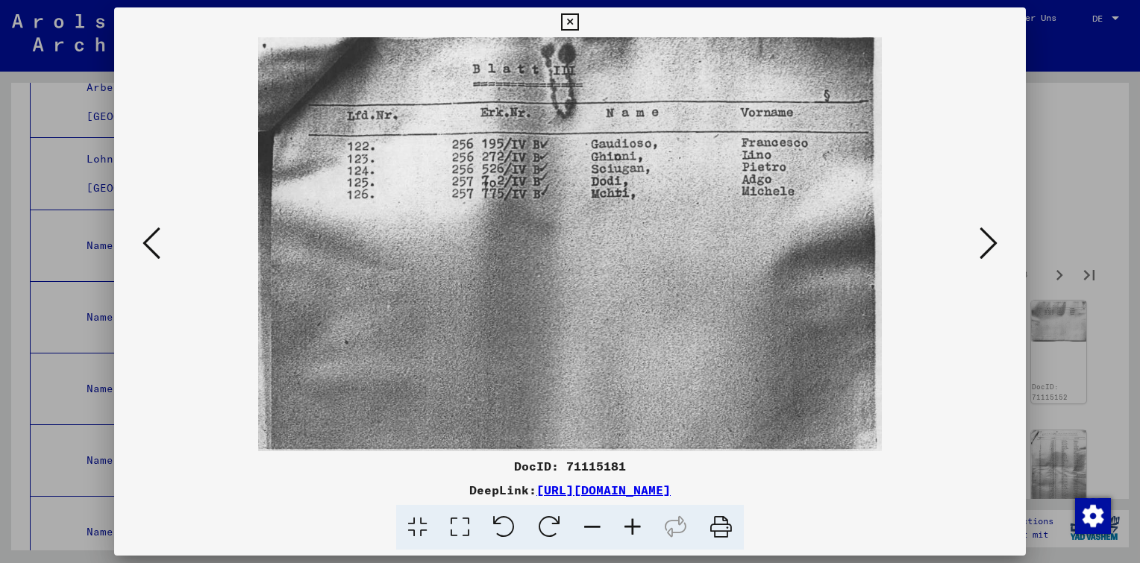
click at [985, 245] on icon at bounding box center [989, 243] width 18 height 36
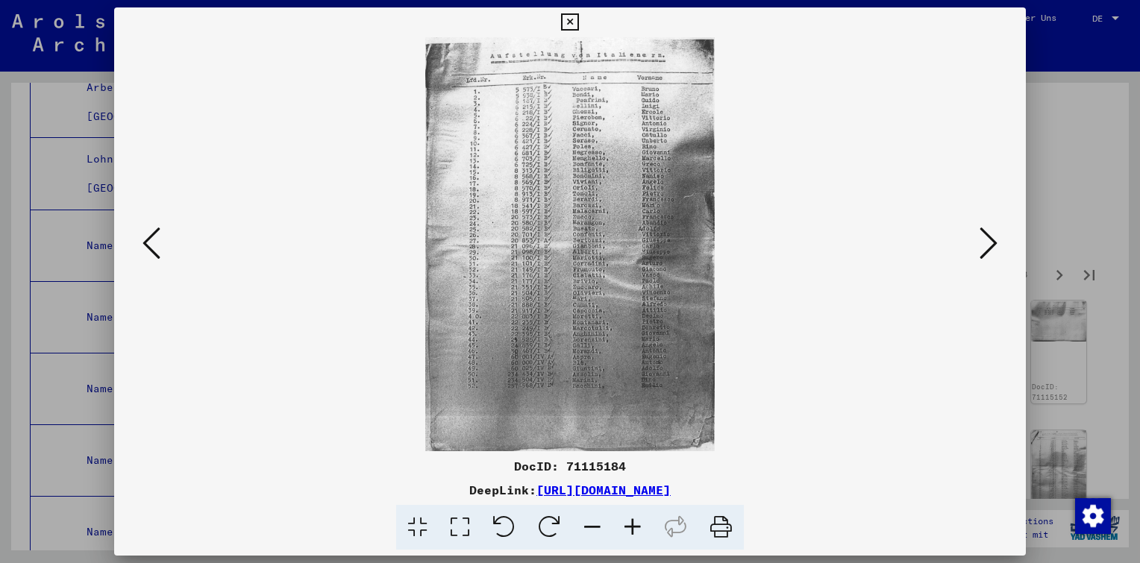
click at [985, 245] on icon at bounding box center [989, 243] width 18 height 36
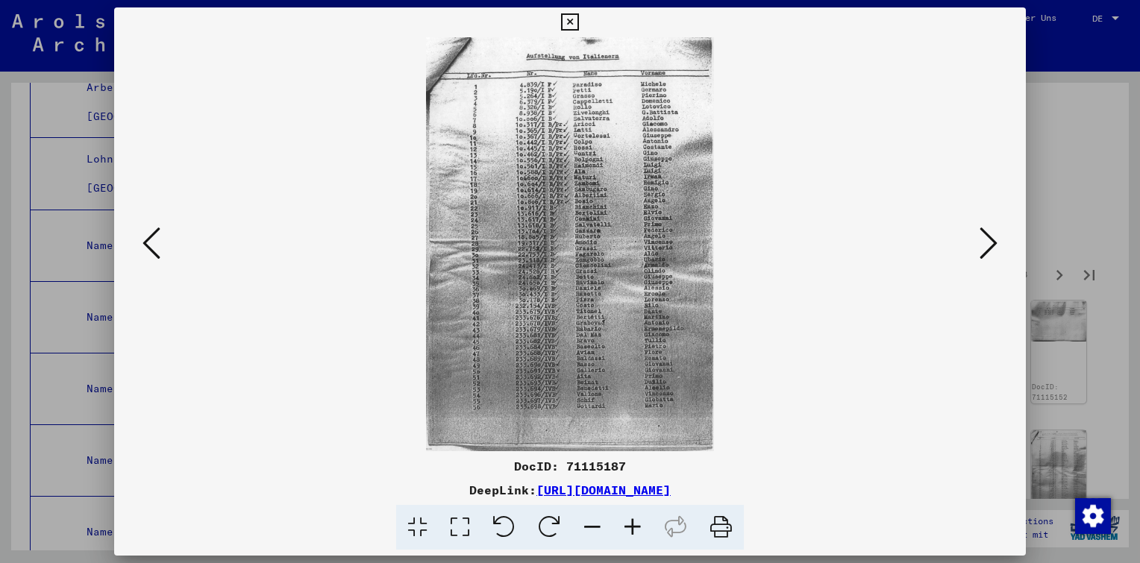
click at [985, 245] on icon at bounding box center [989, 243] width 18 height 36
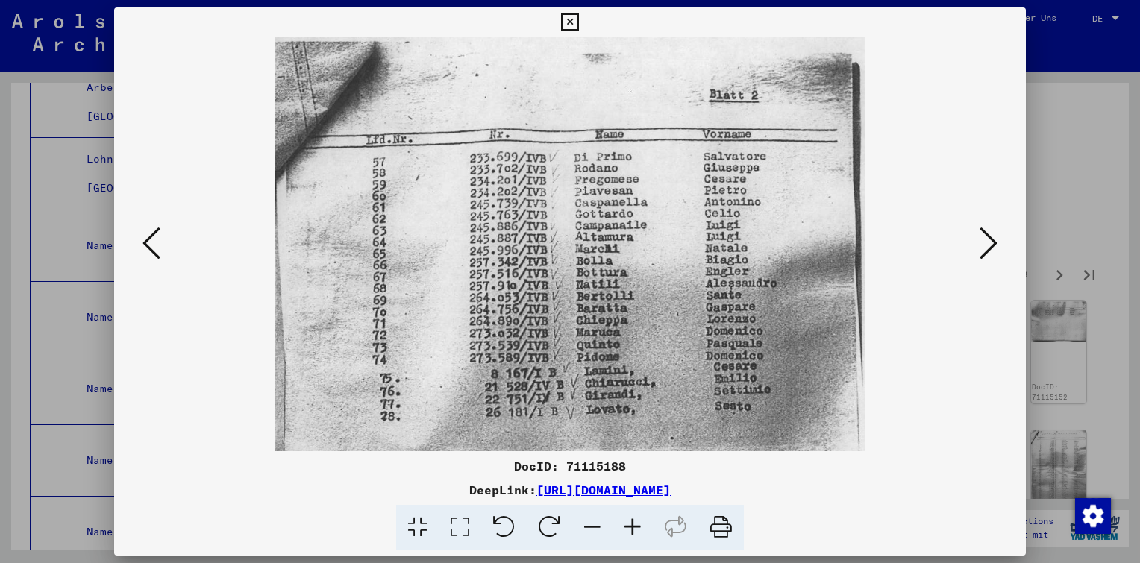
click at [984, 245] on icon at bounding box center [989, 243] width 18 height 36
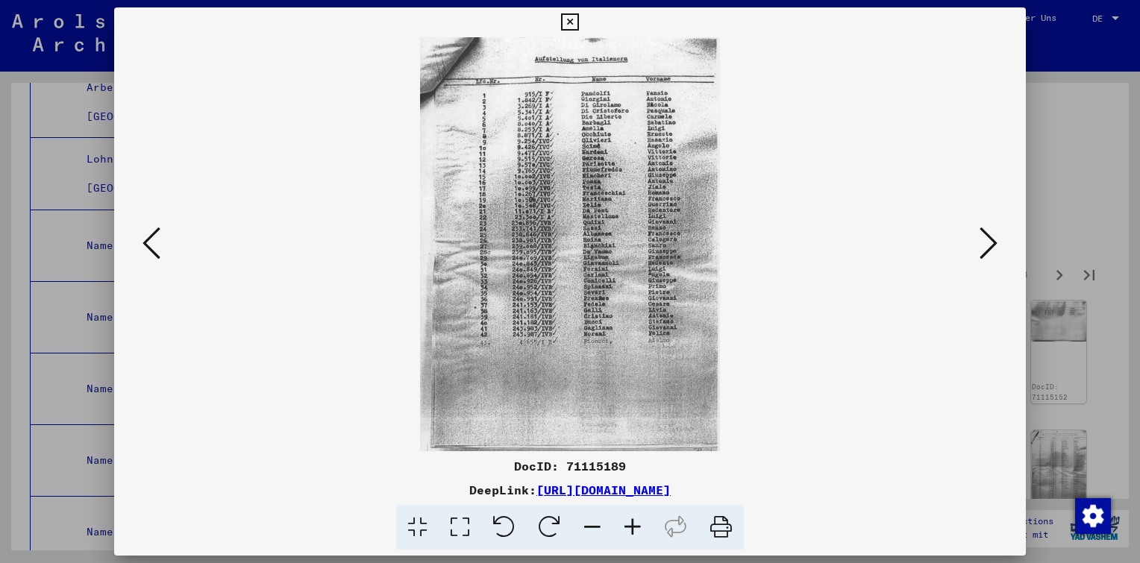
click at [984, 245] on icon at bounding box center [989, 243] width 18 height 36
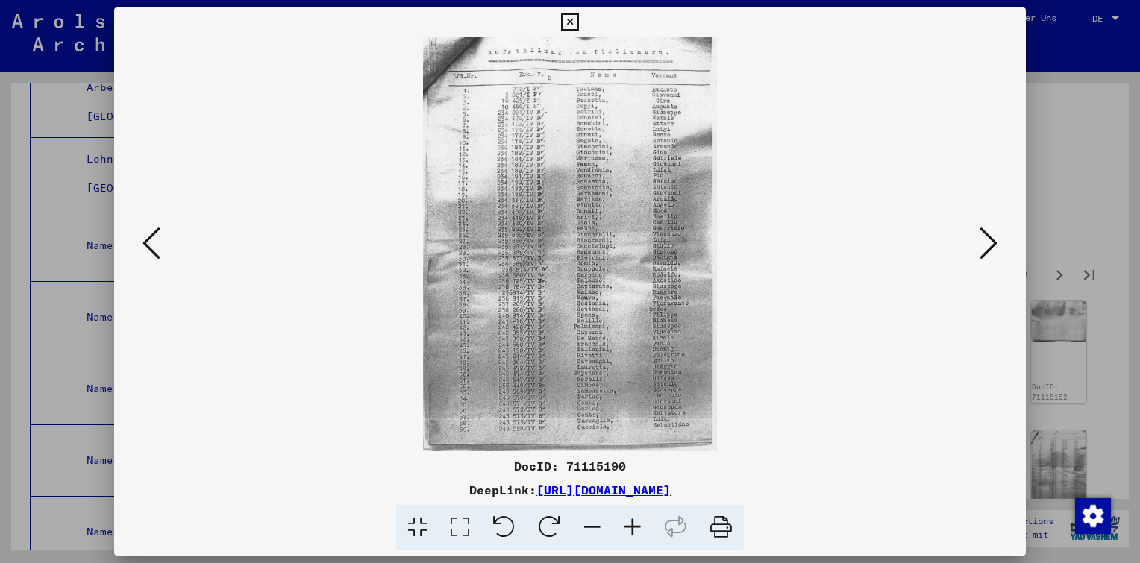
click at [984, 245] on icon at bounding box center [989, 243] width 18 height 36
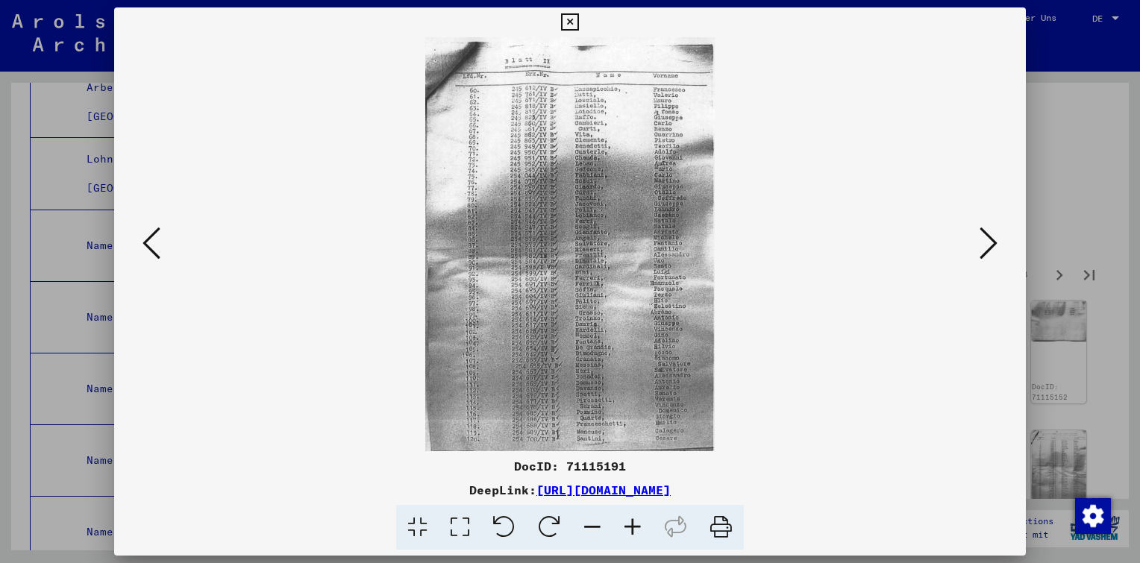
click at [984, 245] on icon at bounding box center [989, 243] width 18 height 36
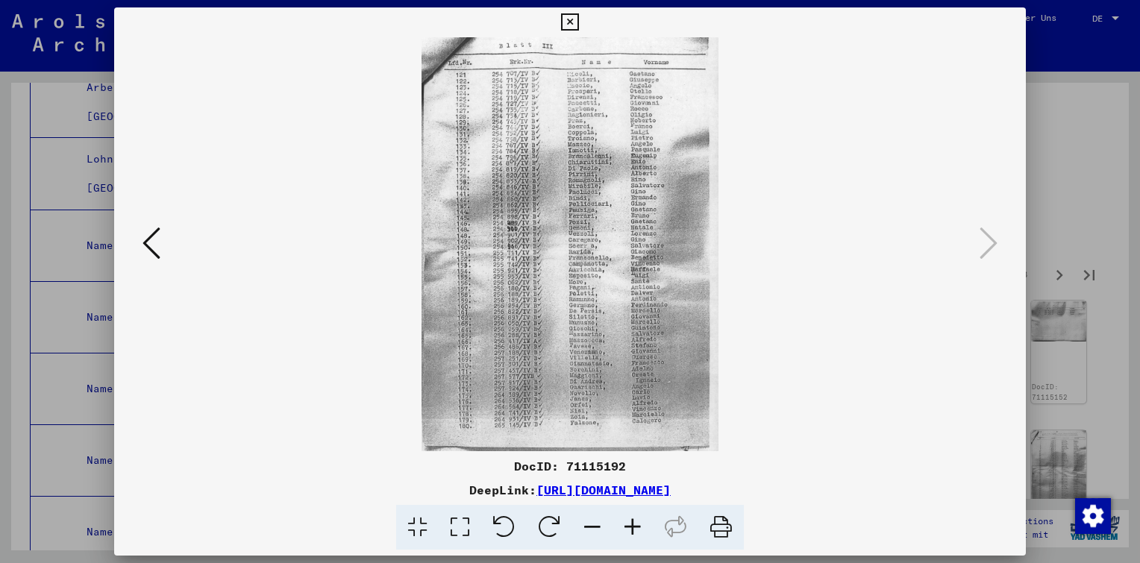
click at [568, 25] on icon at bounding box center [569, 22] width 17 height 18
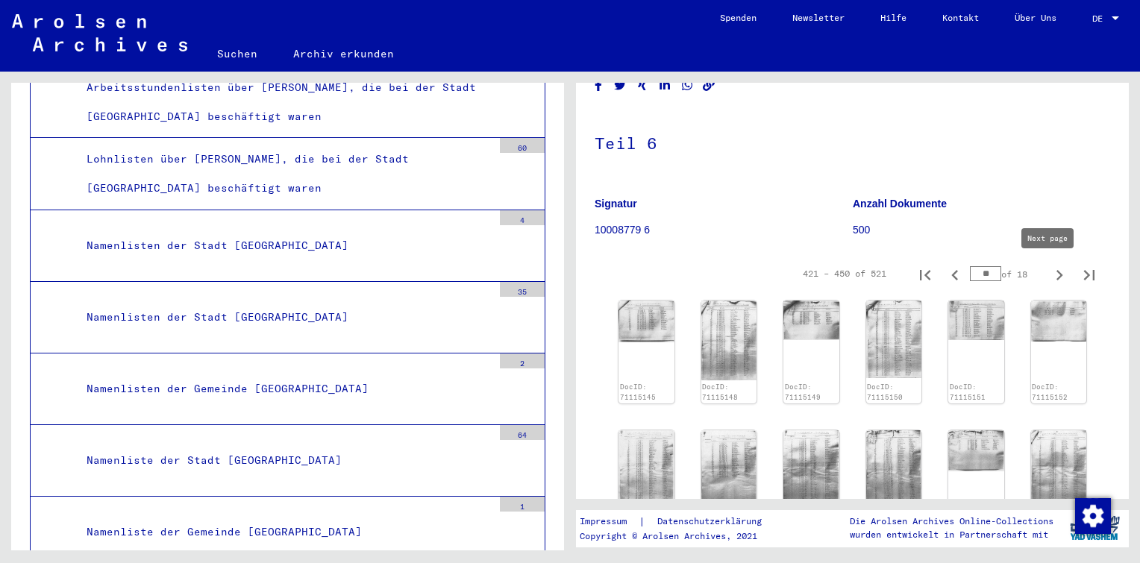
click at [1049, 273] on icon "Next page" at bounding box center [1059, 275] width 21 height 21
type input "**"
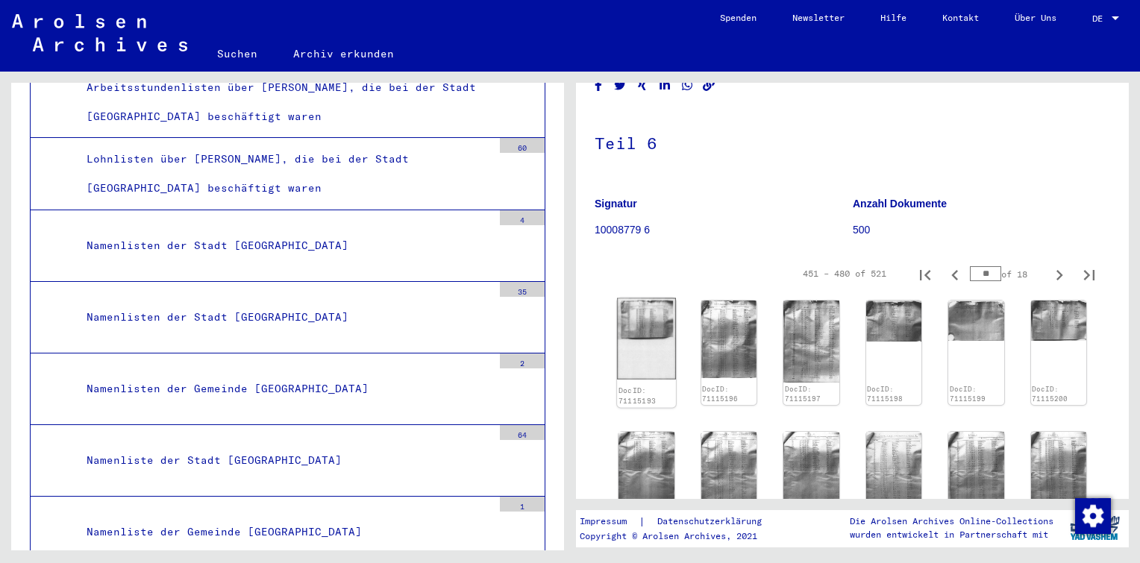
click at [642, 322] on img at bounding box center [646, 340] width 58 height 82
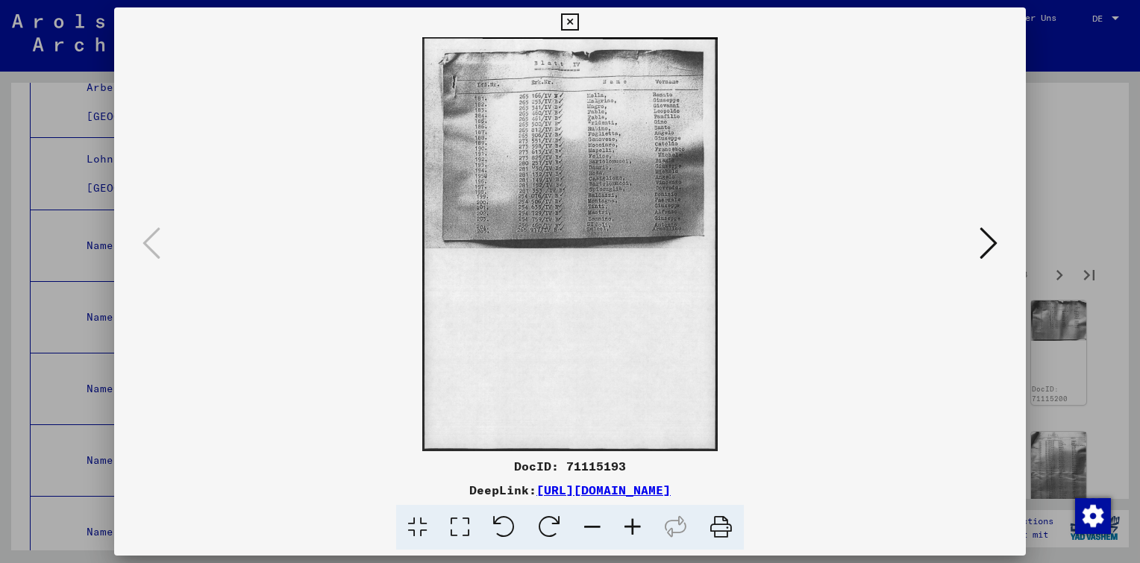
click at [987, 246] on icon at bounding box center [989, 243] width 18 height 36
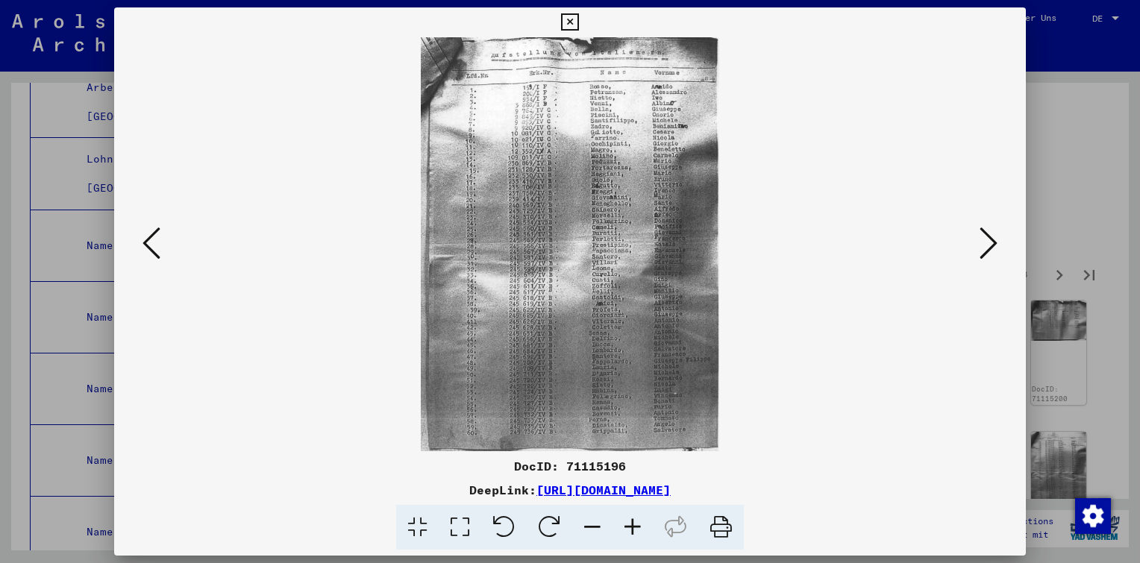
click at [987, 246] on icon at bounding box center [989, 243] width 18 height 36
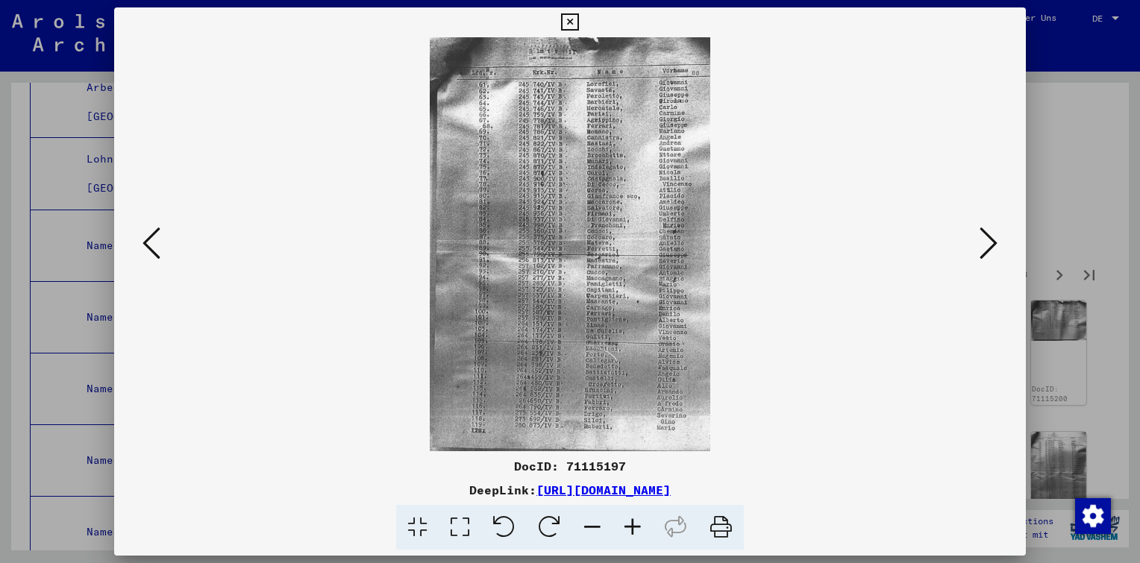
click at [987, 246] on icon at bounding box center [989, 243] width 18 height 36
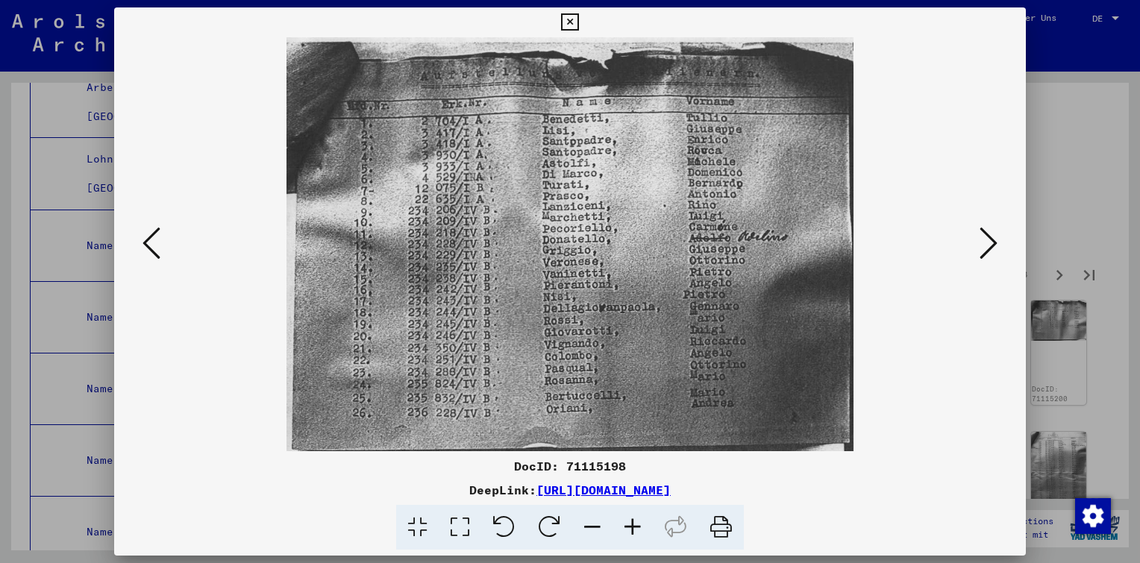
click at [987, 246] on icon at bounding box center [989, 243] width 18 height 36
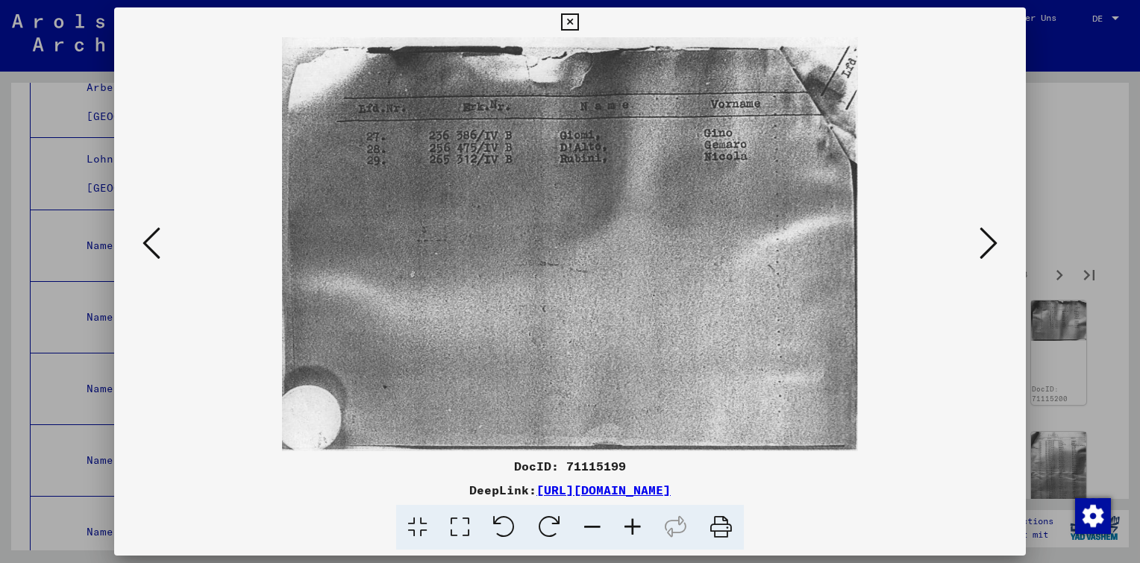
click at [987, 246] on icon at bounding box center [989, 243] width 18 height 36
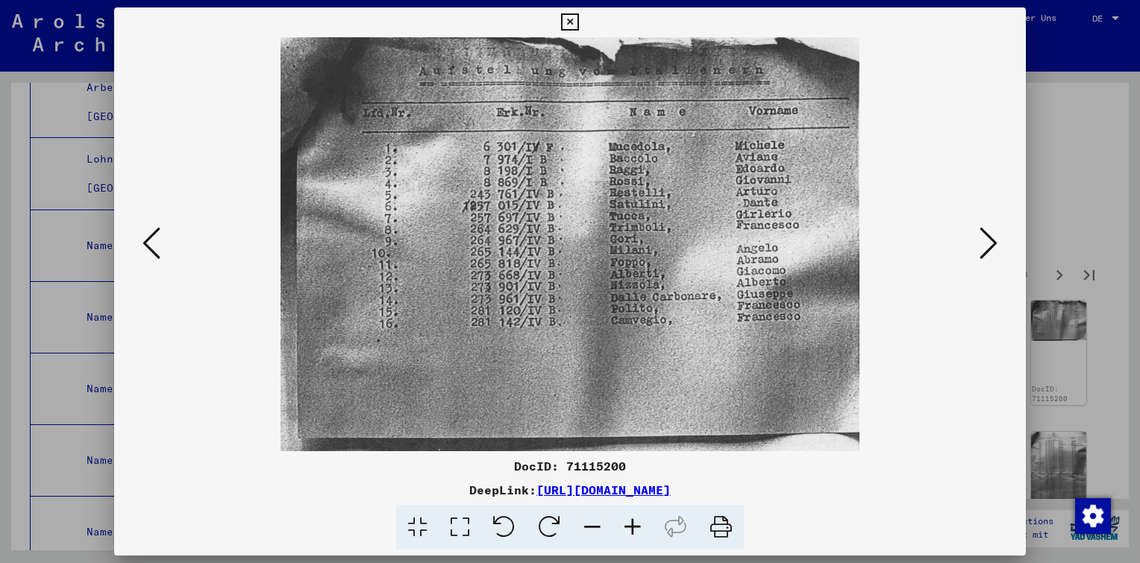
click at [987, 246] on icon at bounding box center [989, 243] width 18 height 36
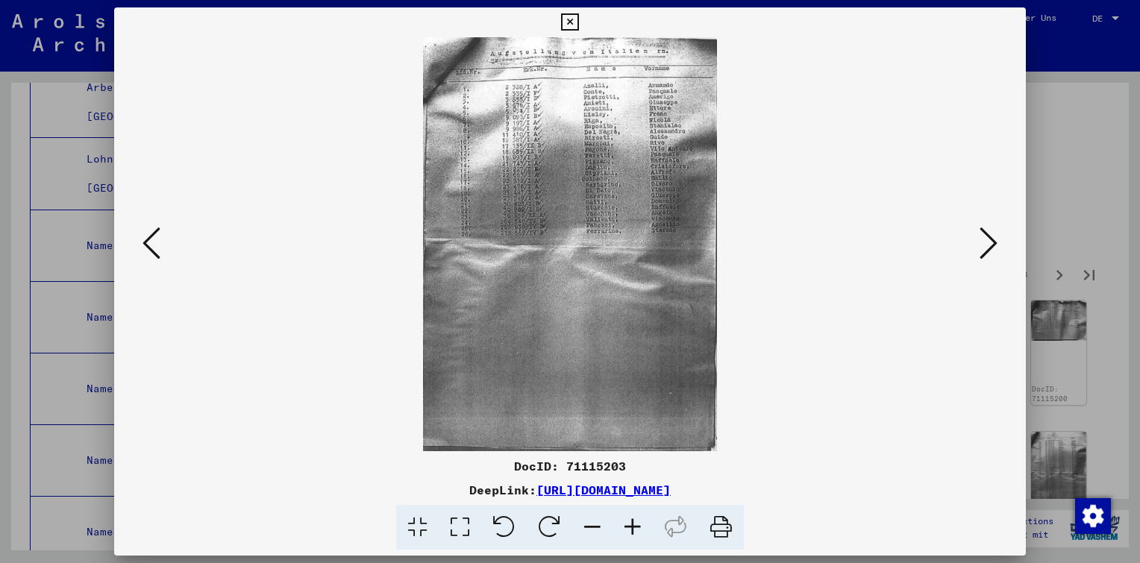
click at [150, 239] on icon at bounding box center [152, 243] width 18 height 36
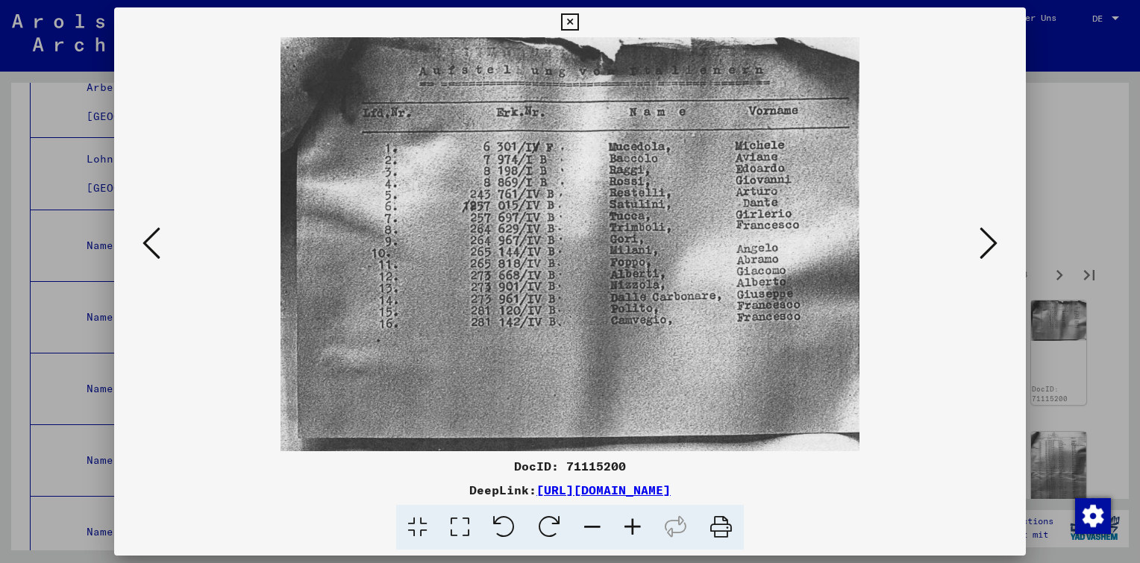
click at [978, 242] on button at bounding box center [988, 244] width 27 height 43
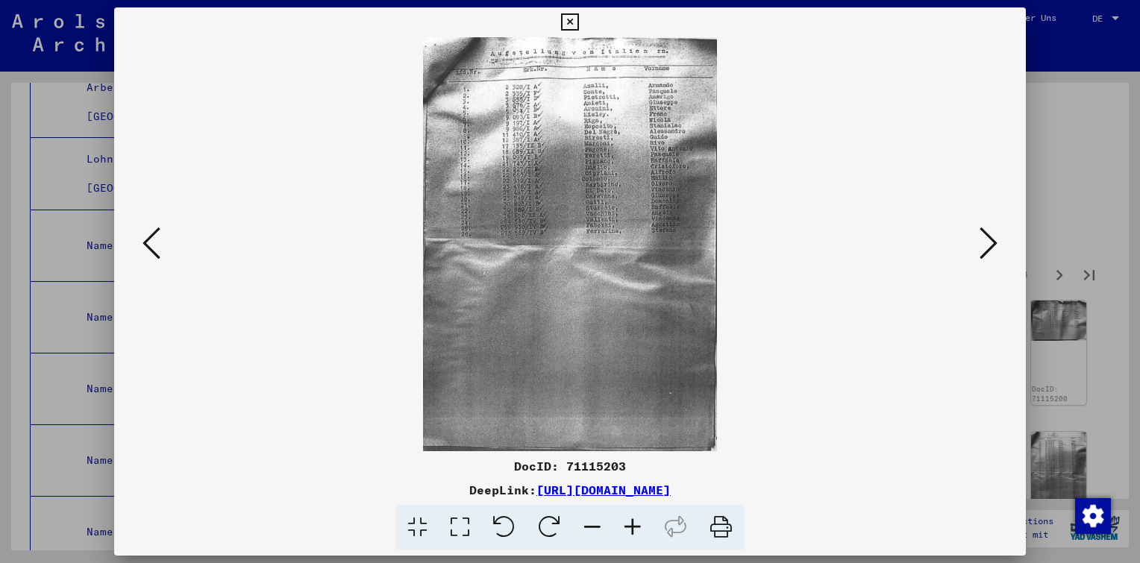
click at [978, 242] on button at bounding box center [988, 244] width 27 height 43
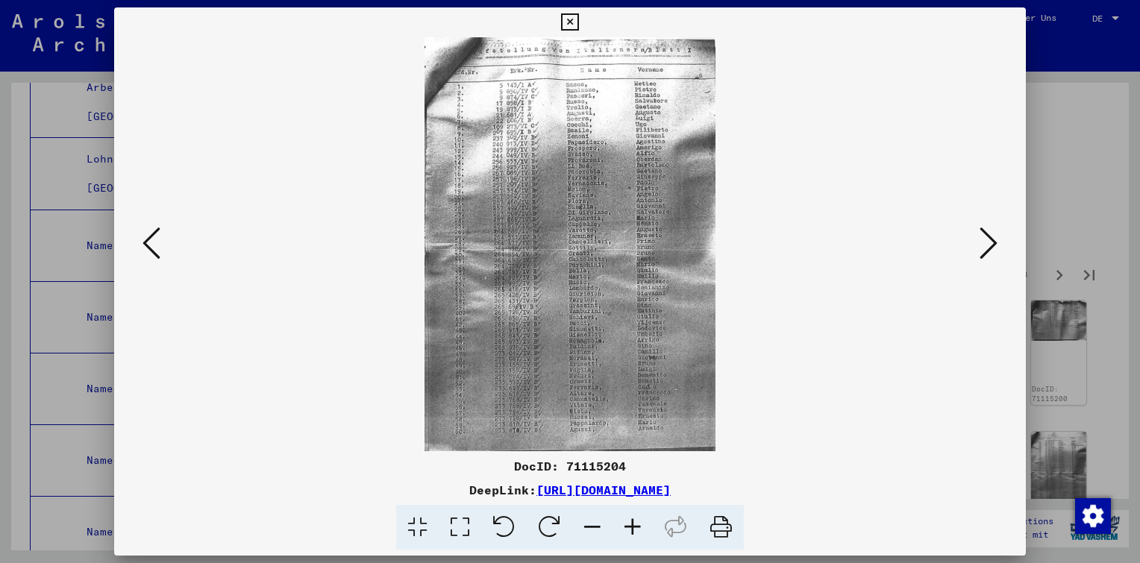
click at [978, 242] on button at bounding box center [988, 244] width 27 height 43
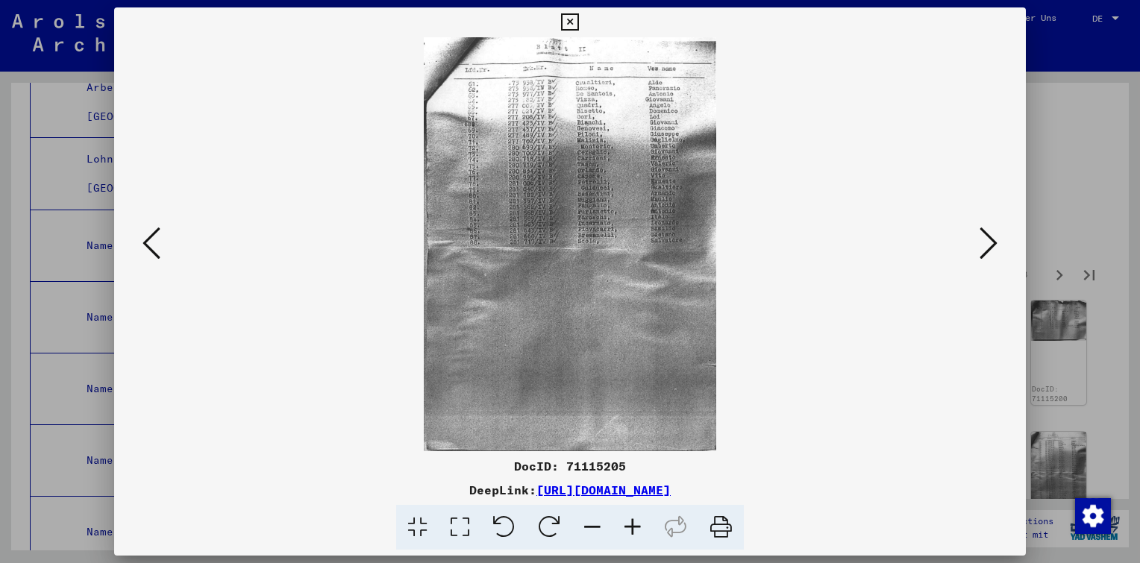
click at [978, 242] on button at bounding box center [988, 244] width 27 height 43
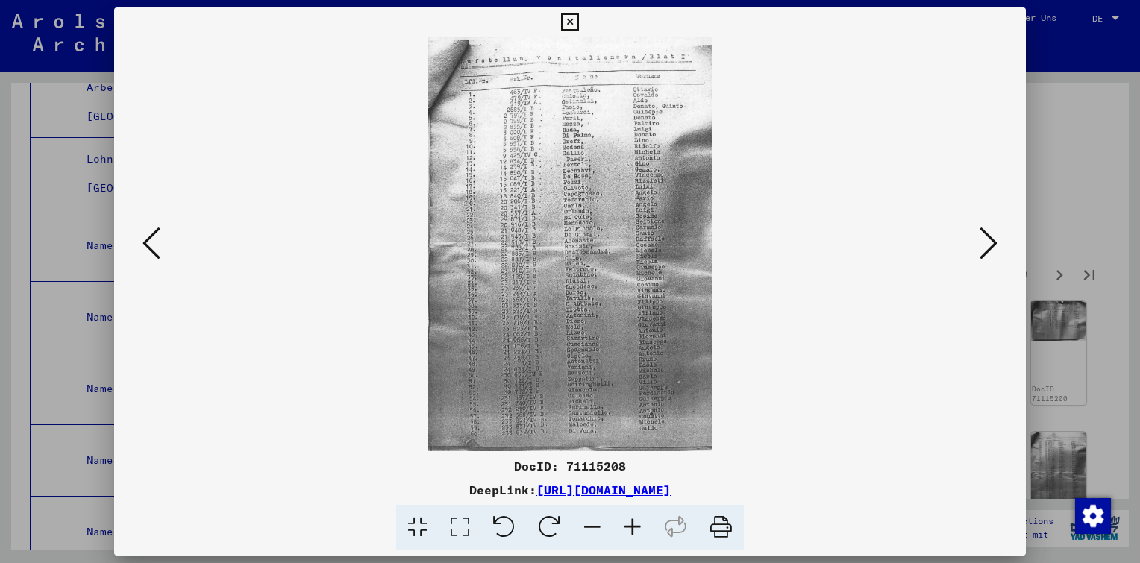
click at [978, 242] on button at bounding box center [988, 244] width 27 height 43
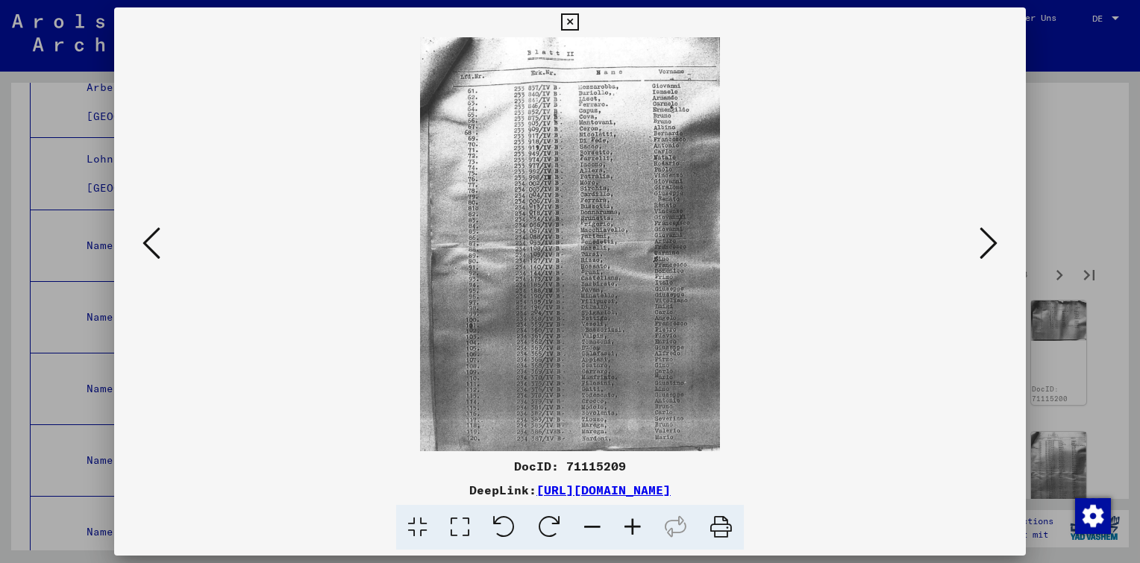
click at [978, 242] on button at bounding box center [988, 244] width 27 height 43
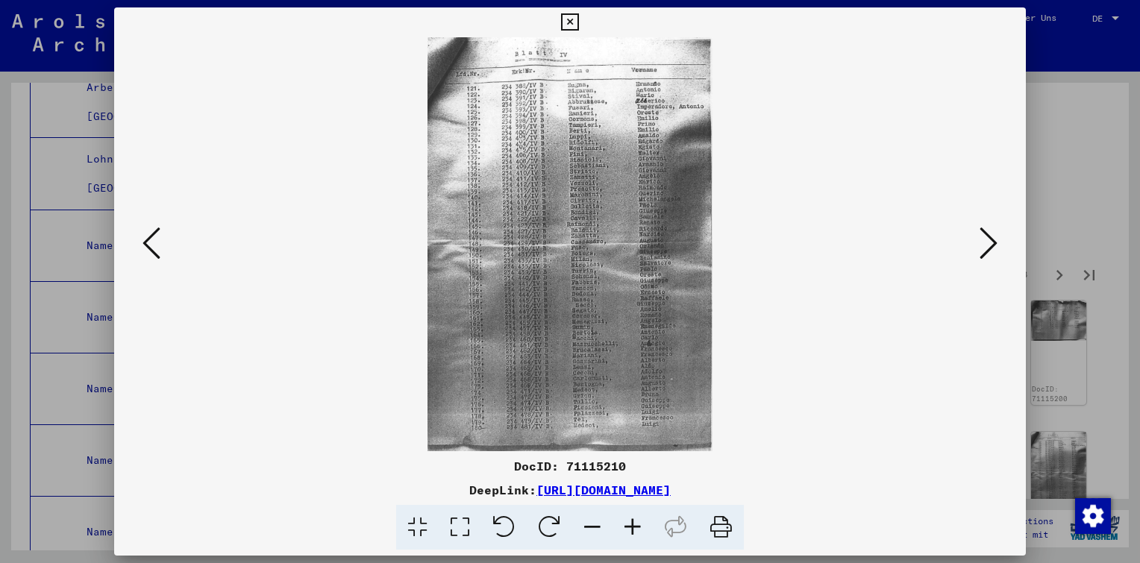
click at [976, 242] on button at bounding box center [988, 244] width 27 height 43
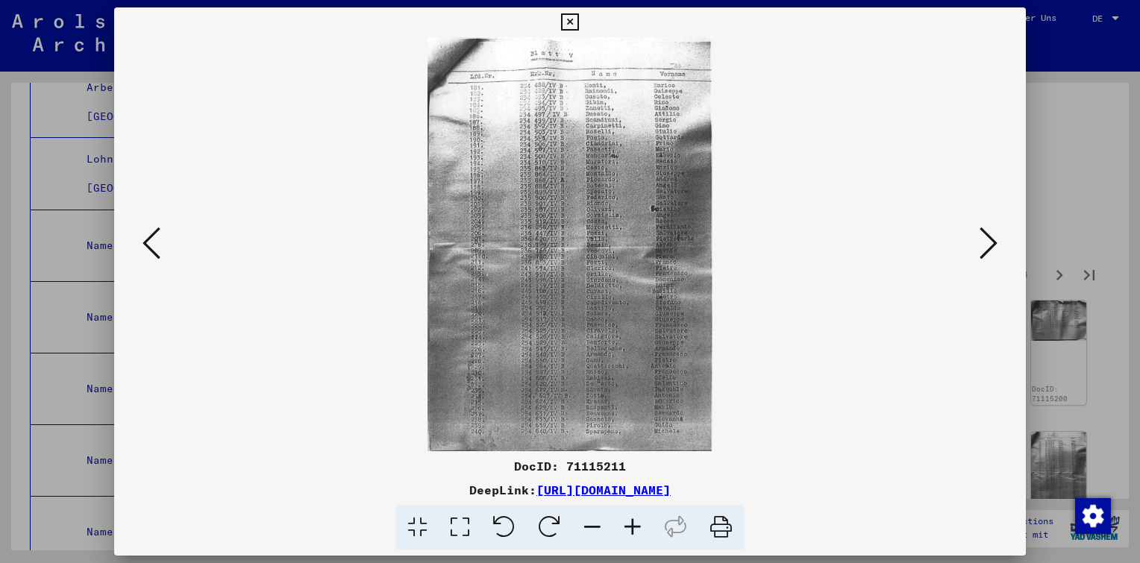
click at [976, 242] on button at bounding box center [988, 244] width 27 height 43
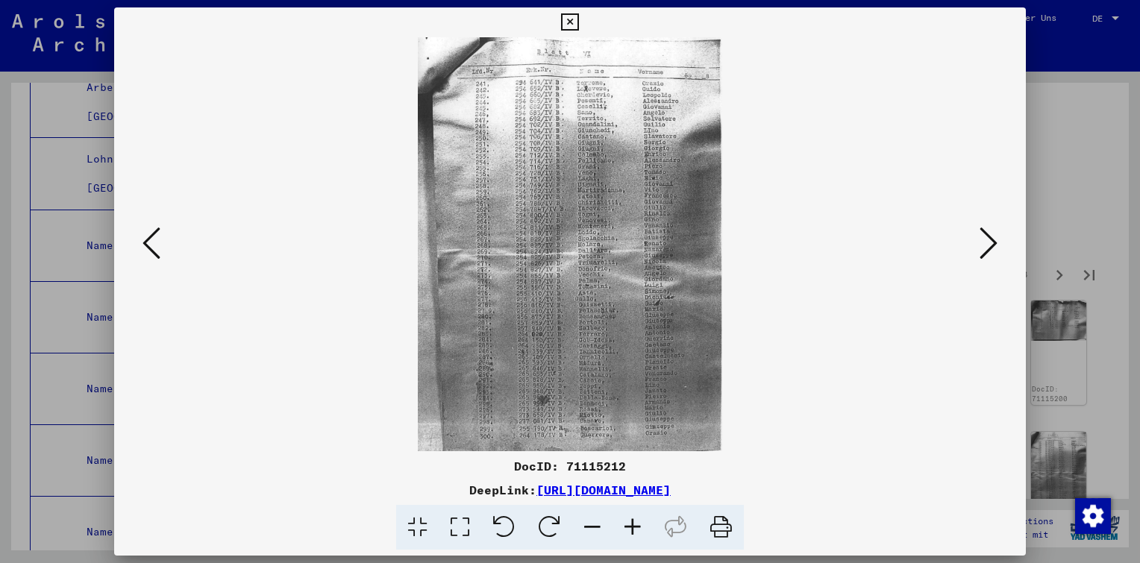
click at [976, 242] on button at bounding box center [988, 244] width 27 height 43
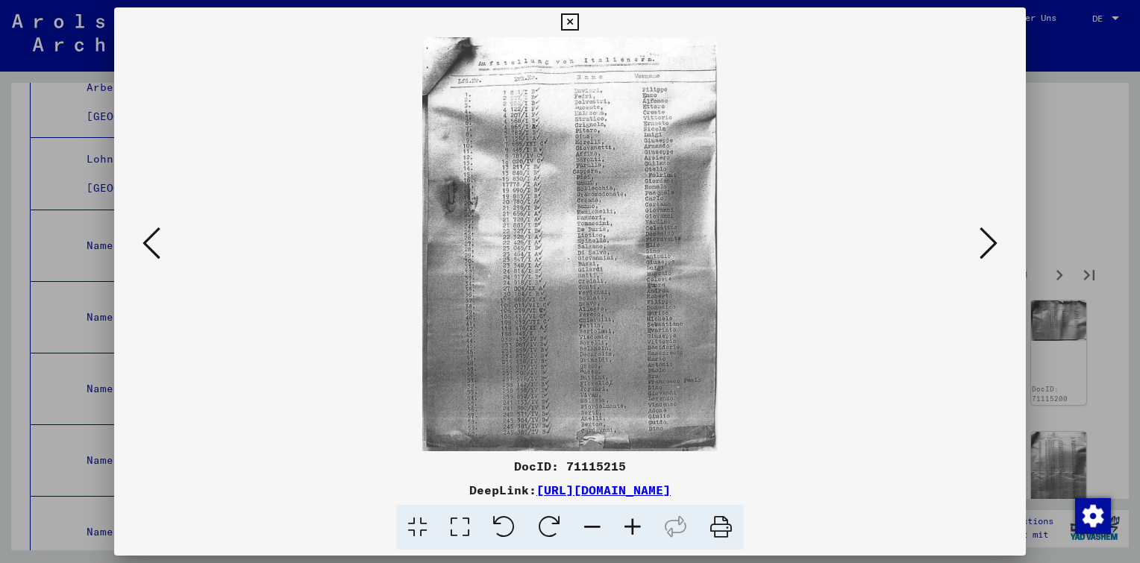
click at [976, 242] on button at bounding box center [988, 244] width 27 height 43
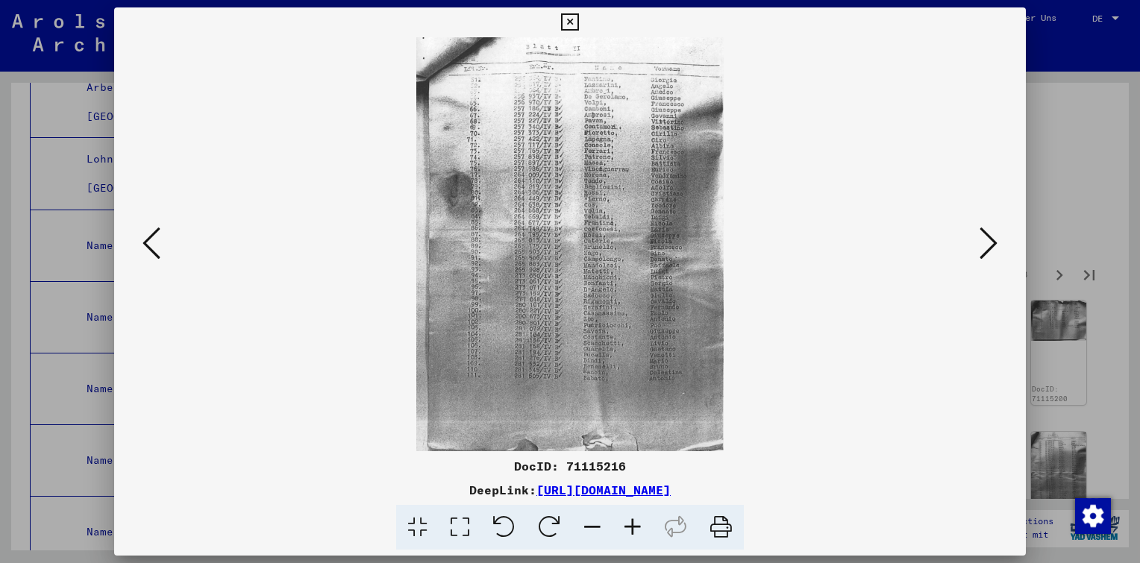
click at [976, 242] on button at bounding box center [988, 244] width 27 height 43
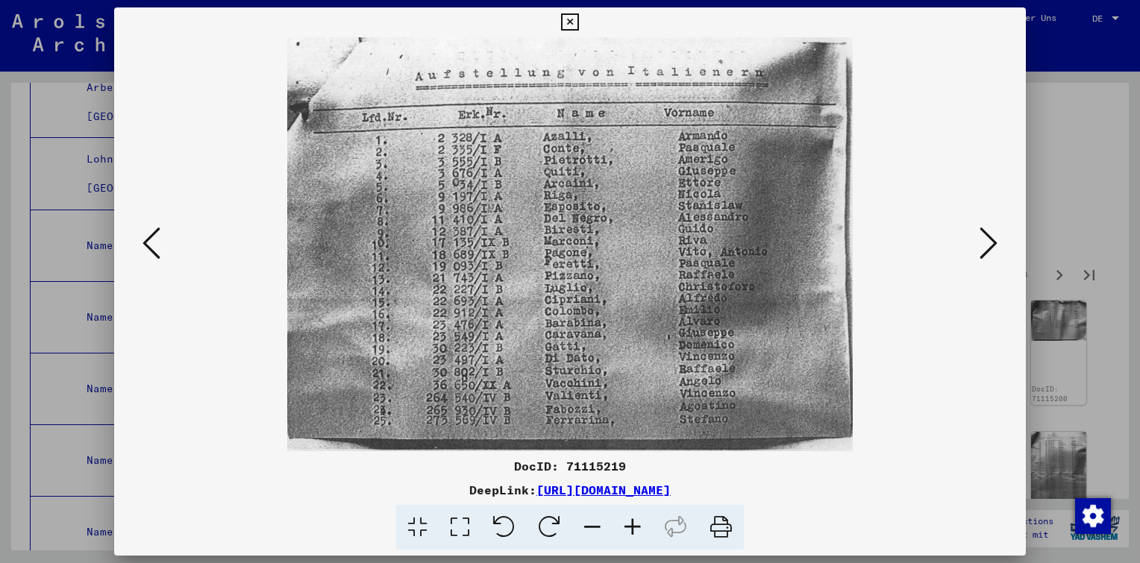
click at [975, 244] on div at bounding box center [570, 244] width 912 height 414
click at [975, 244] on img at bounding box center [570, 244] width 810 height 414
click at [568, 28] on icon at bounding box center [569, 22] width 17 height 18
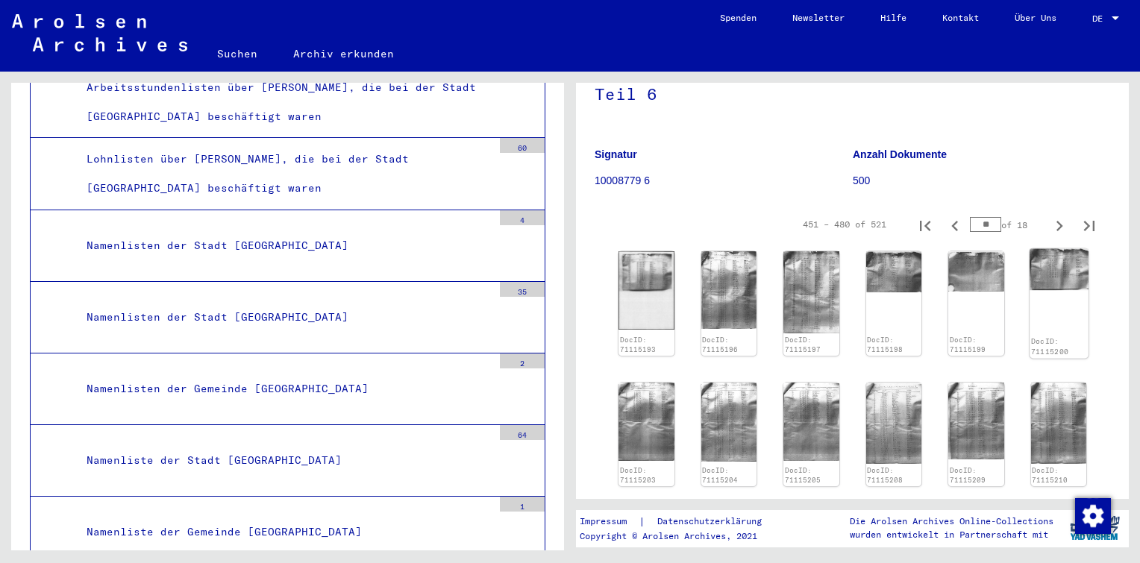
scroll to position [166, 0]
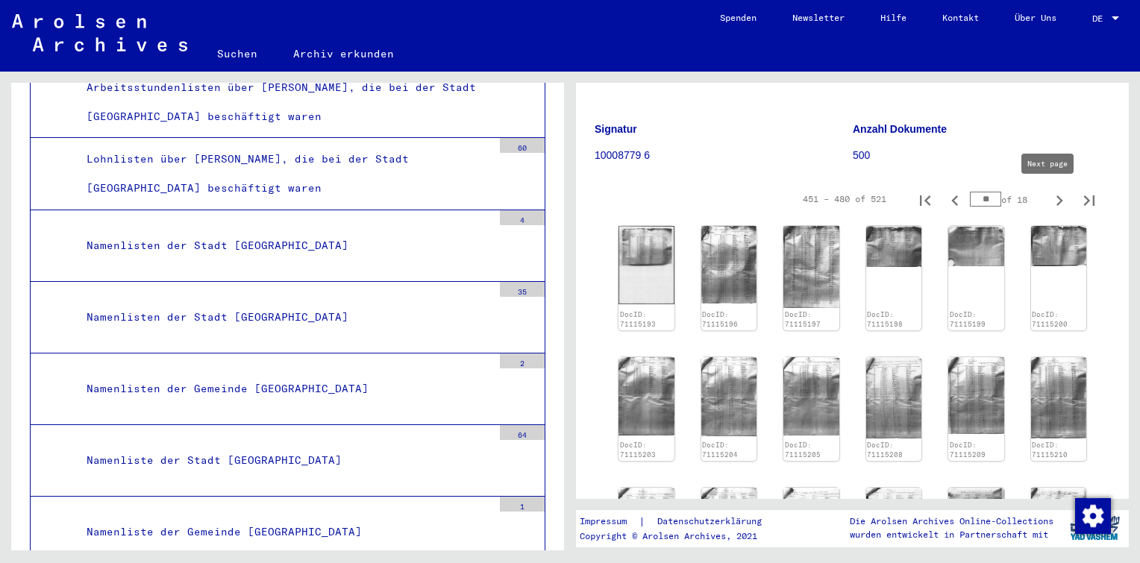
click at [1049, 200] on icon "Next page" at bounding box center [1059, 200] width 21 height 21
type input "**"
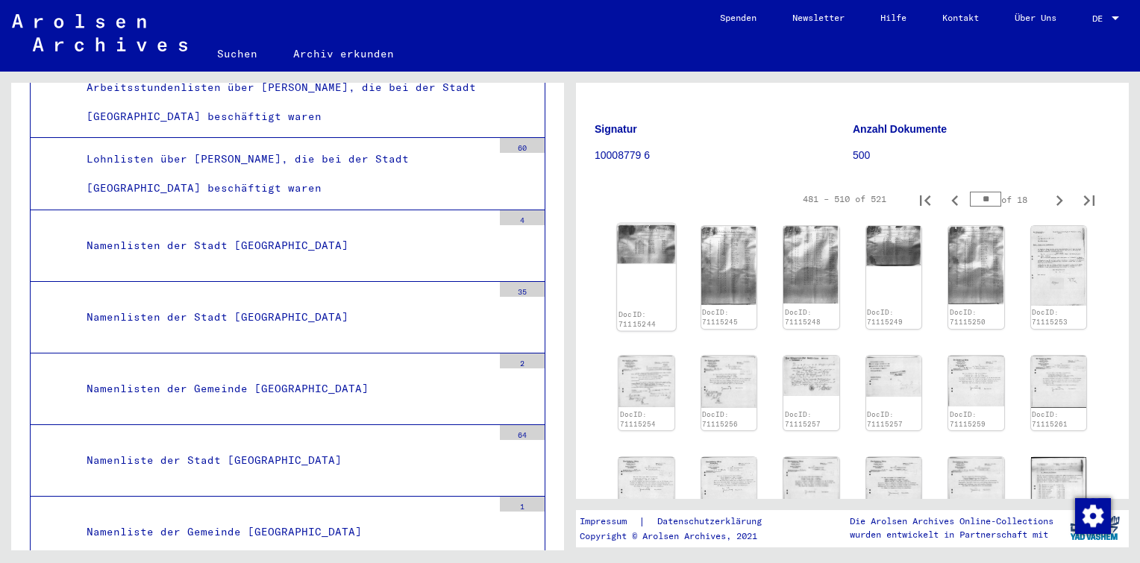
click at [622, 239] on img at bounding box center [646, 244] width 58 height 40
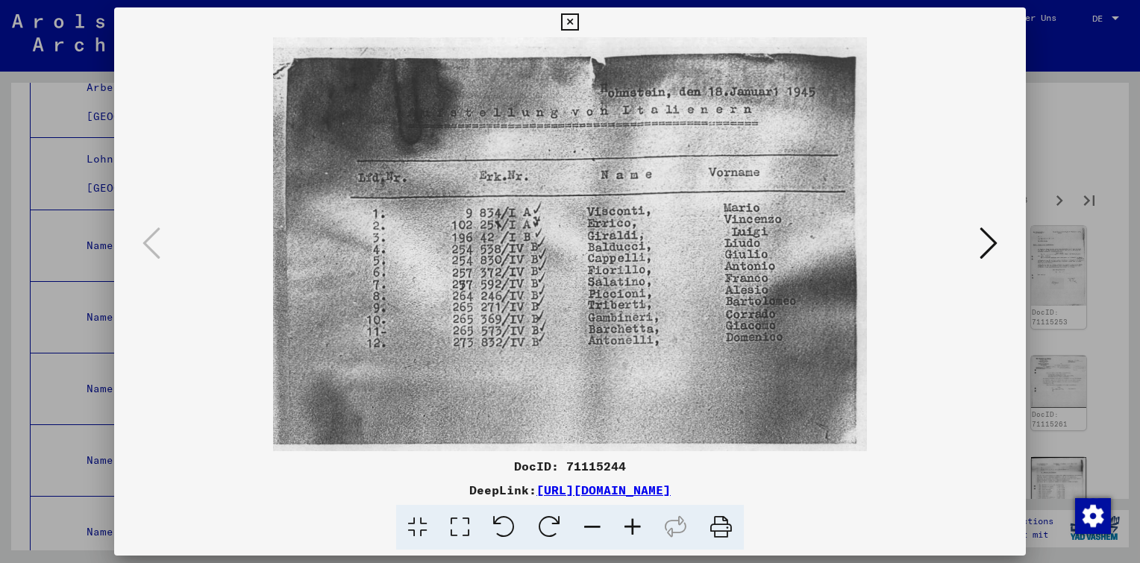
click at [982, 237] on icon at bounding box center [989, 243] width 18 height 36
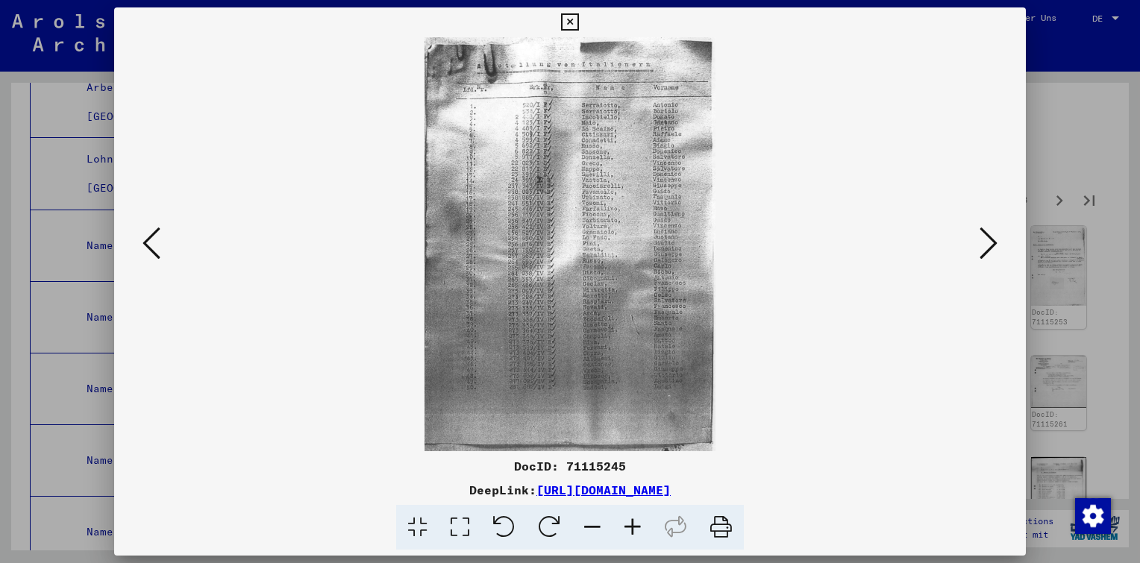
click at [982, 237] on icon at bounding box center [989, 243] width 18 height 36
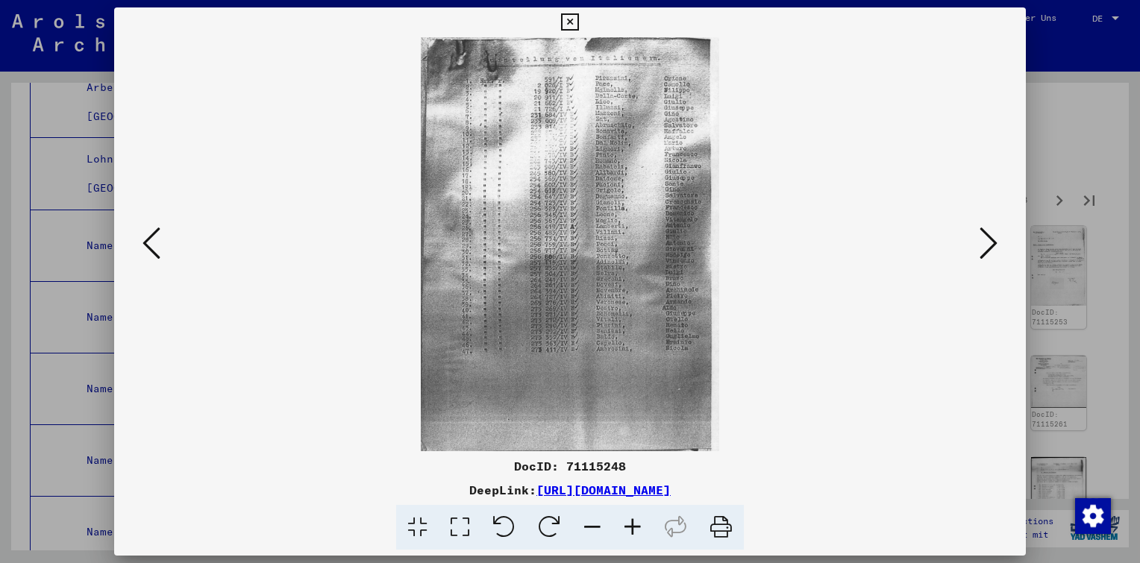
click at [982, 237] on icon at bounding box center [989, 243] width 18 height 36
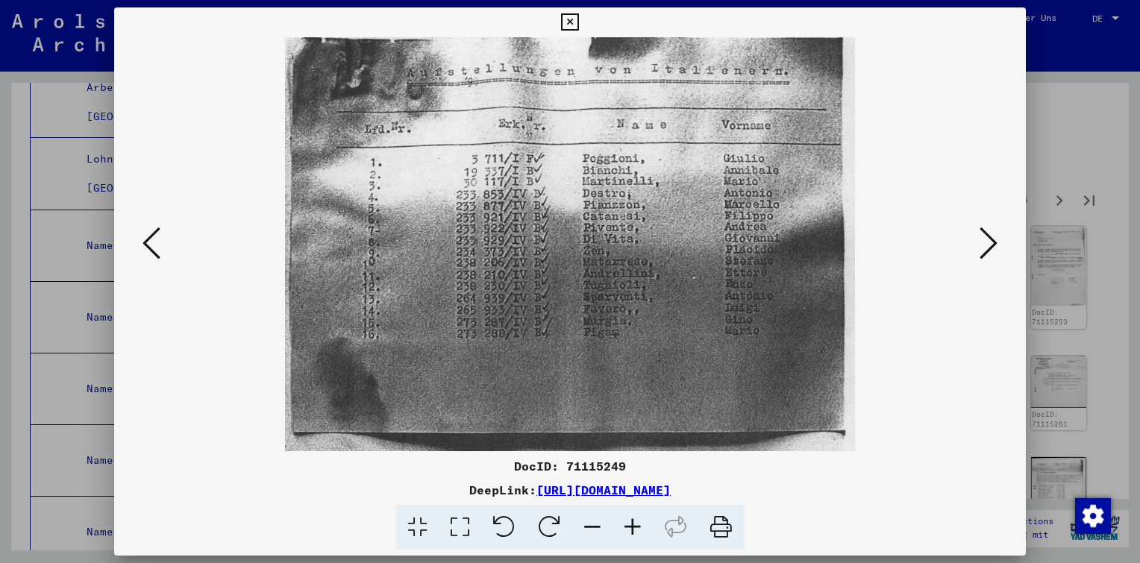
click at [982, 237] on icon at bounding box center [989, 243] width 18 height 36
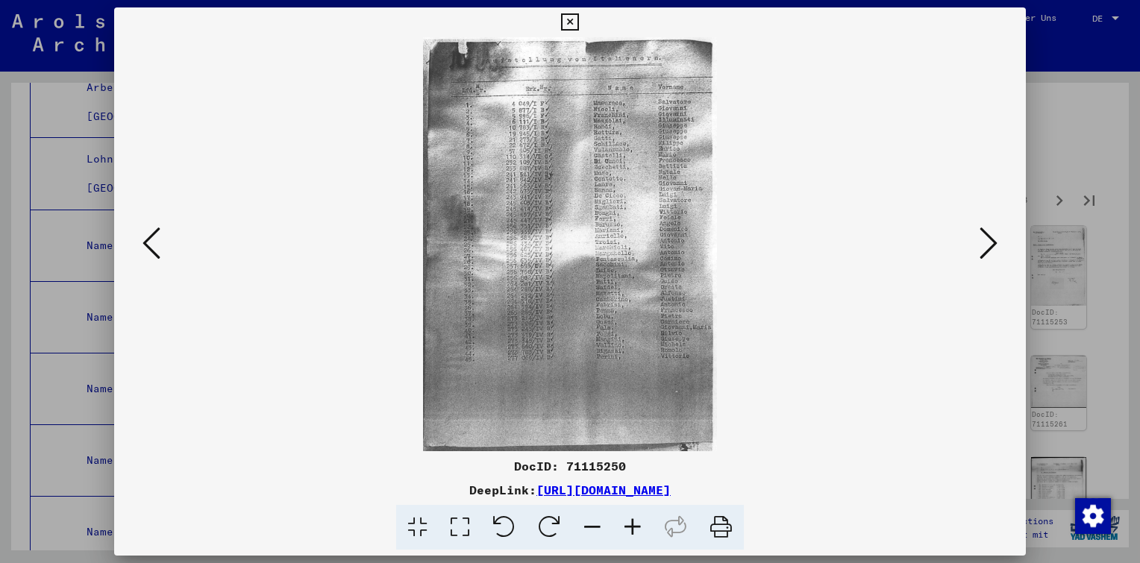
click at [983, 237] on icon at bounding box center [989, 243] width 18 height 36
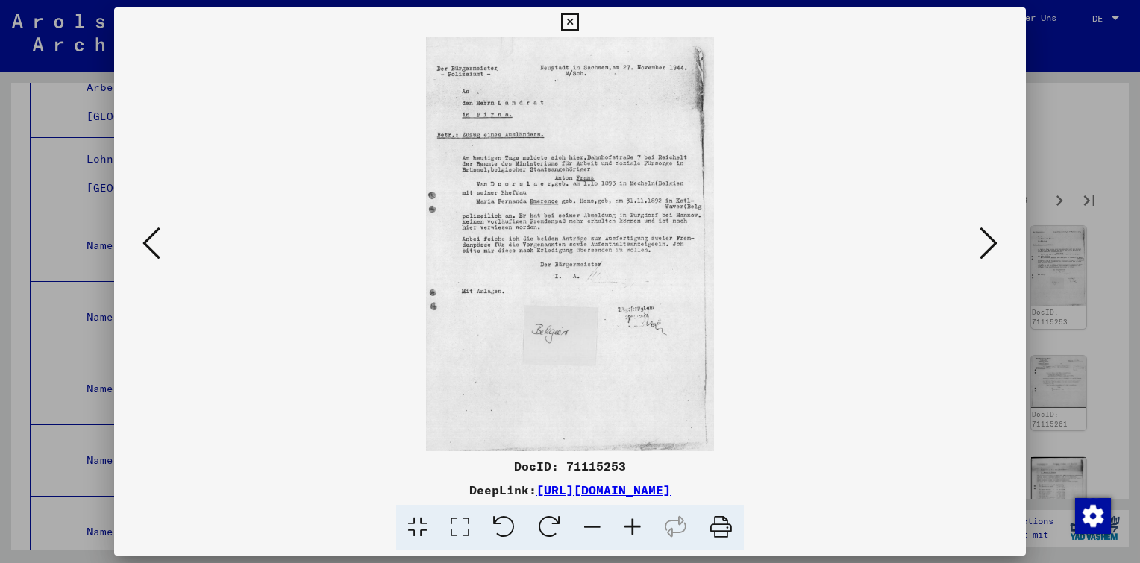
click at [984, 237] on icon at bounding box center [989, 243] width 18 height 36
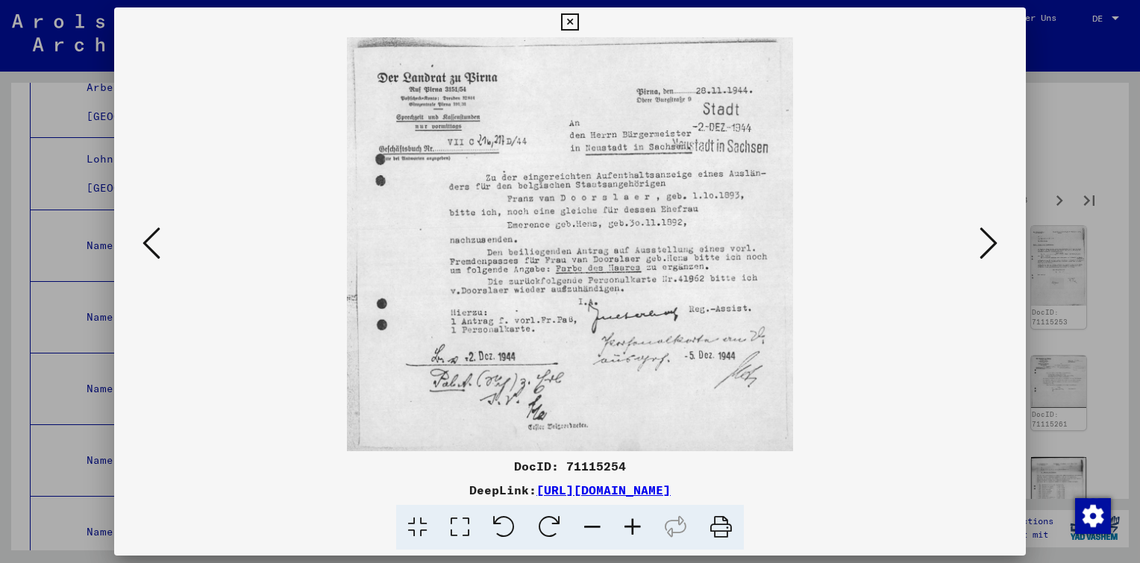
click at [985, 240] on icon at bounding box center [989, 243] width 18 height 36
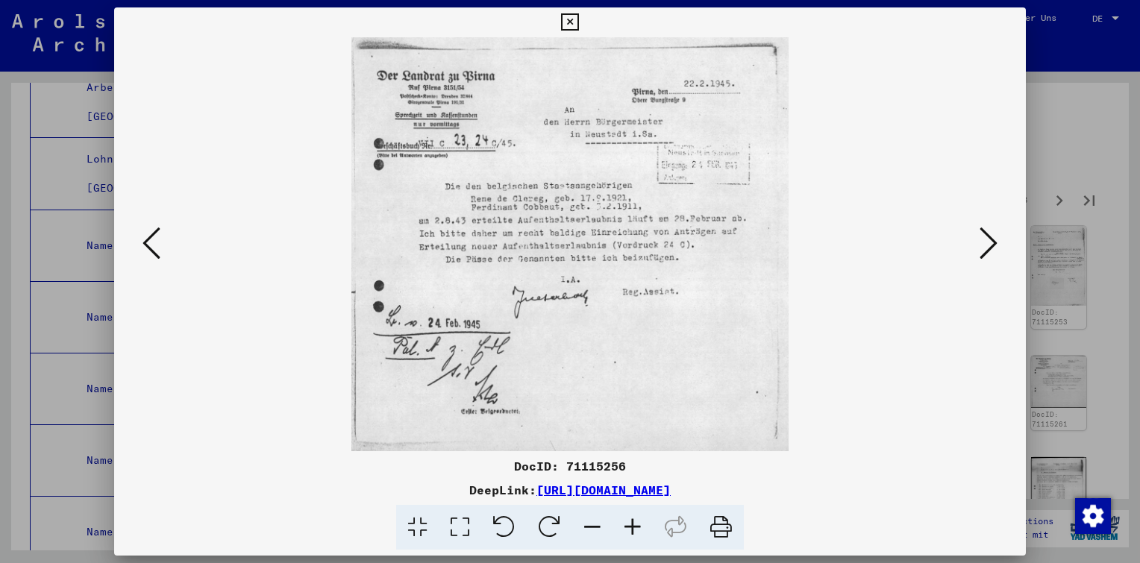
click at [985, 240] on icon at bounding box center [989, 243] width 18 height 36
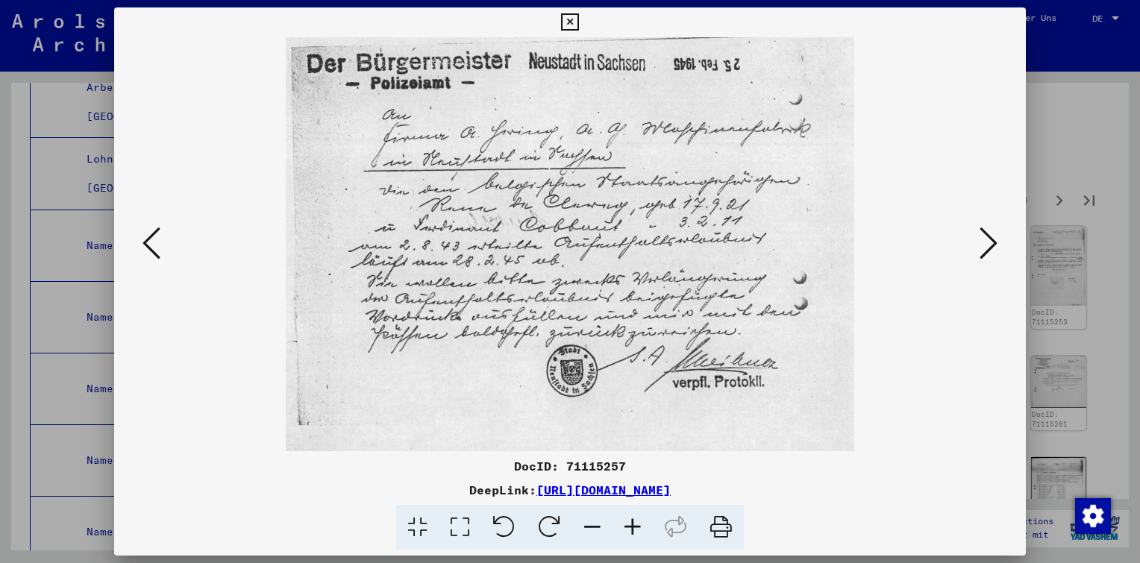
click at [985, 240] on icon at bounding box center [989, 243] width 18 height 36
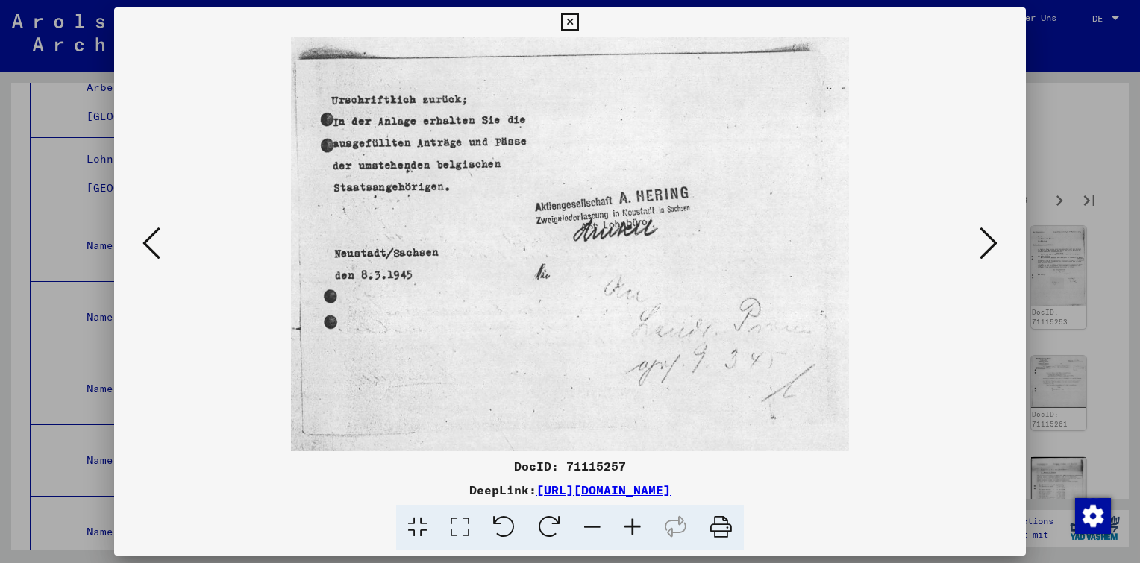
click at [985, 243] on icon at bounding box center [989, 243] width 18 height 36
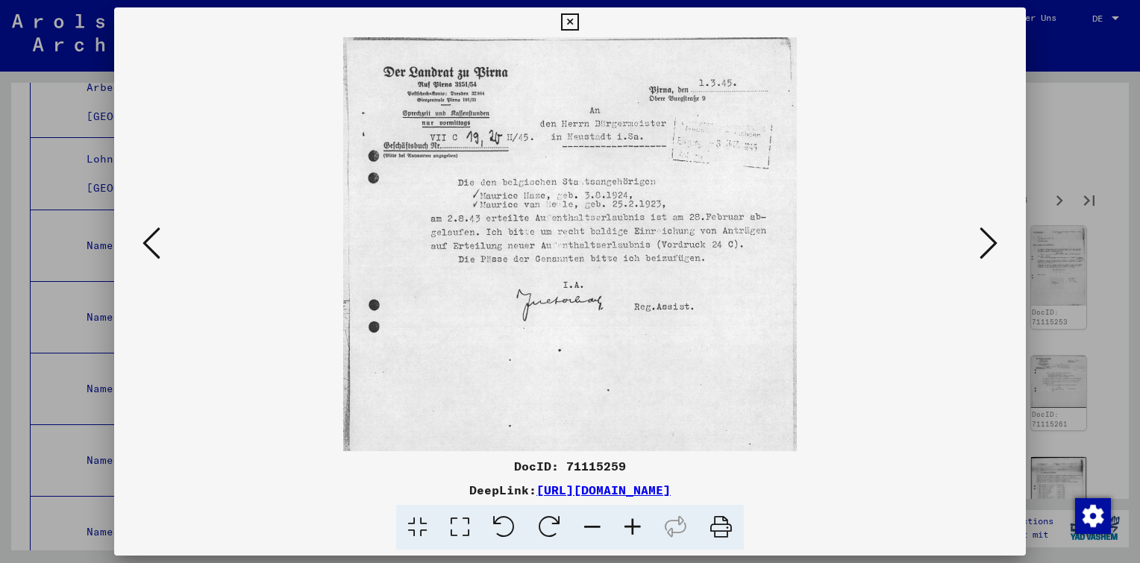
click at [985, 243] on icon at bounding box center [989, 243] width 18 height 36
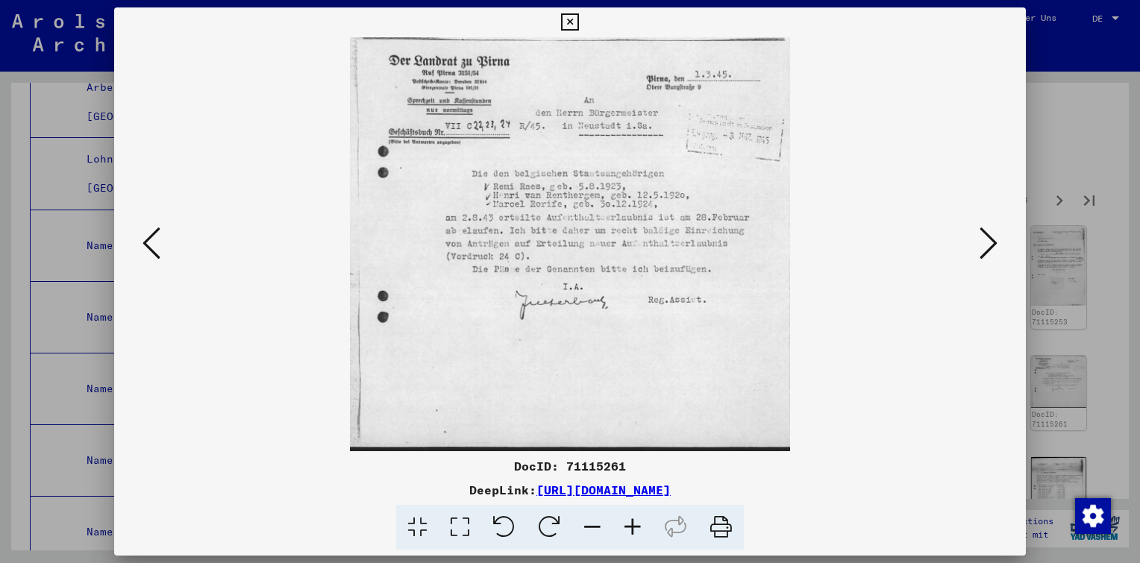
click at [985, 245] on icon at bounding box center [989, 243] width 18 height 36
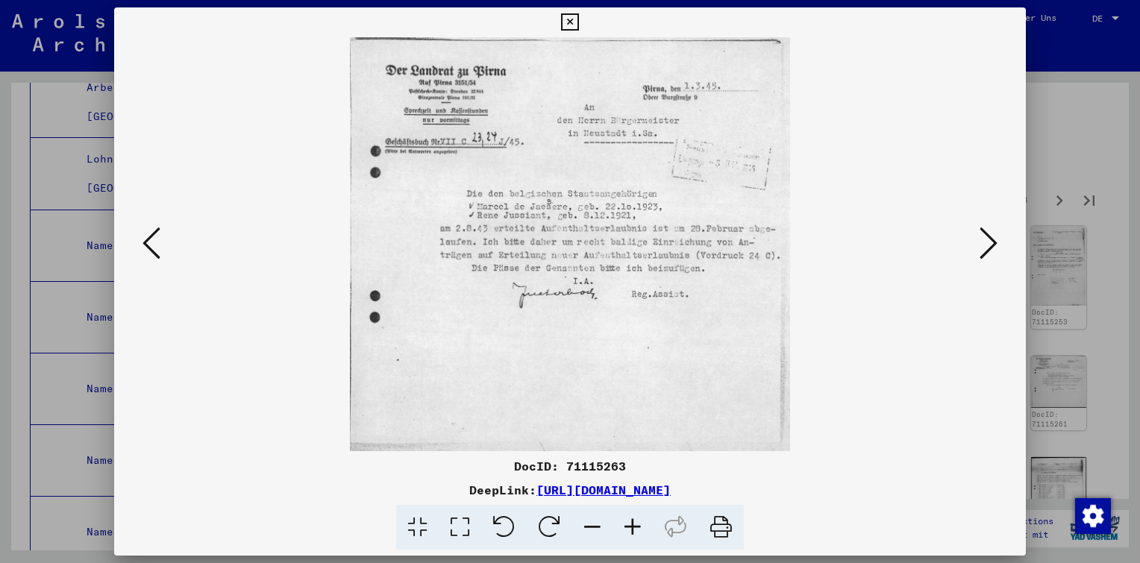
click at [988, 240] on icon at bounding box center [989, 243] width 18 height 36
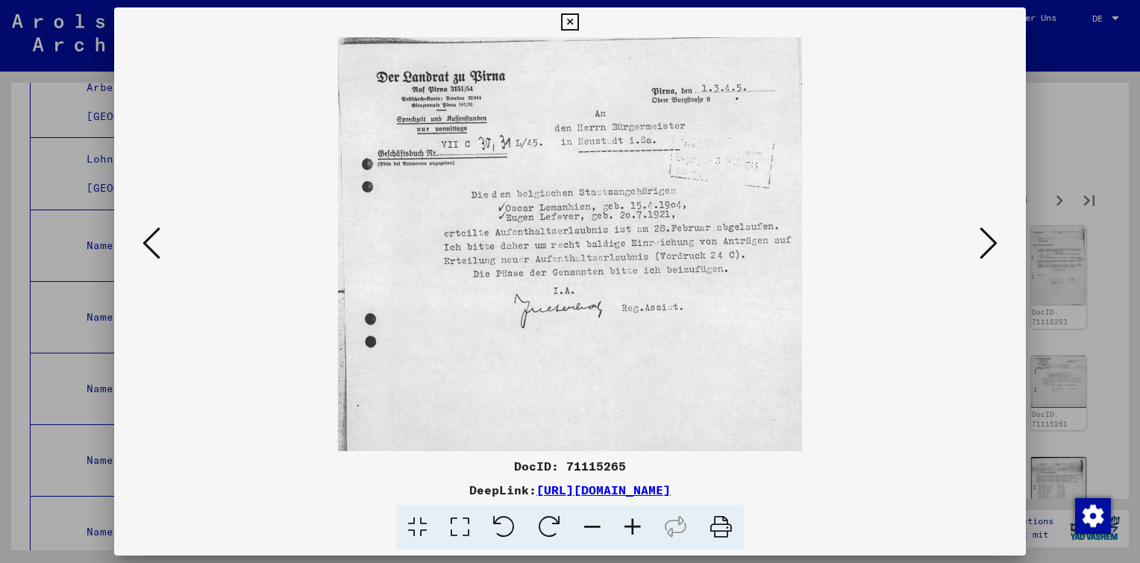
click at [985, 242] on icon at bounding box center [989, 243] width 18 height 36
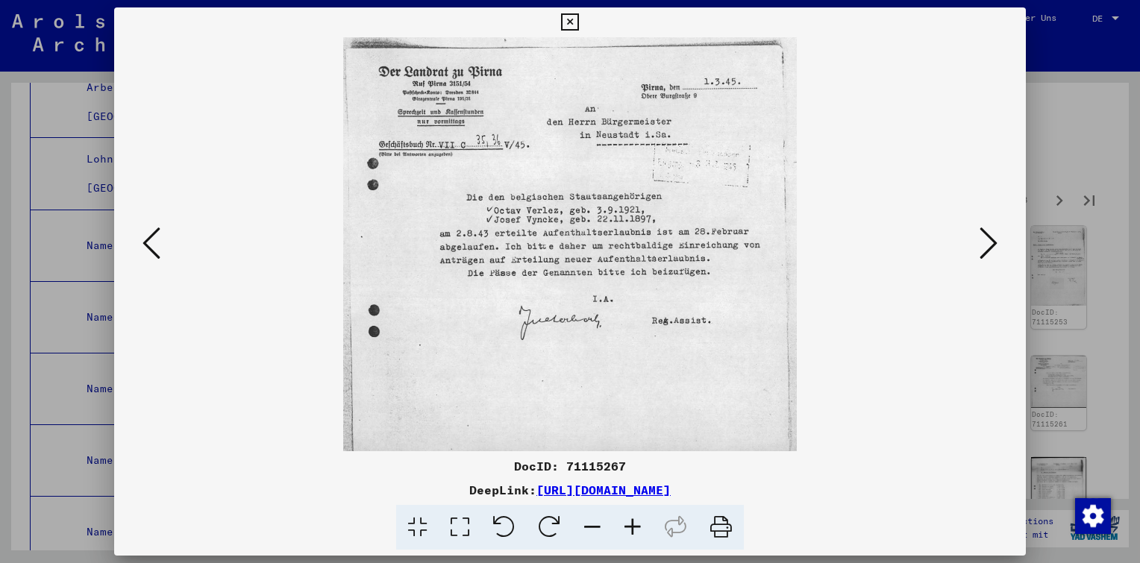
click at [572, 22] on icon at bounding box center [569, 22] width 17 height 18
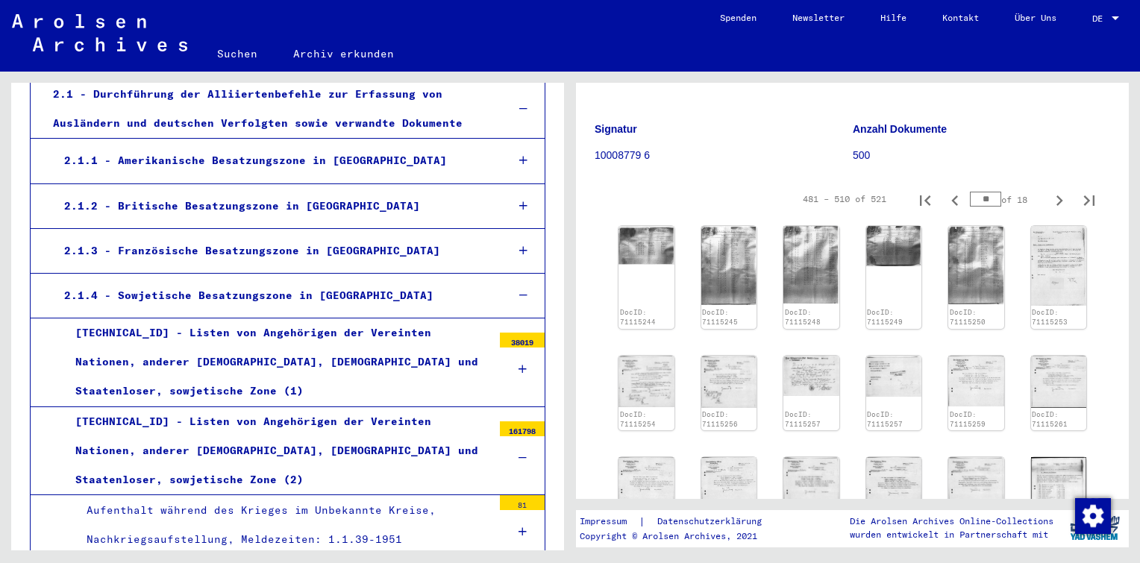
scroll to position [0, 0]
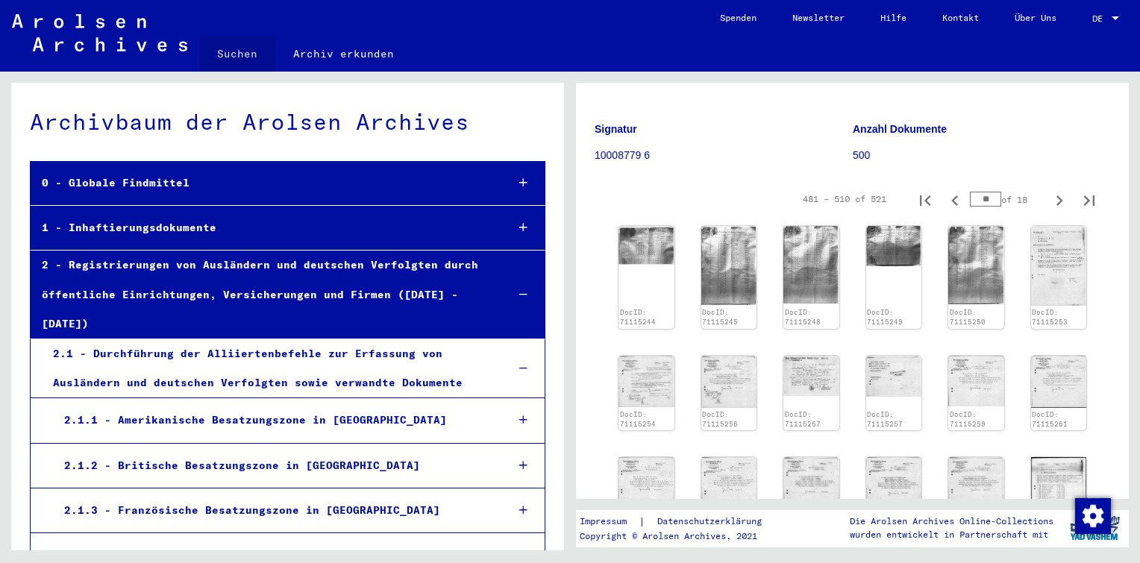
click at [244, 56] on link "Suchen" at bounding box center [237, 54] width 76 height 36
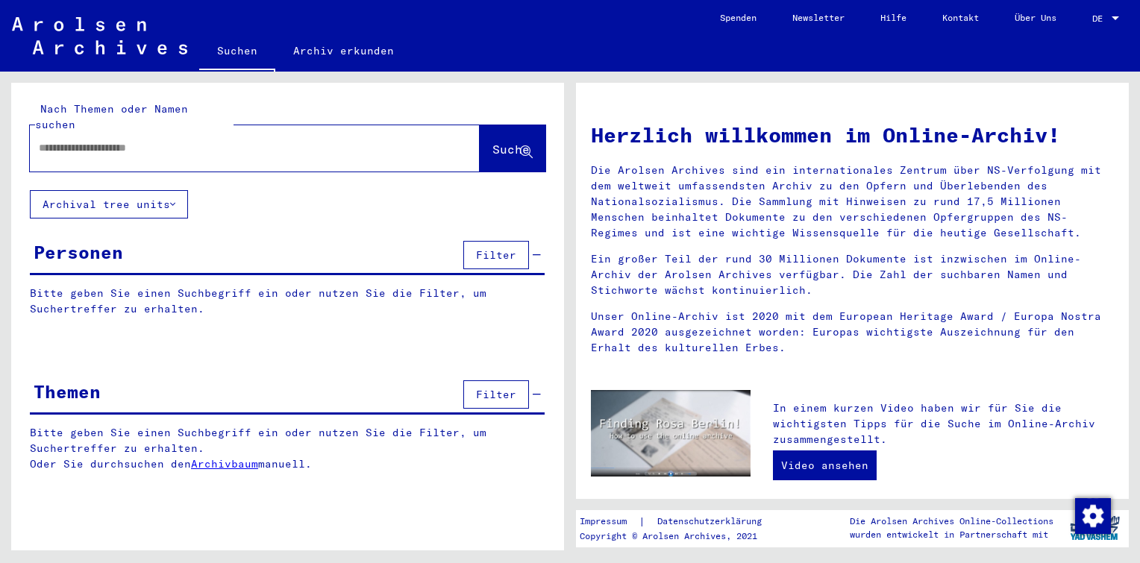
click at [113, 140] on input "text" at bounding box center [237, 148] width 396 height 16
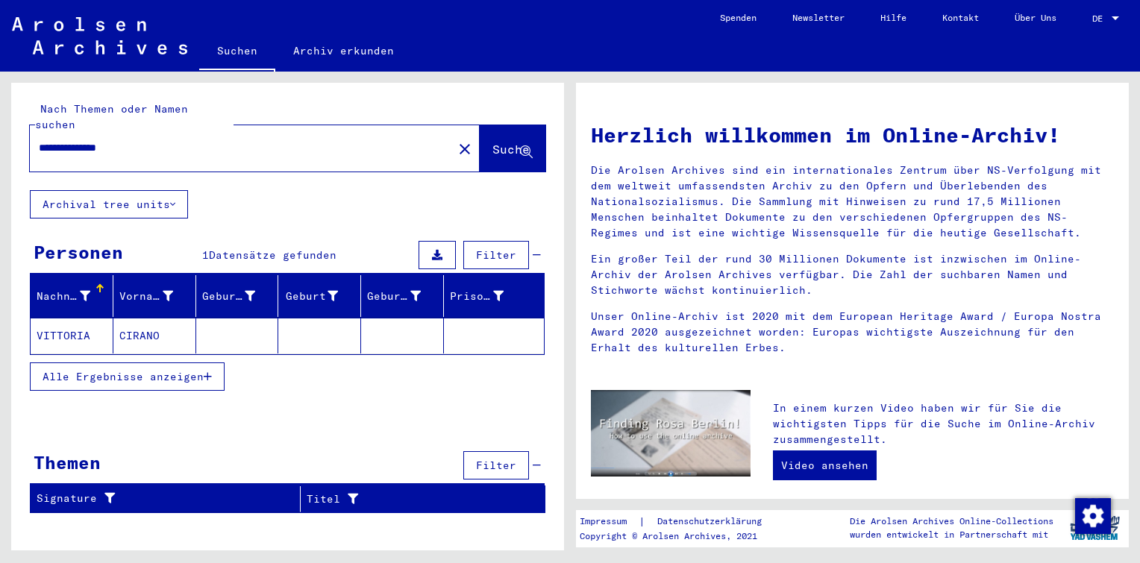
click at [142, 325] on mat-cell "CIRANO" at bounding box center [154, 336] width 83 height 36
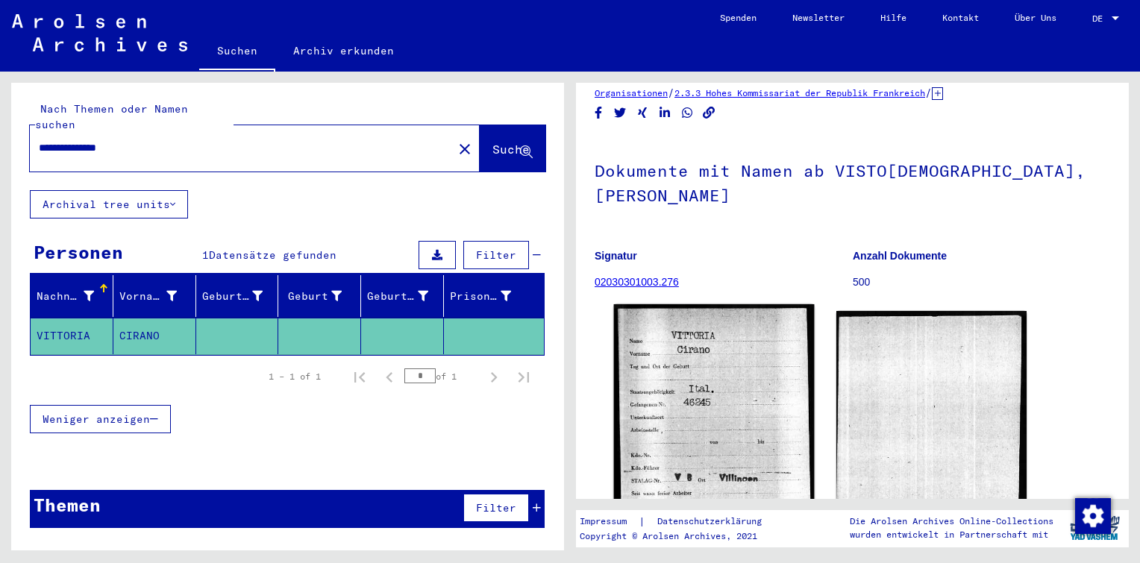
scroll to position [75, 0]
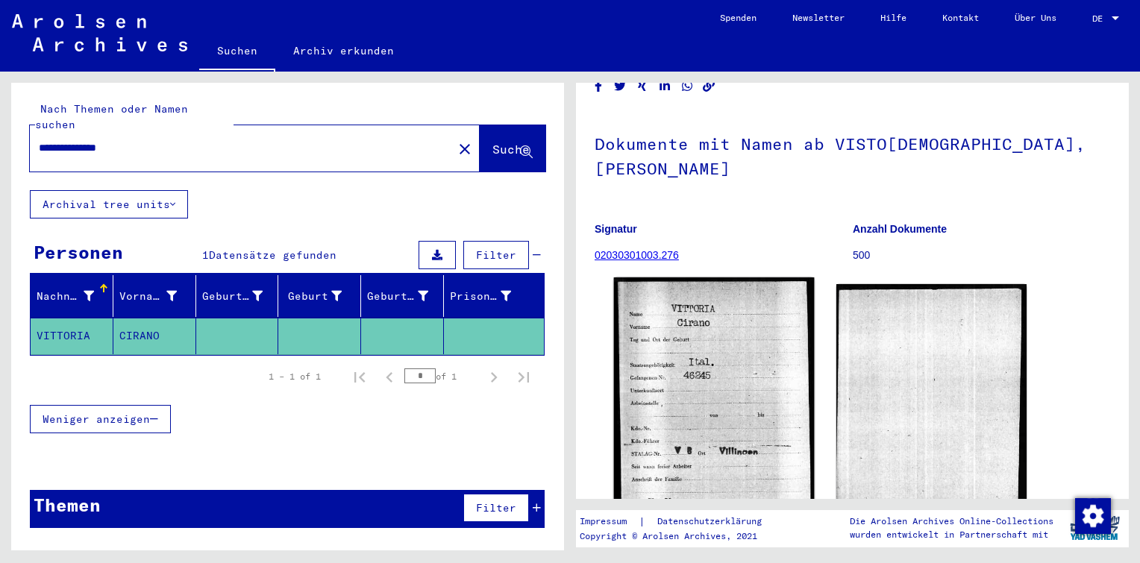
click at [720, 304] on img at bounding box center [714, 411] width 200 height 267
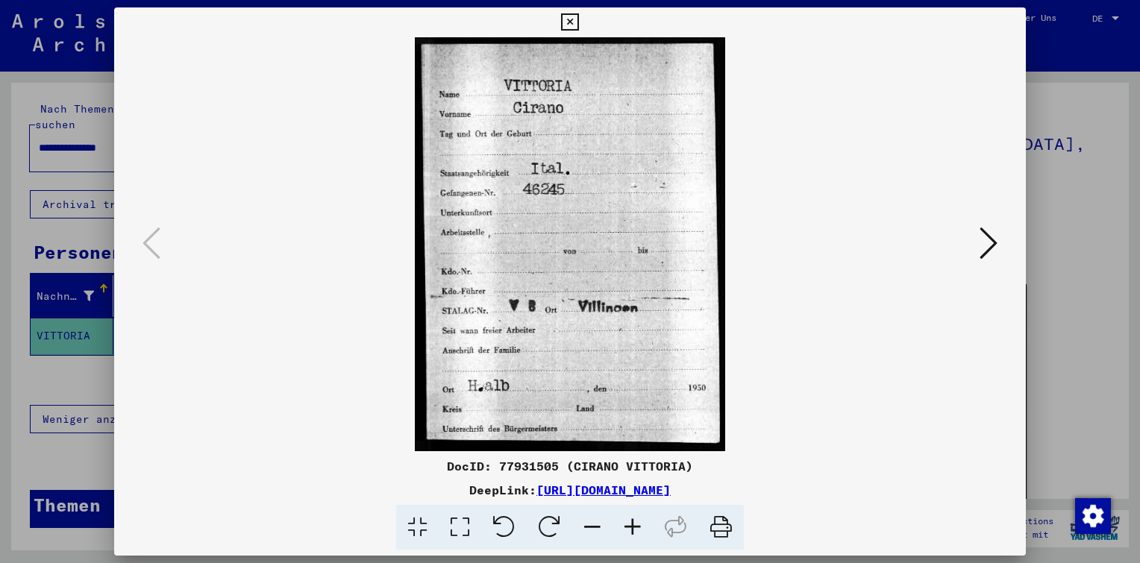
drag, startPoint x: 696, startPoint y: 460, endPoint x: 501, endPoint y: 472, distance: 195.9
click at [501, 472] on div "DocID: 77931505 (CIRANO VITTORIA)" at bounding box center [570, 466] width 912 height 18
copy div "77931505 (CIRANO VITTORIA)"
click at [572, 20] on icon at bounding box center [569, 22] width 17 height 18
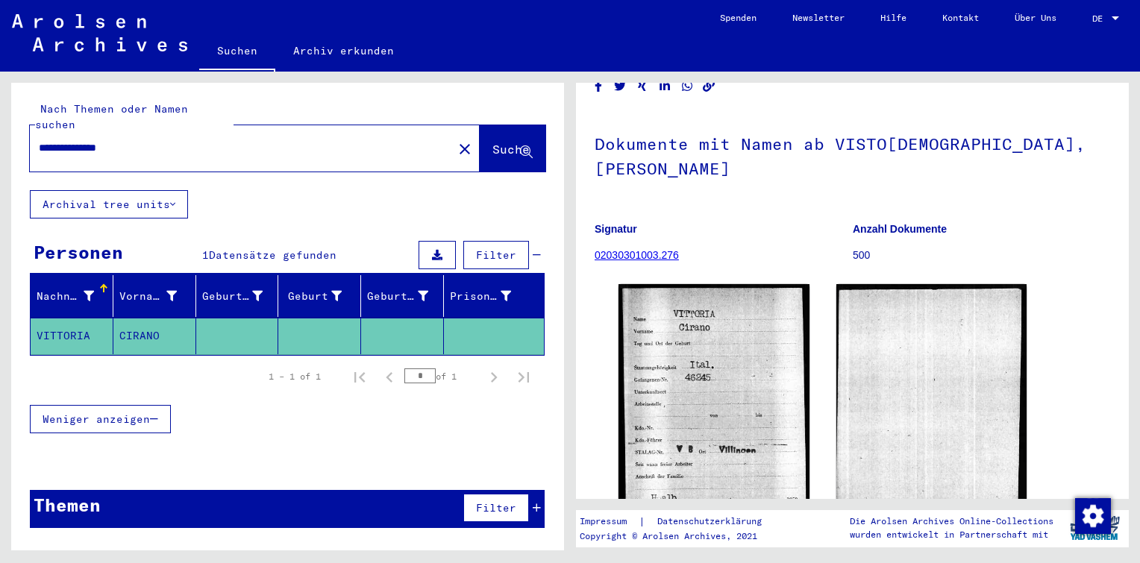
click at [122, 140] on input "**********" at bounding box center [241, 148] width 405 height 16
drag, startPoint x: 143, startPoint y: 141, endPoint x: 21, endPoint y: 131, distance: 122.8
click at [21, 131] on div "**********" at bounding box center [287, 136] width 553 height 107
click at [175, 140] on input "**********" at bounding box center [241, 148] width 405 height 16
drag, startPoint x: 166, startPoint y: 134, endPoint x: 12, endPoint y: 134, distance: 153.7
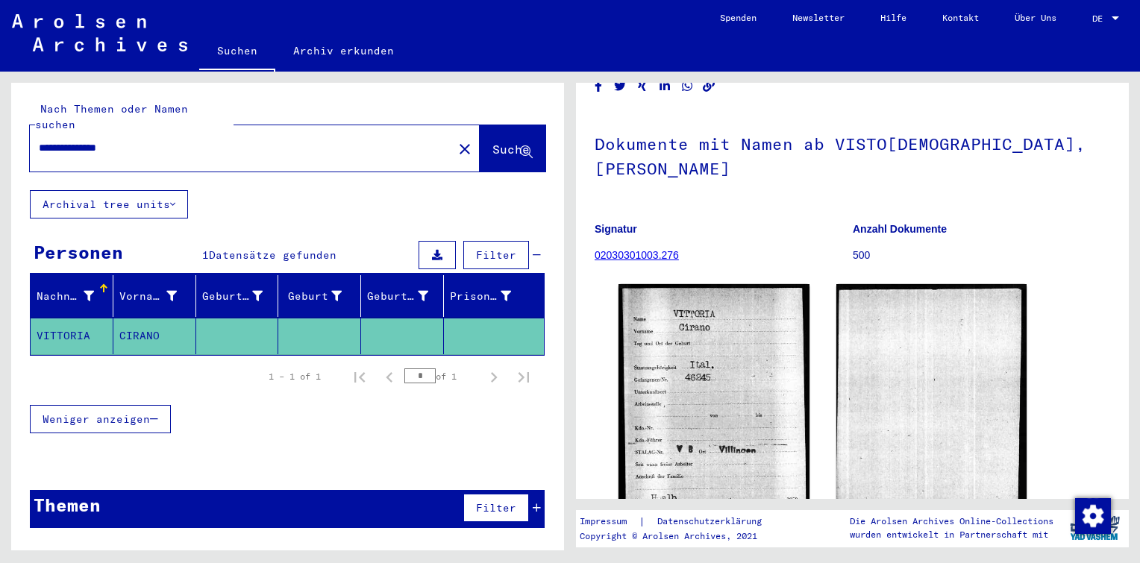
click at [13, 137] on div "**********" at bounding box center [287, 136] width 553 height 107
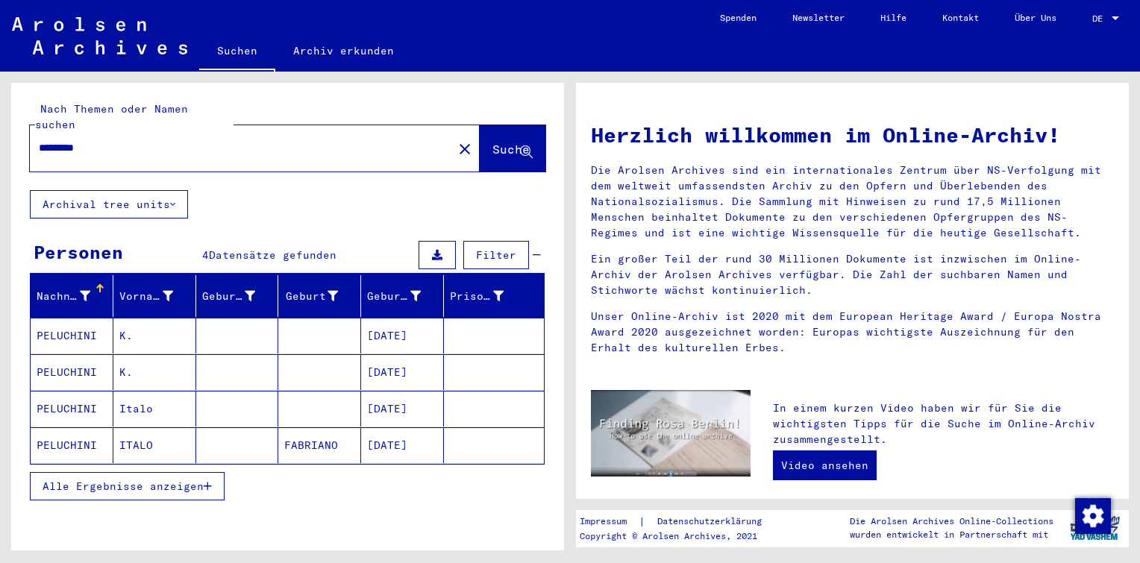
click at [149, 480] on span "Alle Ergebnisse anzeigen" at bounding box center [123, 486] width 161 height 13
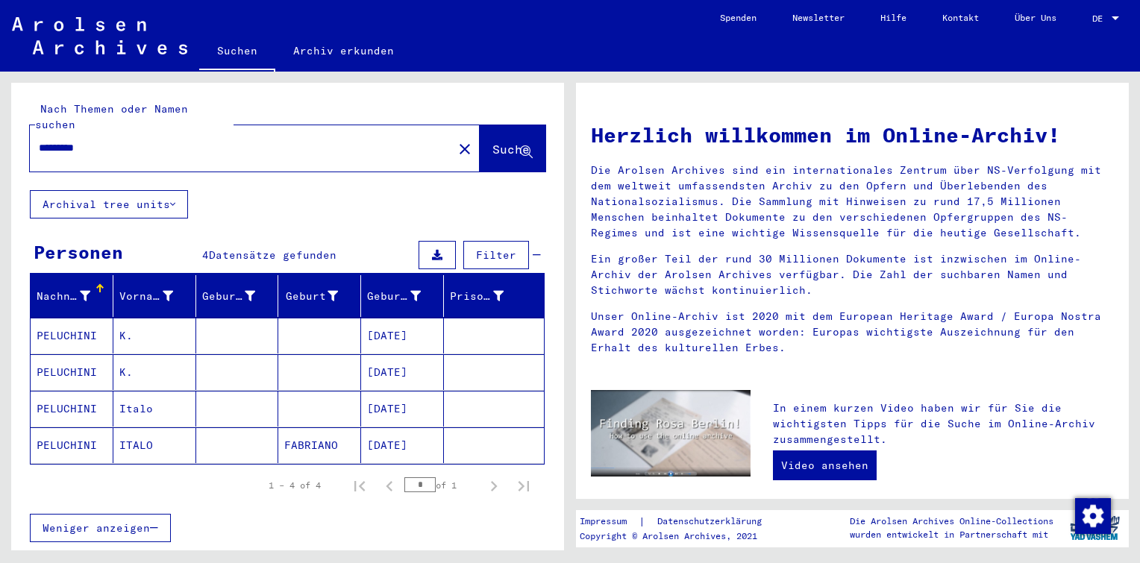
scroll to position [83, 0]
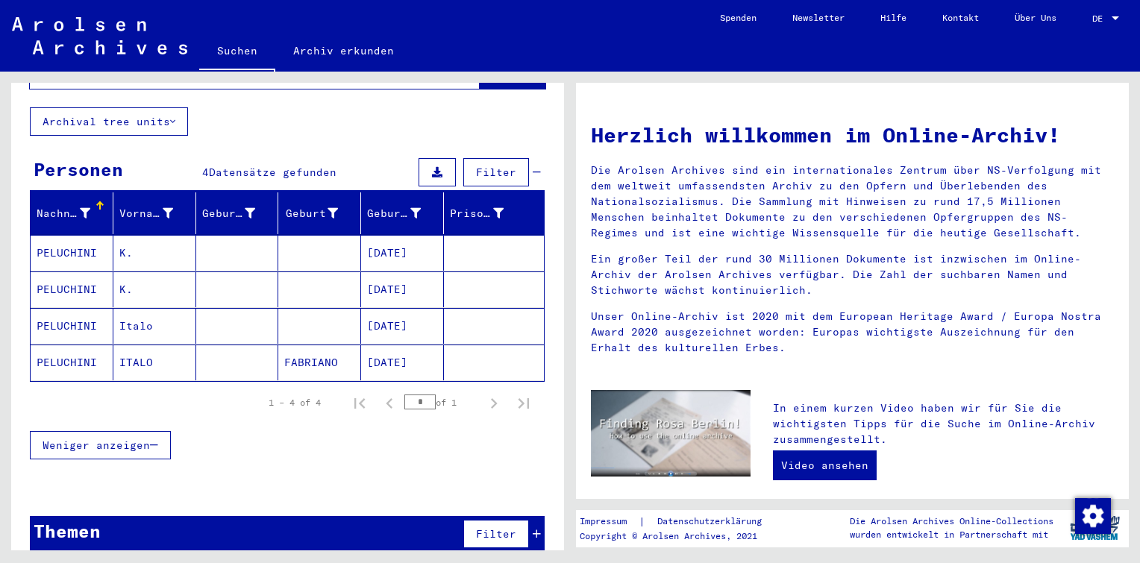
click at [233, 352] on mat-cell at bounding box center [237, 363] width 83 height 36
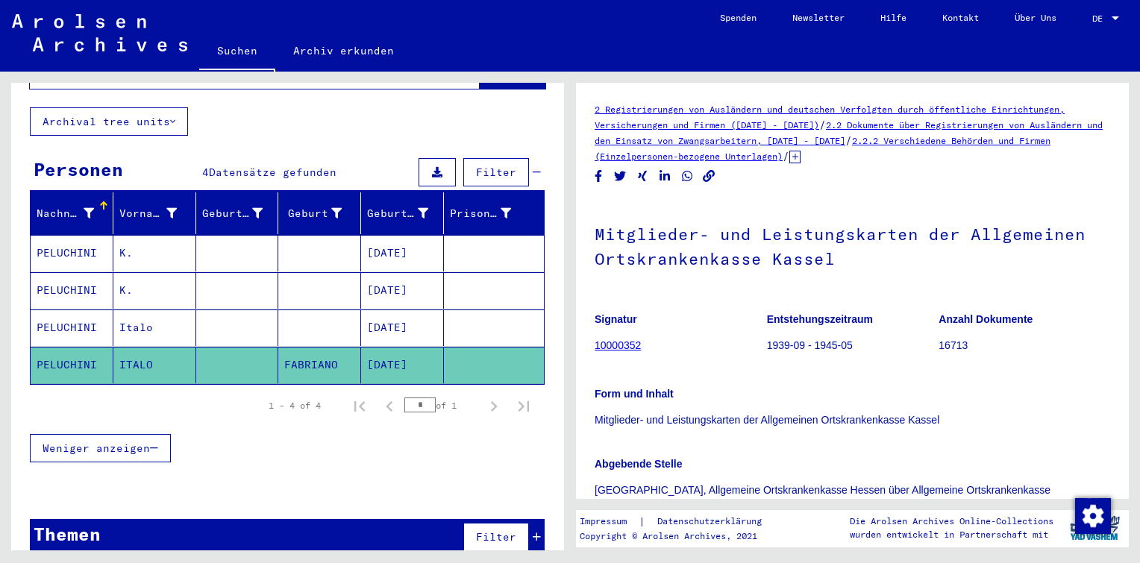
click at [361, 310] on mat-cell "[DATE]" at bounding box center [402, 328] width 83 height 37
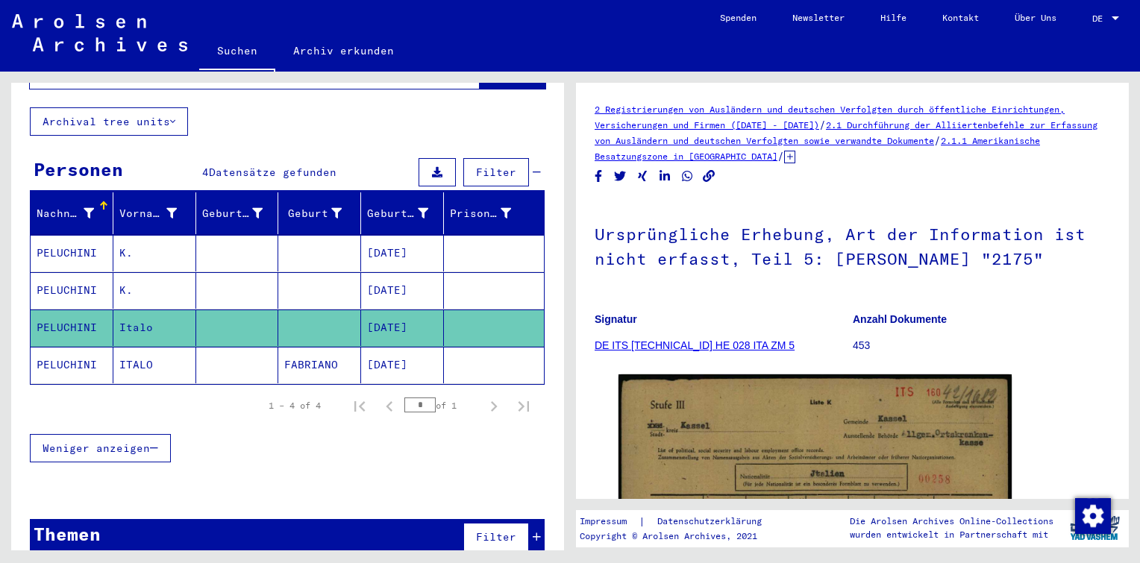
click at [364, 272] on mat-cell "[DATE]" at bounding box center [402, 290] width 83 height 37
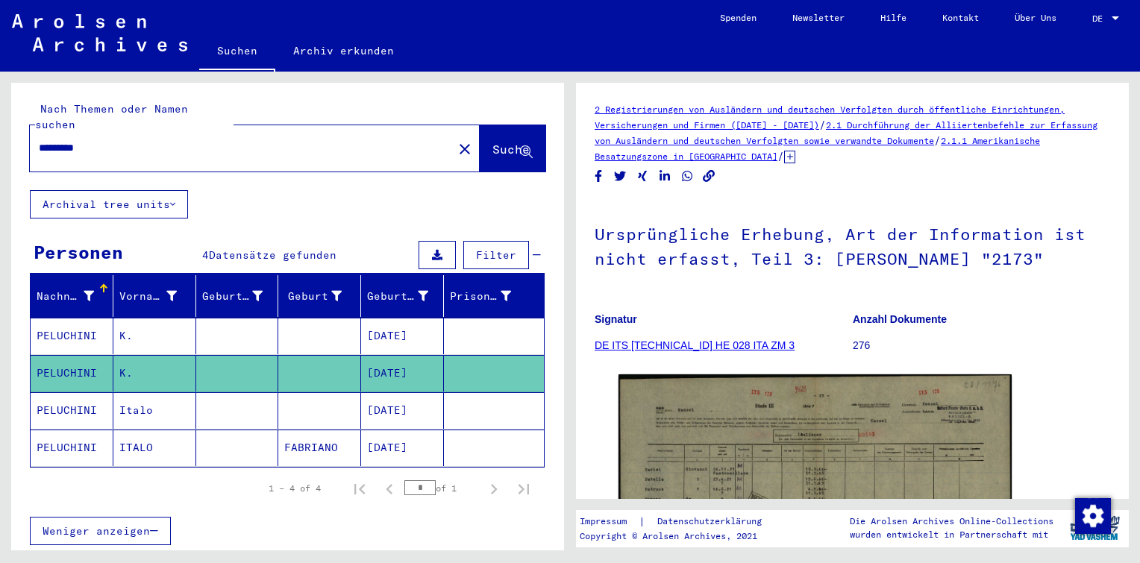
drag, startPoint x: 129, startPoint y: 128, endPoint x: 0, endPoint y: 128, distance: 129.1
click at [0, 128] on html "Suchen Archiv erkunden Spenden Newsletter Hilfe Kontakt Über Uns Suchen Archiv …" at bounding box center [570, 281] width 1140 height 563
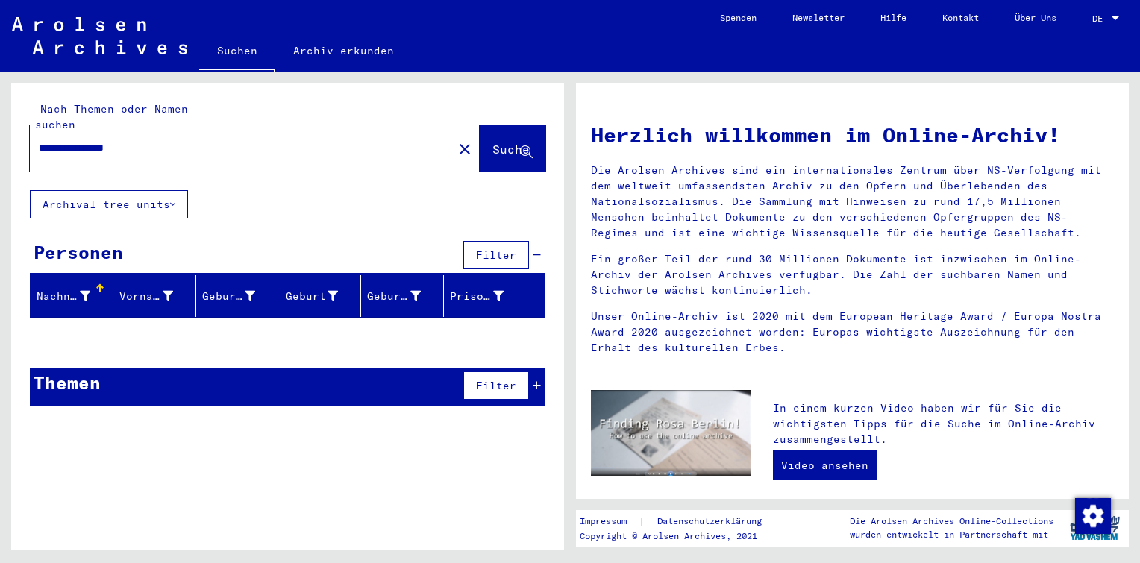
drag, startPoint x: 140, startPoint y: 136, endPoint x: -3, endPoint y: 134, distance: 142.6
click at [0, 134] on html "**********" at bounding box center [570, 281] width 1140 height 563
click at [146, 140] on input "**********" at bounding box center [237, 148] width 396 height 16
drag, startPoint x: 151, startPoint y: 132, endPoint x: 36, endPoint y: 131, distance: 115.7
click at [37, 133] on div "**********" at bounding box center [232, 148] width 405 height 34
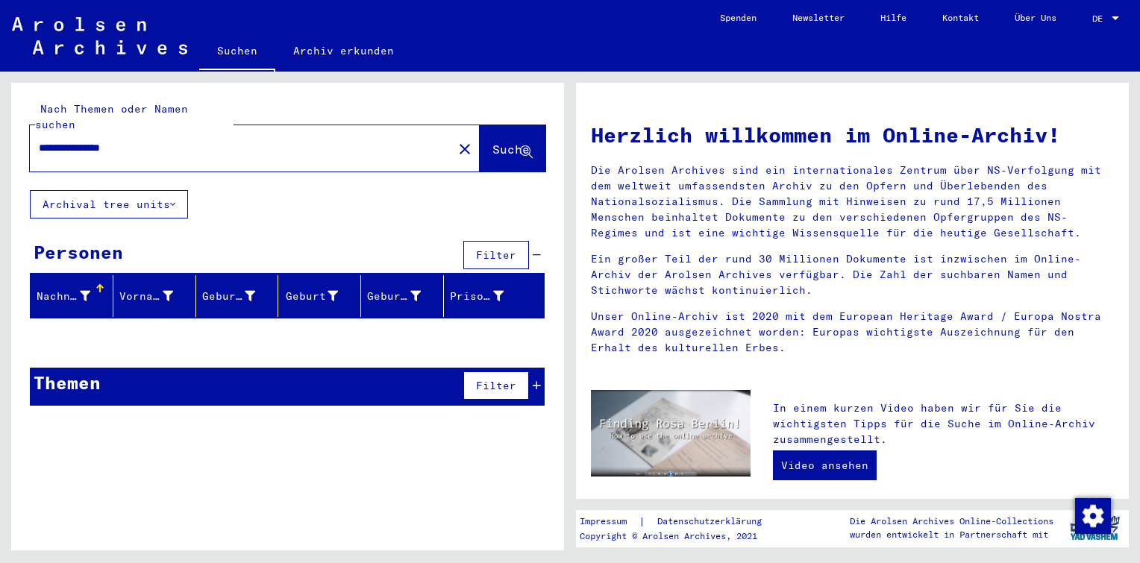
drag, startPoint x: 155, startPoint y: 134, endPoint x: 0, endPoint y: 131, distance: 155.3
click at [0, 133] on html "**********" at bounding box center [570, 281] width 1140 height 563
type input "*"
